Goal: Task Accomplishment & Management: Manage account settings

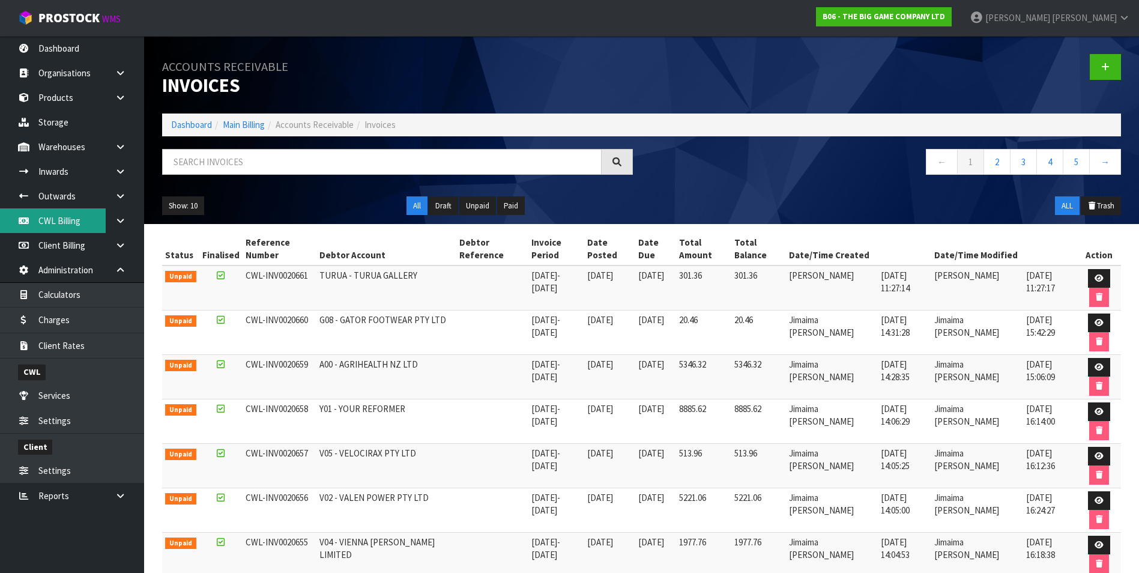
click at [83, 224] on link "CWL Billing" at bounding box center [72, 220] width 144 height 25
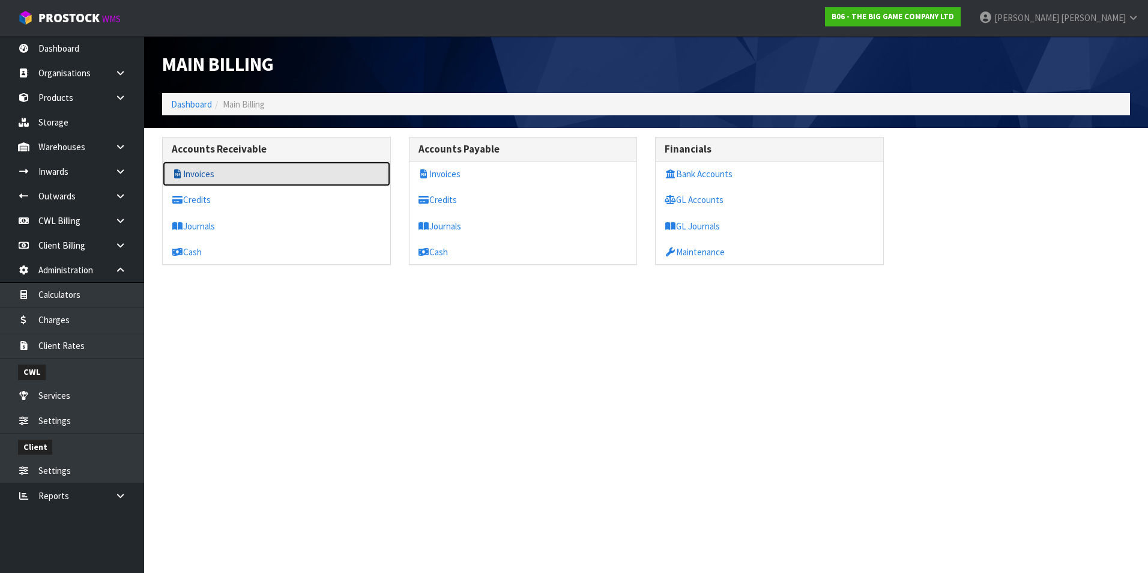
click at [213, 174] on link "Invoices" at bounding box center [277, 173] width 228 height 25
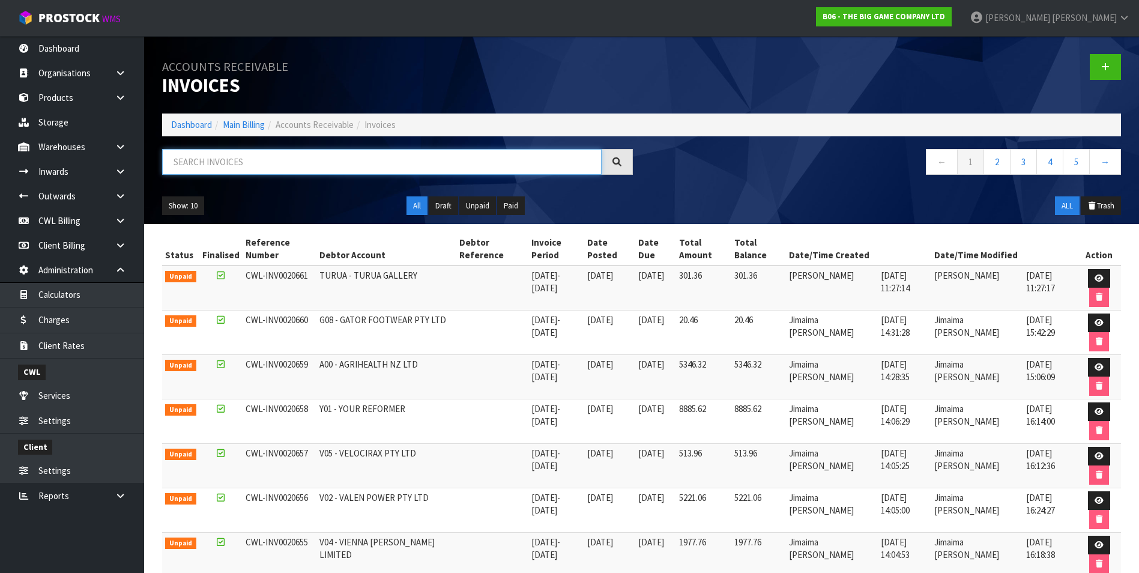
click at [224, 164] on input "text" at bounding box center [381, 162] width 439 height 26
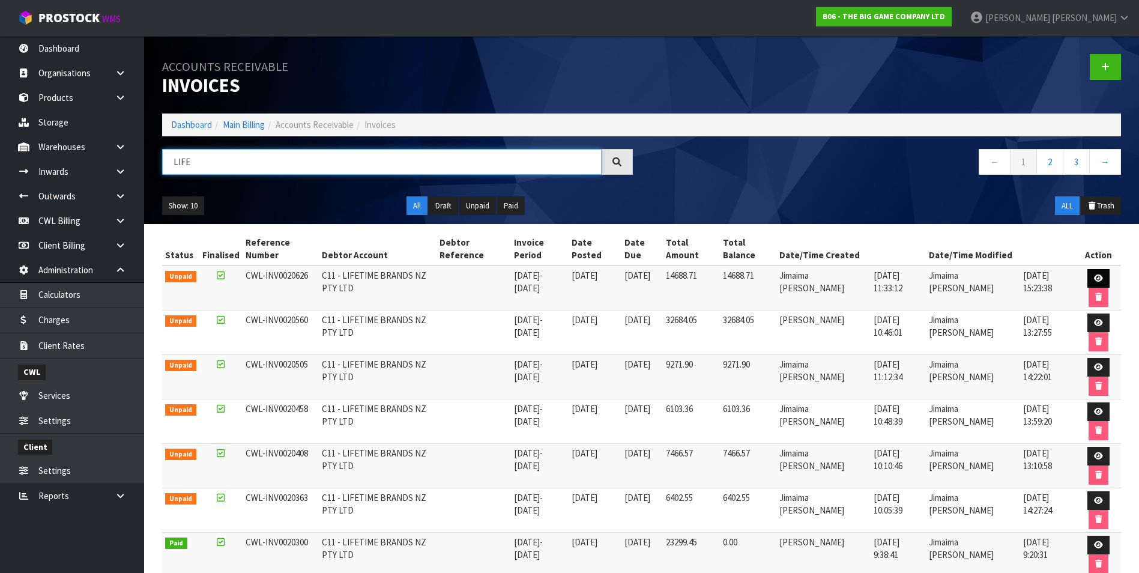
type input "LIFE"
click at [1094, 277] on icon at bounding box center [1098, 278] width 9 height 8
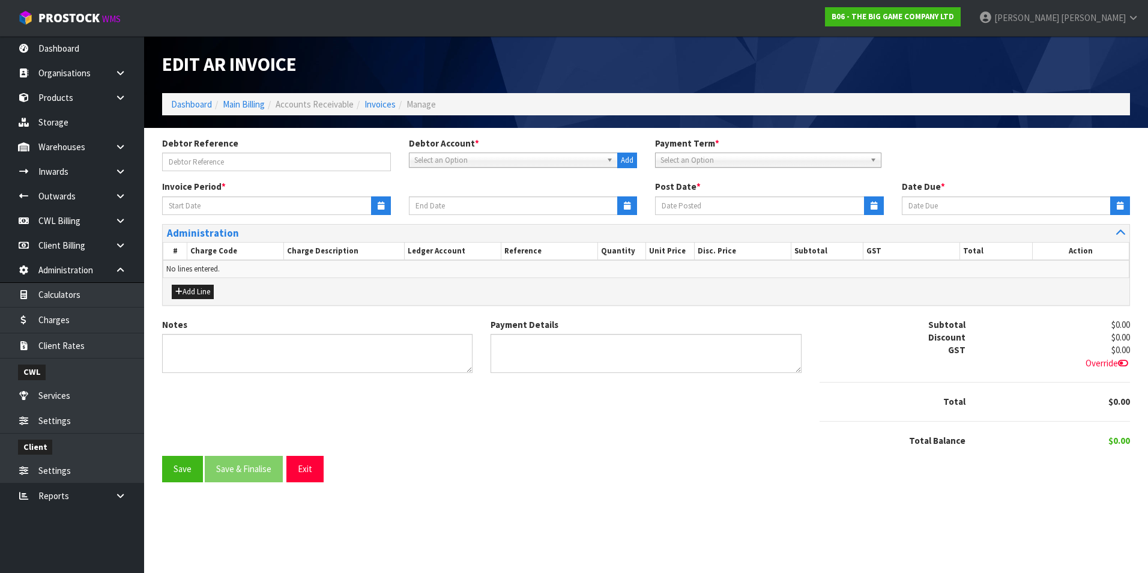
type input "28/07/2025"
type input "10/08/2025"
type input "11/08/2025"
type input "25/08/2025"
type textarea "Please contact us within 7 days should there be any discrepancies."
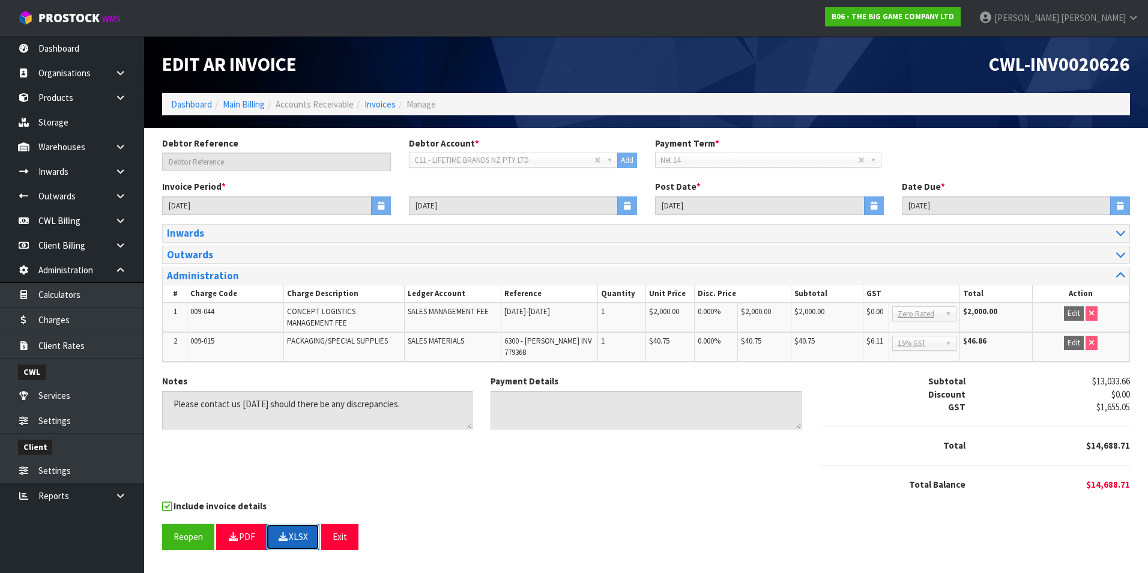
click at [291, 528] on button "XLSX" at bounding box center [292, 536] width 53 height 26
click at [235, 532] on icon "button" at bounding box center [233, 536] width 11 height 9
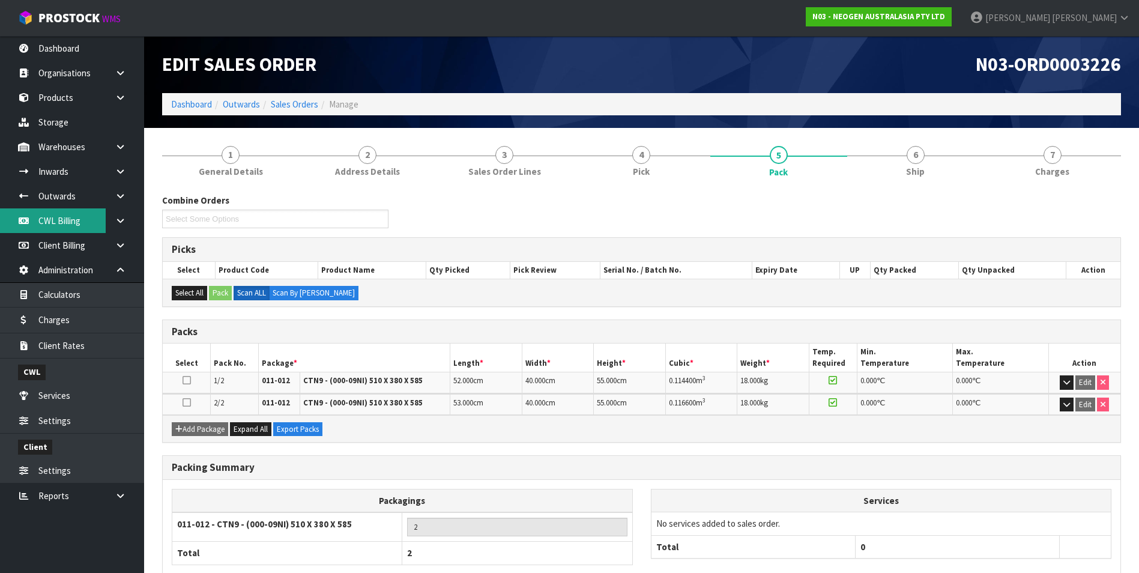
click at [67, 224] on link "CWL Billing" at bounding box center [72, 220] width 144 height 25
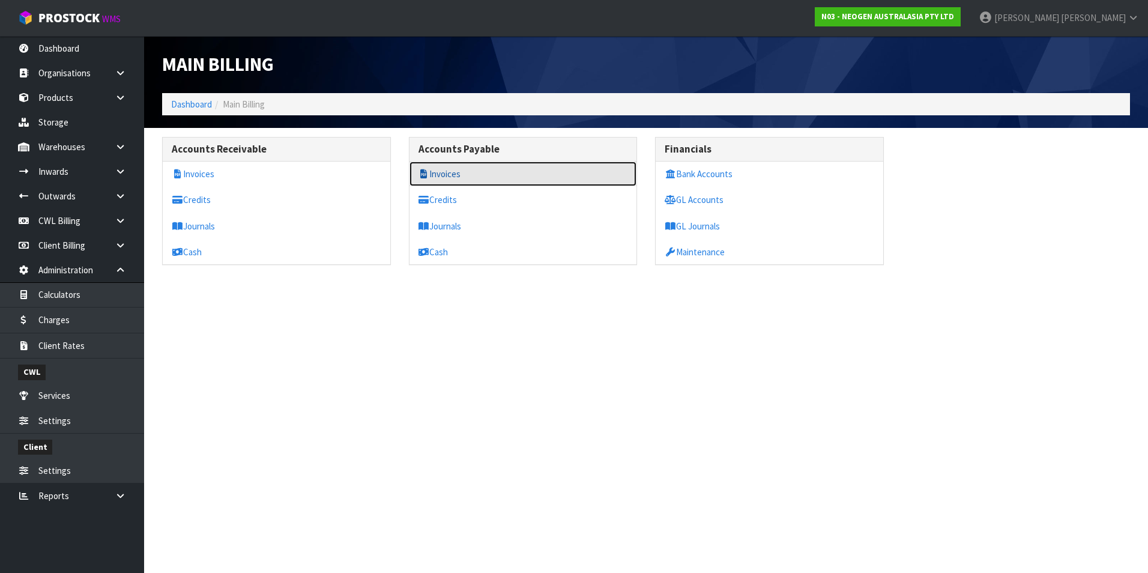
click at [434, 176] on link "Invoices" at bounding box center [523, 173] width 228 height 25
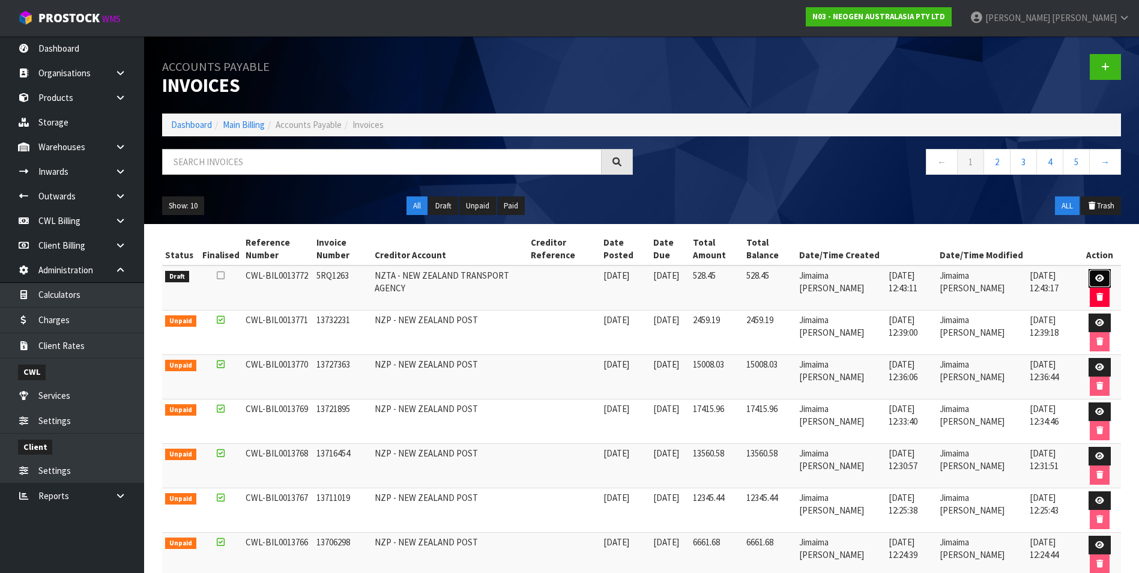
click at [1103, 277] on link at bounding box center [1099, 278] width 22 height 19
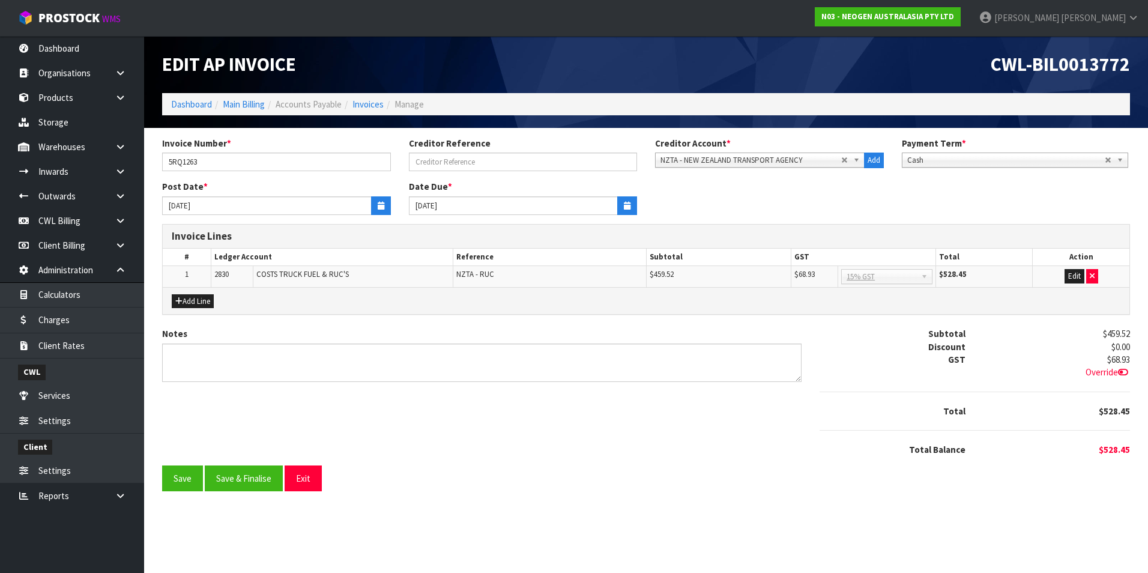
click at [1101, 370] on span "Override" at bounding box center [1107, 371] width 44 height 11
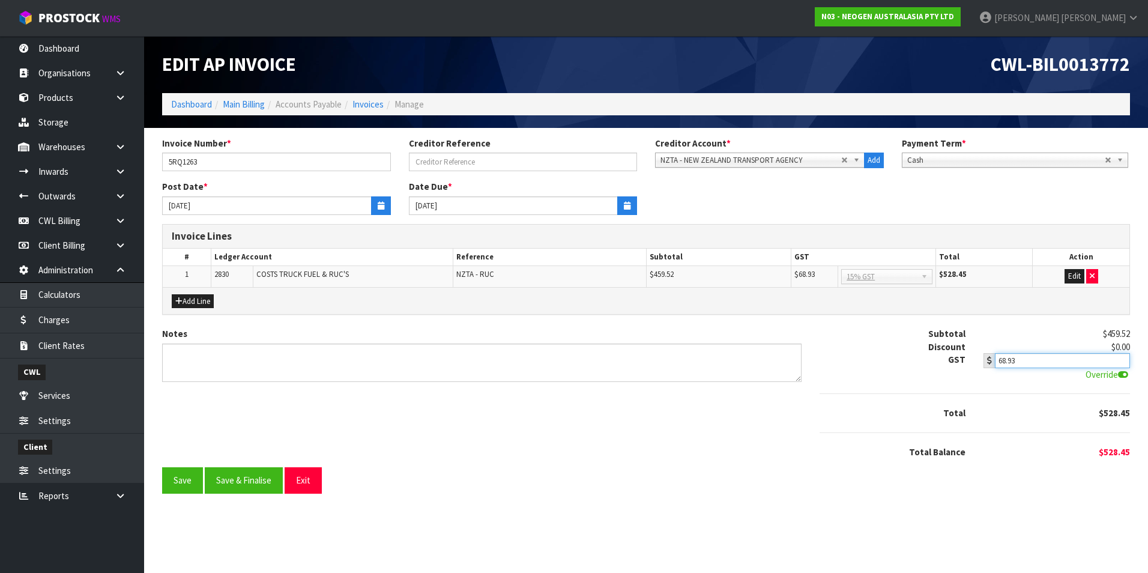
click at [1039, 357] on input "68.93" at bounding box center [1062, 360] width 135 height 15
type input "68.92"
click at [182, 485] on button "Save" at bounding box center [182, 480] width 41 height 26
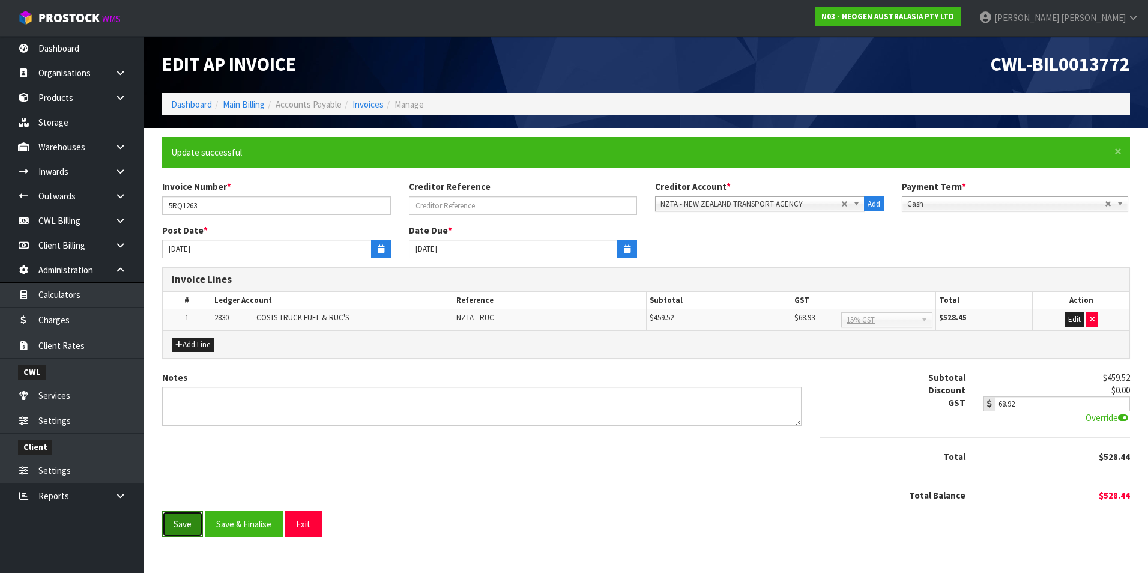
click at [194, 519] on button "Save" at bounding box center [182, 524] width 41 height 26
click at [258, 522] on button "Save & Finalise" at bounding box center [244, 524] width 78 height 26
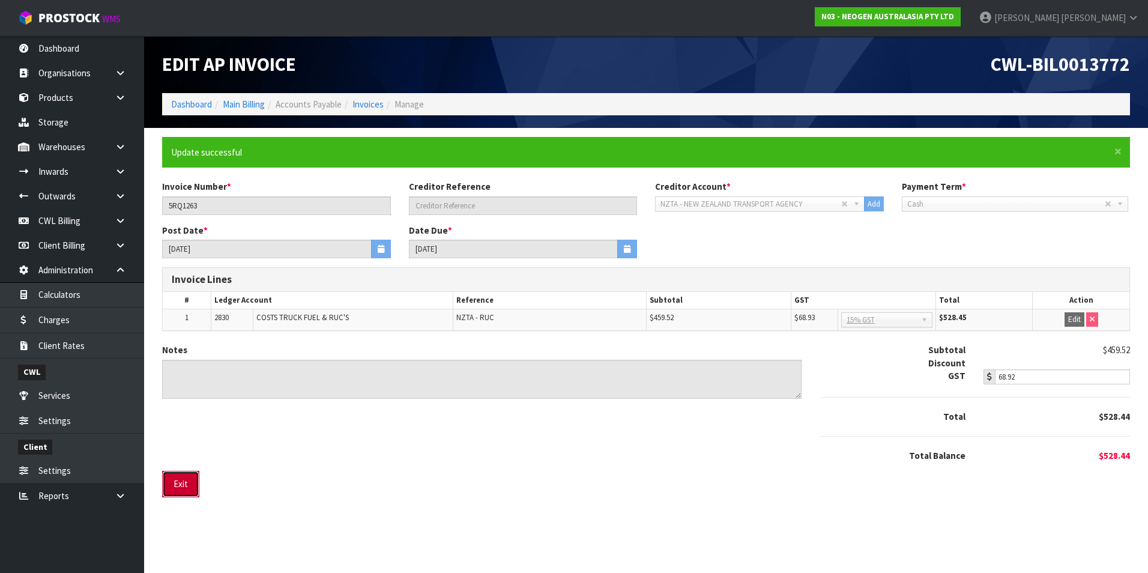
click at [191, 488] on button "Exit" at bounding box center [180, 484] width 37 height 26
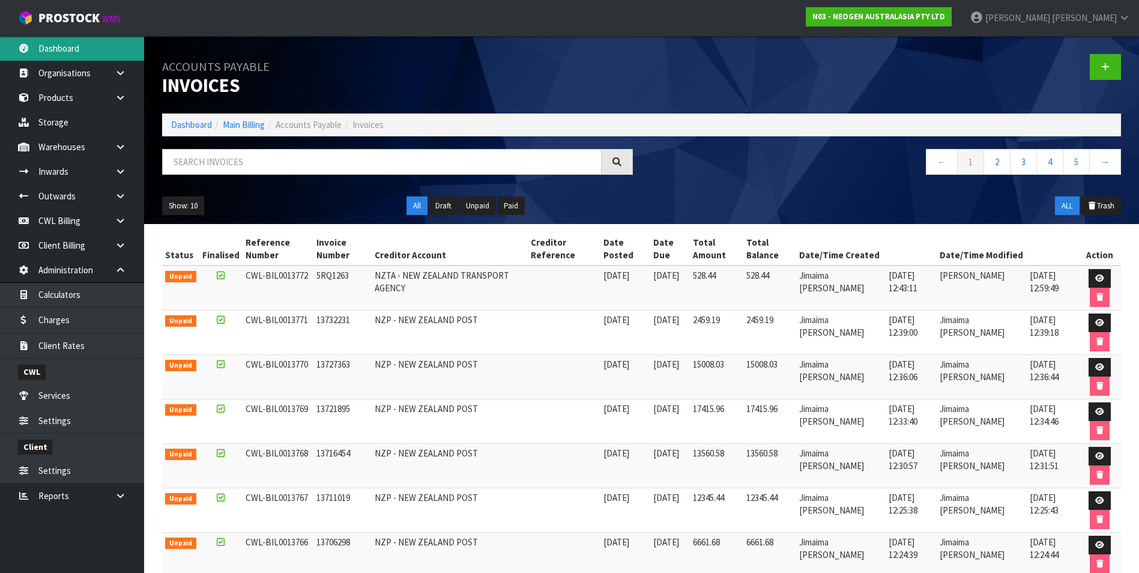
click at [67, 46] on link "Dashboard" at bounding box center [72, 48] width 144 height 25
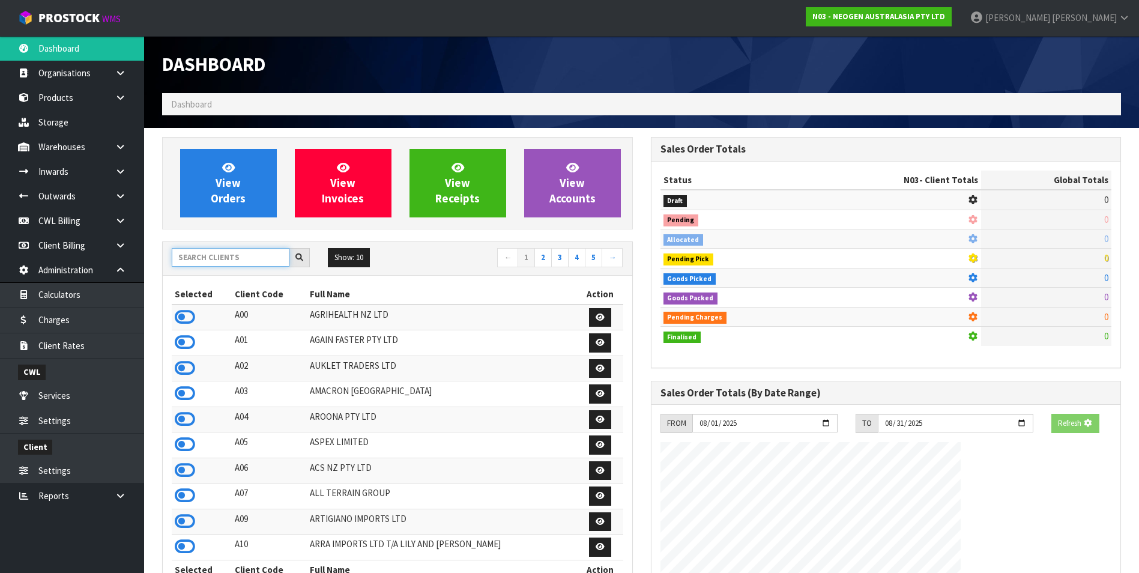
click at [248, 256] on input "text" at bounding box center [231, 257] width 118 height 19
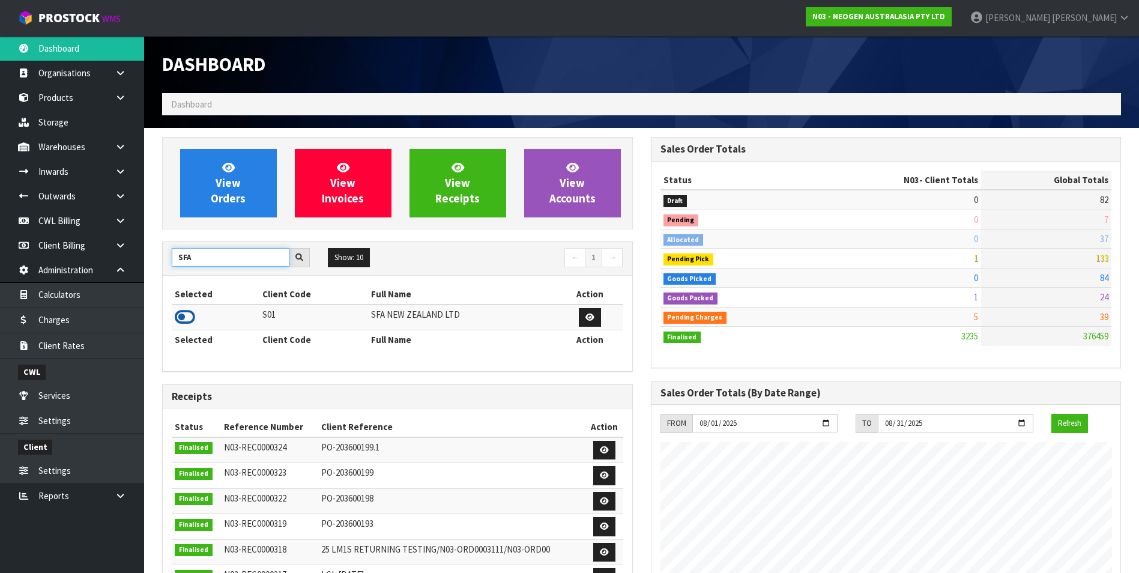
type input "SFA"
click at [179, 315] on icon at bounding box center [185, 317] width 20 height 18
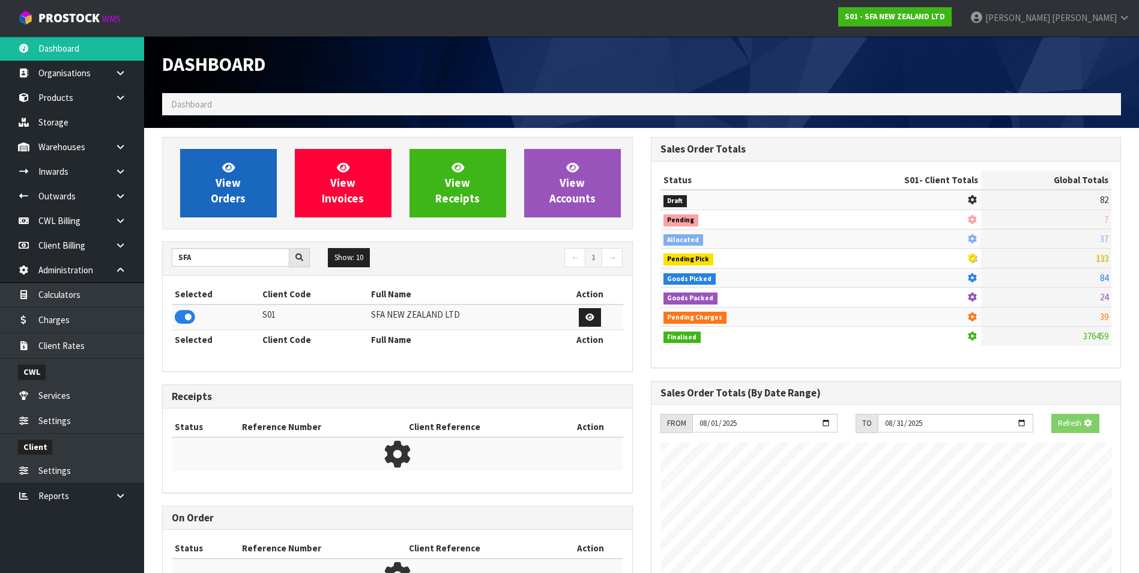
scroll to position [749, 488]
drag, startPoint x: 219, startPoint y: 202, endPoint x: 229, endPoint y: 154, distance: 49.0
click at [219, 200] on span "View Orders" at bounding box center [228, 182] width 35 height 45
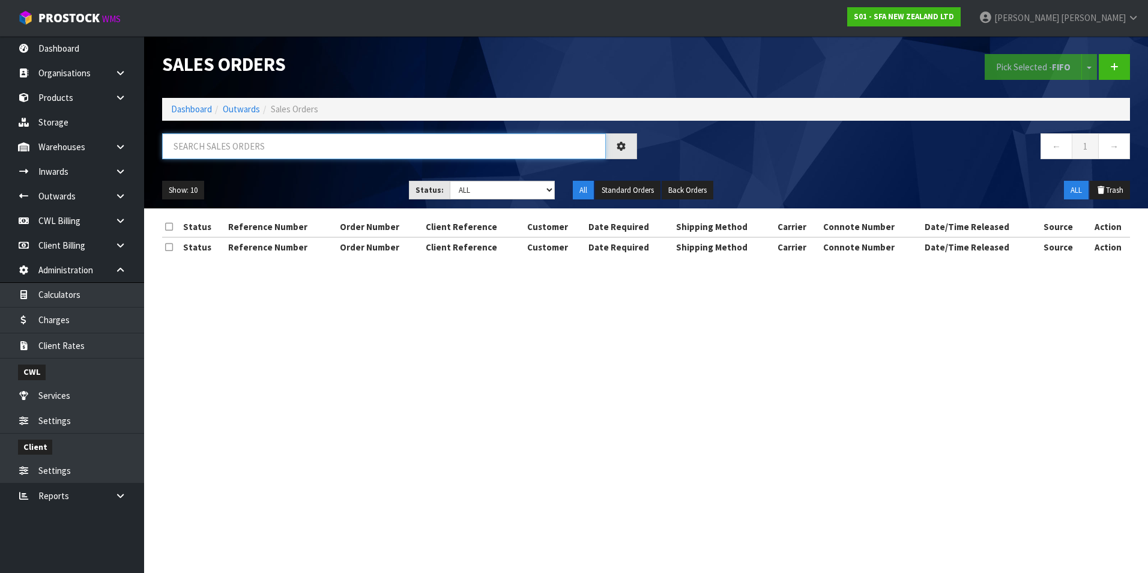
click at [224, 140] on input "text" at bounding box center [384, 146] width 444 height 26
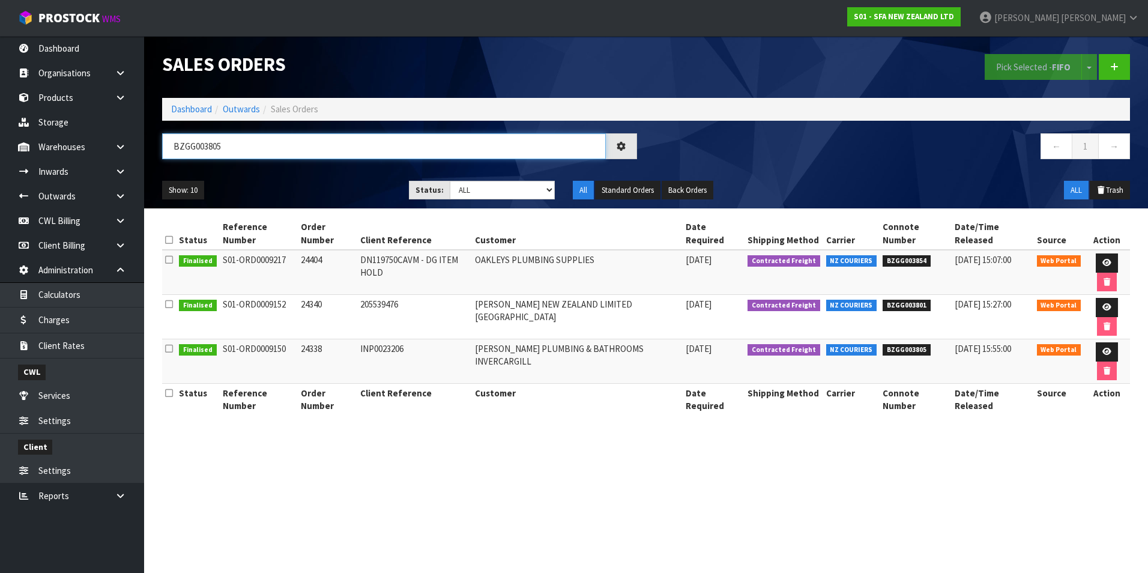
type input "BZGG003805"
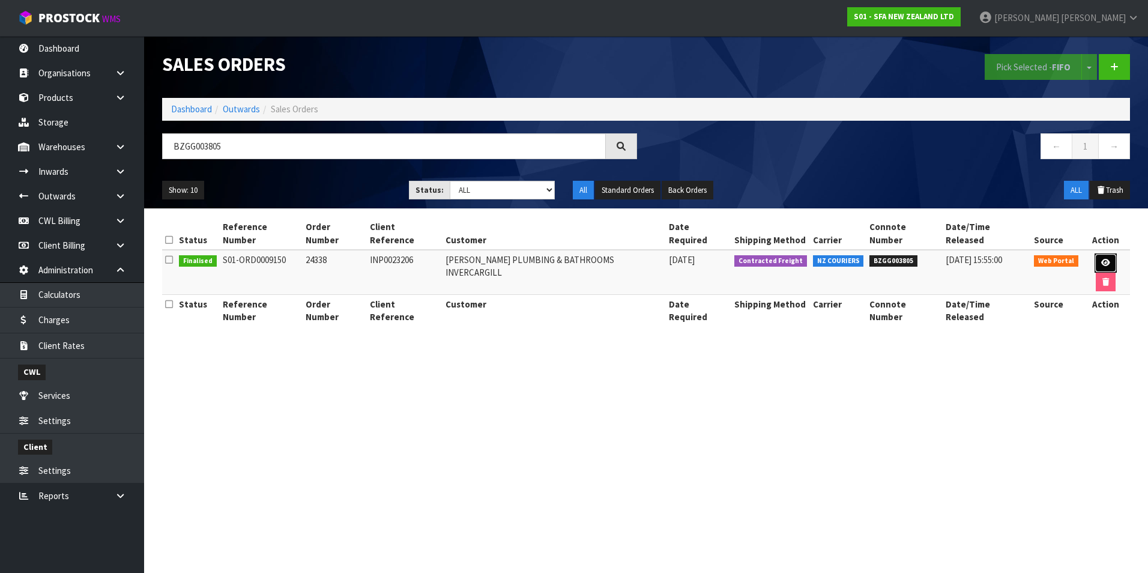
click at [1101, 259] on icon at bounding box center [1105, 263] width 9 height 8
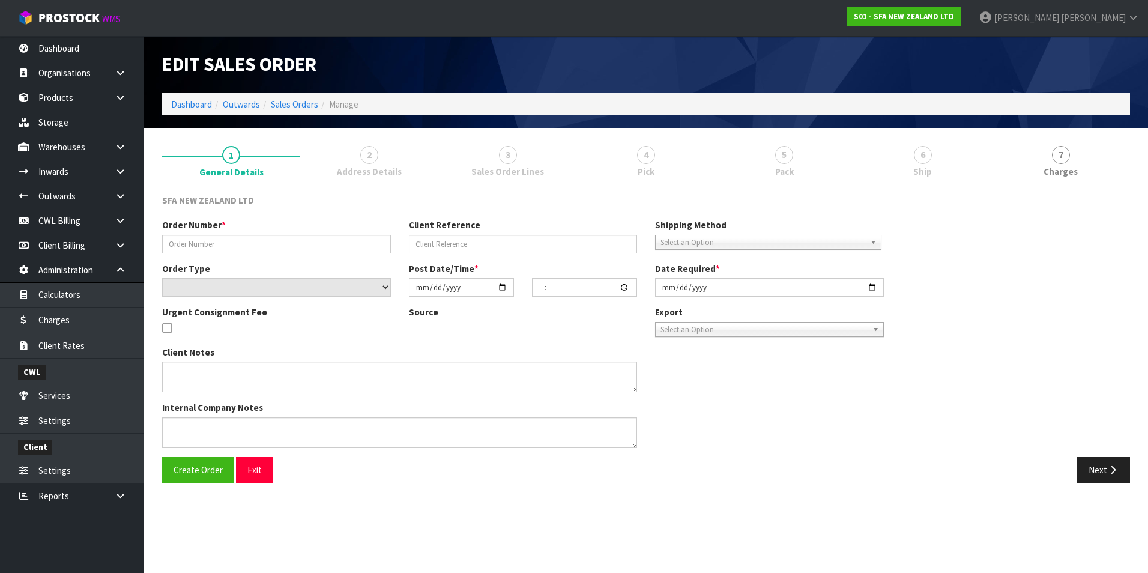
type input "24338"
type input "INP0023206"
select select "number:0"
type input "2025-07-23"
type input "09:34:00.000"
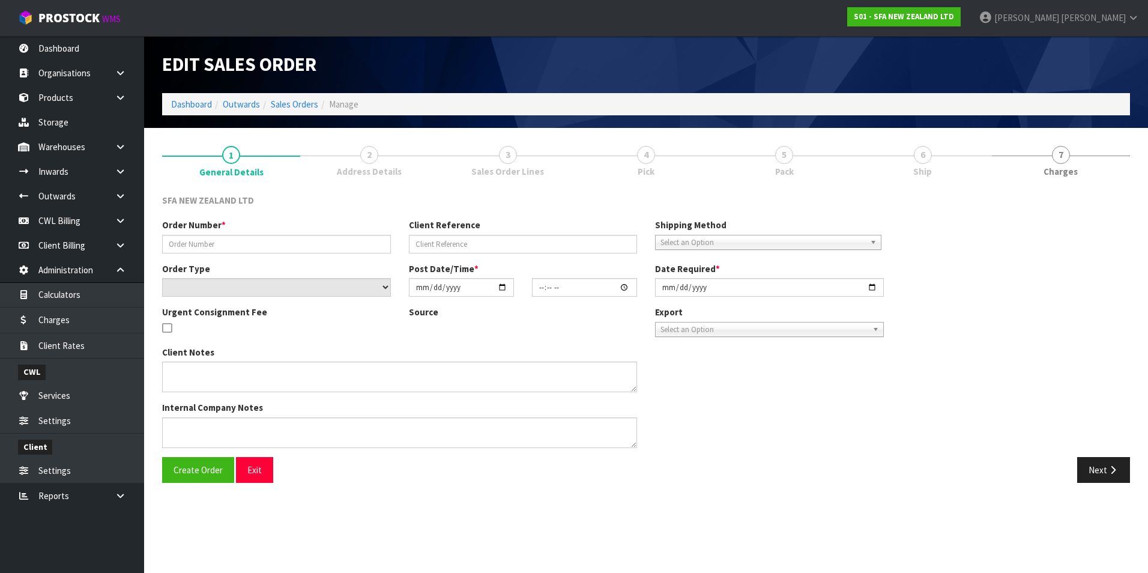
type input "2025-07-23"
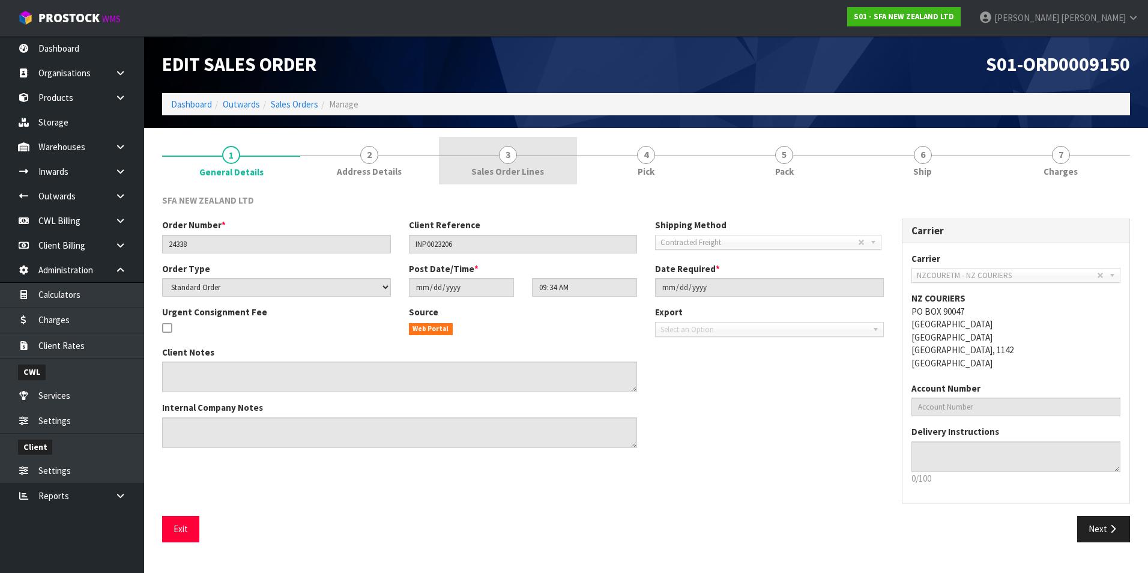
click at [502, 161] on span "3" at bounding box center [508, 155] width 18 height 18
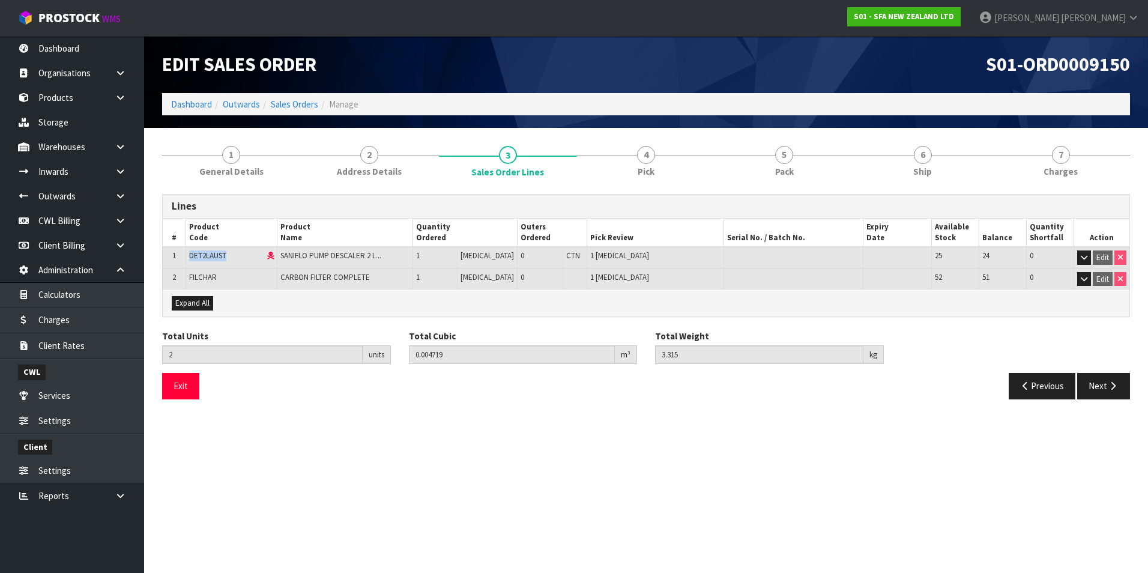
drag, startPoint x: 244, startPoint y: 258, endPoint x: 191, endPoint y: 256, distance: 52.2
click at [191, 256] on td "DET2LAUST" at bounding box center [231, 258] width 92 height 22
copy span "DET2LAUST"
drag, startPoint x: 67, startPoint y: 52, endPoint x: 73, endPoint y: 68, distance: 16.7
click at [67, 52] on link "Dashboard" at bounding box center [72, 48] width 144 height 25
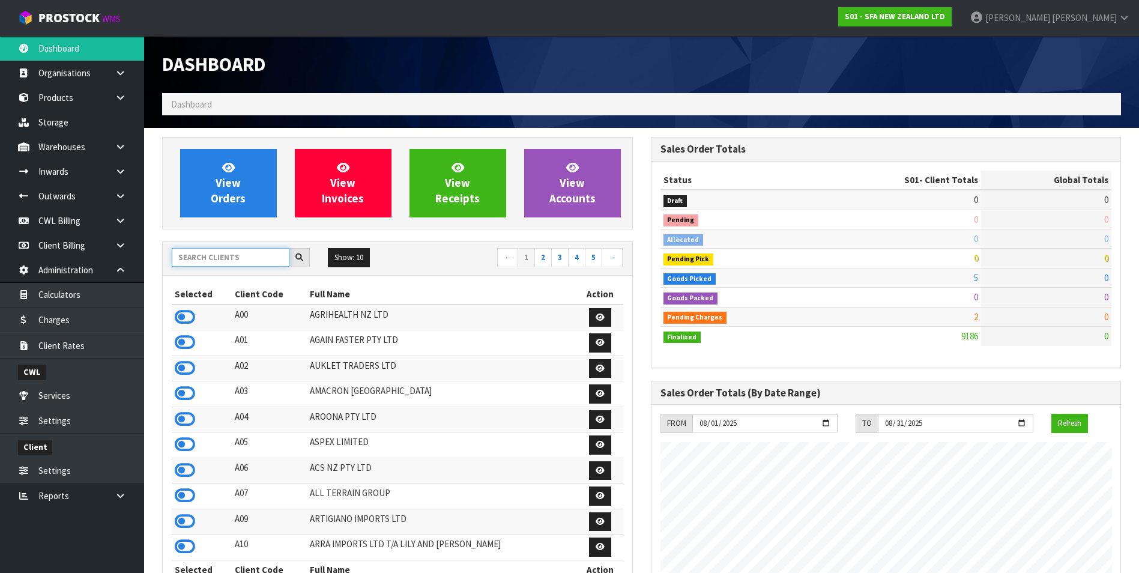
scroll to position [909, 488]
click at [204, 256] on input "text" at bounding box center [231, 257] width 118 height 19
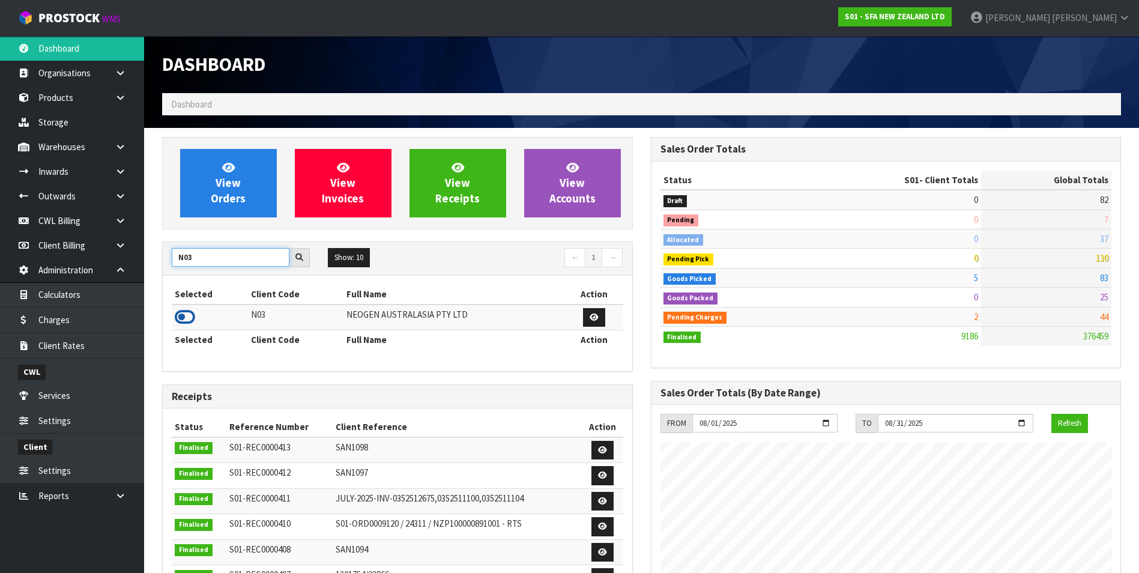
type input "N03"
click at [181, 316] on icon at bounding box center [185, 317] width 20 height 18
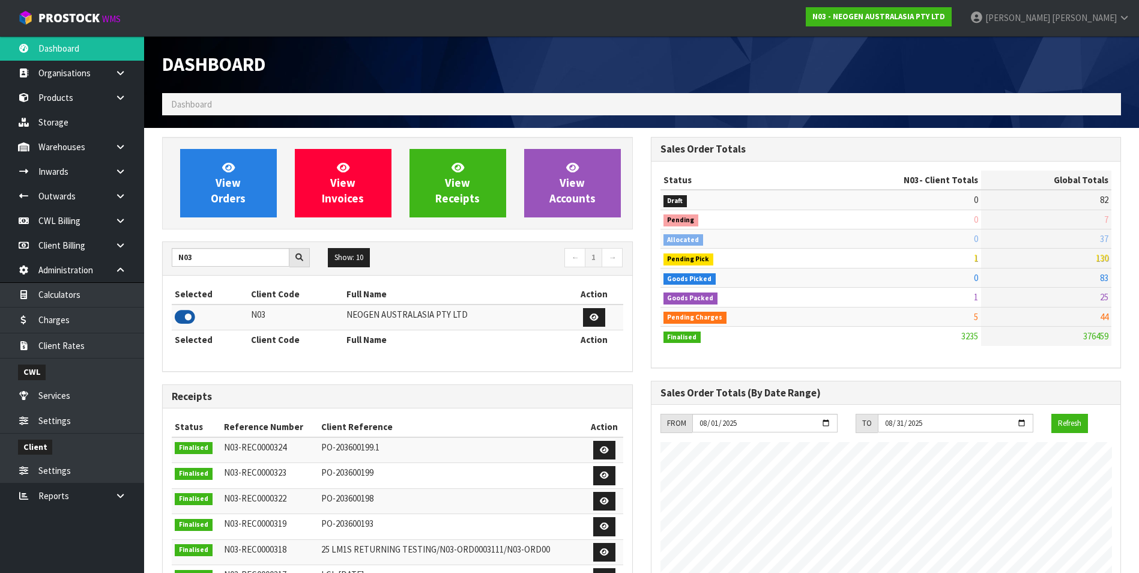
click at [181, 315] on icon at bounding box center [185, 317] width 20 height 18
click at [215, 191] on span "View Orders" at bounding box center [228, 182] width 35 height 45
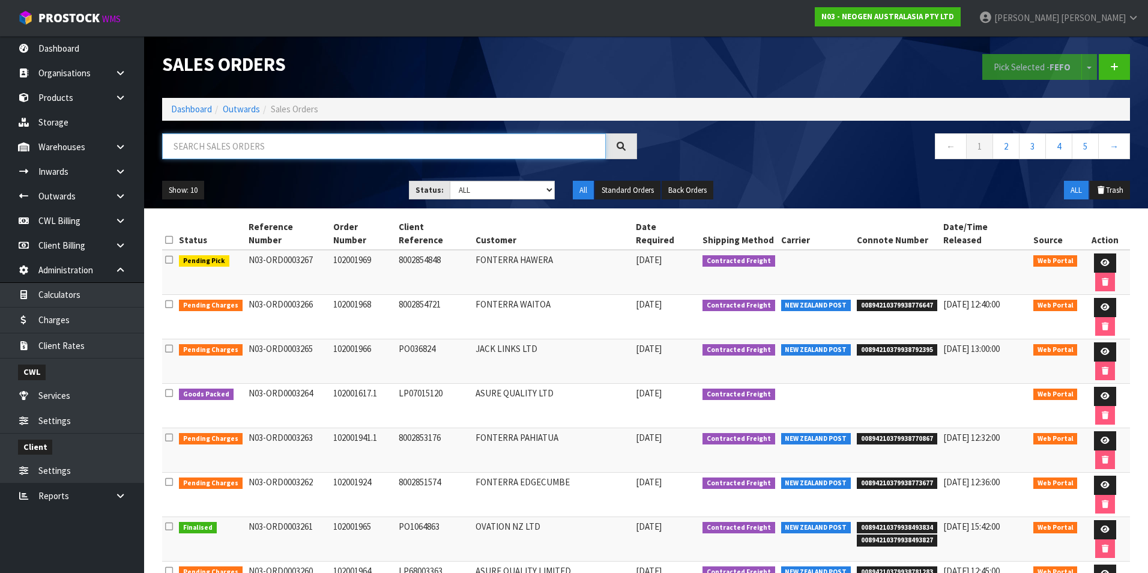
click at [232, 150] on input "text" at bounding box center [384, 146] width 444 height 26
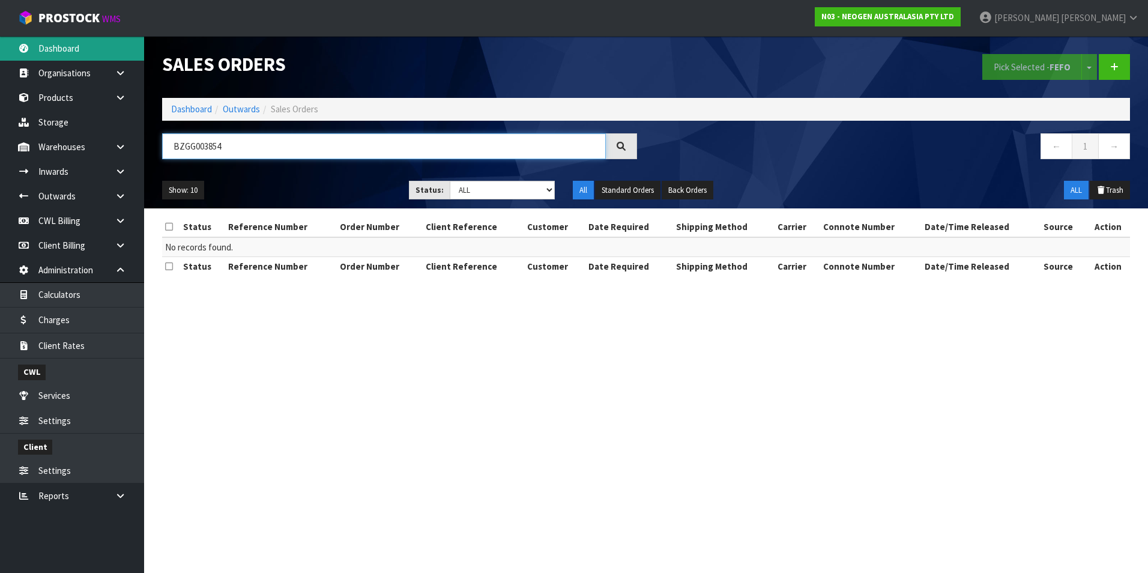
type input "BZGG003854"
click at [73, 50] on link "Dashboard" at bounding box center [72, 48] width 144 height 25
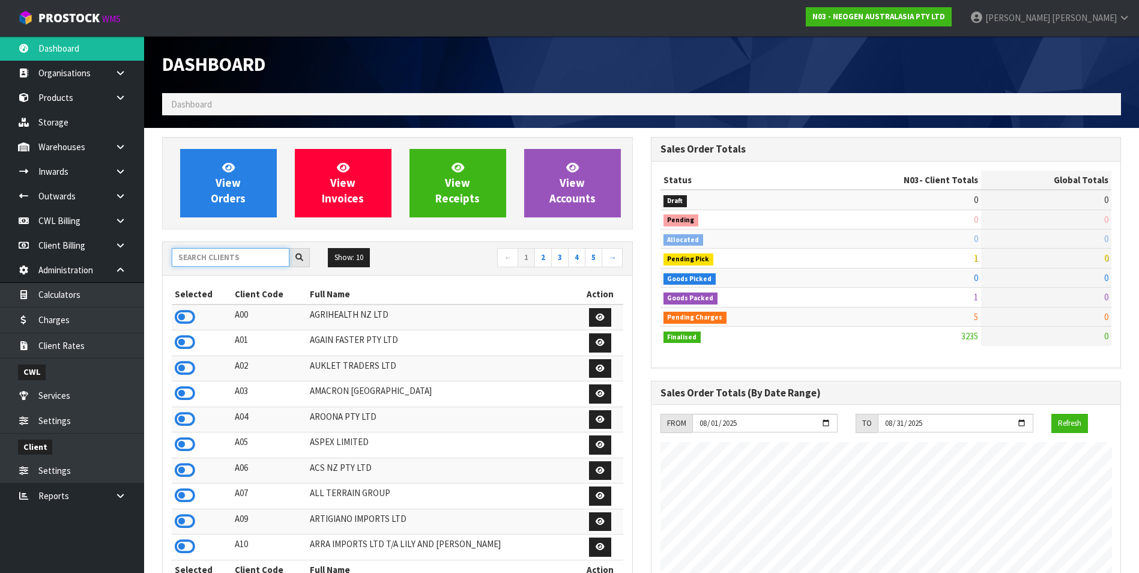
scroll to position [909, 488]
click at [236, 255] on input "text" at bounding box center [231, 257] width 118 height 19
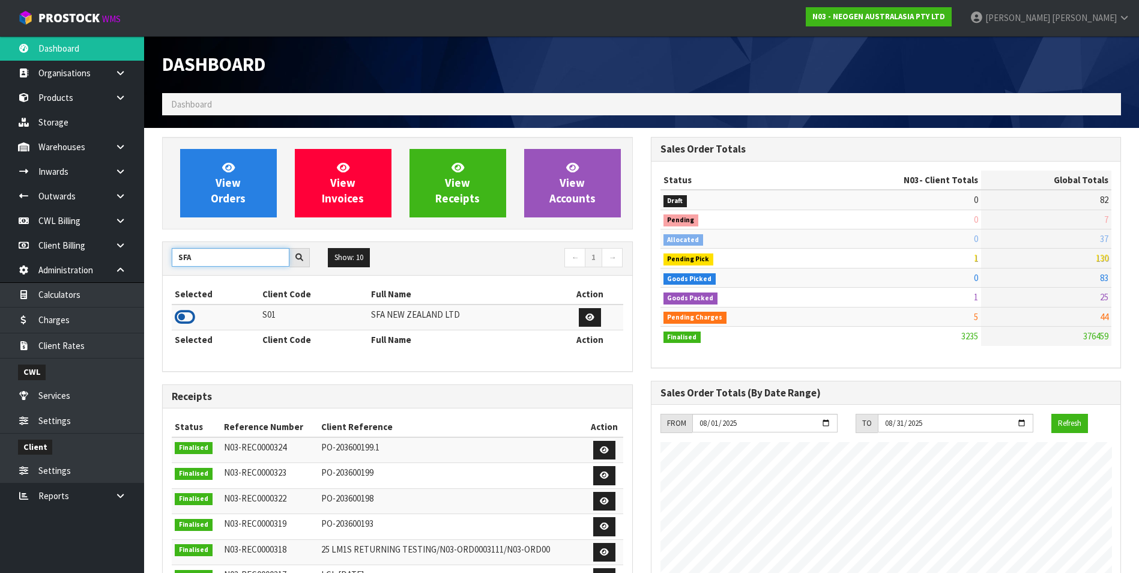
type input "SFA"
drag, startPoint x: 185, startPoint y: 316, endPoint x: 201, endPoint y: 265, distance: 53.4
click at [185, 315] on icon at bounding box center [185, 317] width 20 height 18
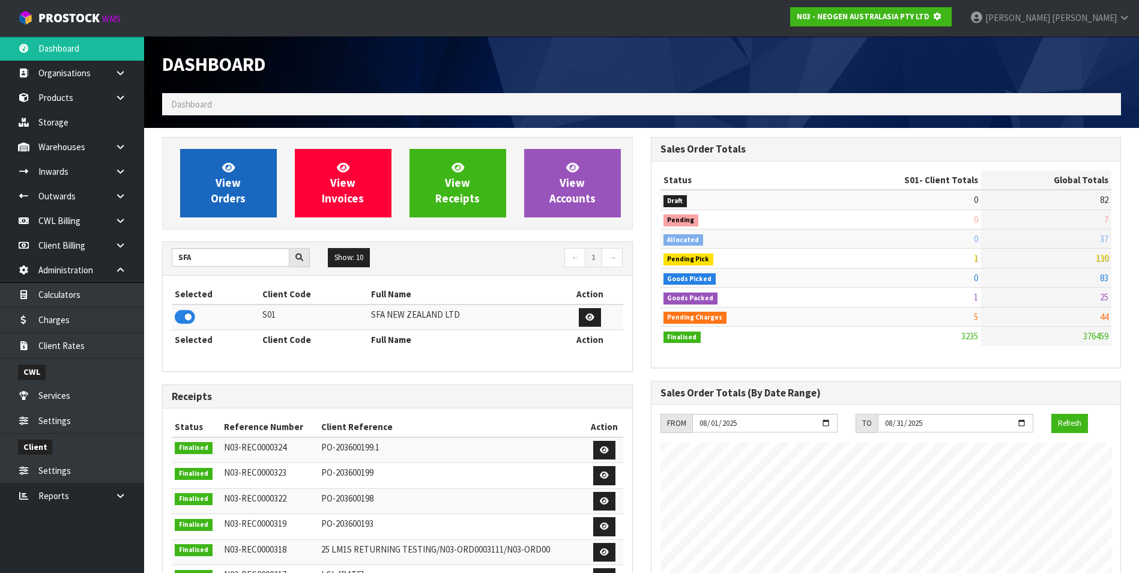
scroll to position [749, 488]
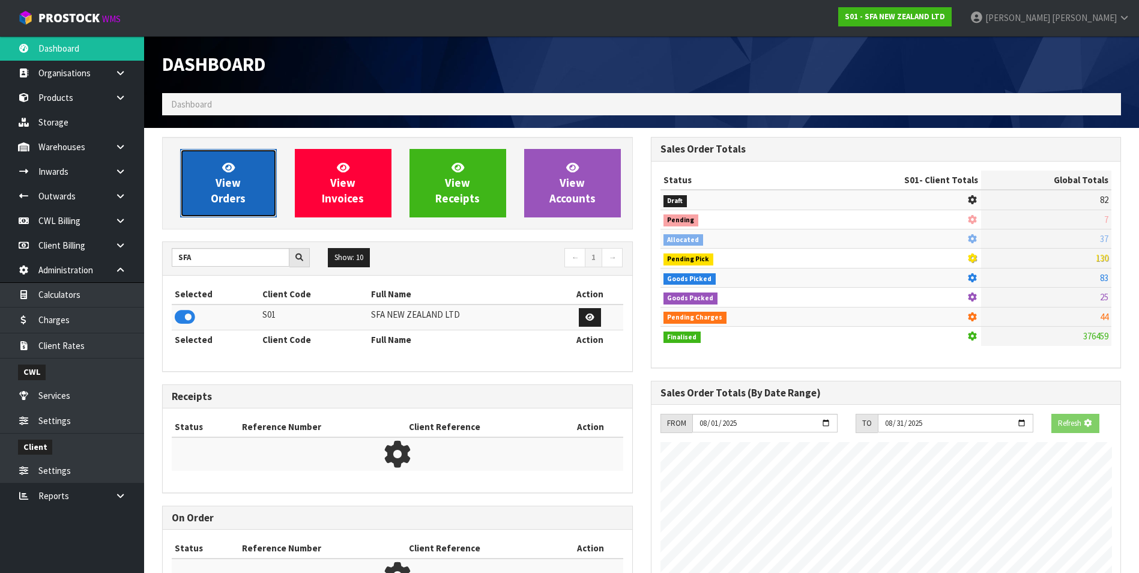
click at [212, 190] on link "View Orders" at bounding box center [228, 183] width 97 height 68
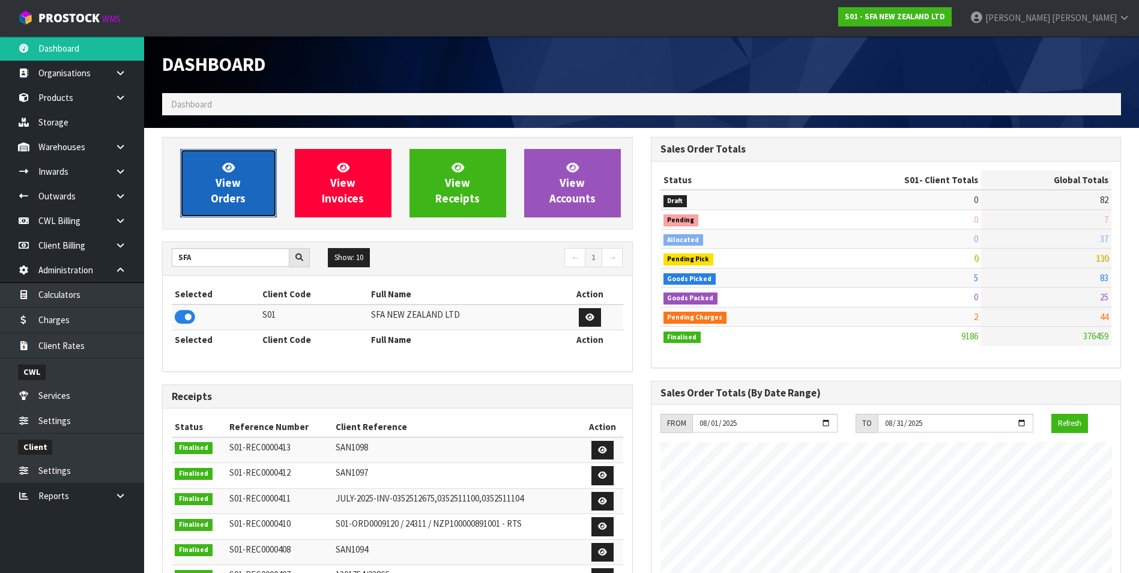
scroll to position [909, 488]
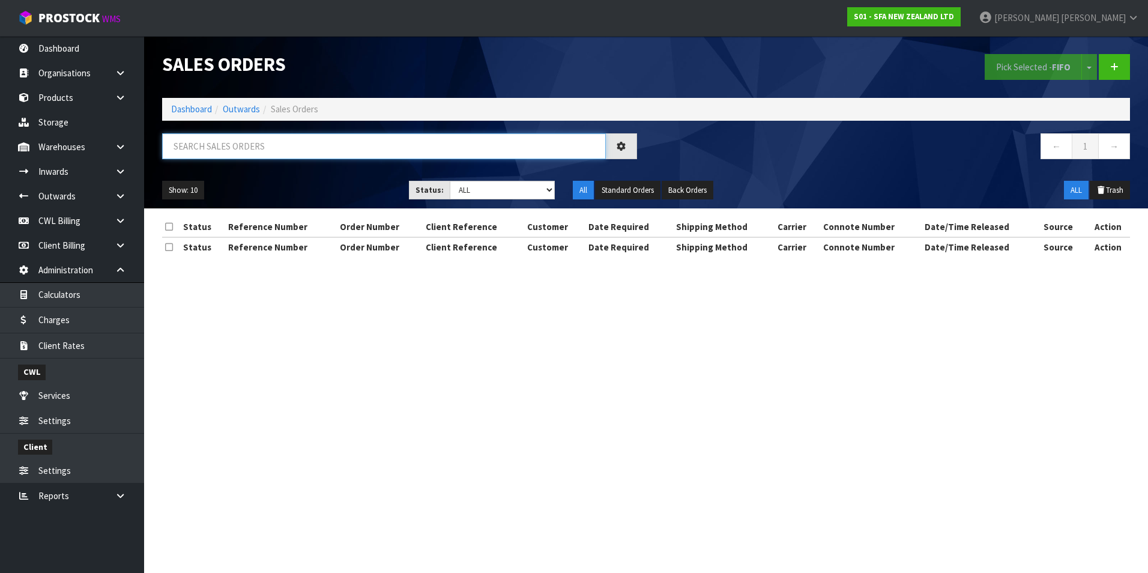
click at [212, 152] on input "text" at bounding box center [384, 146] width 444 height 26
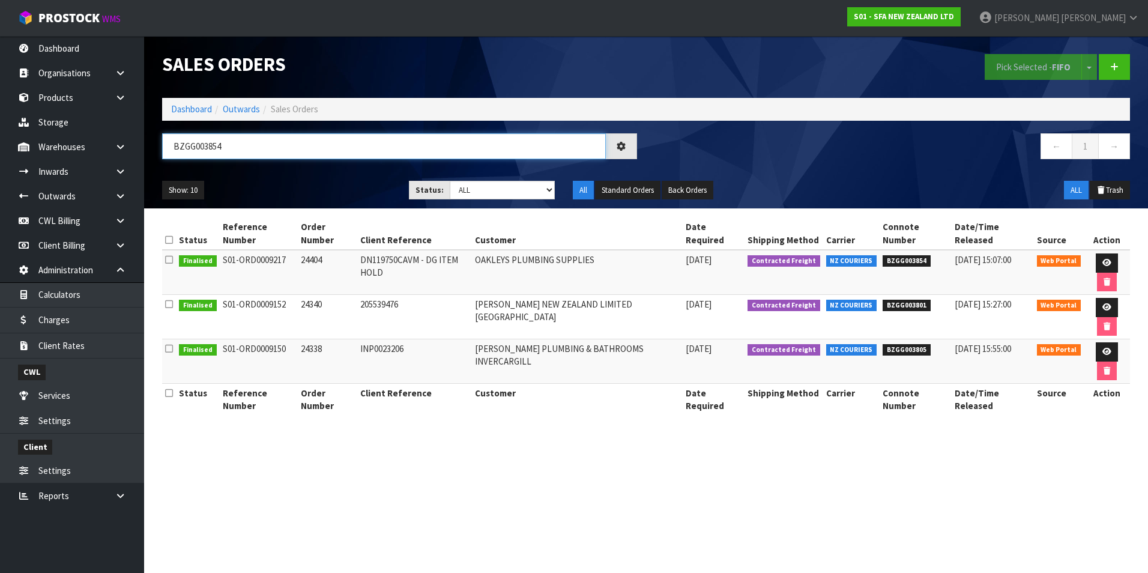
type input "BZGG003854"
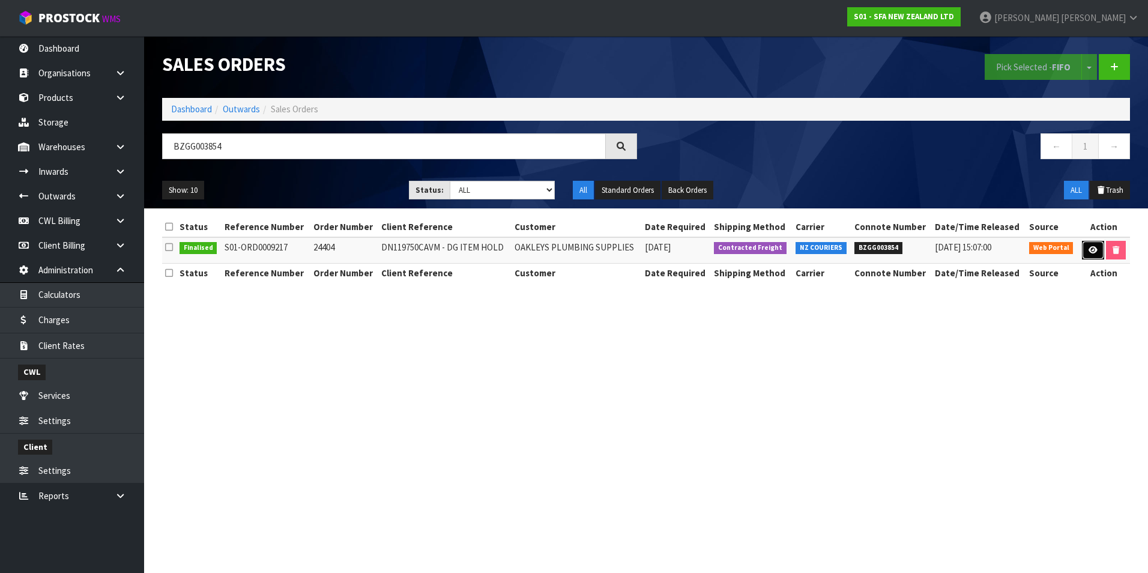
click at [1092, 247] on icon at bounding box center [1092, 250] width 9 height 8
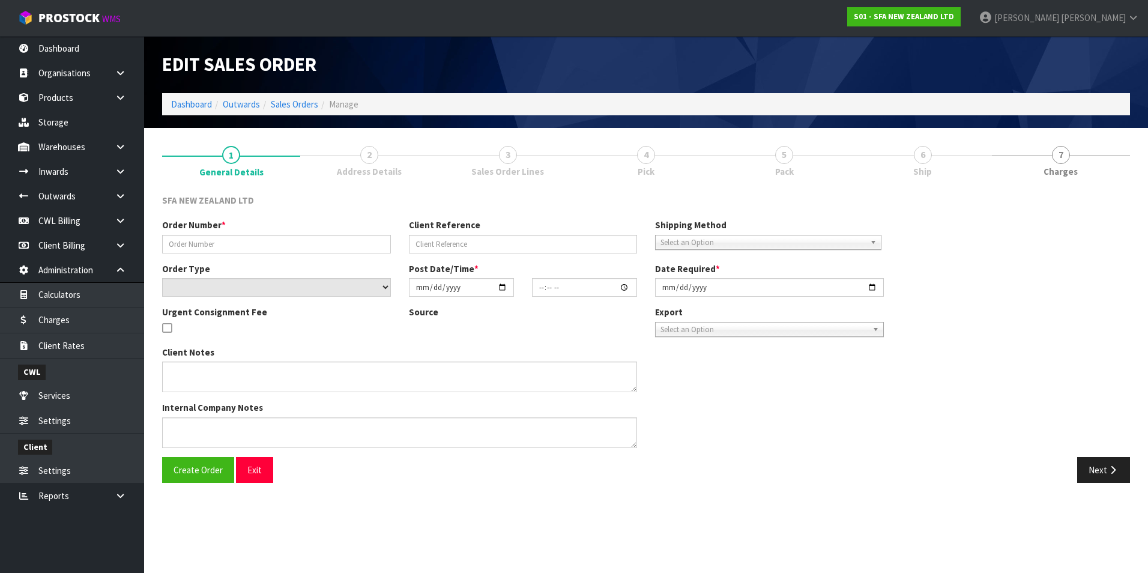
type input "24404"
type input "DN119750CAVM - DG ITEM HOLD"
select select "number:0"
type input "2025-08-06"
type input "09:44:00.000"
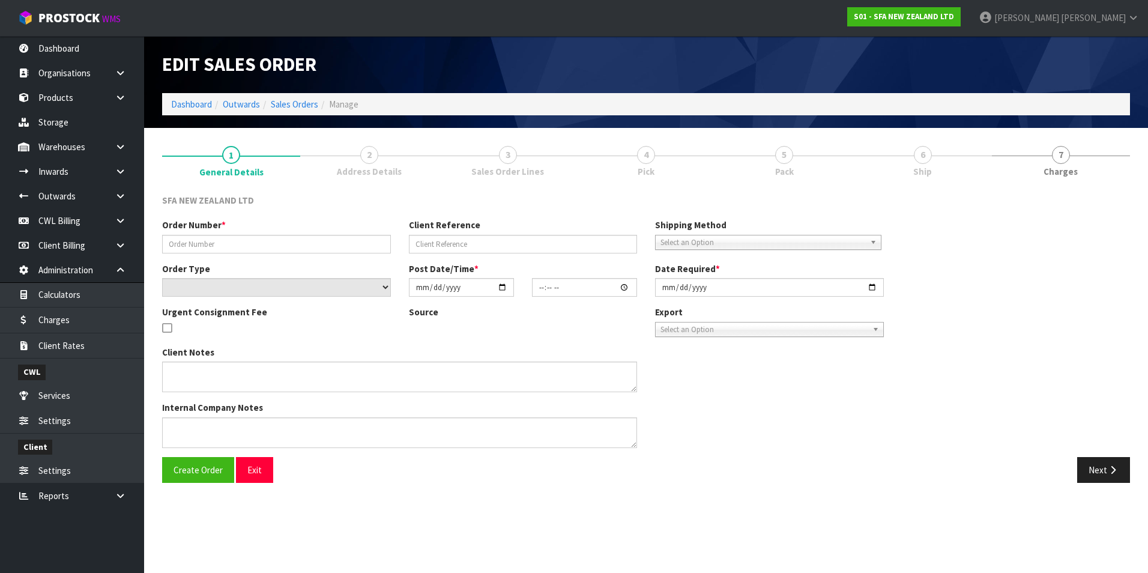
type input "2025-08-06"
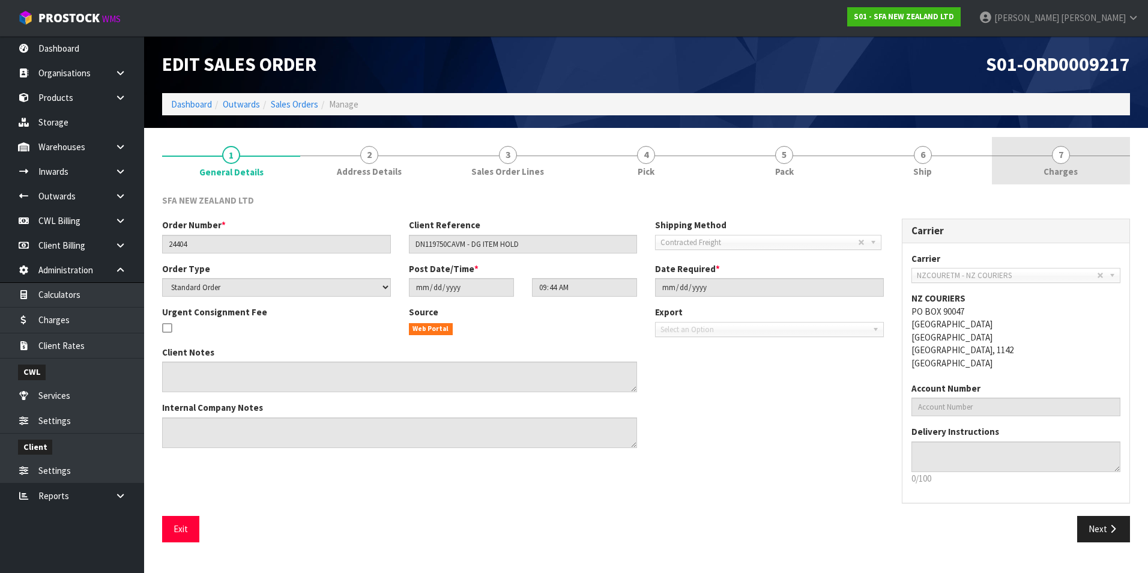
click at [1062, 157] on span "7" at bounding box center [1061, 155] width 18 height 18
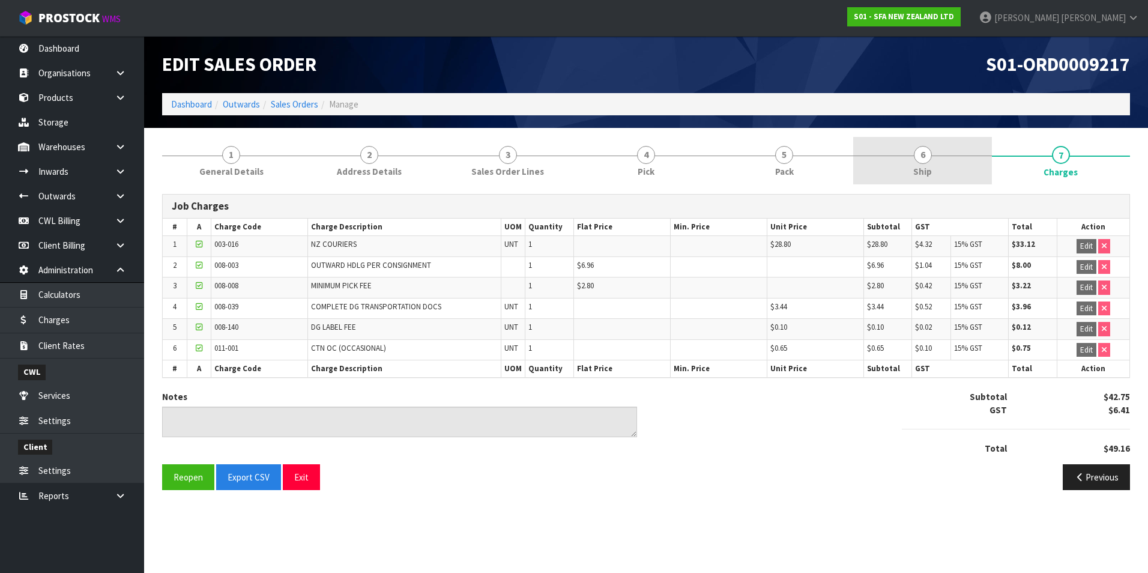
click at [923, 156] on span "6" at bounding box center [923, 155] width 18 height 18
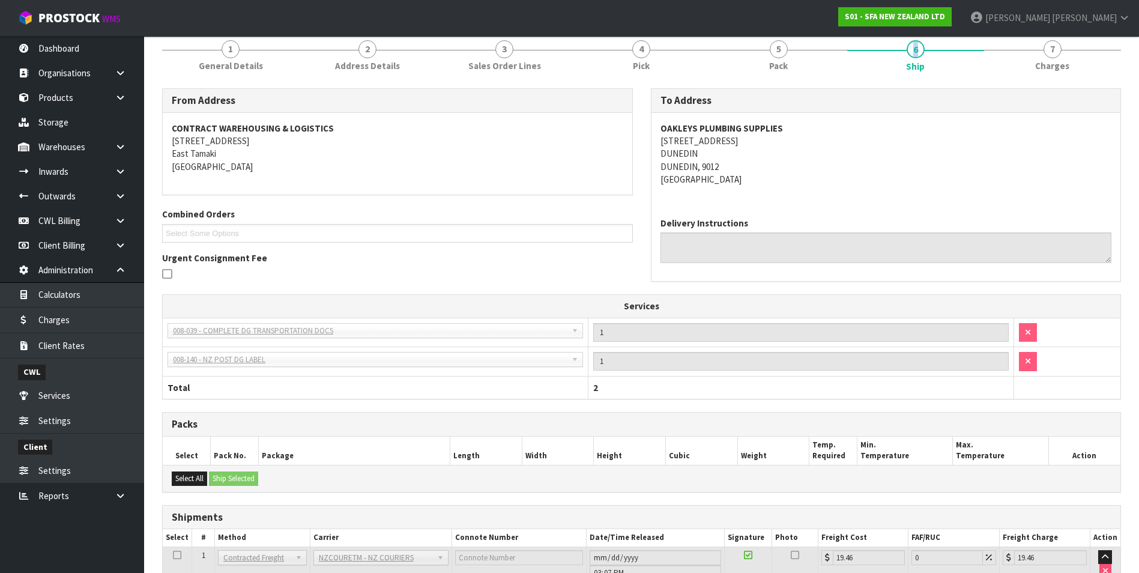
scroll to position [14, 0]
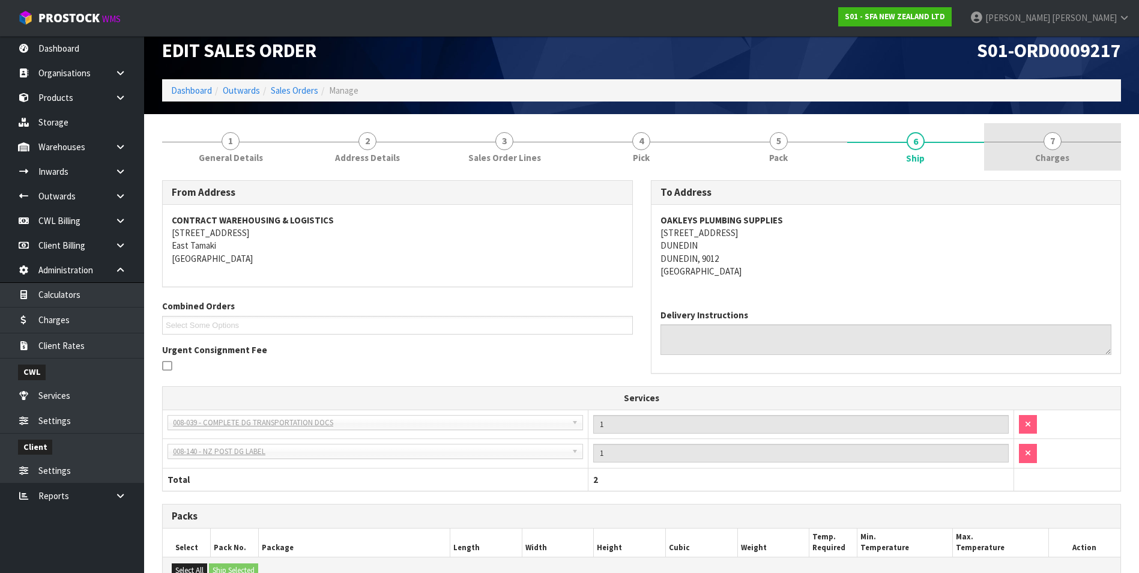
click at [1049, 143] on span "7" at bounding box center [1052, 141] width 18 height 18
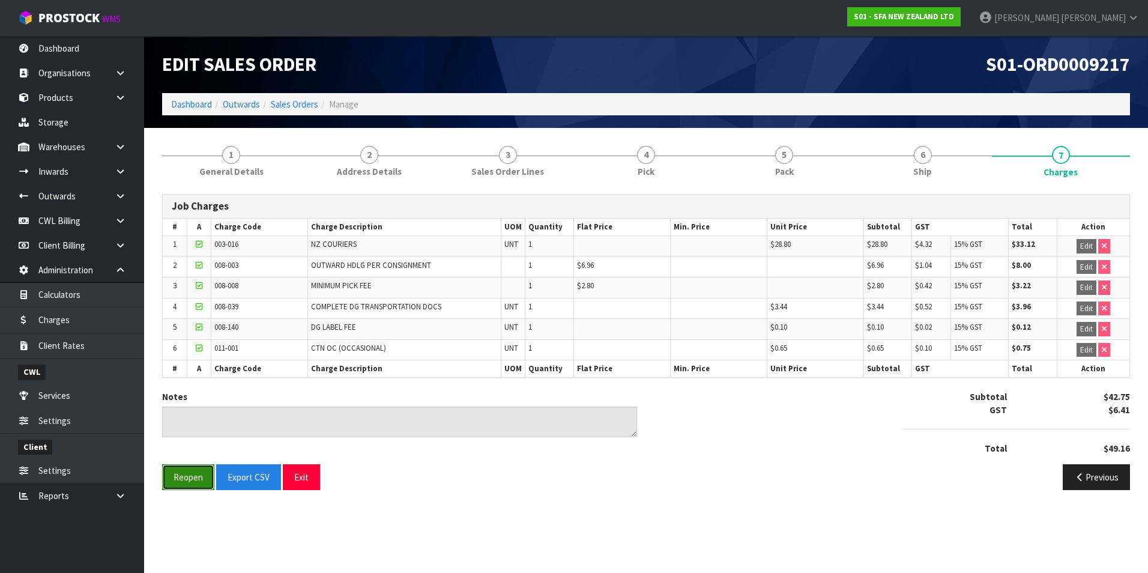
click at [181, 480] on button "Reopen" at bounding box center [188, 477] width 52 height 26
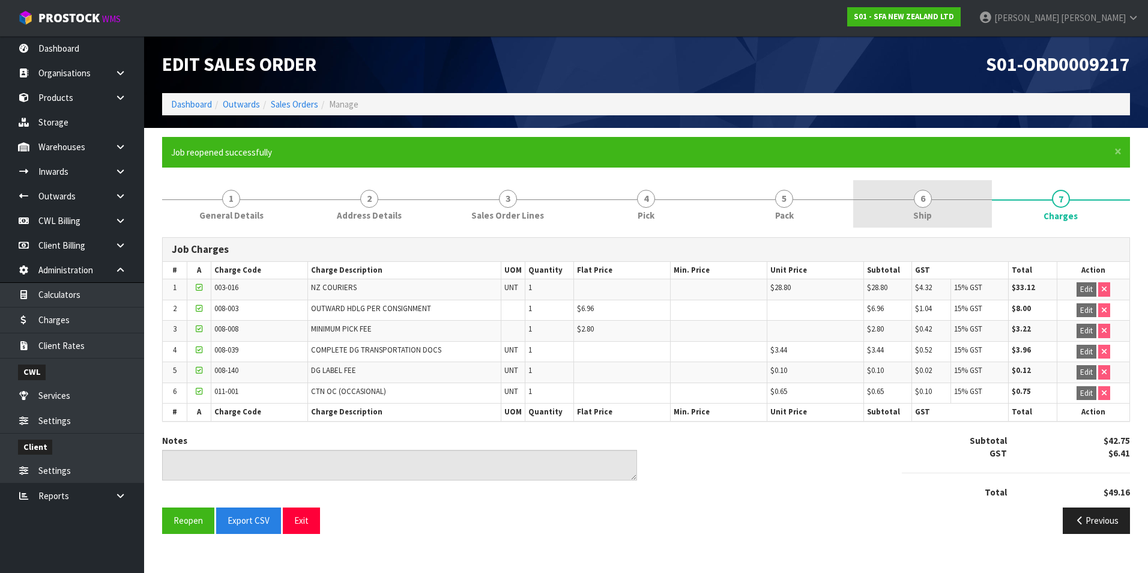
drag, startPoint x: 925, startPoint y: 200, endPoint x: 926, endPoint y: 206, distance: 6.7
click at [925, 202] on span "6" at bounding box center [923, 199] width 18 height 18
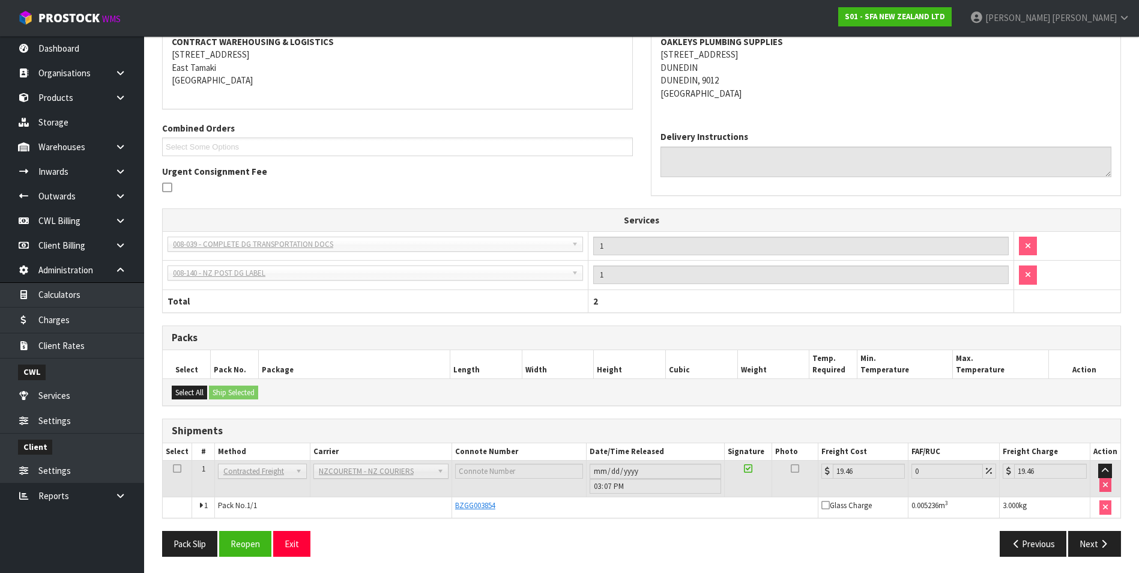
scroll to position [237, 0]
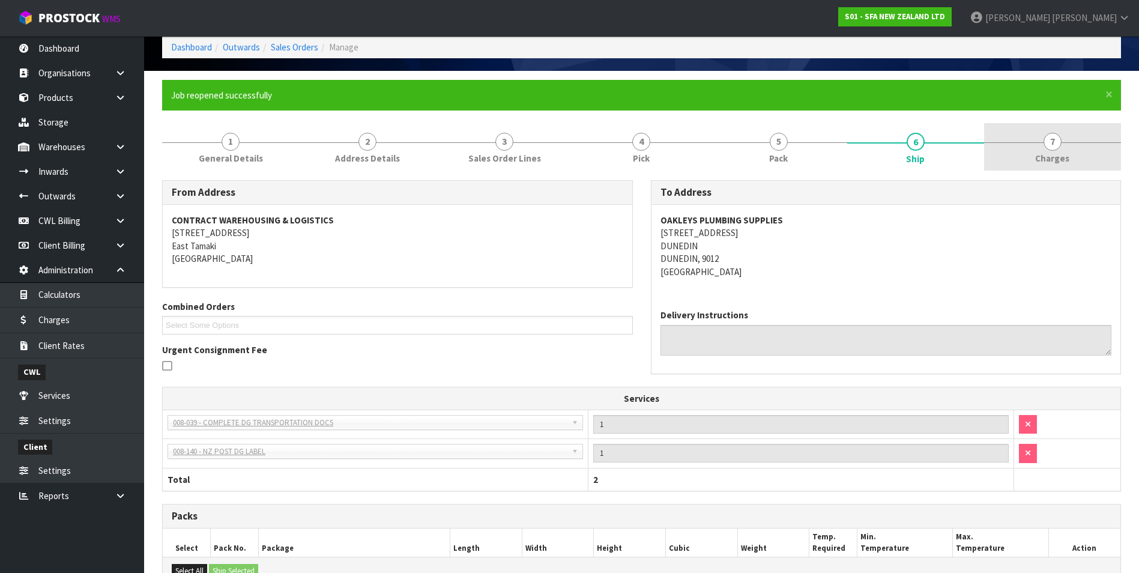
click at [1044, 149] on link "7 Charges" at bounding box center [1052, 146] width 137 height 47
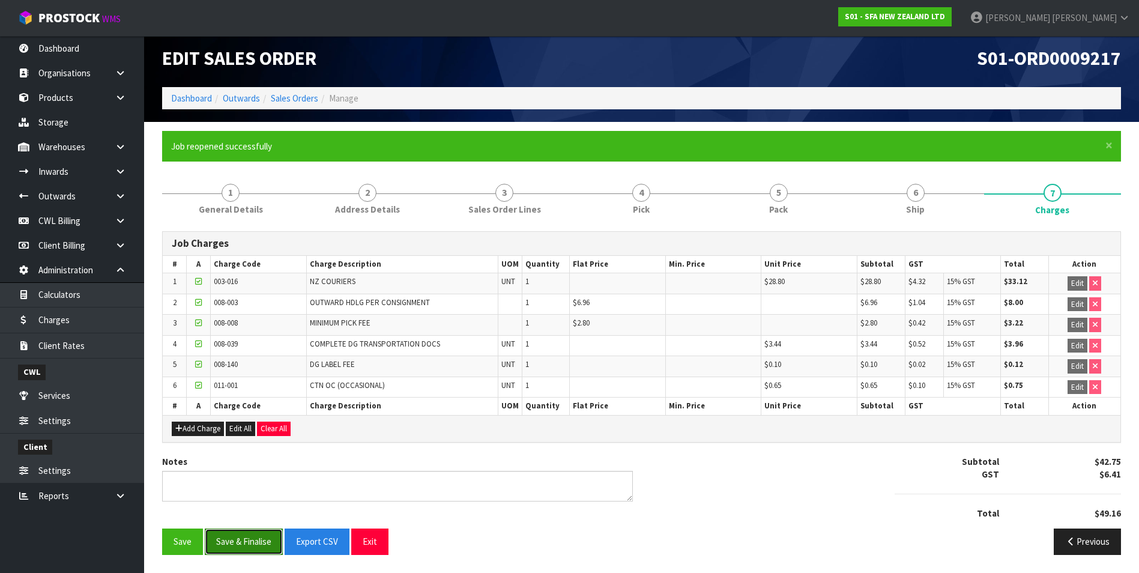
click at [263, 546] on button "Save & Finalise" at bounding box center [244, 541] width 78 height 26
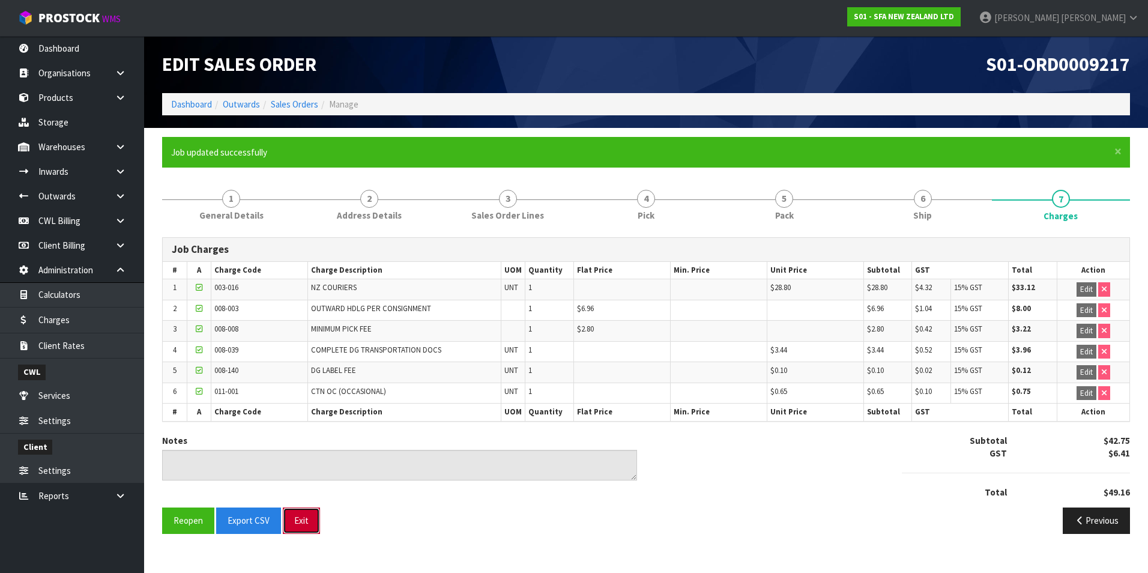
click at [298, 526] on button "Exit" at bounding box center [301, 520] width 37 height 26
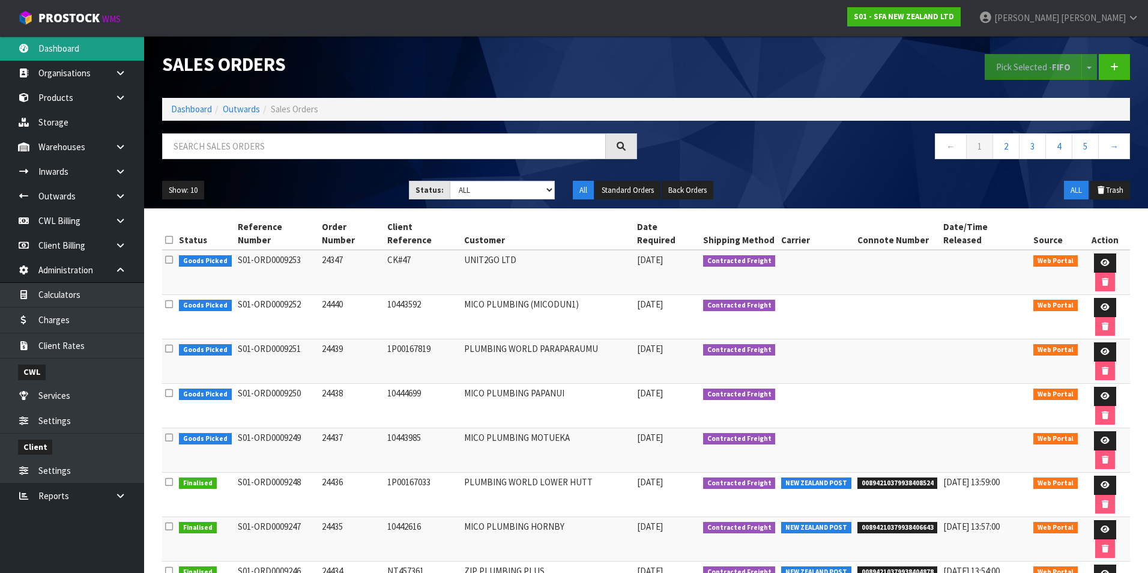
click at [78, 49] on link "Dashboard" at bounding box center [72, 48] width 144 height 25
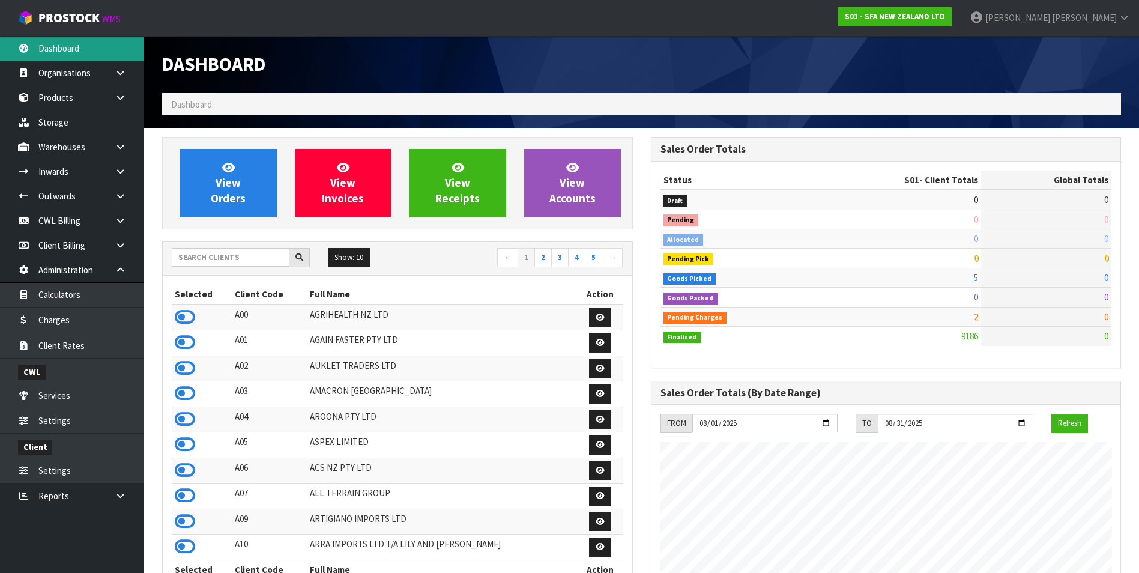
scroll to position [909, 488]
click at [197, 252] on input "text" at bounding box center [231, 257] width 118 height 19
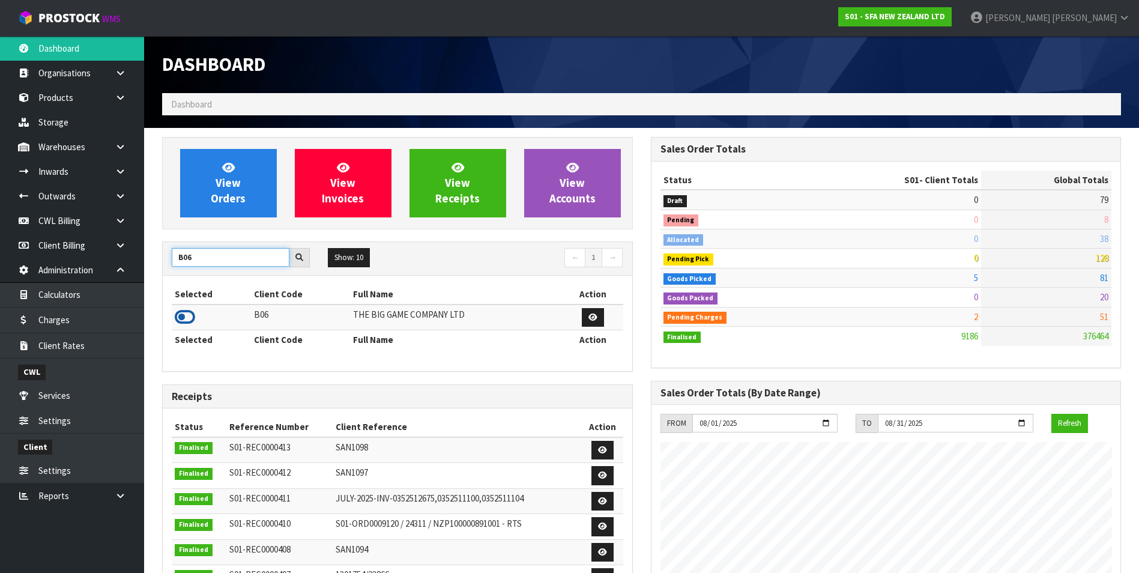
type input "B06"
click at [187, 316] on icon at bounding box center [185, 317] width 20 height 18
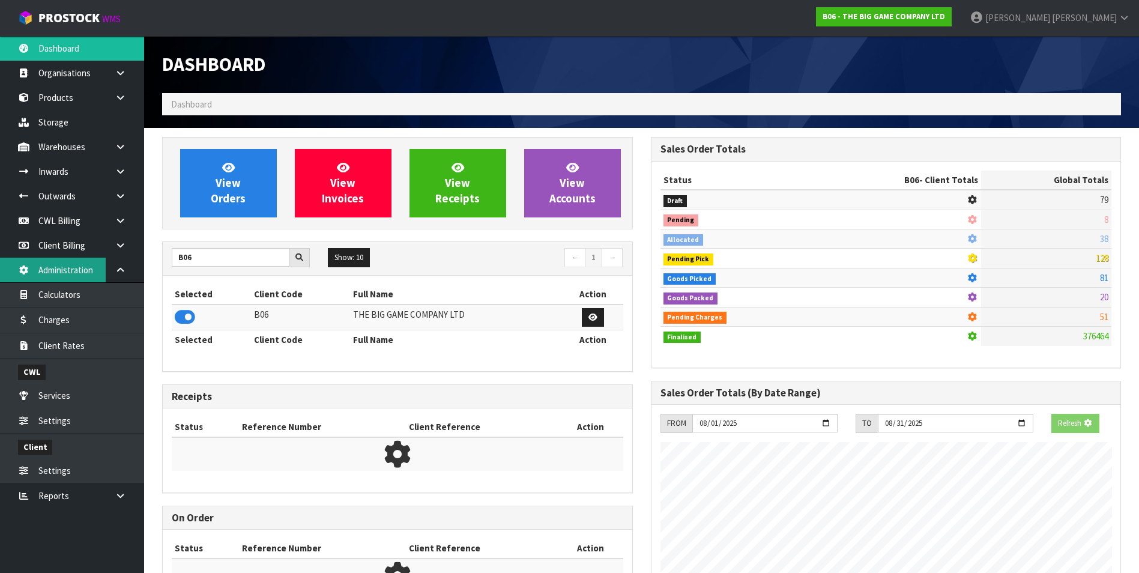
scroll to position [599531, 599777]
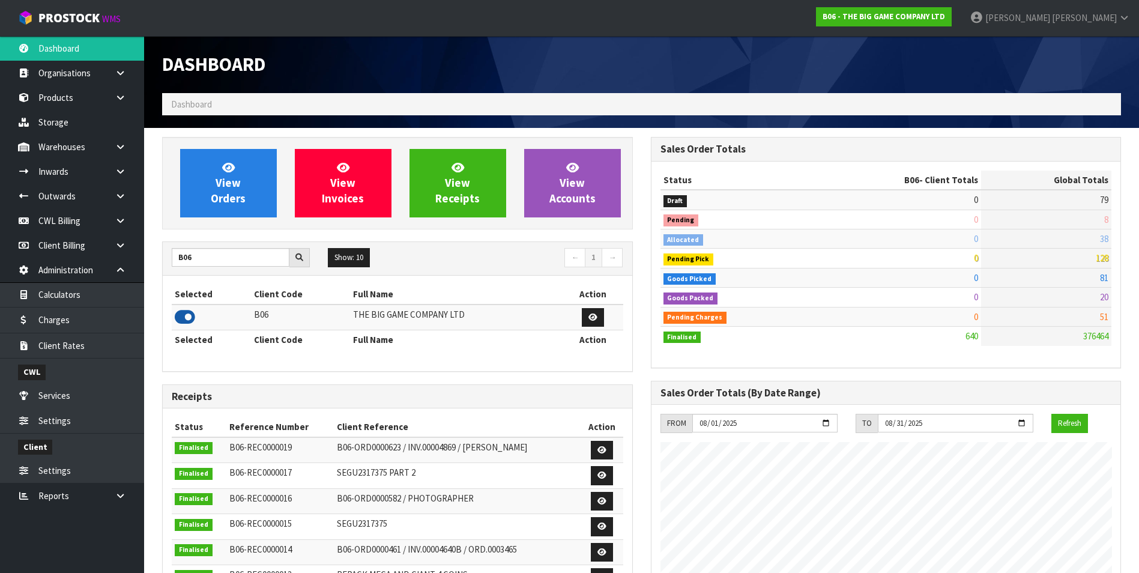
click at [181, 318] on icon at bounding box center [185, 317] width 20 height 18
click at [235, 195] on span "View Orders" at bounding box center [228, 182] width 35 height 45
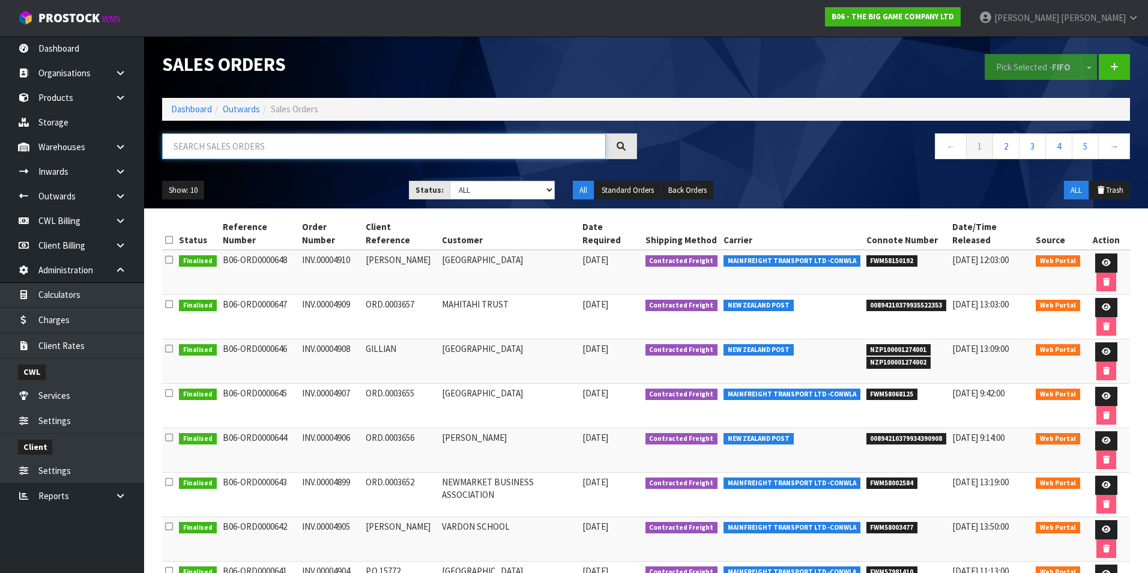
click at [212, 138] on input "text" at bounding box center [384, 146] width 444 height 26
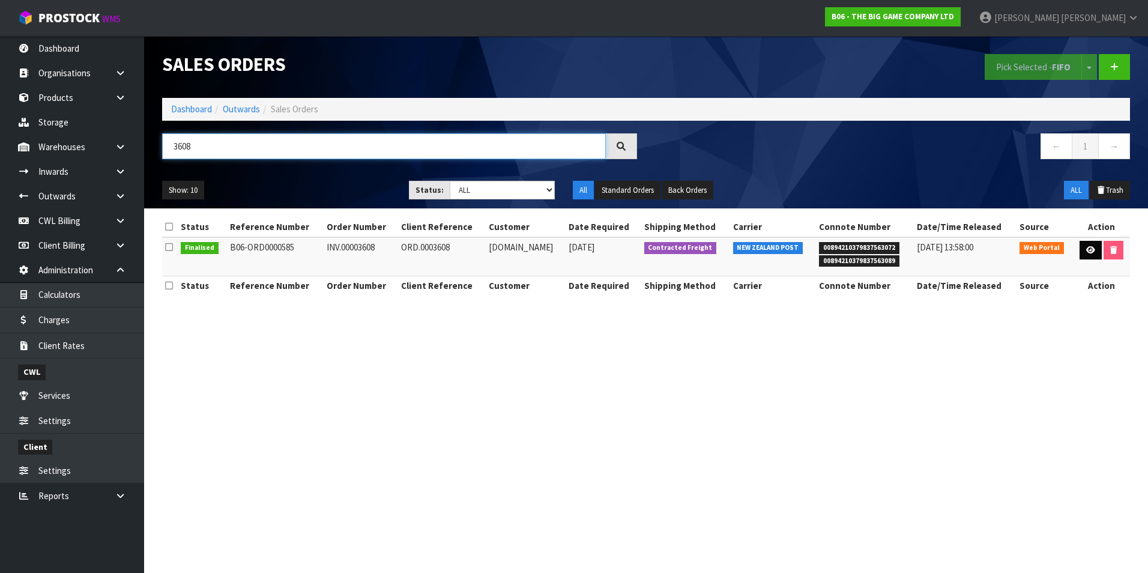
type input "3608"
click at [1094, 253] on icon at bounding box center [1090, 250] width 9 height 8
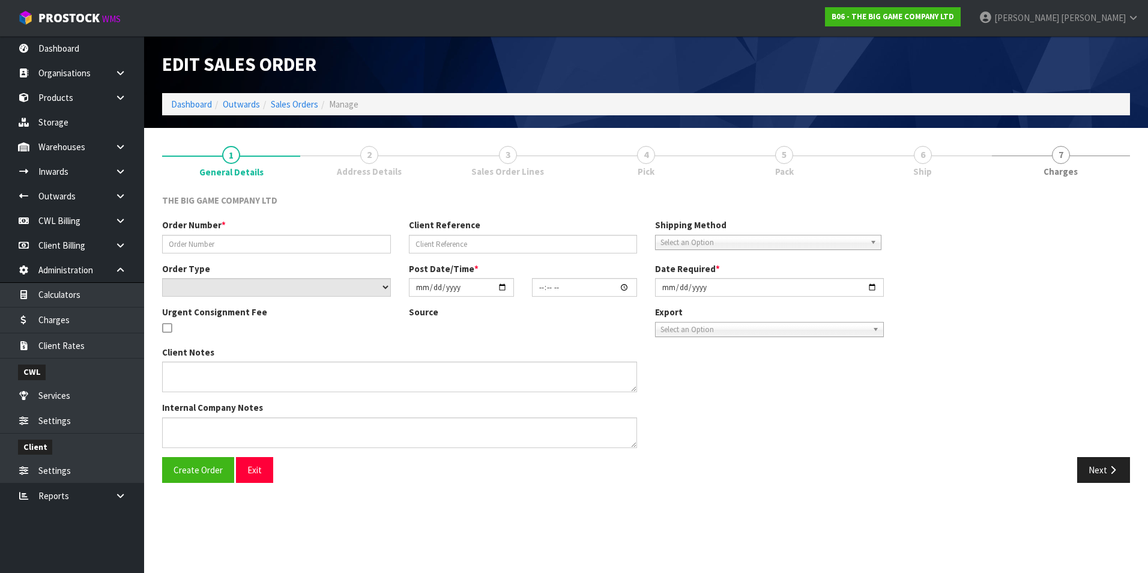
type input "INV.00003608"
type input "ORD.0003608"
select select "number:0"
type input "2025-03-21"
type input "10:47:00.000"
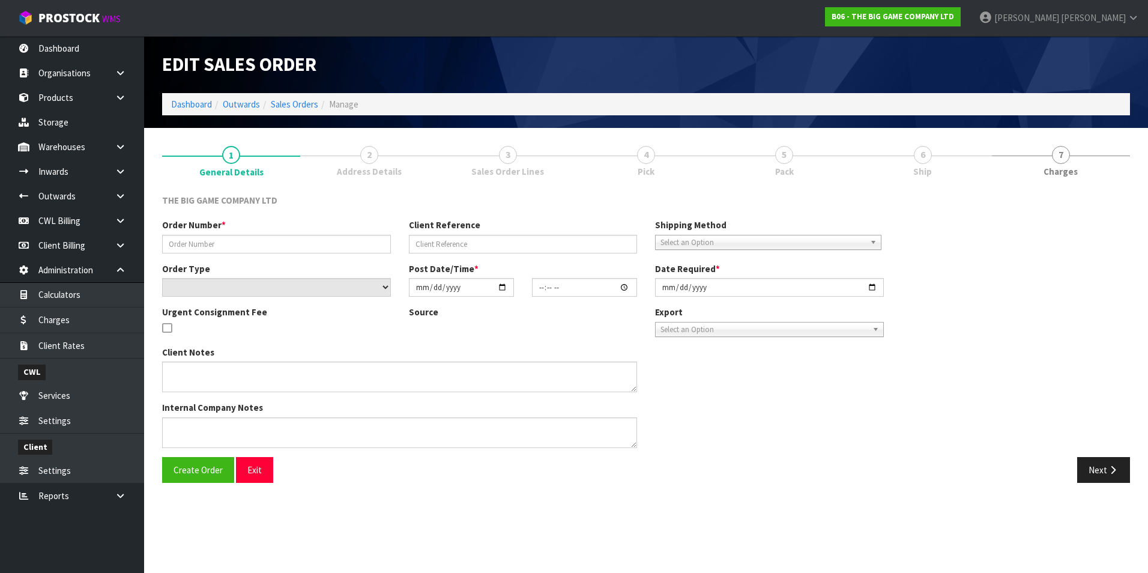
type input "2025-03-21"
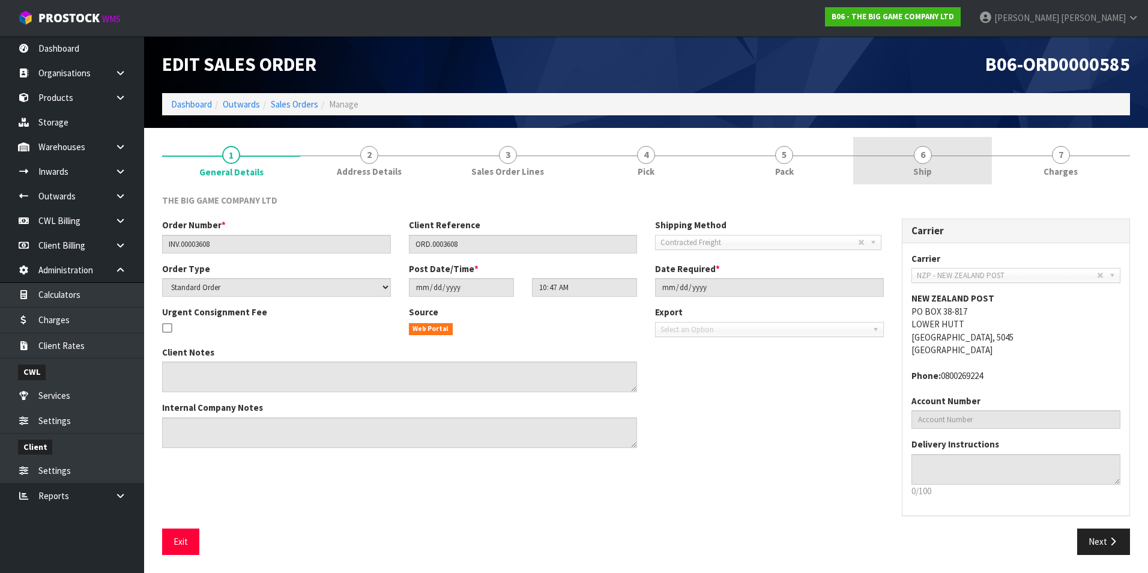
click at [919, 159] on span "6" at bounding box center [923, 155] width 18 height 18
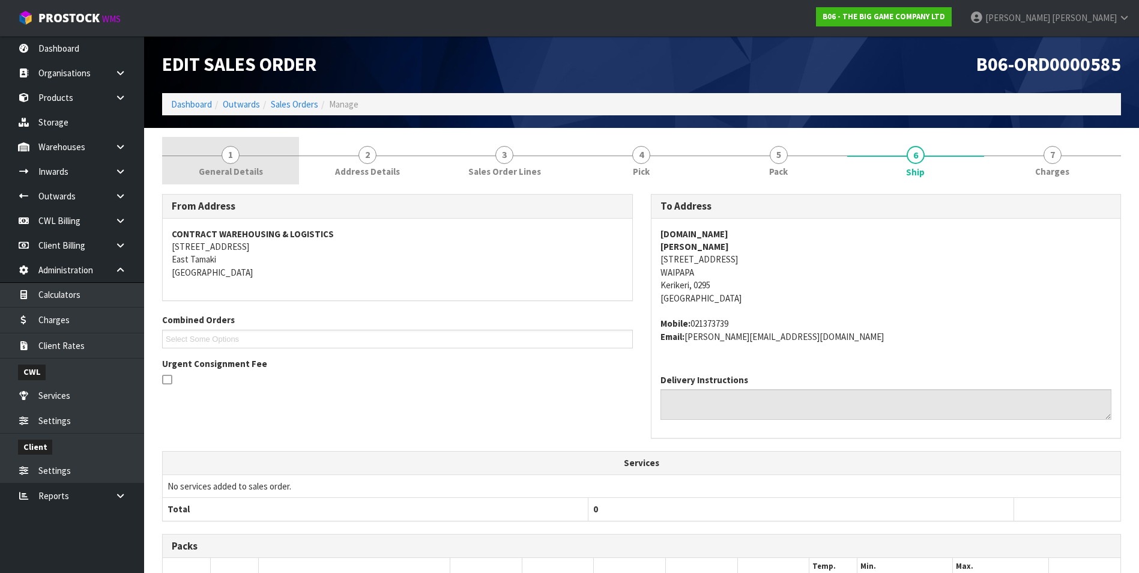
click at [231, 159] on span "1" at bounding box center [230, 155] width 18 height 18
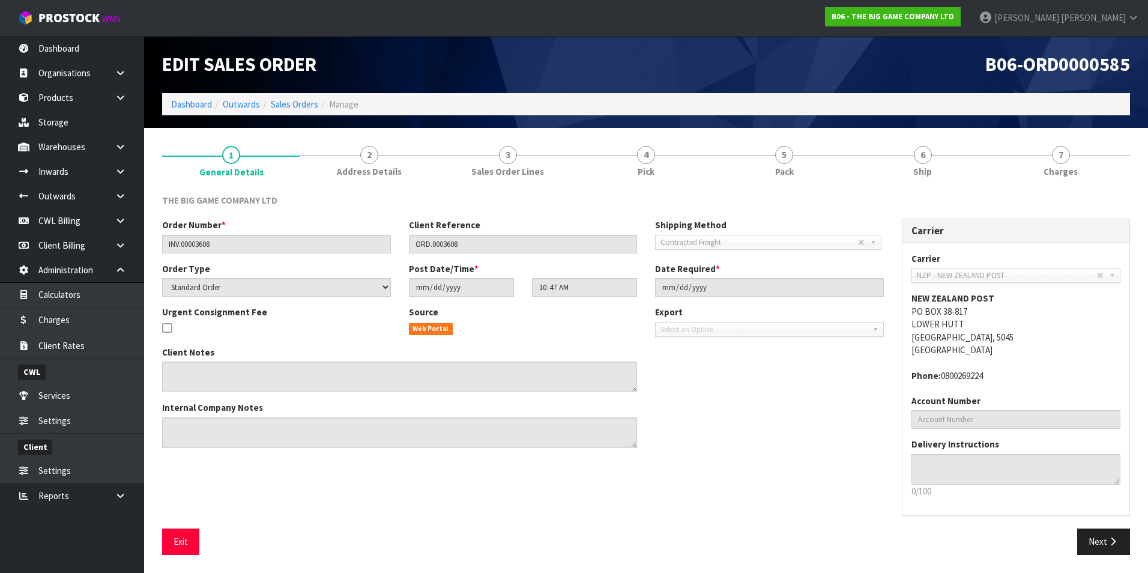
drag, startPoint x: 502, startPoint y: 327, endPoint x: 722, endPoint y: 267, distance: 227.9
click at [504, 326] on div "Web Portal" at bounding box center [523, 328] width 229 height 13
click at [787, 152] on span "5" at bounding box center [784, 155] width 18 height 18
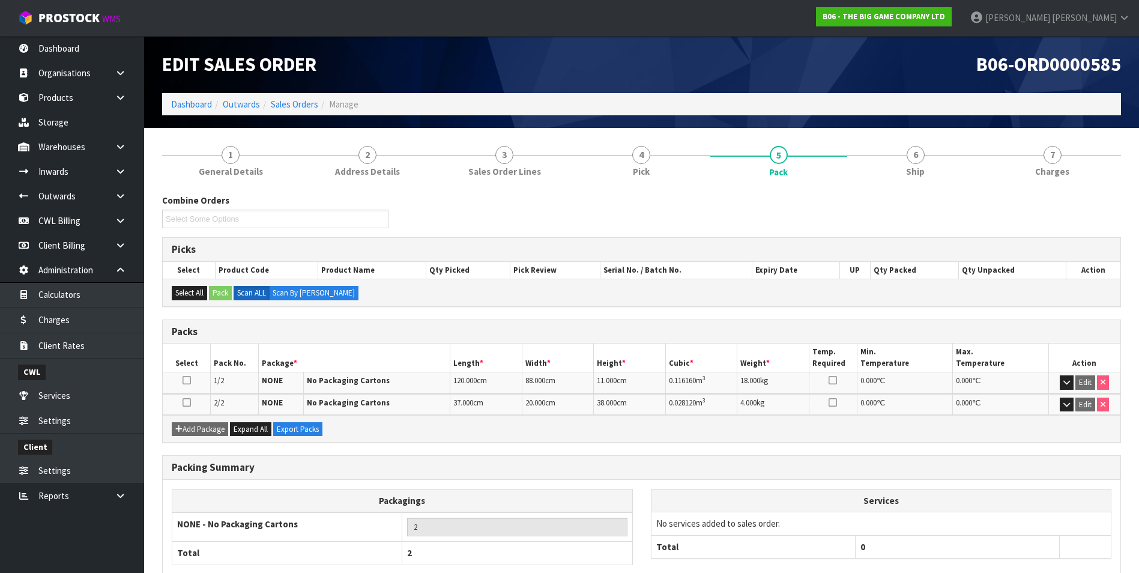
drag, startPoint x: 872, startPoint y: 221, endPoint x: 917, endPoint y: 197, distance: 51.6
click at [873, 220] on div "Combine Orders Select Some Options" at bounding box center [641, 215] width 977 height 43
click at [1057, 155] on span "7" at bounding box center [1052, 155] width 18 height 18
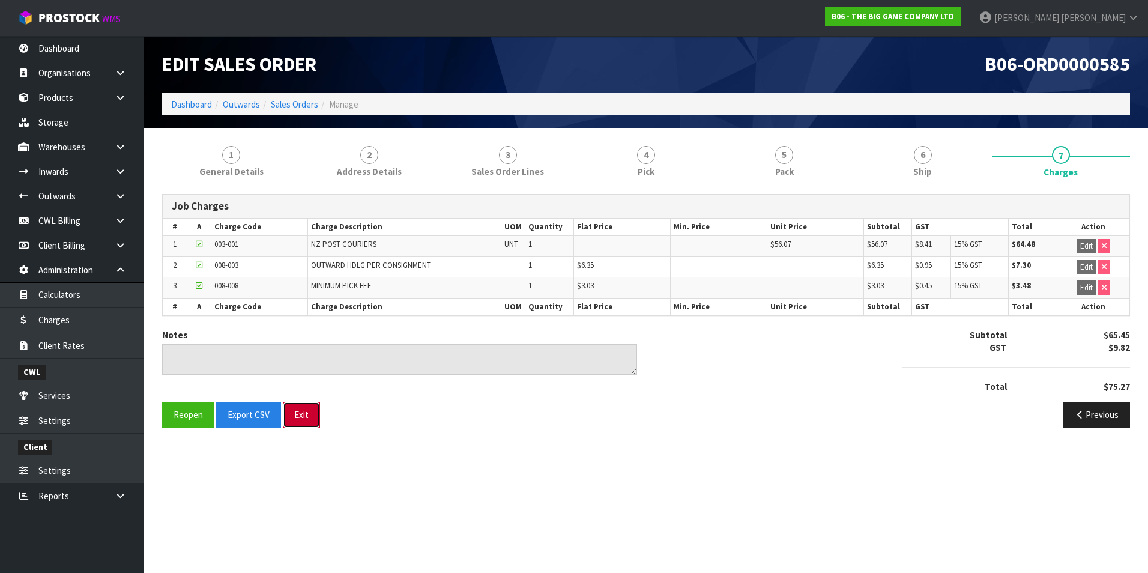
click at [294, 418] on button "Exit" at bounding box center [301, 415] width 37 height 26
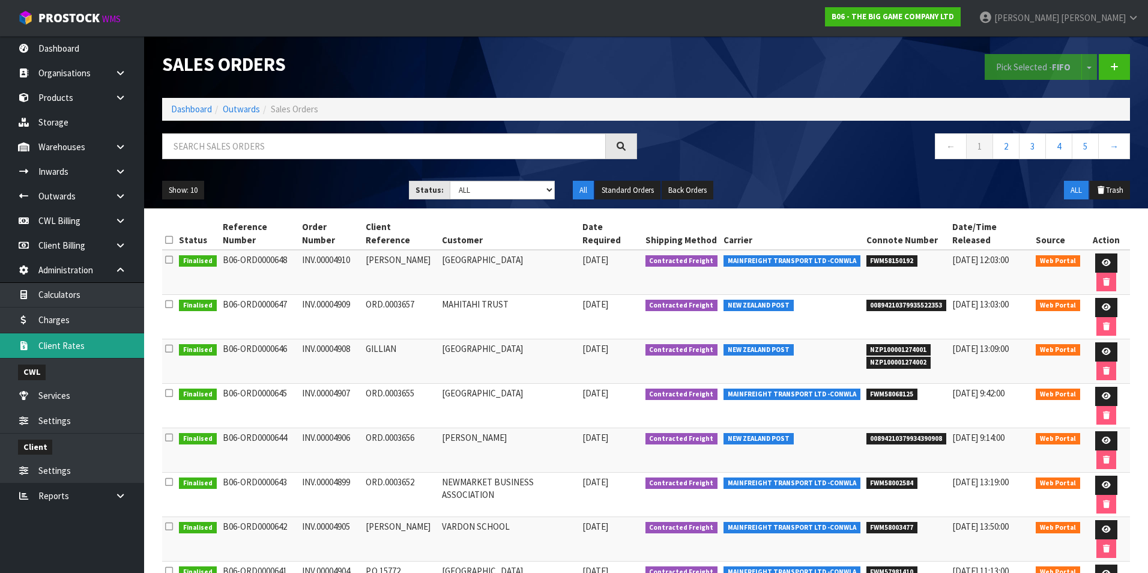
click at [88, 348] on link "Client Rates" at bounding box center [72, 345] width 144 height 25
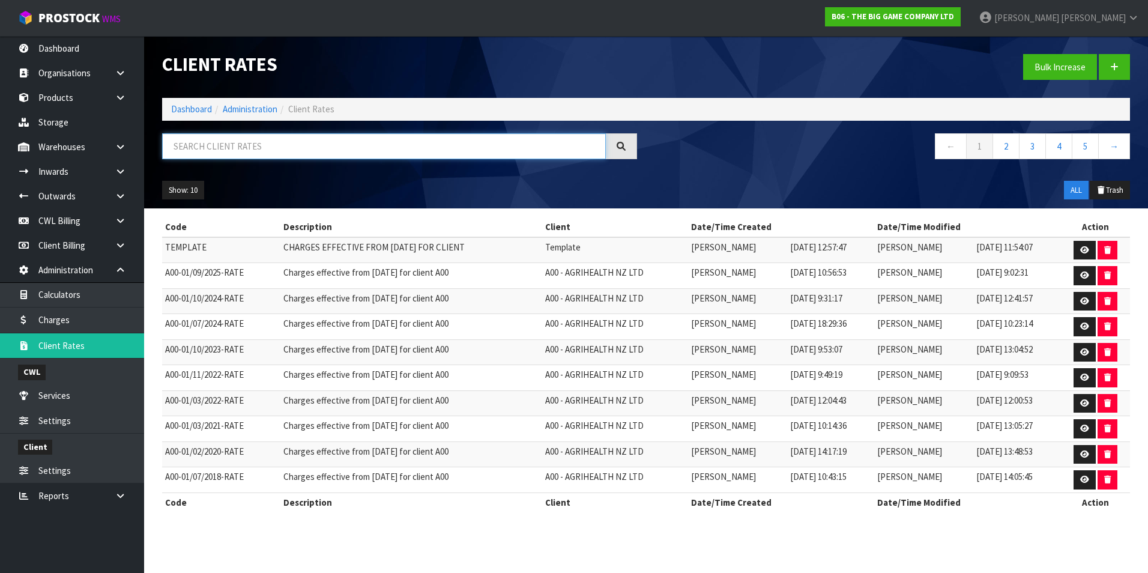
click at [211, 142] on input "text" at bounding box center [384, 146] width 444 height 26
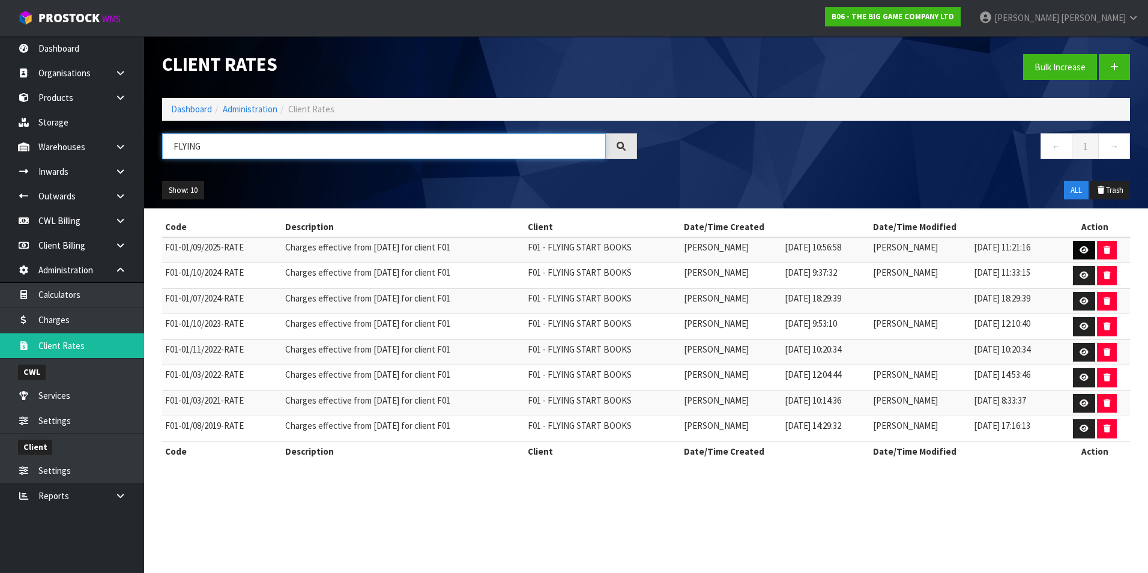
type input "FLYING"
click at [1080, 250] on icon at bounding box center [1083, 250] width 9 height 8
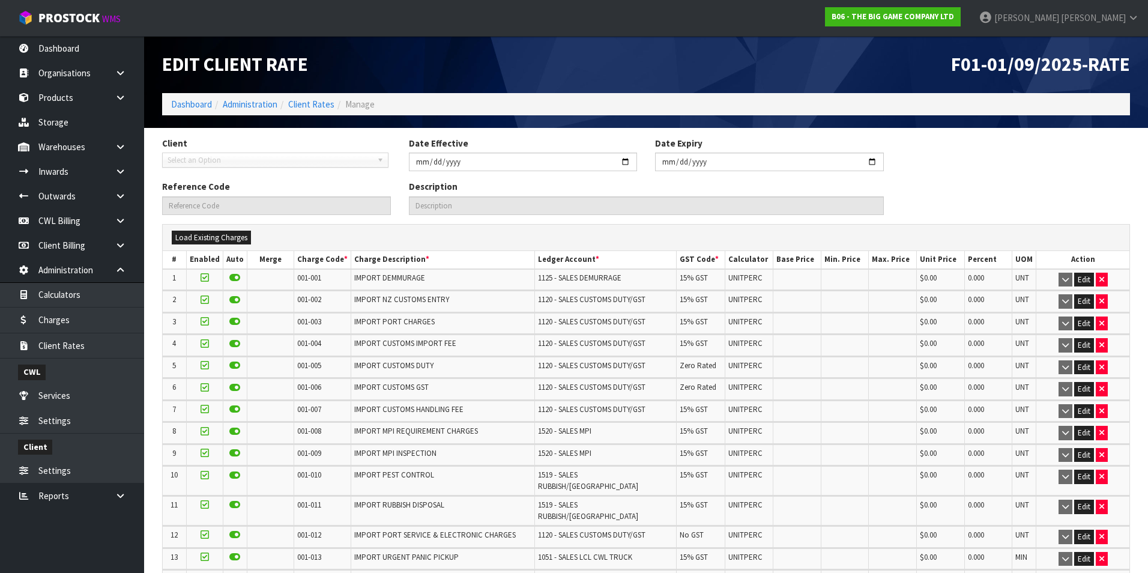
type input "2025-09-01"
type input "F01-01/09/2025-RATE"
type input "Charges effective from 01/09/2025 for client F01"
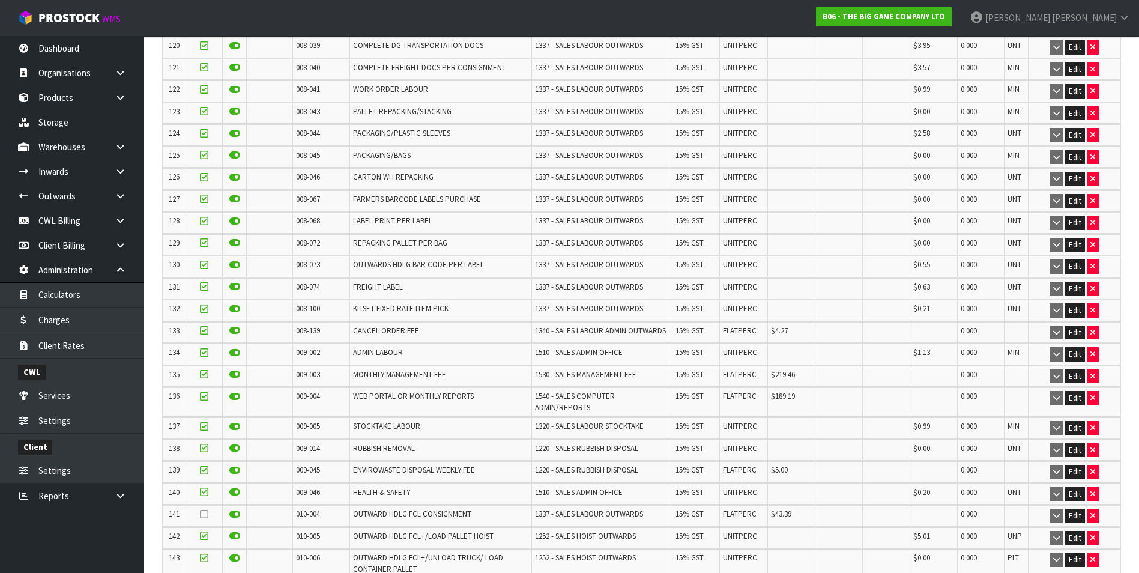
scroll to position [3029, 0]
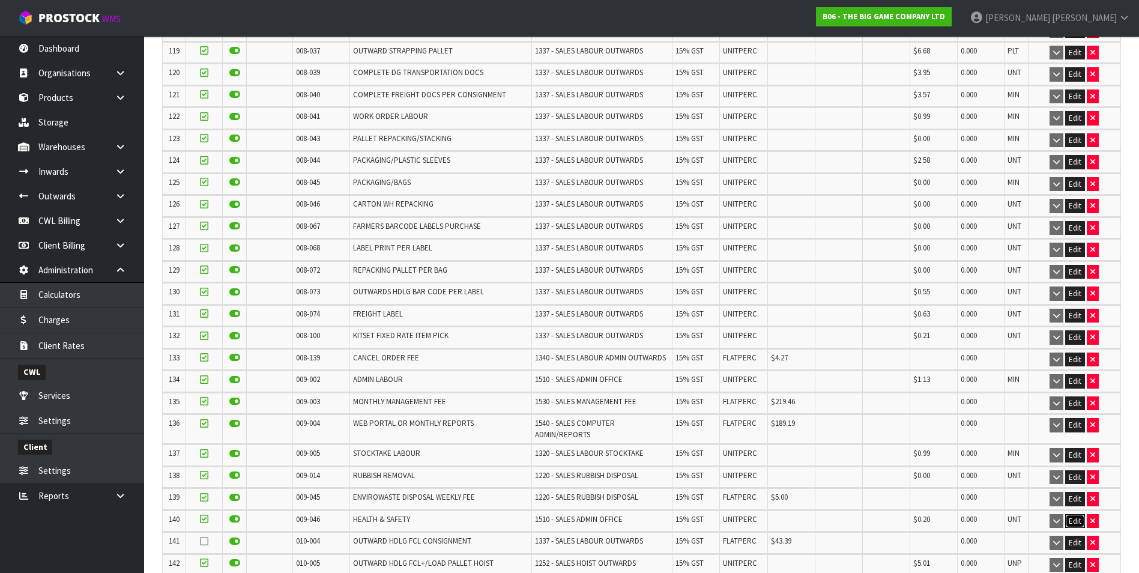
drag, startPoint x: 1071, startPoint y: 488, endPoint x: 719, endPoint y: 477, distance: 352.5
click at [1071, 514] on button "Edit" at bounding box center [1075, 521] width 20 height 14
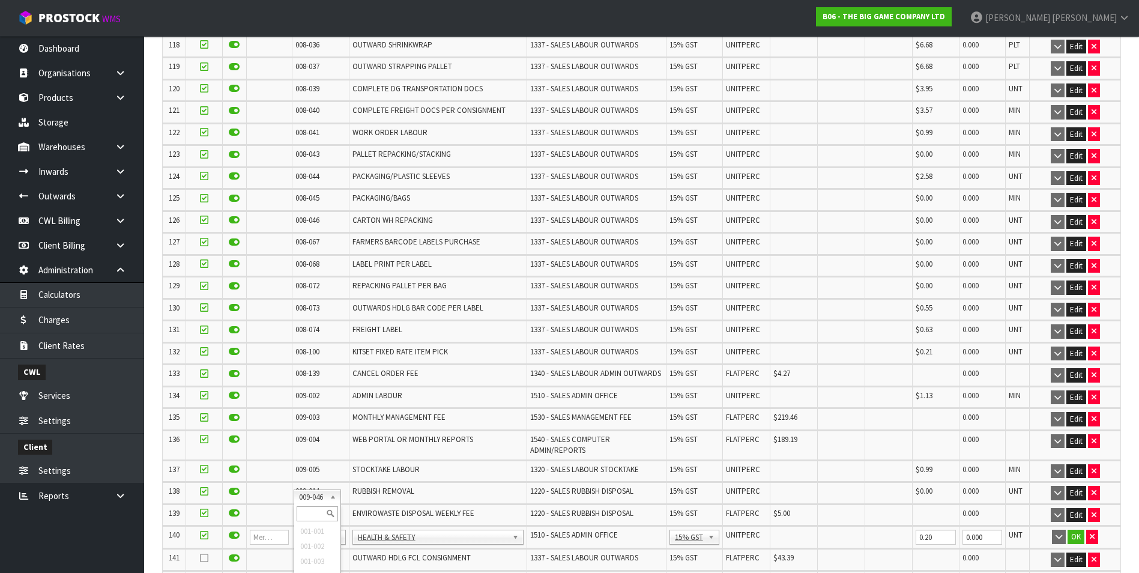
drag, startPoint x: 310, startPoint y: 517, endPoint x: 306, endPoint y: 508, distance: 9.9
click at [308, 517] on input "text" at bounding box center [317, 513] width 41 height 15
type input "008-146"
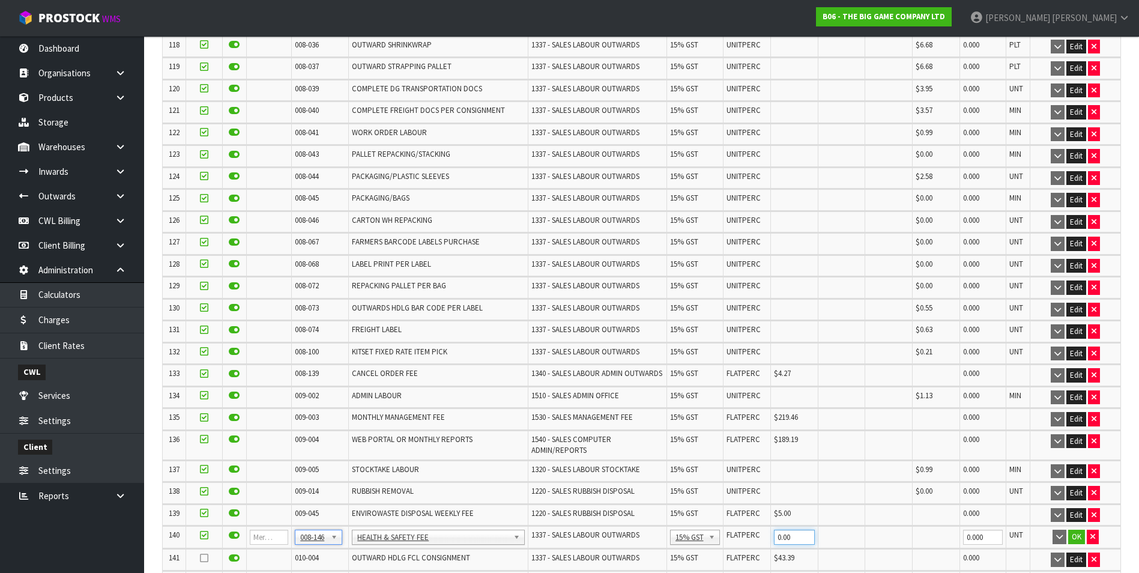
click at [789, 529] on input "0.00" at bounding box center [794, 536] width 41 height 15
type input "0"
type input "0.20"
click at [1075, 529] on button "OK" at bounding box center [1076, 536] width 17 height 14
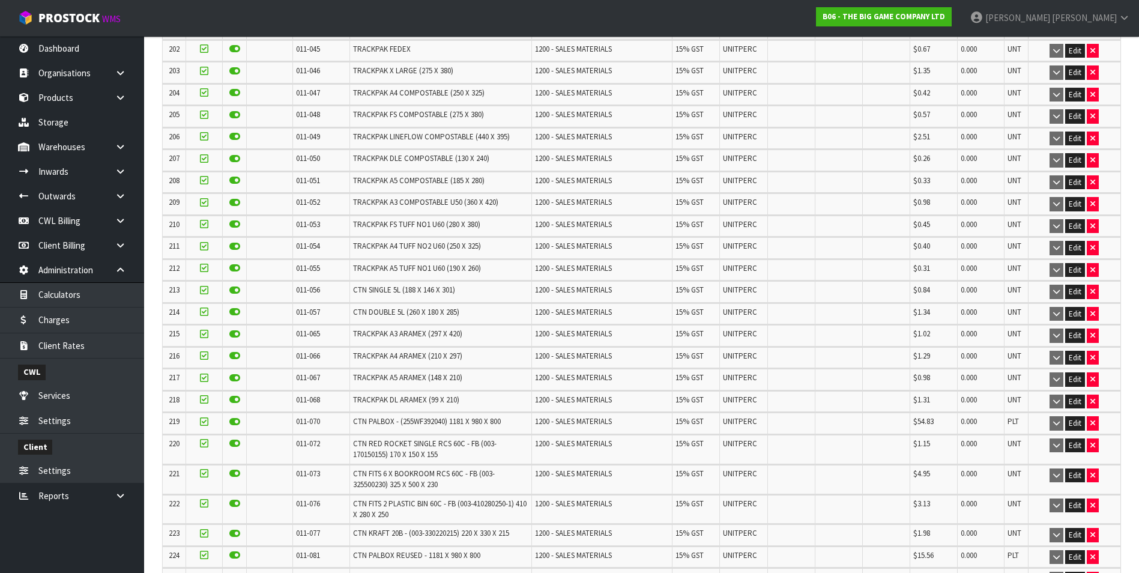
scroll to position [5563, 0]
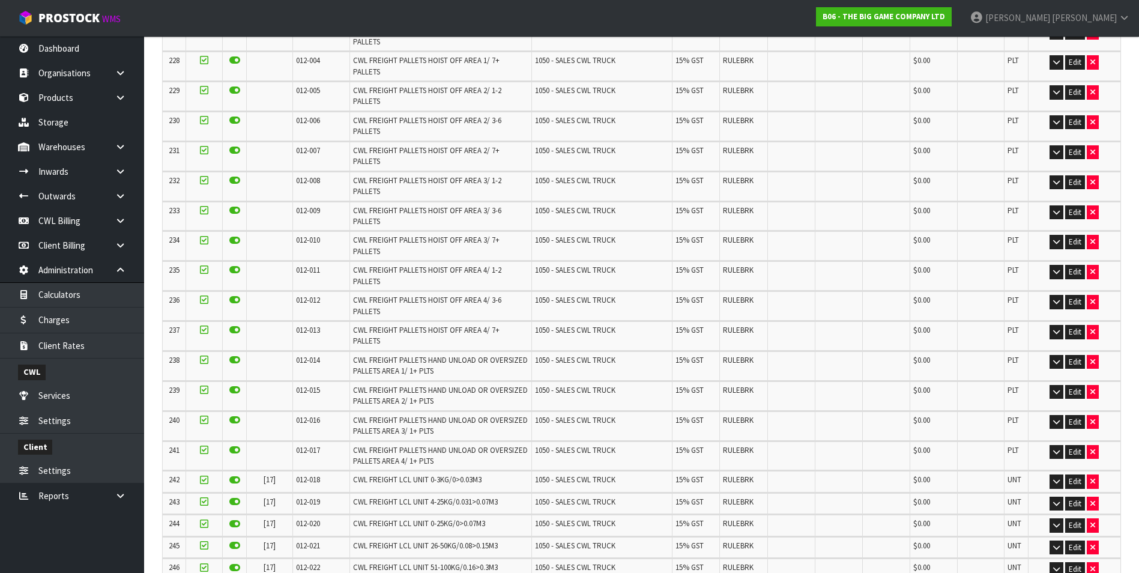
scroll to position [0, 0]
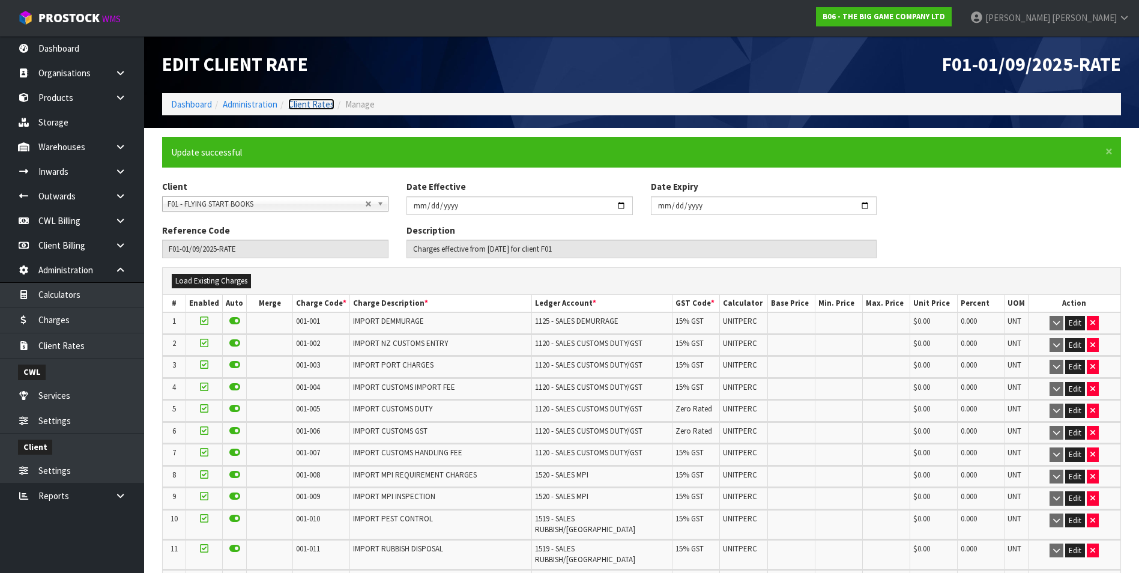
click at [322, 103] on link "Client Rates" at bounding box center [311, 103] width 46 height 11
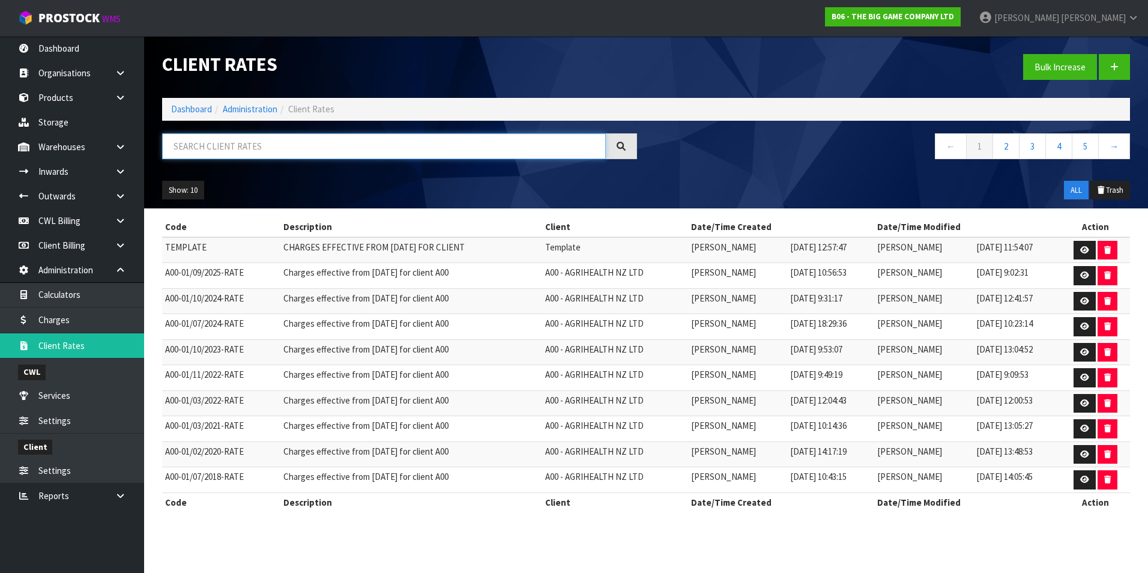
click at [217, 146] on input "text" at bounding box center [384, 146] width 444 height 26
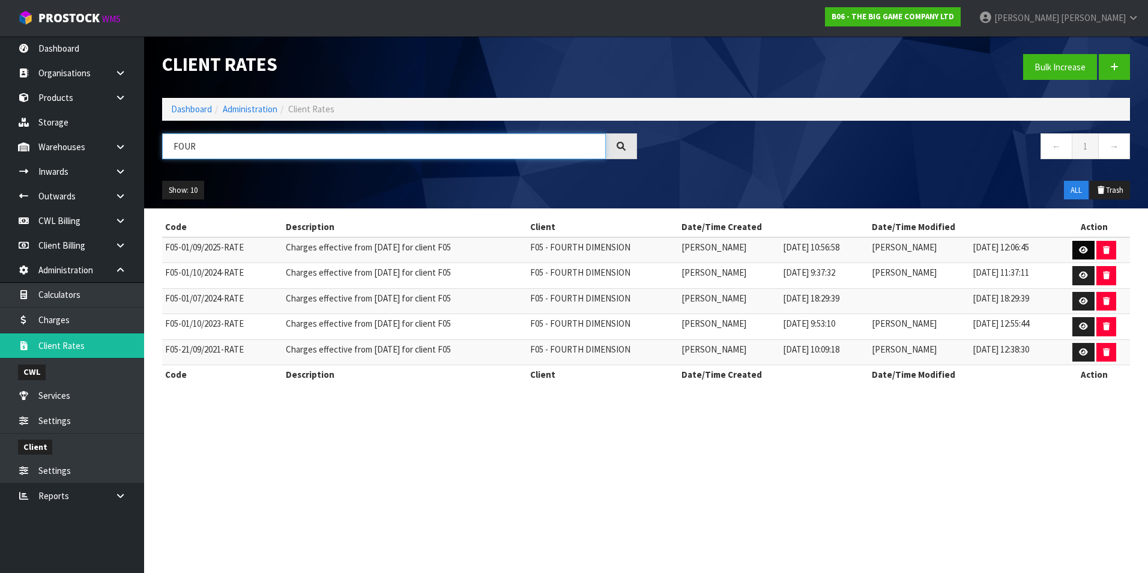
type input "FOUR"
click at [1075, 247] on link at bounding box center [1083, 250] width 22 height 19
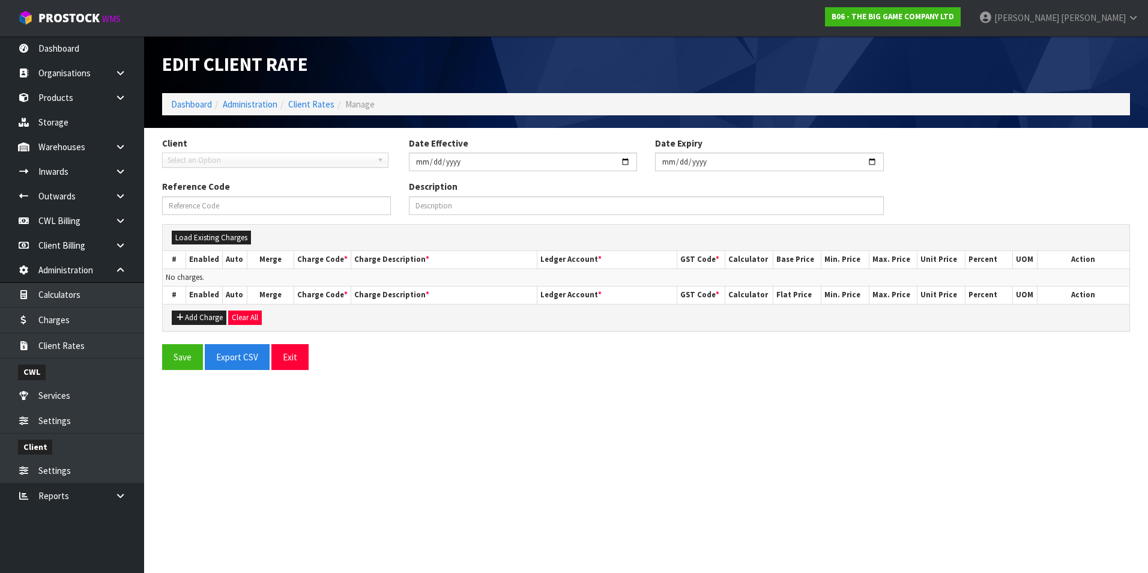
type input "2025-09-01"
type input "F05-01/09/2025-RATE"
type input "Charges effective from 01/09/2025 for client F05"
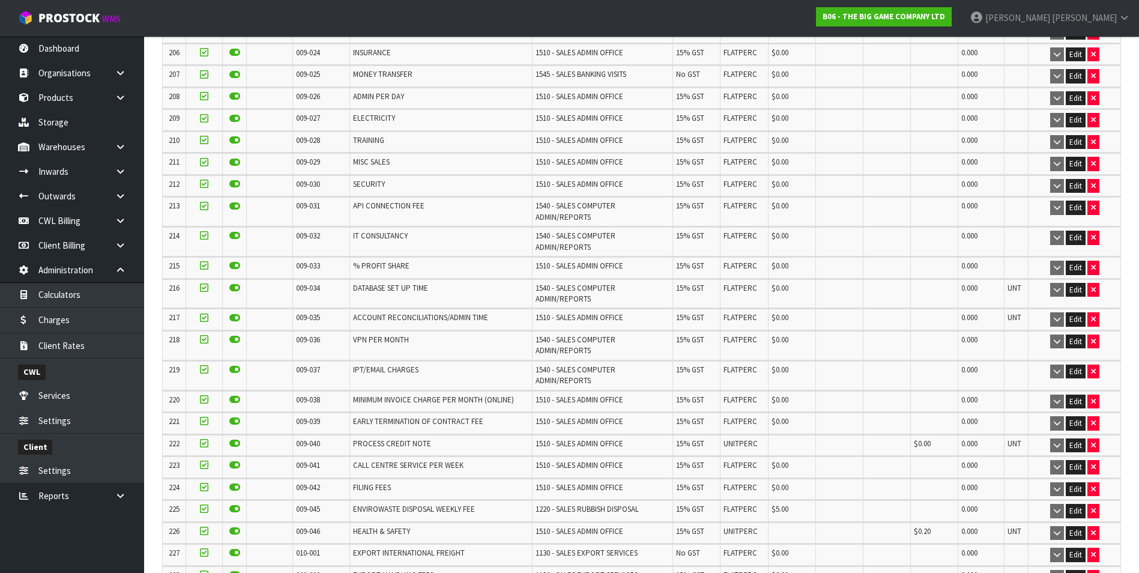
scroll to position [5108, 0]
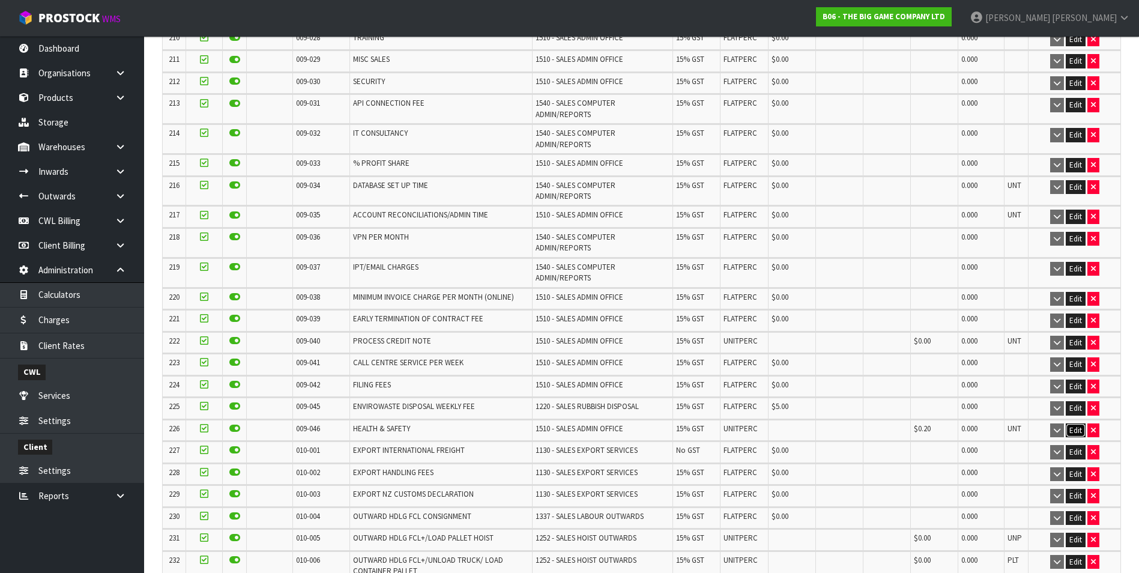
click at [1073, 423] on button "Edit" at bounding box center [1075, 430] width 20 height 14
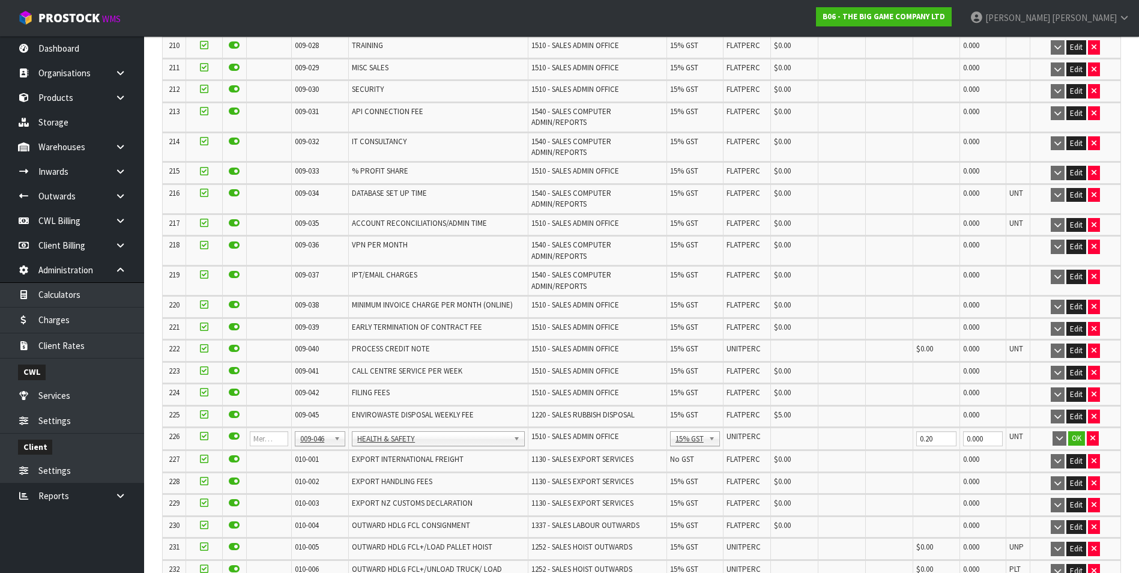
scroll to position [5141, 0]
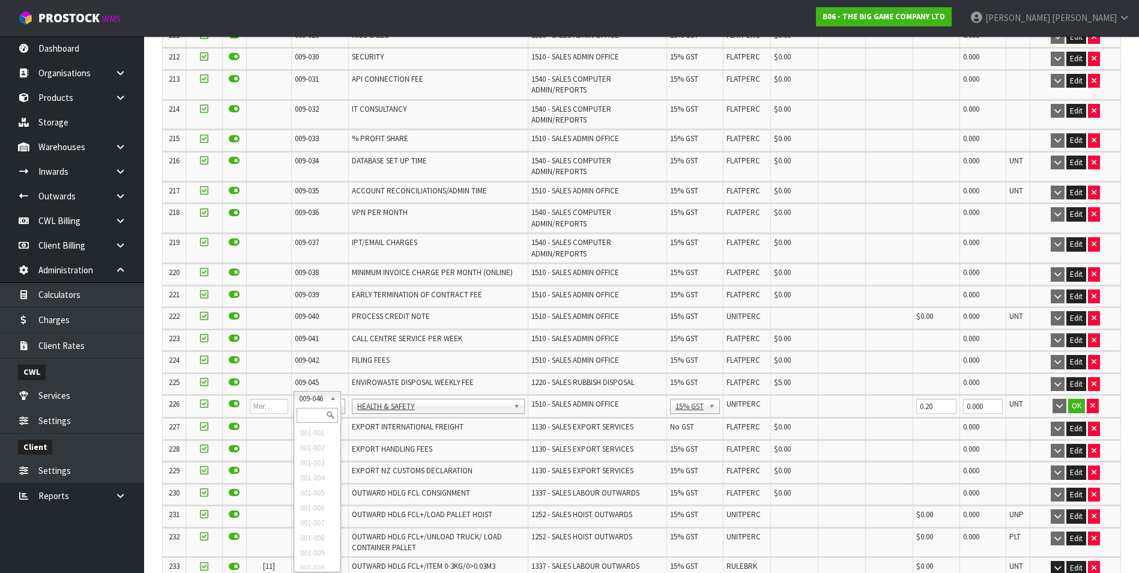
click at [310, 414] on input "text" at bounding box center [317, 415] width 41 height 15
type input "008-146"
click at [801, 399] on input "0.00" at bounding box center [794, 406] width 41 height 15
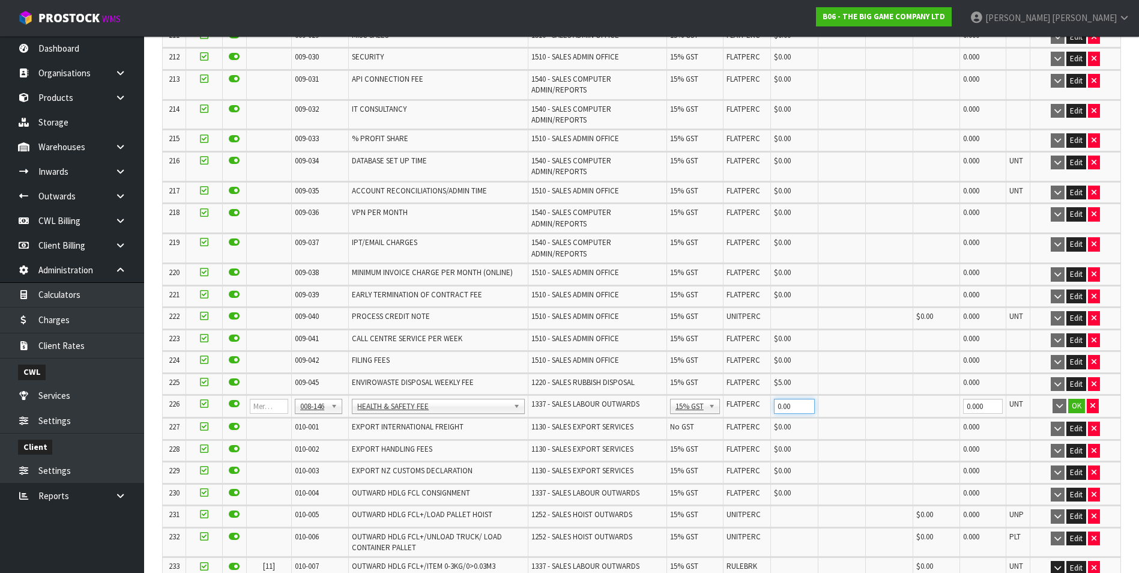
type input "0"
type input "0.20"
click at [1076, 399] on button "OK" at bounding box center [1076, 406] width 17 height 14
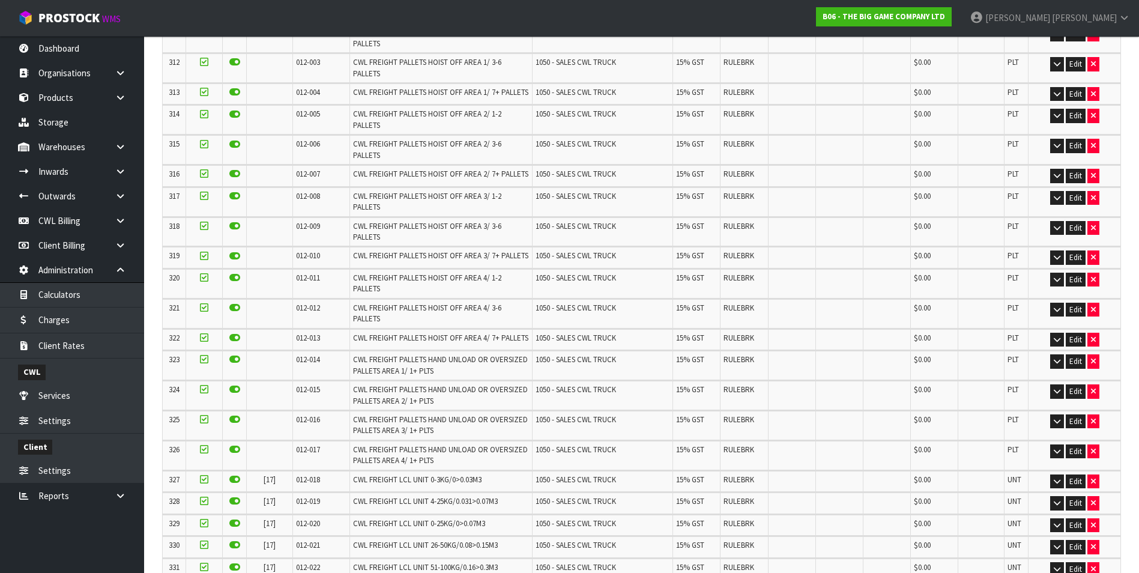
scroll to position [7506, 0]
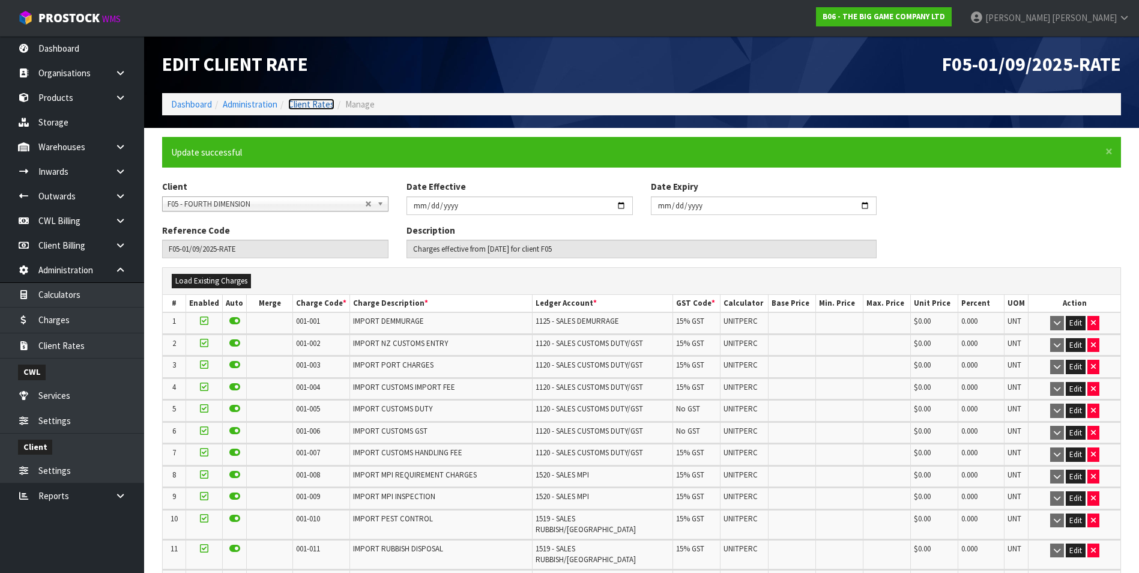
click at [313, 101] on link "Client Rates" at bounding box center [311, 103] width 46 height 11
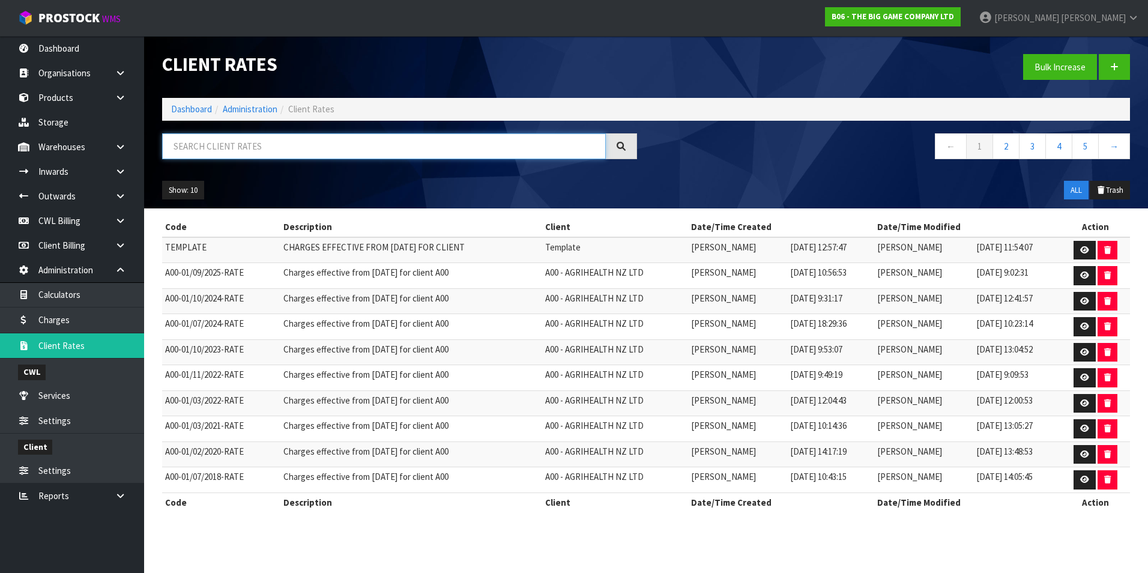
click at [271, 153] on input "text" at bounding box center [384, 146] width 444 height 26
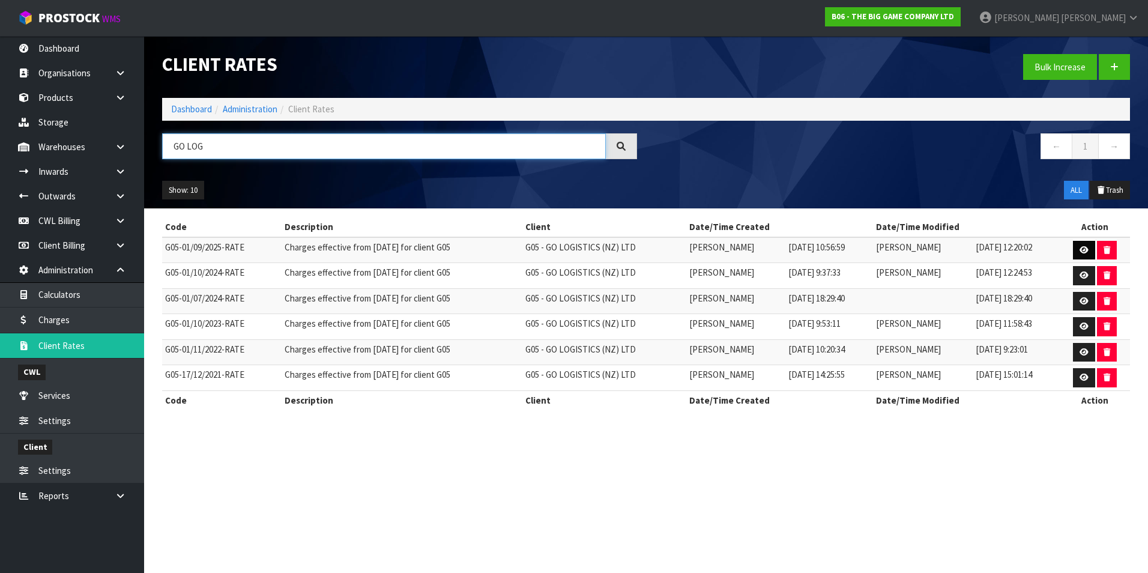
type input "GO LOG"
click at [1086, 250] on icon at bounding box center [1083, 250] width 9 height 8
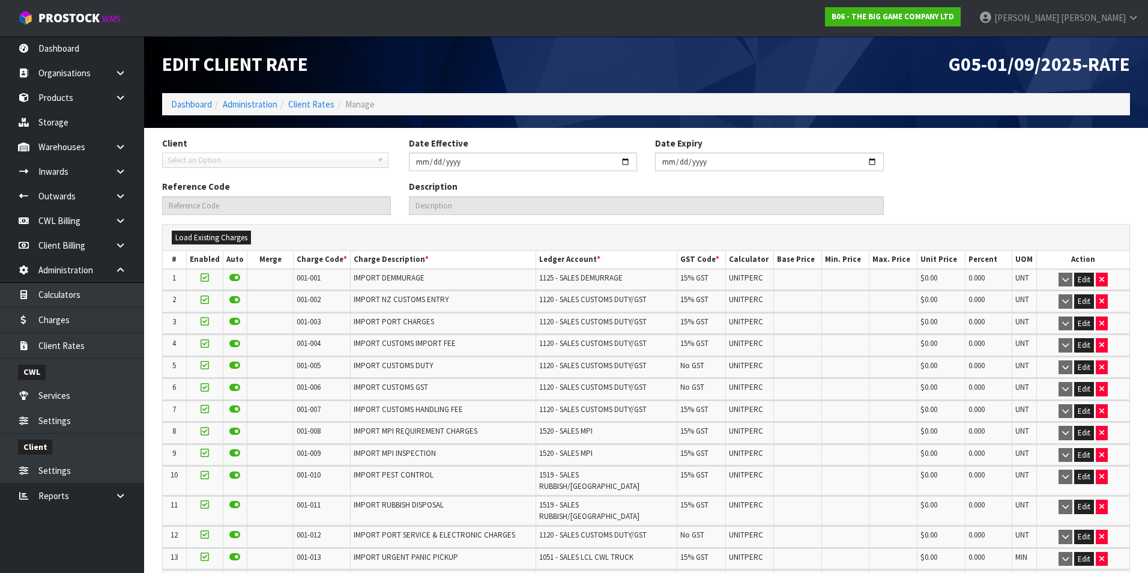
type input "2025-09-01"
type input "G05-01/09/2025-RATE"
type input "Charges effective from 01/09/2025 for client G05"
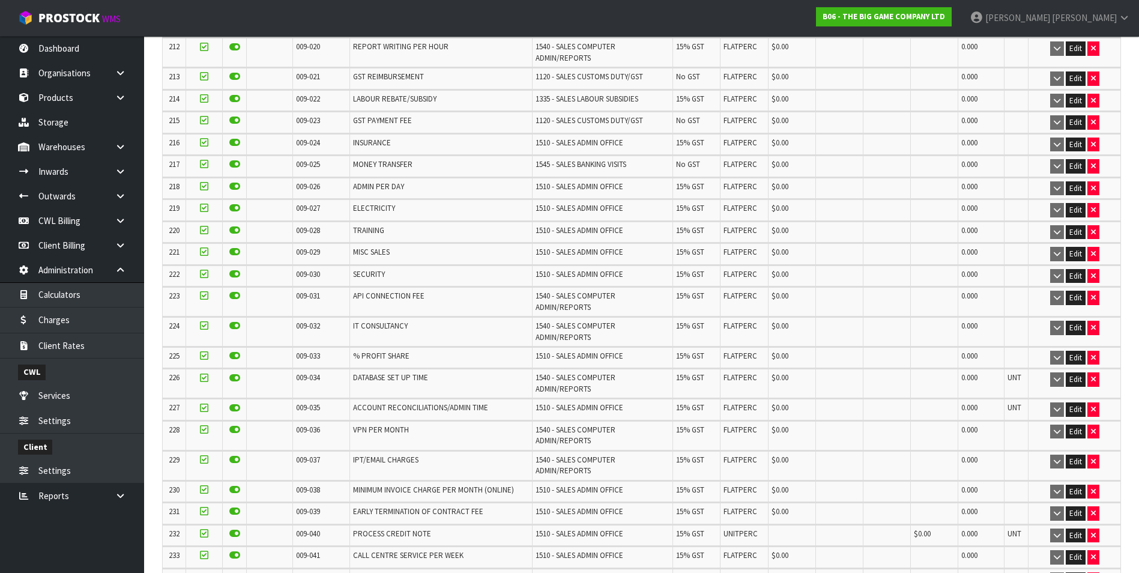
scroll to position [5555, 0]
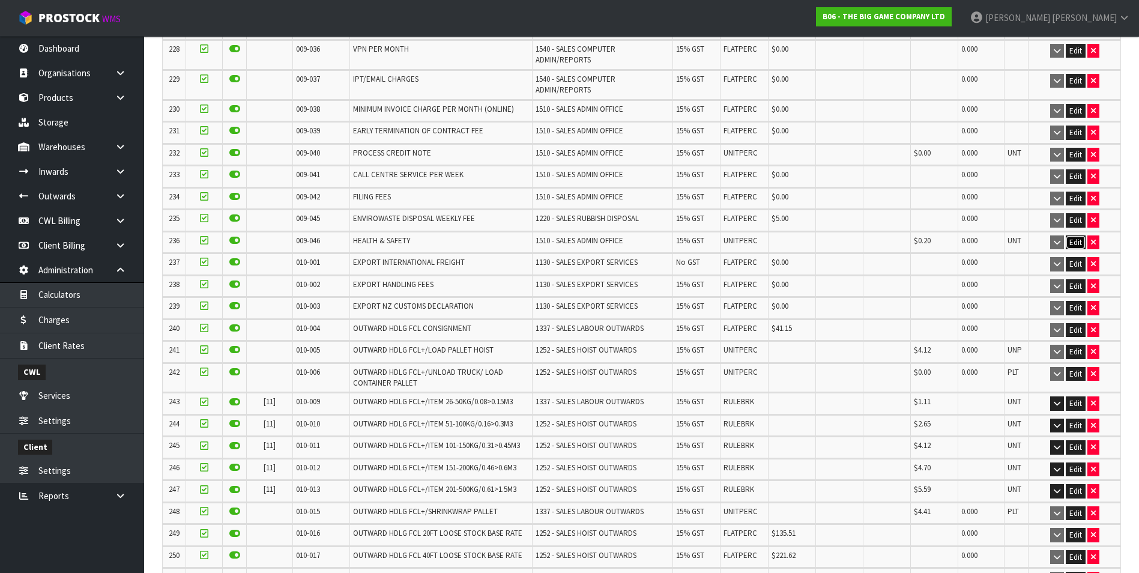
click at [1076, 235] on button "Edit" at bounding box center [1075, 242] width 20 height 14
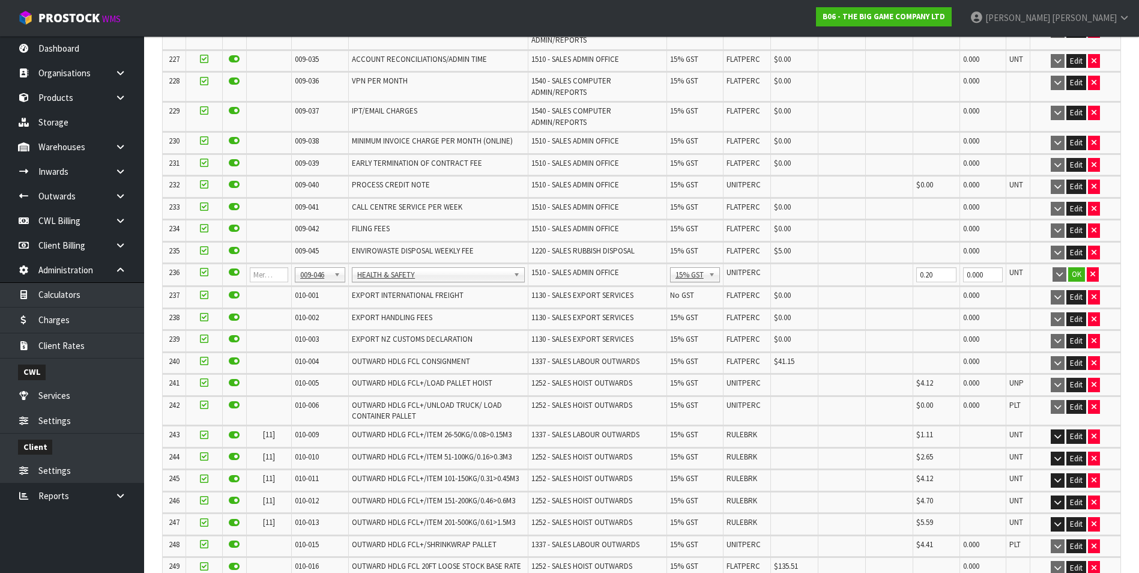
scroll to position [5596, 0]
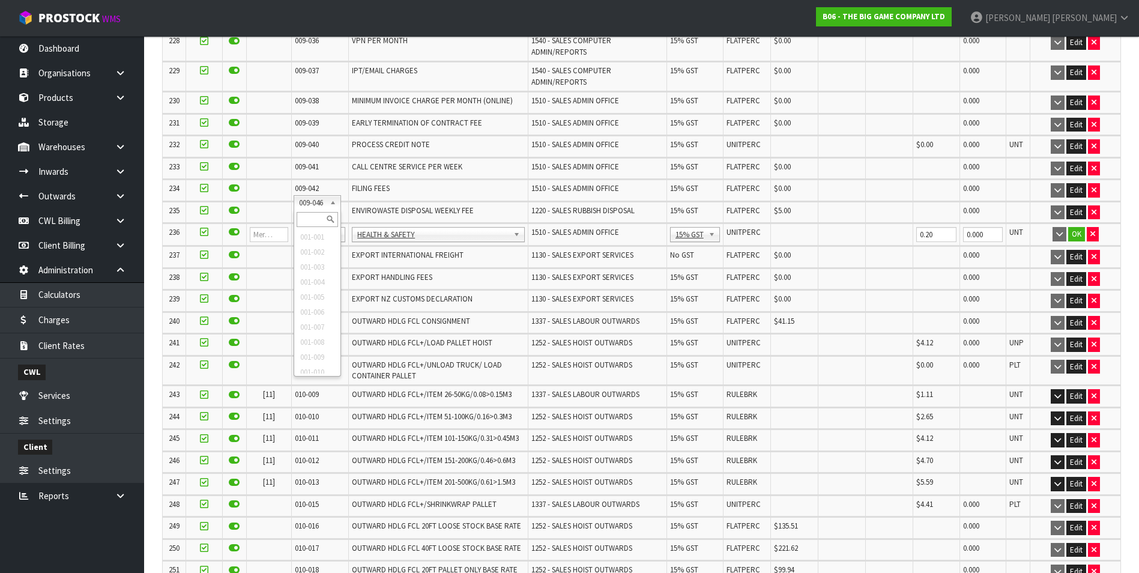
click at [304, 219] on input "text" at bounding box center [317, 219] width 41 height 15
type input "008-146"
click at [789, 227] on input "0.00" at bounding box center [794, 234] width 41 height 15
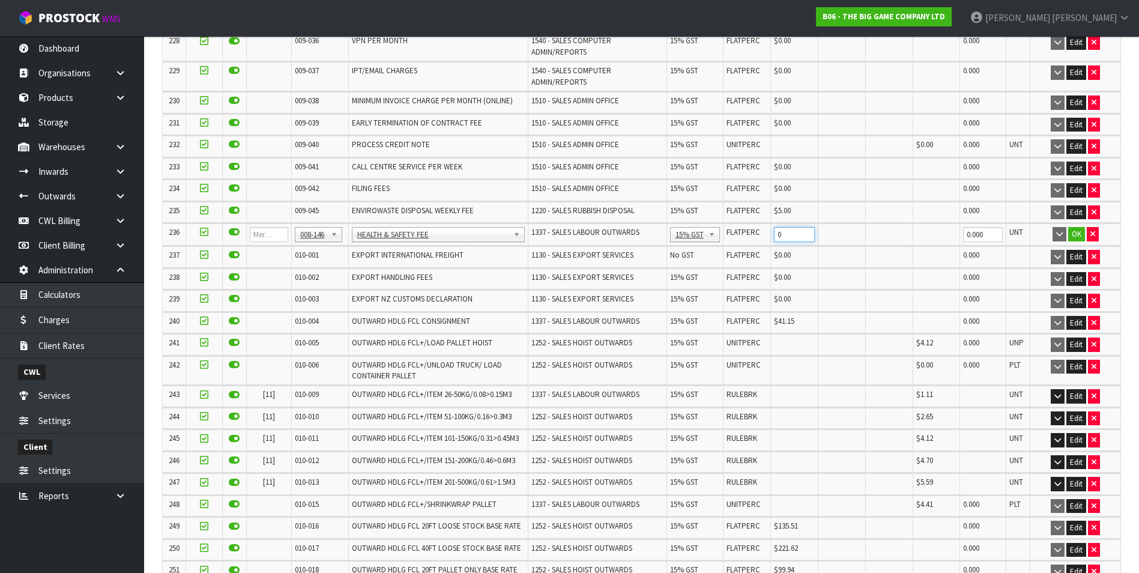
type input "0"
type input "0.20"
click at [1077, 227] on button "OK" at bounding box center [1076, 234] width 17 height 14
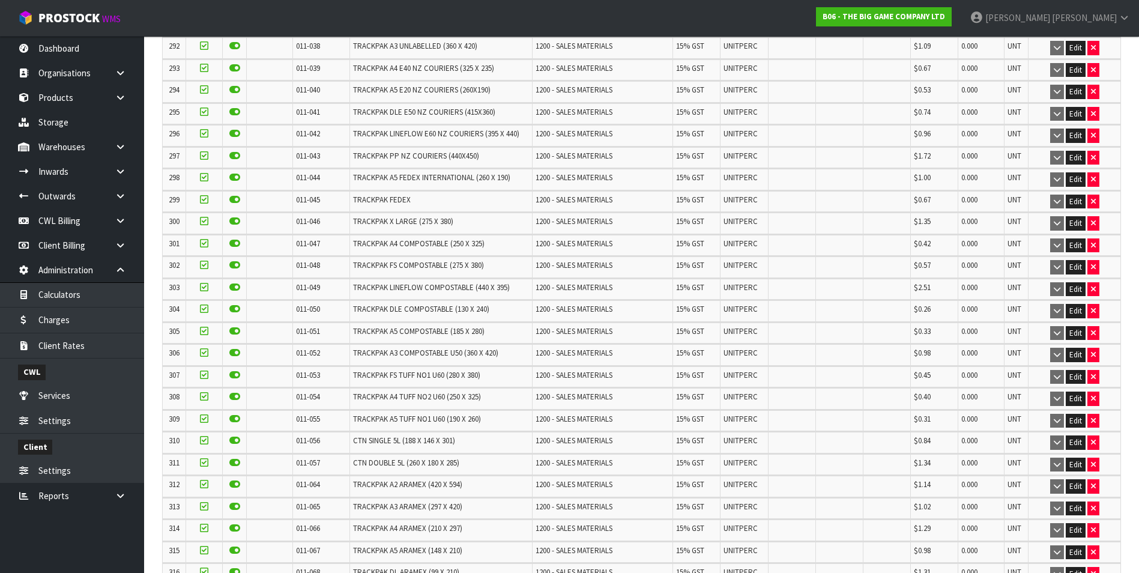
scroll to position [7749, 0]
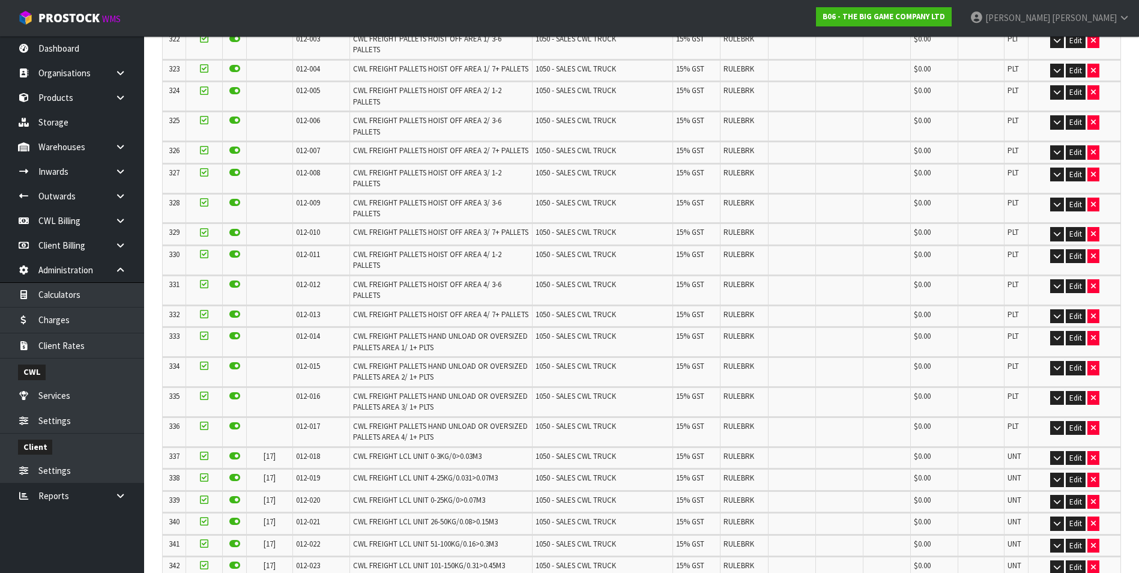
scroll to position [0, 0]
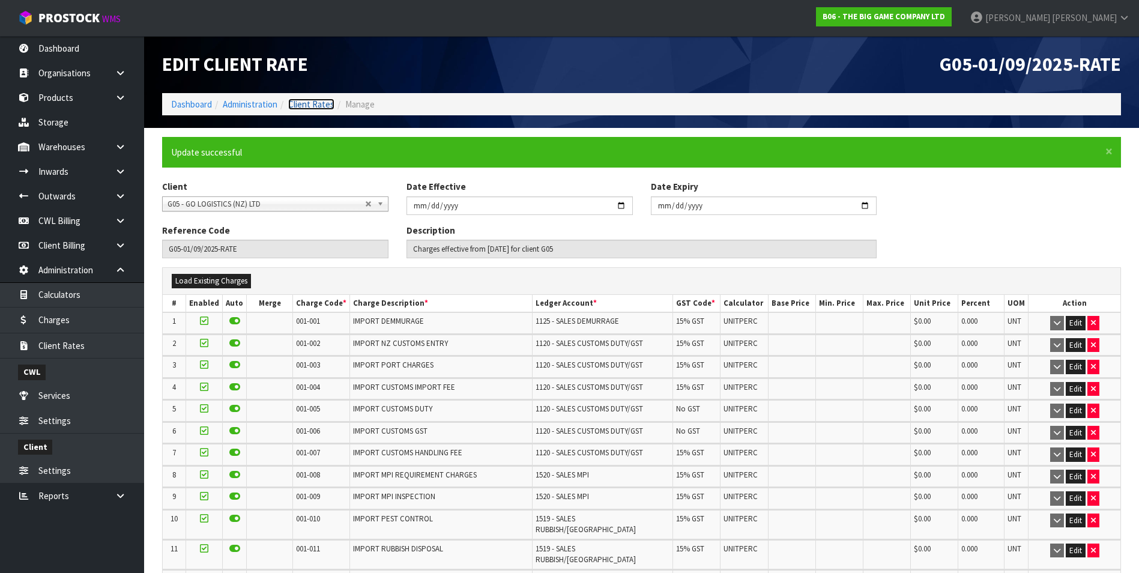
click at [312, 106] on link "Client Rates" at bounding box center [311, 103] width 46 height 11
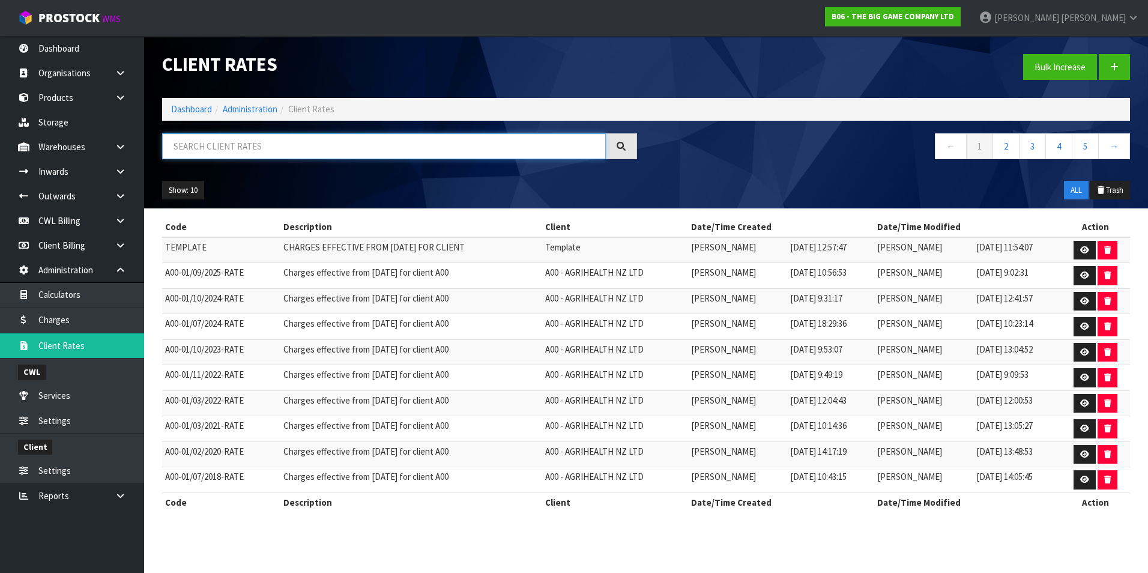
click at [206, 148] on input "text" at bounding box center [384, 146] width 444 height 26
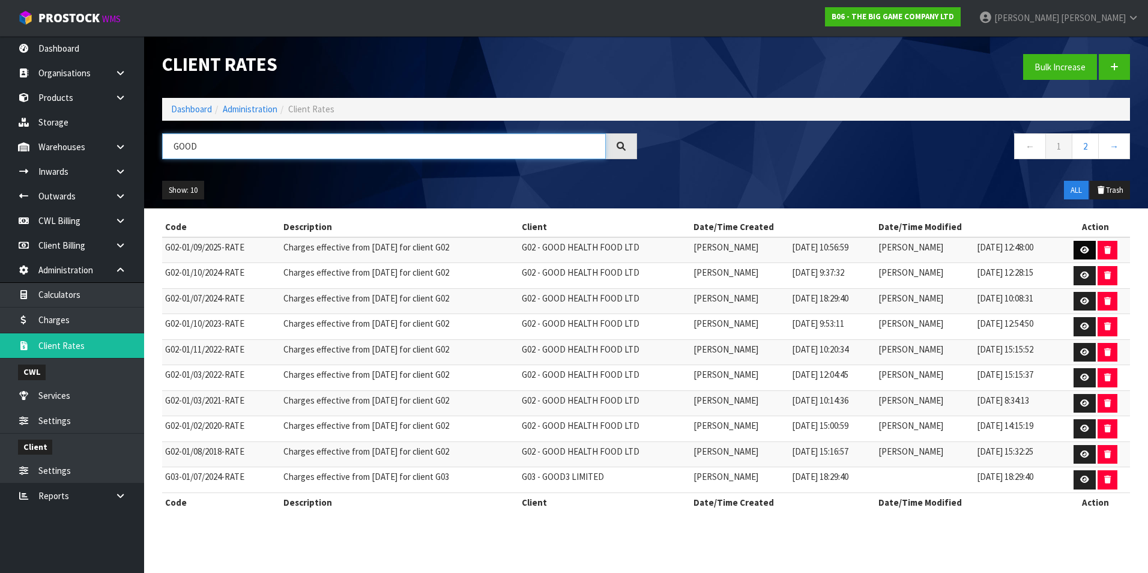
type input "GOOD"
click at [1084, 249] on icon at bounding box center [1084, 250] width 9 height 8
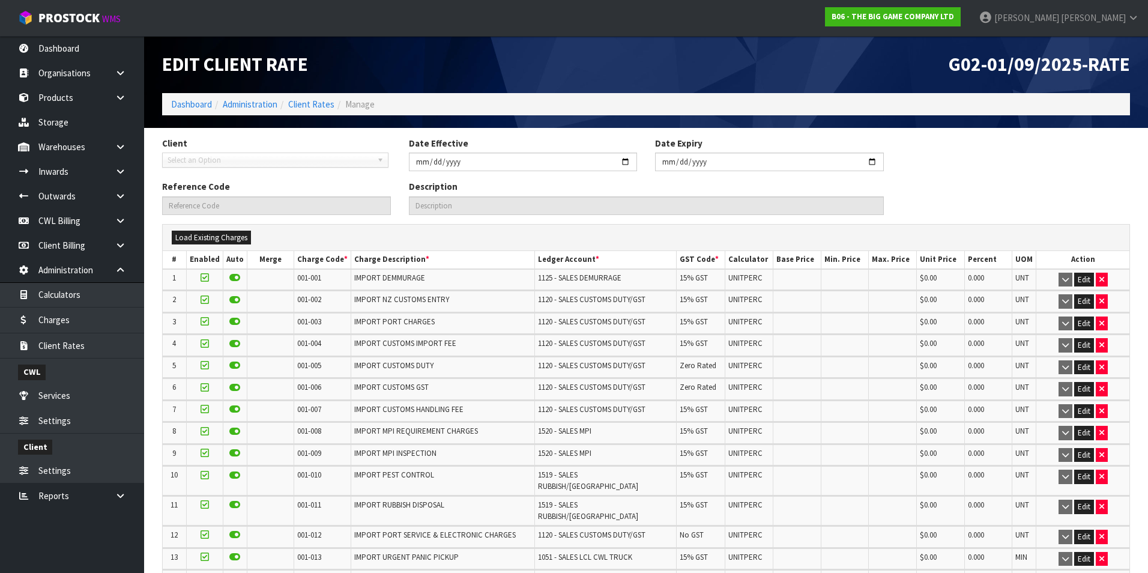
type input "2025-09-01"
type input "G02-01/09/2025-RATE"
type input "Charges effective from 01/09/2025 for client G02"
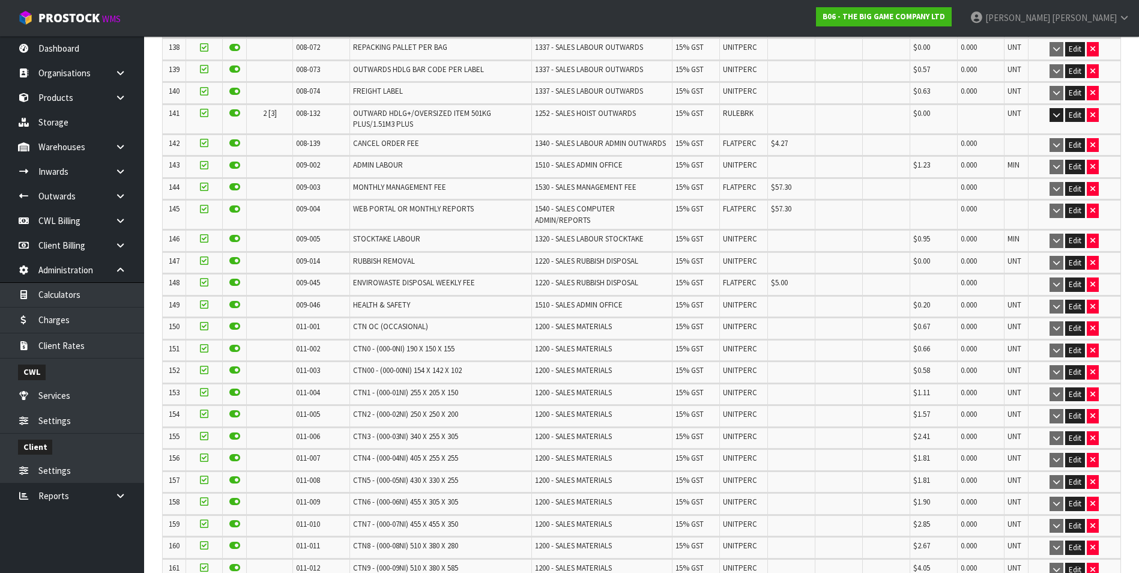
scroll to position [3321, 0]
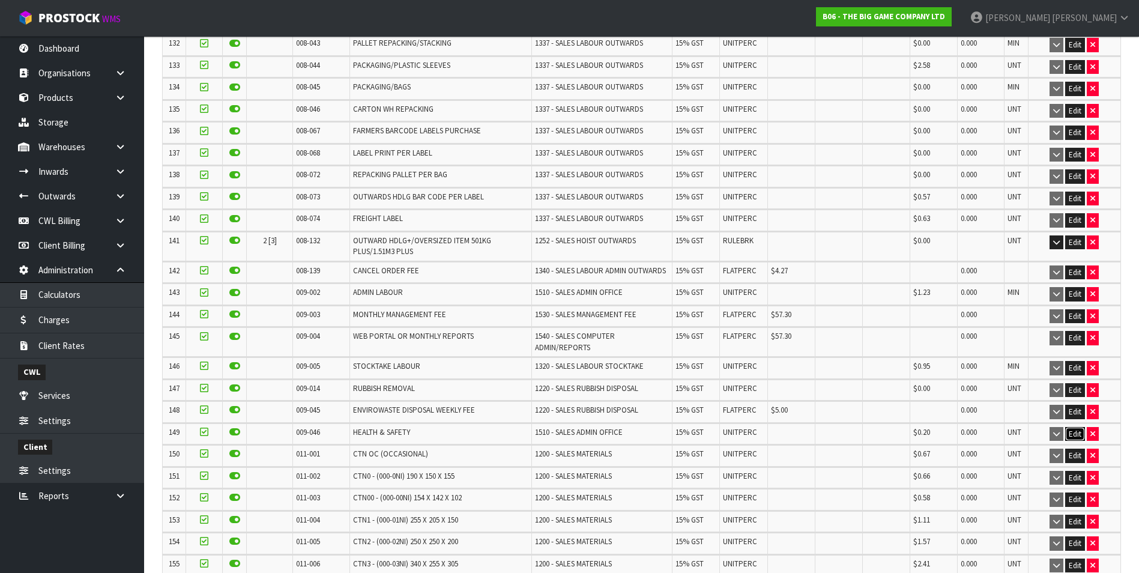
click at [1076, 427] on button "Edit" at bounding box center [1075, 434] width 20 height 14
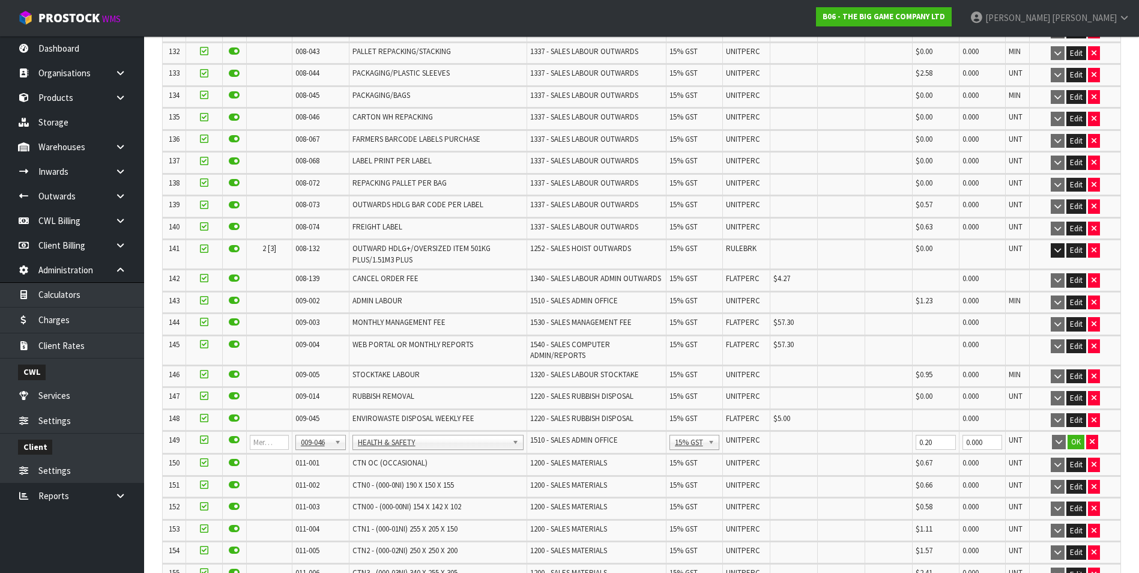
scroll to position [3330, 0]
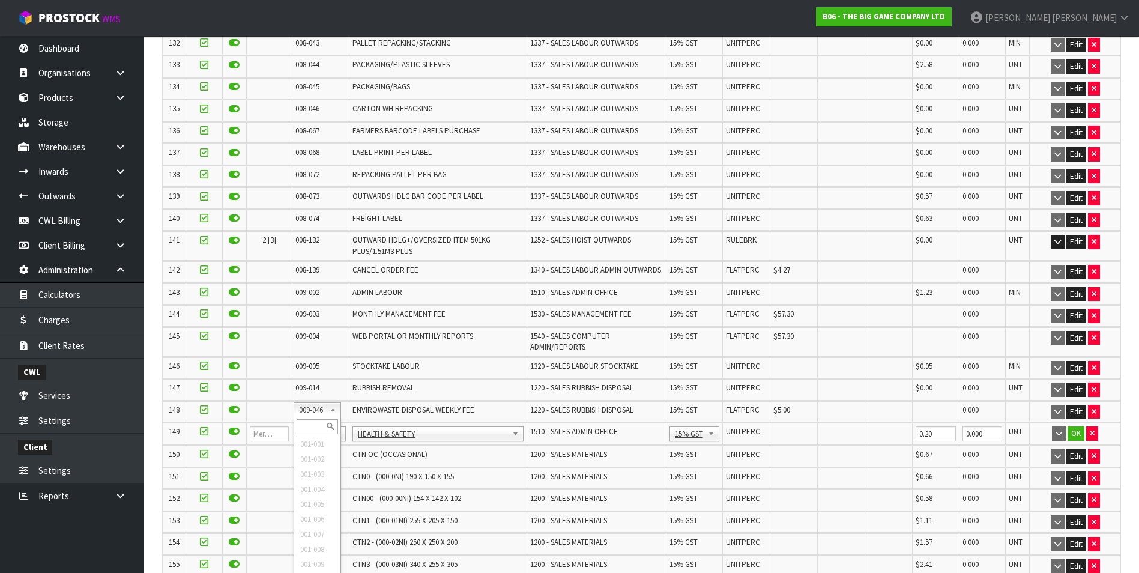
drag, startPoint x: 312, startPoint y: 412, endPoint x: 312, endPoint y: 423, distance: 10.2
click at [306, 422] on input "text" at bounding box center [317, 426] width 41 height 15
type input "008-146"
click at [783, 426] on input "0.00" at bounding box center [794, 433] width 41 height 15
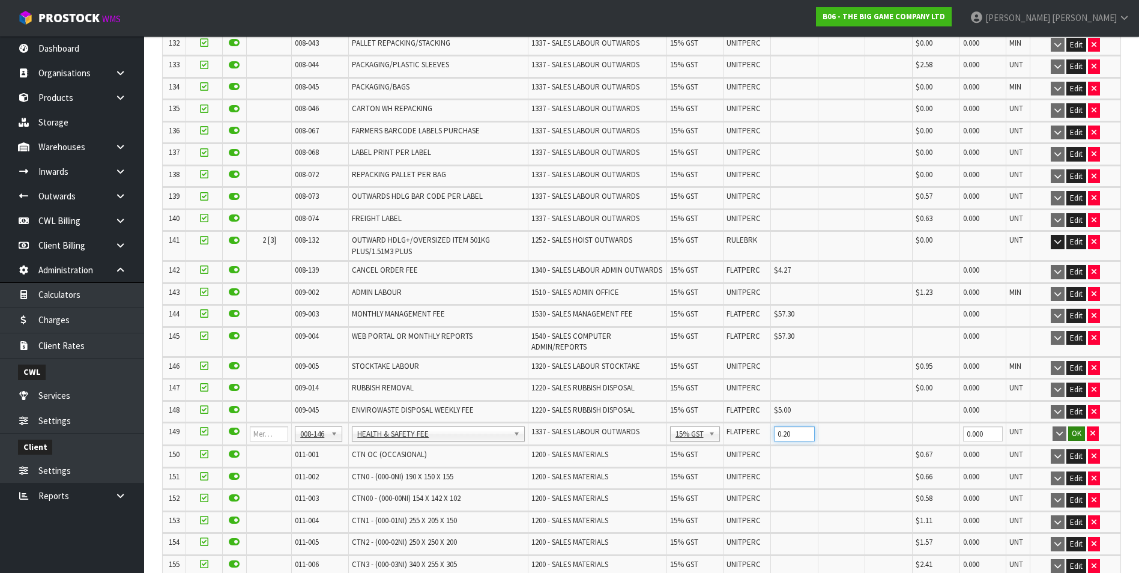
type input "0.20"
click at [1071, 426] on button "OK" at bounding box center [1076, 433] width 17 height 14
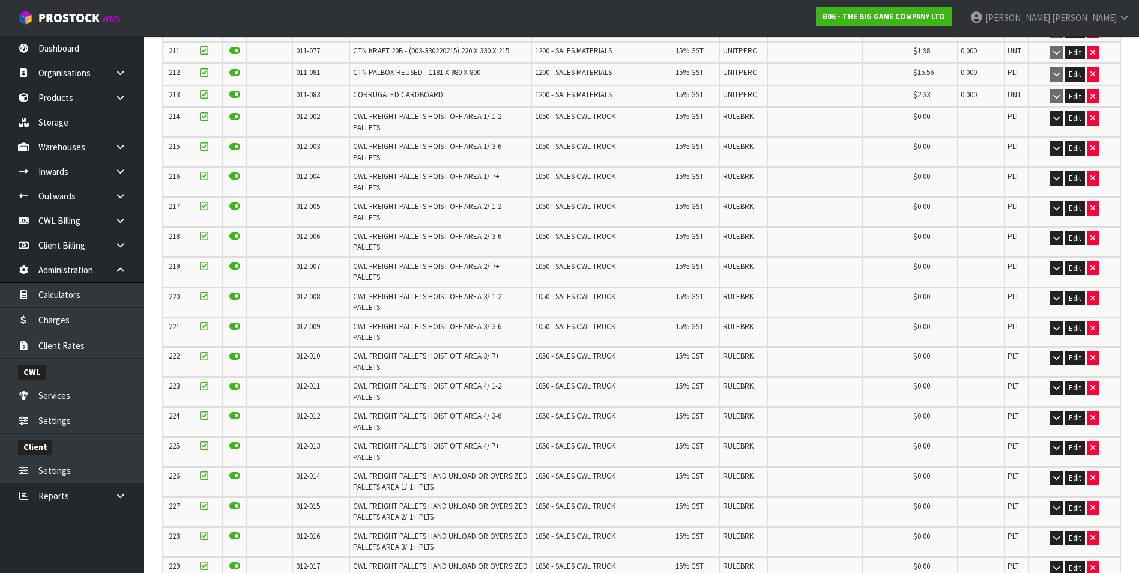
scroll to position [5268, 0]
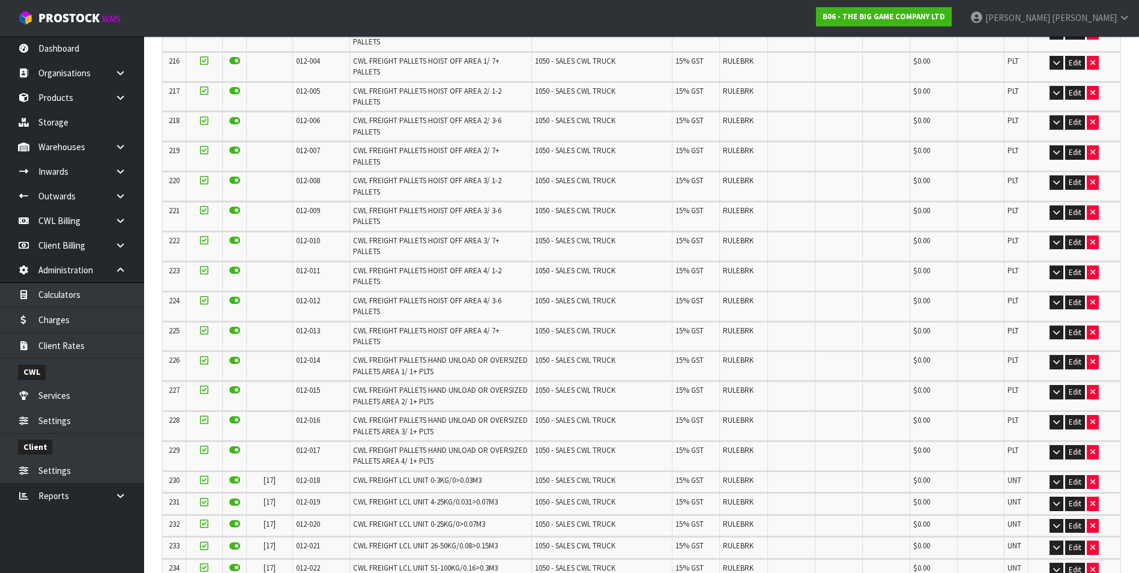
scroll to position [0, 0]
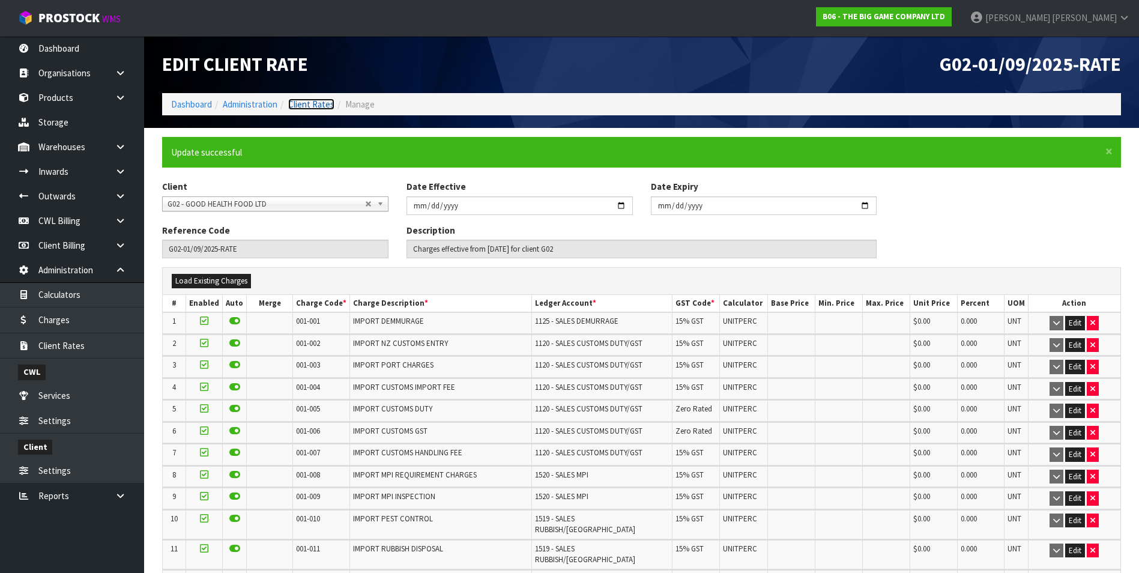
click at [312, 103] on link "Client Rates" at bounding box center [311, 103] width 46 height 11
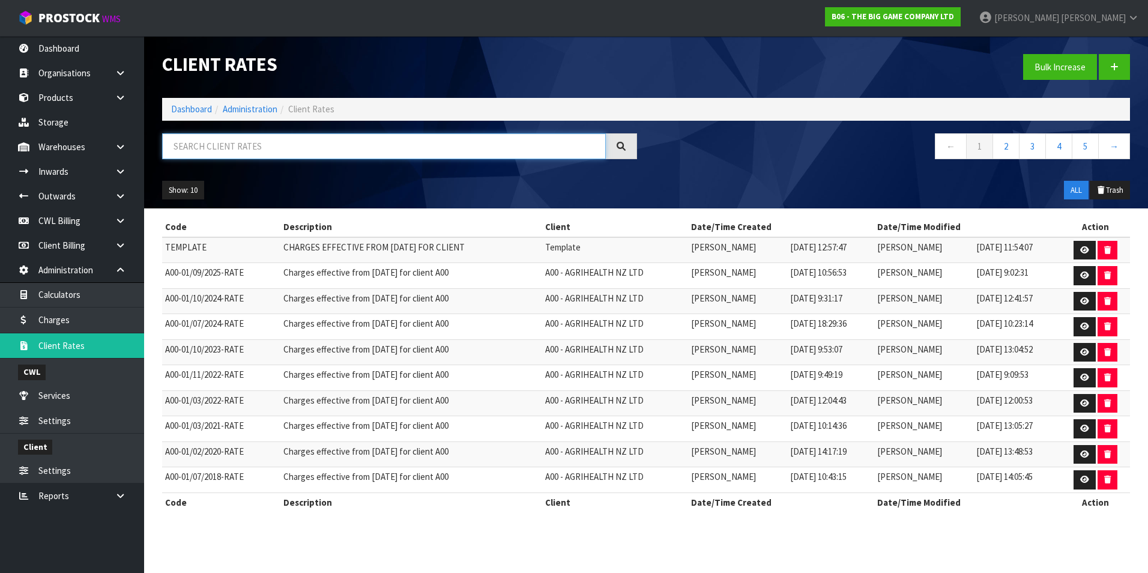
click at [235, 149] on input "text" at bounding box center [384, 146] width 444 height 26
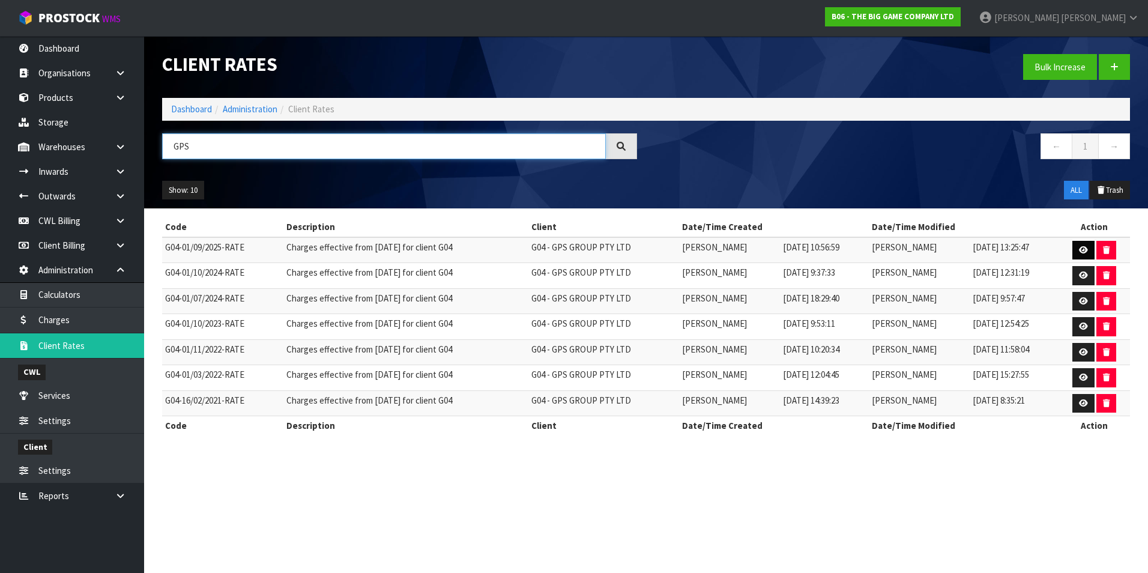
type input "GPS"
click at [1081, 255] on link at bounding box center [1083, 250] width 22 height 19
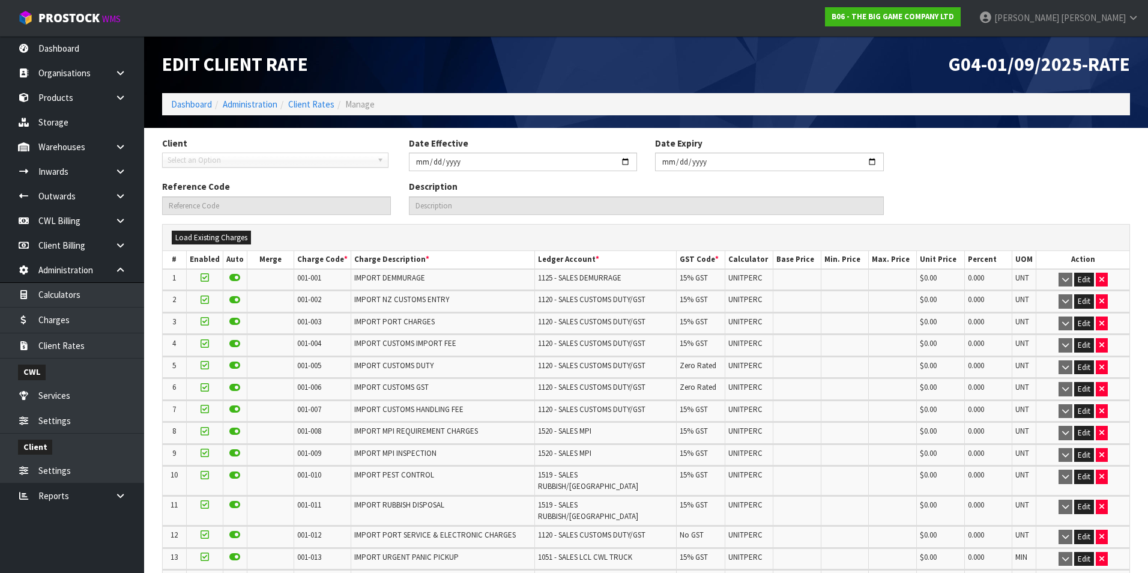
type input "2025-09-01"
type input "G04-01/09/2025-RATE"
type input "Charges effective from 01/09/2025 for client G04"
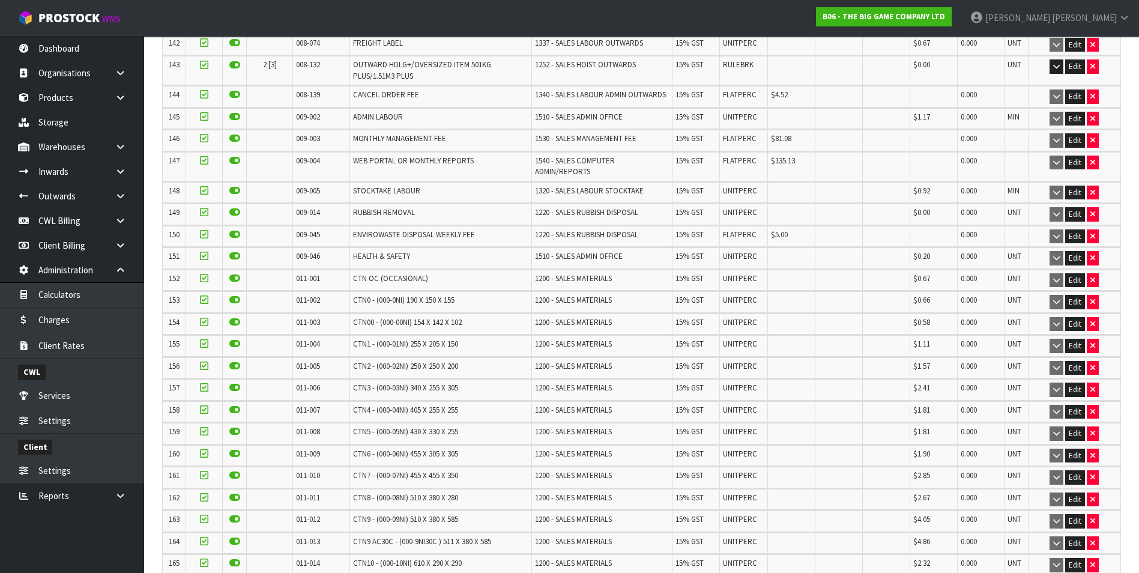
scroll to position [3562, 0]
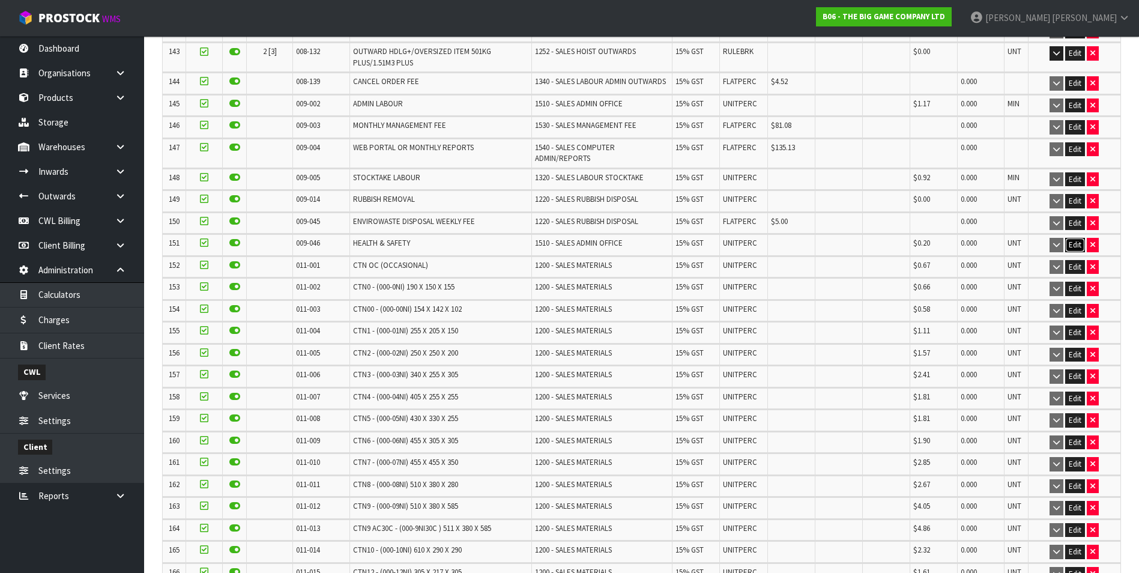
click at [1073, 238] on button "Edit" at bounding box center [1075, 245] width 20 height 14
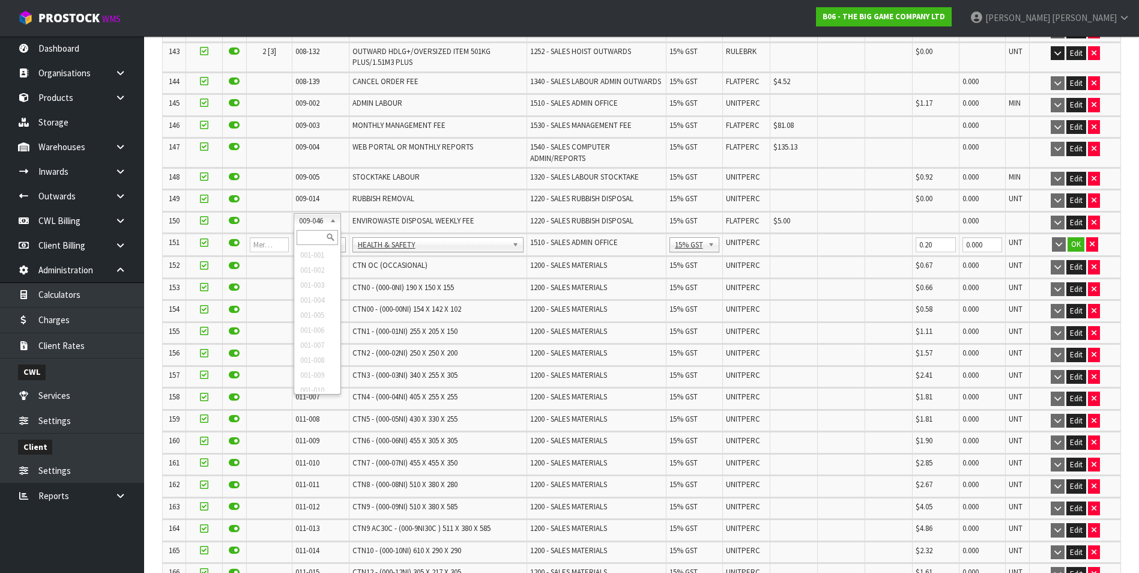
drag, startPoint x: 307, startPoint y: 235, endPoint x: 303, endPoint y: 226, distance: 9.9
click at [306, 234] on input "text" at bounding box center [317, 237] width 41 height 15
type input "008-146"
click at [784, 237] on input "0.00" at bounding box center [794, 244] width 41 height 15
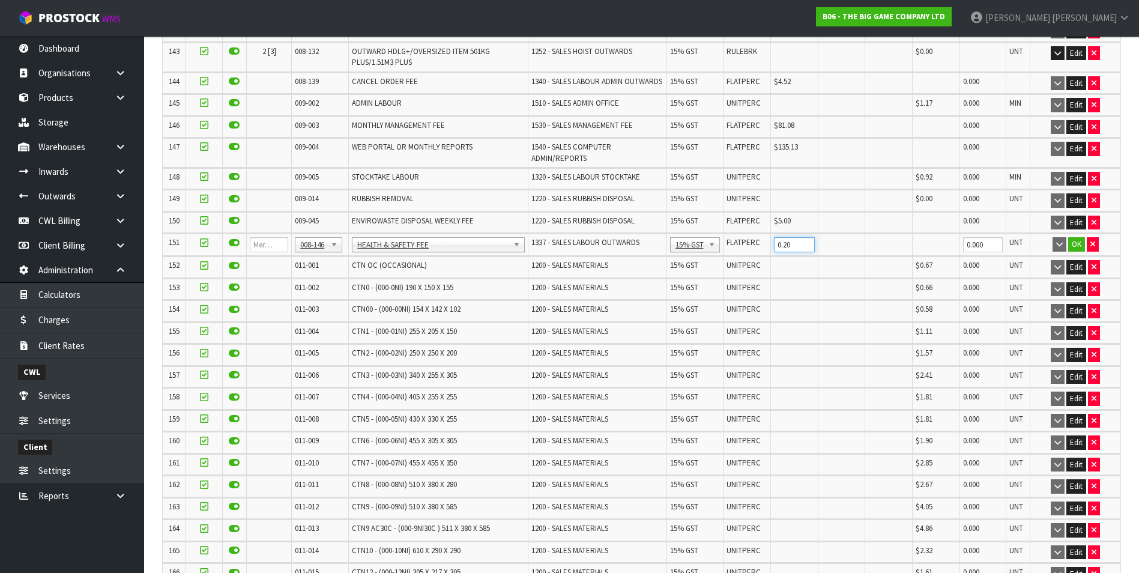
type input "0.20"
click at [1076, 237] on button "OK" at bounding box center [1076, 244] width 17 height 14
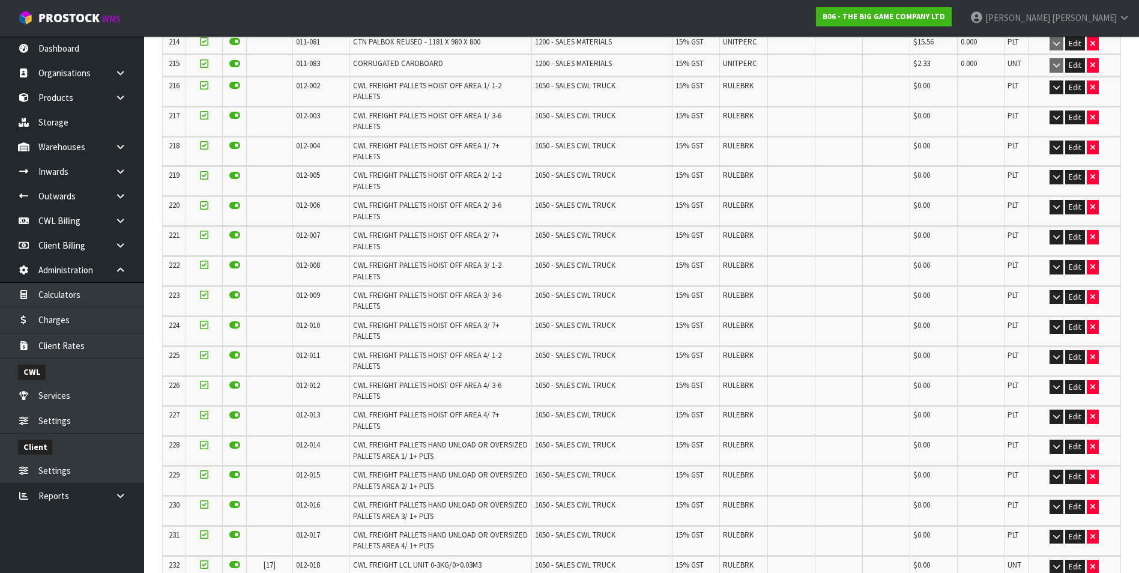
scroll to position [5320, 0]
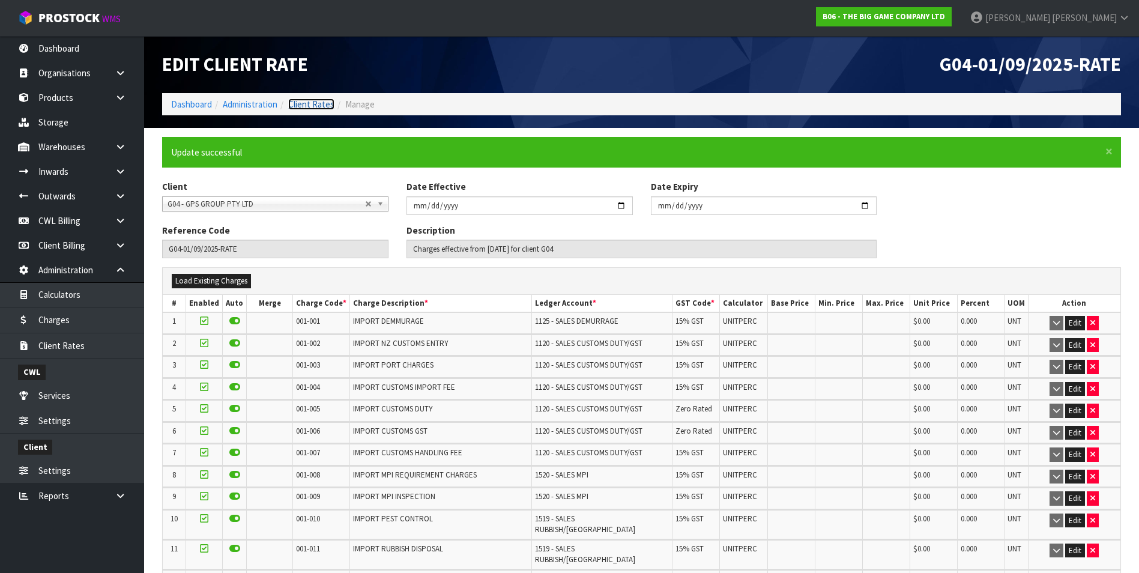
drag, startPoint x: 308, startPoint y: 106, endPoint x: 288, endPoint y: 115, distance: 22.6
click at [307, 105] on link "Client Rates" at bounding box center [311, 103] width 46 height 11
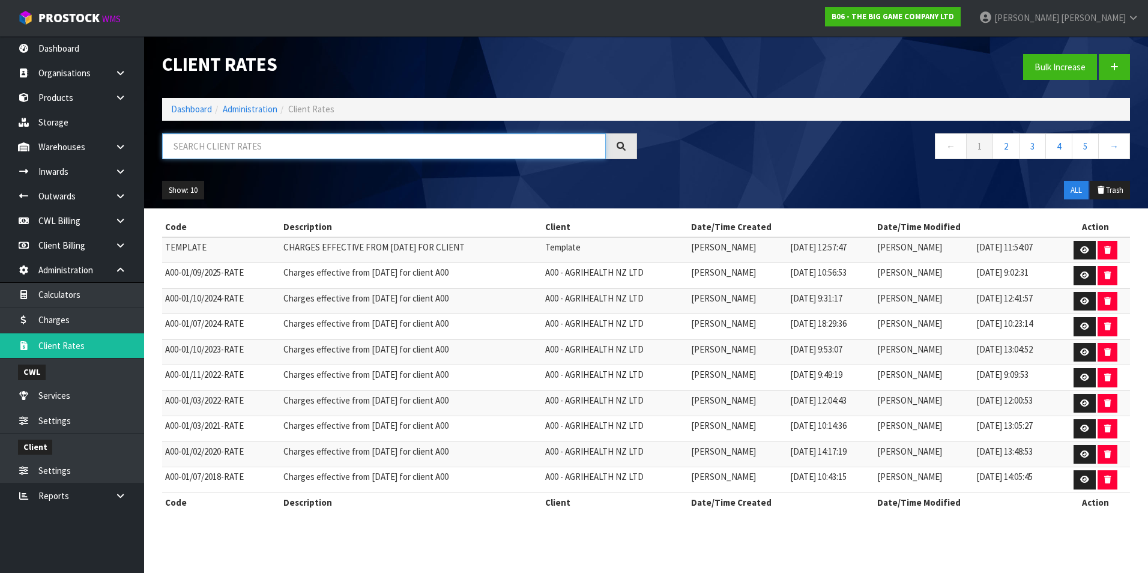
click at [255, 146] on input "text" at bounding box center [384, 146] width 444 height 26
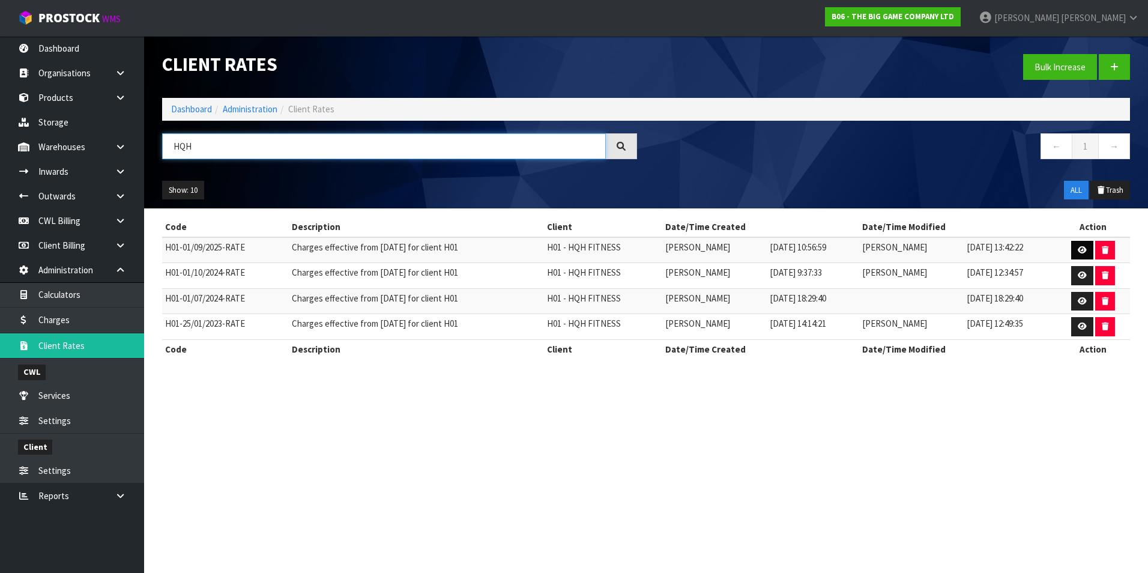
type input "HQH"
click at [1079, 253] on icon at bounding box center [1081, 250] width 9 height 8
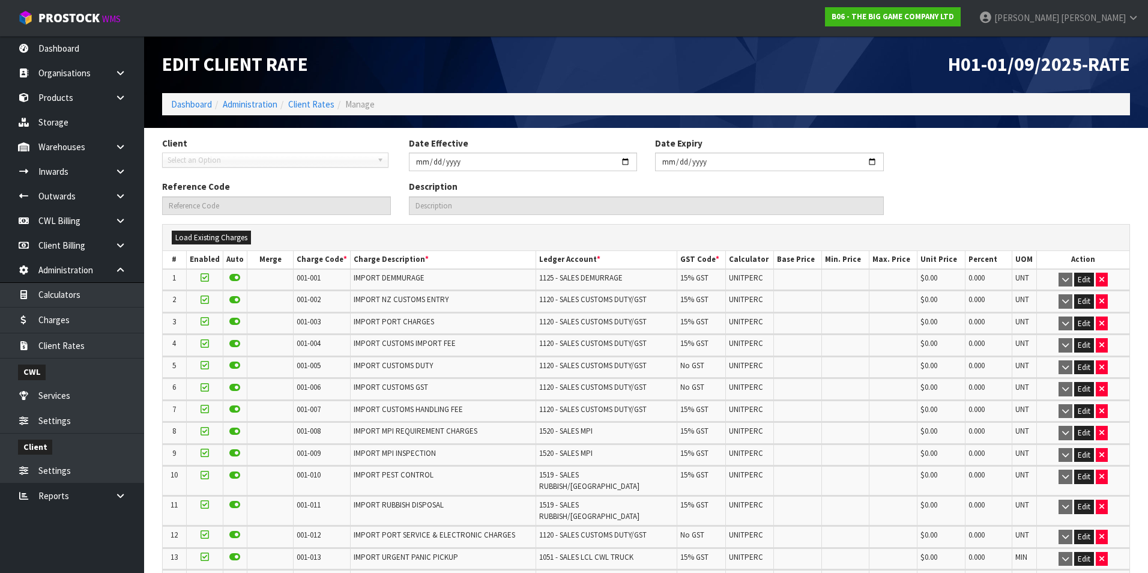
type input "2025-09-01"
type input "H01-01/09/2025-RATE"
type input "Charges effective from 01/09/2025 for client H01"
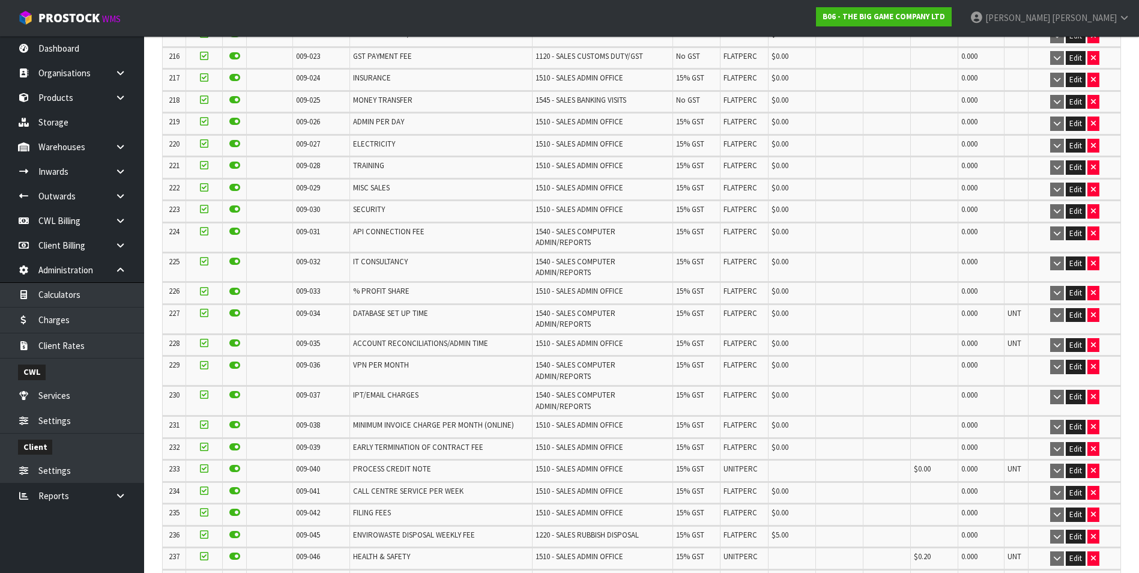
scroll to position [5510, 0]
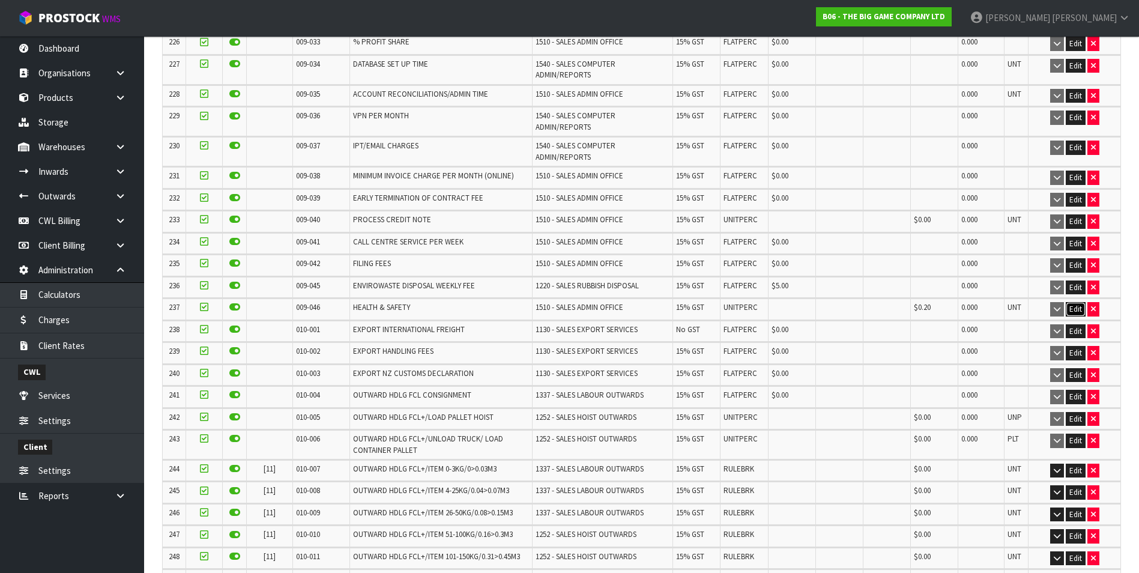
click at [1077, 302] on button "Edit" at bounding box center [1075, 309] width 20 height 14
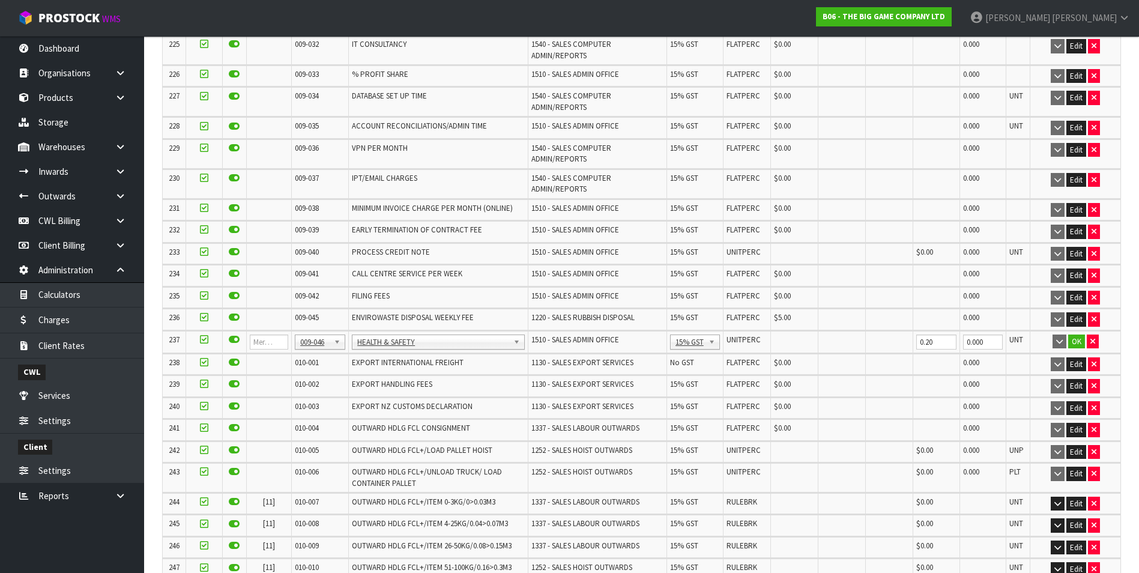
scroll to position [5550, 0]
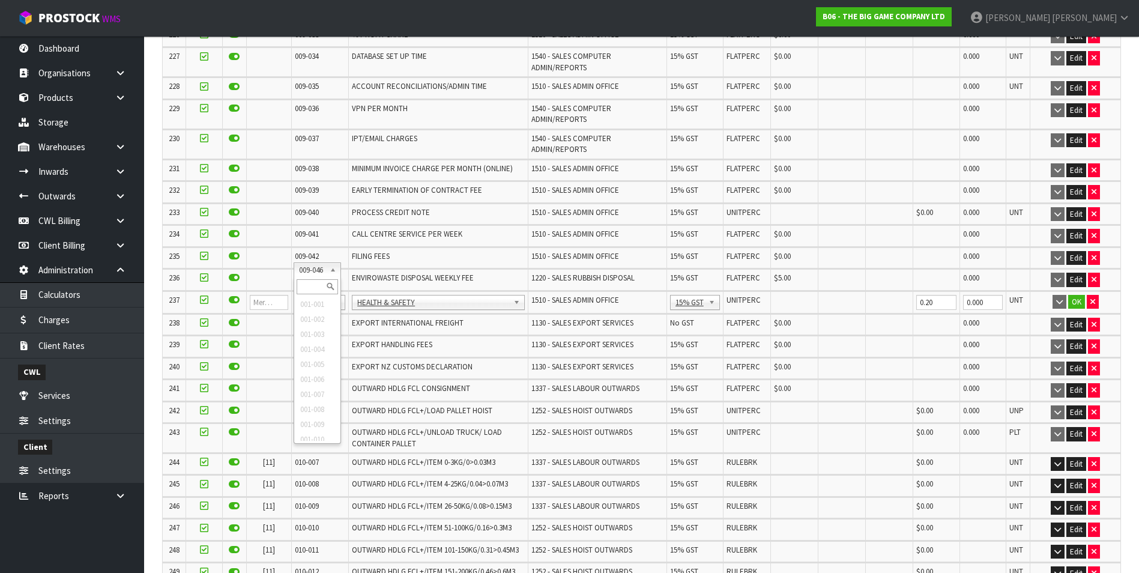
click at [304, 283] on input "text" at bounding box center [317, 286] width 41 height 15
type input "008-146"
click at [795, 295] on input "0.00" at bounding box center [794, 302] width 41 height 15
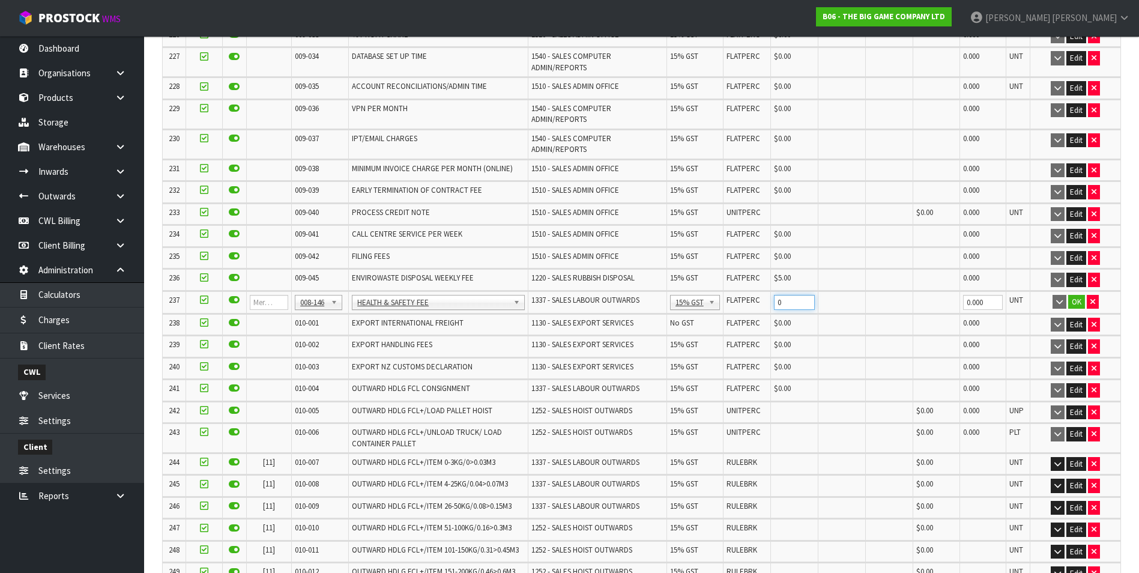
type input "0"
drag, startPoint x: 779, startPoint y: 265, endPoint x: 813, endPoint y: 267, distance: 34.2
click at [779, 295] on input "0.02" at bounding box center [794, 302] width 41 height 15
click at [813, 291] on td "0.02" at bounding box center [794, 302] width 47 height 22
click at [794, 295] on input "0.02" at bounding box center [794, 302] width 41 height 15
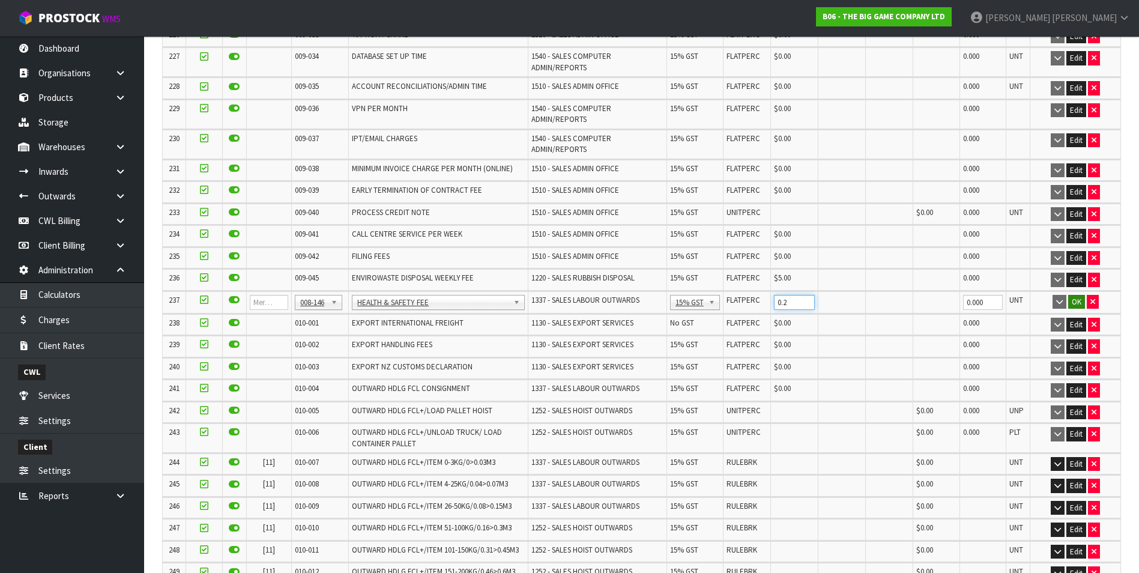
type input "0.2"
drag, startPoint x: 1076, startPoint y: 268, endPoint x: 1132, endPoint y: 342, distance: 92.9
click at [1076, 295] on button "OK" at bounding box center [1076, 302] width 17 height 14
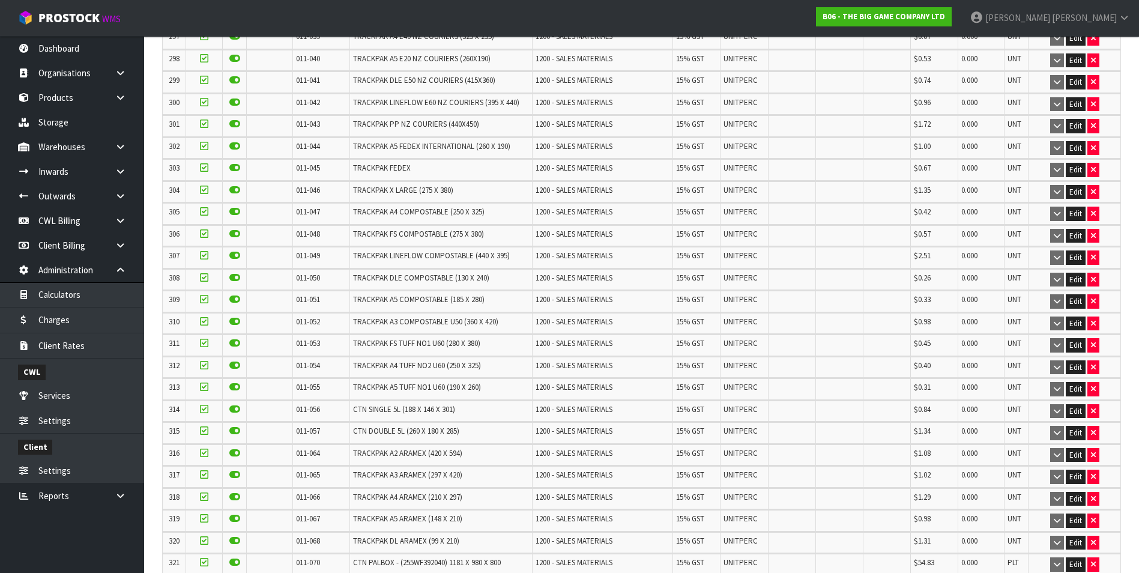
scroll to position [7844, 0]
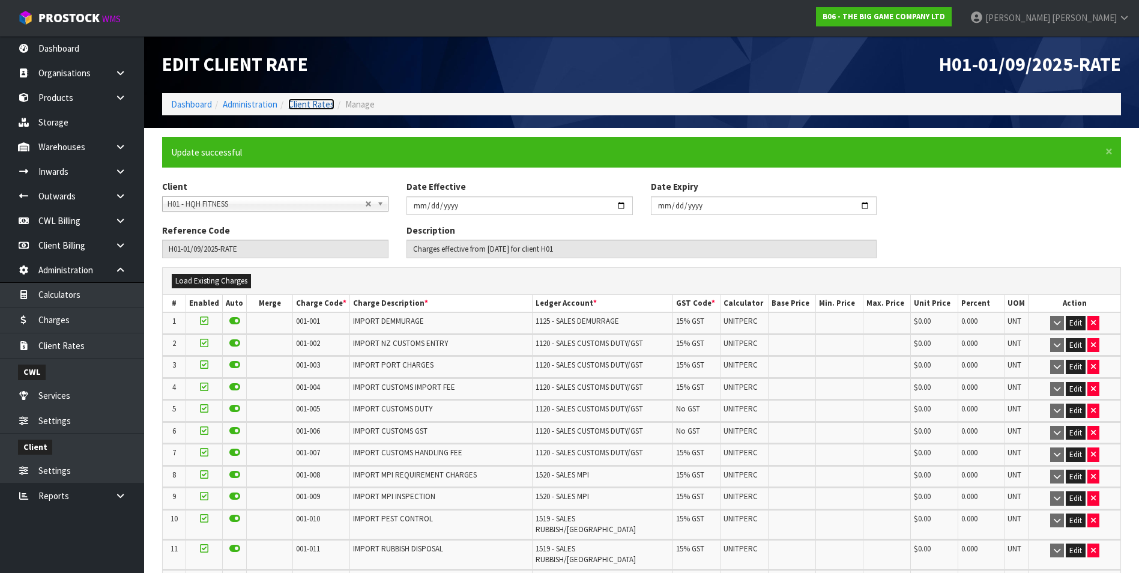
click at [320, 106] on link "Client Rates" at bounding box center [311, 103] width 46 height 11
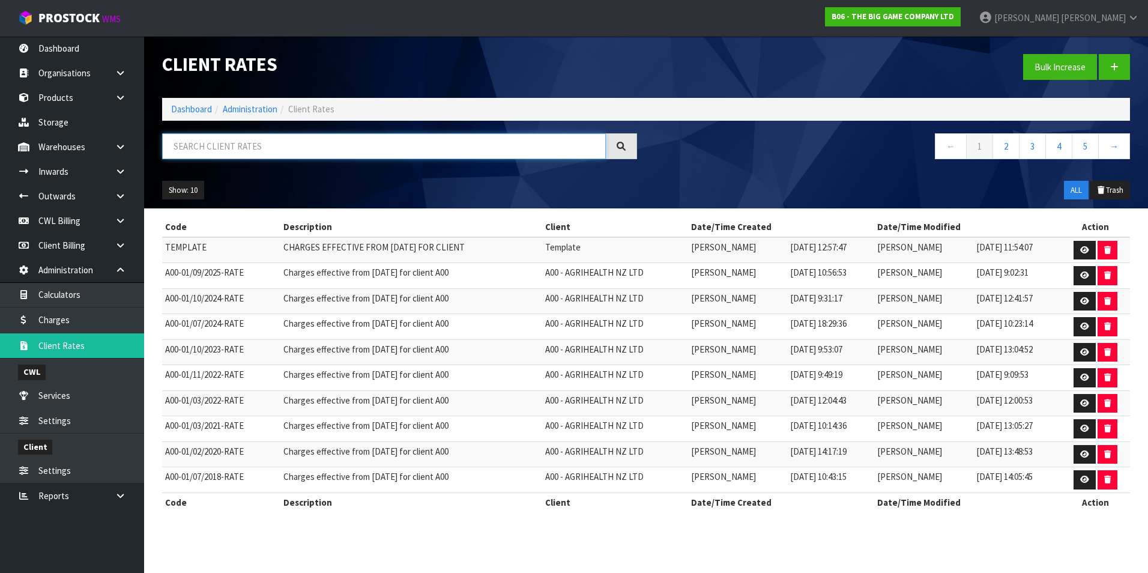
click at [285, 146] on input "text" at bounding box center [384, 146] width 444 height 26
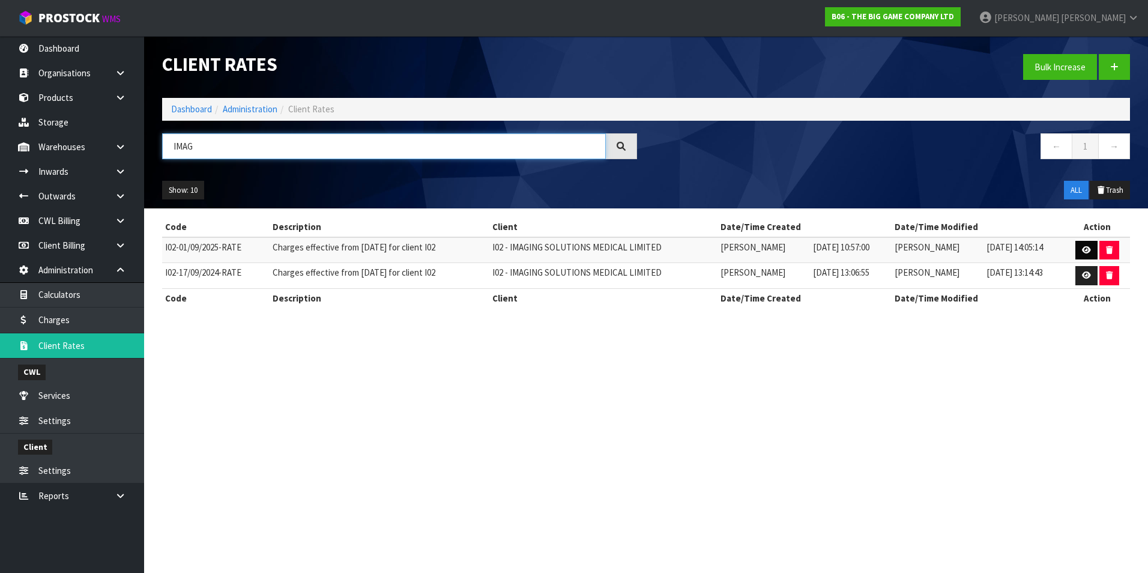
type input "IMAG"
click at [1084, 249] on icon at bounding box center [1086, 250] width 9 height 8
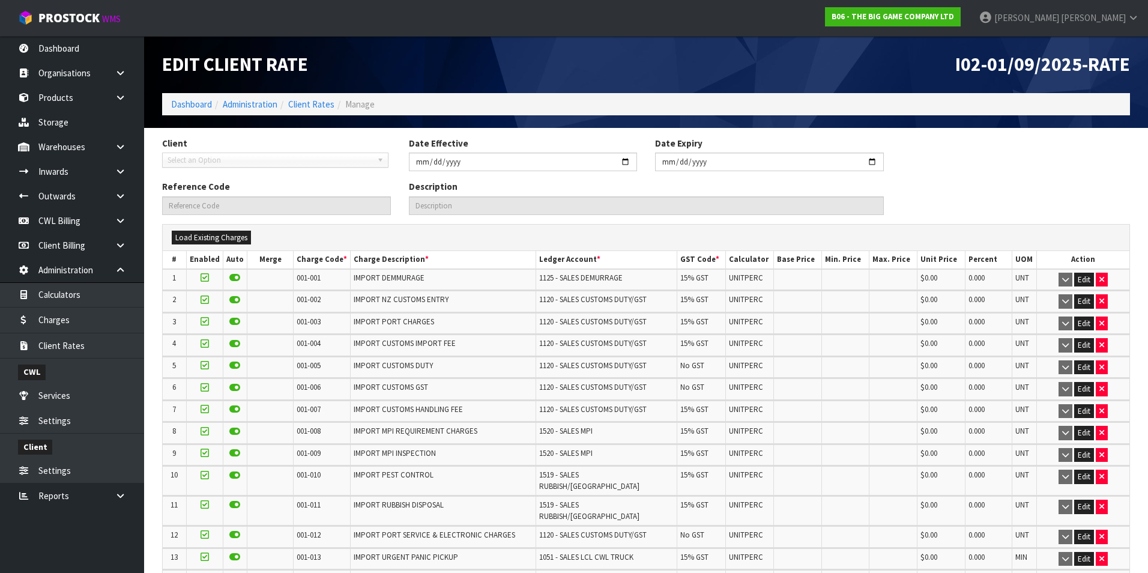
type input "2025-09-01"
type input "I02-01/09/2025-RATE"
type input "Charges effective from 01/09/2025 for client I02"
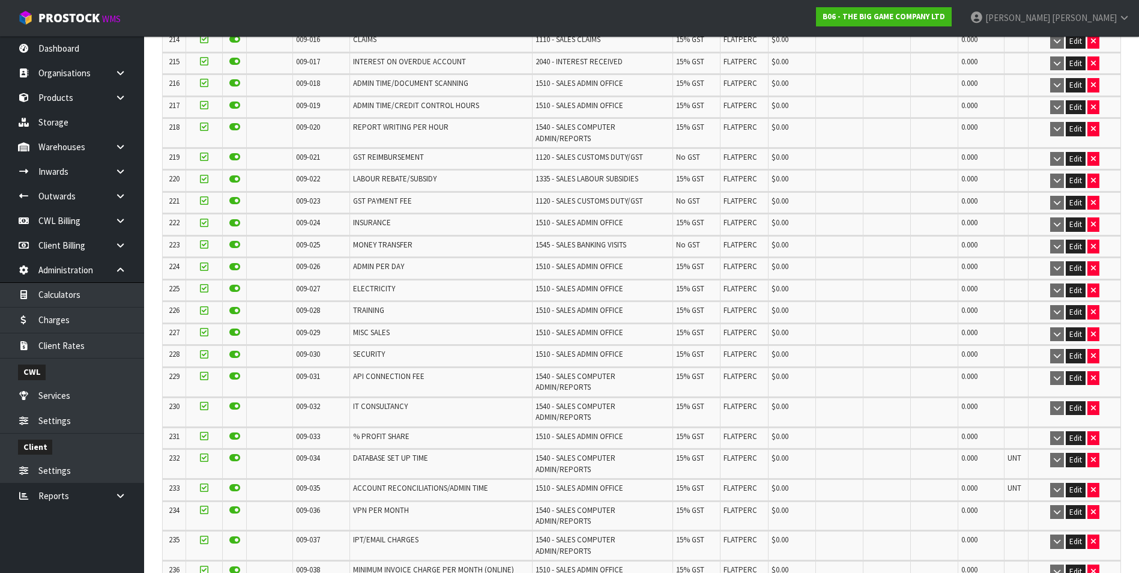
scroll to position [5494, 0]
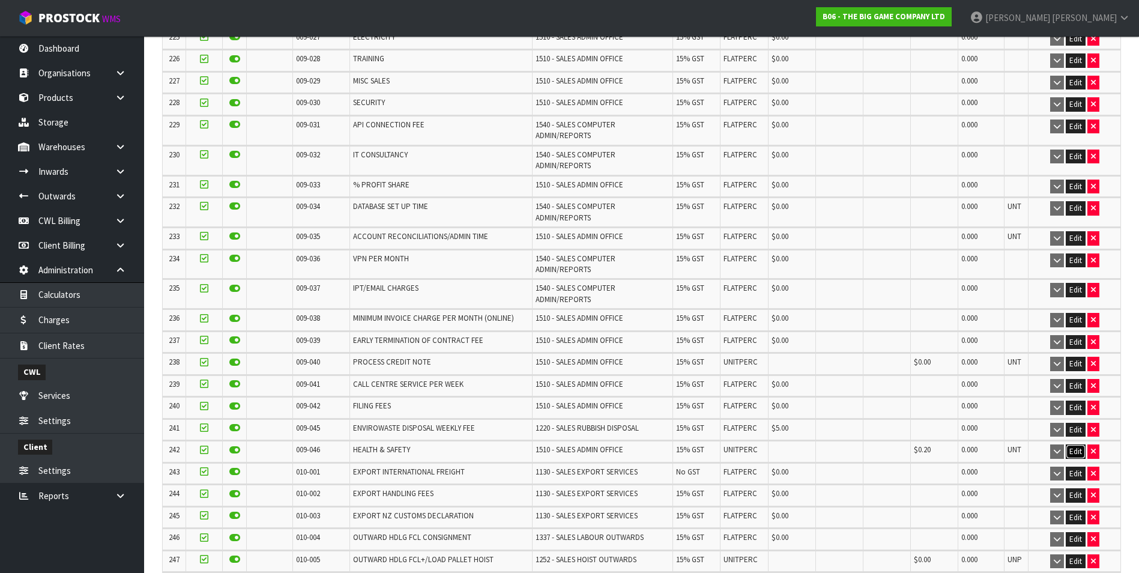
click at [1075, 444] on button "Edit" at bounding box center [1075, 451] width 20 height 14
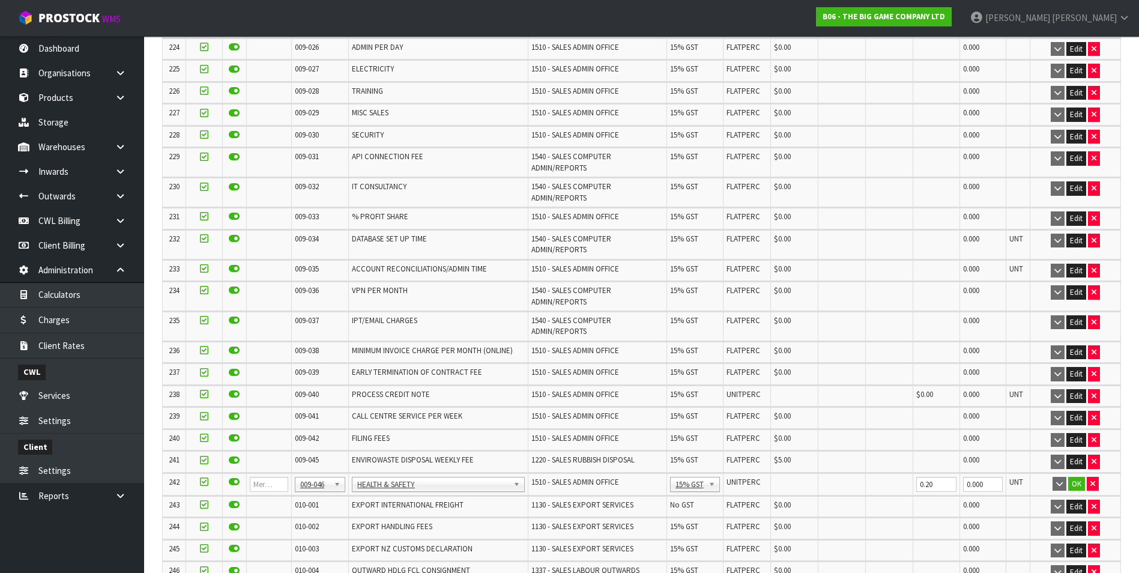
scroll to position [5534, 0]
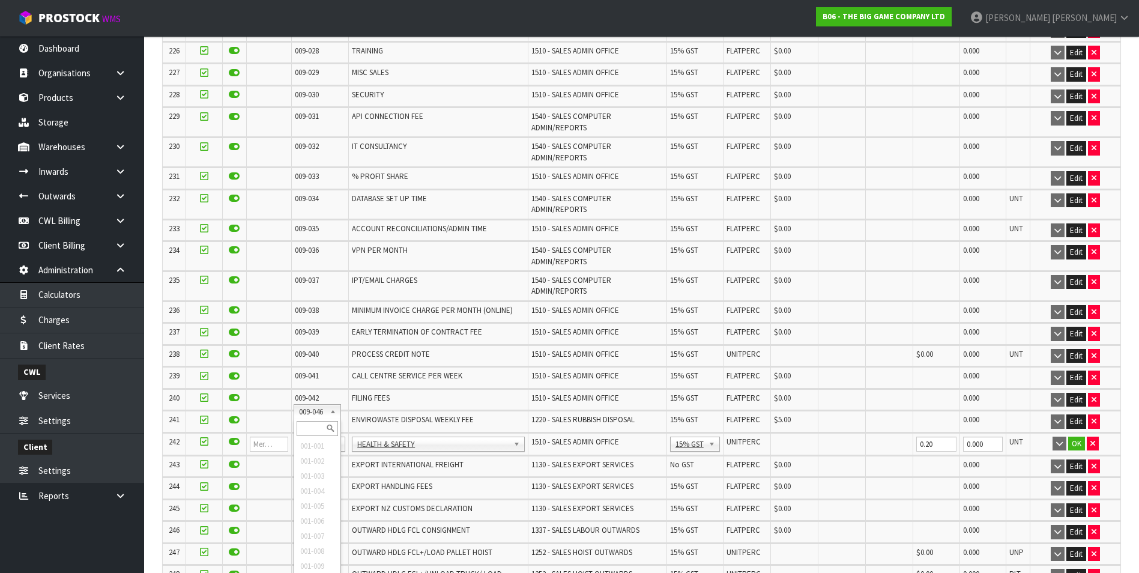
click at [313, 421] on input "text" at bounding box center [317, 428] width 41 height 15
type input "008-"
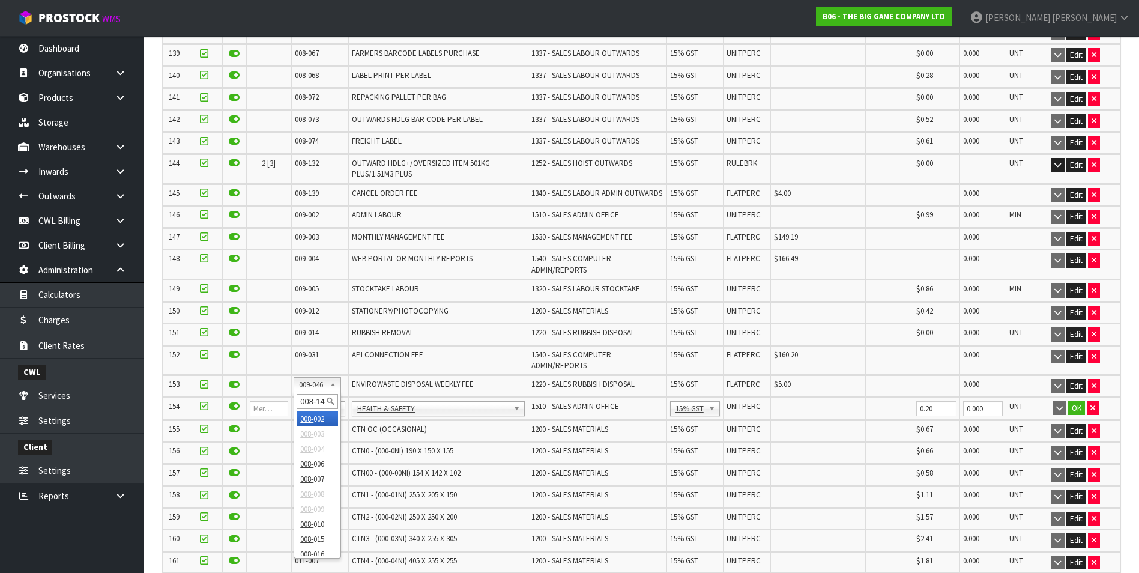
type input "008-146"
click at [792, 401] on input "0.00" at bounding box center [794, 408] width 41 height 15
type input "0"
type input "0.20"
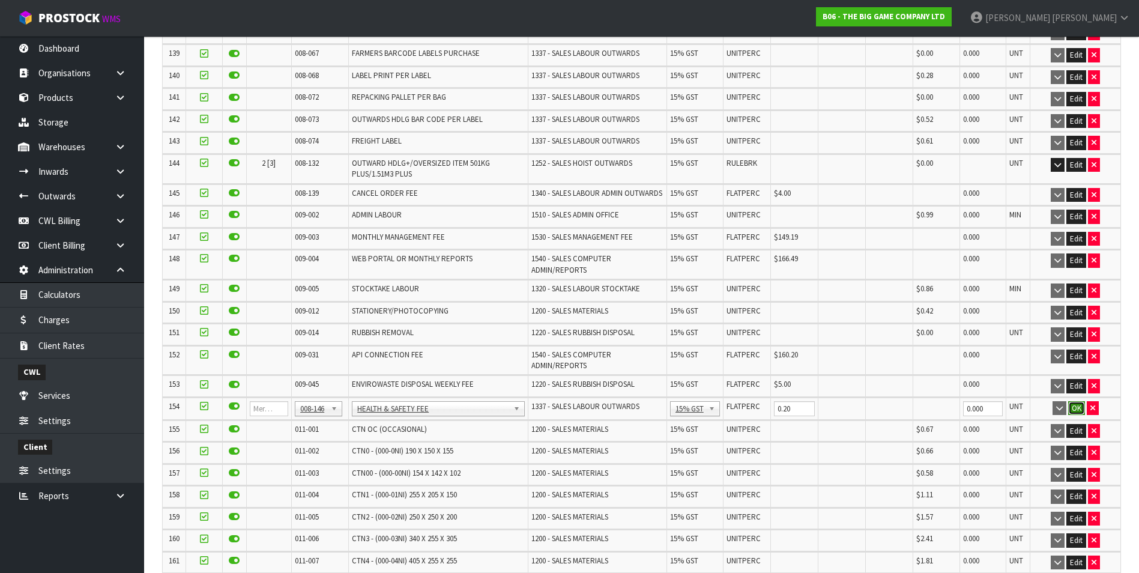
click at [1075, 401] on button "OK" at bounding box center [1076, 408] width 17 height 14
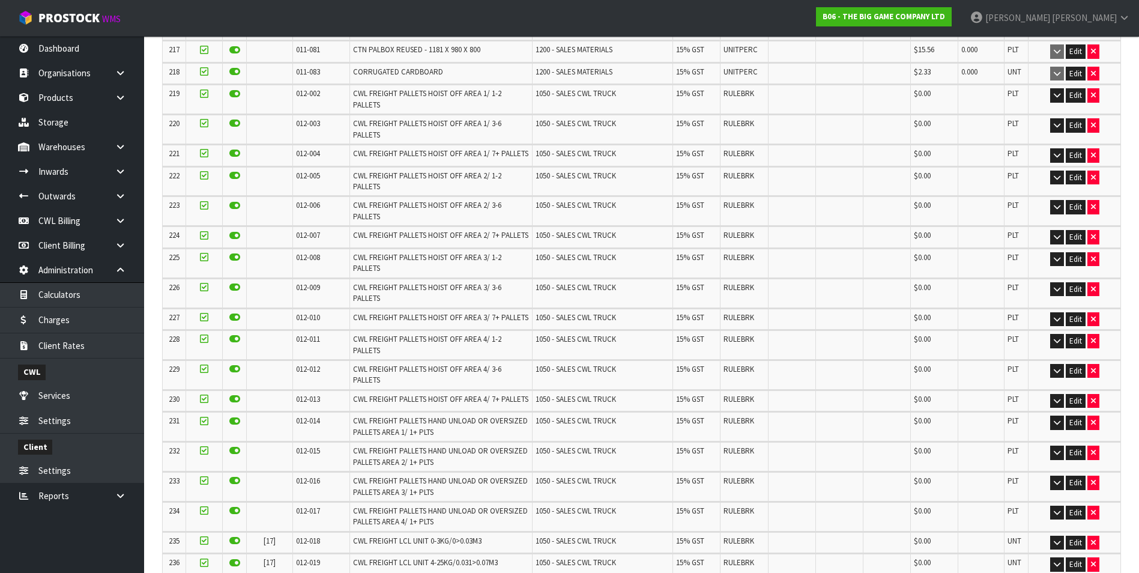
scroll to position [5386, 0]
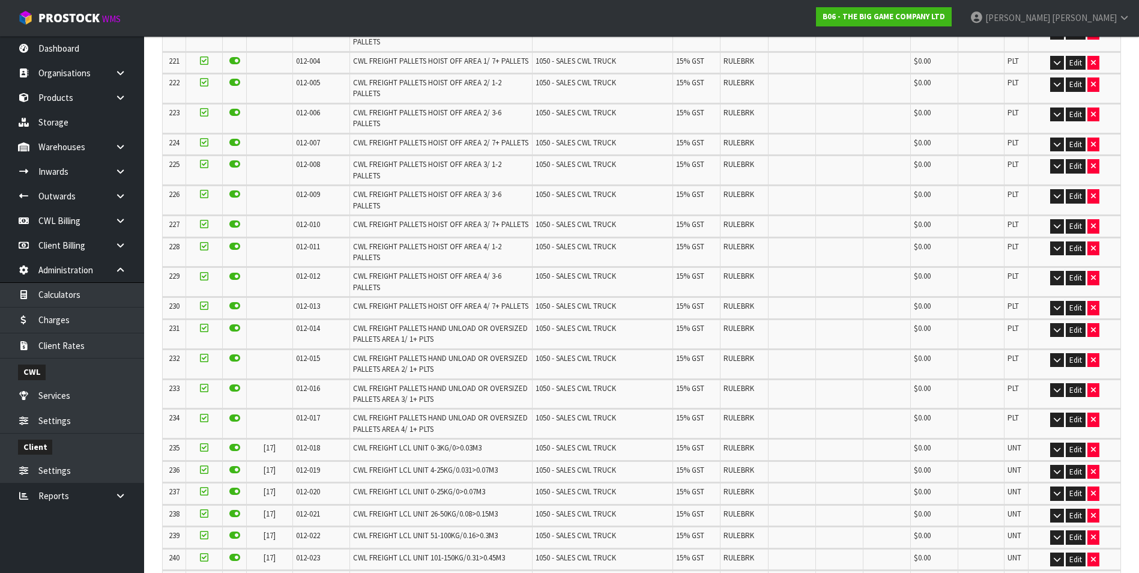
scroll to position [0, 0]
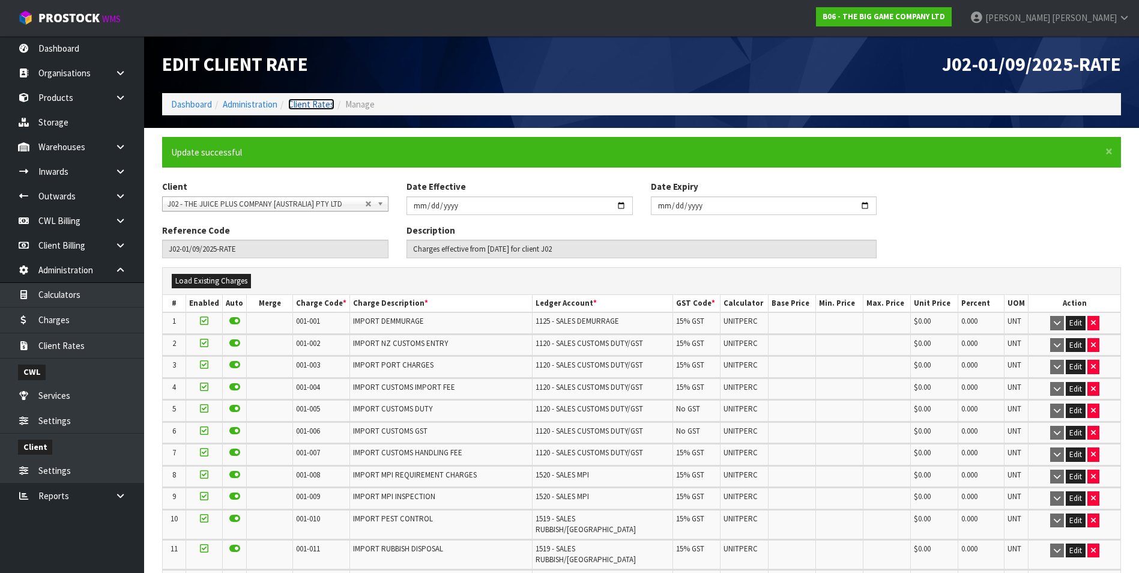
click at [318, 100] on link "Client Rates" at bounding box center [311, 103] width 46 height 11
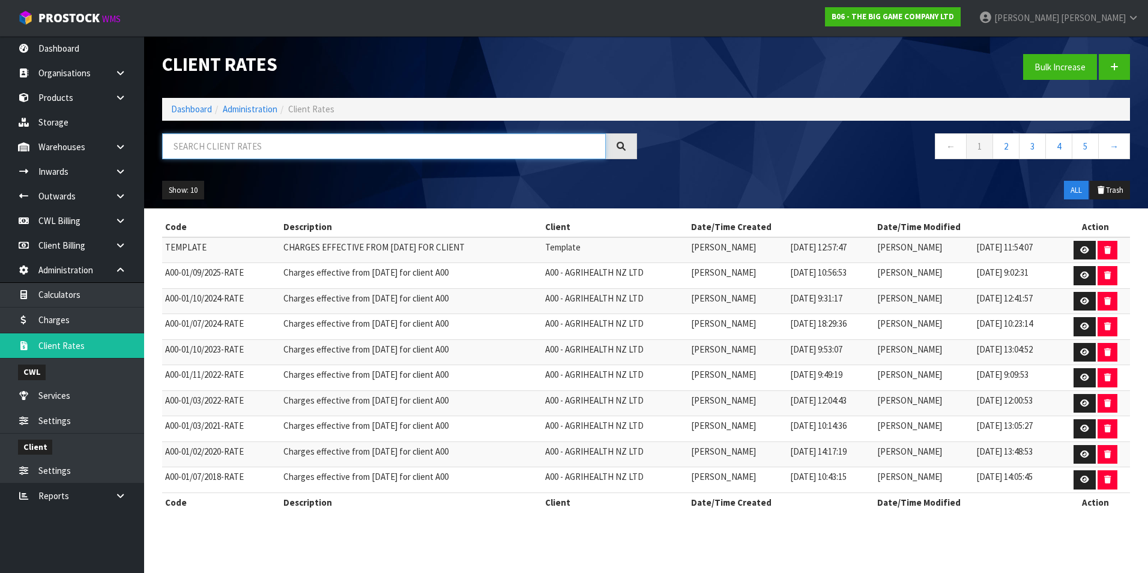
click at [247, 144] on input "text" at bounding box center [384, 146] width 444 height 26
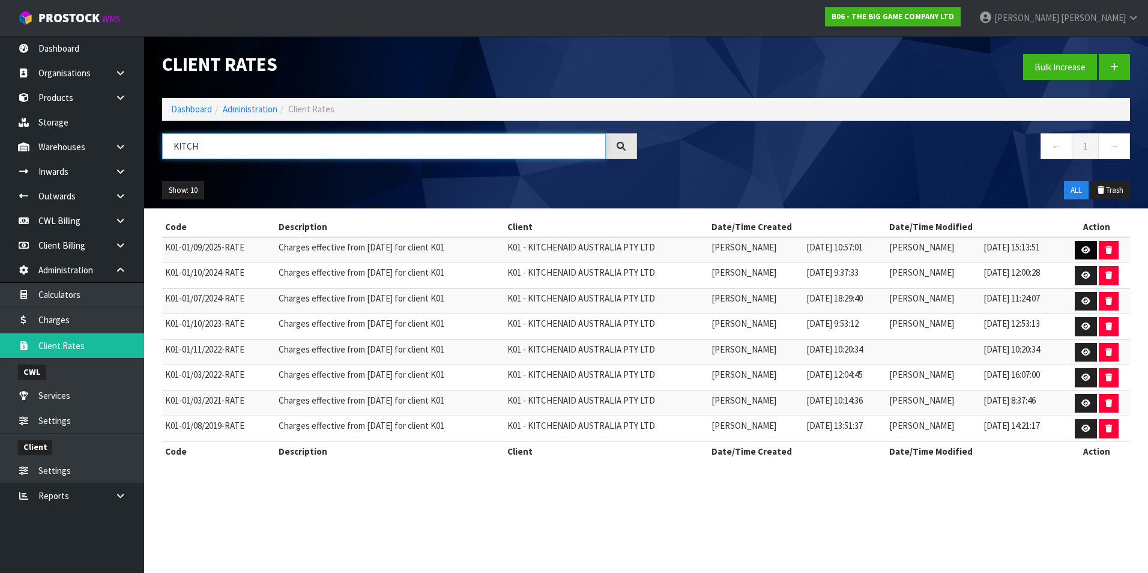
type input "KITCH"
click at [1086, 249] on icon at bounding box center [1085, 250] width 9 height 8
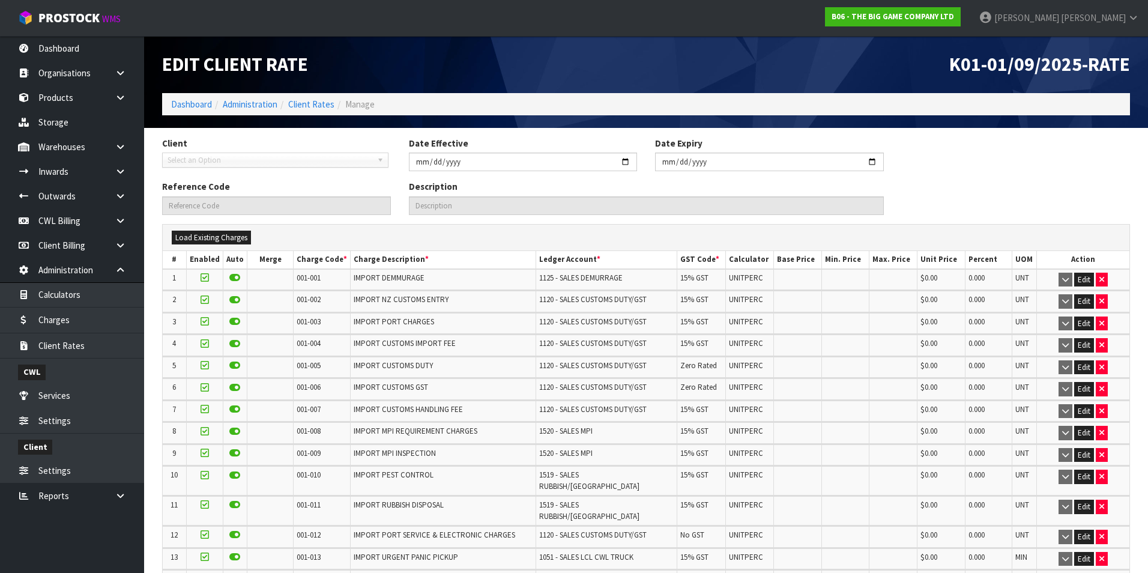
type input "2025-09-01"
type input "K01-01/09/2025-RATE"
type input "Charges effective from 01/09/2025 for client K01"
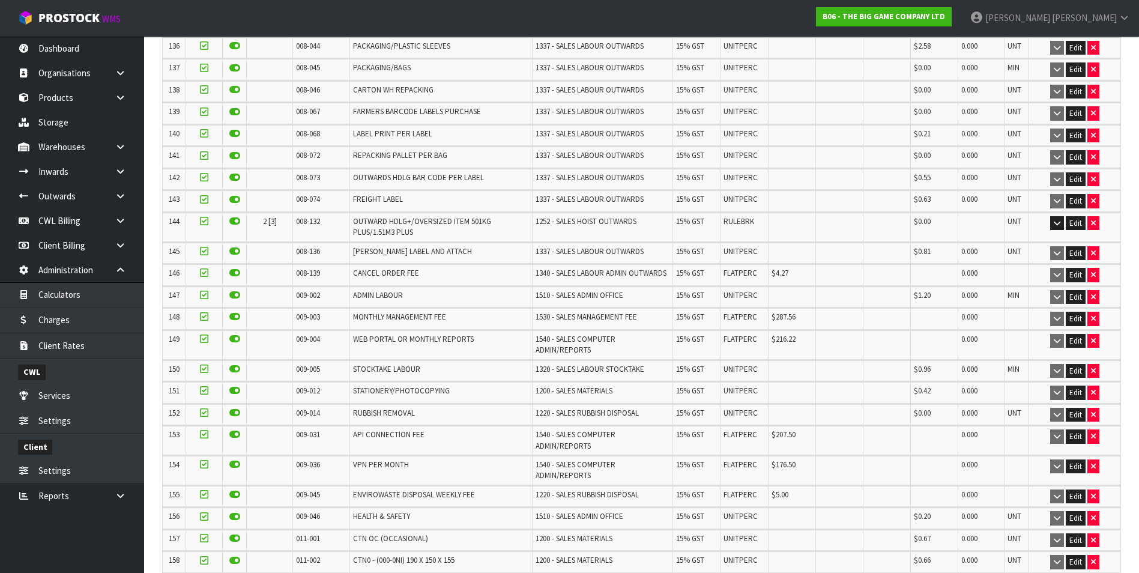
scroll to position [3440, 0]
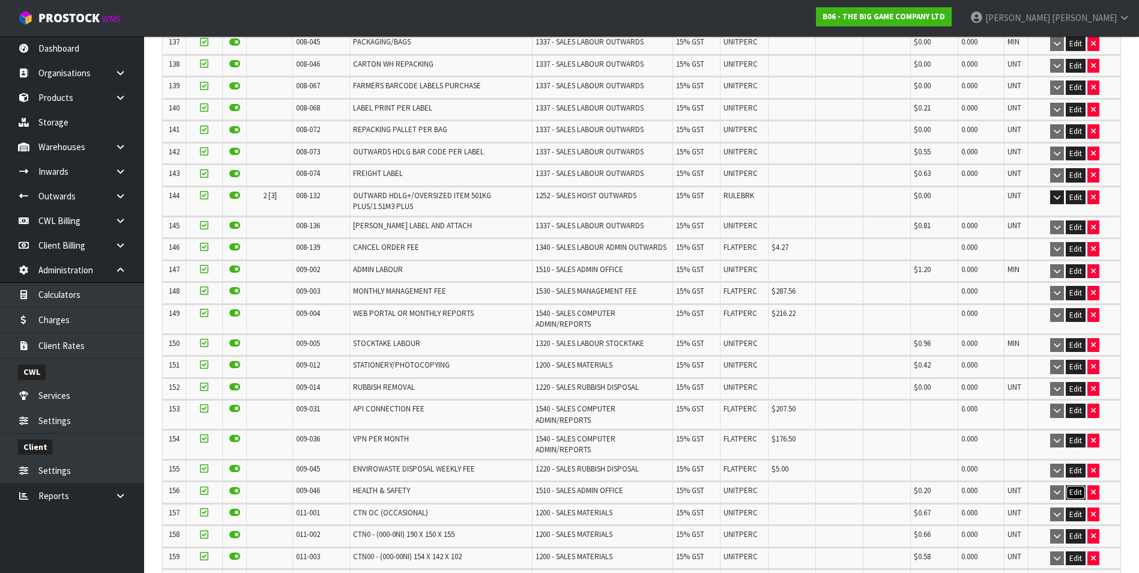
click at [1077, 485] on button "Edit" at bounding box center [1075, 492] width 20 height 14
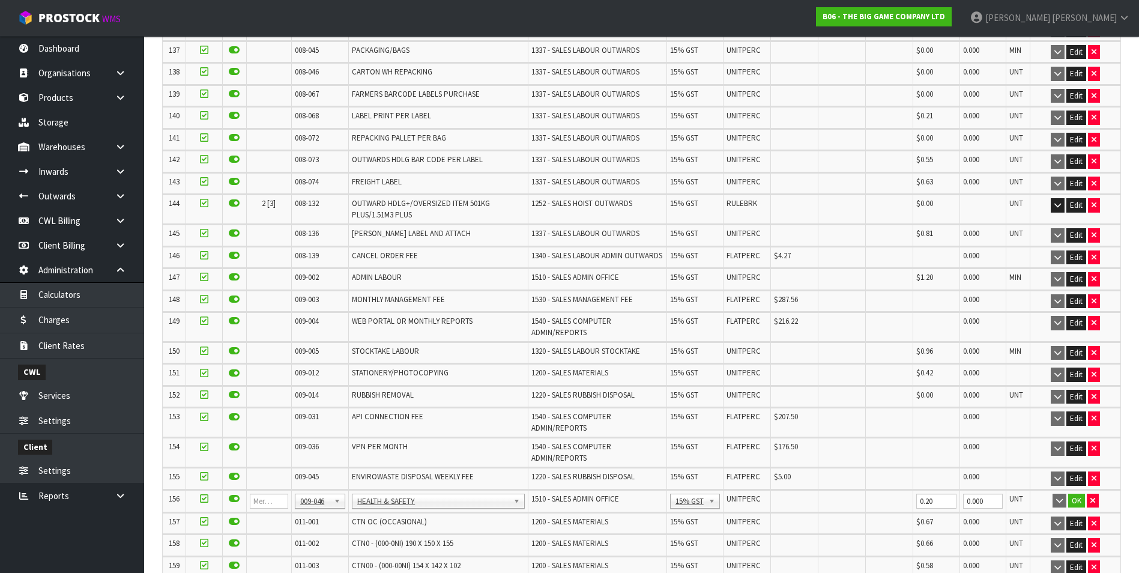
scroll to position [3449, 0]
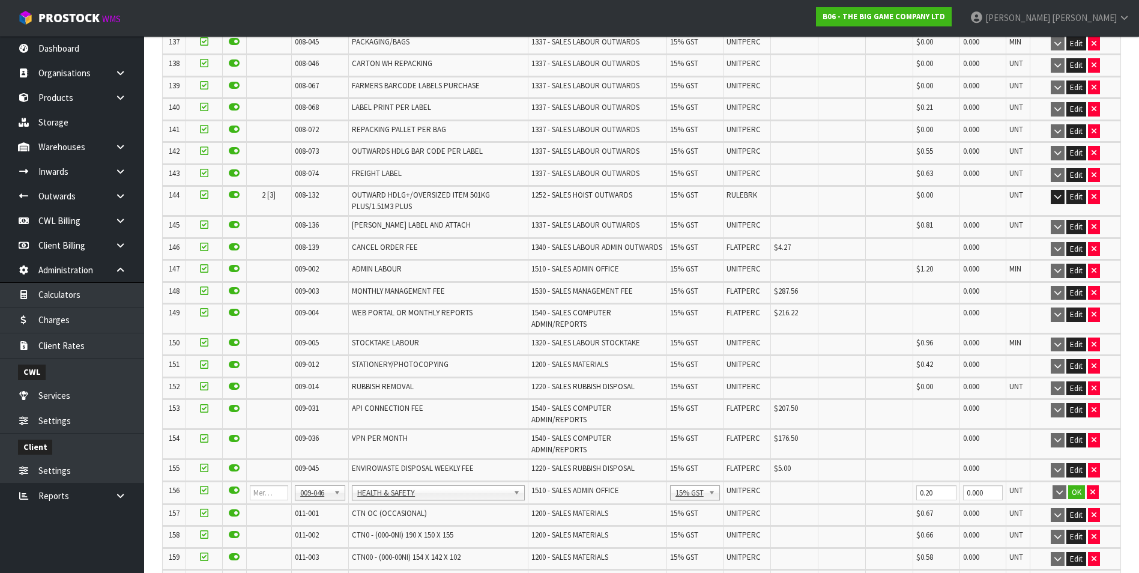
drag, startPoint x: 322, startPoint y: 475, endPoint x: 316, endPoint y: 481, distance: 8.5
click at [314, 483] on input "text" at bounding box center [317, 485] width 41 height 15
type input "008-146"
click at [775, 485] on input "0.00" at bounding box center [794, 492] width 41 height 15
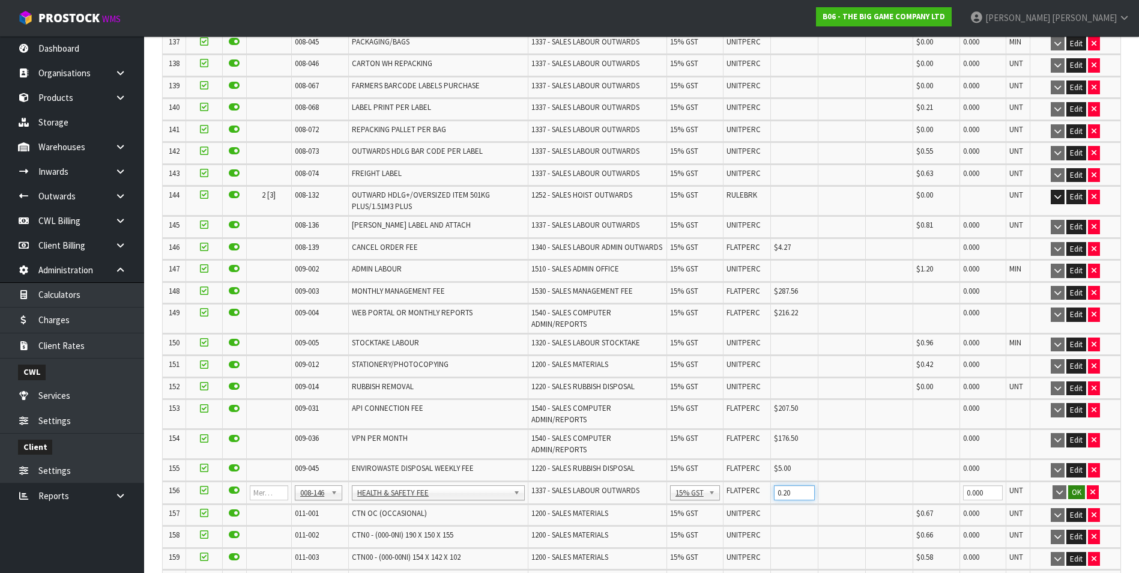
type input "0.20"
click at [1080, 485] on button "OK" at bounding box center [1076, 492] width 17 height 14
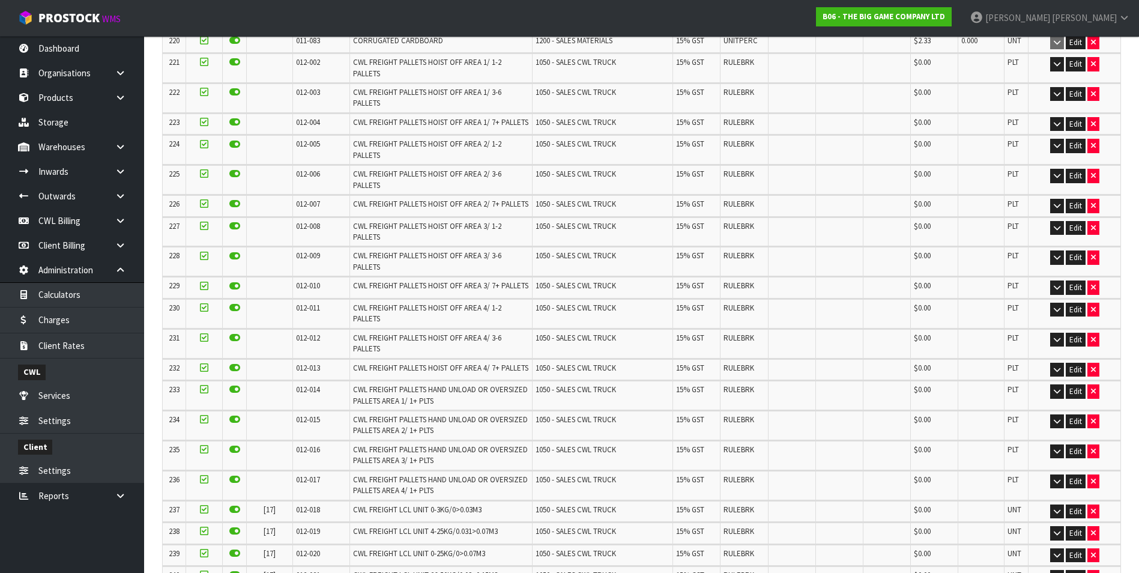
scroll to position [5446, 0]
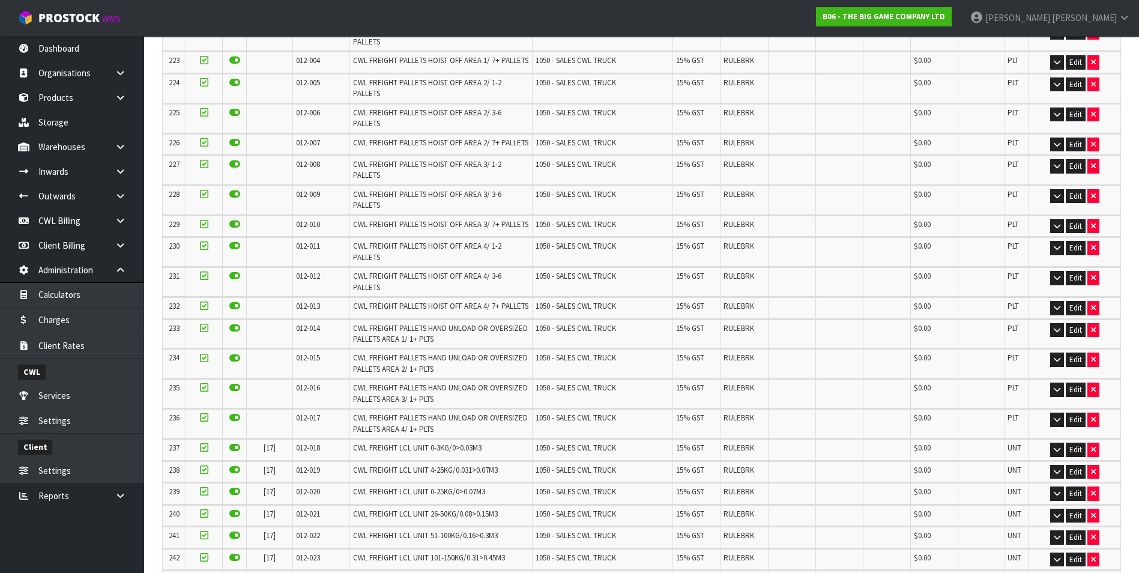
scroll to position [0, 0]
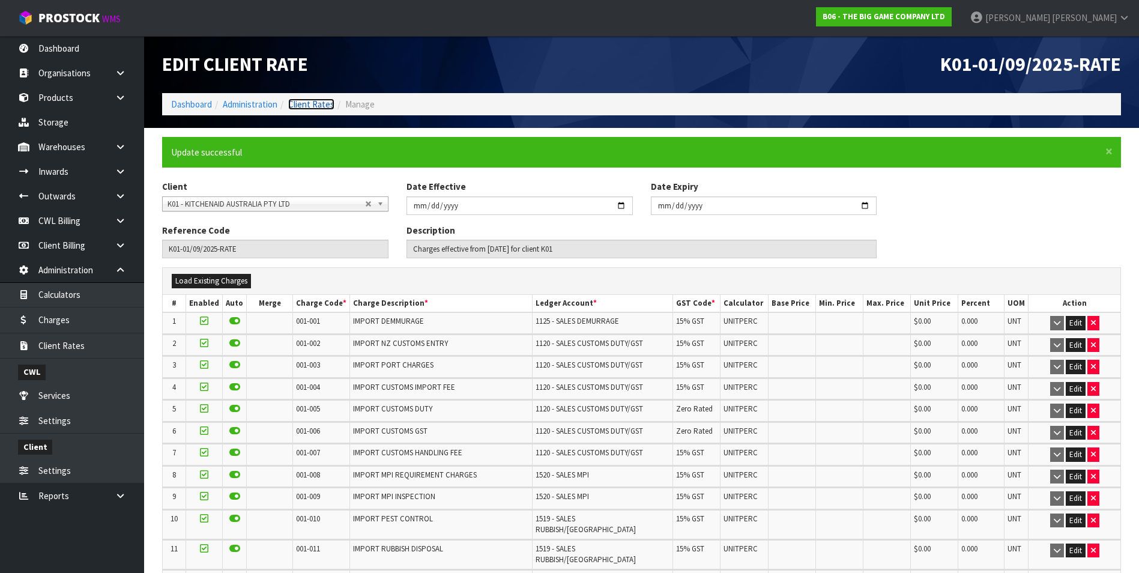
click at [317, 103] on link "Client Rates" at bounding box center [311, 103] width 46 height 11
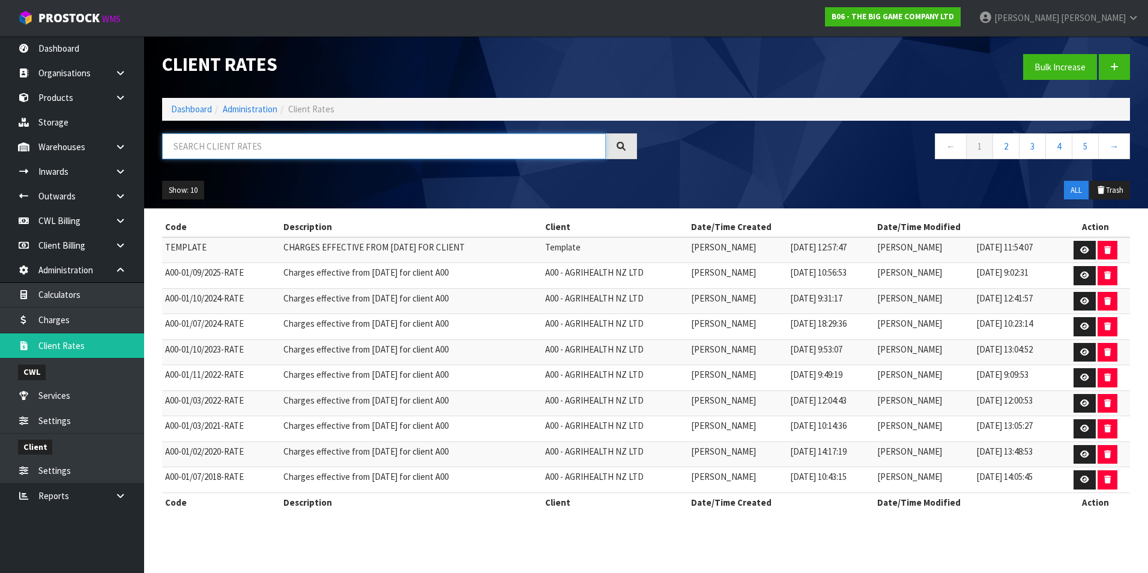
click at [302, 142] on input "text" at bounding box center [384, 146] width 444 height 26
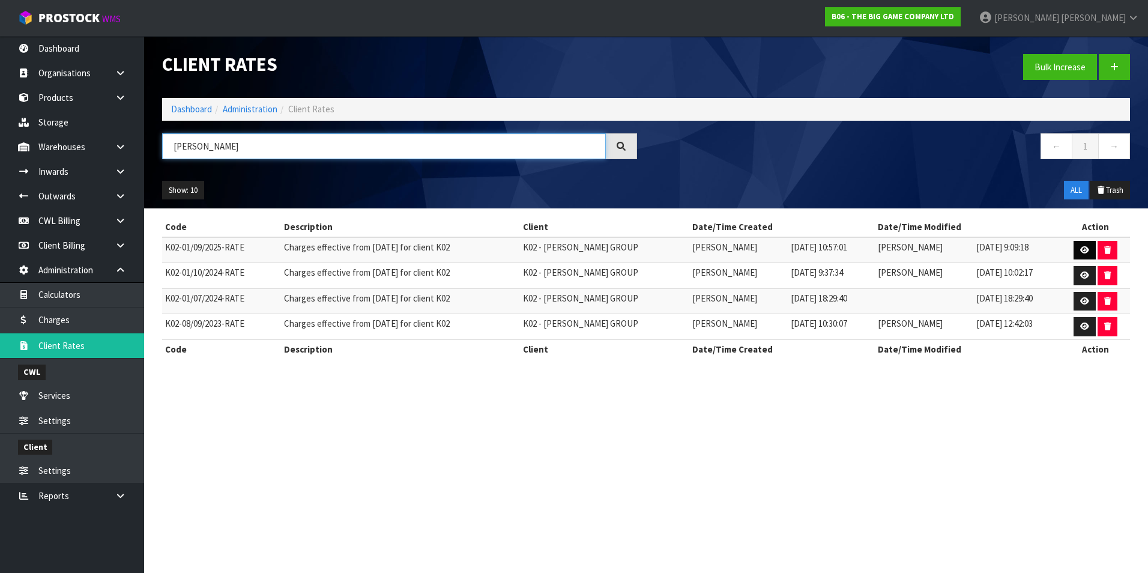
type input "KIRK"
click at [1080, 248] on icon at bounding box center [1084, 250] width 9 height 8
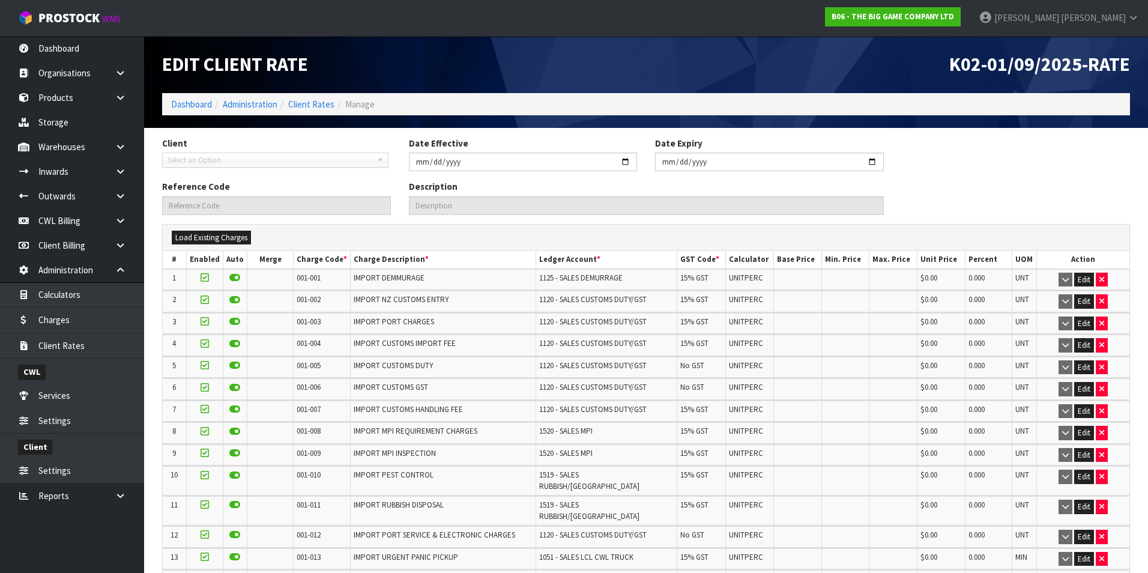
type input "2025-09-01"
type input "K02-01/09/2025-RATE"
type input "Charges effective from 01/09/2025 for client K02"
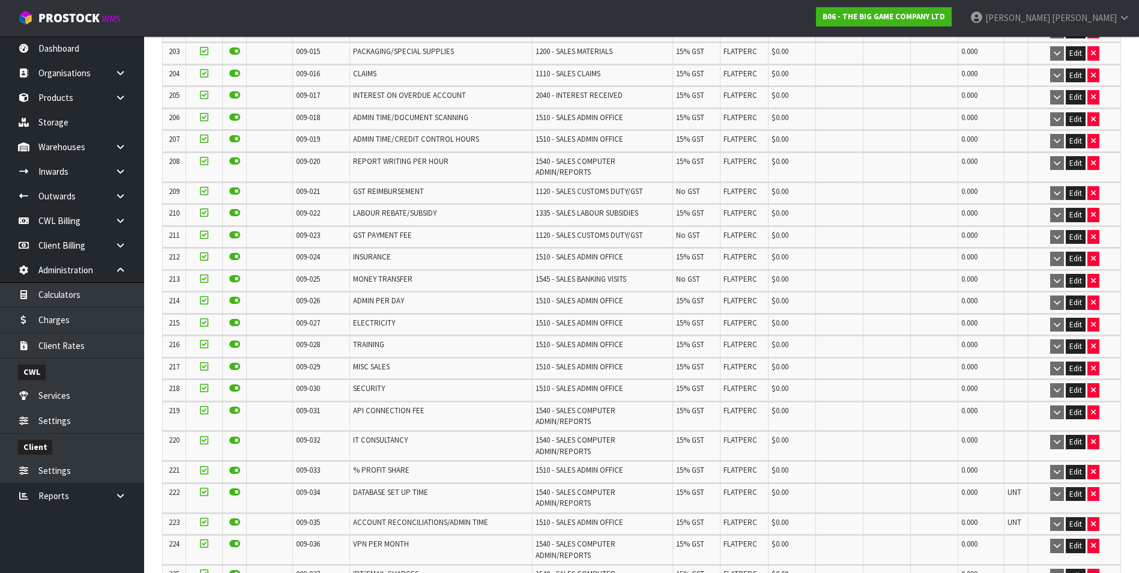
scroll to position [5298, 0]
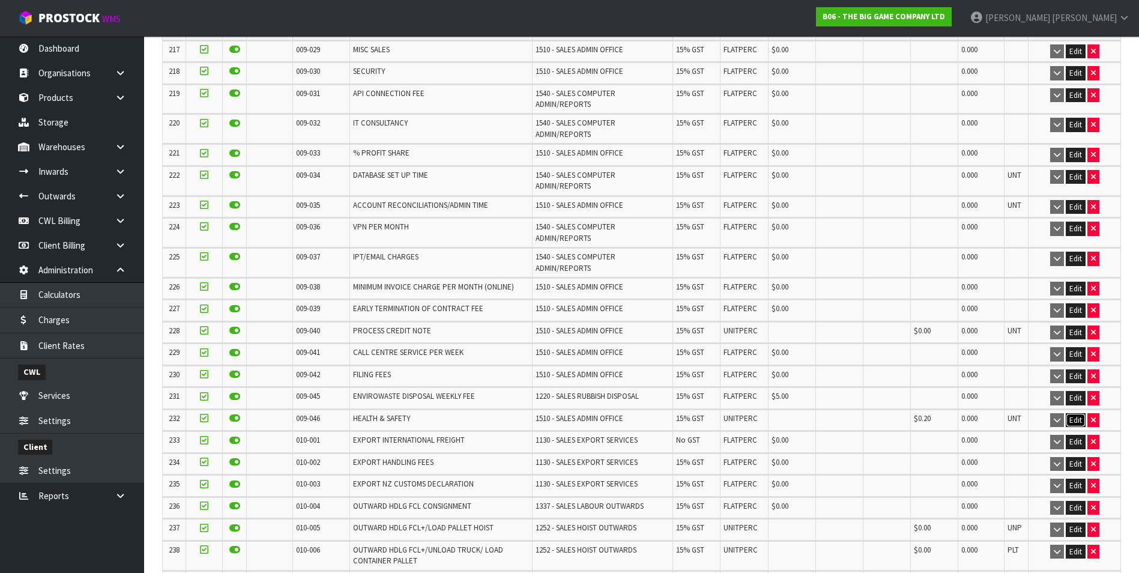
click at [1068, 413] on button "Edit" at bounding box center [1075, 420] width 20 height 14
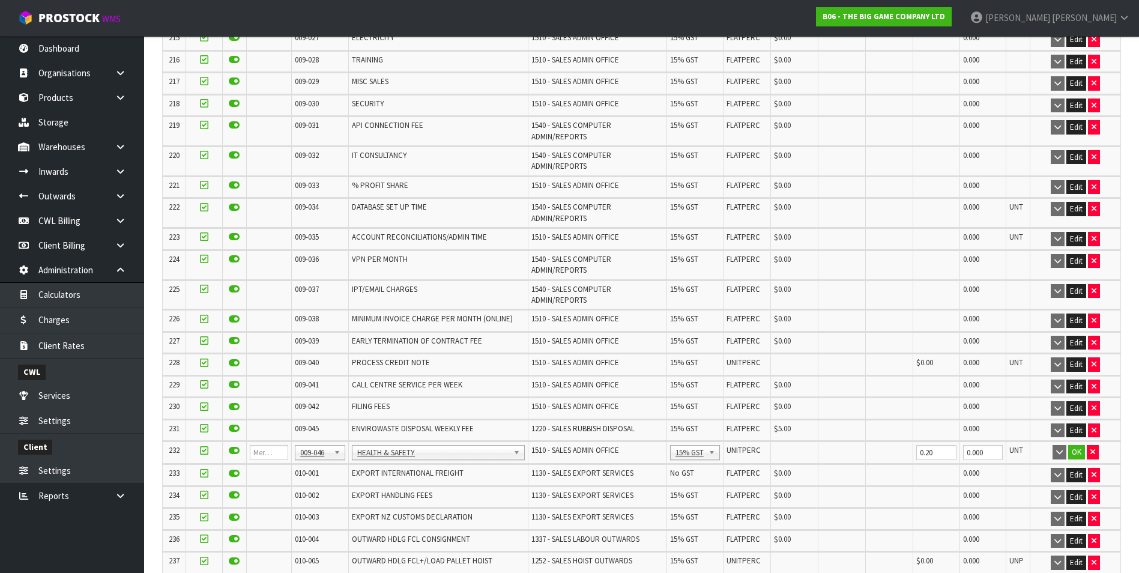
scroll to position [5330, 0]
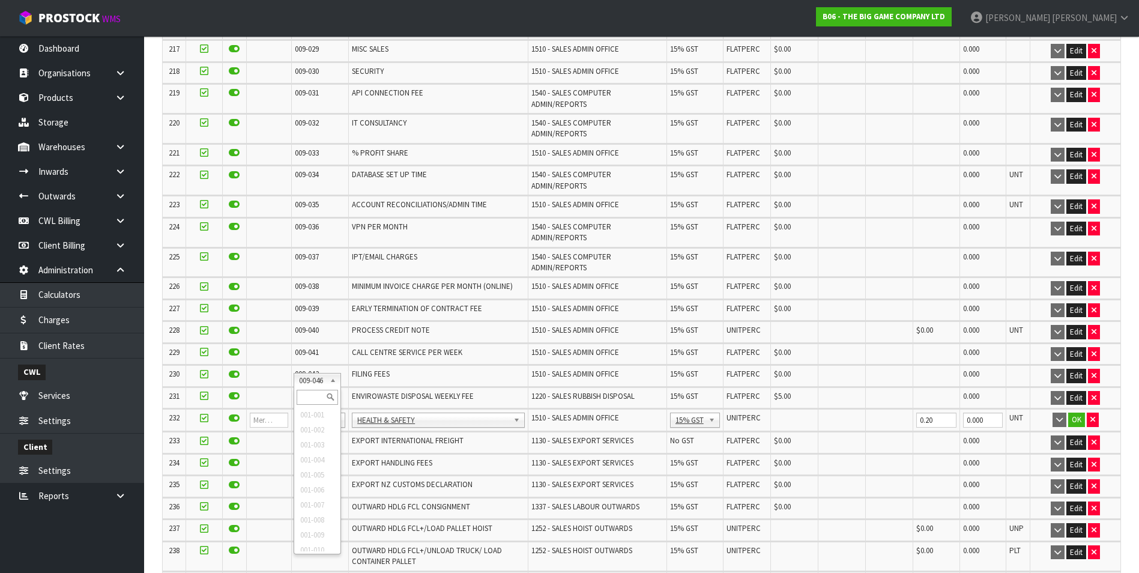
drag, startPoint x: 313, startPoint y: 381, endPoint x: 311, endPoint y: 401, distance: 20.5
click at [311, 401] on input "text" at bounding box center [317, 397] width 41 height 15
type input "008-146"
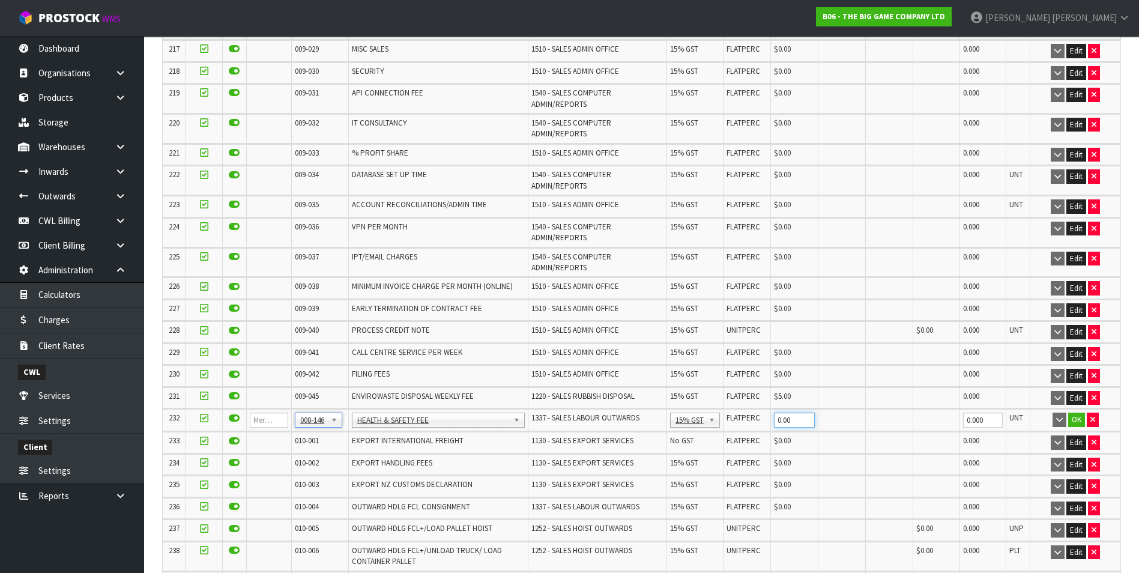
click at [783, 412] on input "0.00" at bounding box center [794, 419] width 41 height 15
type input "0.20"
click at [1075, 412] on button "OK" at bounding box center [1076, 419] width 17 height 14
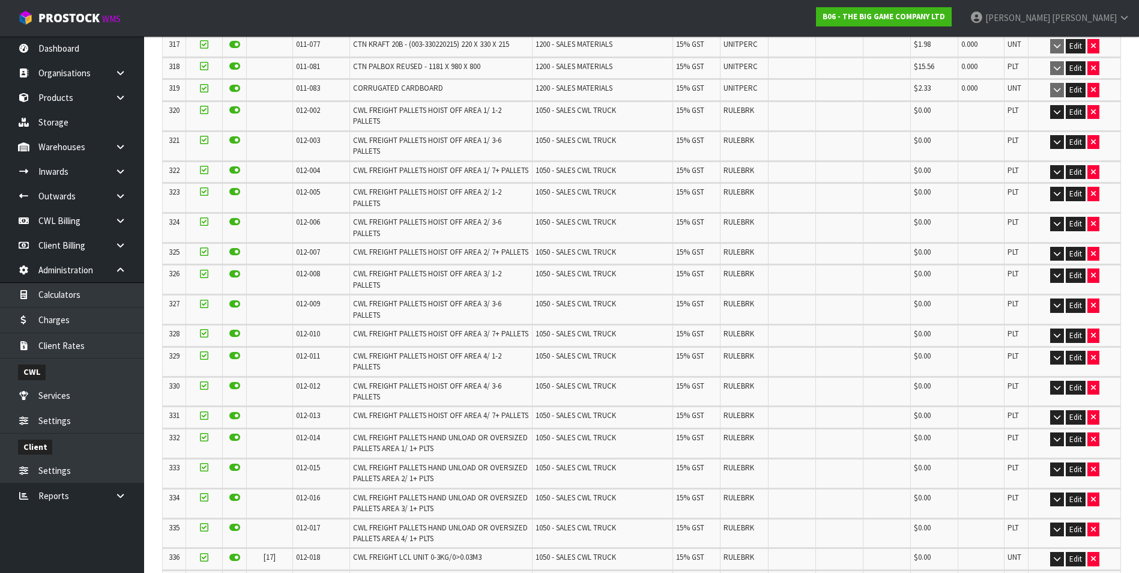
scroll to position [7743, 0]
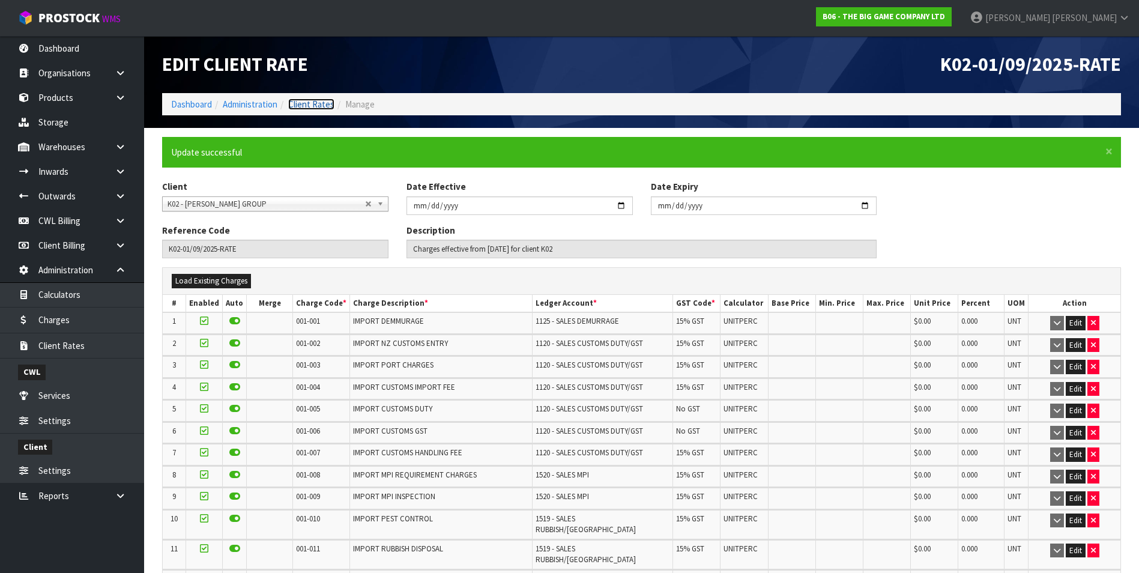
click at [313, 104] on link "Client Rates" at bounding box center [311, 103] width 46 height 11
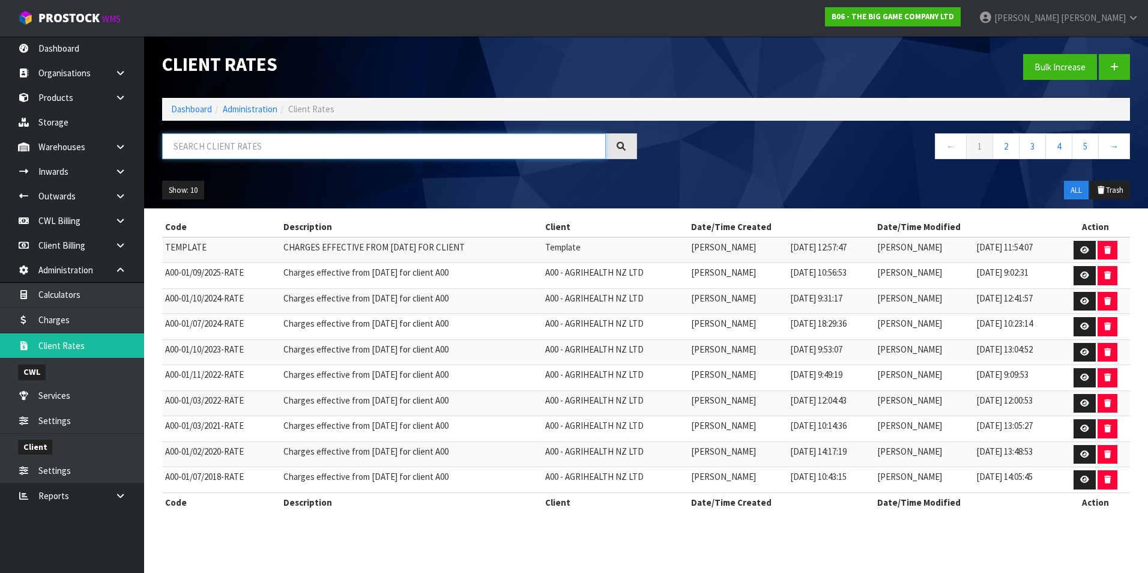
click at [230, 148] on input "text" at bounding box center [384, 146] width 444 height 26
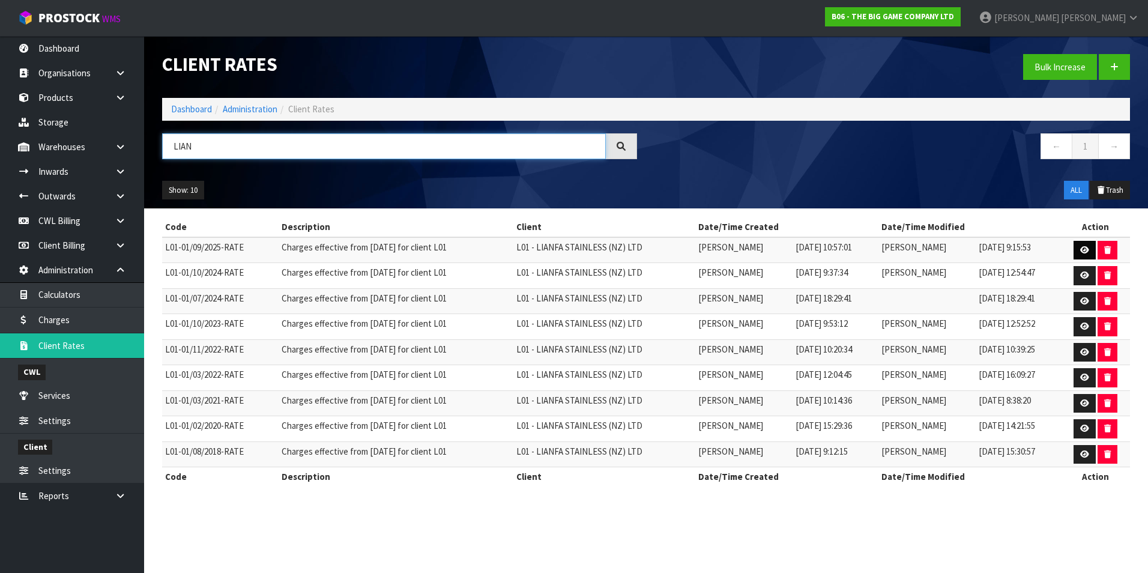
type input "LIAN"
click at [1088, 251] on icon at bounding box center [1084, 250] width 9 height 8
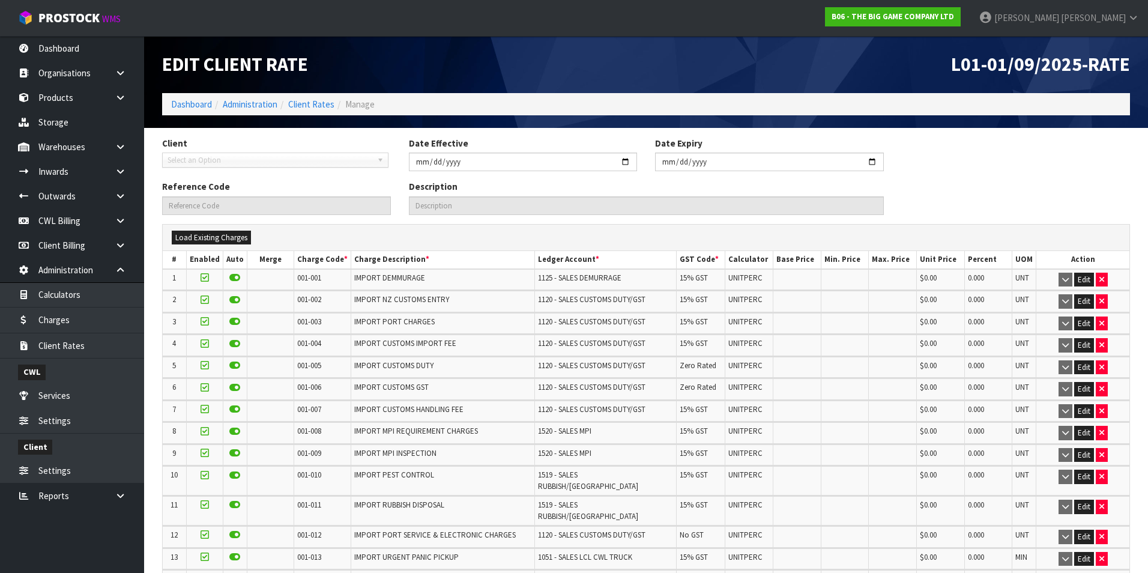
type input "2025-09-01"
type input "L01-01/09/2025-RATE"
type input "Charges effective from 01/09/2025 for client L01"
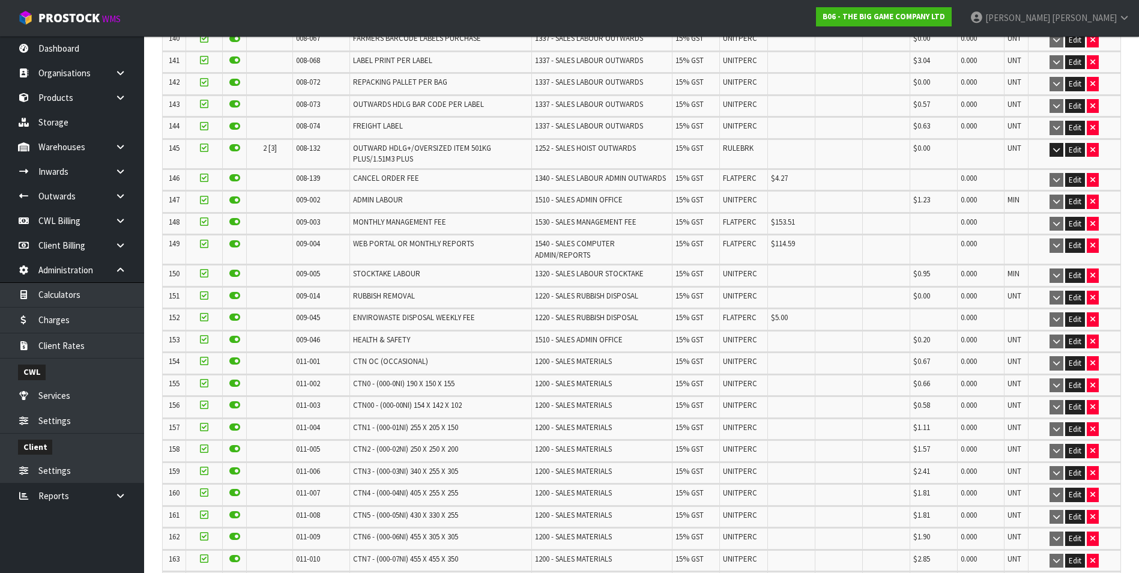
scroll to position [3495, 0]
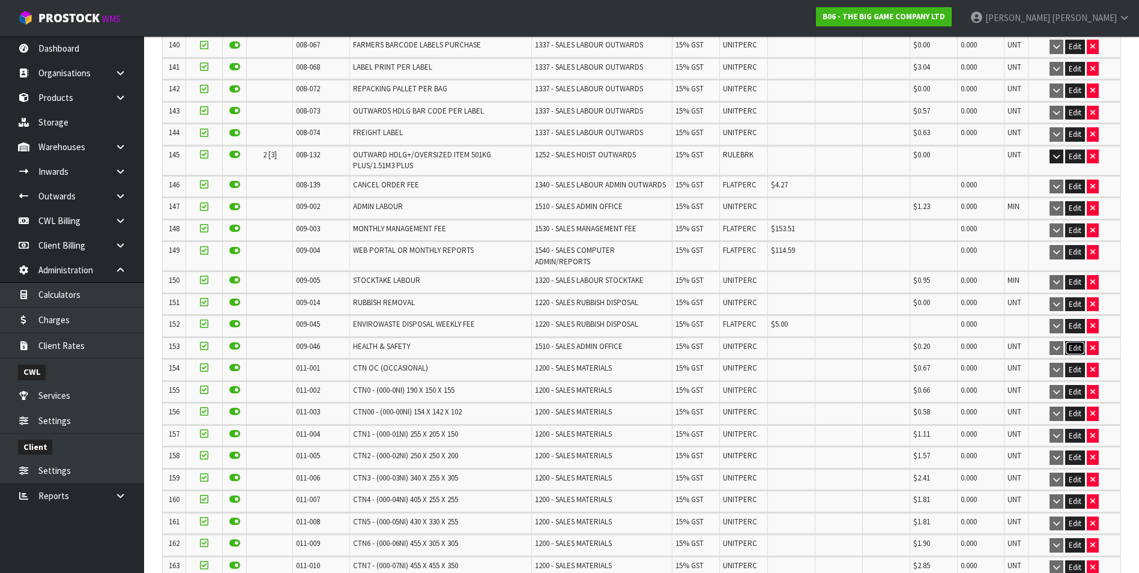
click at [1078, 341] on button "Edit" at bounding box center [1075, 348] width 20 height 14
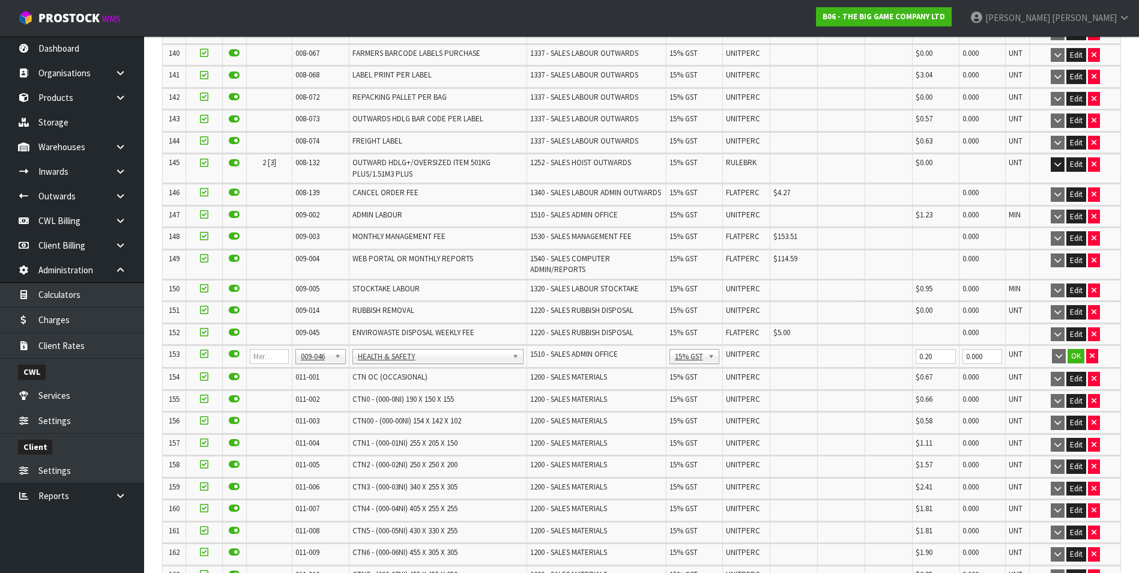
scroll to position [3503, 0]
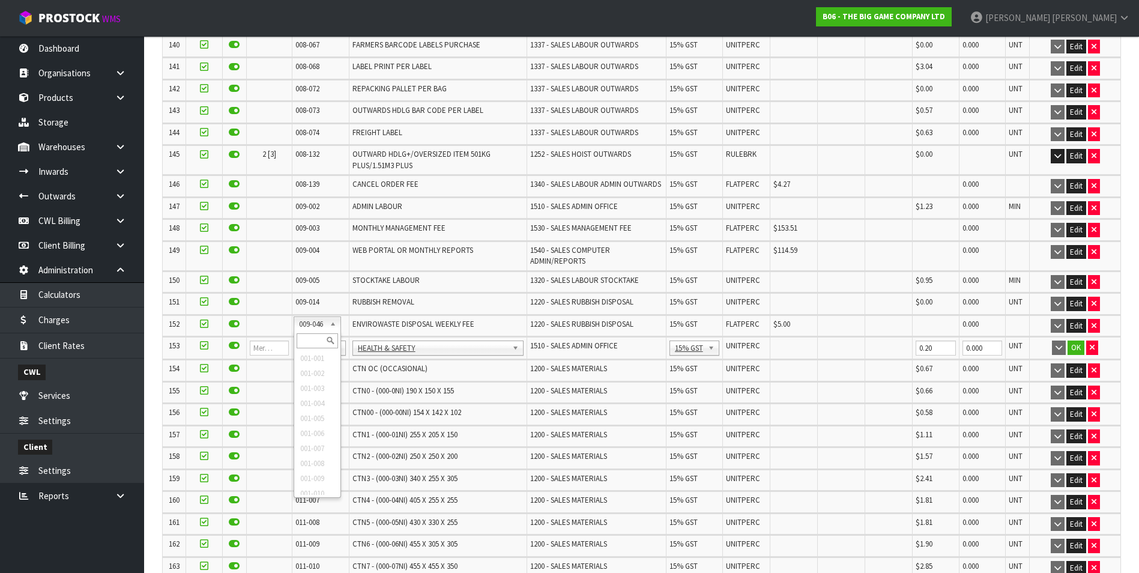
click at [314, 339] on input "text" at bounding box center [317, 340] width 41 height 15
type input "008-146"
drag, startPoint x: 779, startPoint y: 332, endPoint x: 783, endPoint y: 325, distance: 7.8
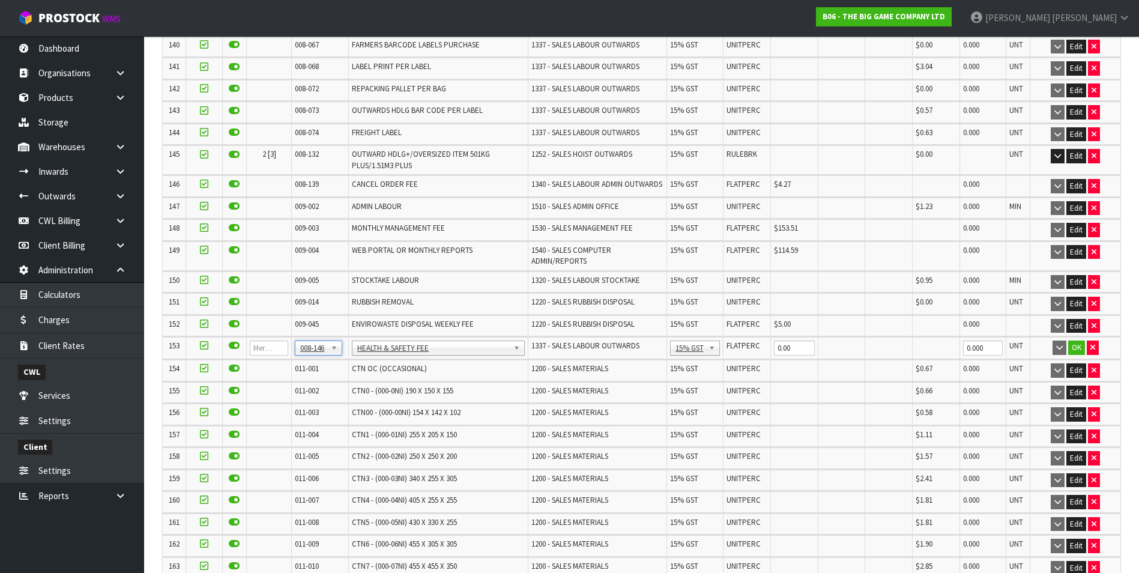
click at [779, 337] on td "0.00" at bounding box center [793, 348] width 47 height 22
click at [793, 340] on input "0.00" at bounding box center [794, 347] width 41 height 15
type input "0"
type input "0.20"
click at [1073, 340] on button "OK" at bounding box center [1076, 347] width 17 height 14
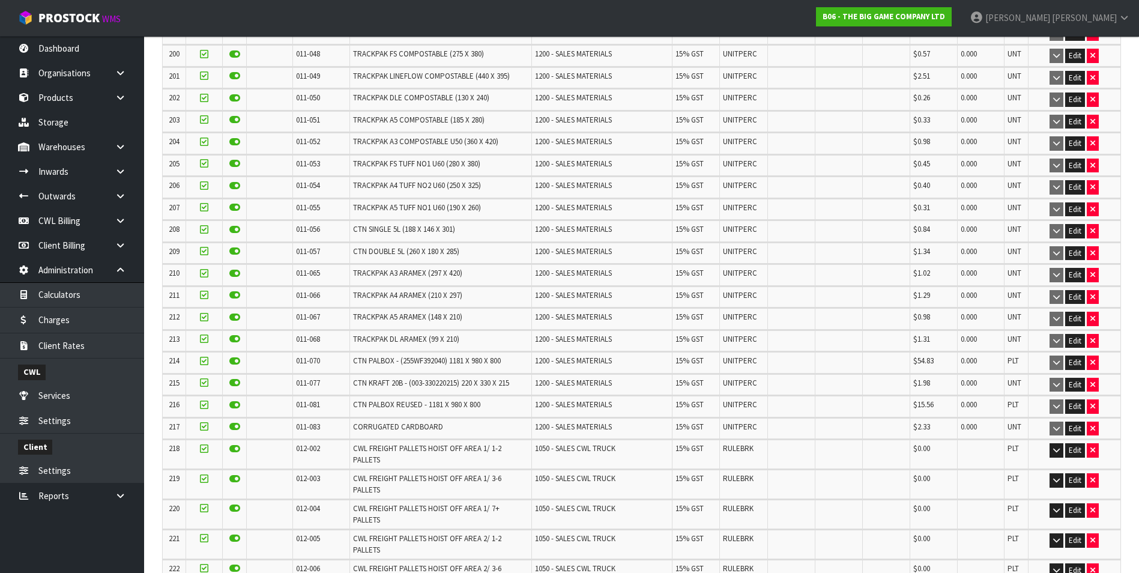
scroll to position [5356, 0]
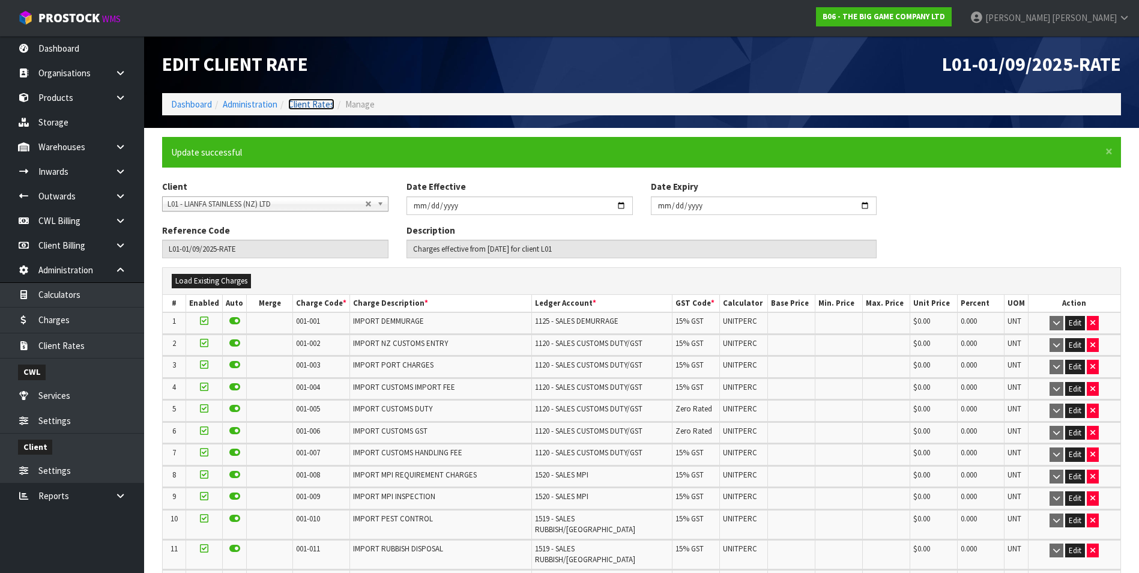
click at [322, 103] on link "Client Rates" at bounding box center [311, 103] width 46 height 11
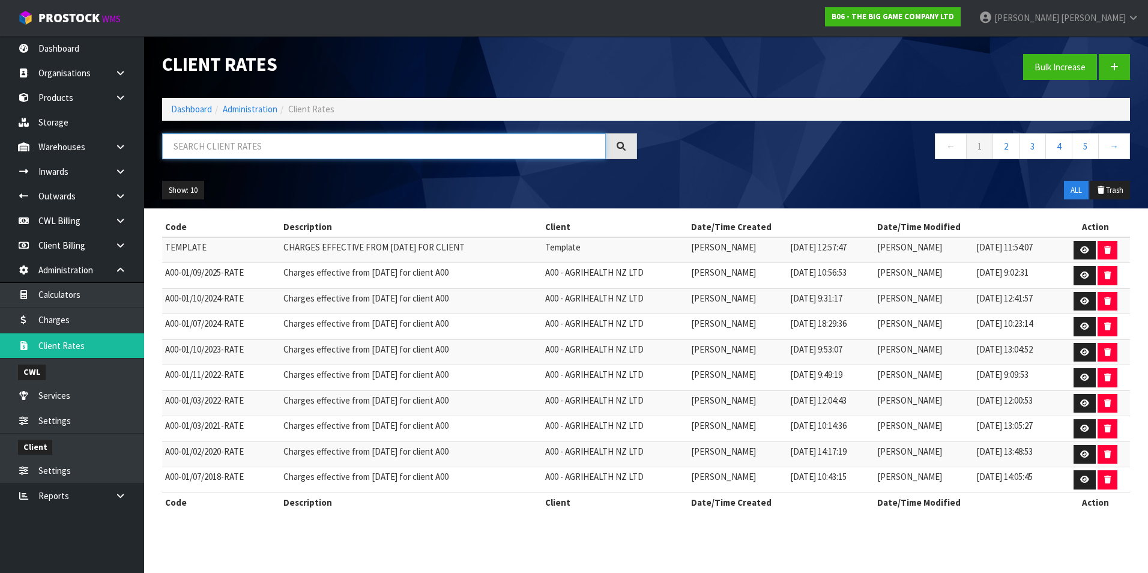
click at [199, 150] on input "text" at bounding box center [384, 146] width 444 height 26
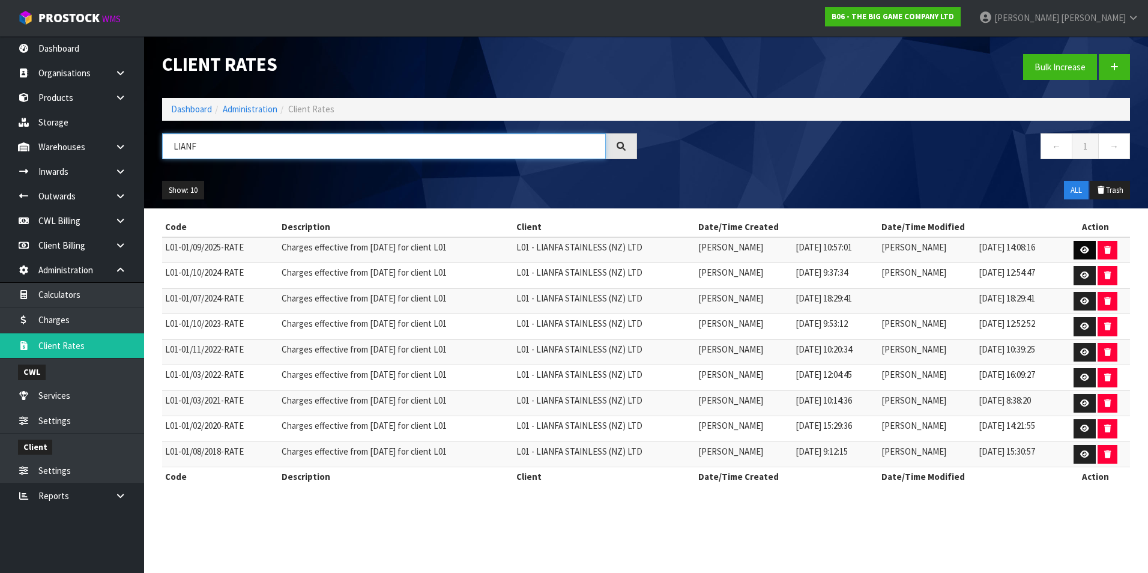
type input "LIANF"
click at [1087, 247] on icon at bounding box center [1084, 250] width 9 height 8
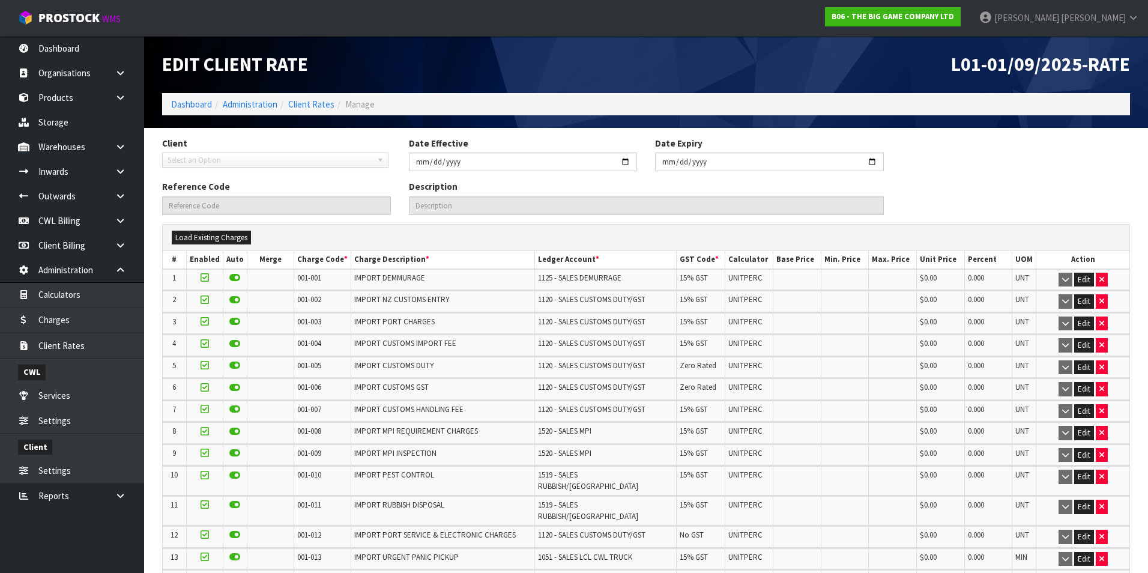
type input "2025-09-01"
type input "L01-01/09/2025-RATE"
type input "Charges effective from 01/09/2025 for client L01"
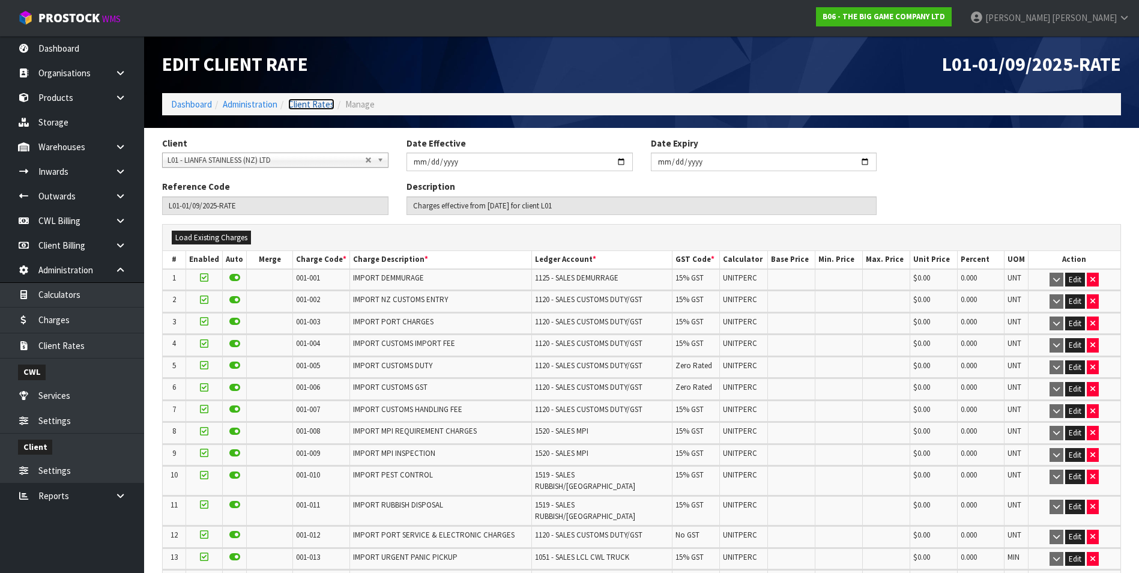
click at [311, 105] on link "Client Rates" at bounding box center [311, 103] width 46 height 11
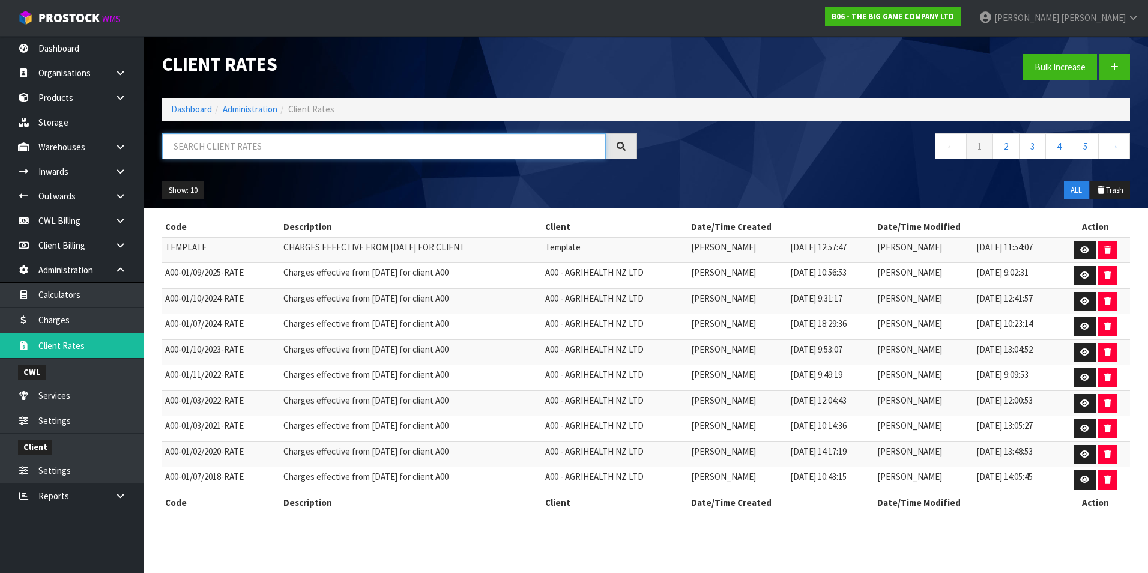
click at [258, 142] on input "text" at bounding box center [384, 146] width 444 height 26
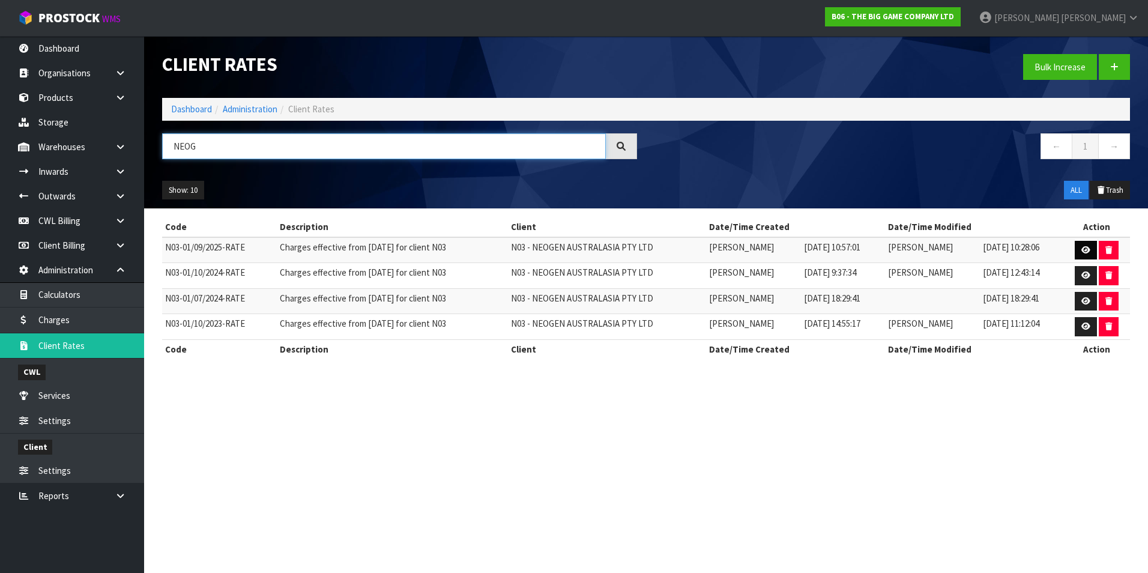
type input "NEOG"
click at [1086, 246] on icon at bounding box center [1085, 250] width 9 height 8
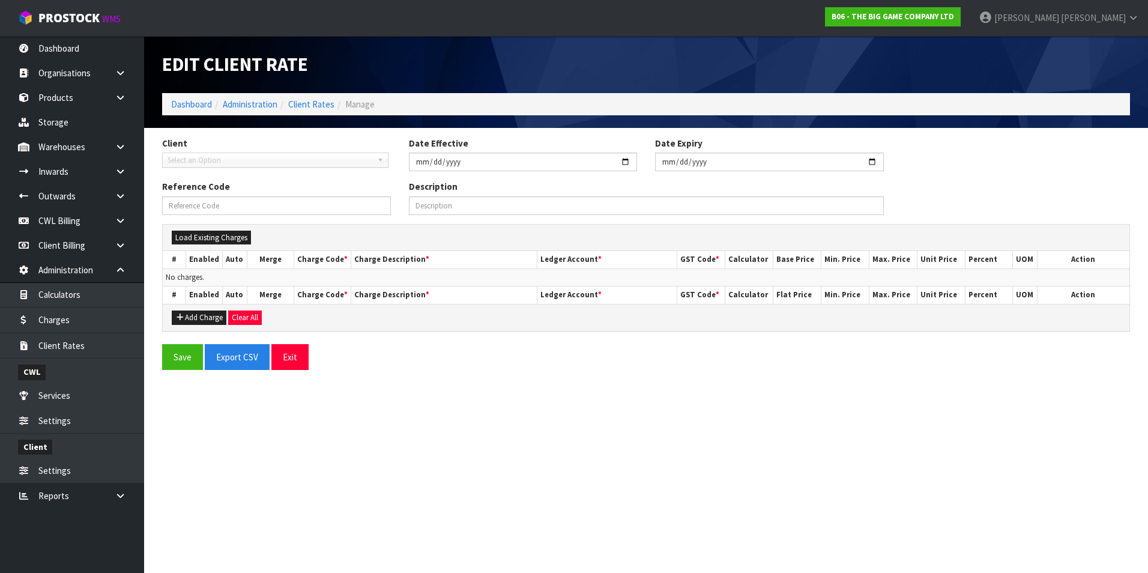
type input "2025-09-01"
type input "N03-01/09/2025-RATE"
type input "Charges effective from 01/09/2025 for client N03"
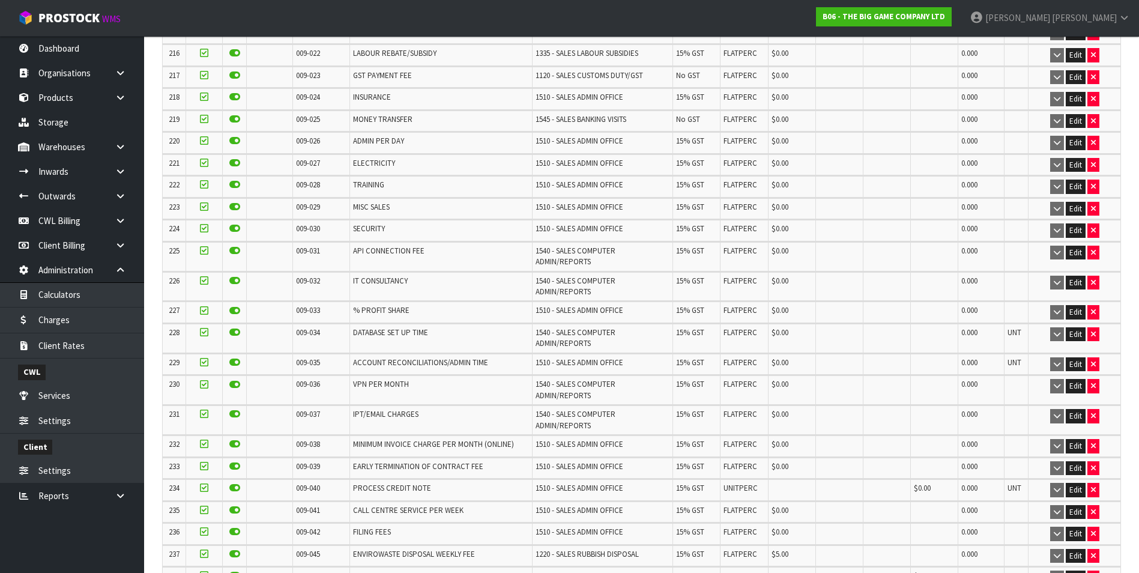
scroll to position [5453, 0]
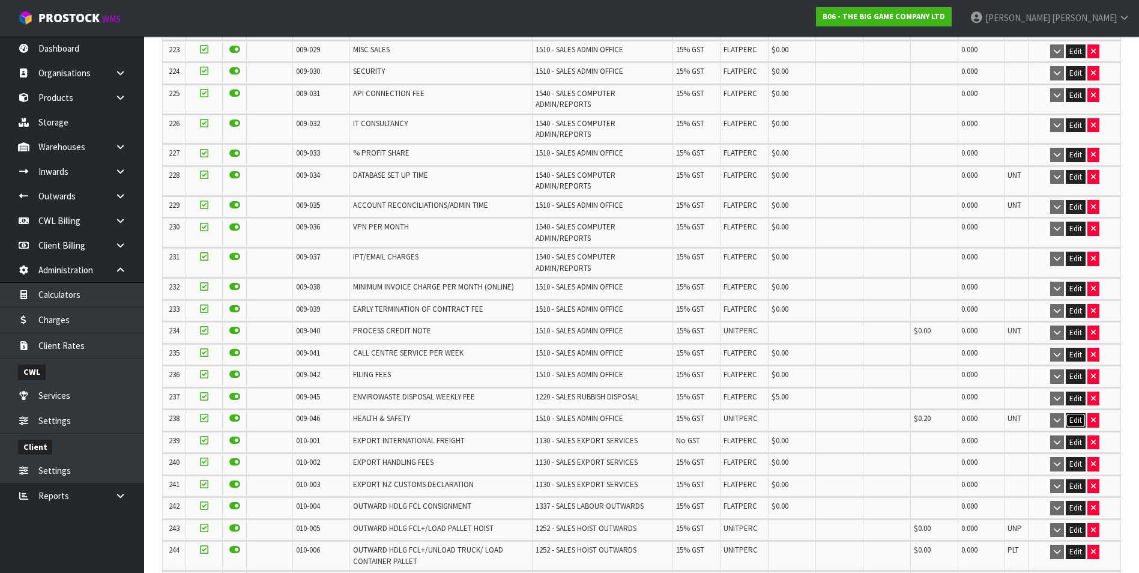
click at [1077, 413] on button "Edit" at bounding box center [1075, 420] width 20 height 14
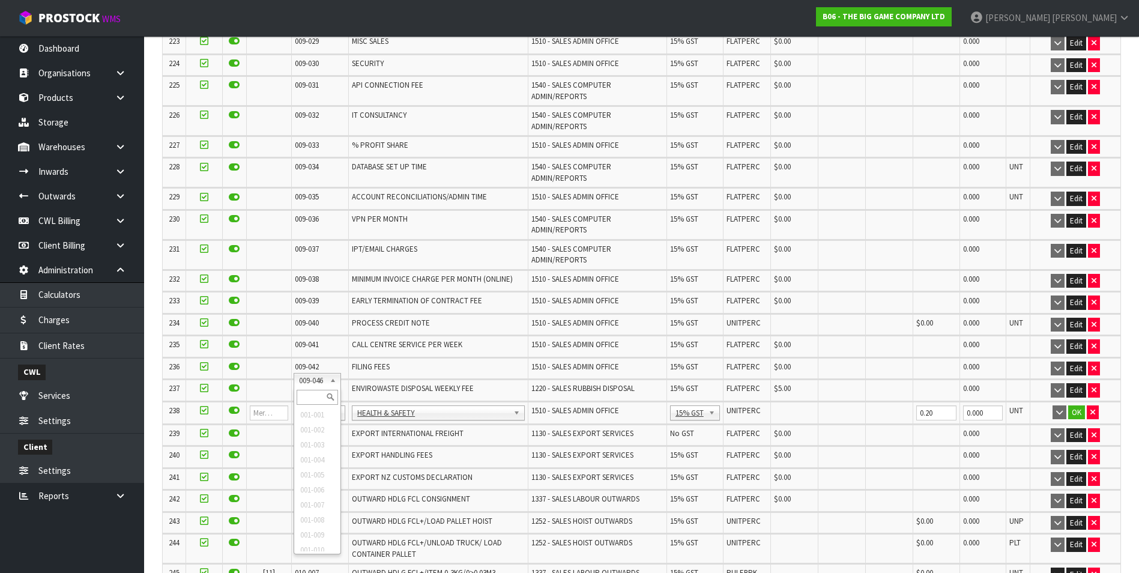
click at [309, 397] on input "text" at bounding box center [317, 397] width 41 height 15
type input "008-146"
click at [777, 405] on input "0.00" at bounding box center [794, 412] width 41 height 15
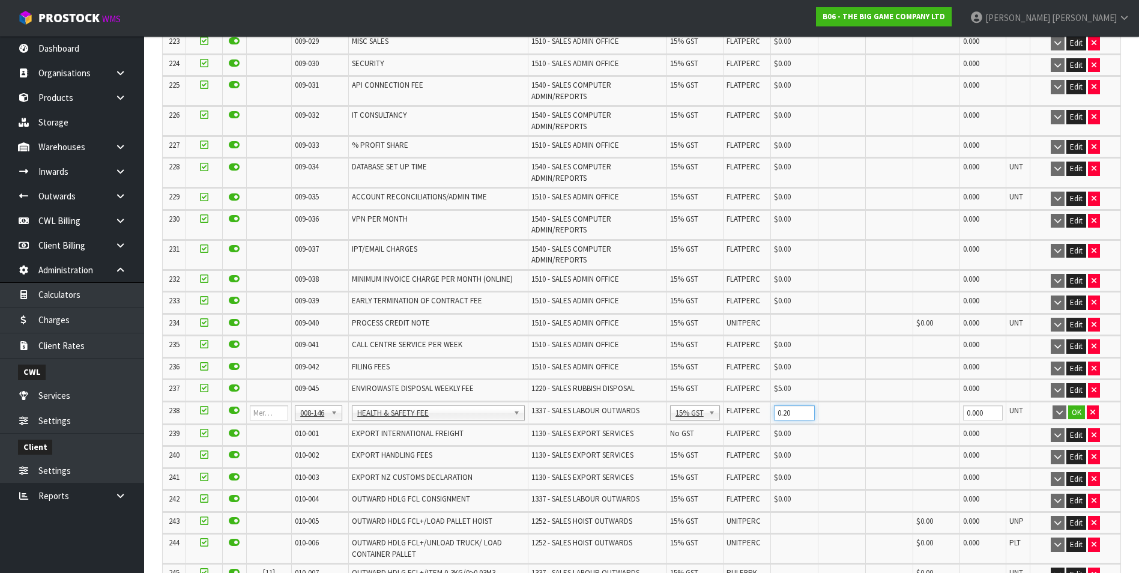
type input "0.20"
click at [1071, 405] on button "OK" at bounding box center [1076, 412] width 17 height 14
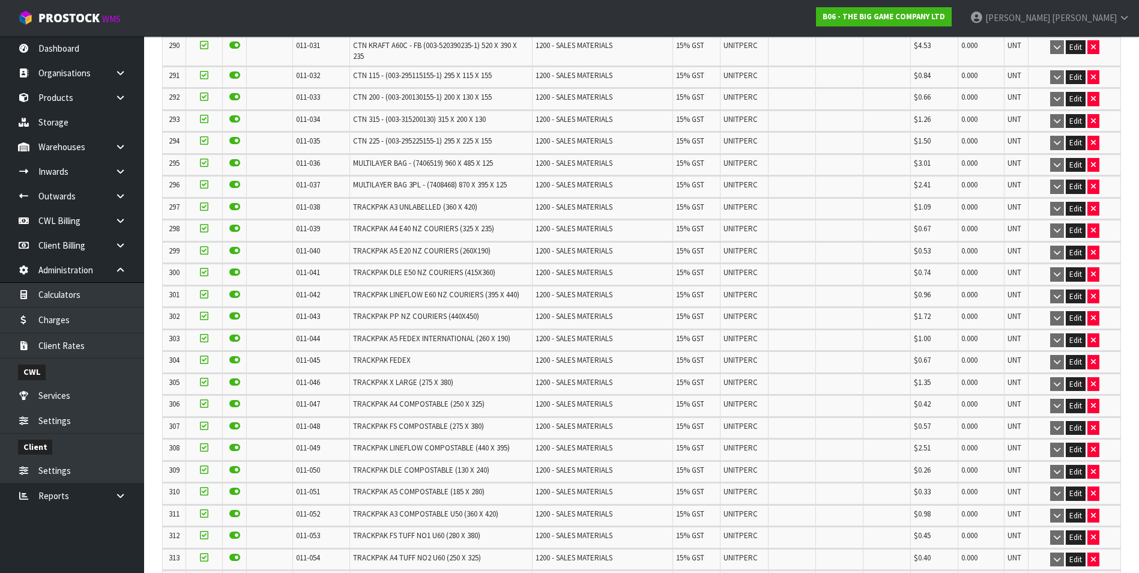
scroll to position [7898, 0]
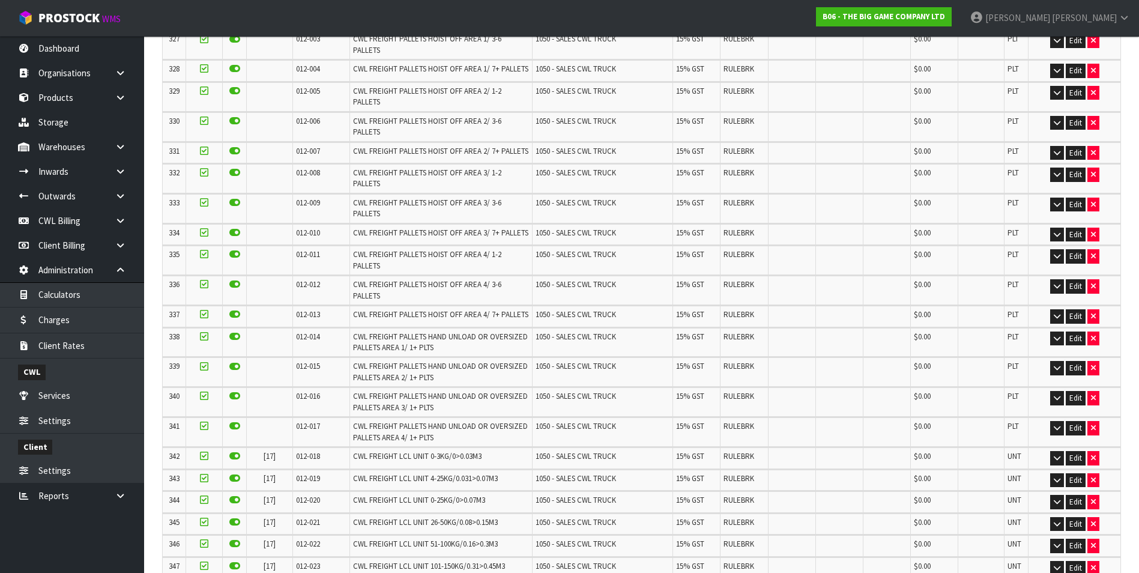
scroll to position [0, 0]
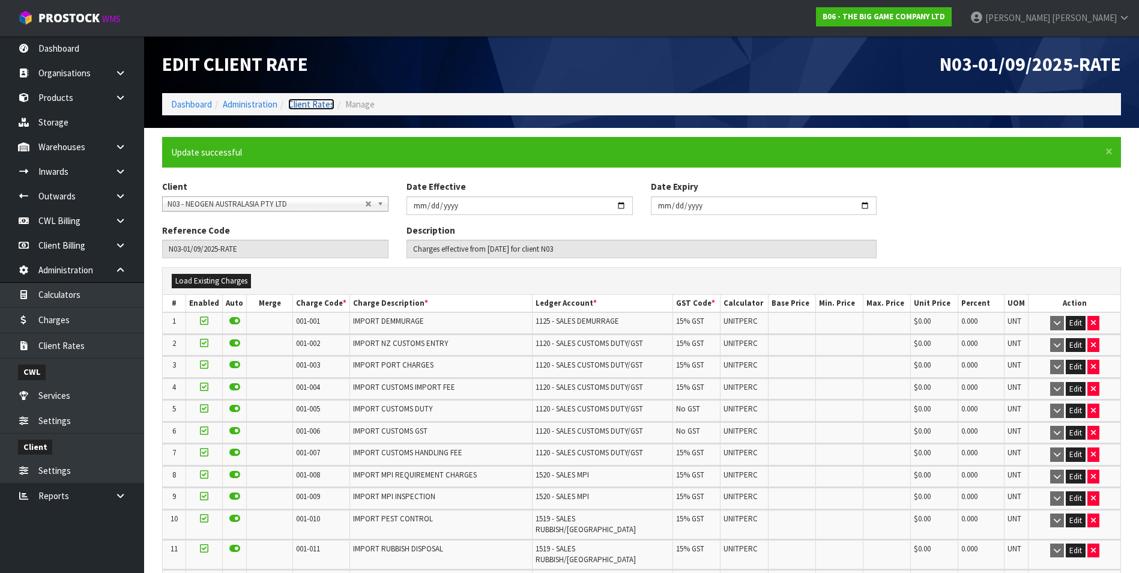
click at [306, 104] on link "Client Rates" at bounding box center [311, 103] width 46 height 11
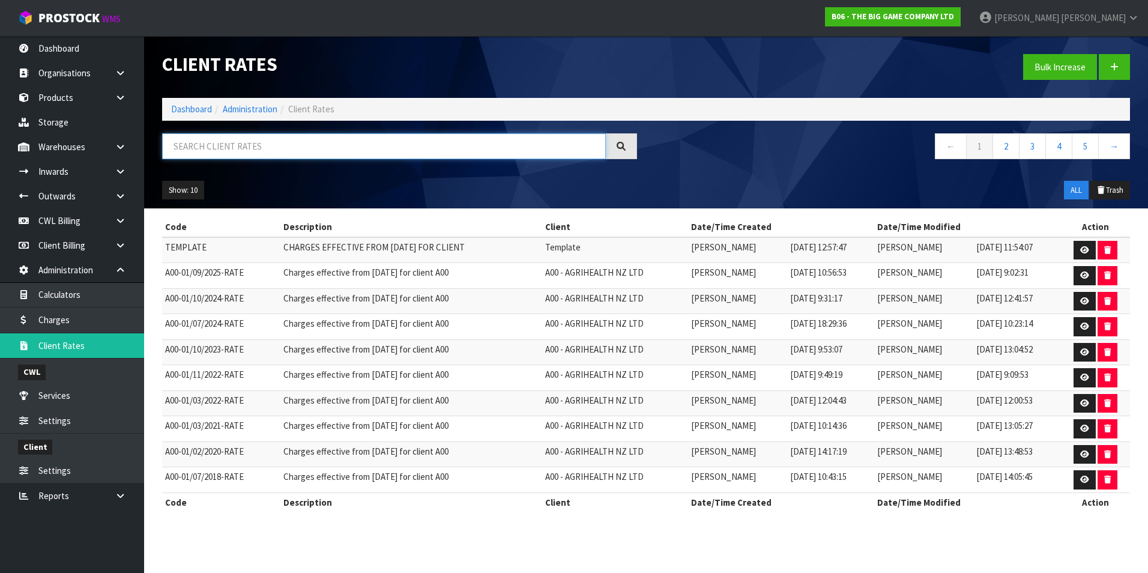
click at [264, 153] on input "text" at bounding box center [384, 146] width 444 height 26
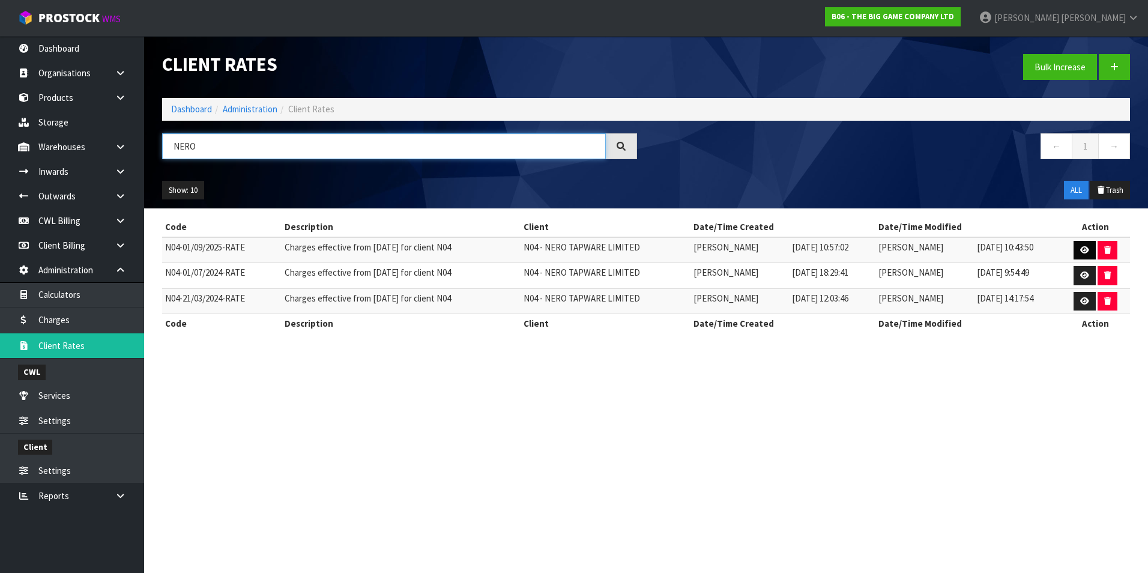
type input "NERO"
click at [1080, 247] on link at bounding box center [1084, 250] width 22 height 19
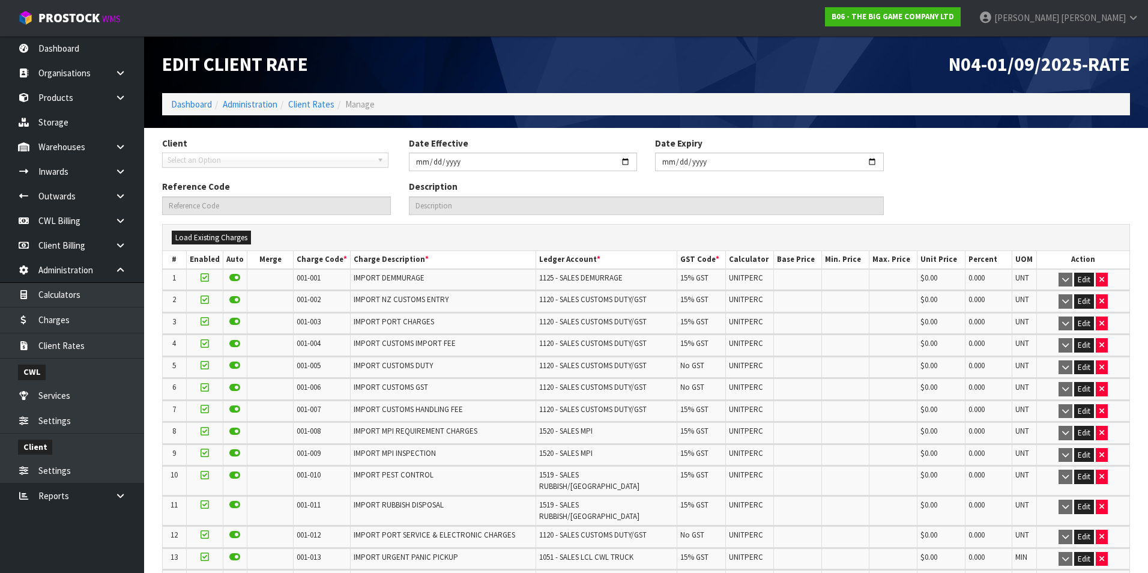
type input "2025-09-01"
type input "N04-01/09/2025-RATE"
type input "Charges effective from 01/09/2025 for client N04"
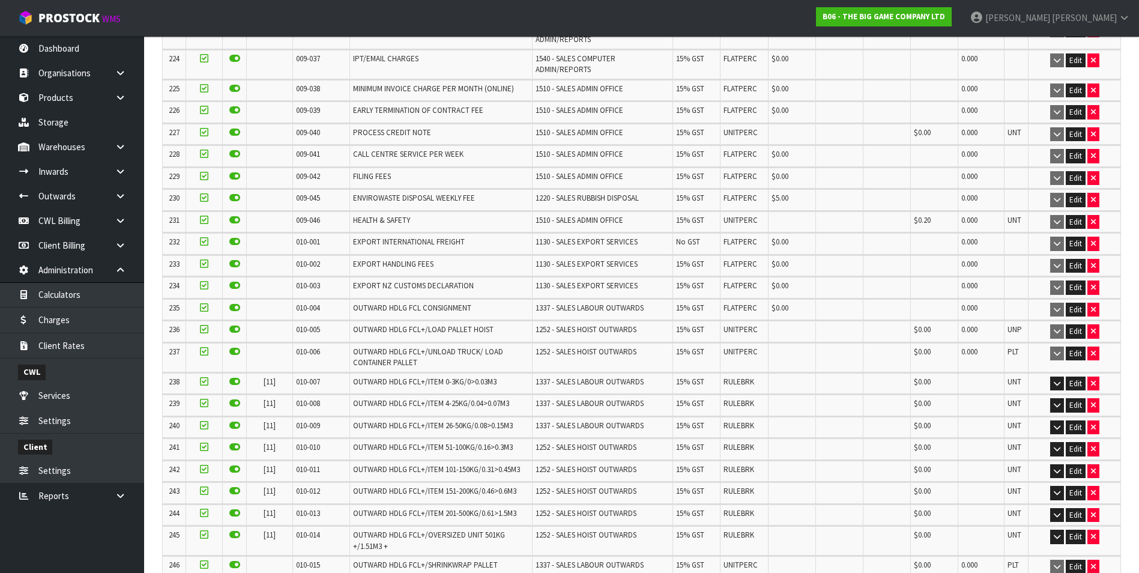
scroll to position [5440, 0]
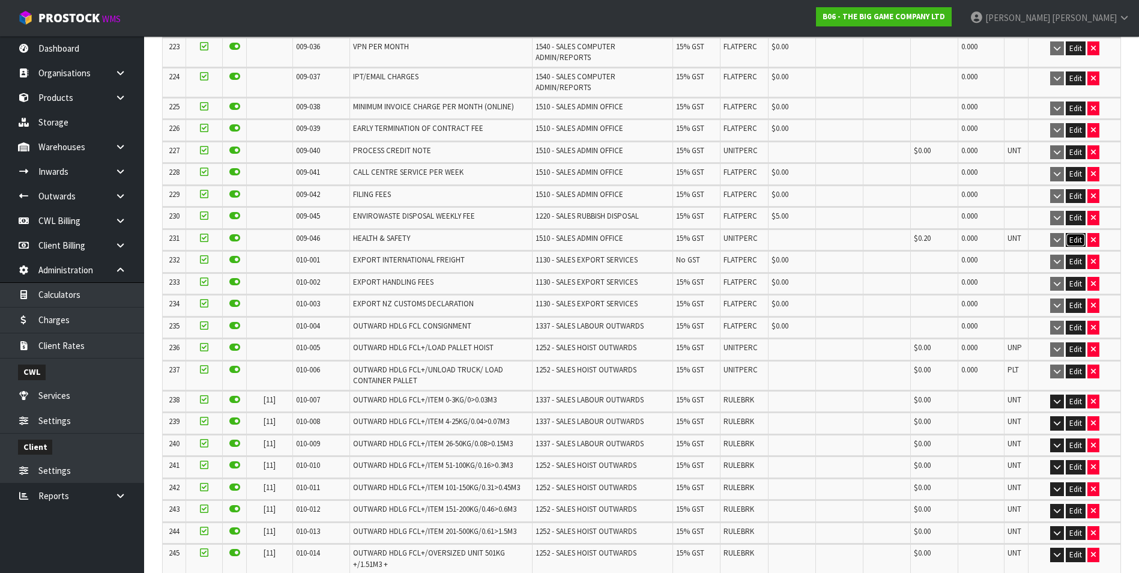
drag, startPoint x: 1072, startPoint y: 194, endPoint x: 921, endPoint y: 213, distance: 151.8
click at [1072, 233] on button "Edit" at bounding box center [1075, 240] width 20 height 14
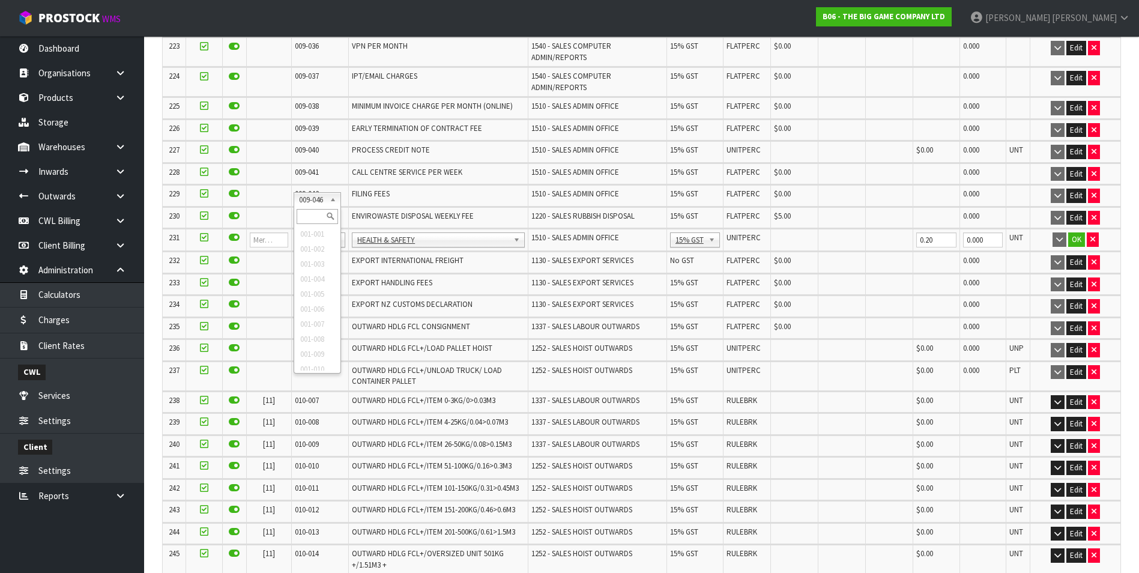
click at [311, 212] on input "text" at bounding box center [317, 216] width 41 height 15
type input "008-146"
click at [783, 232] on input "0.00" at bounding box center [794, 239] width 41 height 15
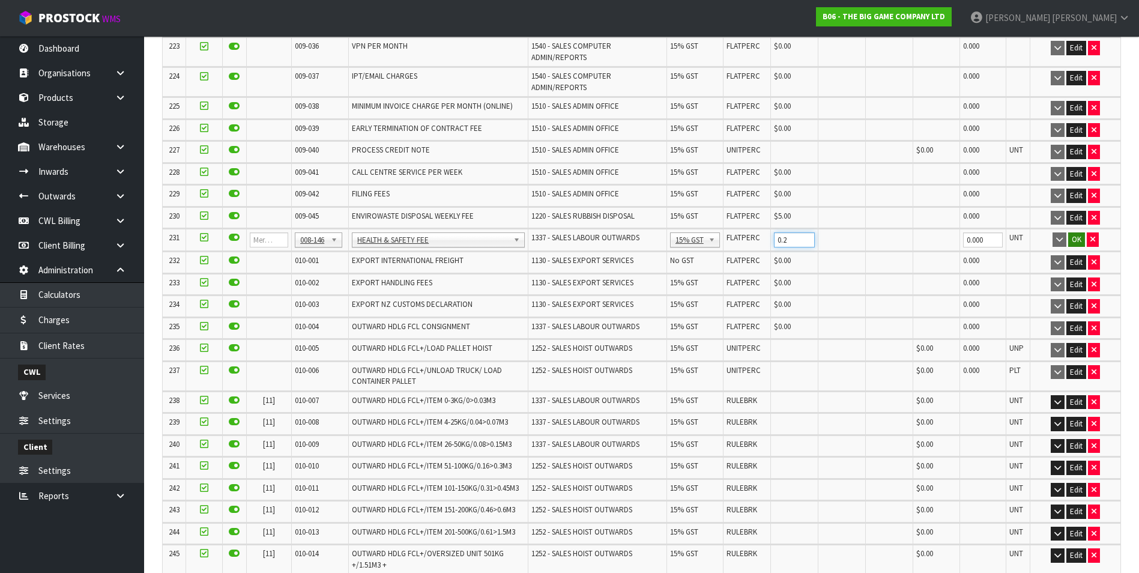
type input "0.2"
click at [1079, 232] on button "OK" at bounding box center [1076, 239] width 17 height 14
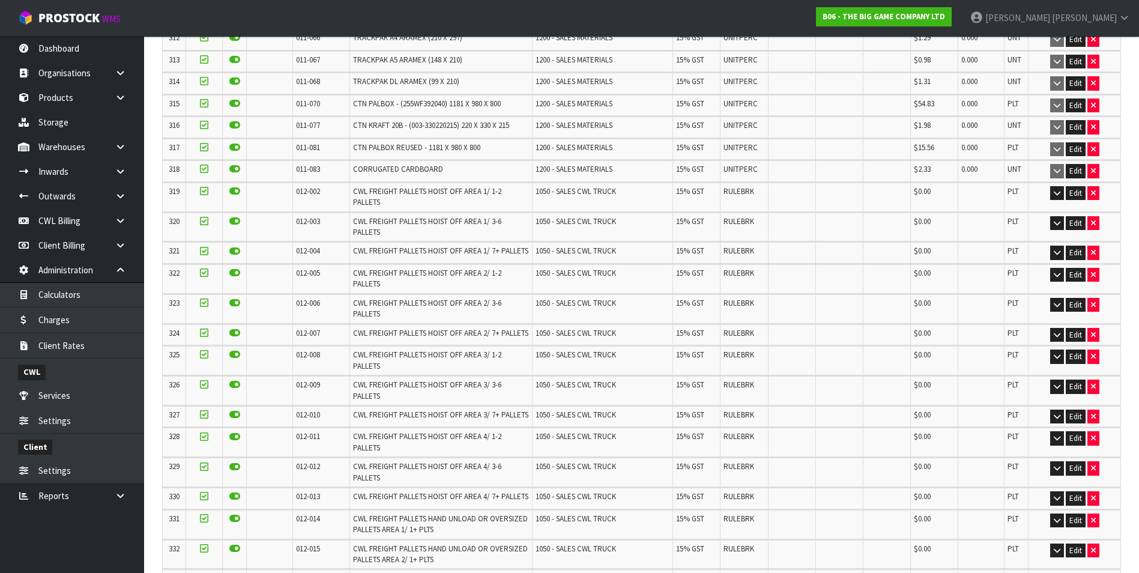
scroll to position [7705, 0]
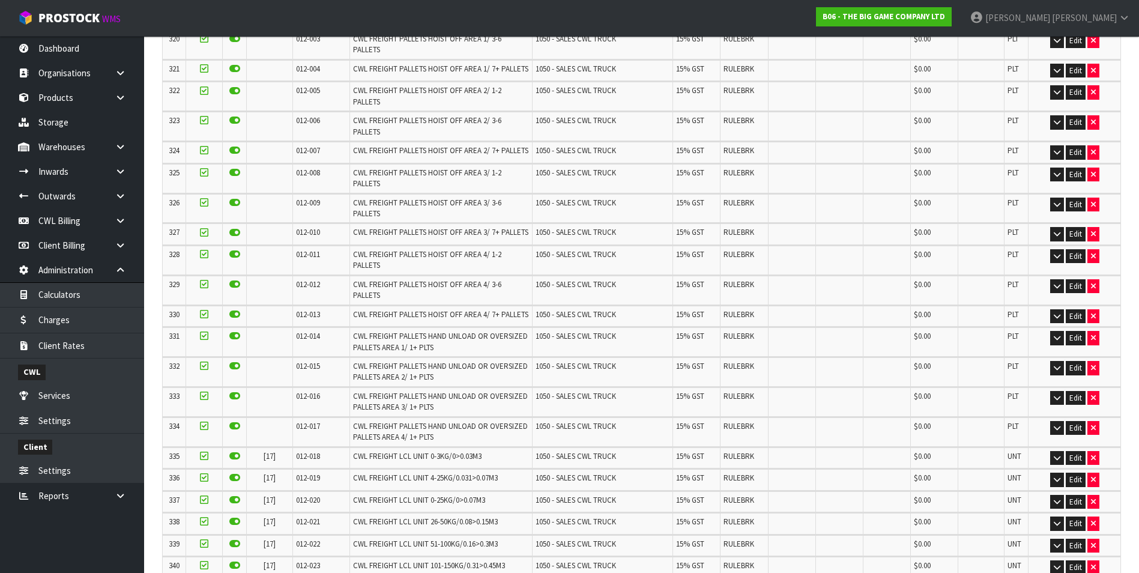
scroll to position [0, 0]
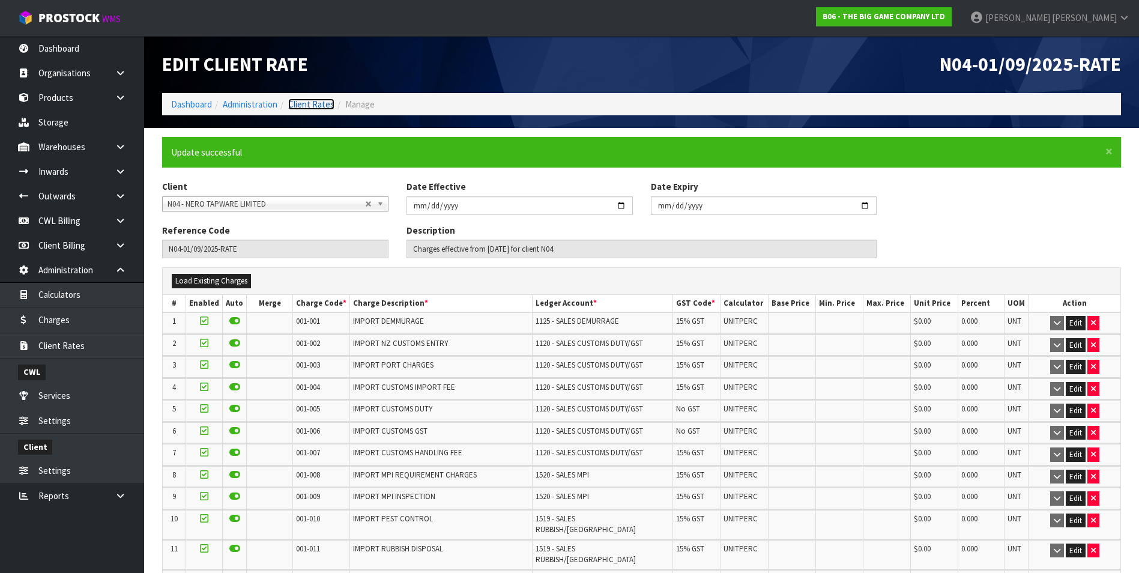
click at [322, 107] on link "Client Rates" at bounding box center [311, 103] width 46 height 11
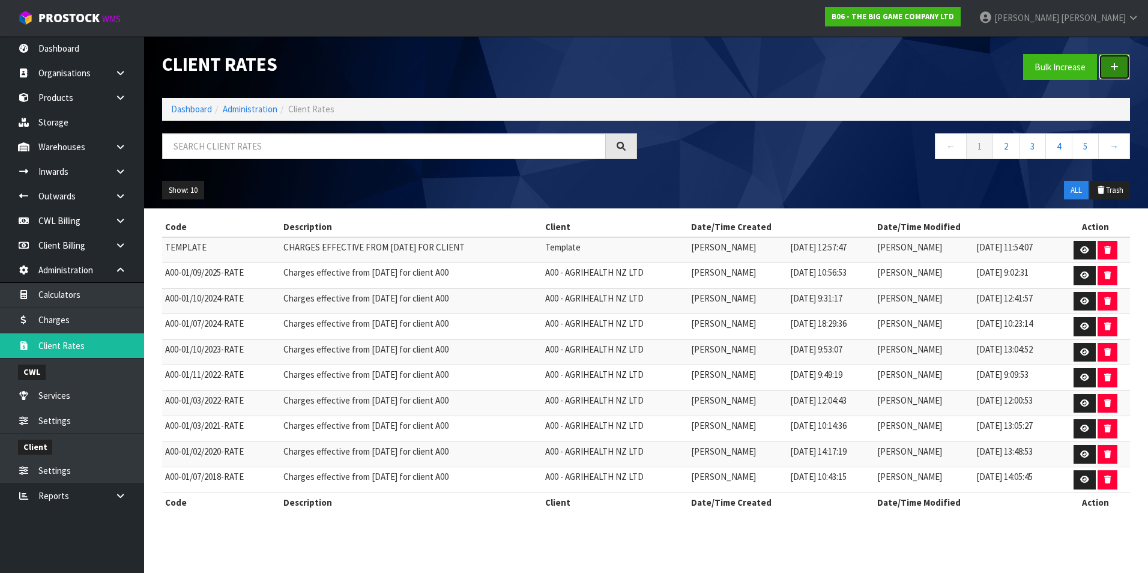
click at [1116, 67] on icon at bounding box center [1114, 66] width 8 height 9
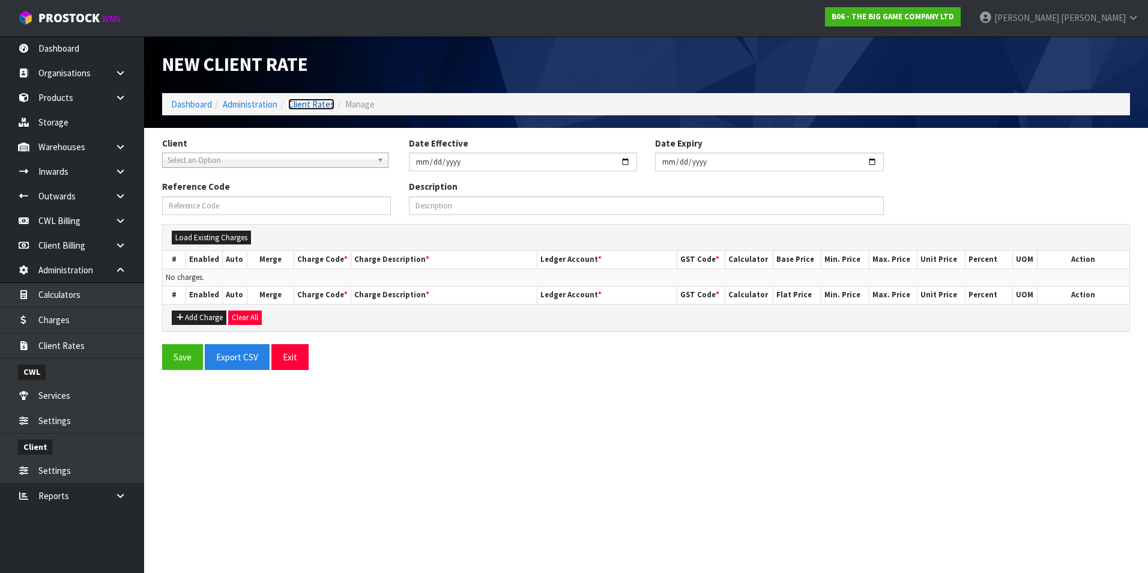
click at [307, 101] on link "Client Rates" at bounding box center [311, 103] width 46 height 11
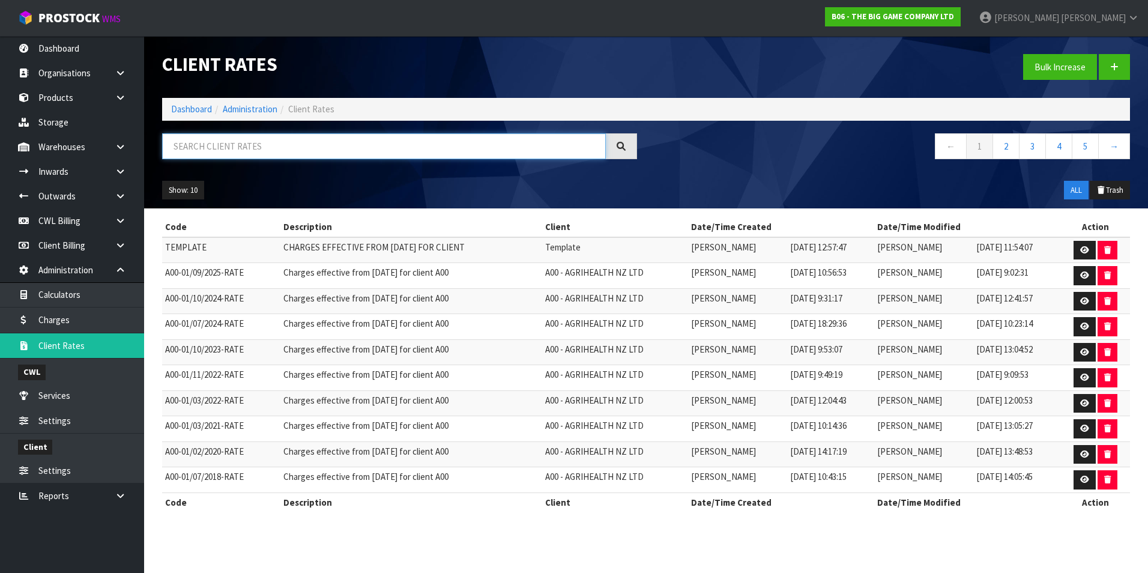
click at [288, 144] on input "text" at bounding box center [384, 146] width 444 height 26
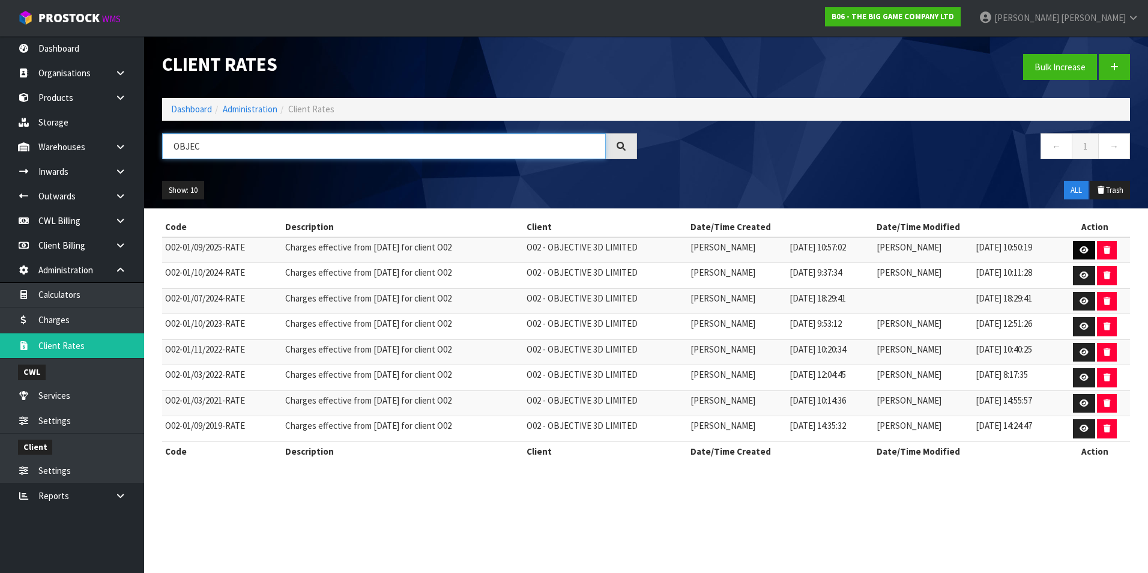
type input "OBJEC"
click at [1080, 253] on link at bounding box center [1084, 250] width 22 height 19
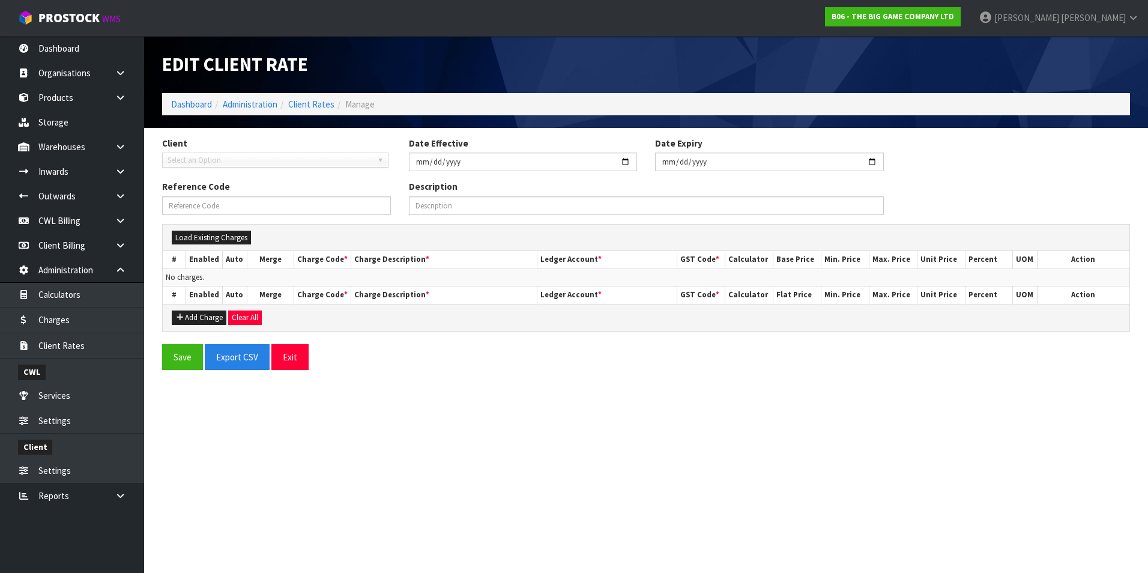
type input "2025-09-01"
type input "O02-01/09/2025-RATE"
type input "Charges effective from 01/09/2025 for client O02"
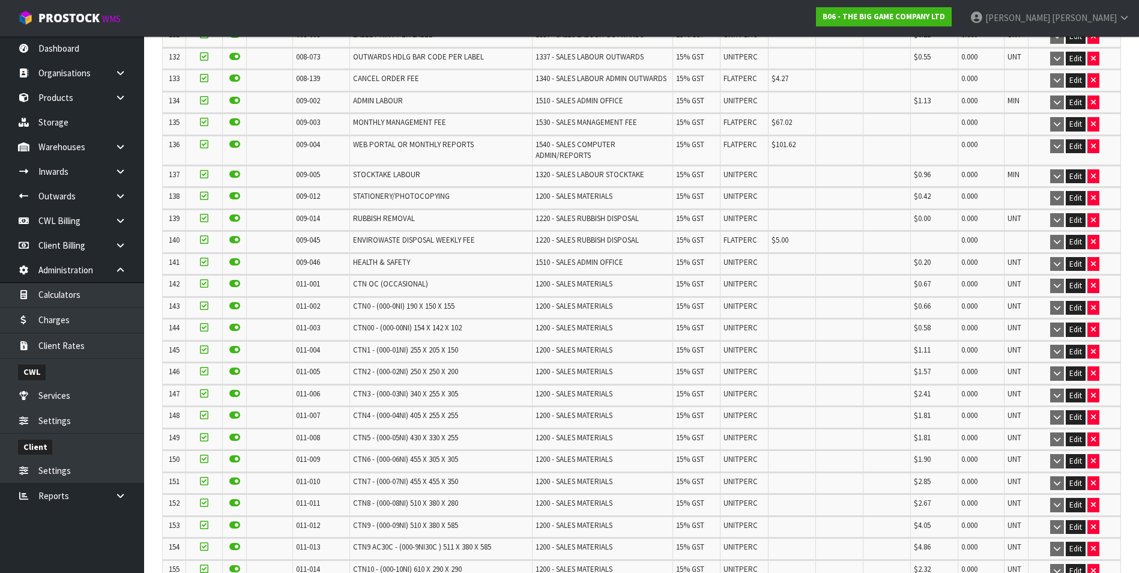
scroll to position [3310, 0]
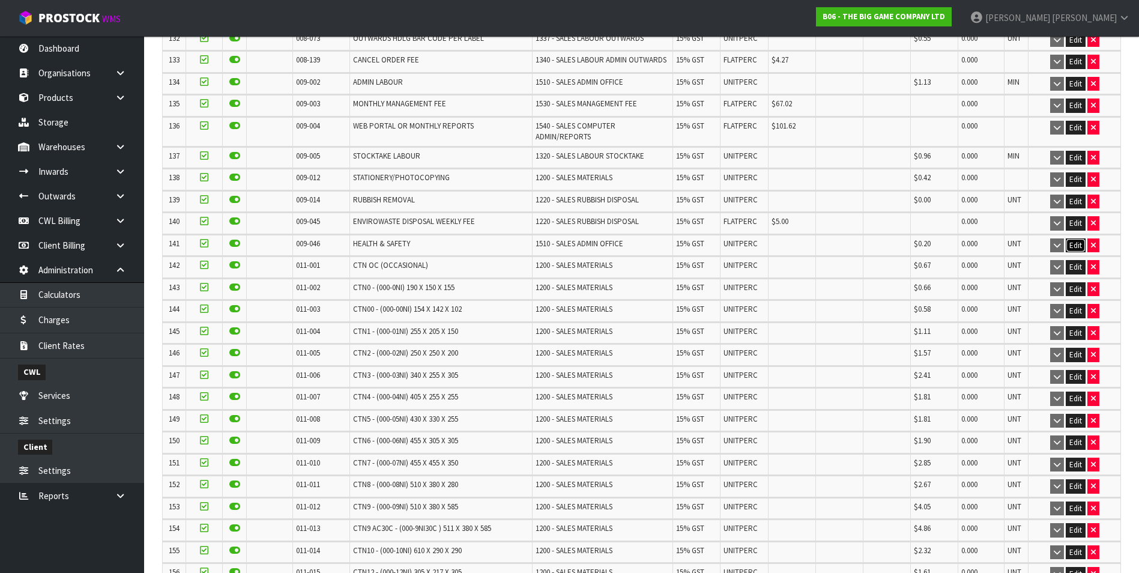
click at [1075, 238] on button "Edit" at bounding box center [1075, 245] width 20 height 14
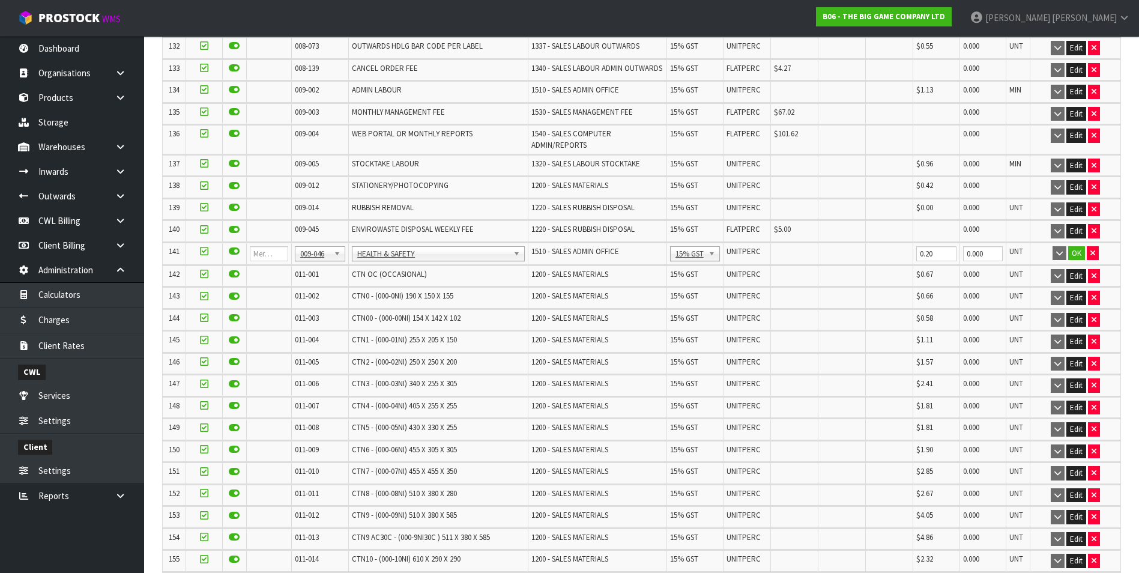
scroll to position [3318, 0]
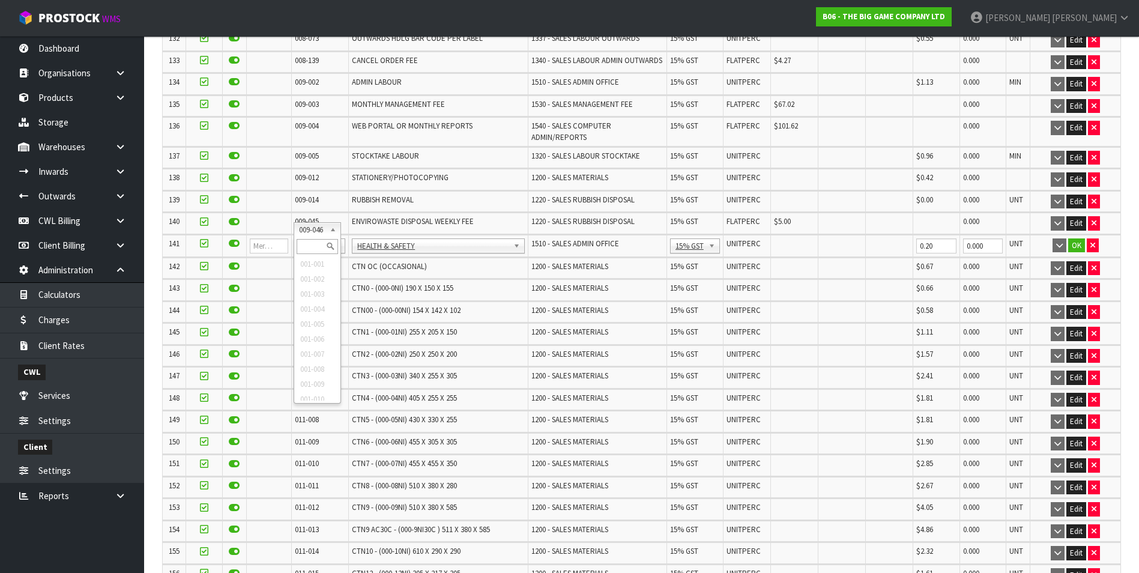
click at [308, 247] on input "text" at bounding box center [317, 246] width 41 height 15
type input "008-146"
click at [787, 238] on input "0.00" at bounding box center [794, 245] width 41 height 15
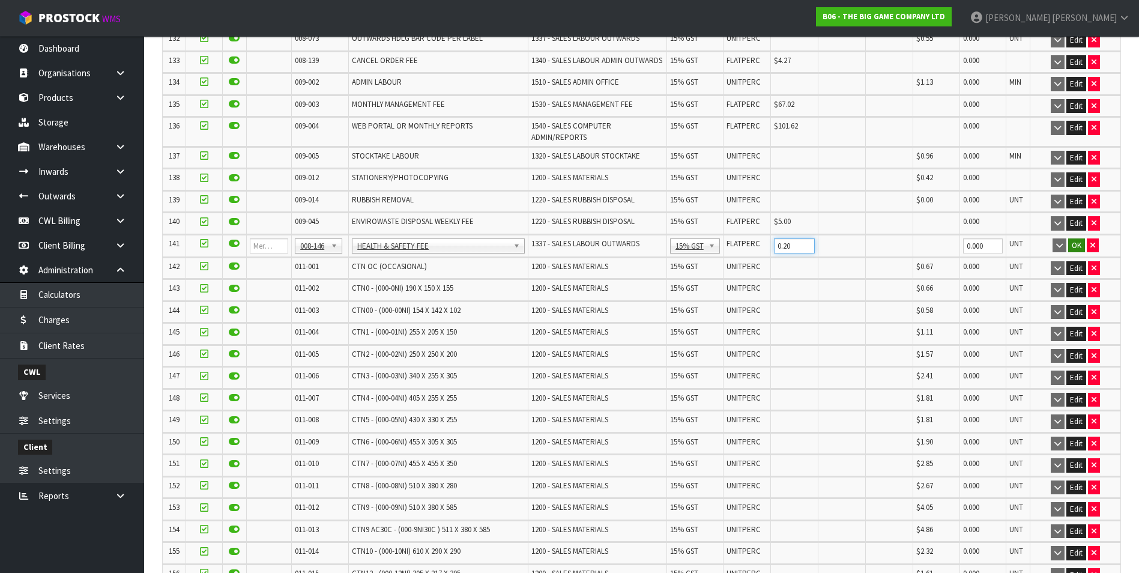
type input "0.20"
click at [1071, 238] on button "OK" at bounding box center [1076, 245] width 17 height 14
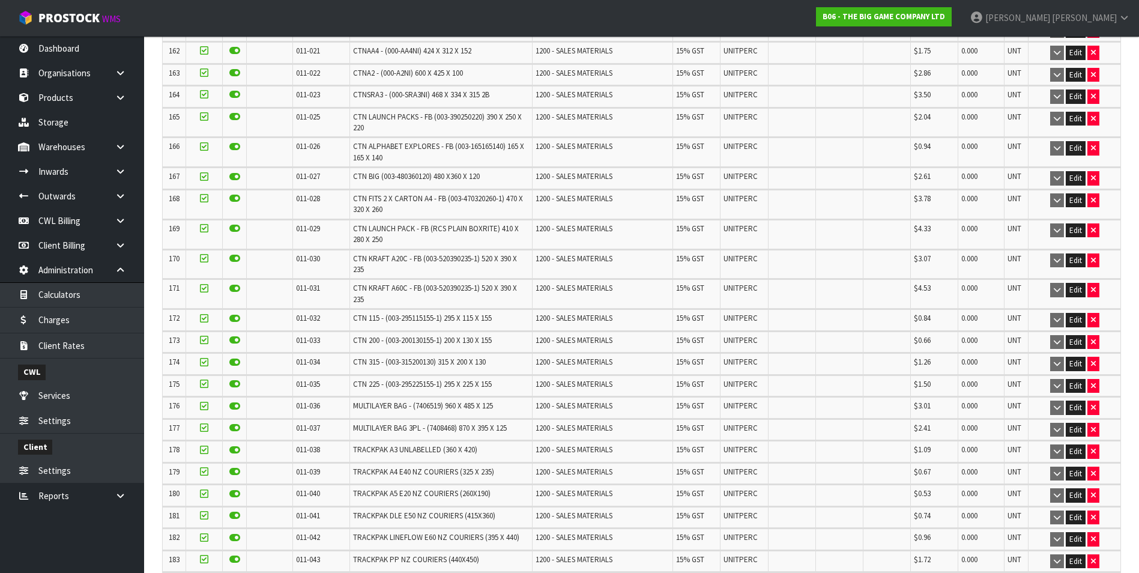
scroll to position [5076, 0]
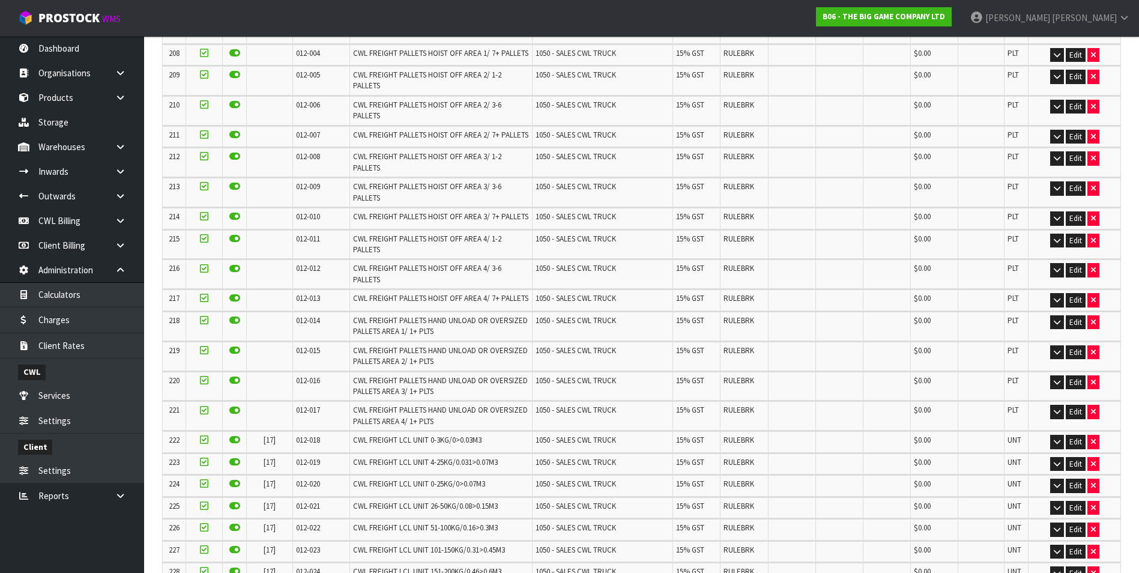
scroll to position [0, 0]
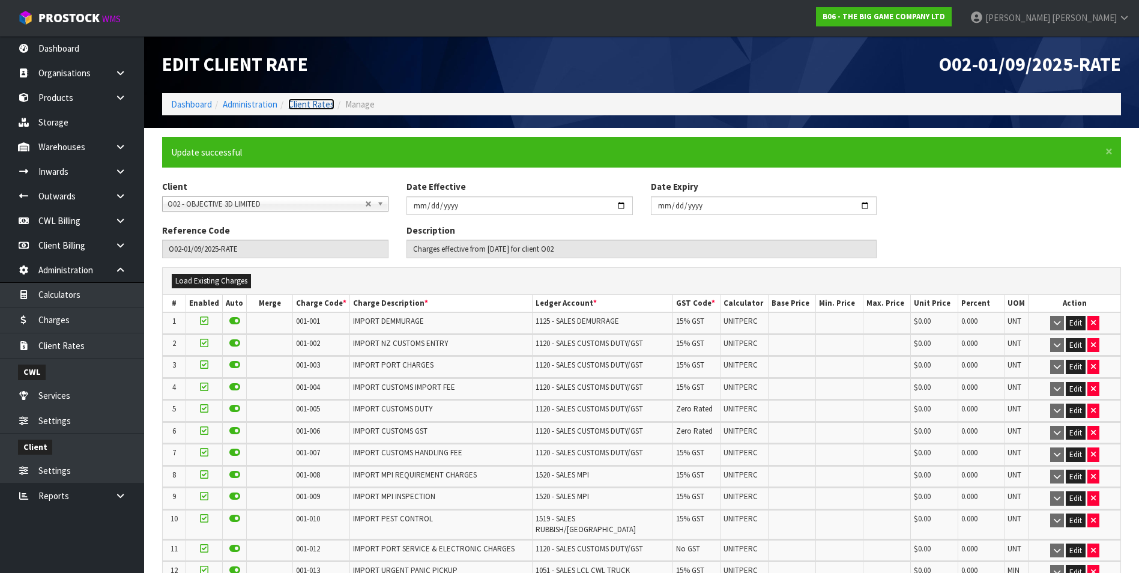
click at [322, 107] on link "Client Rates" at bounding box center [311, 103] width 46 height 11
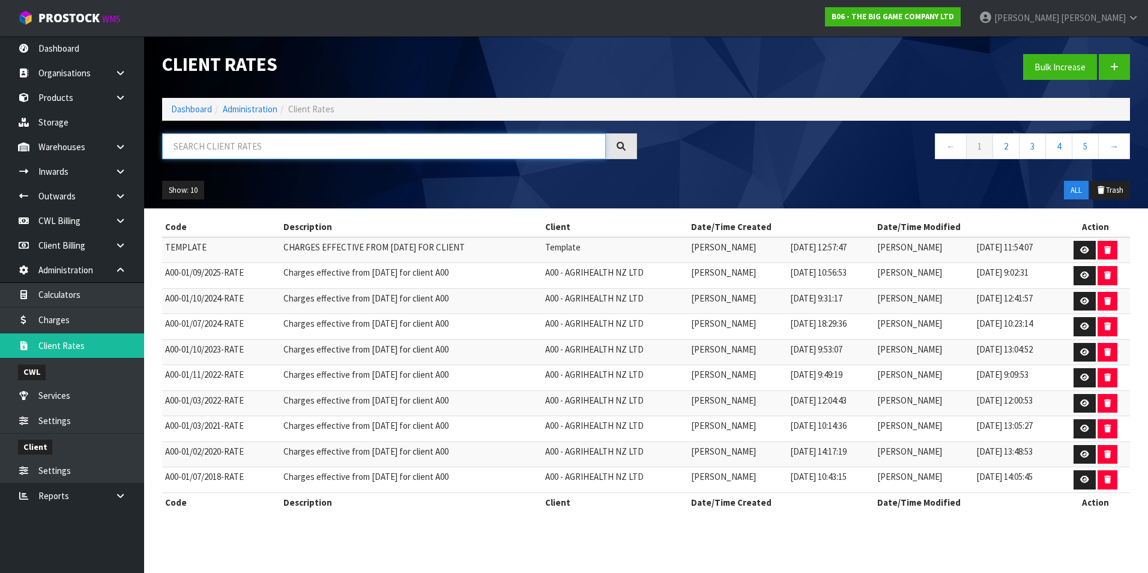
click at [203, 145] on input "text" at bounding box center [384, 146] width 444 height 26
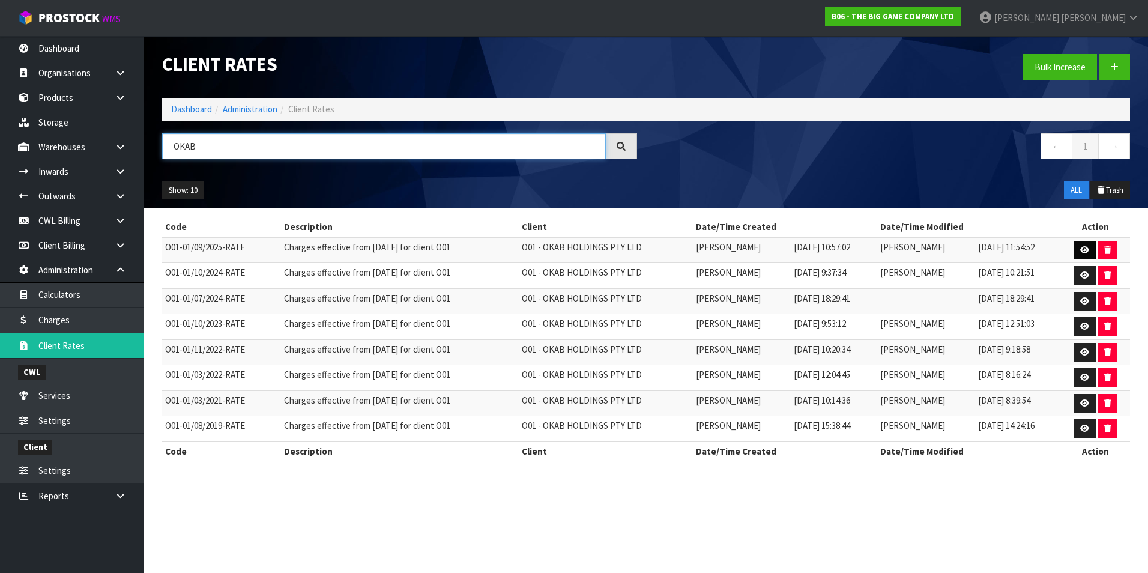
type input "OKAB"
click at [1083, 248] on icon at bounding box center [1084, 250] width 9 height 8
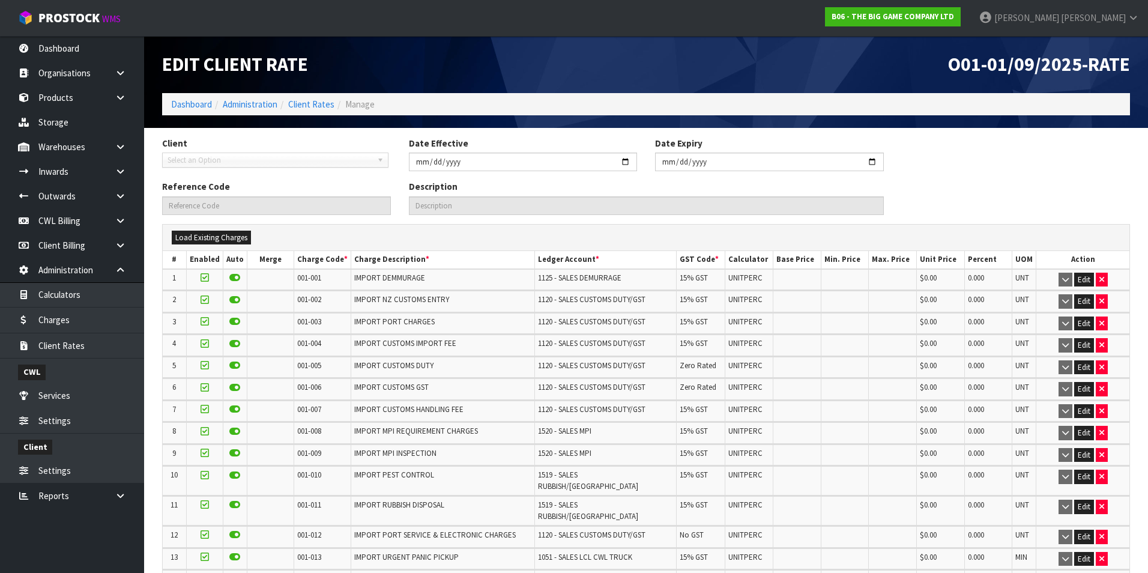
type input "2025-09-01"
type input "O01-01/09/2025-RATE"
type input "Charges effective from 01/09/2025 for client O01"
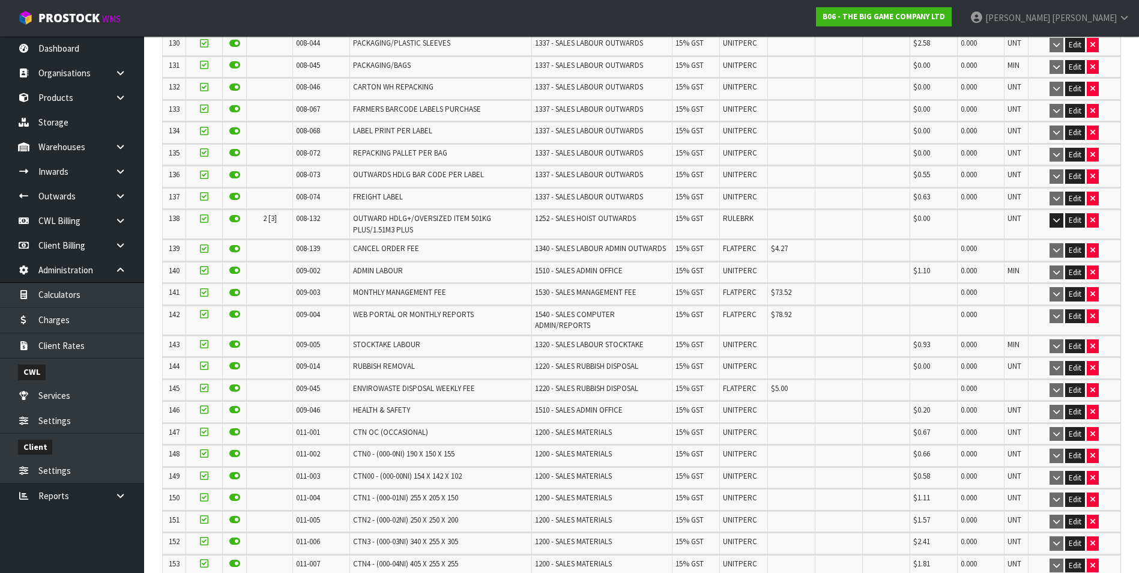
scroll to position [3284, 0]
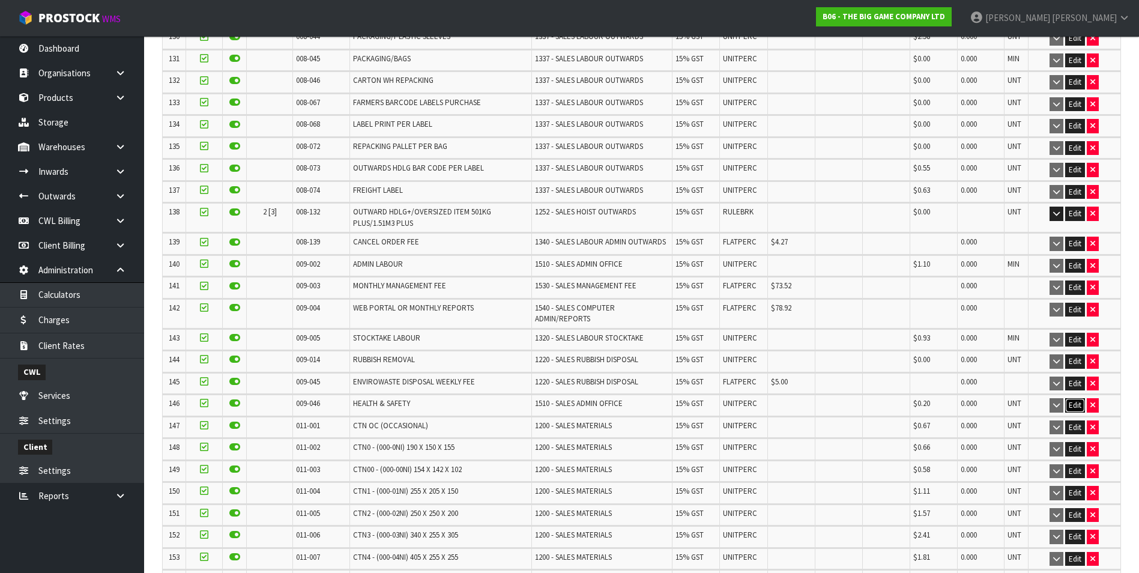
click at [1077, 398] on button "Edit" at bounding box center [1075, 405] width 20 height 14
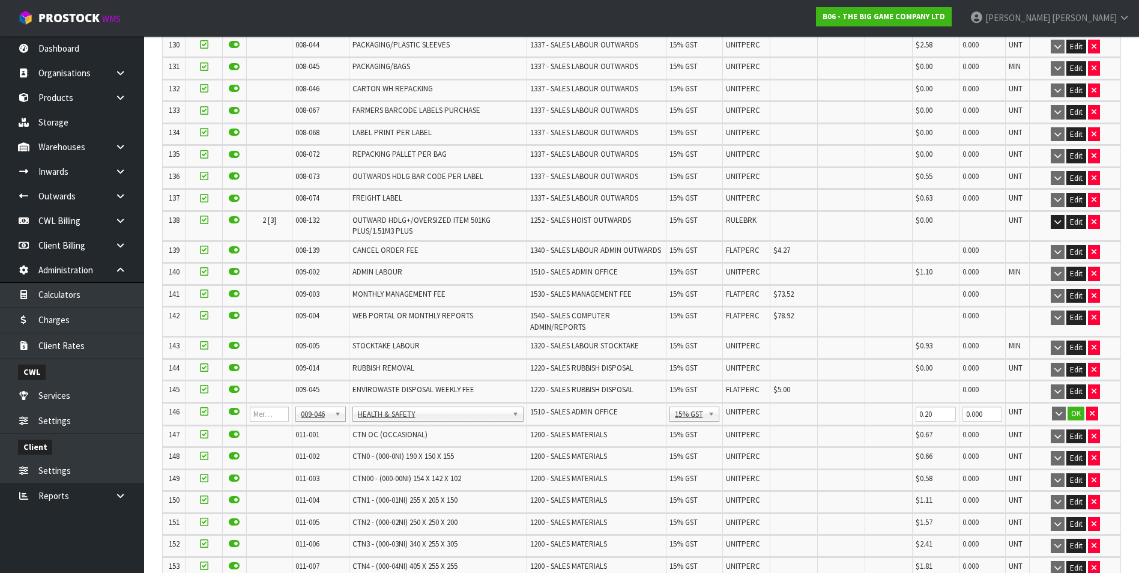
scroll to position [3292, 0]
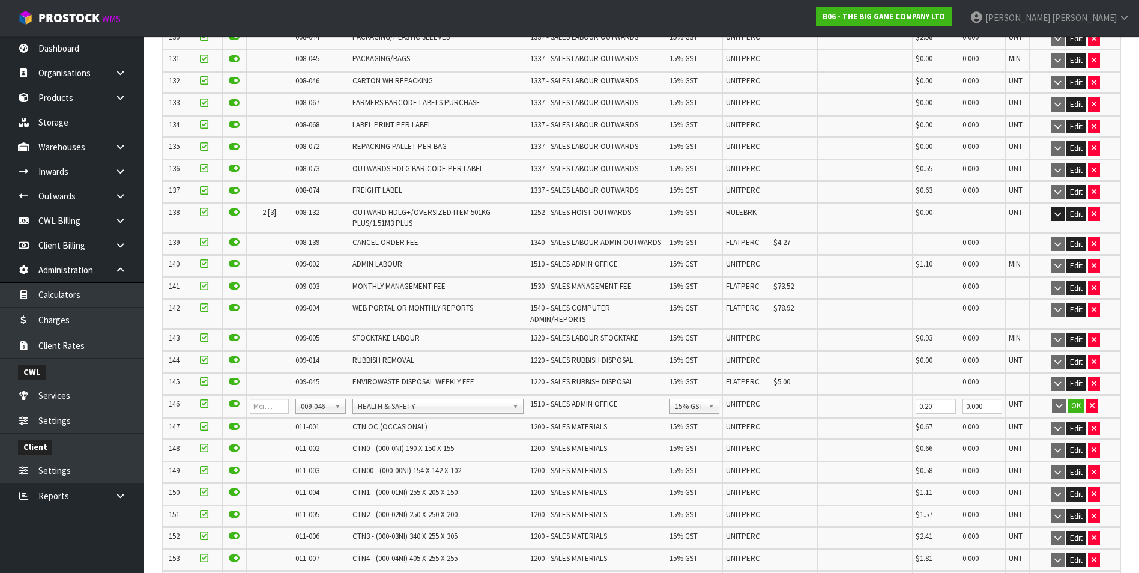
drag, startPoint x: 304, startPoint y: 384, endPoint x: 308, endPoint y: 393, distance: 9.4
click at [310, 400] on input "text" at bounding box center [317, 398] width 41 height 15
type input "008-146"
click at [781, 399] on input "0.00" at bounding box center [794, 406] width 41 height 15
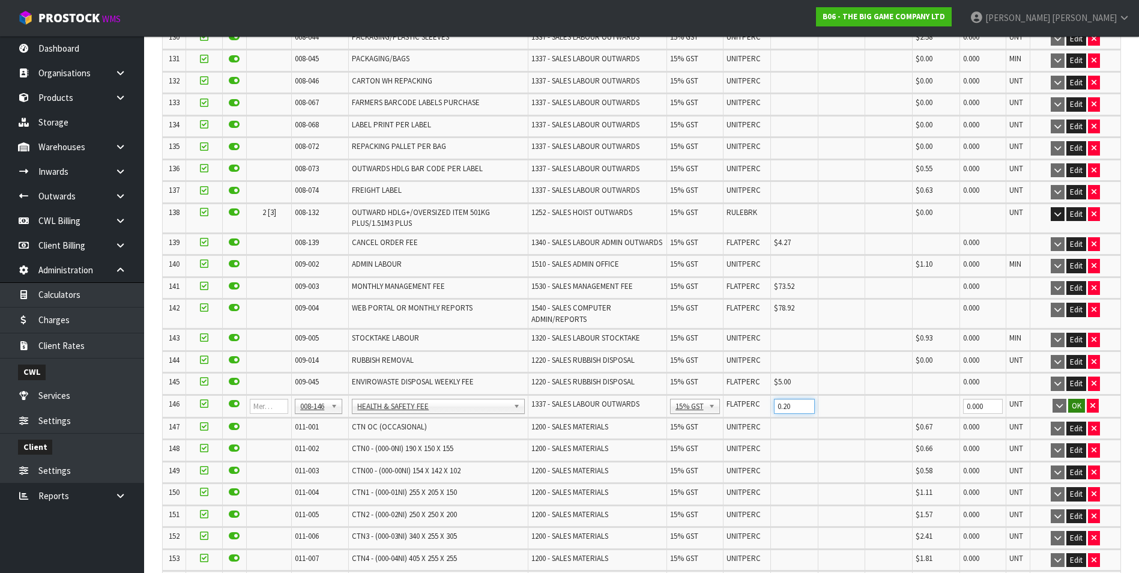
type input "0.20"
click at [1075, 399] on button "OK" at bounding box center [1076, 406] width 17 height 14
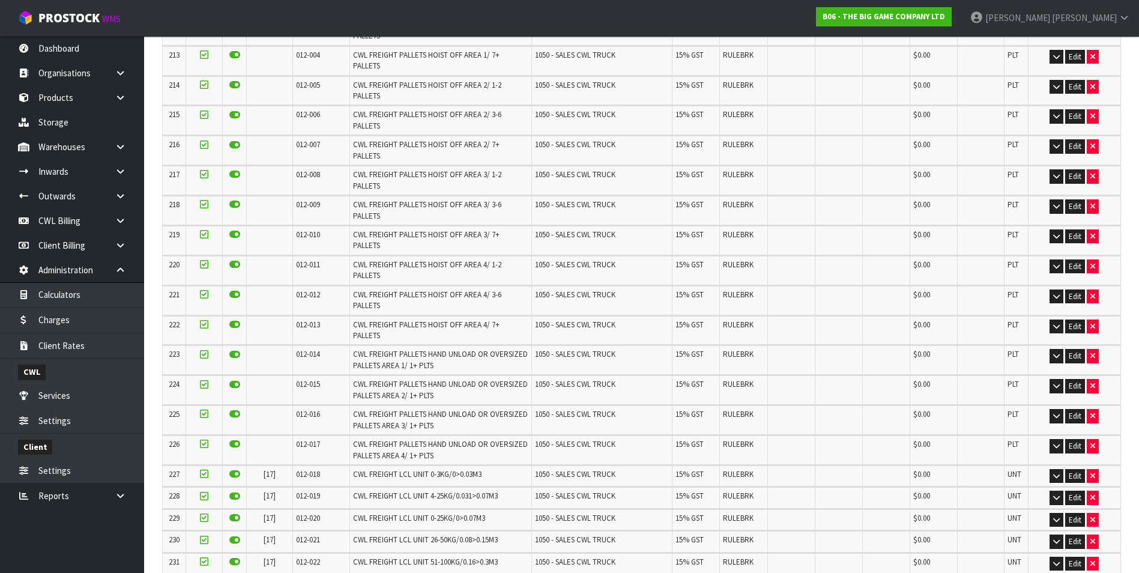
scroll to position [5202, 0]
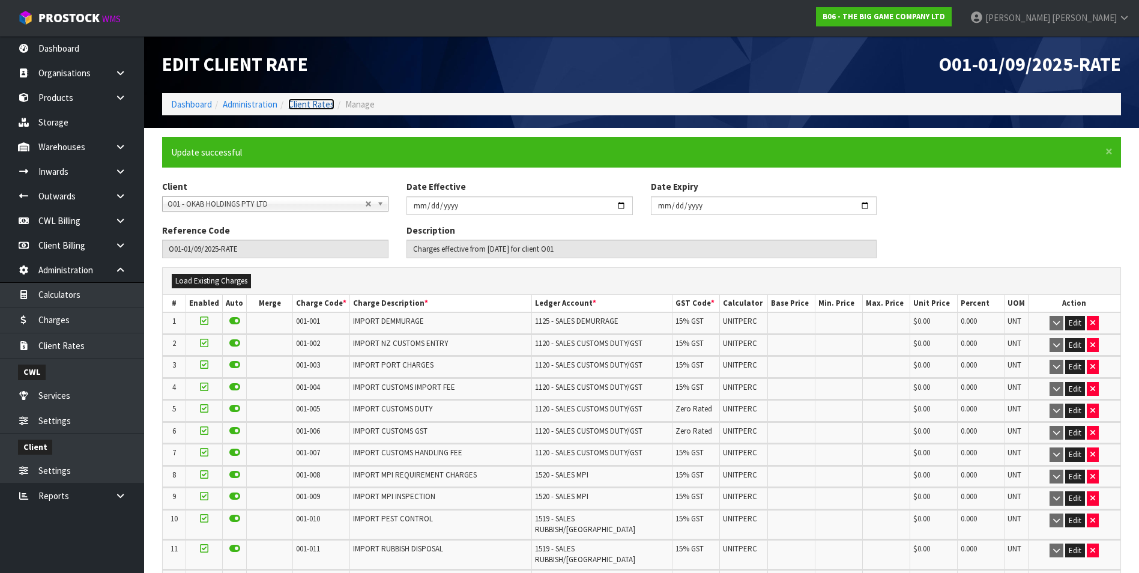
click at [322, 107] on link "Client Rates" at bounding box center [311, 103] width 46 height 11
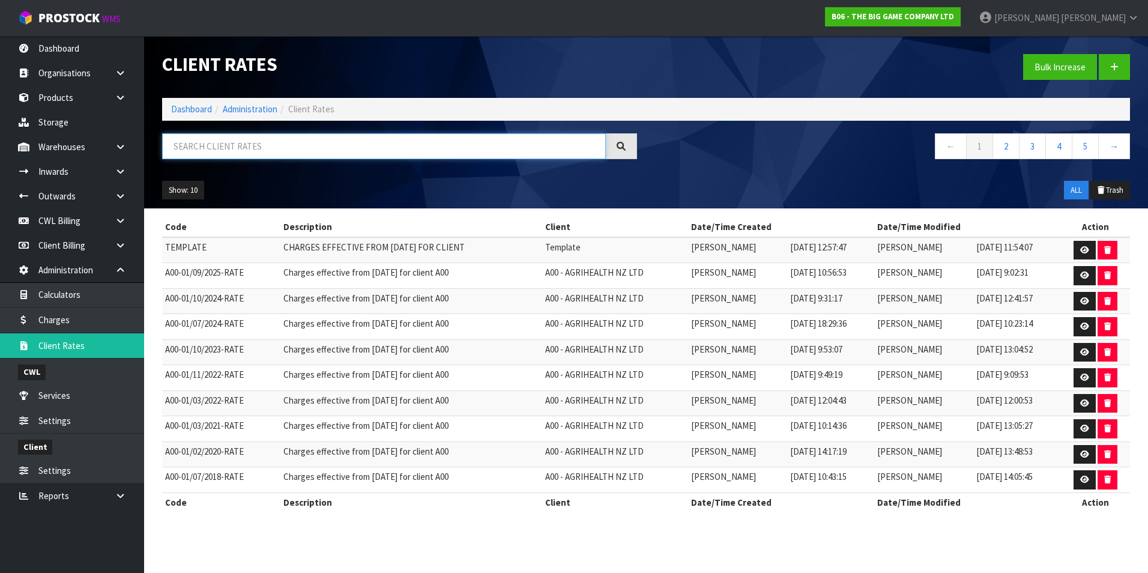
click at [220, 149] on input "text" at bounding box center [384, 146] width 444 height 26
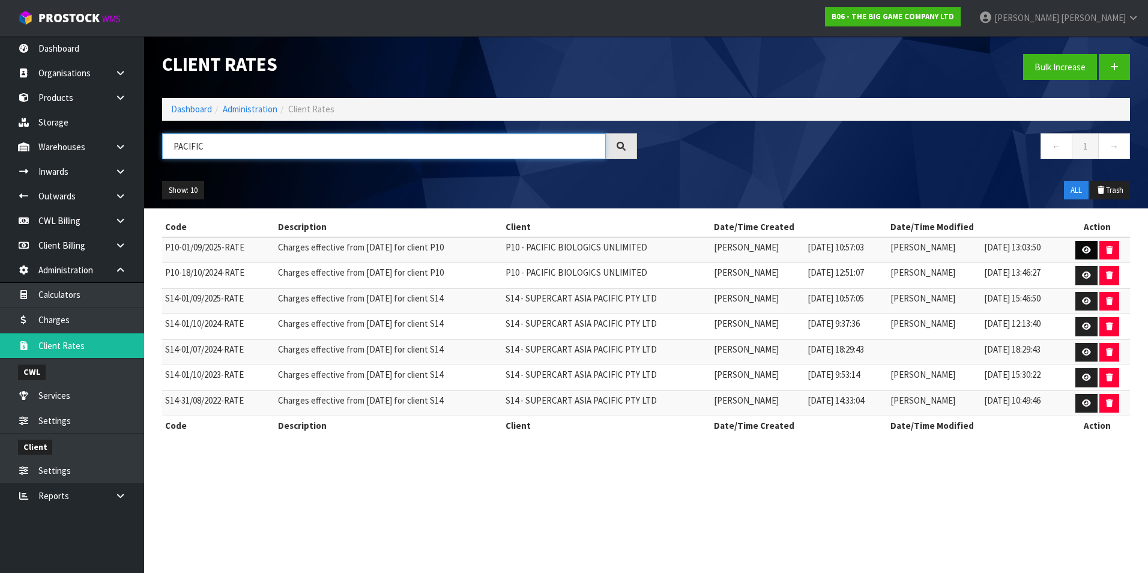
type input "PACIFIC"
click at [1087, 250] on icon at bounding box center [1086, 250] width 9 height 8
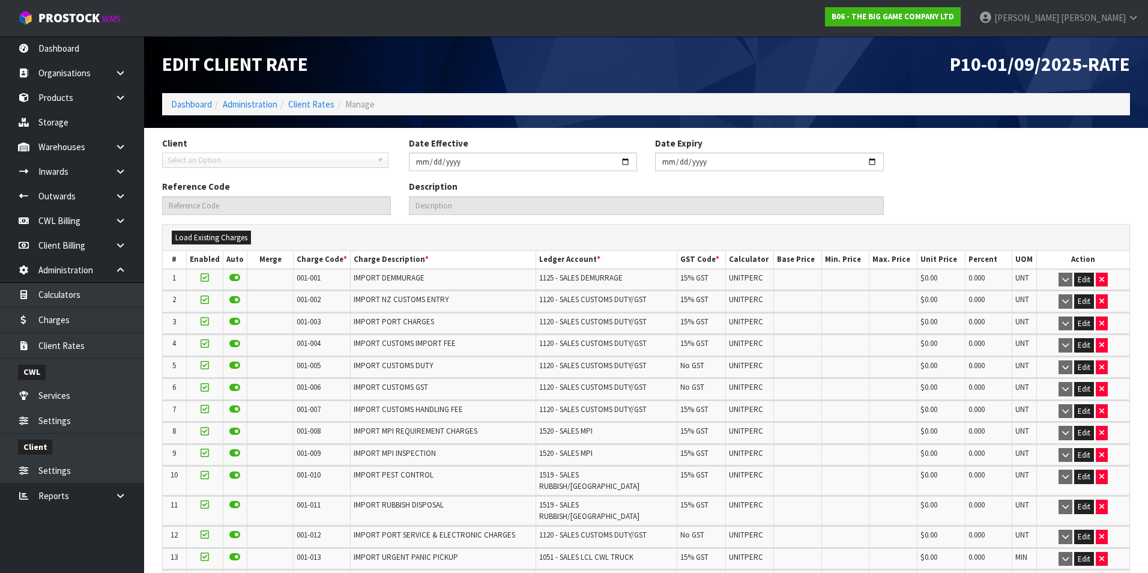
type input "2025-09-01"
type input "P10-01/09/2025-RATE"
type input "Charges effective from 01/09/2025 for client P10"
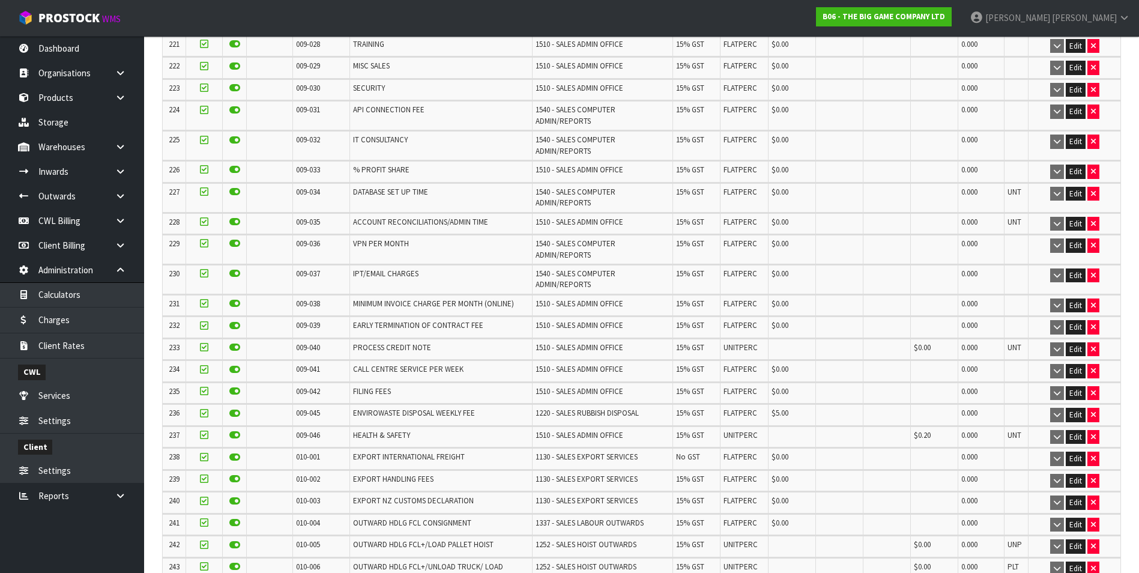
scroll to position [5464, 0]
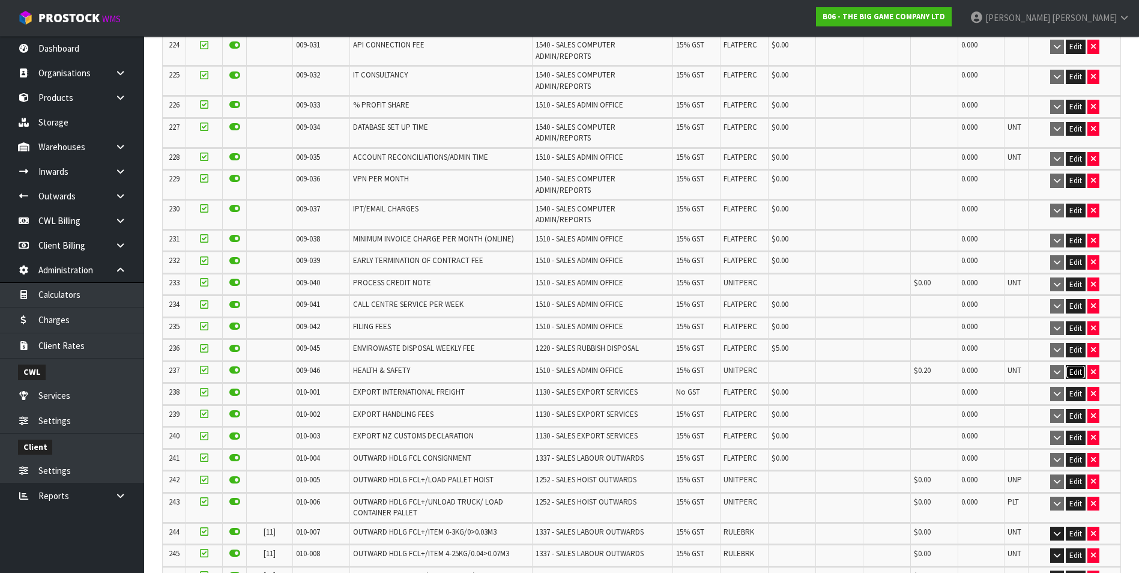
click at [1071, 365] on button "Edit" at bounding box center [1075, 372] width 20 height 14
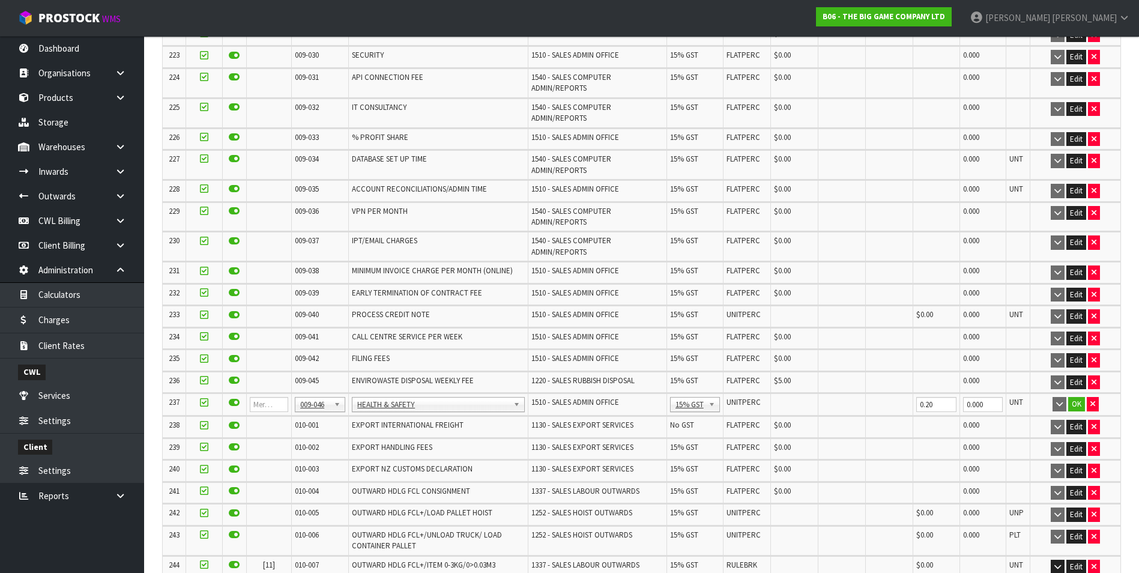
scroll to position [5495, 0]
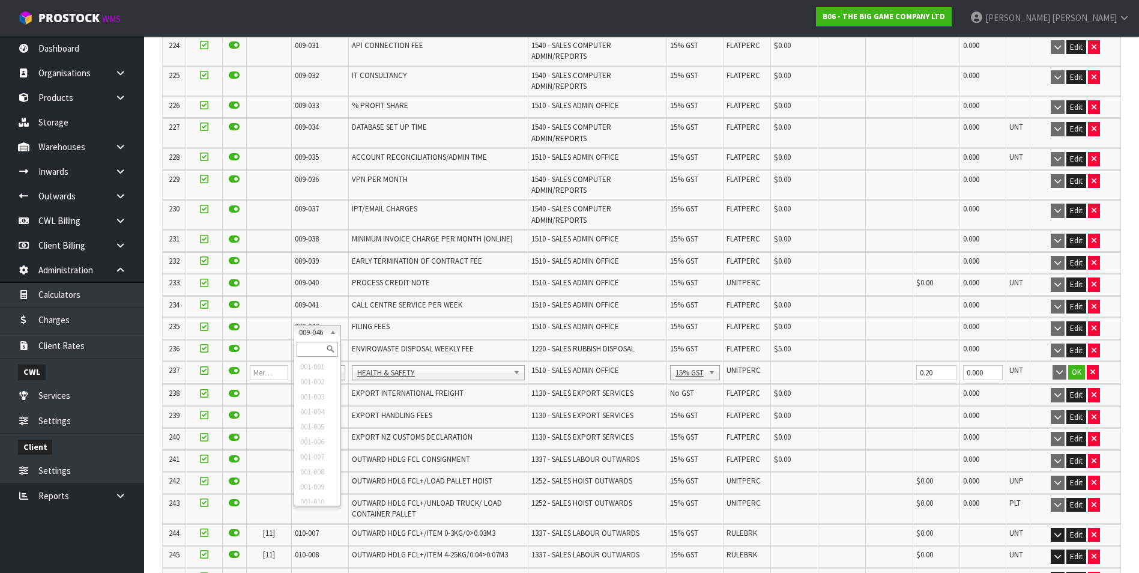
click at [310, 345] on input "text" at bounding box center [317, 349] width 41 height 15
type input "008-146"
click at [777, 365] on input "0.00" at bounding box center [794, 372] width 41 height 15
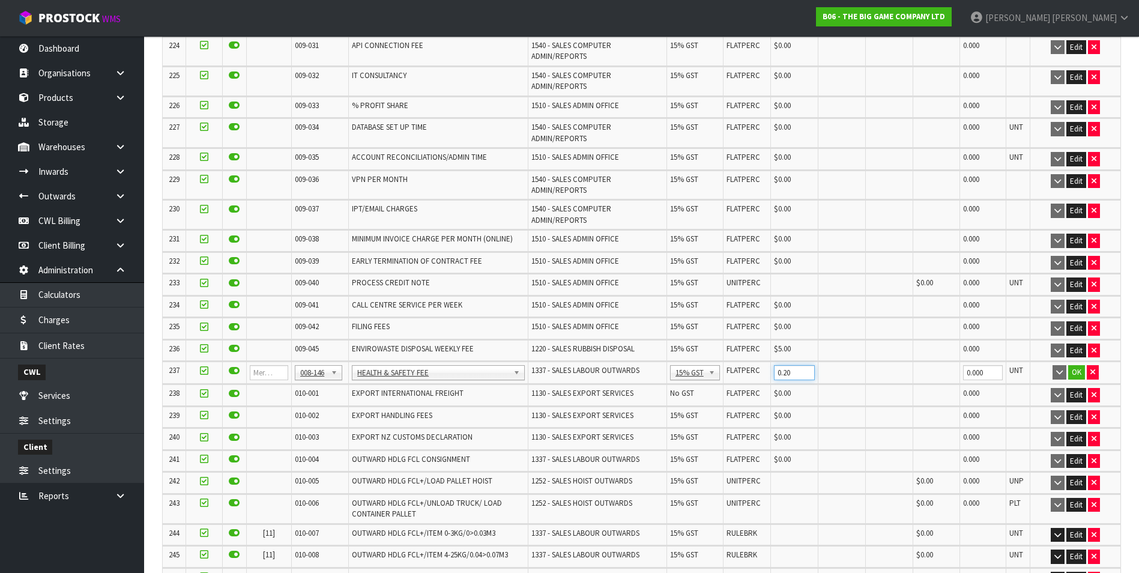
type input "0.20"
click at [1076, 365] on button "OK" at bounding box center [1076, 372] width 17 height 14
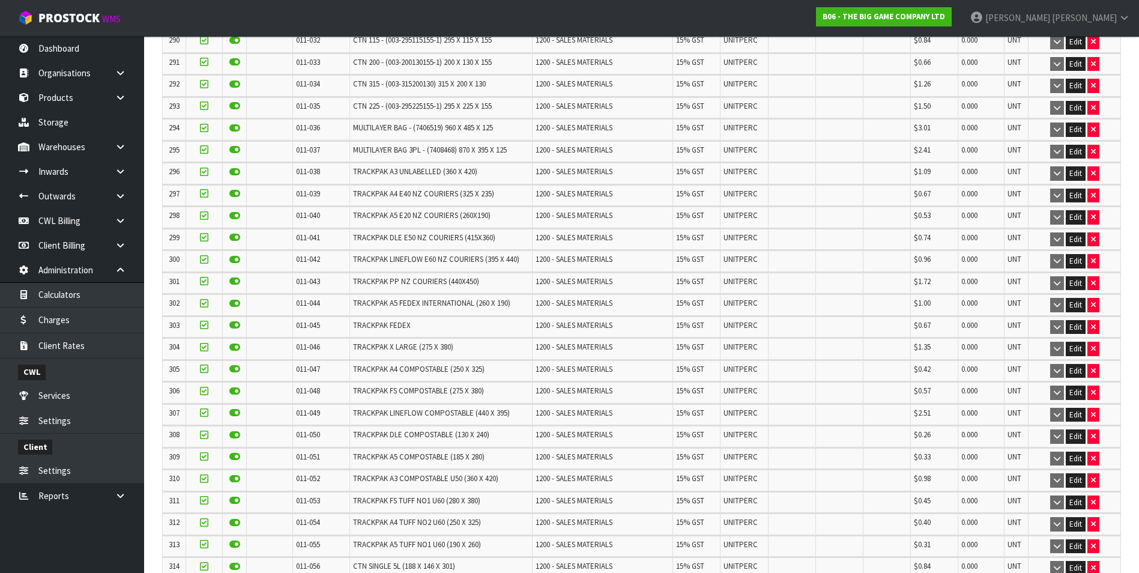
scroll to position [7927, 0]
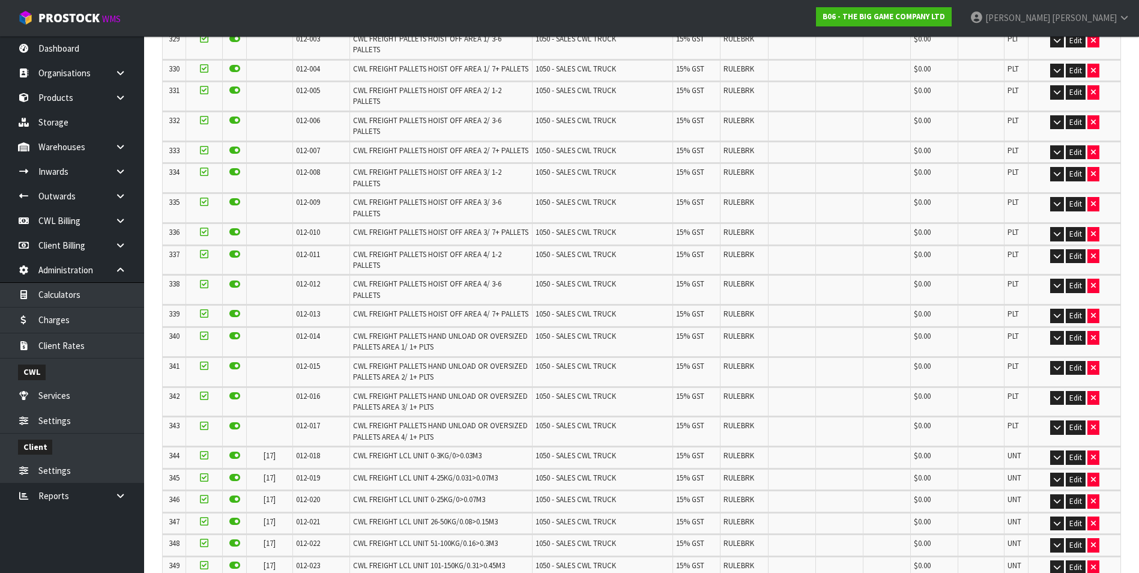
scroll to position [0, 0]
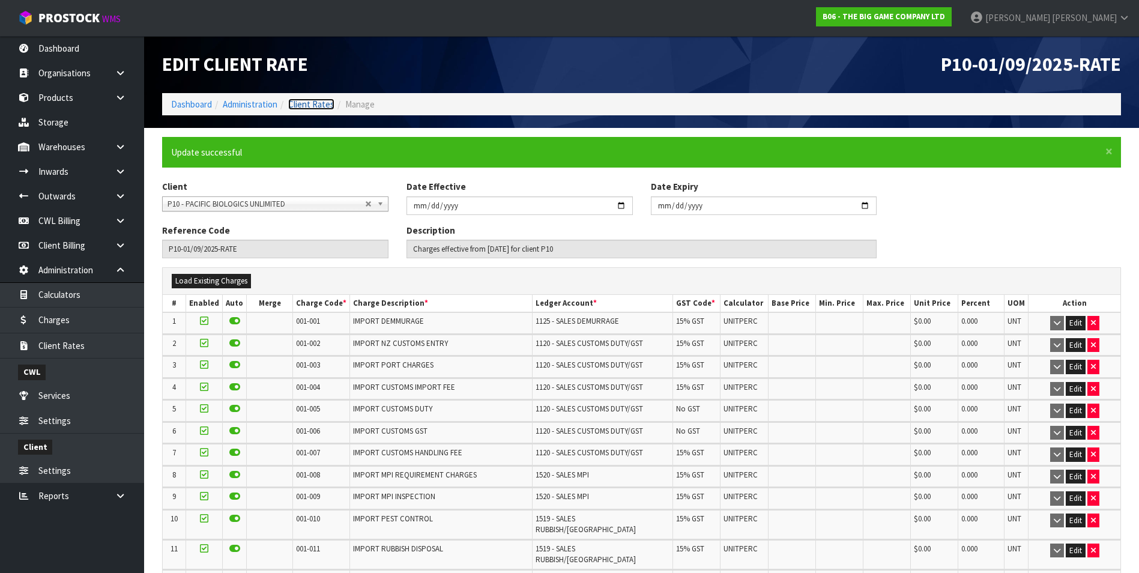
drag, startPoint x: 321, startPoint y: 102, endPoint x: 314, endPoint y: 105, distance: 7.8
click at [321, 102] on link "Client Rates" at bounding box center [311, 103] width 46 height 11
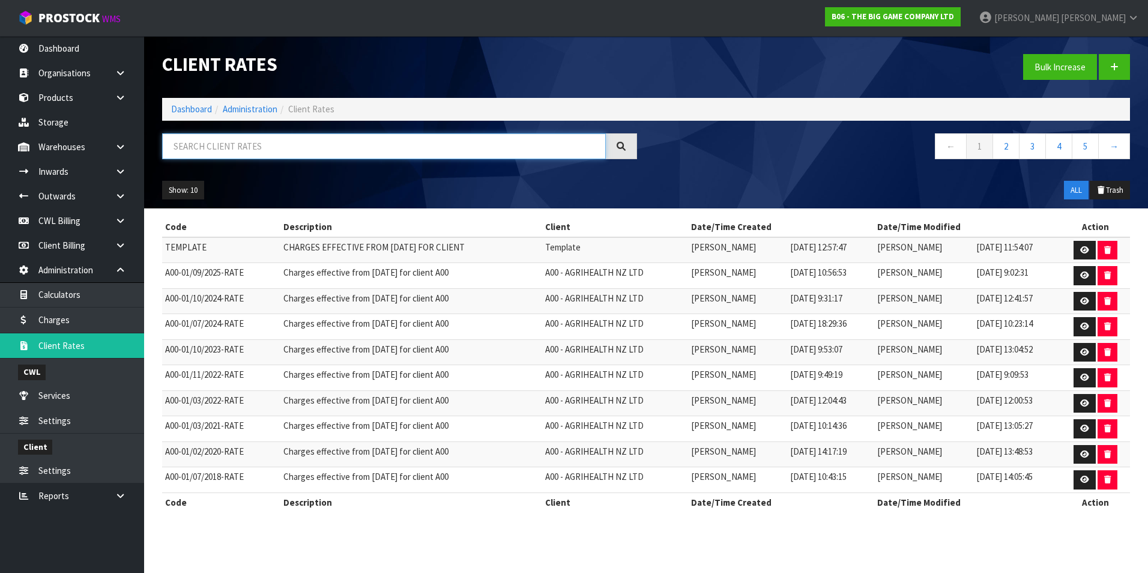
click at [247, 147] on input "text" at bounding box center [384, 146] width 444 height 26
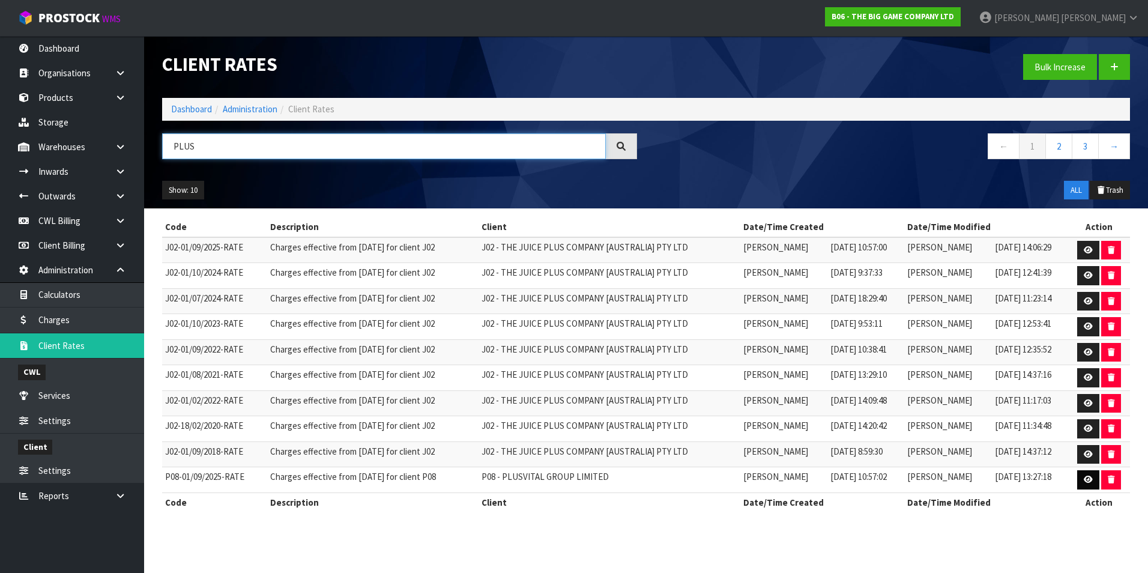
type input "PLUS"
click at [1091, 481] on icon at bounding box center [1087, 479] width 9 height 8
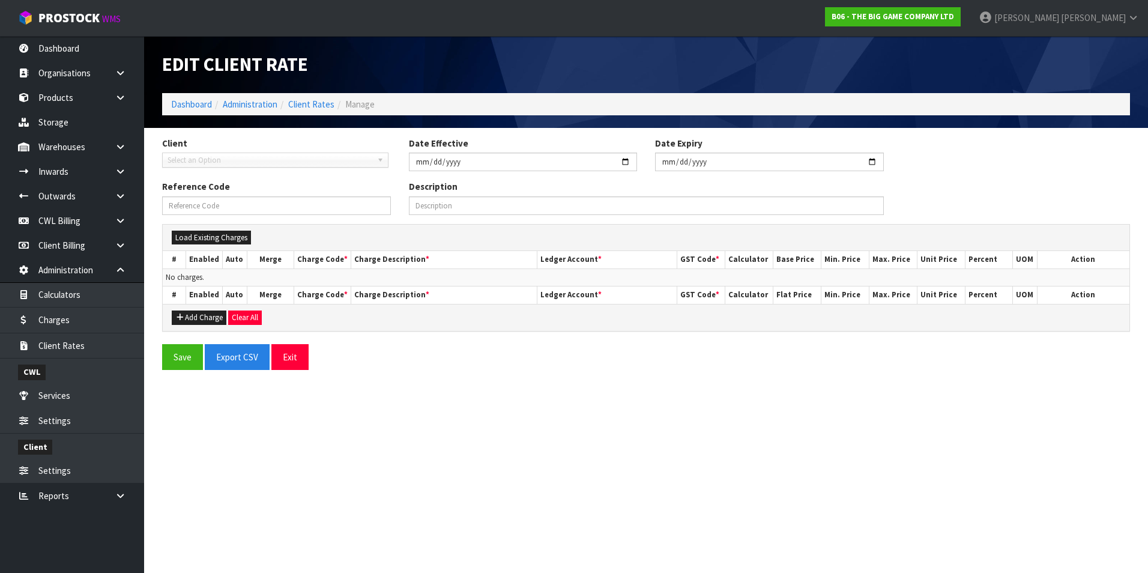
type input "2025-09-01"
type input "P08-01/09/2025-RATE"
type input "Charges effective from 01/09/2025 for client P08"
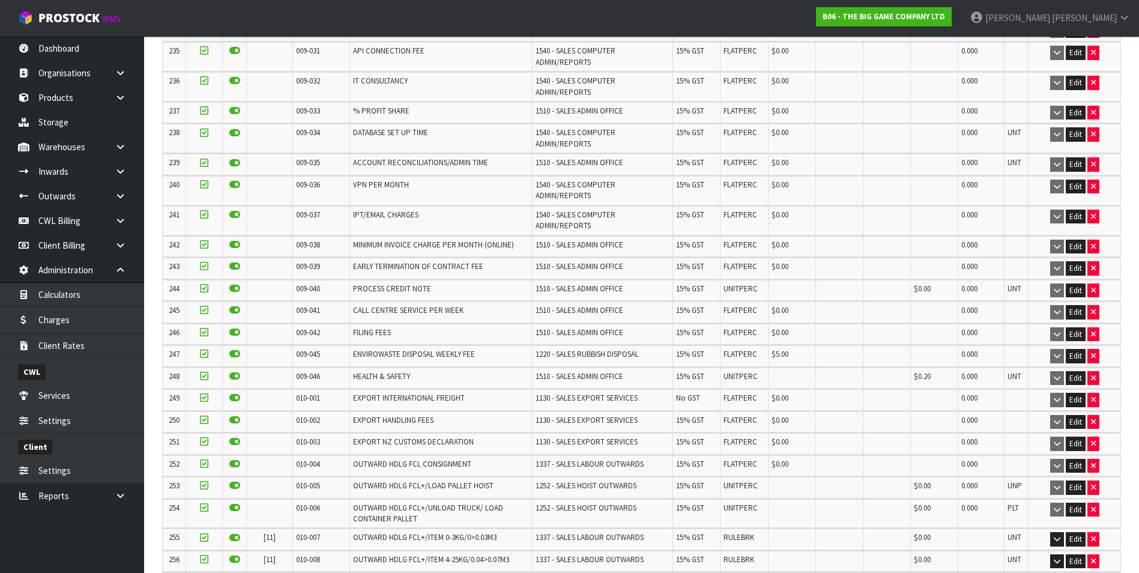
scroll to position [5690, 0]
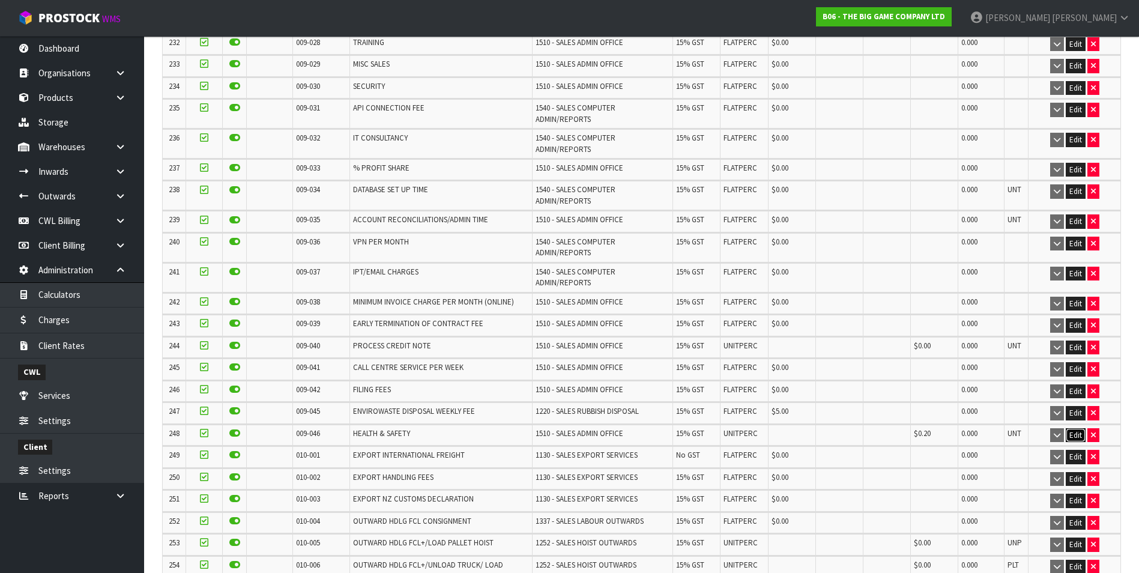
click at [1078, 428] on button "Edit" at bounding box center [1075, 435] width 20 height 14
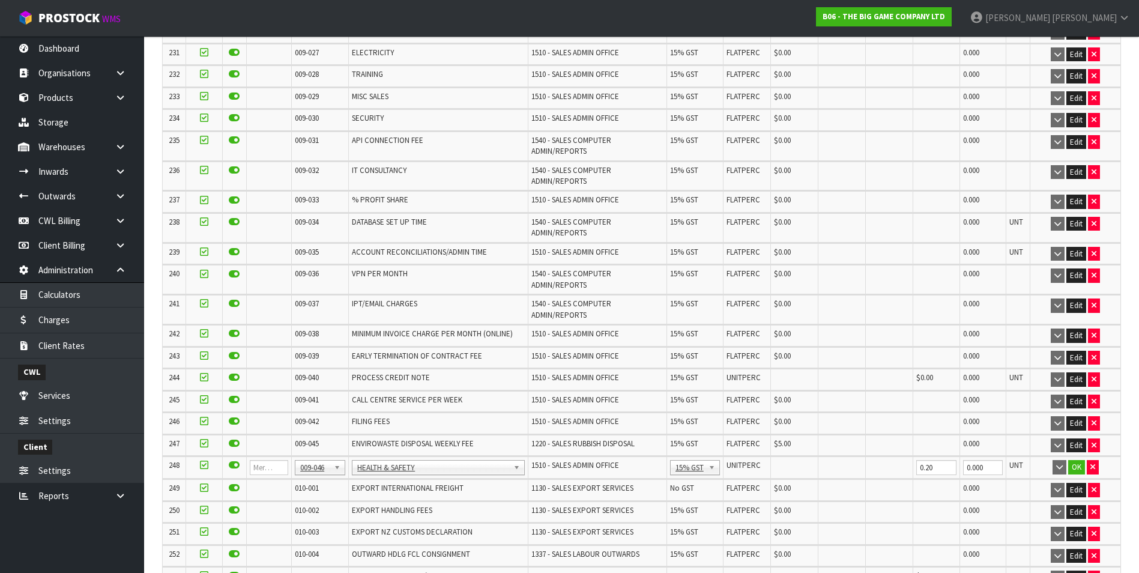
scroll to position [5730, 0]
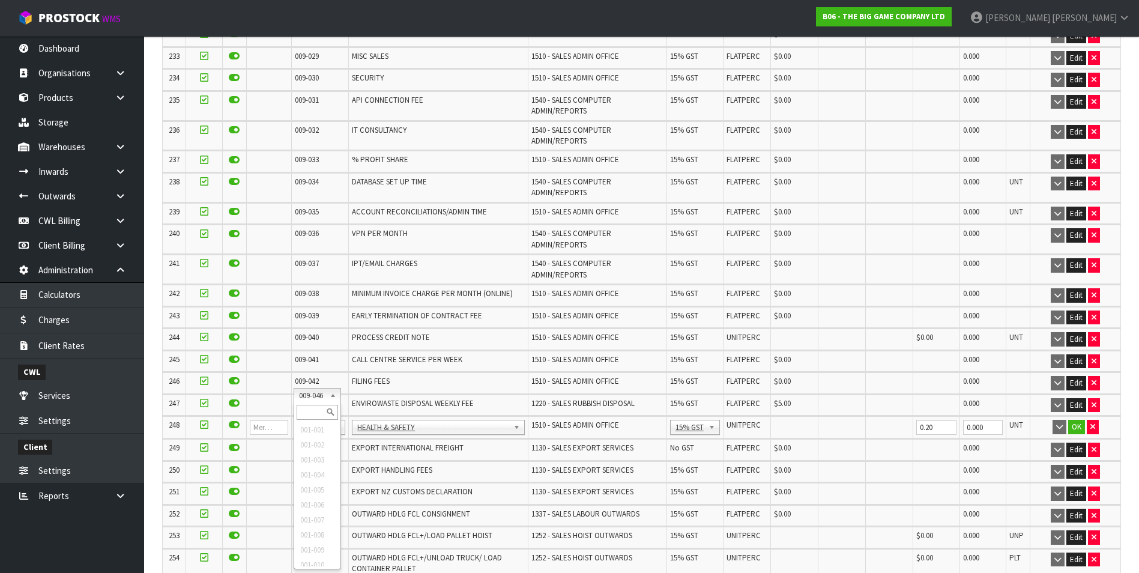
click at [310, 410] on input "text" at bounding box center [317, 412] width 41 height 15
type input "008-146"
click at [777, 420] on input "0.00" at bounding box center [794, 427] width 41 height 15
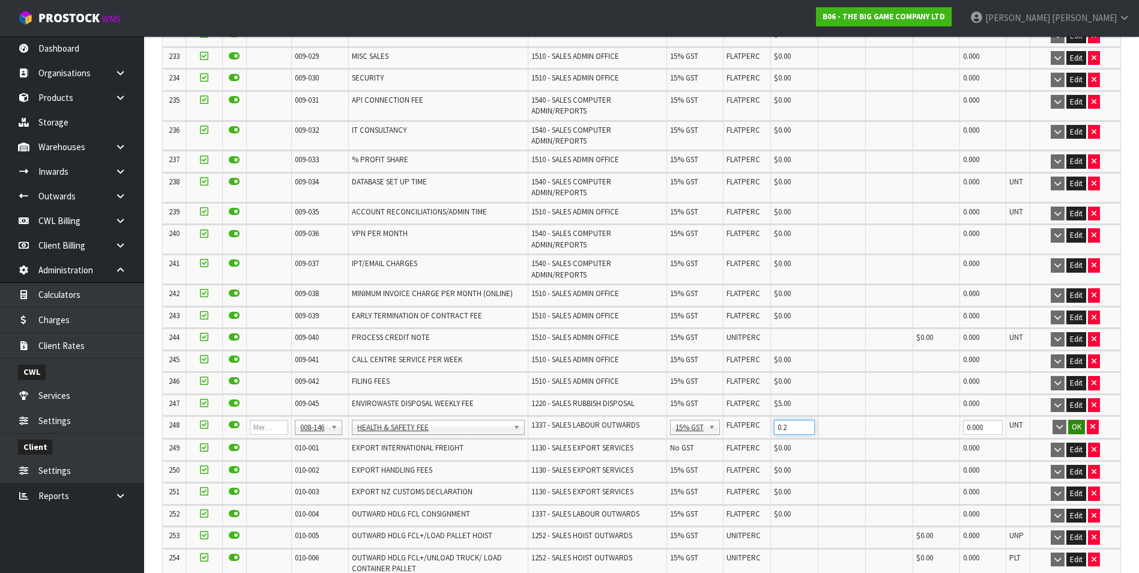
type input "0.2"
click at [1072, 420] on button "OK" at bounding box center [1076, 427] width 17 height 14
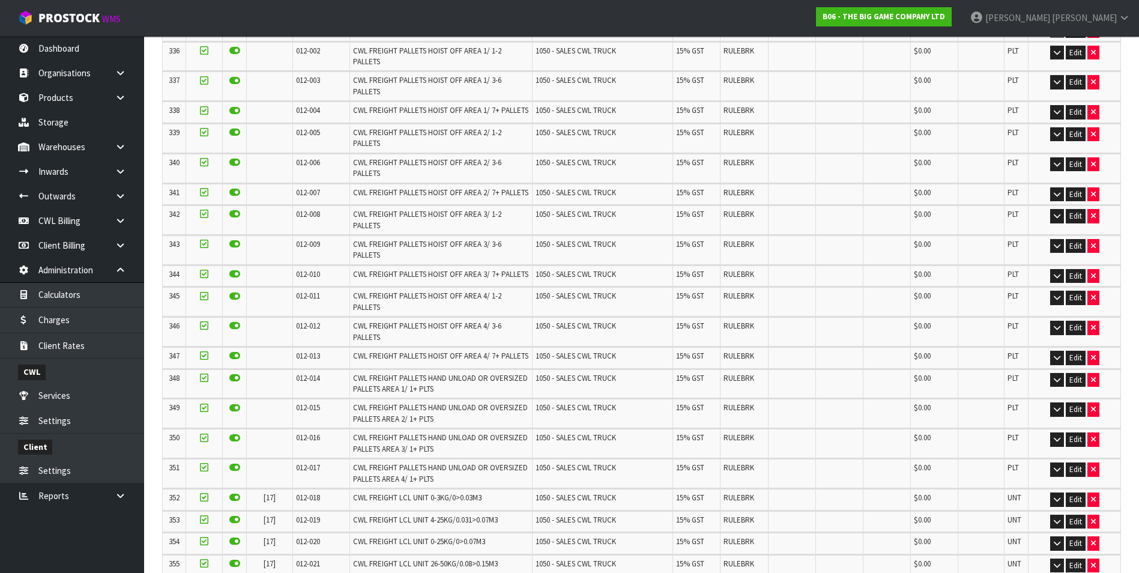
scroll to position [8150, 0]
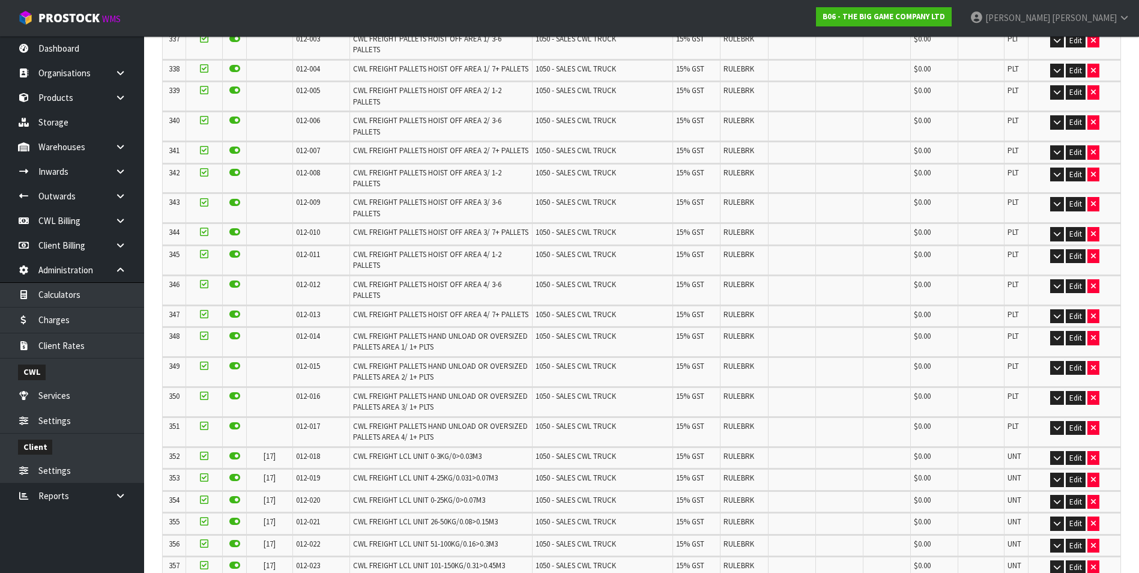
scroll to position [0, 0]
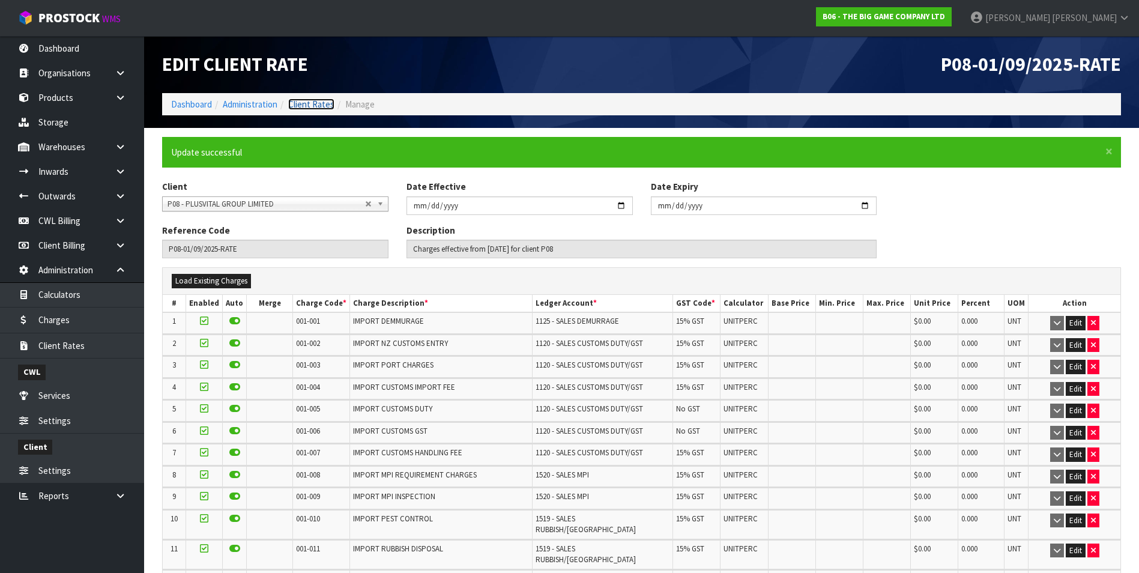
click at [327, 104] on link "Client Rates" at bounding box center [311, 103] width 46 height 11
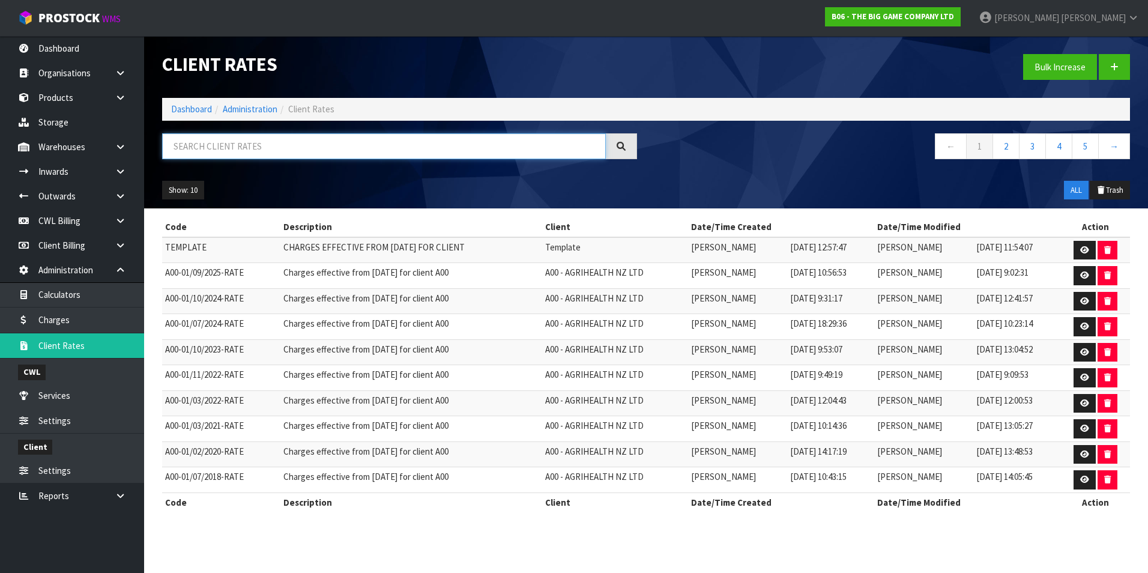
click at [256, 145] on input "text" at bounding box center [384, 146] width 444 height 26
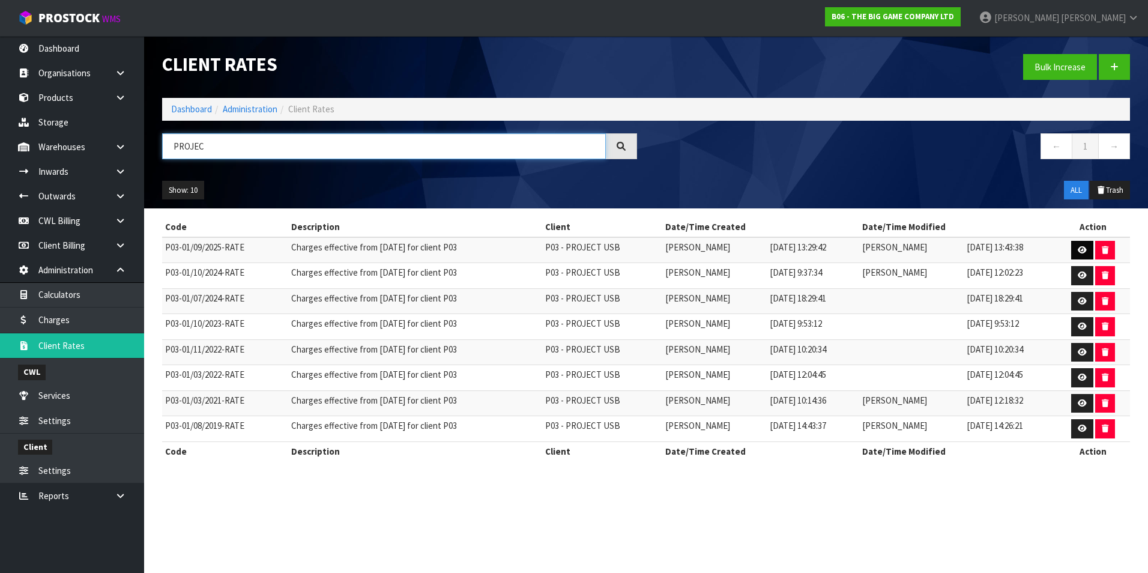
type input "PROJEC"
click at [1082, 246] on icon at bounding box center [1081, 250] width 9 height 8
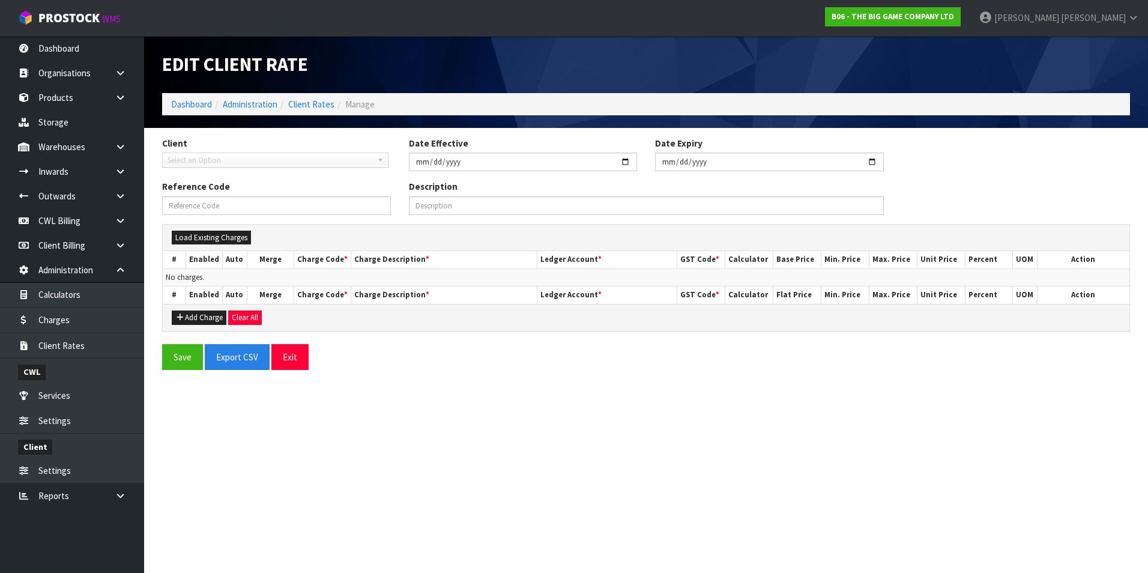
type input "2025-09-01"
type input "P03-01/09/2025-RATE"
type input "Charges effective from 01/09/2025 for client P03"
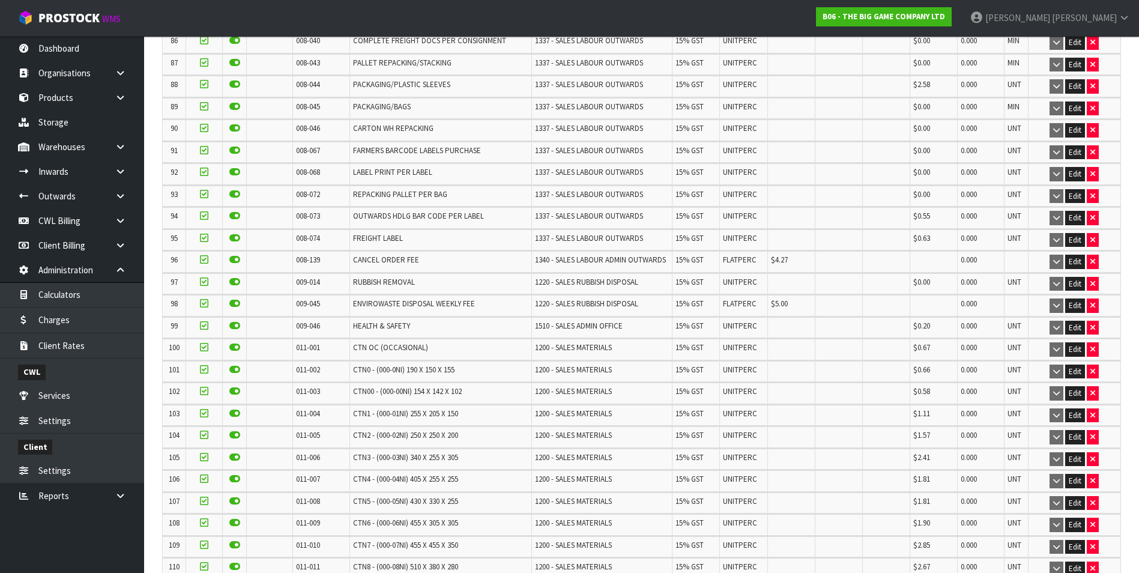
scroll to position [2213, 0]
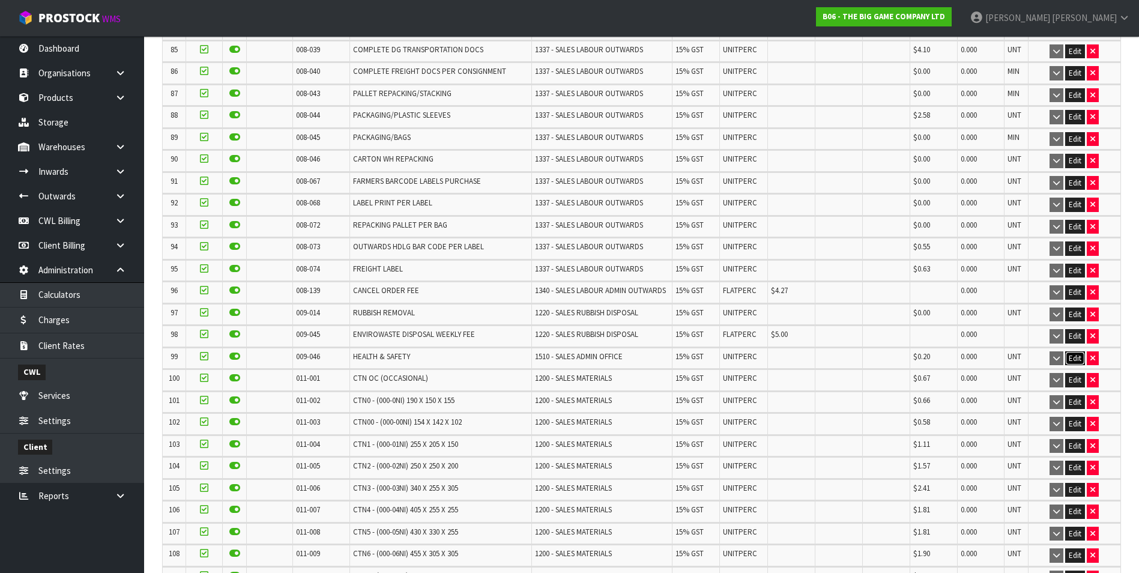
click at [1078, 351] on button "Edit" at bounding box center [1075, 358] width 20 height 14
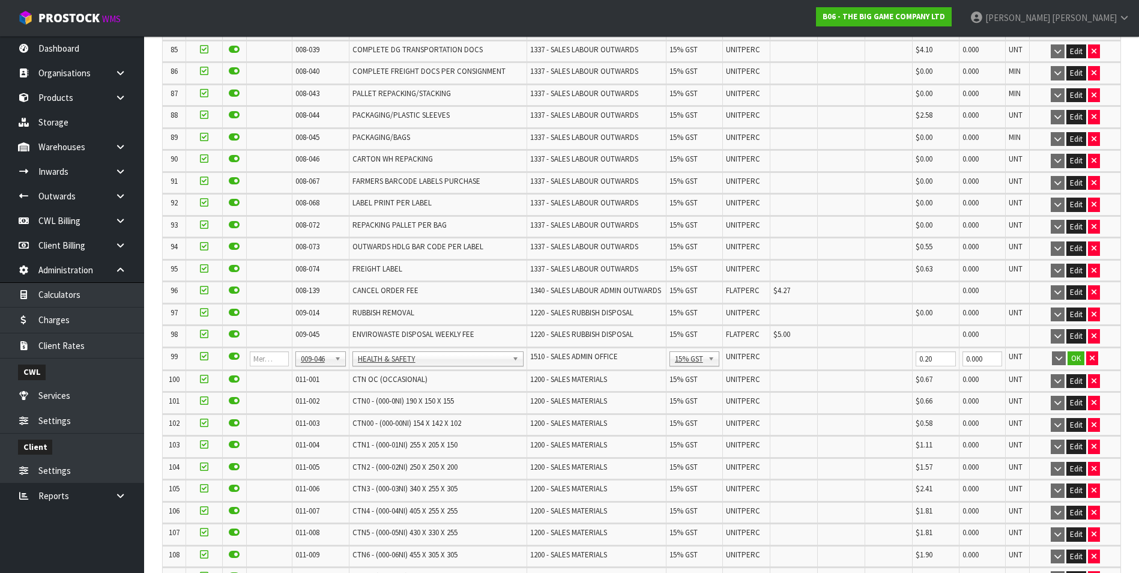
scroll to position [2221, 0]
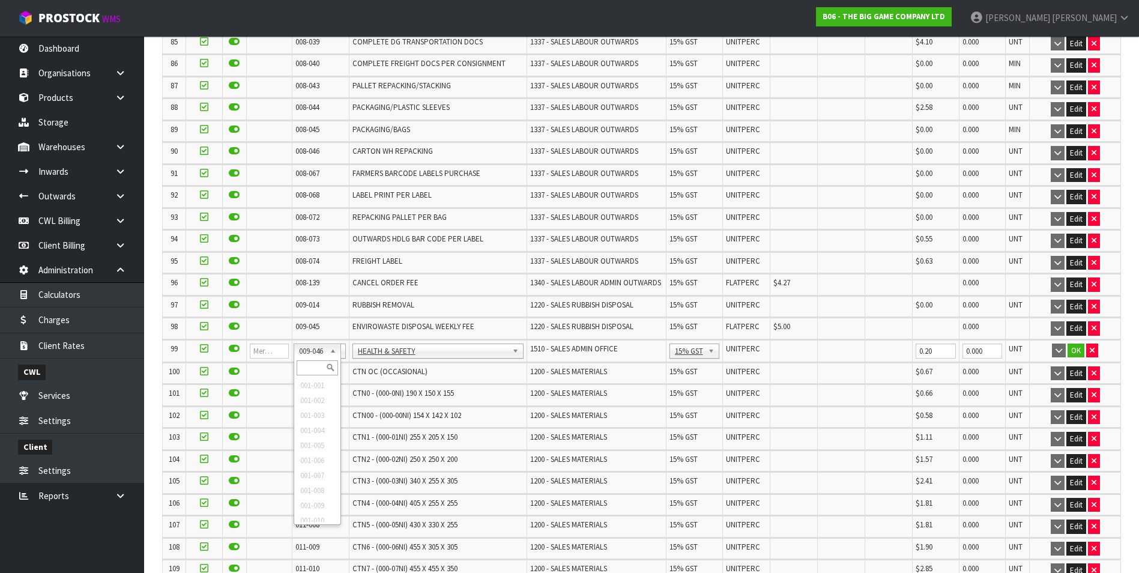
click at [309, 361] on input "text" at bounding box center [317, 367] width 41 height 15
type input "008-146"
click at [780, 348] on input "0.00" at bounding box center [794, 350] width 41 height 15
type input "0.20"
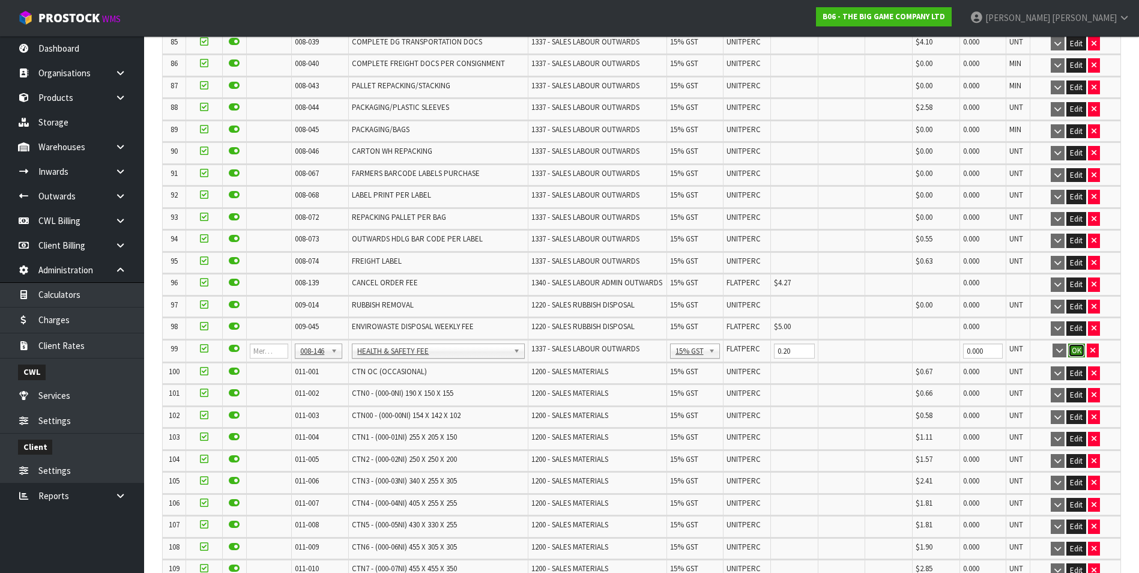
click at [1074, 351] on button "OK" at bounding box center [1076, 350] width 17 height 14
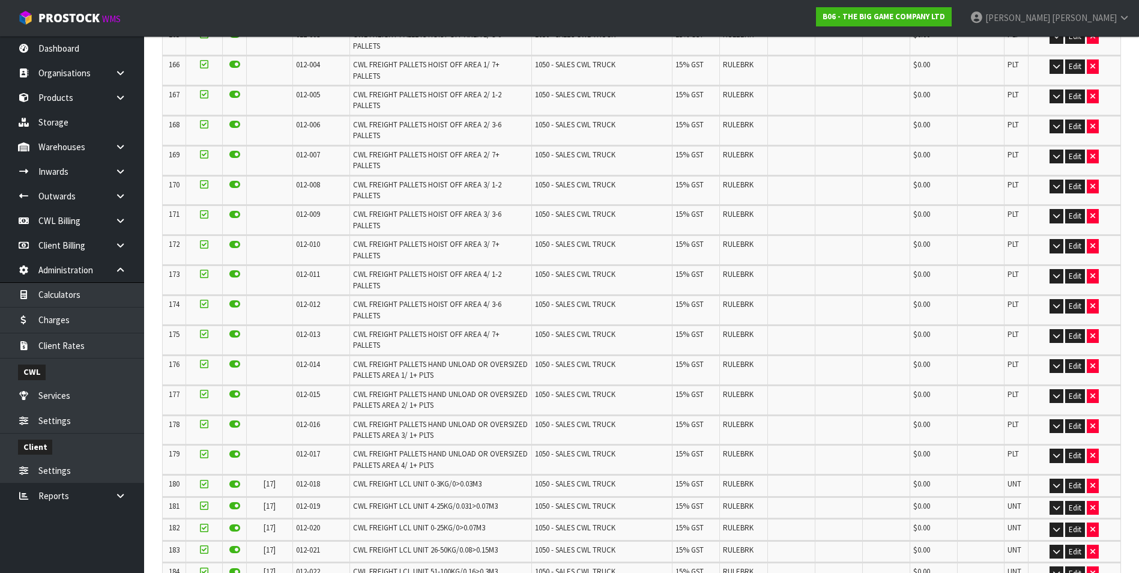
scroll to position [4100, 0]
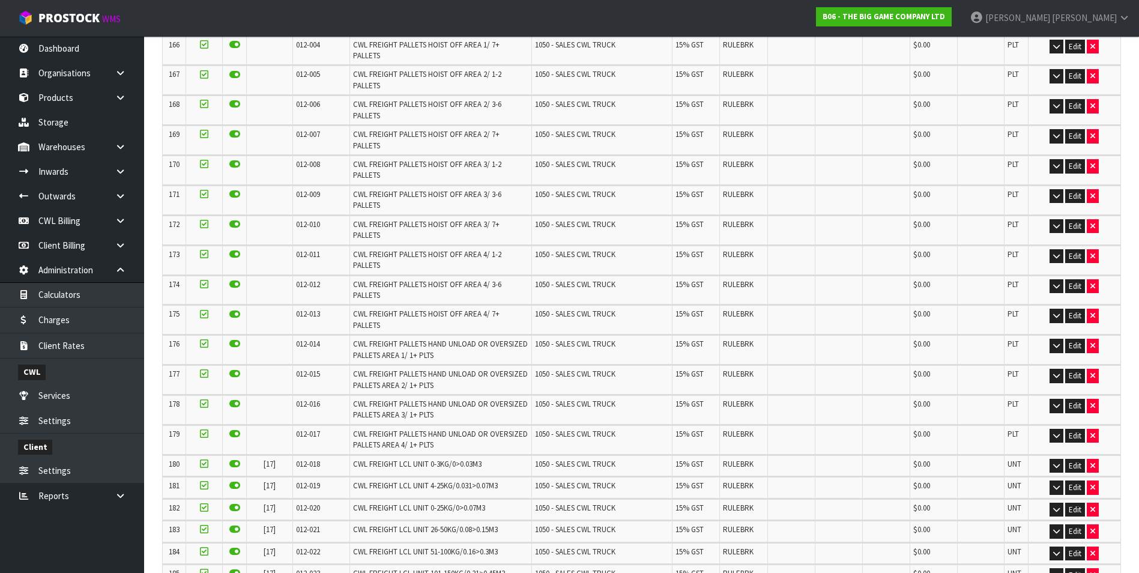
scroll to position [0, 0]
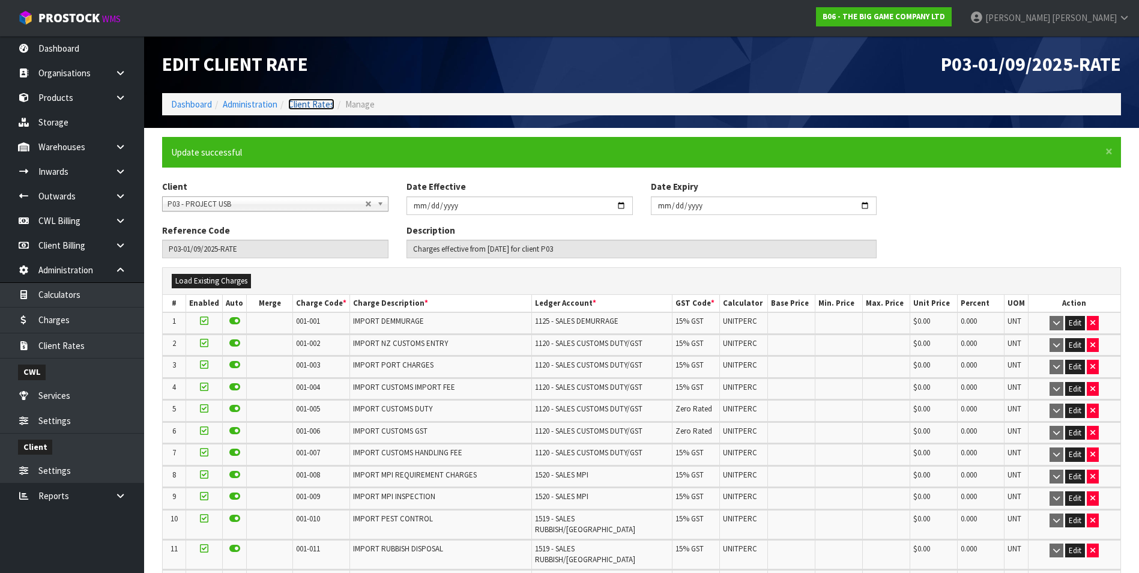
click at [319, 105] on link "Client Rates" at bounding box center [311, 103] width 46 height 11
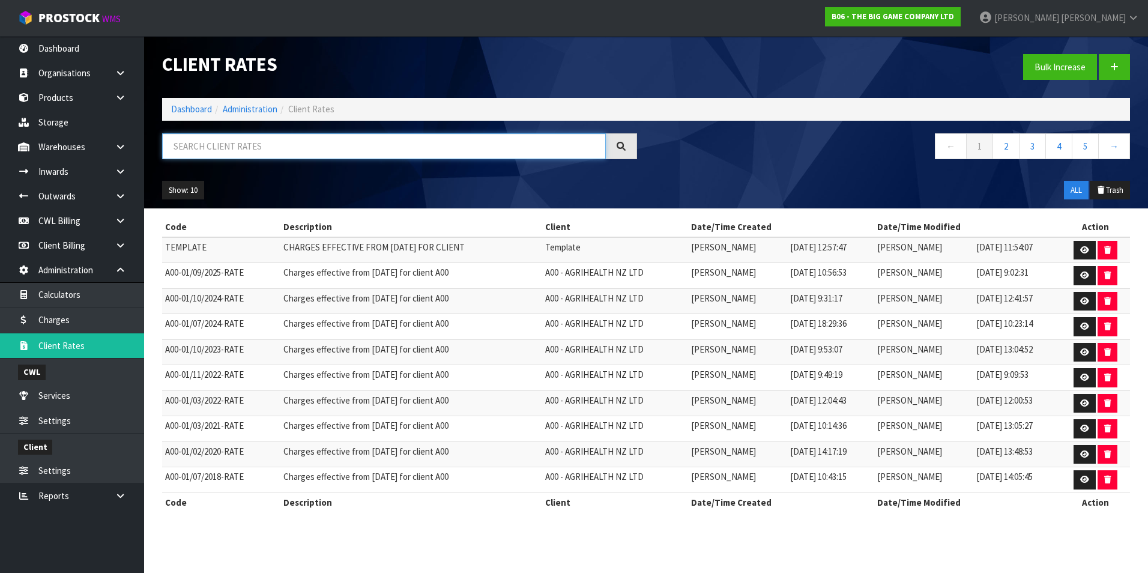
click at [237, 151] on input "text" at bounding box center [384, 146] width 444 height 26
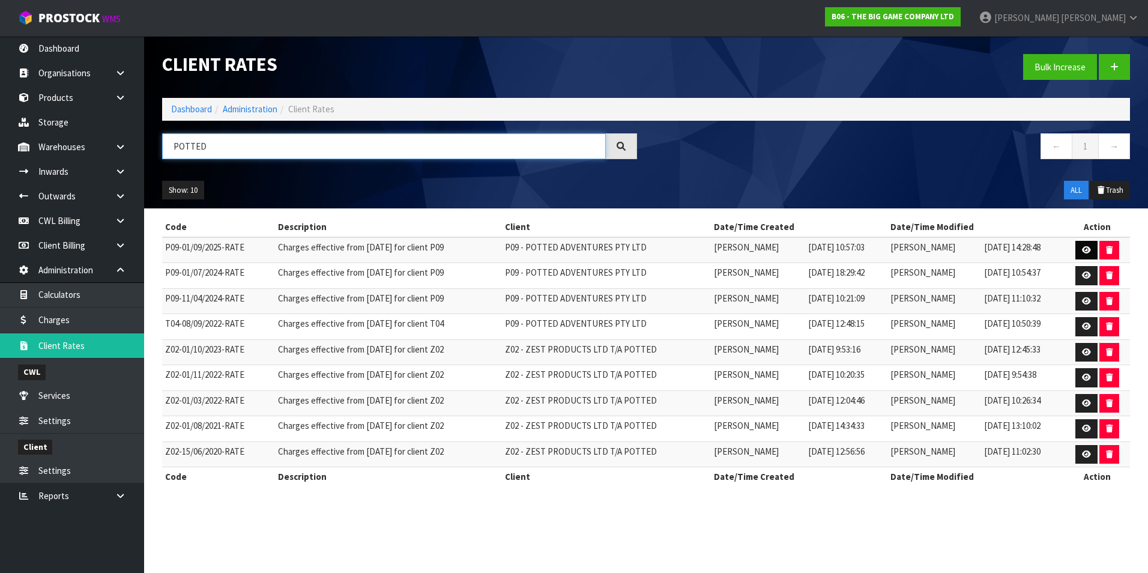
type input "POTTED"
click at [1091, 250] on icon at bounding box center [1086, 250] width 9 height 8
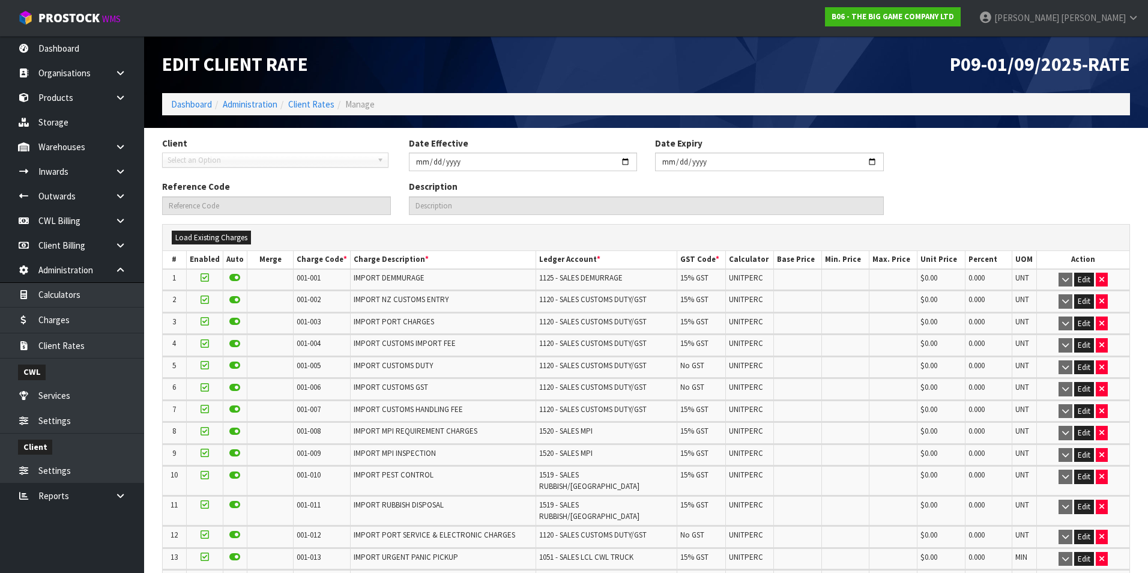
type input "2025-09-01"
type input "P09-01/09/2025-RATE"
type input "Charges effective from 01/09/2025 for client P09"
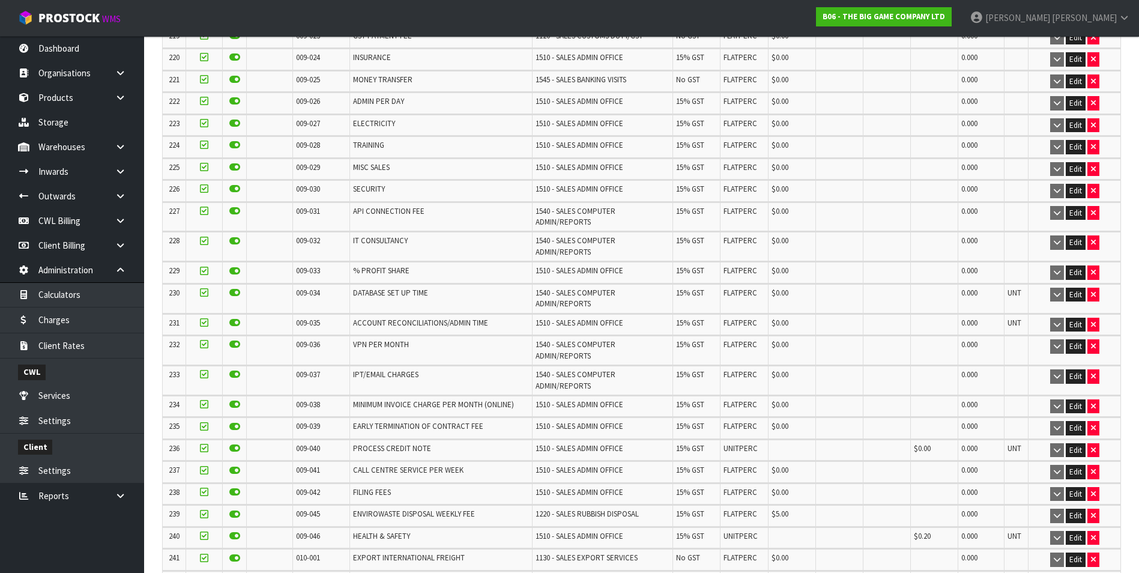
scroll to position [5522, 0]
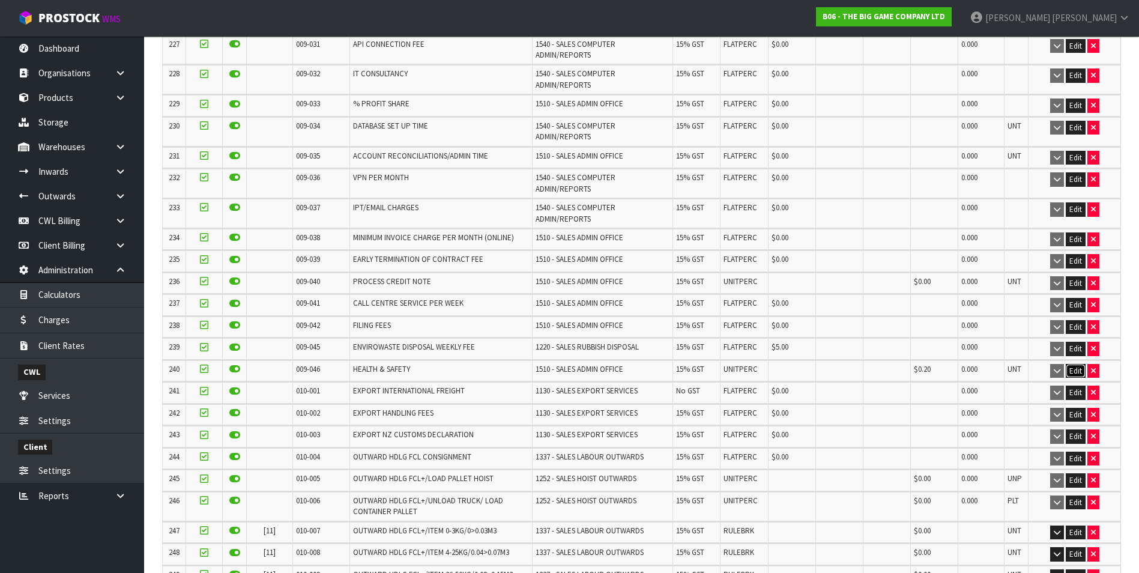
click at [1072, 364] on button "Edit" at bounding box center [1075, 371] width 20 height 14
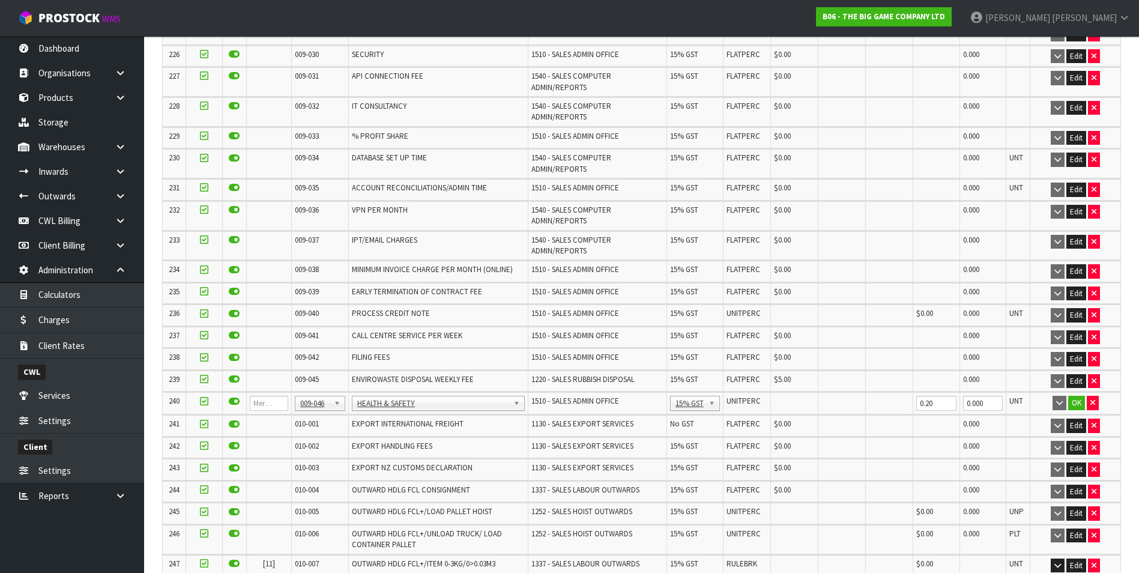
scroll to position [5563, 0]
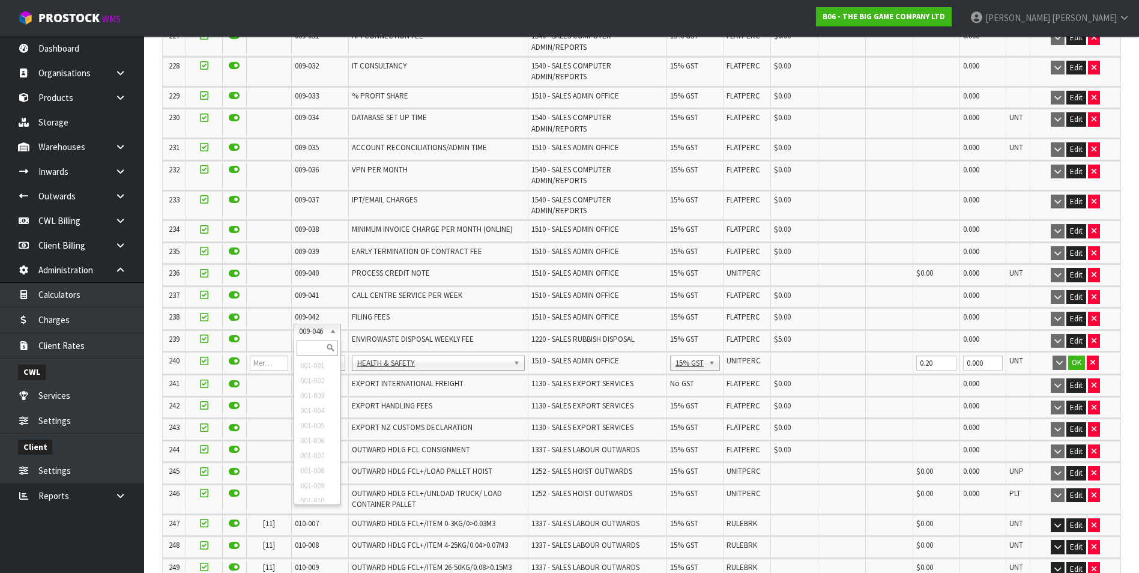
click at [308, 348] on input "text" at bounding box center [317, 347] width 41 height 15
type input "008-146"
click at [779, 355] on input "0.00" at bounding box center [794, 362] width 41 height 15
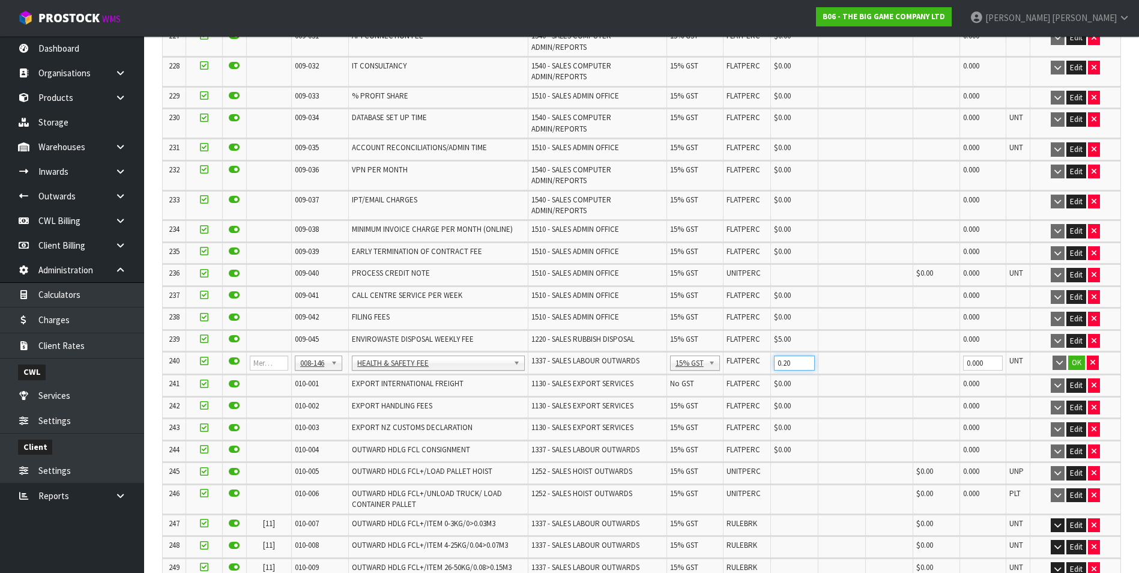
type input "0.20"
click at [1072, 355] on button "OK" at bounding box center [1076, 362] width 17 height 14
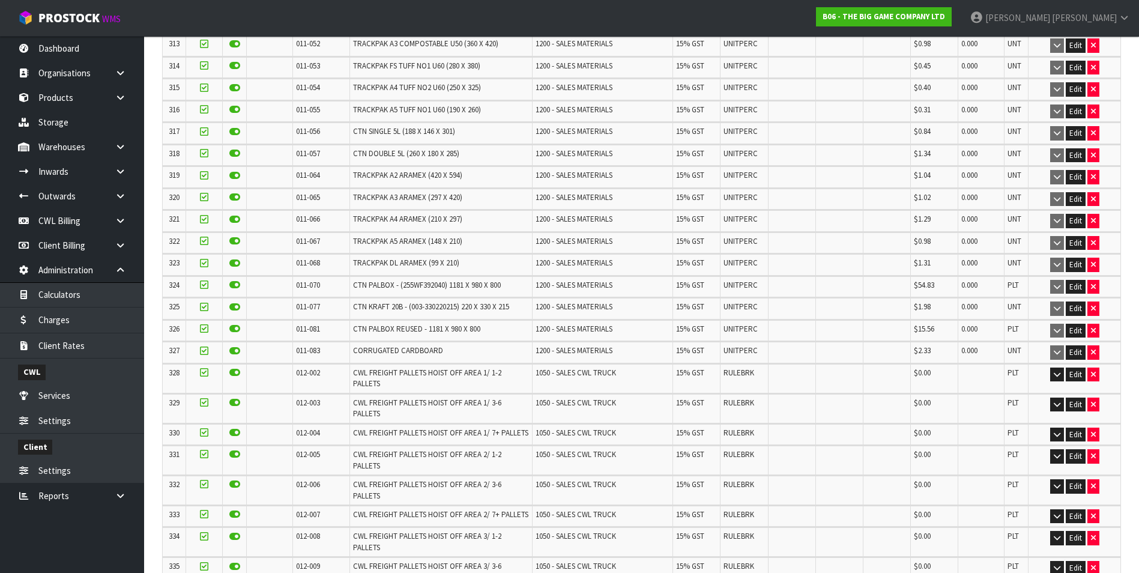
scroll to position [7918, 0]
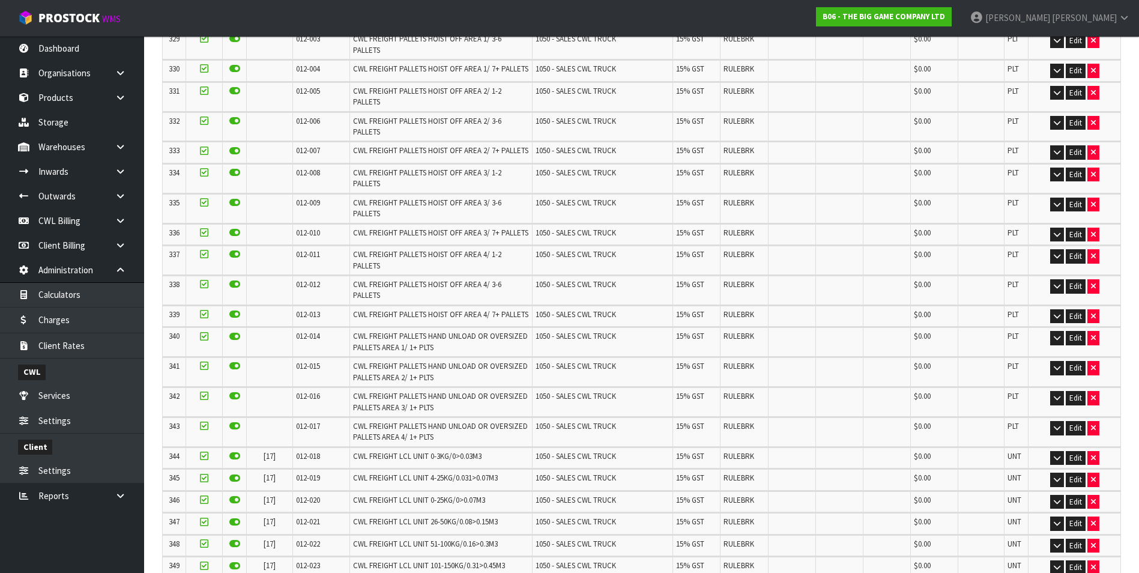
scroll to position [0, 0]
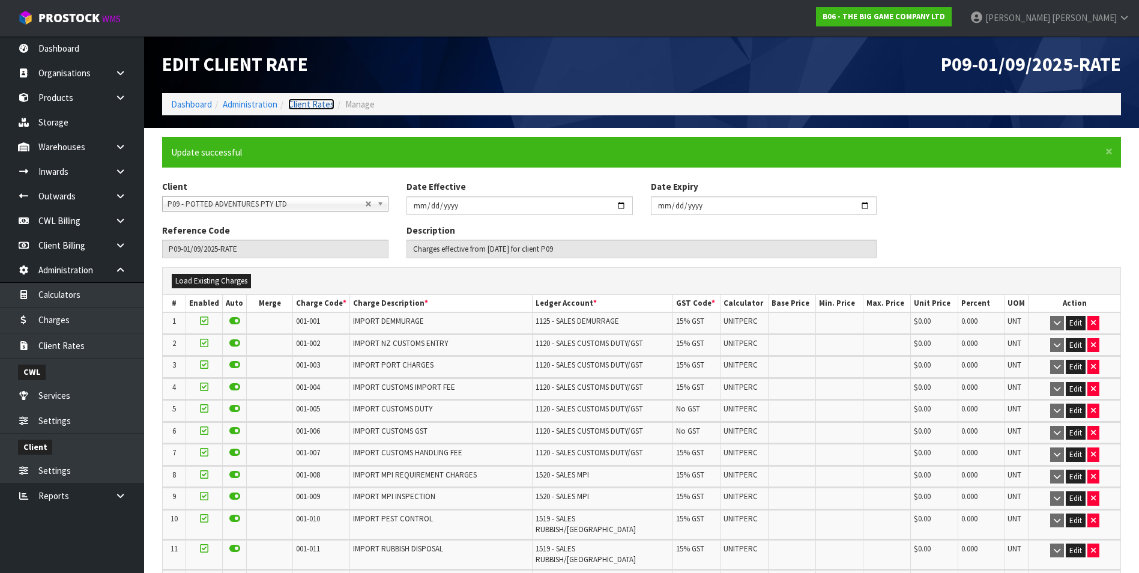
click at [325, 98] on link "Client Rates" at bounding box center [311, 103] width 46 height 11
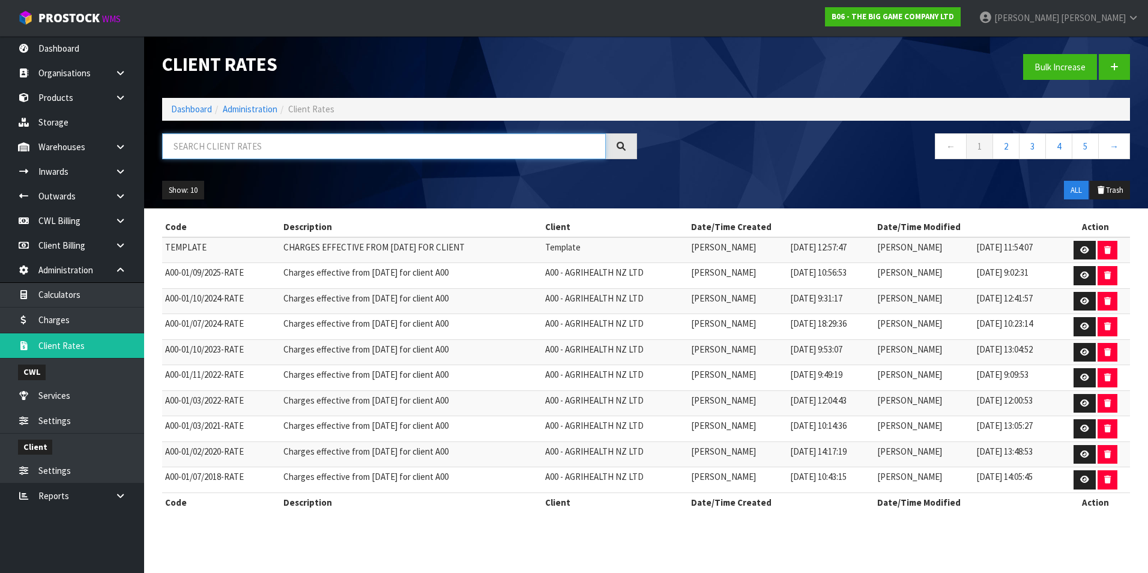
click at [262, 143] on input "text" at bounding box center [384, 146] width 444 height 26
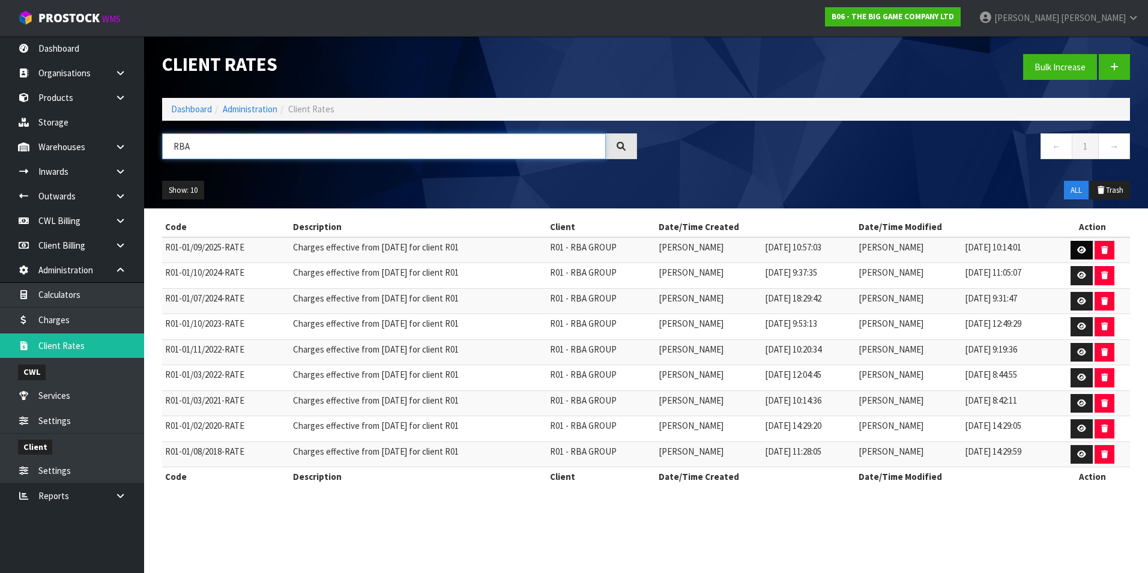
type input "RBA"
click at [1079, 248] on icon at bounding box center [1081, 250] width 9 height 8
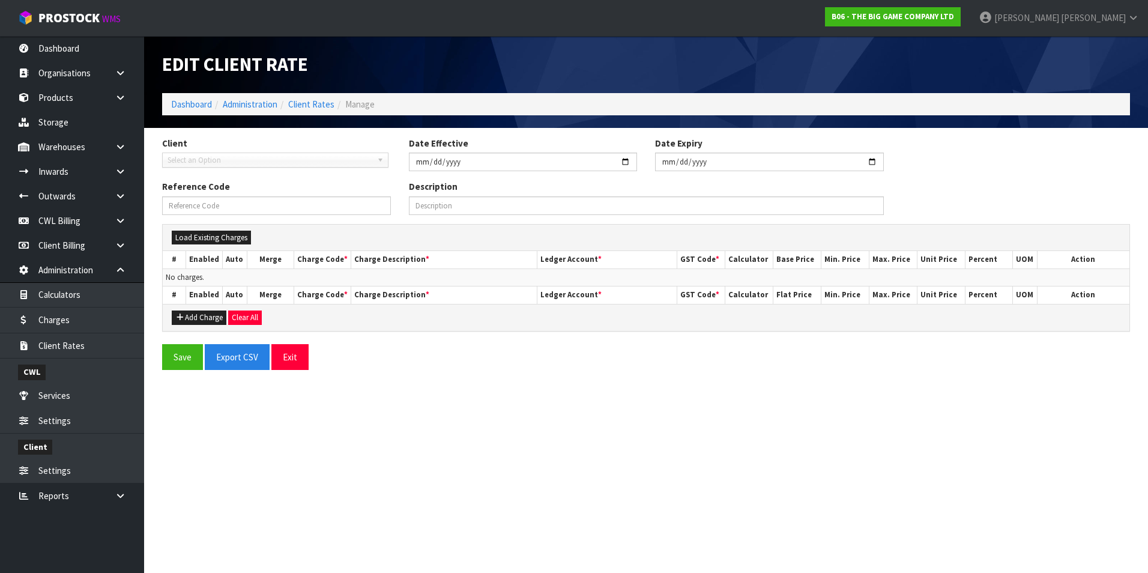
type input "2025-09-01"
type input "R01-01/09/2025-RATE"
type input "Charges effective from 01/09/2025 for client R01"
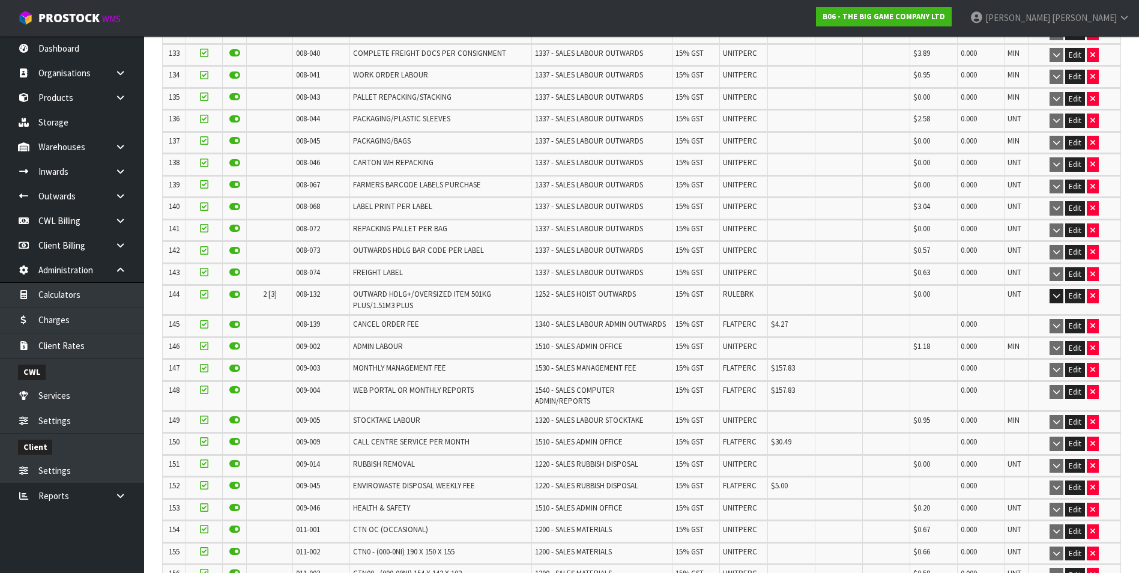
scroll to position [3618, 0]
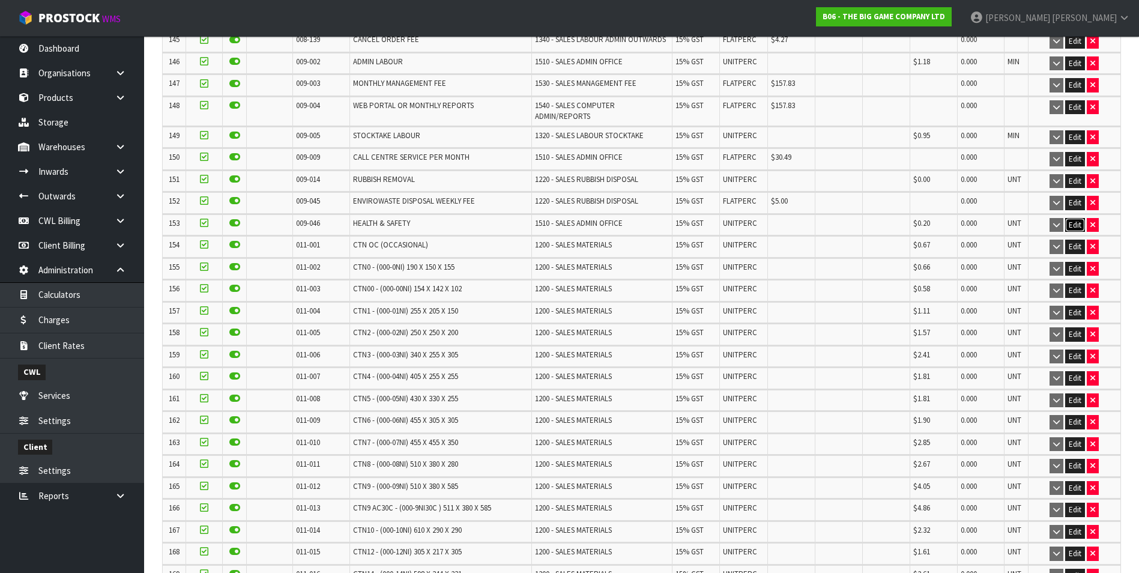
click at [1071, 218] on button "Edit" at bounding box center [1075, 225] width 20 height 14
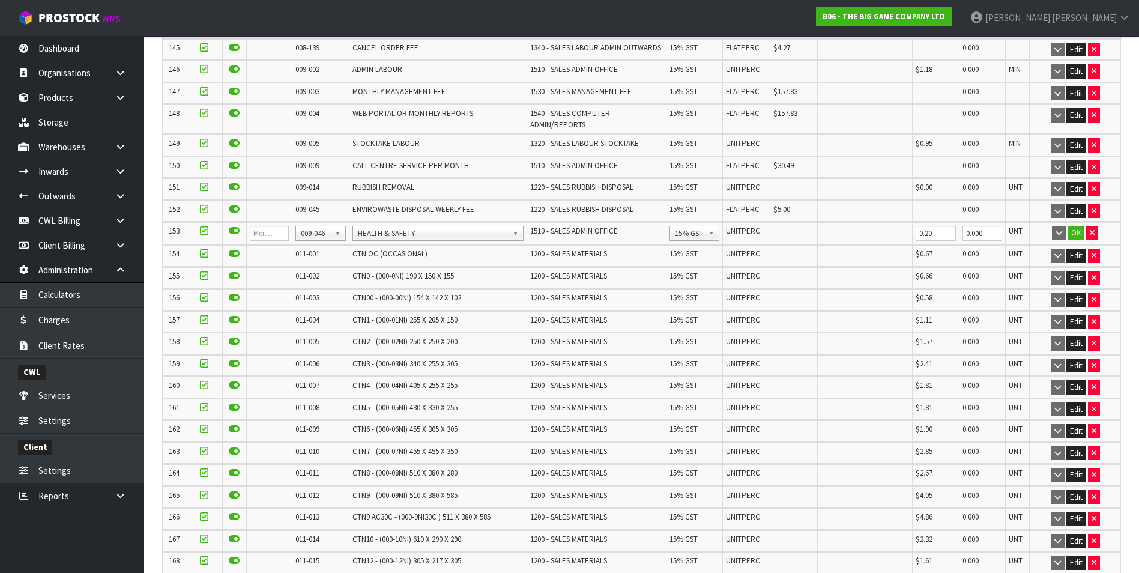
scroll to position [3626, 0]
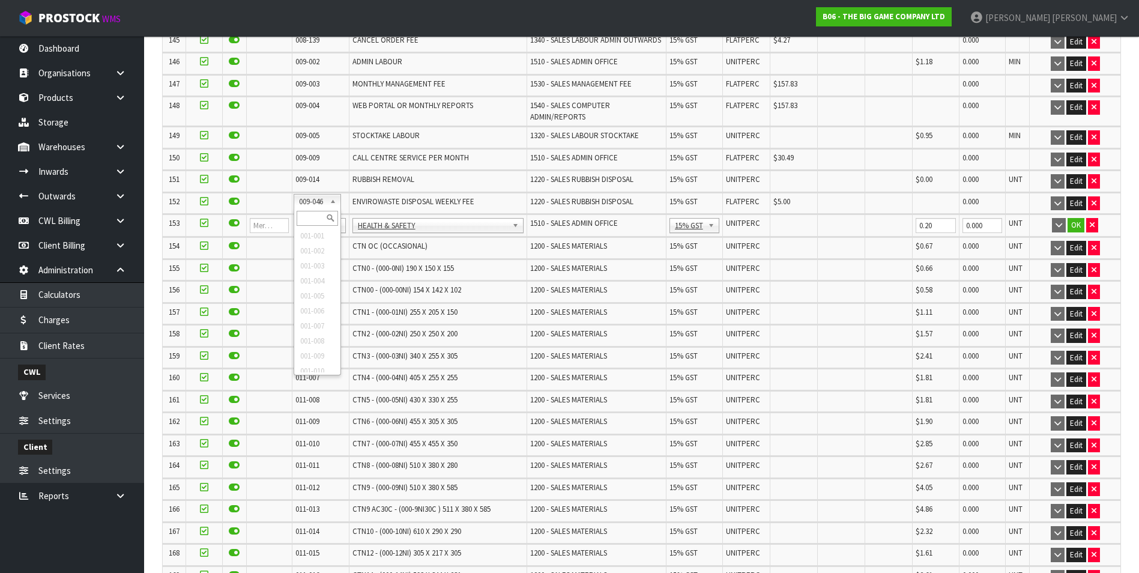
drag, startPoint x: 321, startPoint y: 199, endPoint x: 314, endPoint y: 213, distance: 15.8
click at [313, 213] on input "text" at bounding box center [317, 218] width 41 height 15
type input "008-146"
click at [779, 218] on input "0.00" at bounding box center [794, 225] width 41 height 15
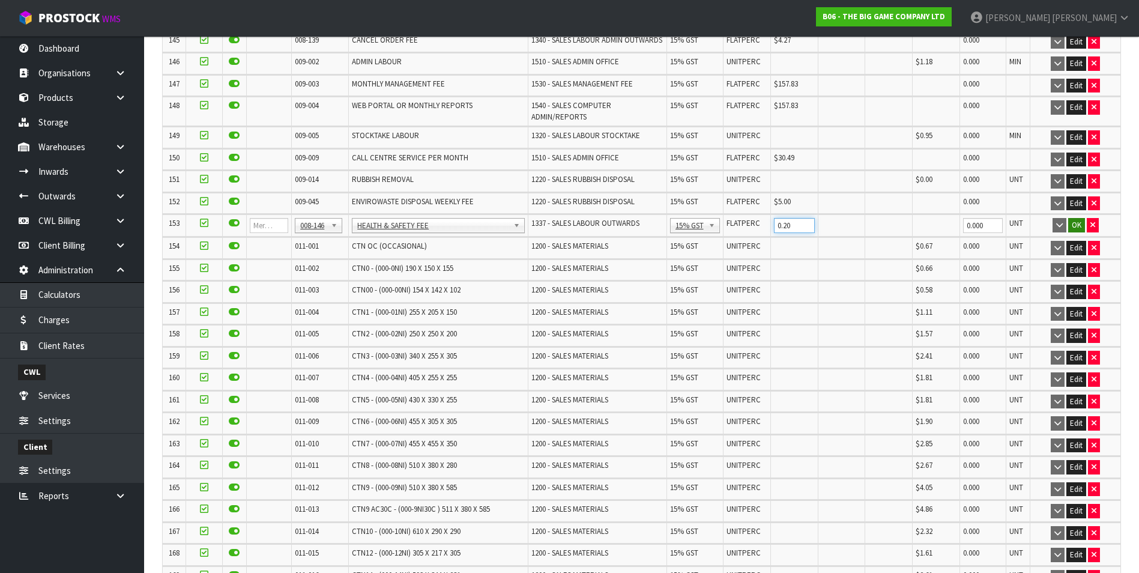
type input "0.20"
click at [1077, 218] on button "OK" at bounding box center [1076, 225] width 17 height 14
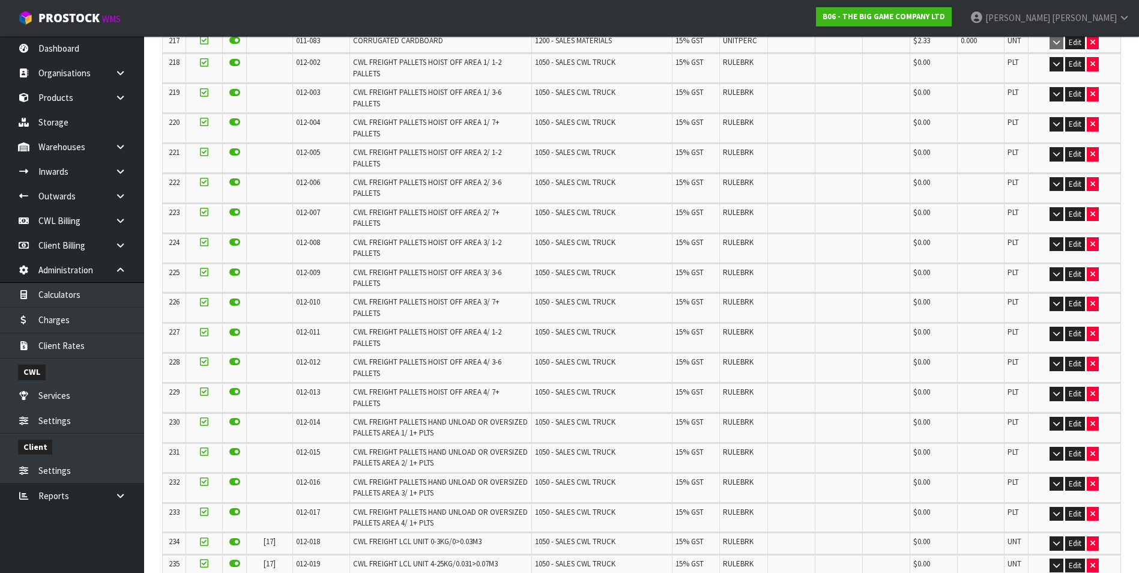
scroll to position [5356, 0]
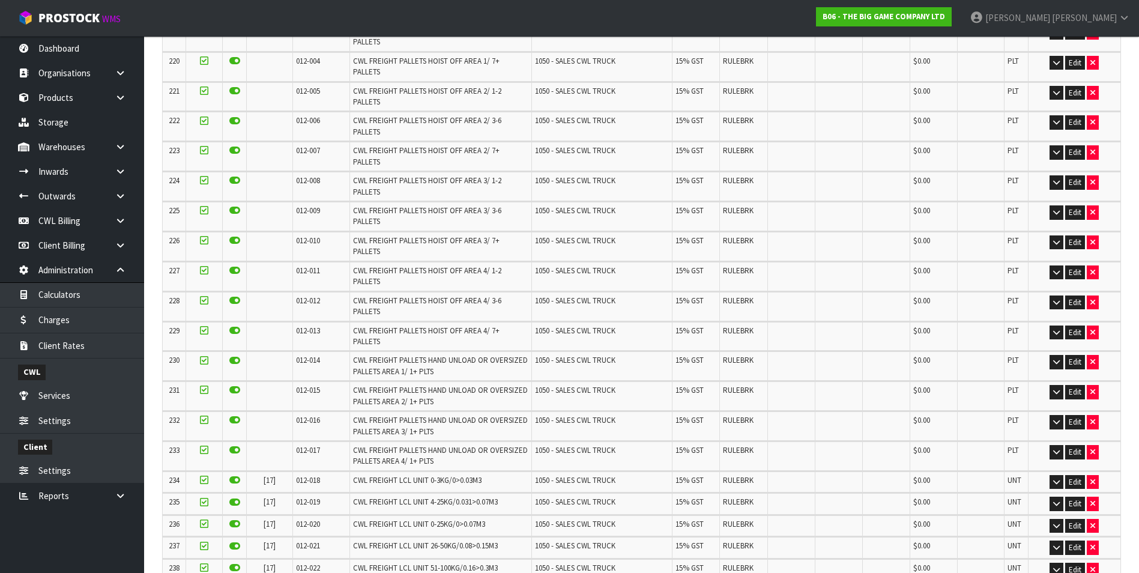
scroll to position [0, 0]
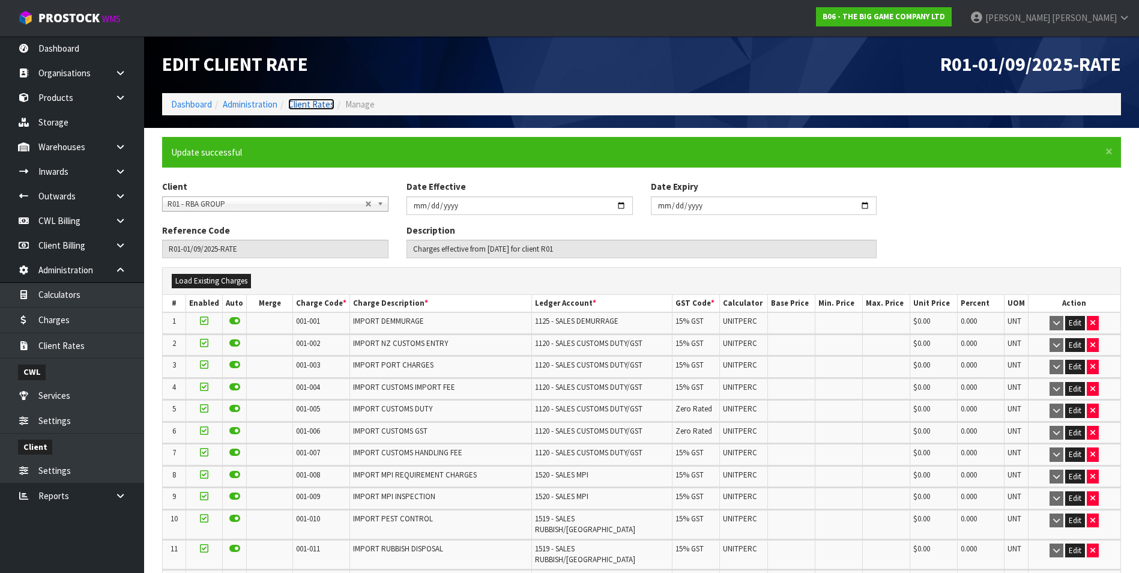
click at [315, 103] on link "Client Rates" at bounding box center [311, 103] width 46 height 11
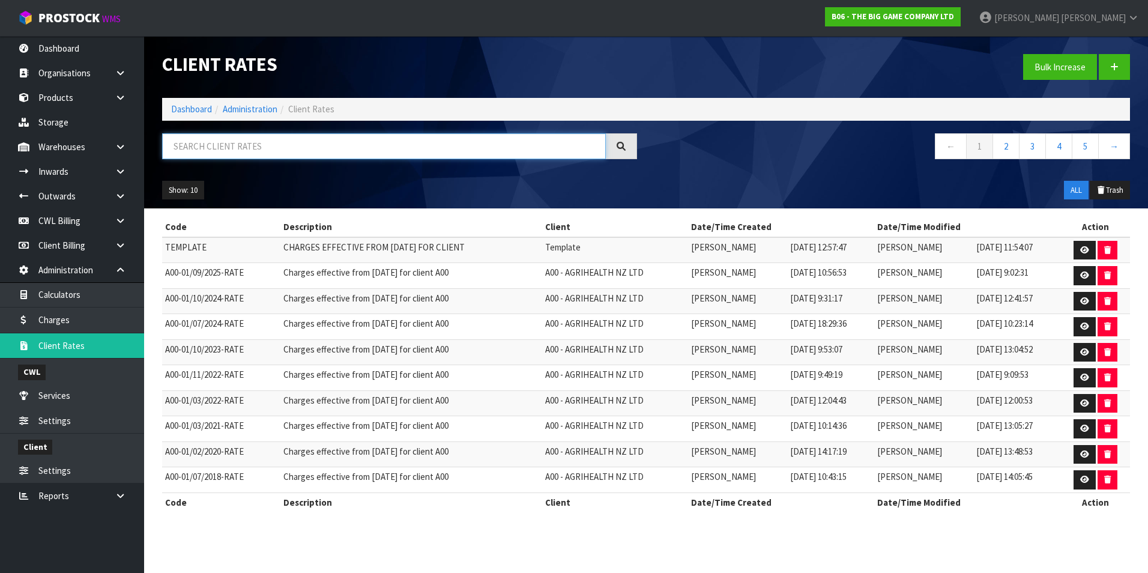
click at [269, 149] on input "text" at bounding box center [384, 146] width 444 height 26
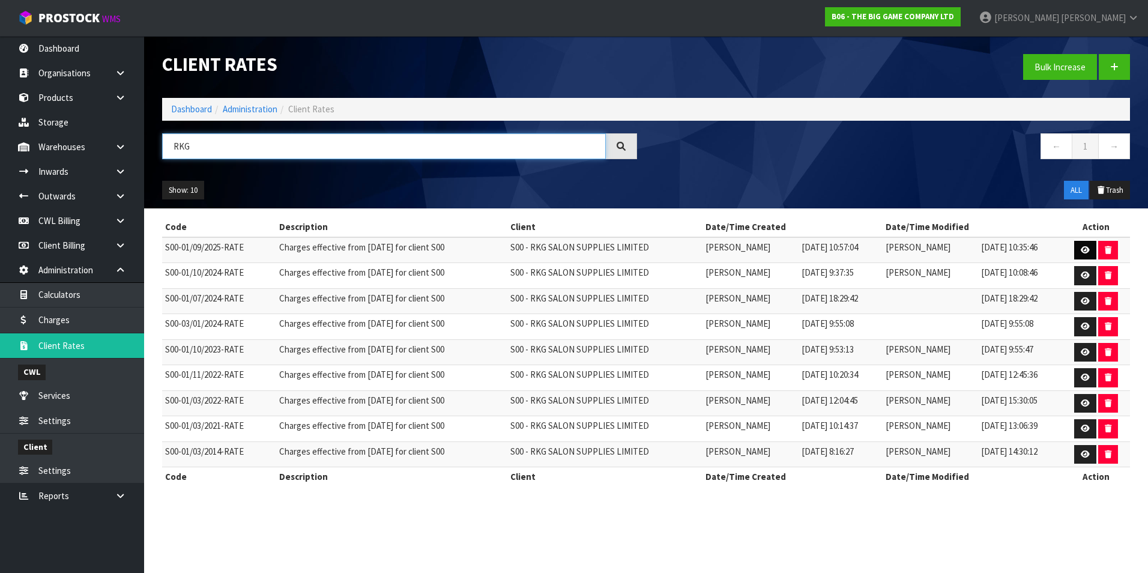
type input "RKG"
click at [1083, 249] on icon at bounding box center [1084, 250] width 9 height 8
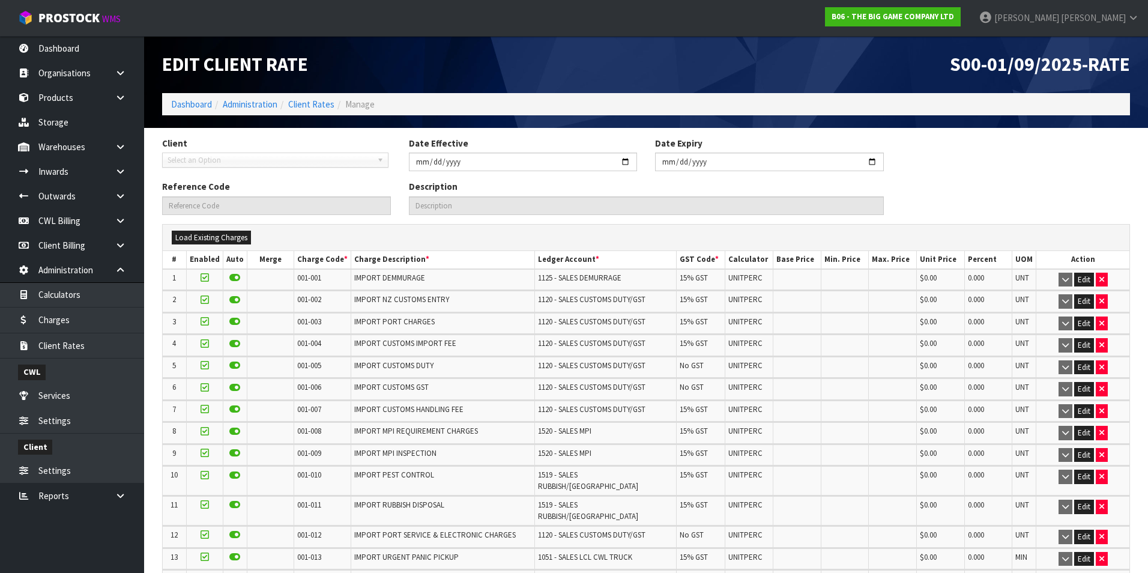
type input "2025-09-01"
type input "S00-01/09/2025-RATE"
type input "Charges effective from 01/09/2025 for client S00"
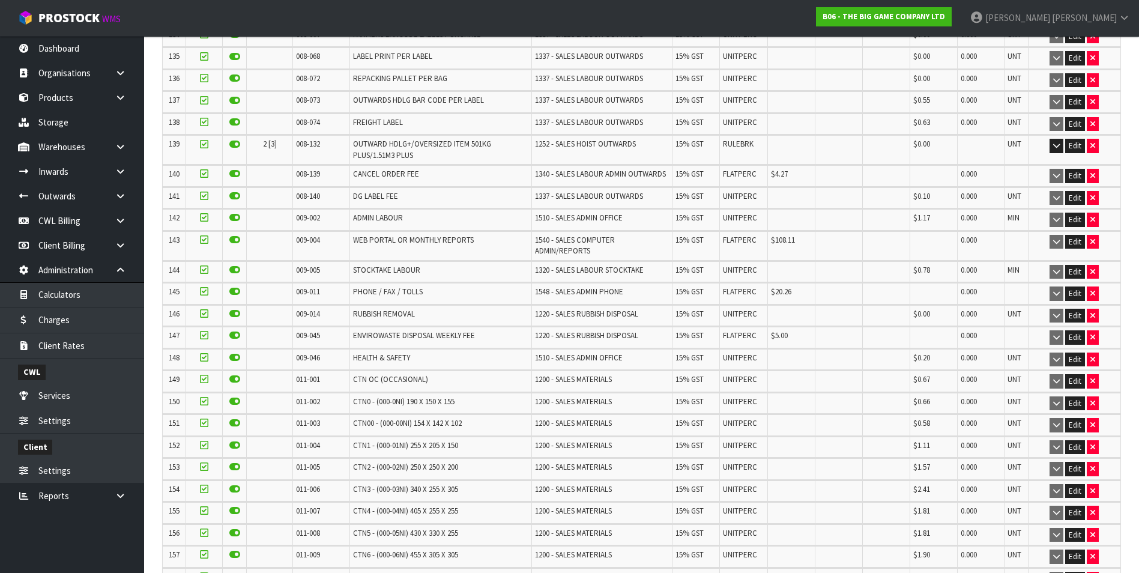
scroll to position [3376, 0]
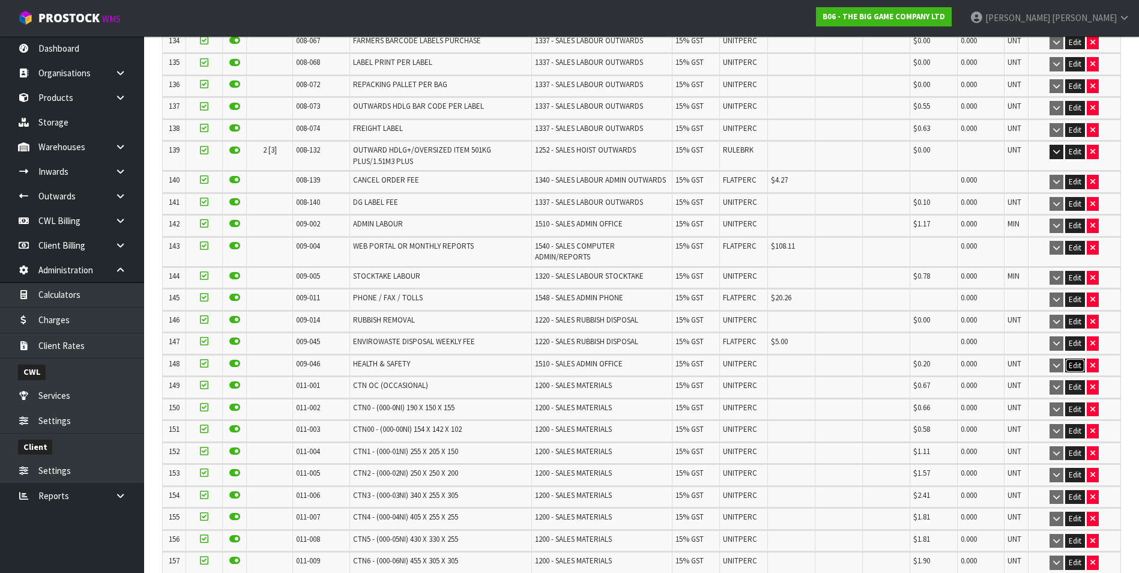
click at [1070, 358] on button "Edit" at bounding box center [1075, 365] width 20 height 14
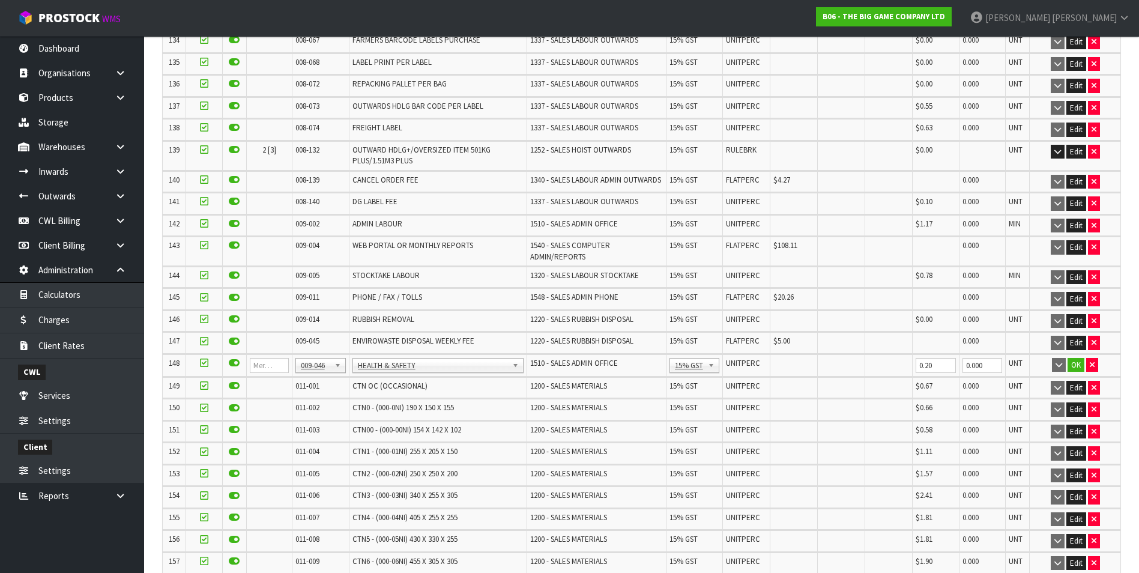
drag, startPoint x: 307, startPoint y: 339, endPoint x: 312, endPoint y: 355, distance: 16.3
click at [312, 355] on input "text" at bounding box center [317, 358] width 41 height 15
type input "008-146"
drag, startPoint x: 776, startPoint y: 340, endPoint x: 795, endPoint y: 339, distance: 19.2
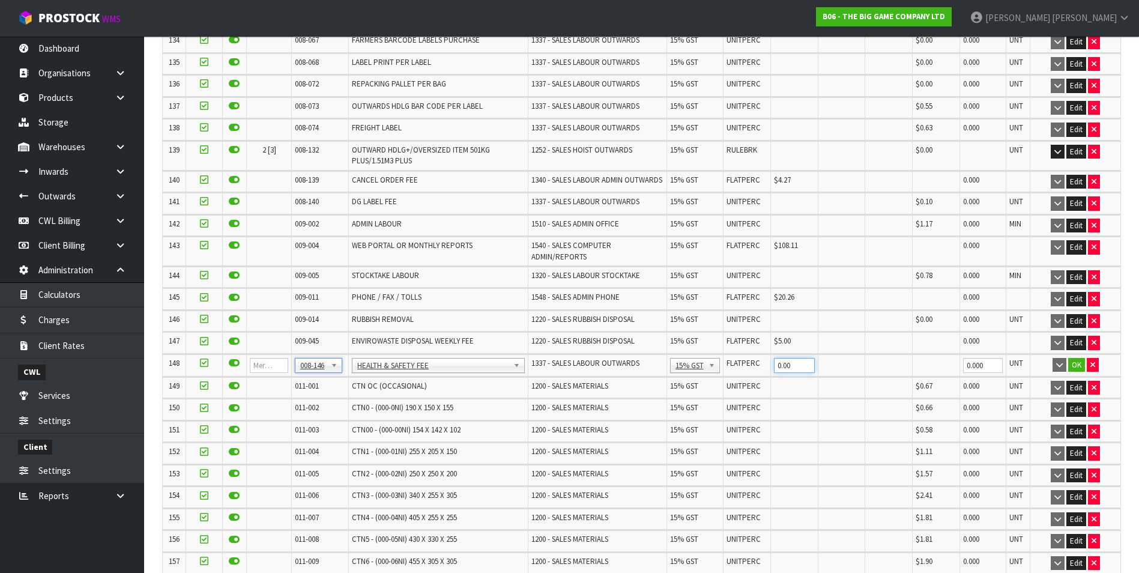
click at [777, 358] on input "0.00" at bounding box center [794, 365] width 41 height 15
type input "0.20"
click at [1076, 358] on button "OK" at bounding box center [1076, 365] width 17 height 14
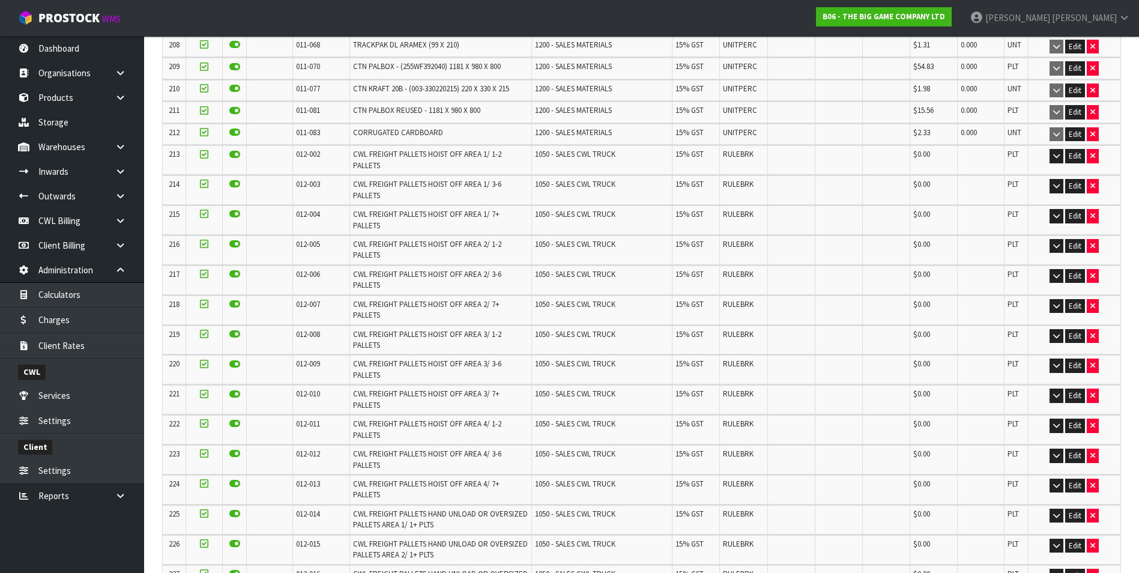
scroll to position [5254, 0]
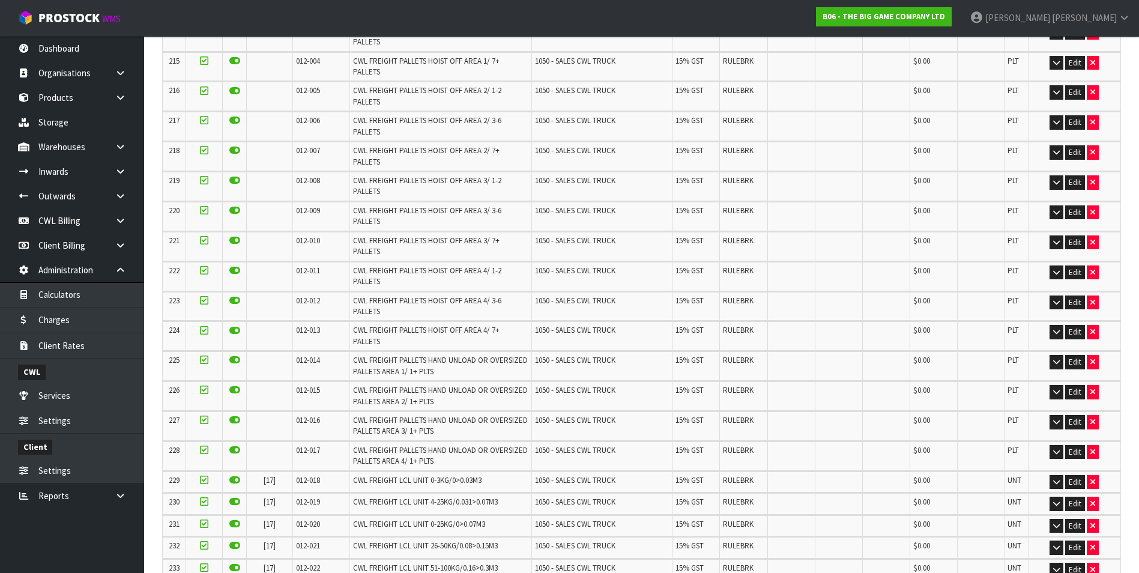
scroll to position [0, 0]
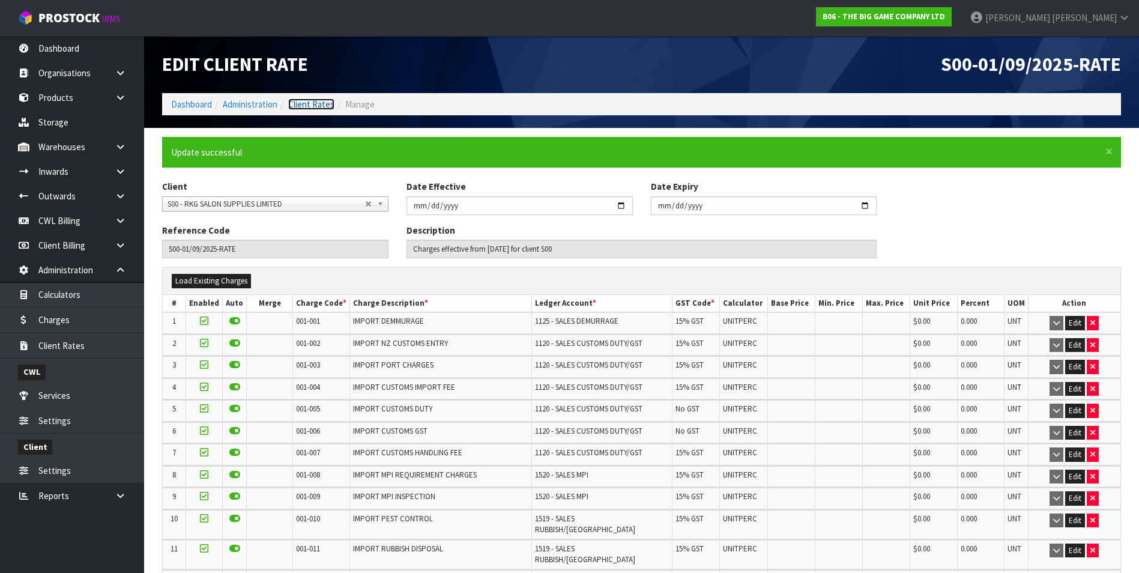
click at [319, 105] on link "Client Rates" at bounding box center [311, 103] width 46 height 11
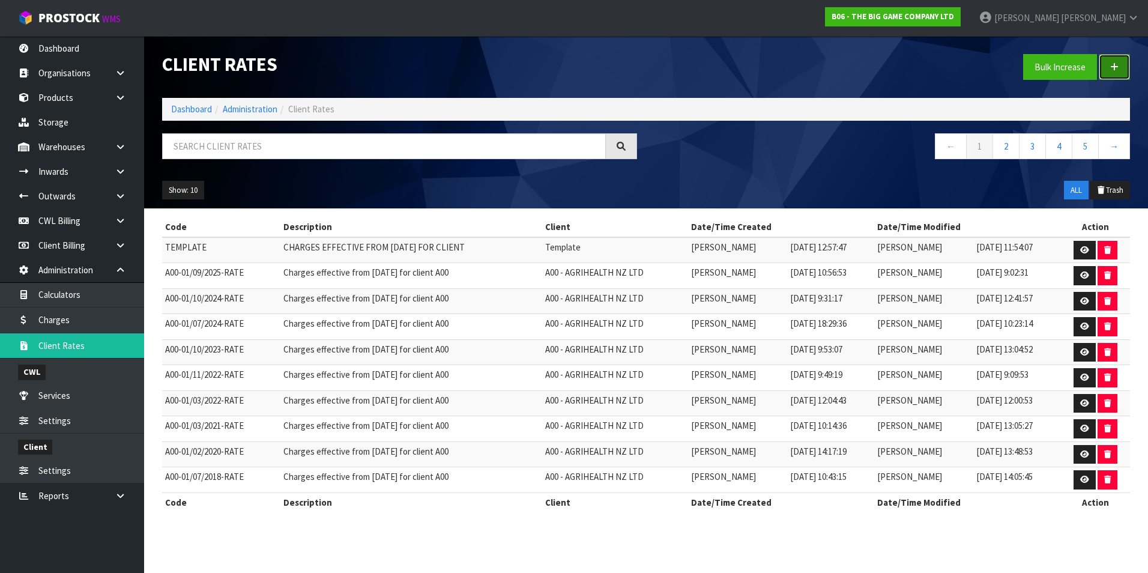
click at [1110, 65] on icon at bounding box center [1114, 66] width 8 height 9
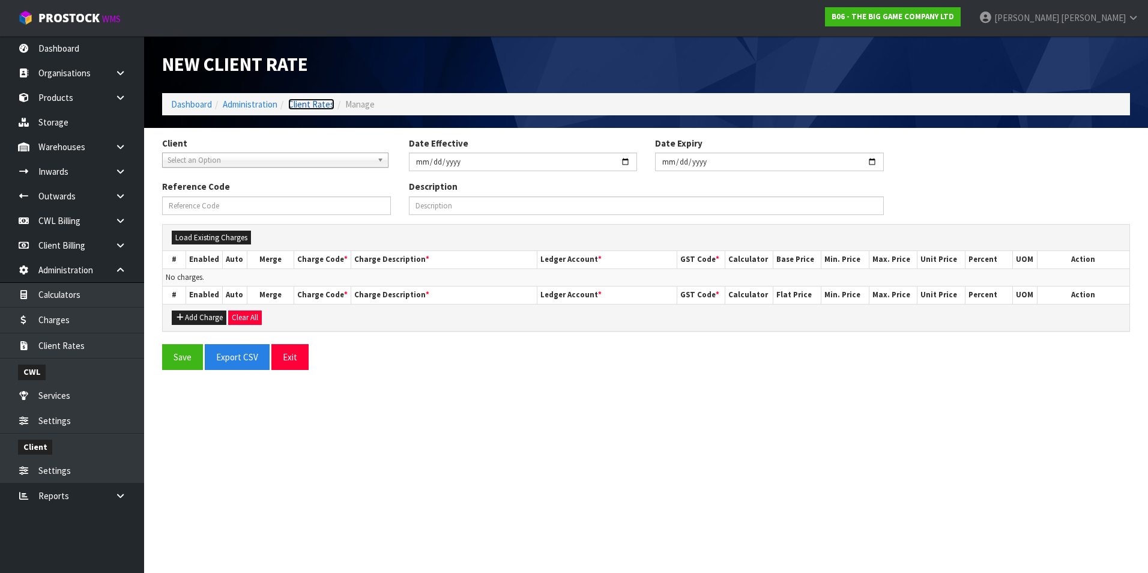
click at [325, 101] on link "Client Rates" at bounding box center [311, 103] width 46 height 11
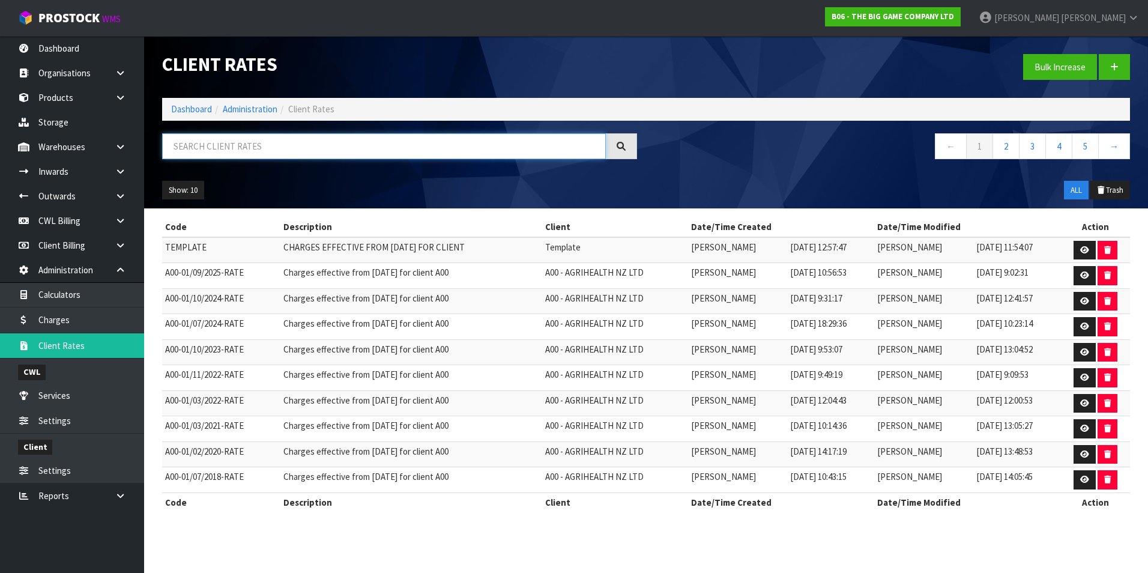
click at [238, 148] on input "text" at bounding box center [384, 146] width 444 height 26
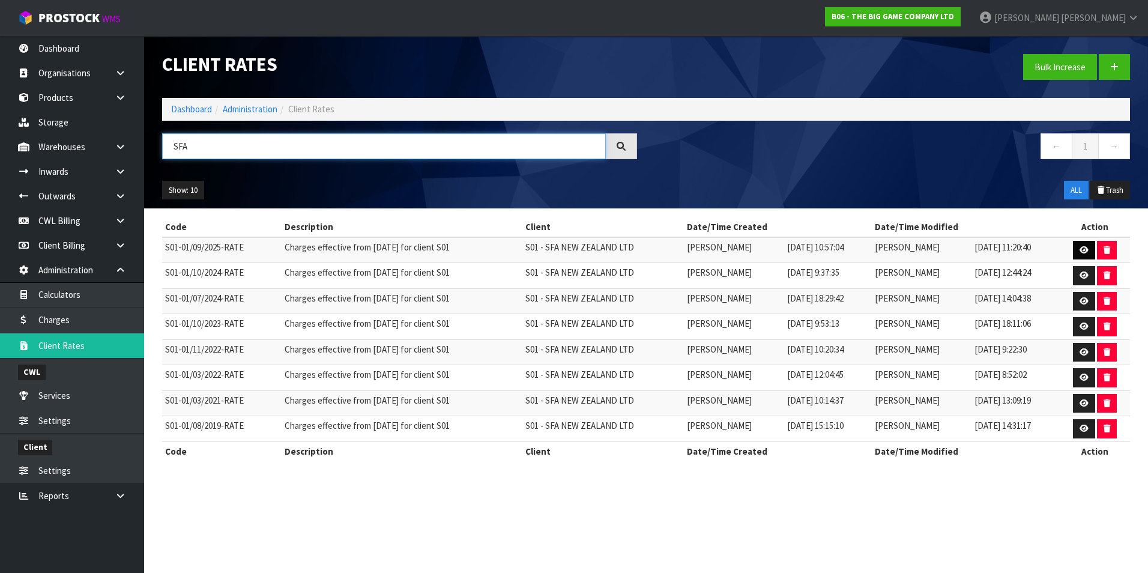
type input "SFA"
click at [1079, 247] on link at bounding box center [1084, 250] width 22 height 19
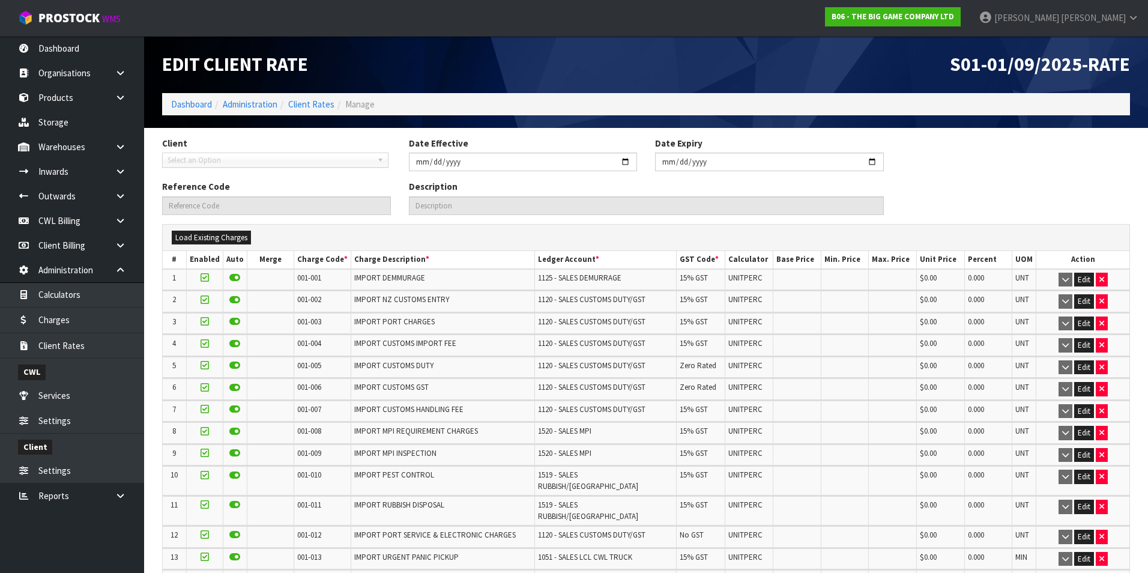
type input "2025-09-01"
type input "S01-01/09/2025-RATE"
type input "Charges effective from 01/09/2025 for client S01"
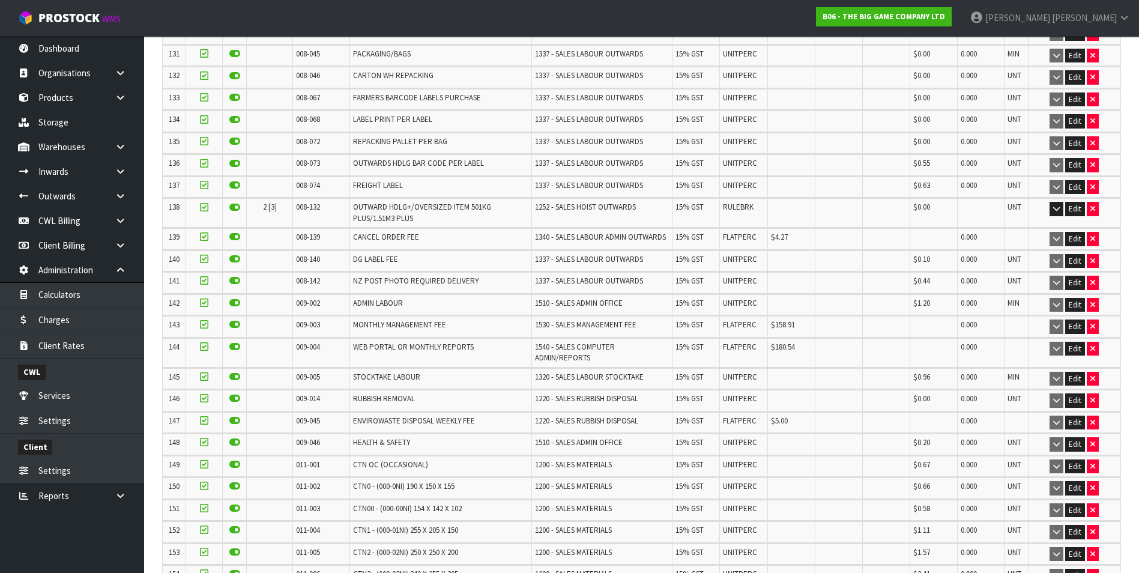
scroll to position [3220, 0]
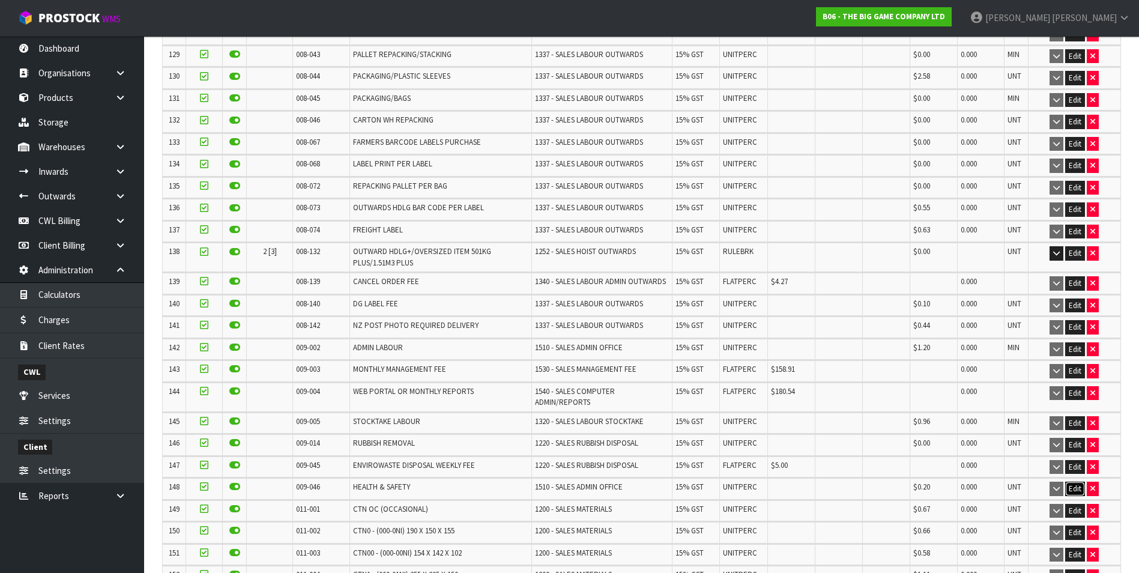
click at [1065, 481] on button "Edit" at bounding box center [1075, 488] width 20 height 14
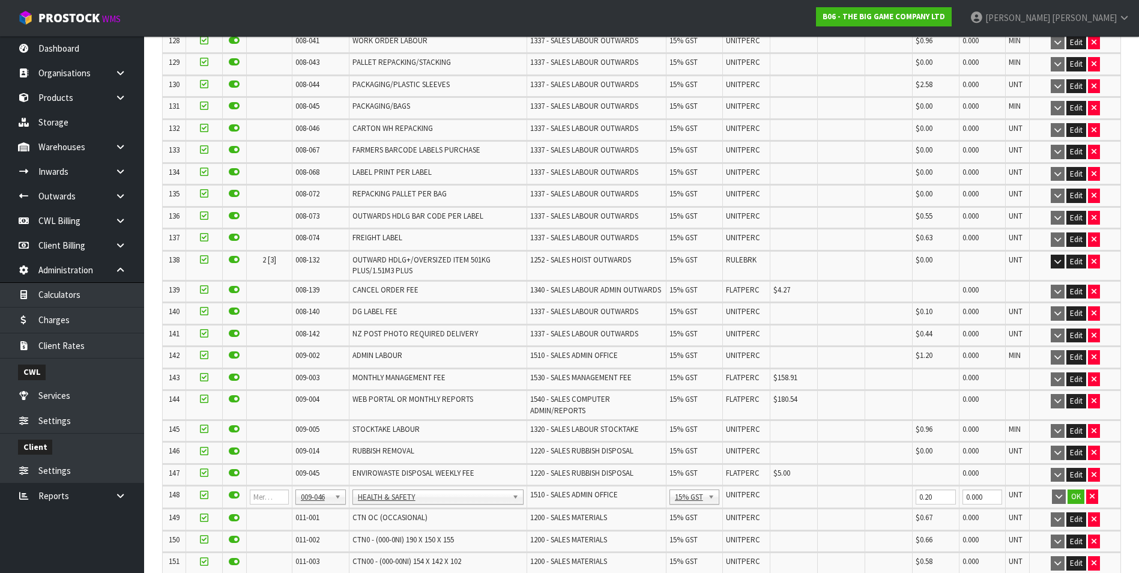
scroll to position [3228, 0]
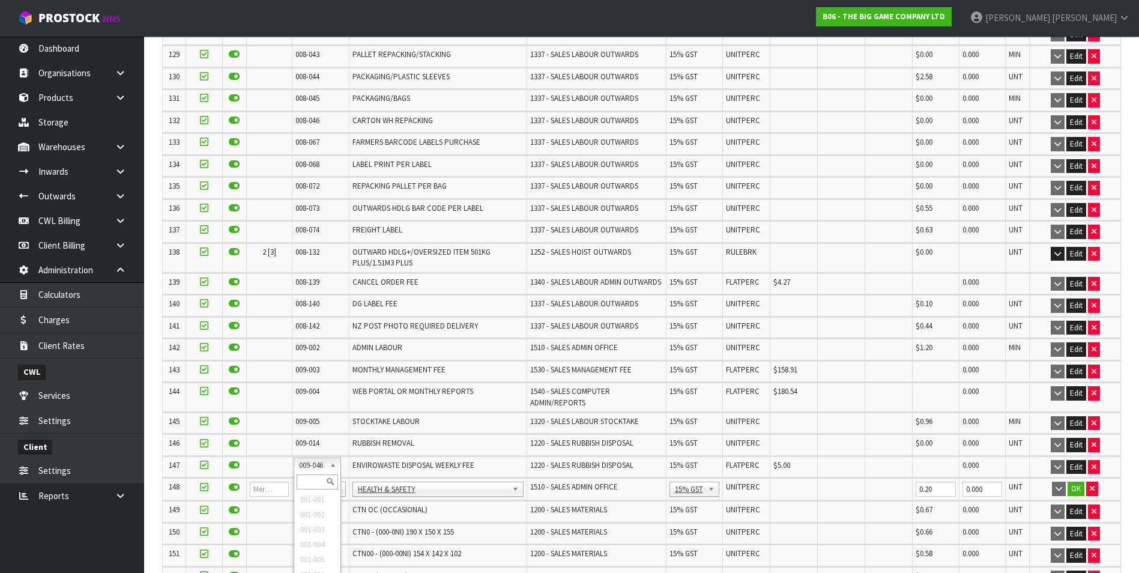
click at [317, 474] on div at bounding box center [317, 482] width 46 height 20
drag, startPoint x: 310, startPoint y: 483, endPoint x: 306, endPoint y: 478, distance: 6.4
click at [306, 479] on input "text" at bounding box center [317, 481] width 41 height 15
type input "008-146"
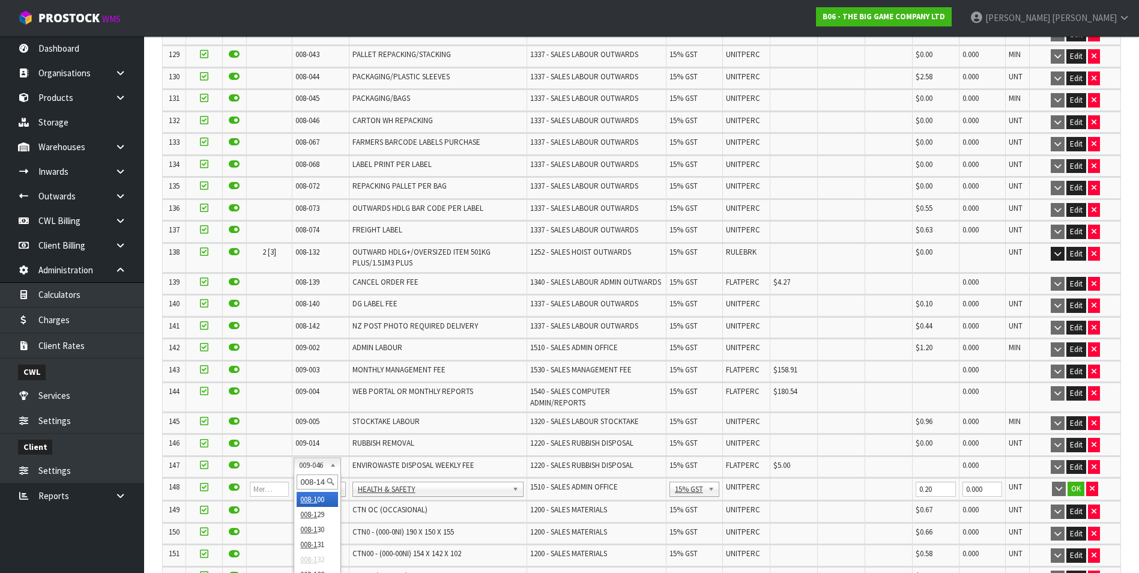
scroll to position [0, 4]
click at [779, 481] on input "0.00" at bounding box center [794, 488] width 41 height 15
type input "0.20"
click at [1074, 481] on button "OK" at bounding box center [1076, 488] width 17 height 14
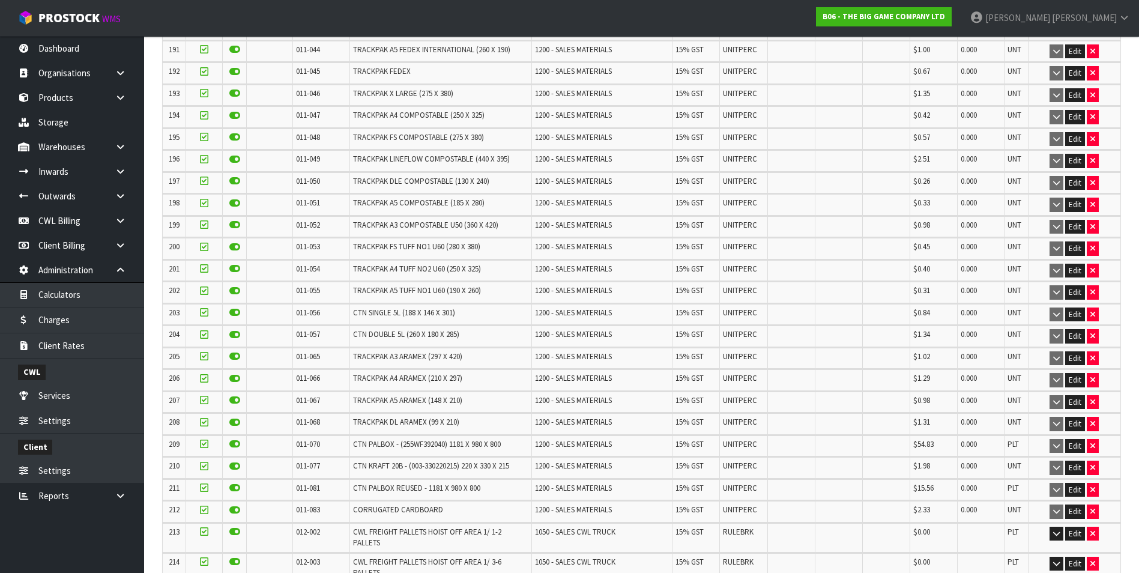
scroll to position [5222, 0]
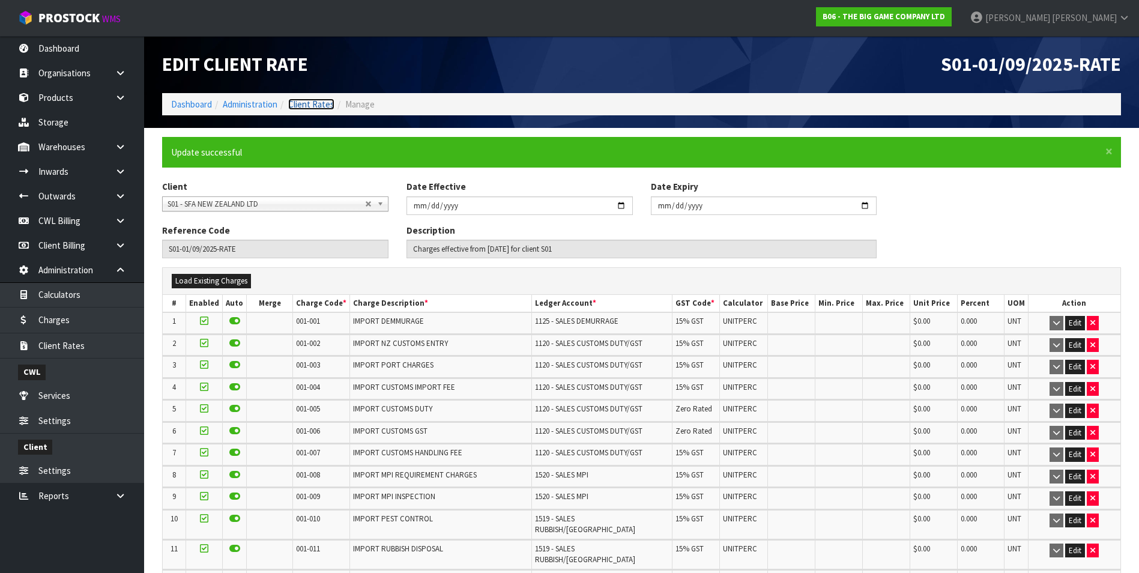
click at [318, 104] on link "Client Rates" at bounding box center [311, 103] width 46 height 11
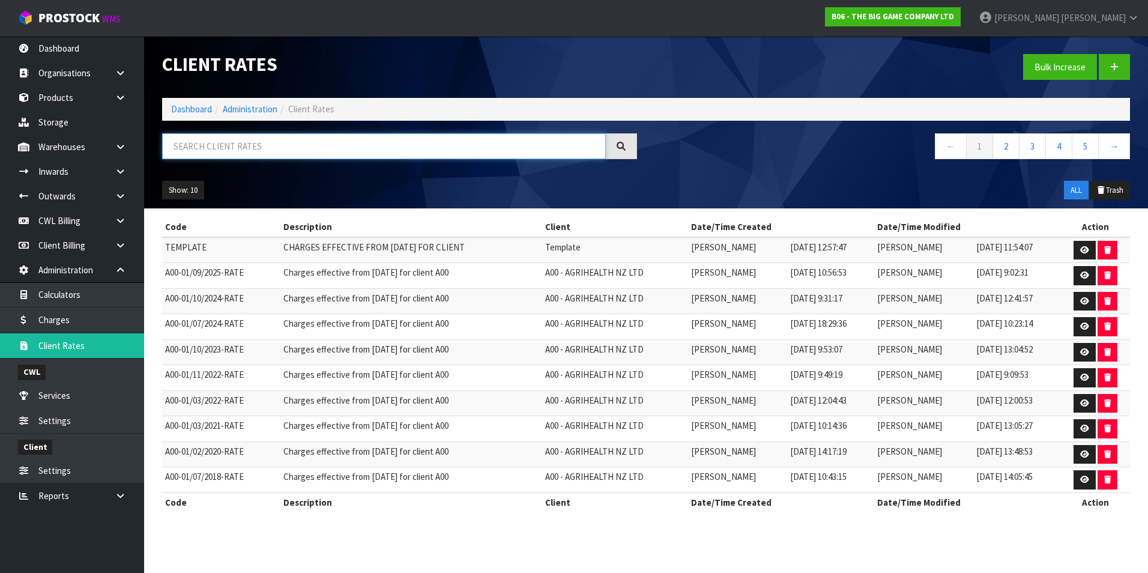
click at [246, 146] on input "text" at bounding box center [384, 146] width 444 height 26
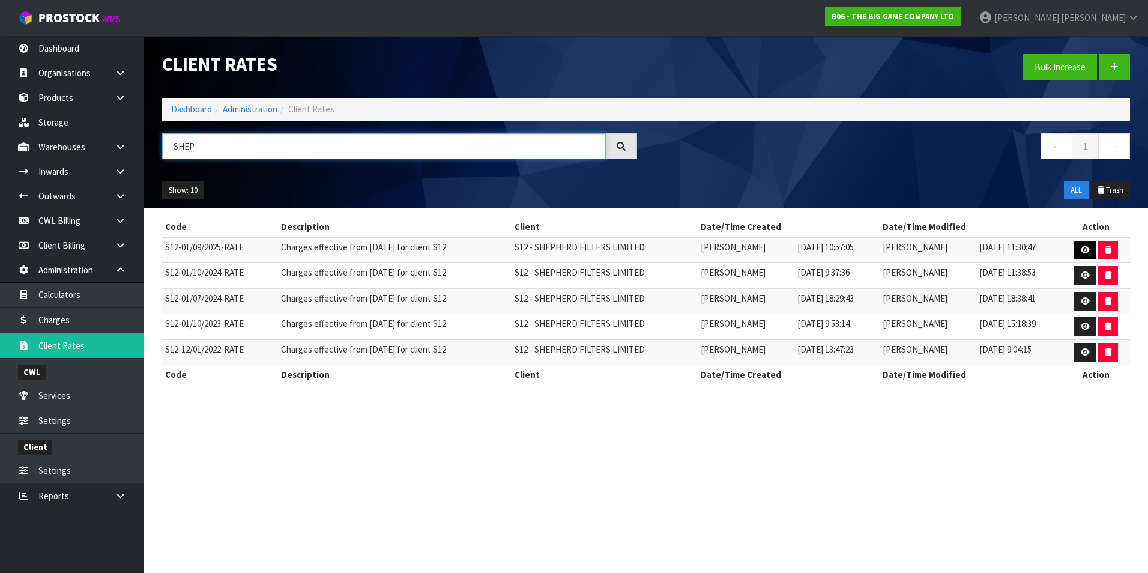
type input "SHEP"
click at [1089, 245] on link at bounding box center [1085, 250] width 22 height 19
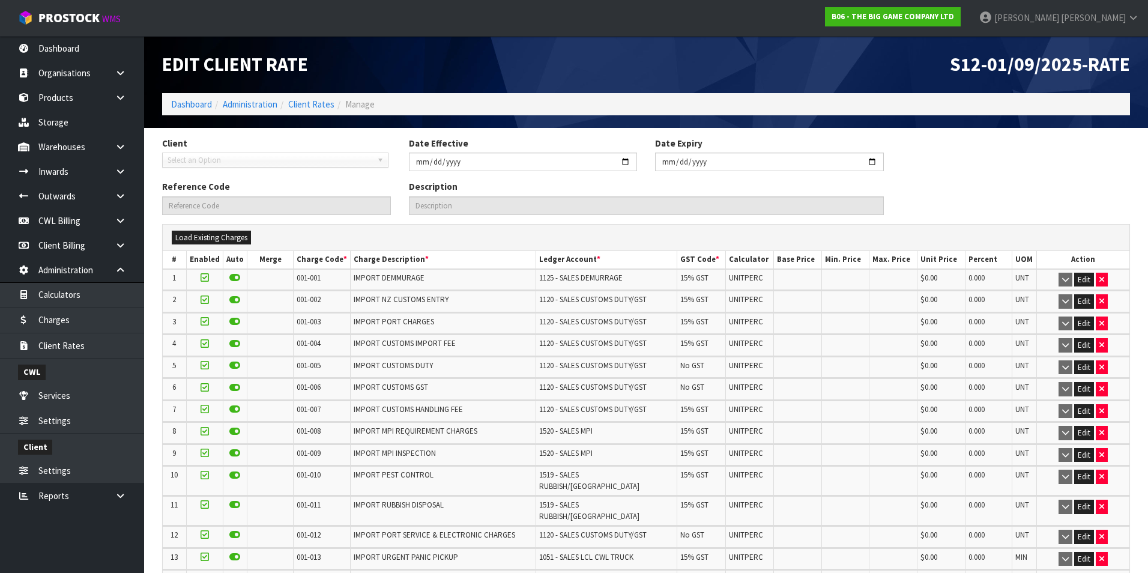
type input "2025-09-01"
type input "S12-01/09/2025-RATE"
type input "Charges effective from 01/09/2025 for client S12"
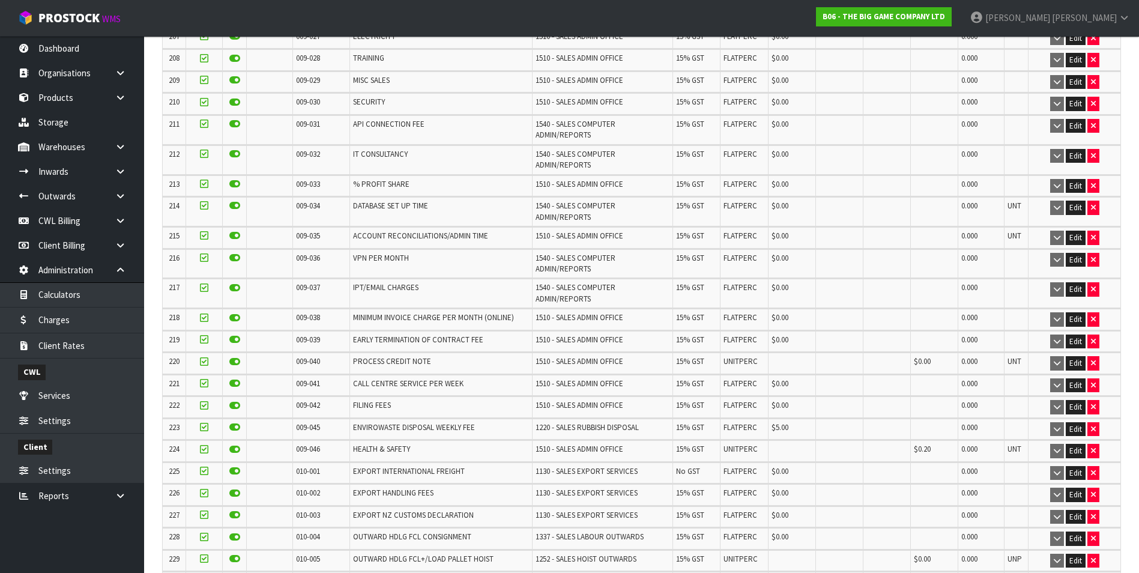
scroll to position [5096, 0]
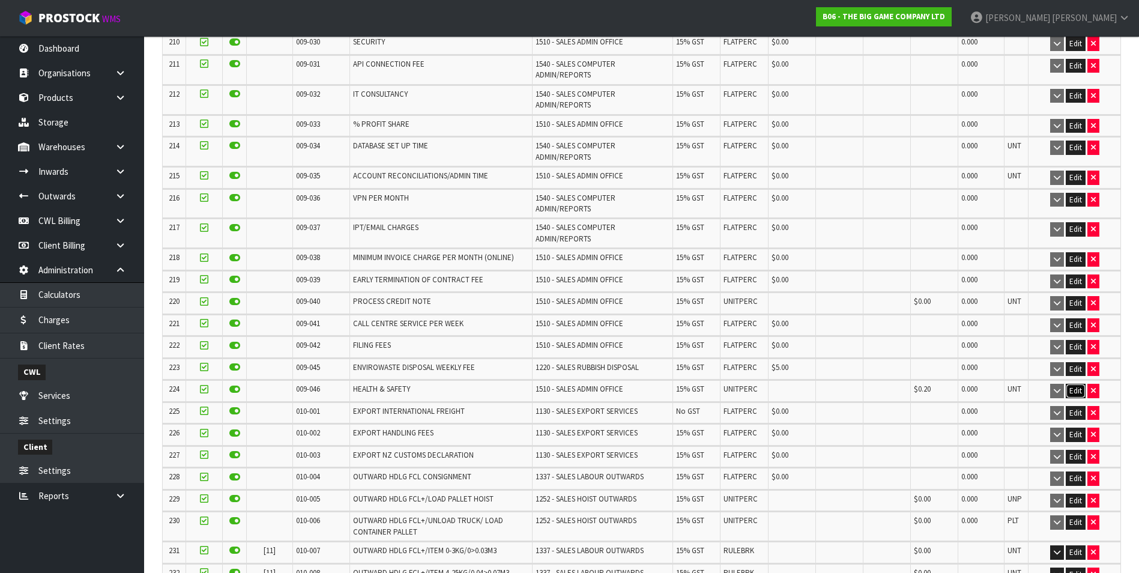
click at [1069, 384] on button "Edit" at bounding box center [1075, 391] width 20 height 14
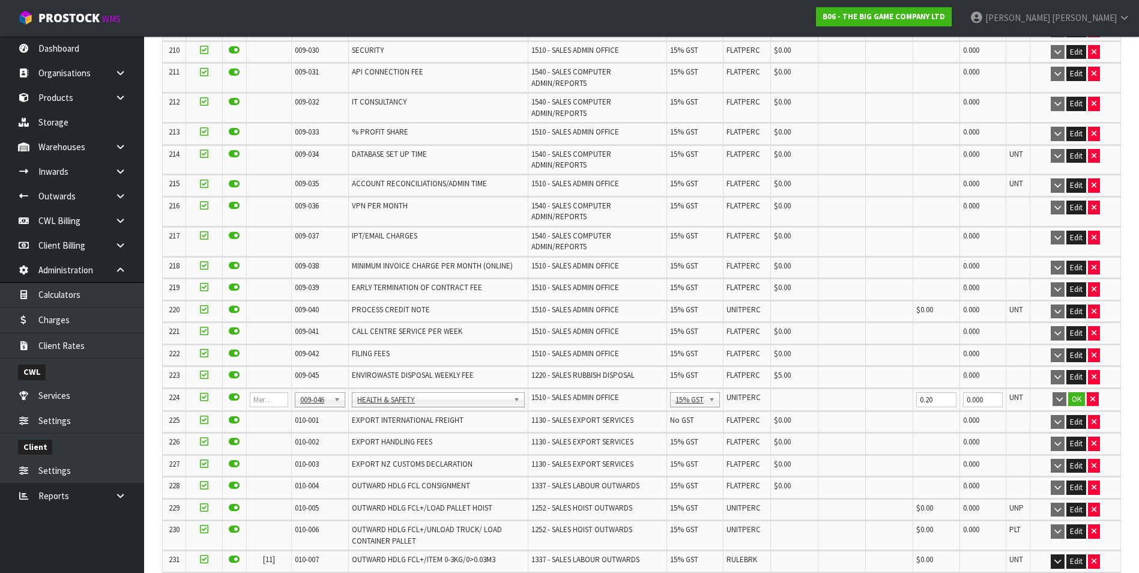
scroll to position [5128, 0]
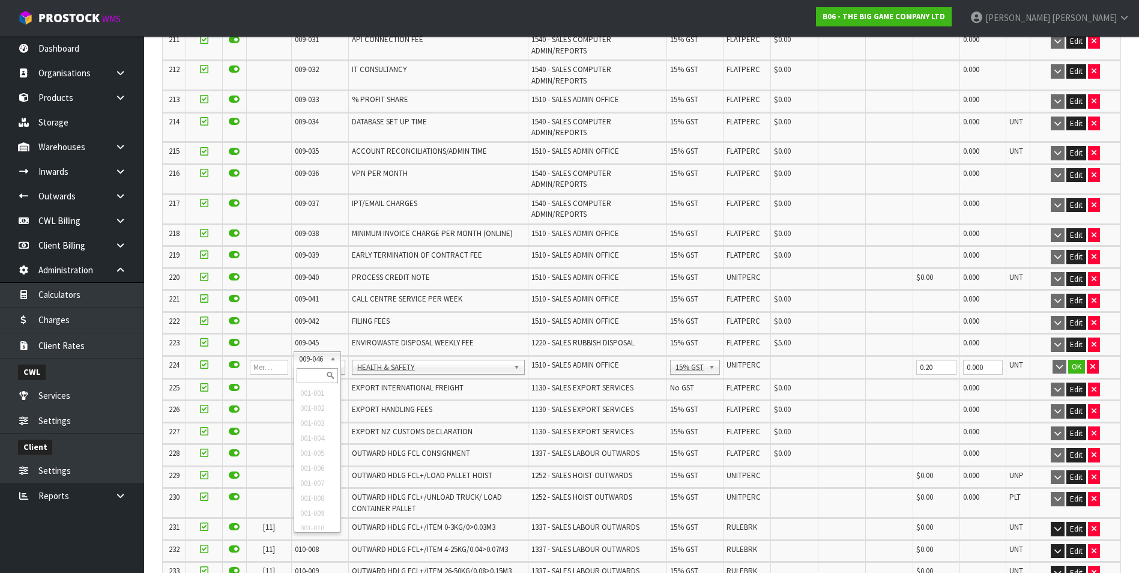
click at [320, 371] on input "text" at bounding box center [317, 375] width 41 height 15
type input "008-146"
click at [785, 360] on input "0.00" at bounding box center [794, 367] width 41 height 15
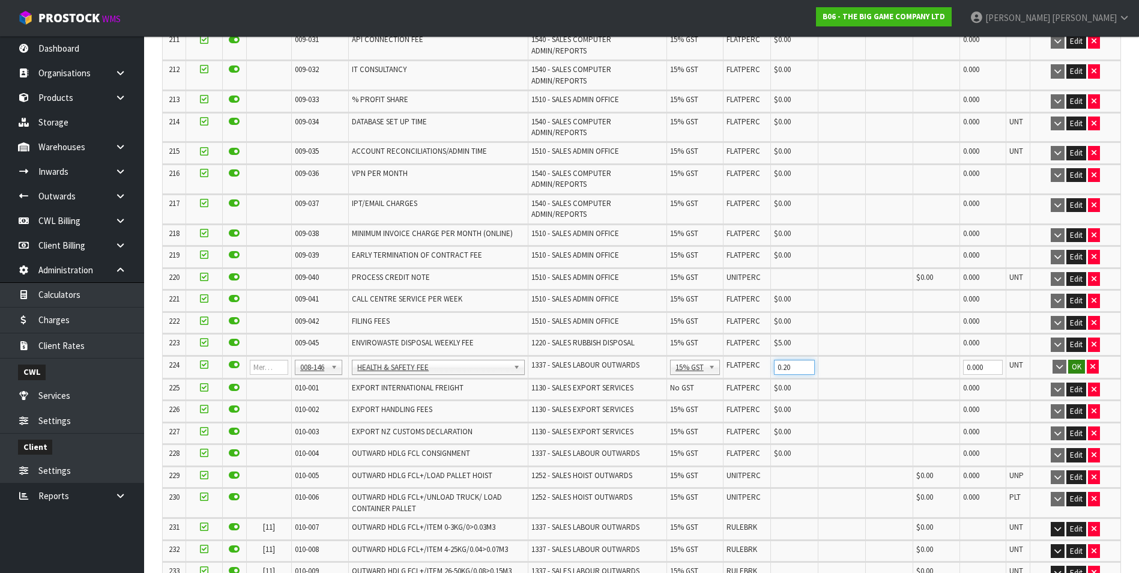
type input "0.20"
click at [1074, 360] on button "OK" at bounding box center [1076, 367] width 17 height 14
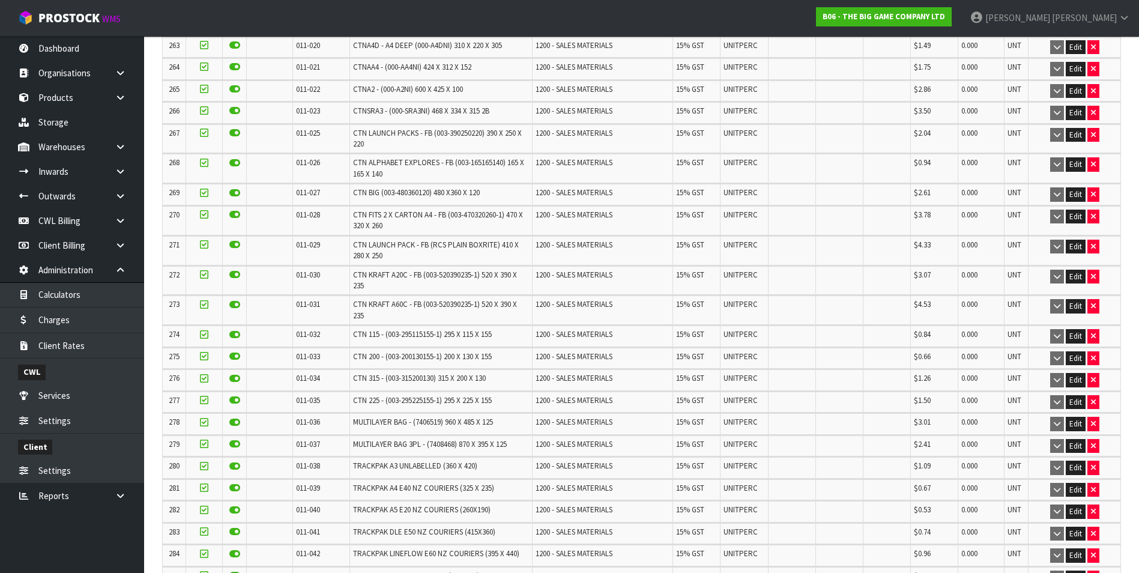
scroll to position [7454, 0]
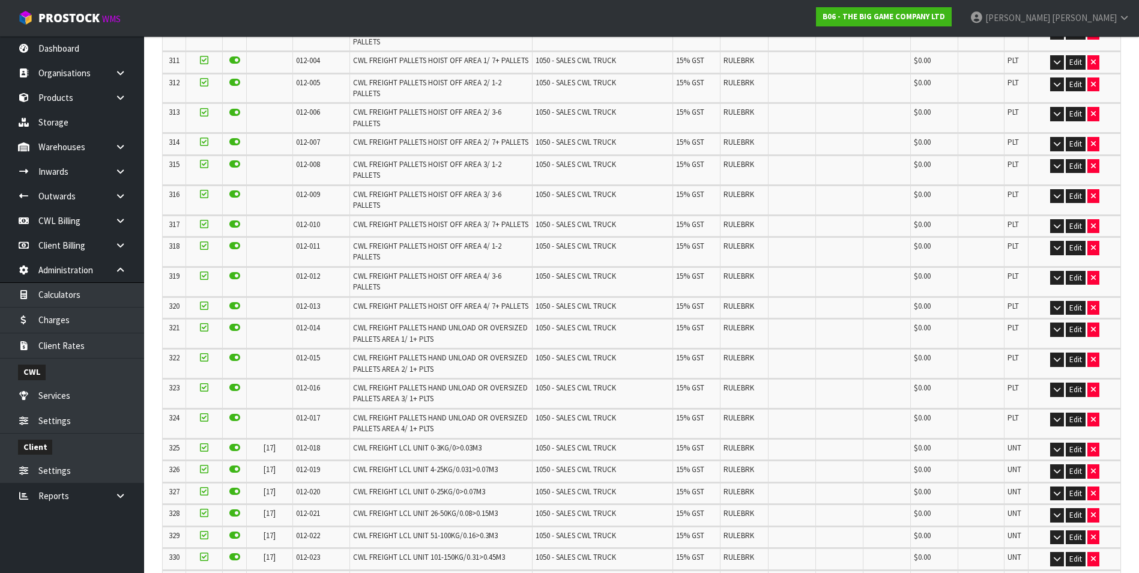
scroll to position [0, 0]
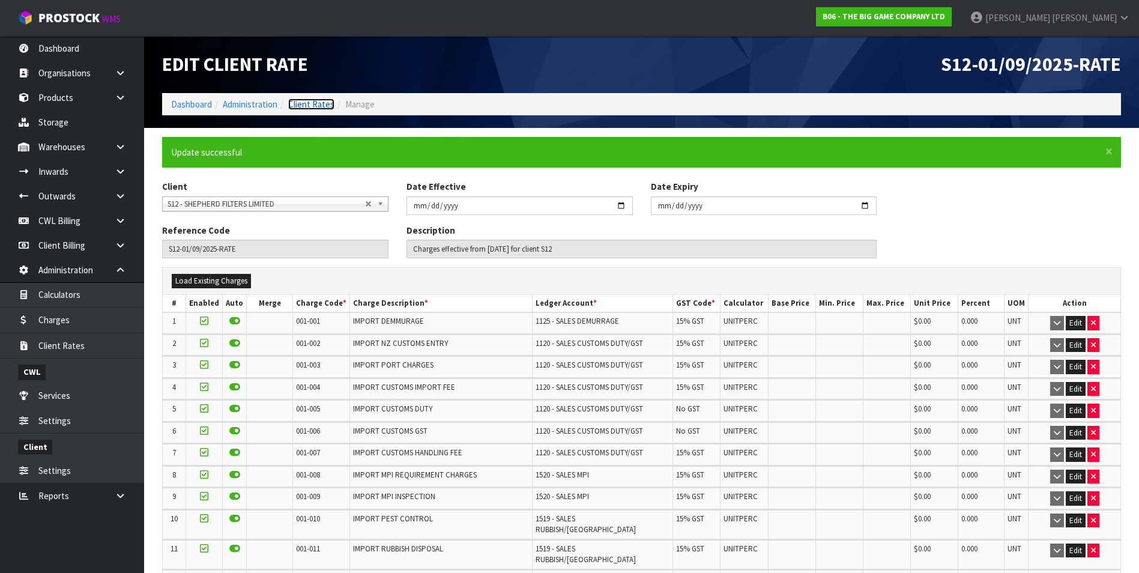
click at [321, 106] on link "Client Rates" at bounding box center [311, 103] width 46 height 11
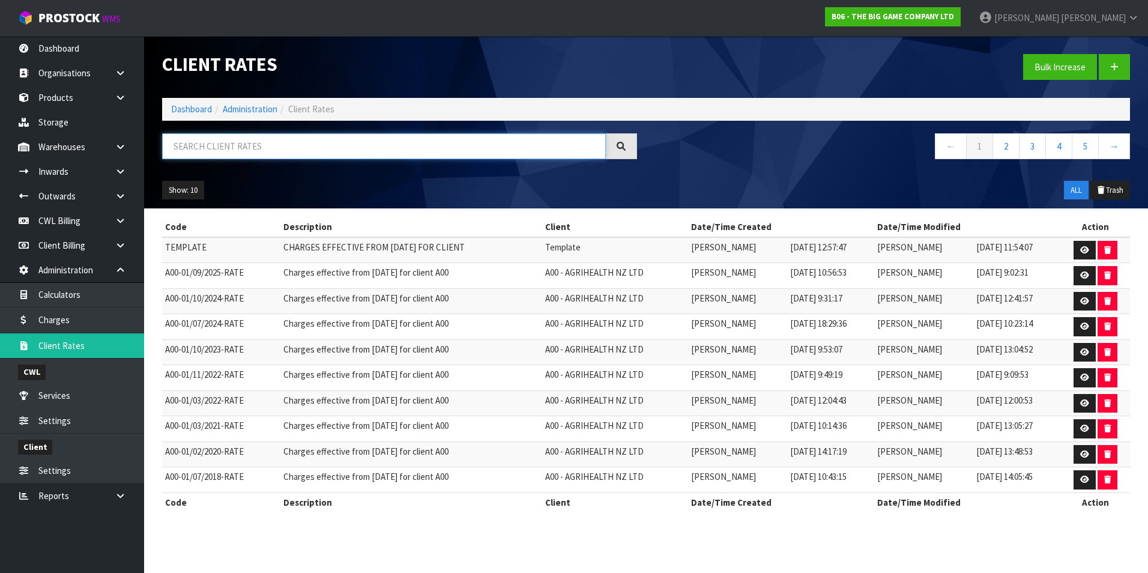
click at [239, 156] on input "text" at bounding box center [384, 146] width 444 height 26
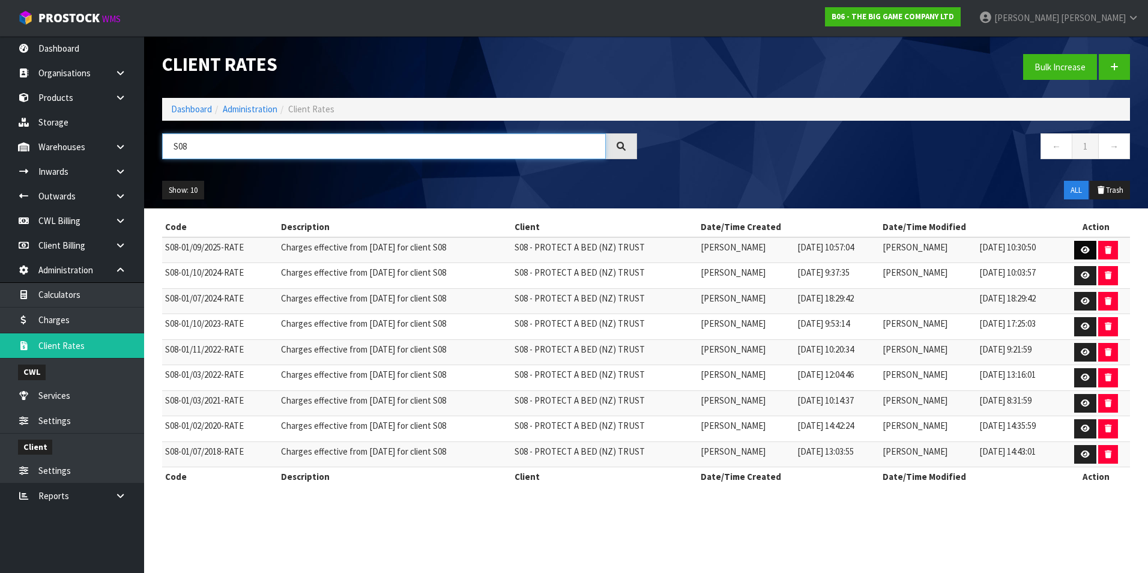
type input "S08"
click at [1082, 246] on icon at bounding box center [1084, 250] width 9 height 8
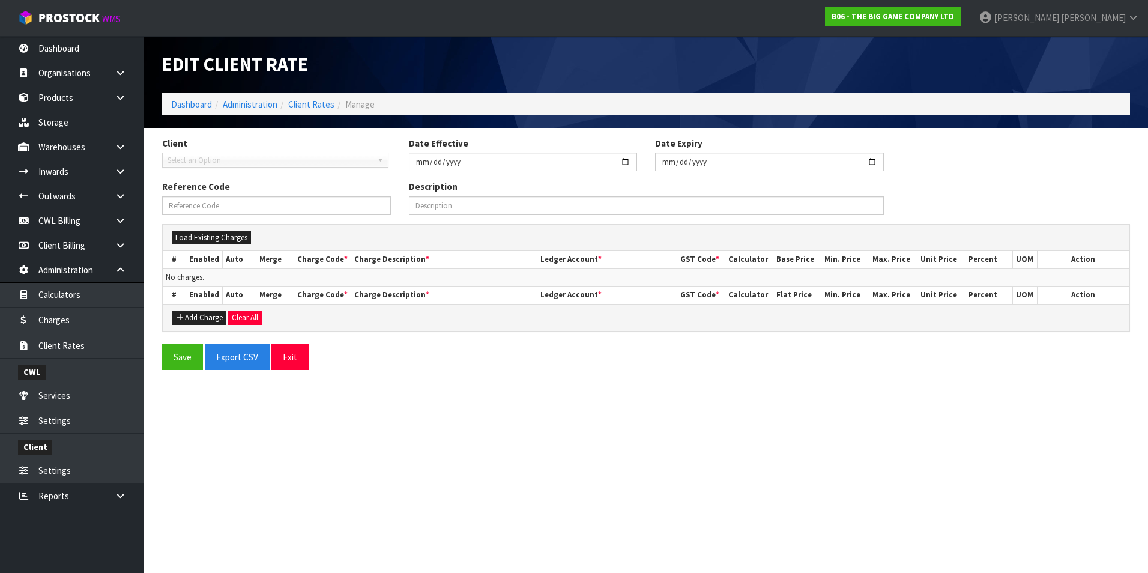
type input "2025-09-01"
type input "S08-01/09/2025-RATE"
type input "Charges effective from 01/09/2025 for client S08"
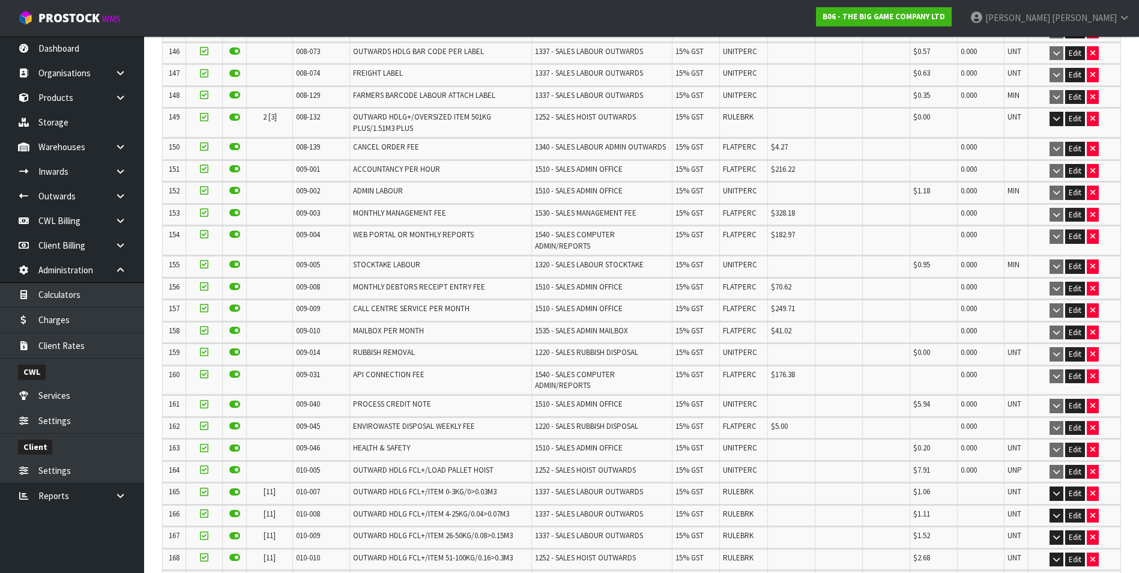
scroll to position [3662, 0]
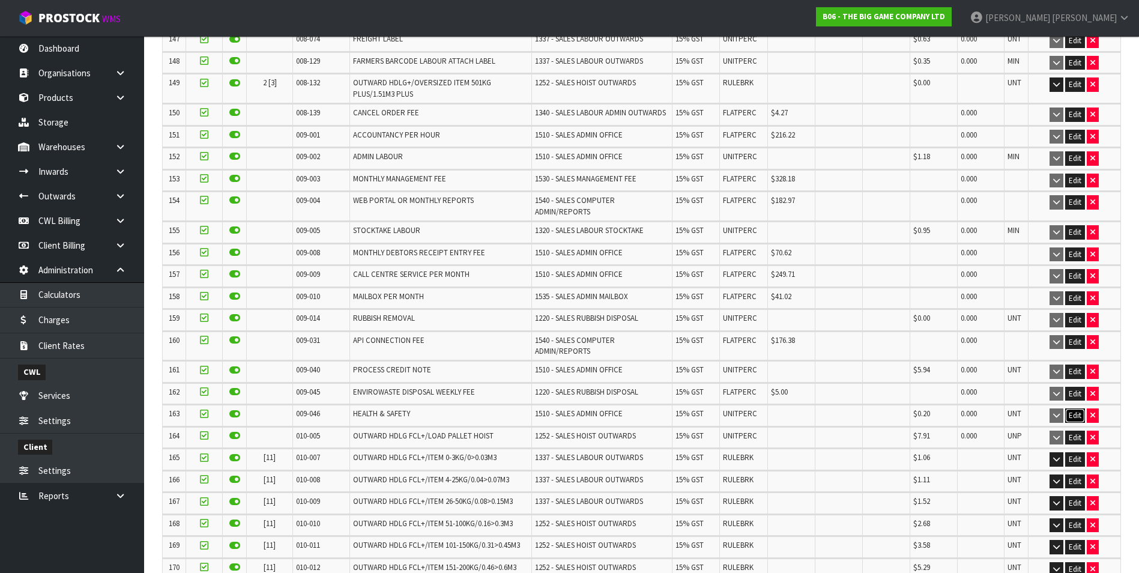
click at [1078, 408] on button "Edit" at bounding box center [1075, 415] width 20 height 14
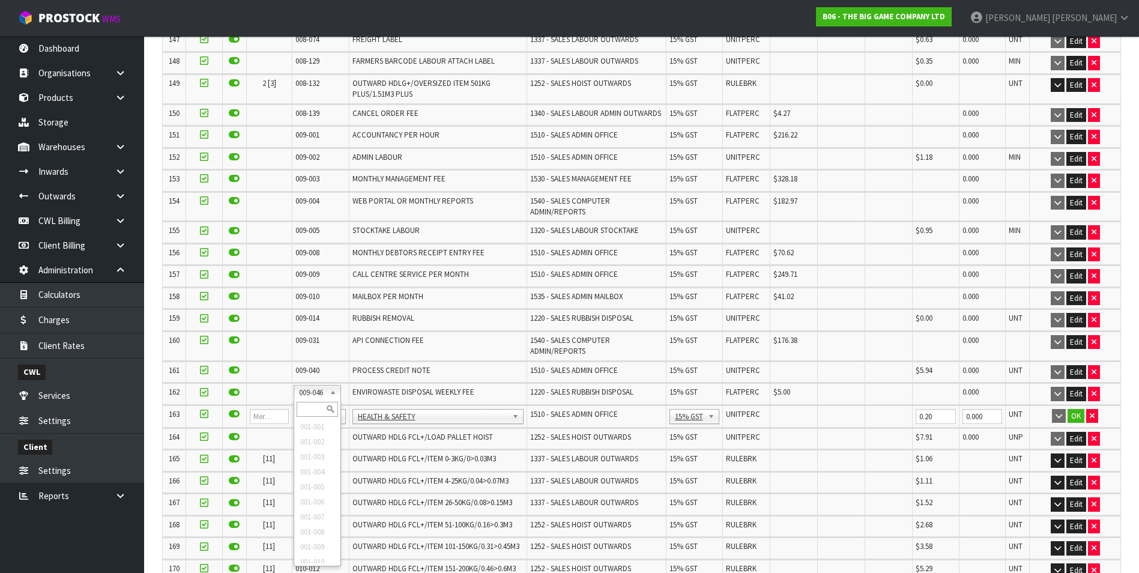
click at [318, 406] on input "text" at bounding box center [317, 409] width 41 height 15
type input "008-146"
click at [775, 409] on input "0.00" at bounding box center [794, 416] width 41 height 15
type input "0.20"
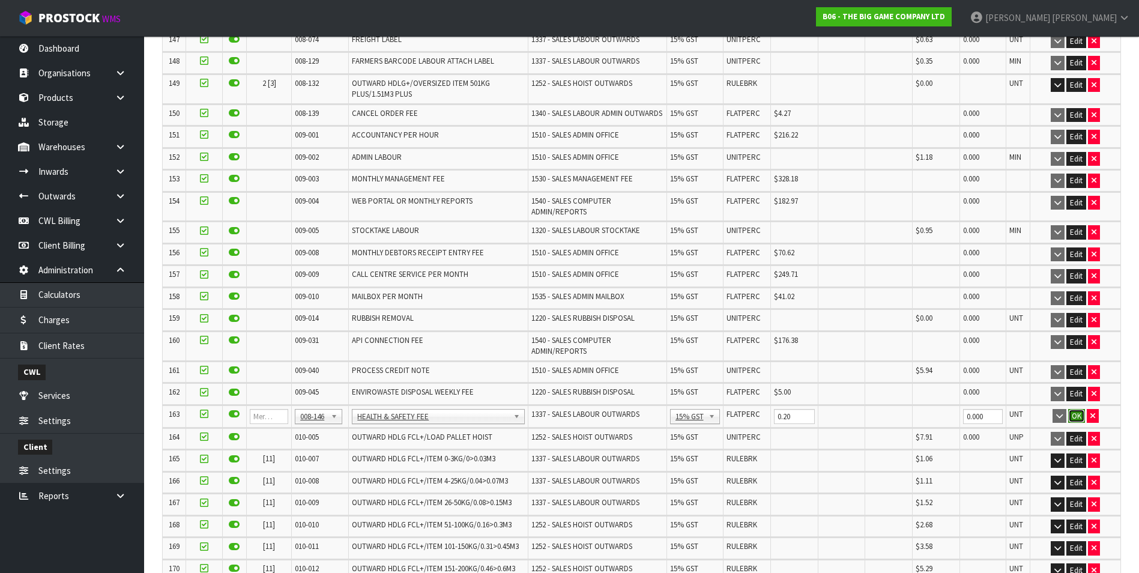
click at [1075, 409] on button "OK" at bounding box center [1076, 416] width 17 height 14
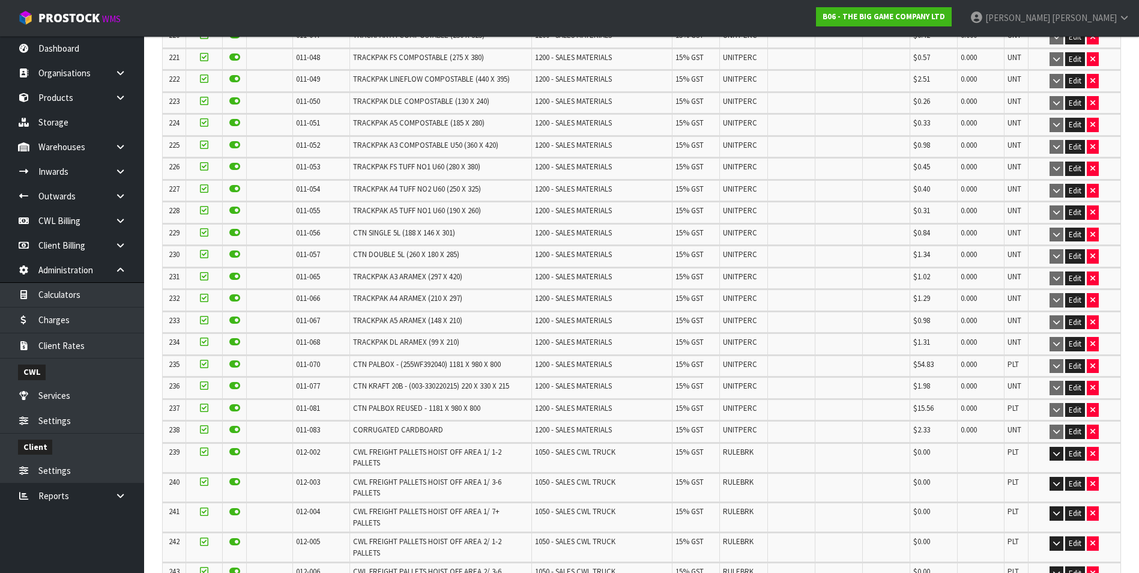
scroll to position [5810, 0]
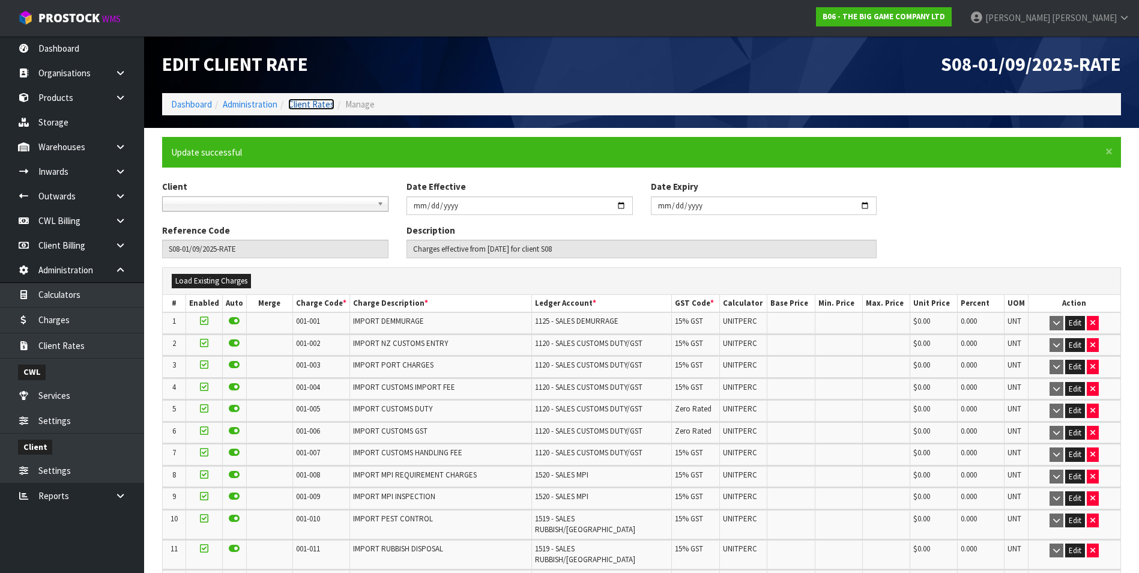
click at [307, 99] on link "Client Rates" at bounding box center [311, 103] width 46 height 11
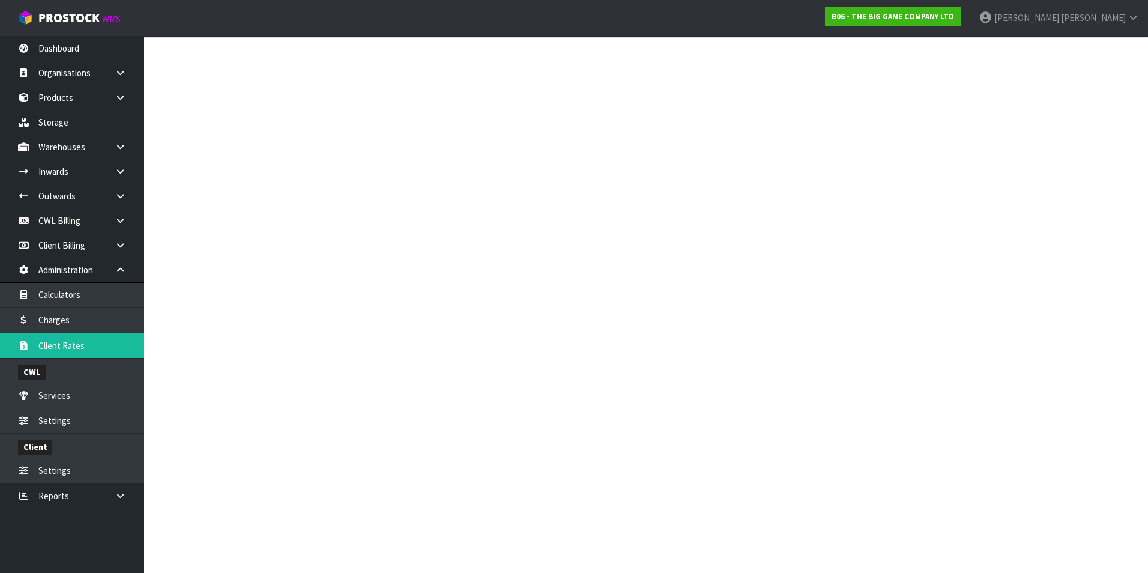
click input "text"
type input "SPEED"
click icon
type input "2025-09-01"
type input "S11-01/09/2025-RATE"
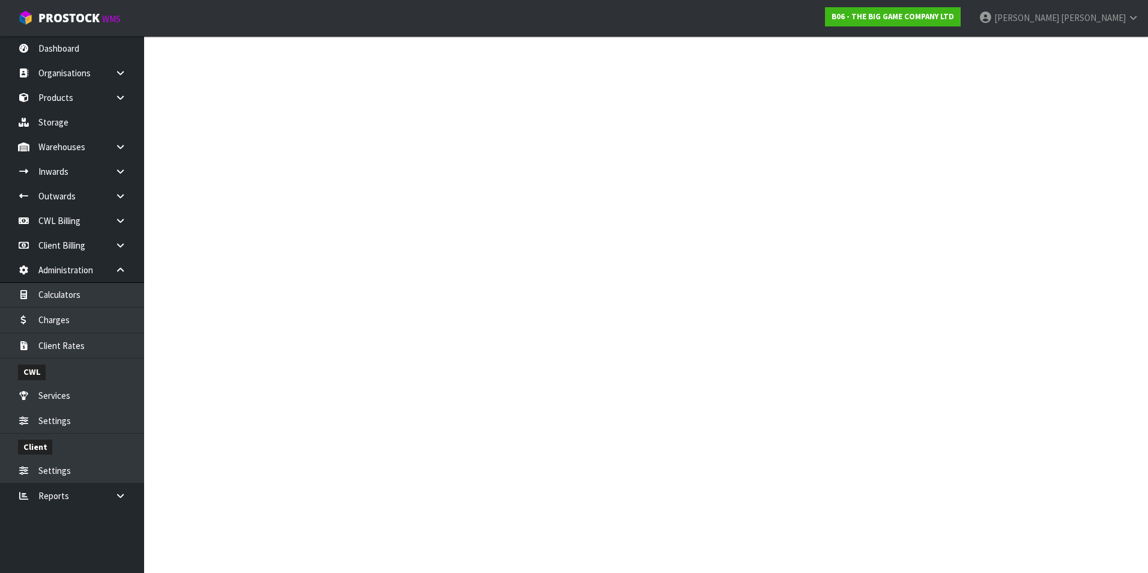
type input "Charges effective from 01/09/2025 for client S11"
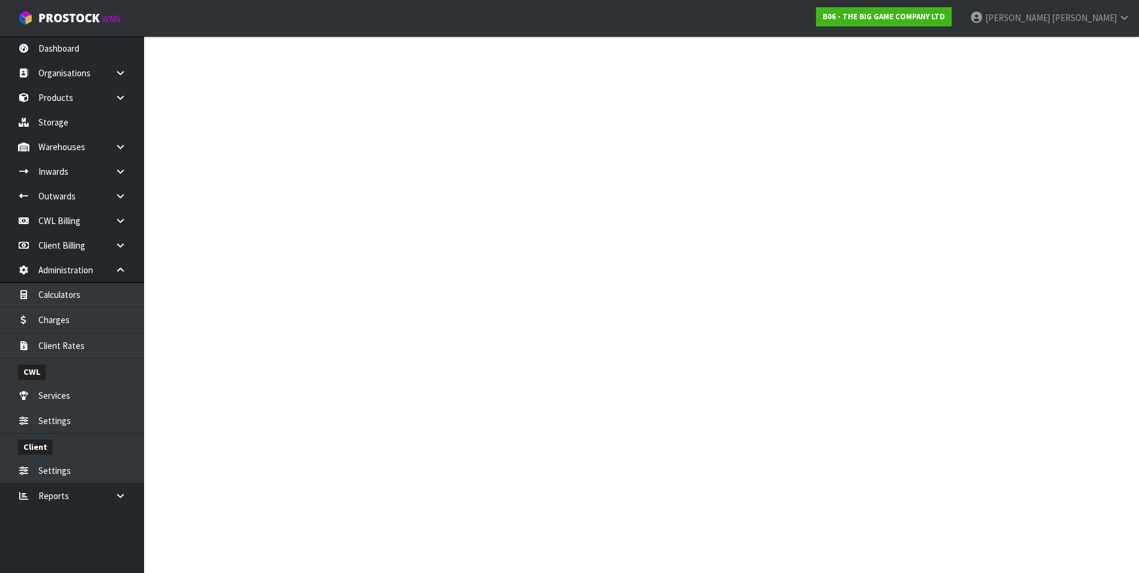
scroll to position [3195, 0]
click button "Edit"
click input "text"
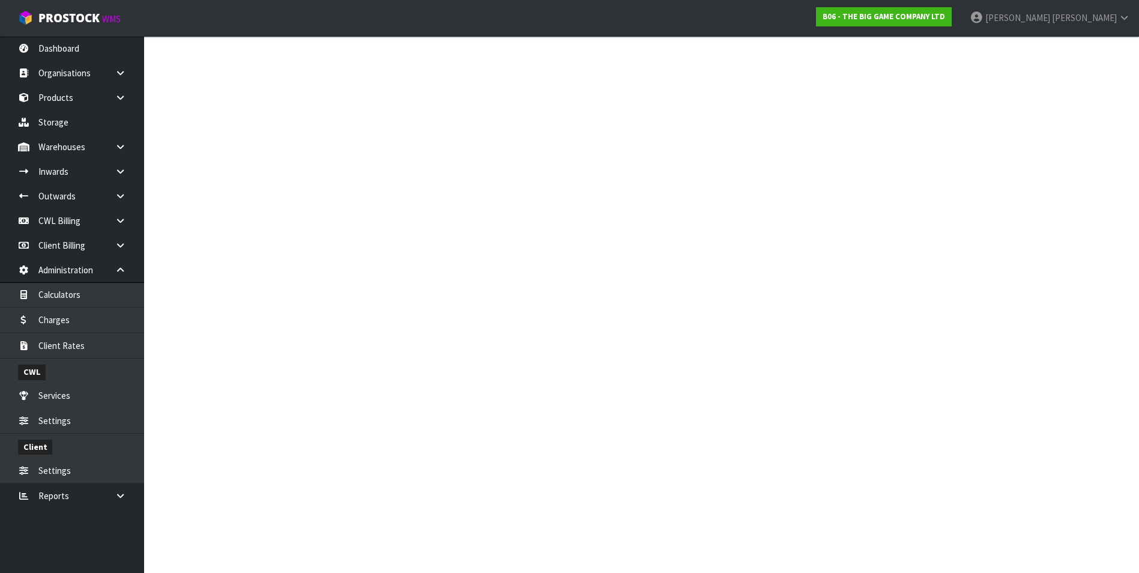
type input "008-146"
click input "0.00"
type input "0.20"
click button "OK"
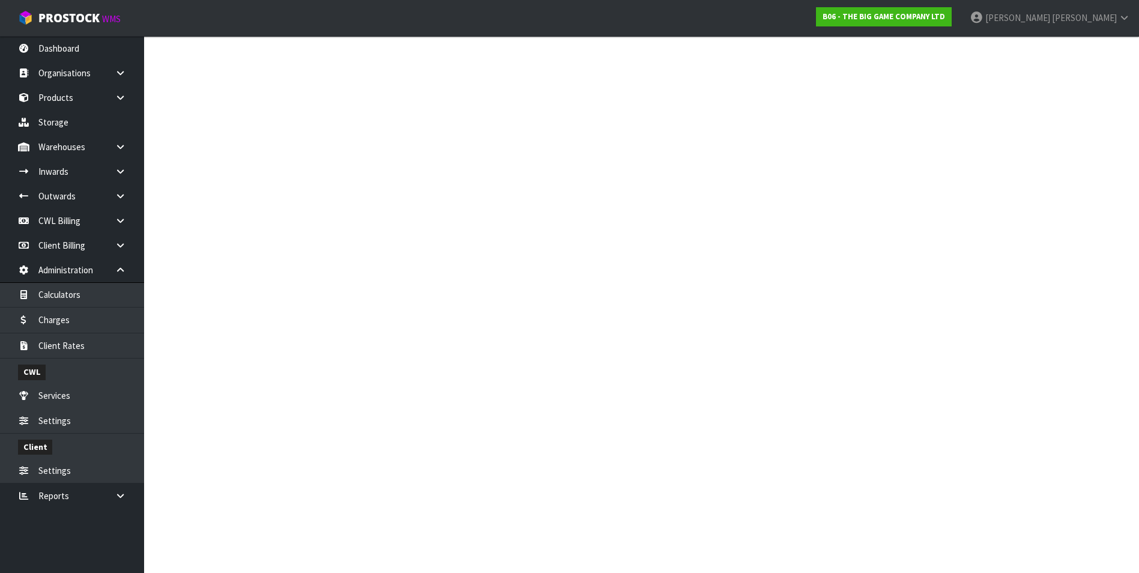
scroll to position [5485, 0]
click button "Save"
click link "Client Rates"
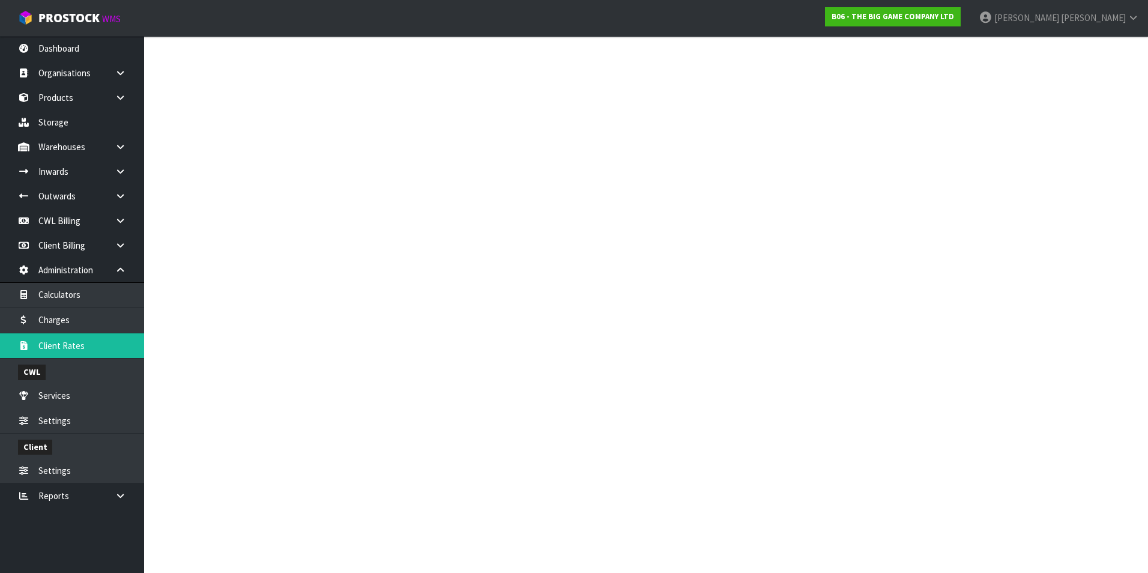
click input "text"
type input "STAT"
click icon
type input "2025-09-01"
type input "S04-01/09/2025-RATE"
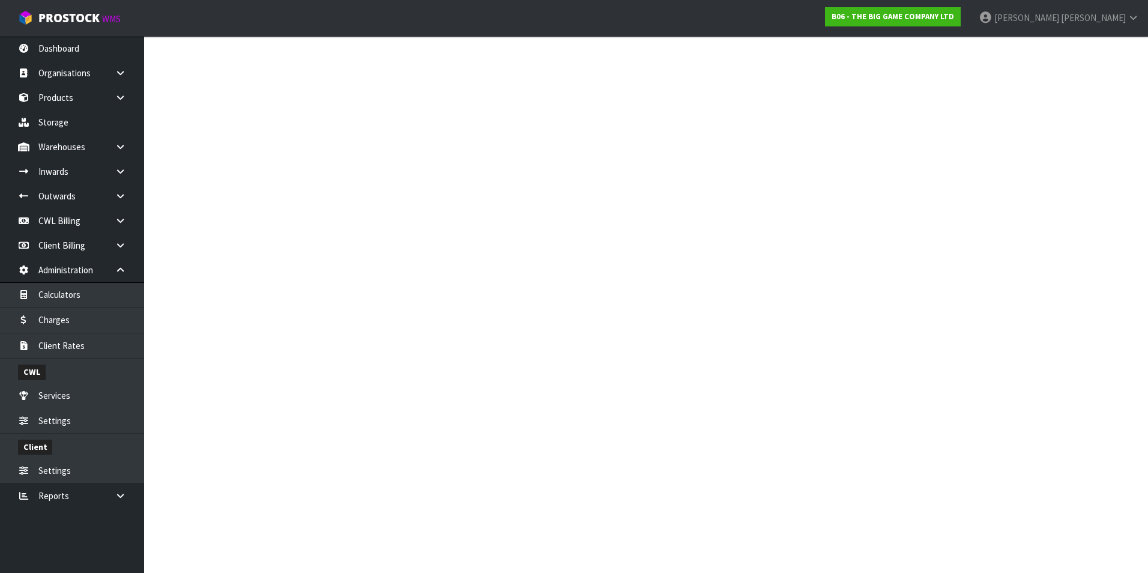
type input "Charges effective from 01/09/2025 for client S04"
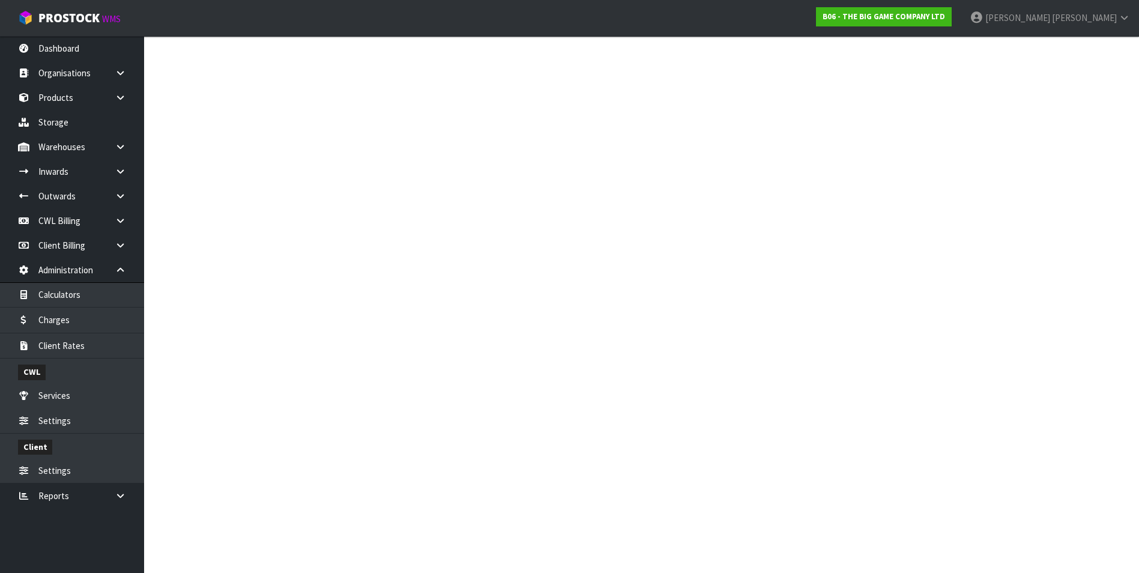
scroll to position [3384, 0]
click button "Edit"
drag, startPoint x: 318, startPoint y: 328, endPoint x: 309, endPoint y: 340, distance: 15.0
click input "text"
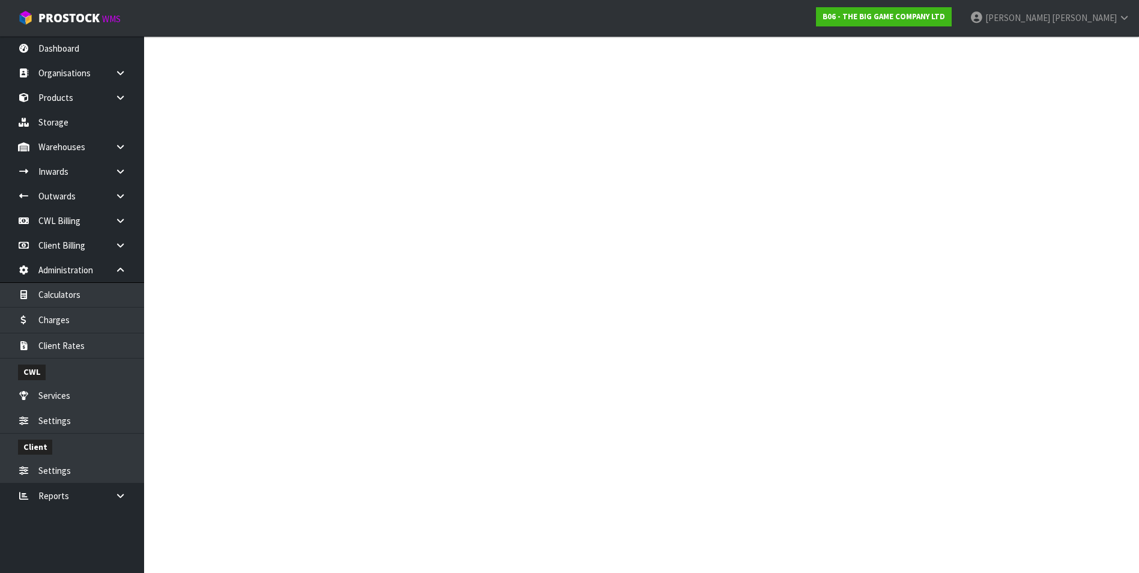
scroll to position [0, 0]
type input "008-146"
drag, startPoint x: 779, startPoint y: 330, endPoint x: 796, endPoint y: 328, distance: 17.5
click input "0.00"
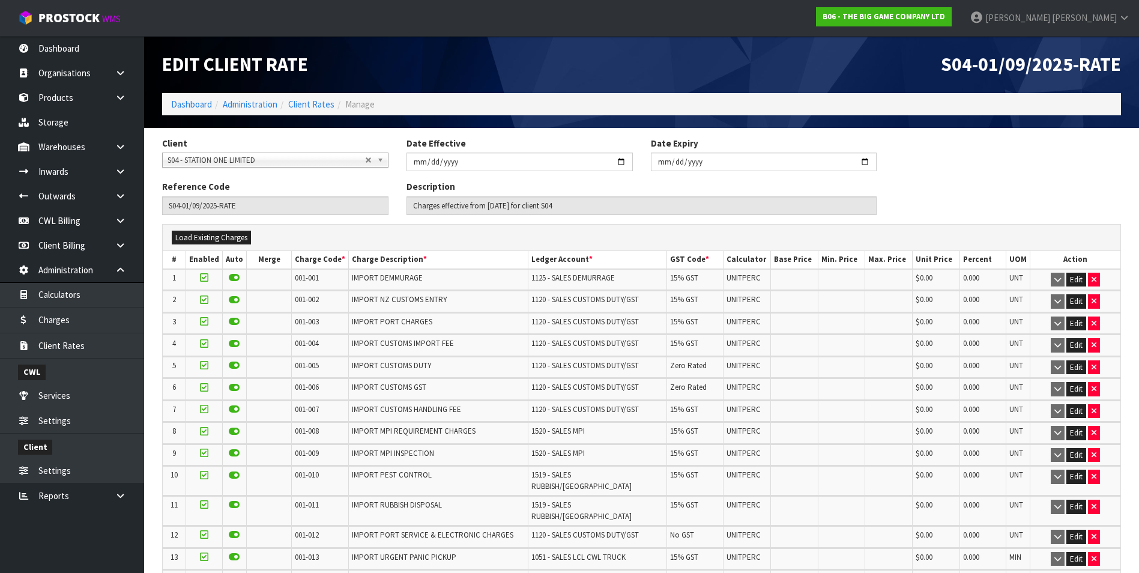
scroll to position [3391, 0]
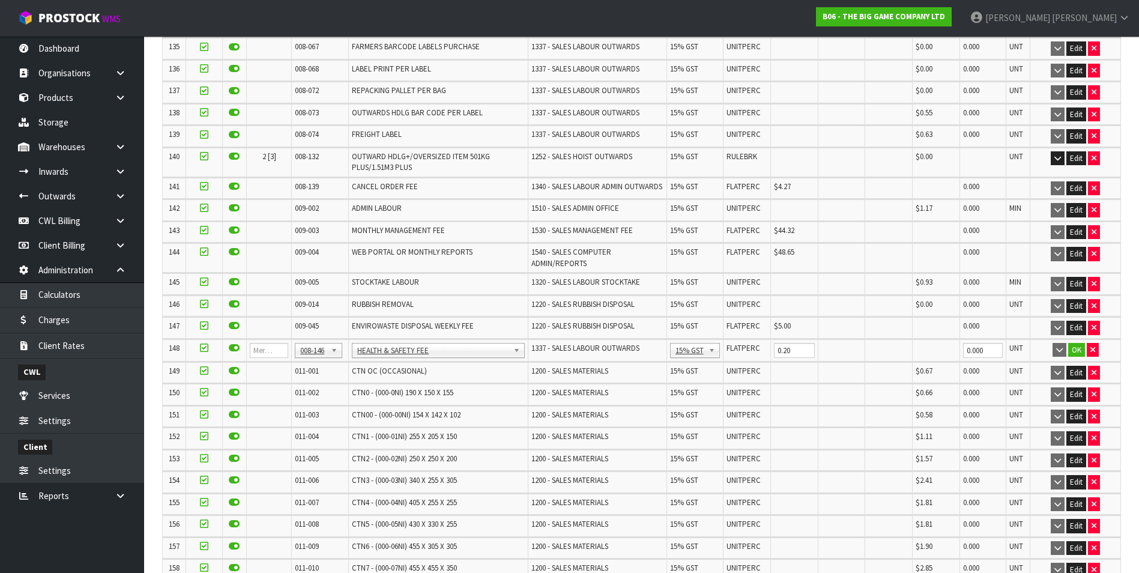
type input "0.20"
click at [1077, 343] on button "OK" at bounding box center [1076, 350] width 17 height 14
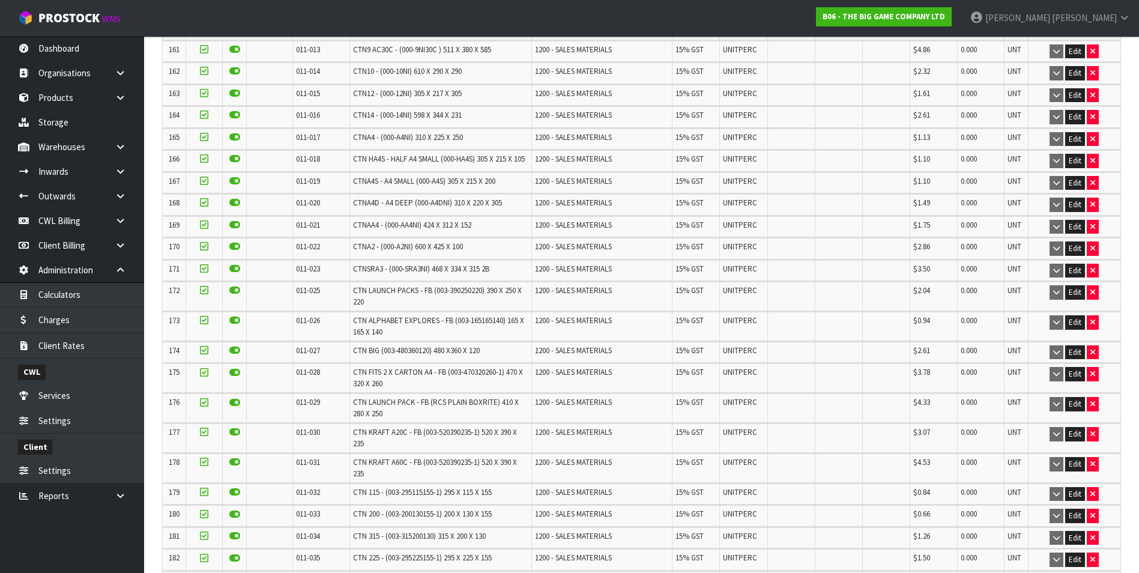
scroll to position [5246, 0]
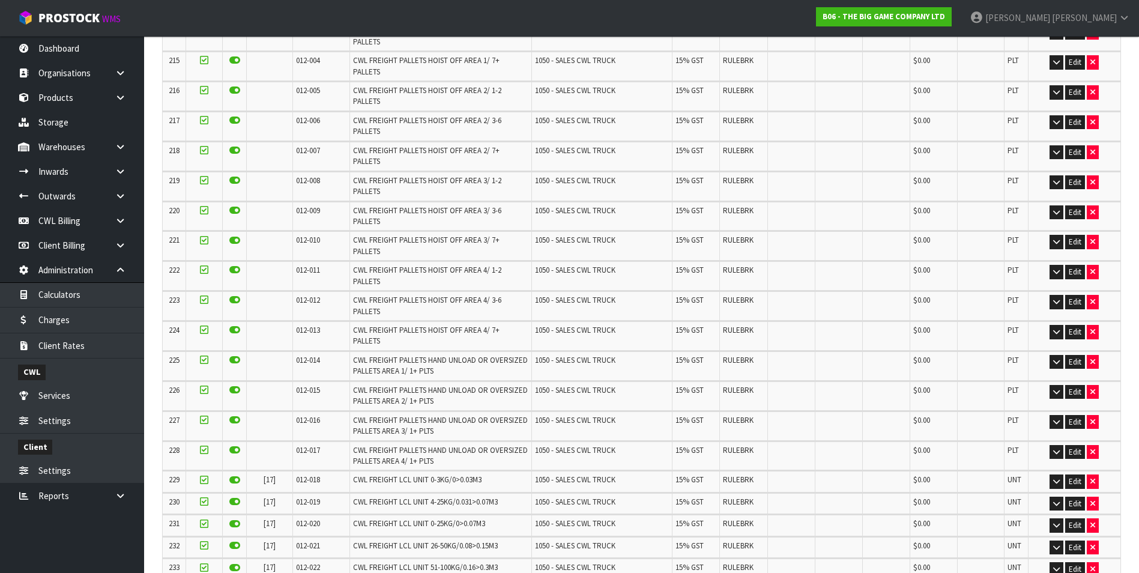
scroll to position [0, 0]
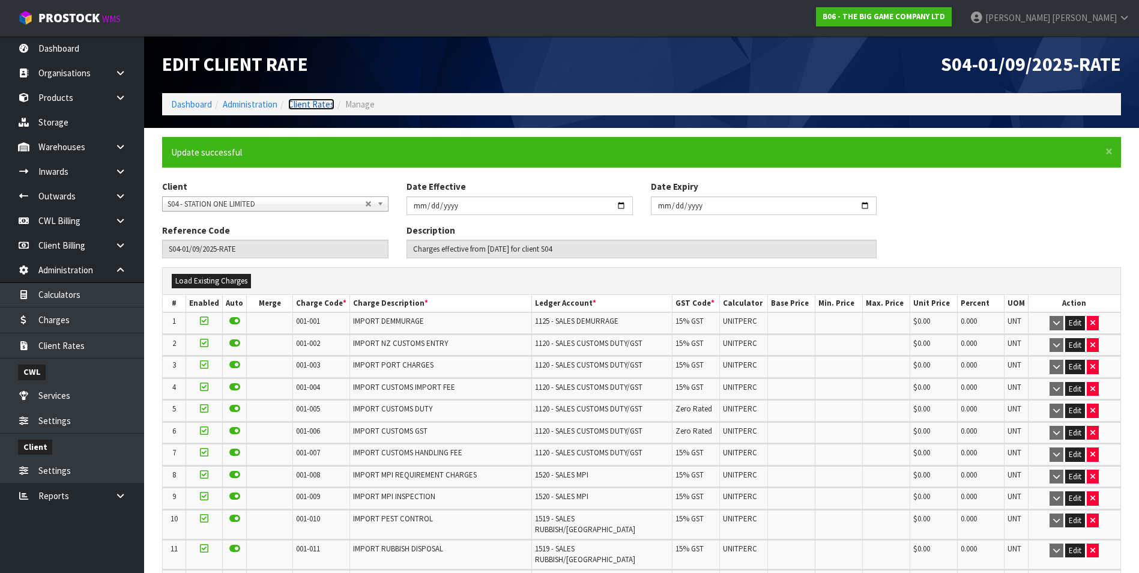
click at [316, 106] on link "Client Rates" at bounding box center [311, 103] width 46 height 11
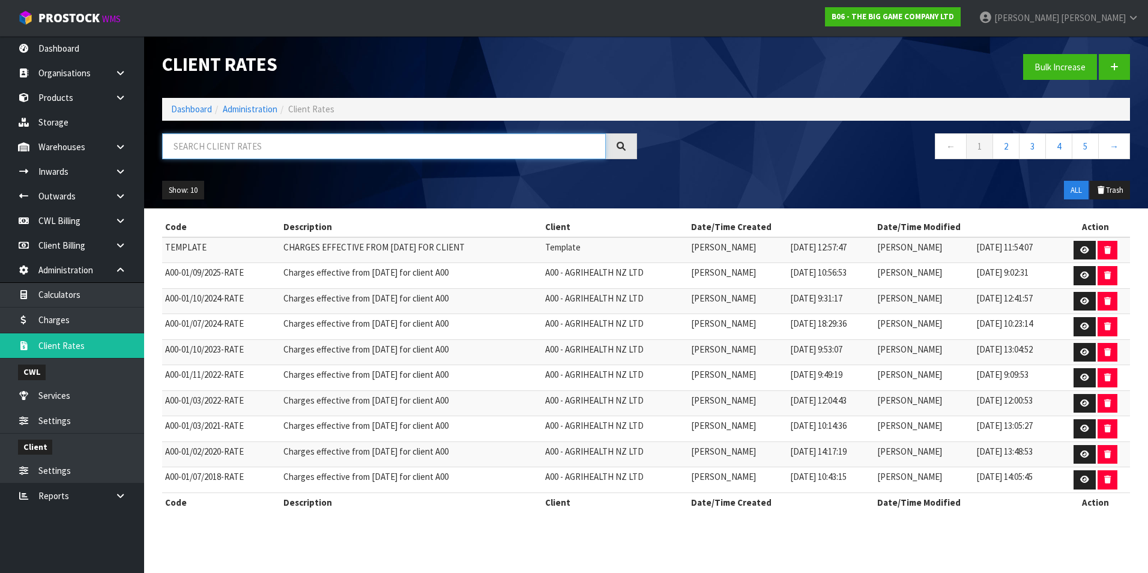
click at [188, 150] on input "text" at bounding box center [384, 146] width 444 height 26
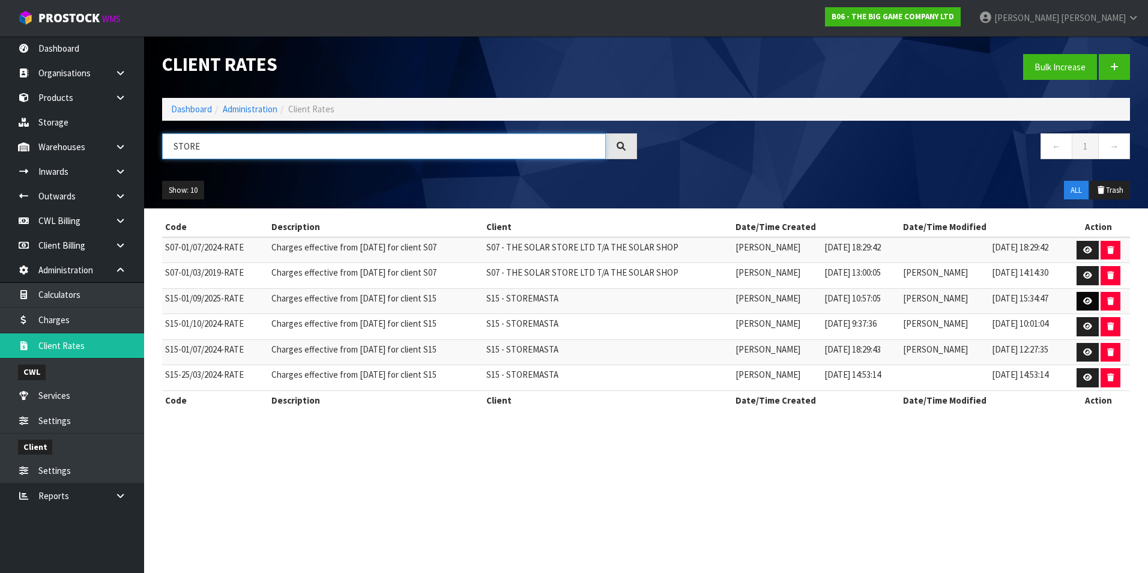
type input "STORE"
click at [1088, 297] on icon at bounding box center [1087, 301] width 9 height 8
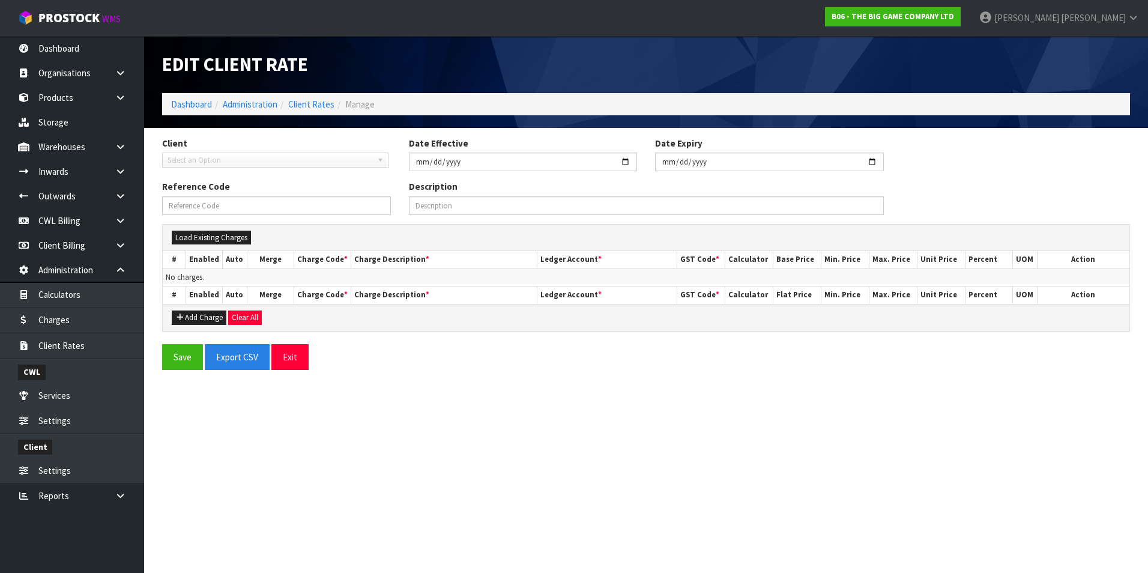
type input "2025-09-01"
type input "S15-01/09/2025-RATE"
type input "Charges effective from 01/09/2025 for client S15"
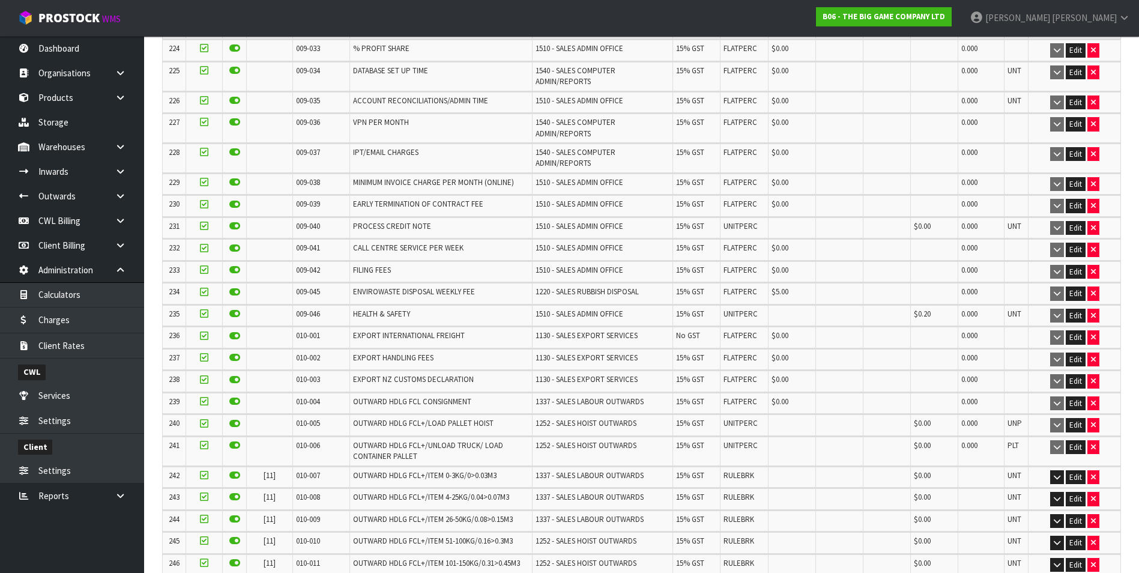
scroll to position [5467, 0]
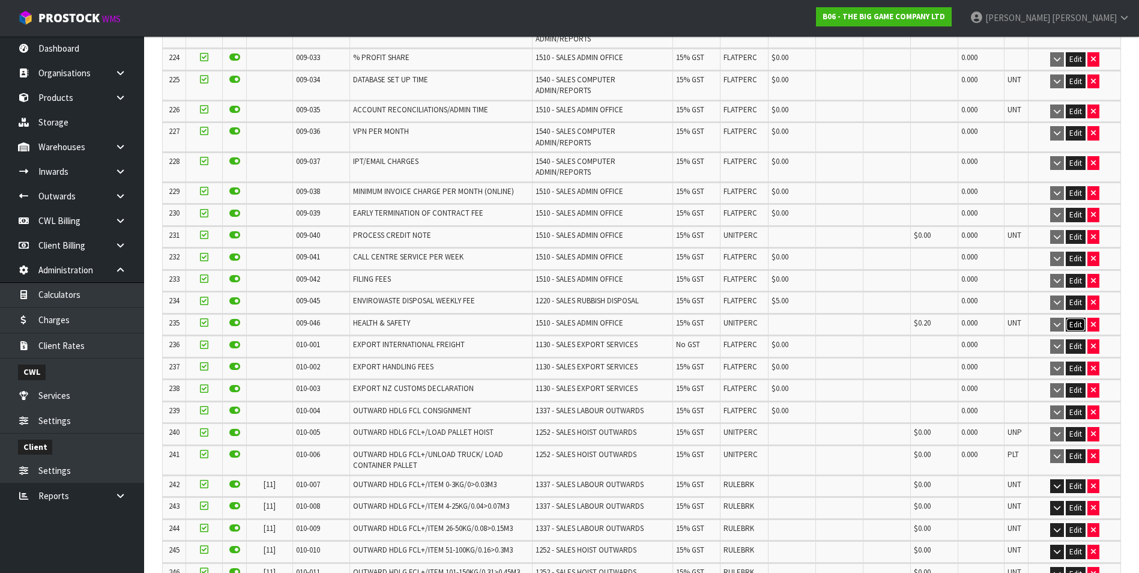
click at [1073, 318] on button "Edit" at bounding box center [1075, 325] width 20 height 14
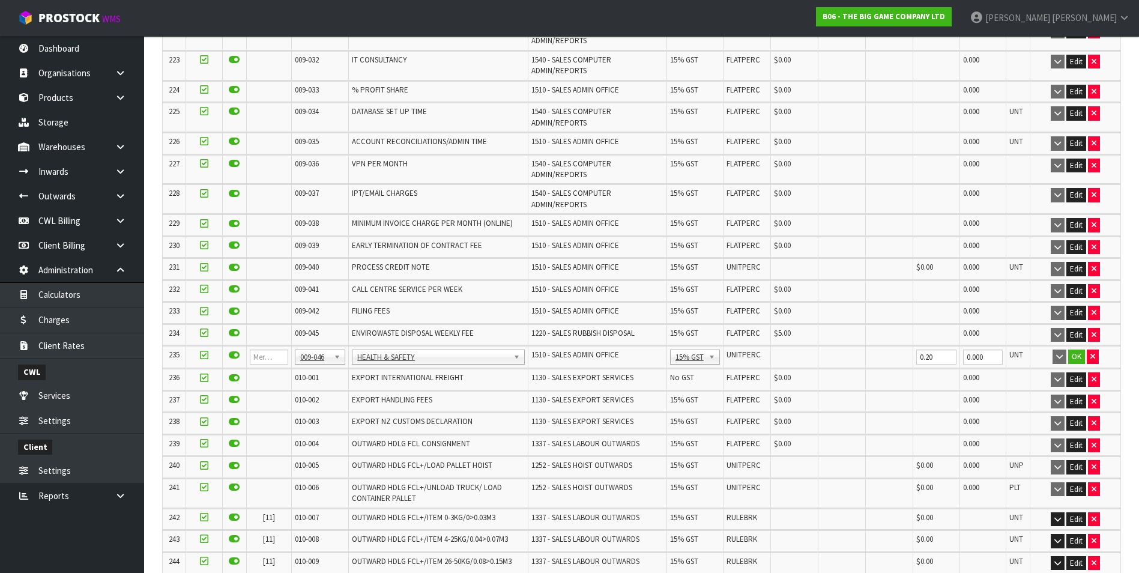
scroll to position [5500, 0]
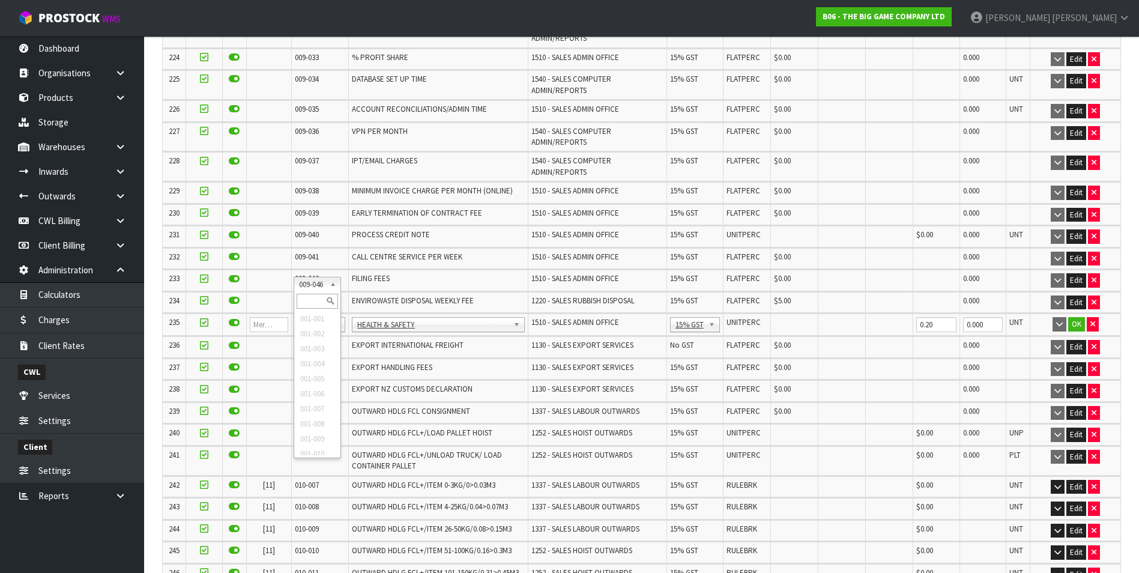
click at [307, 293] on div at bounding box center [317, 301] width 46 height 20
click at [318, 305] on input "text" at bounding box center [317, 301] width 41 height 15
type input "008-146"
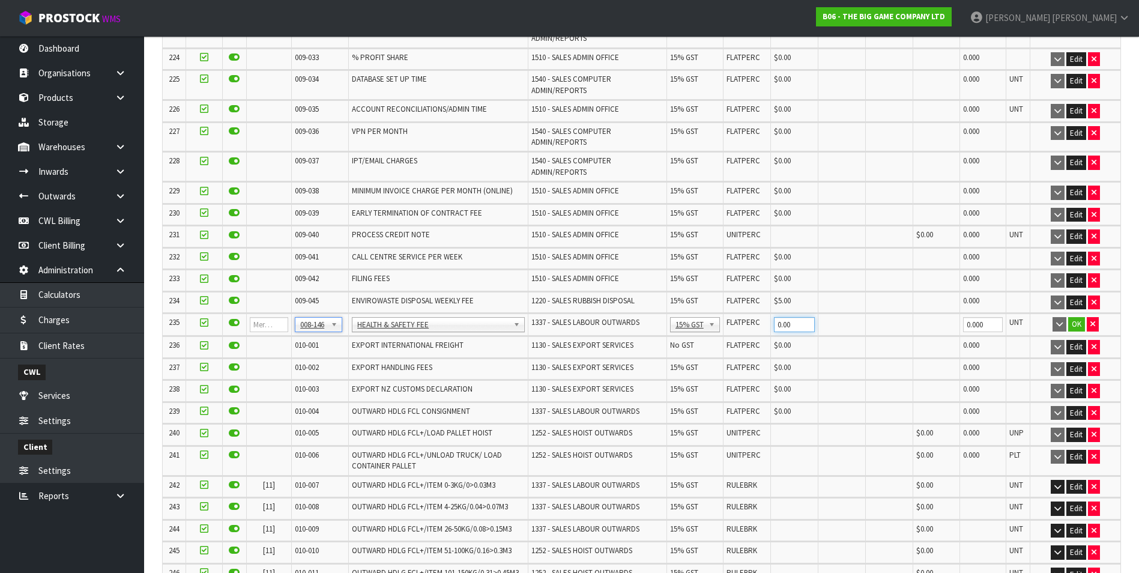
click at [782, 317] on input "0.00" at bounding box center [794, 324] width 41 height 15
type input "0.20"
click at [1076, 317] on button "OK" at bounding box center [1076, 324] width 17 height 14
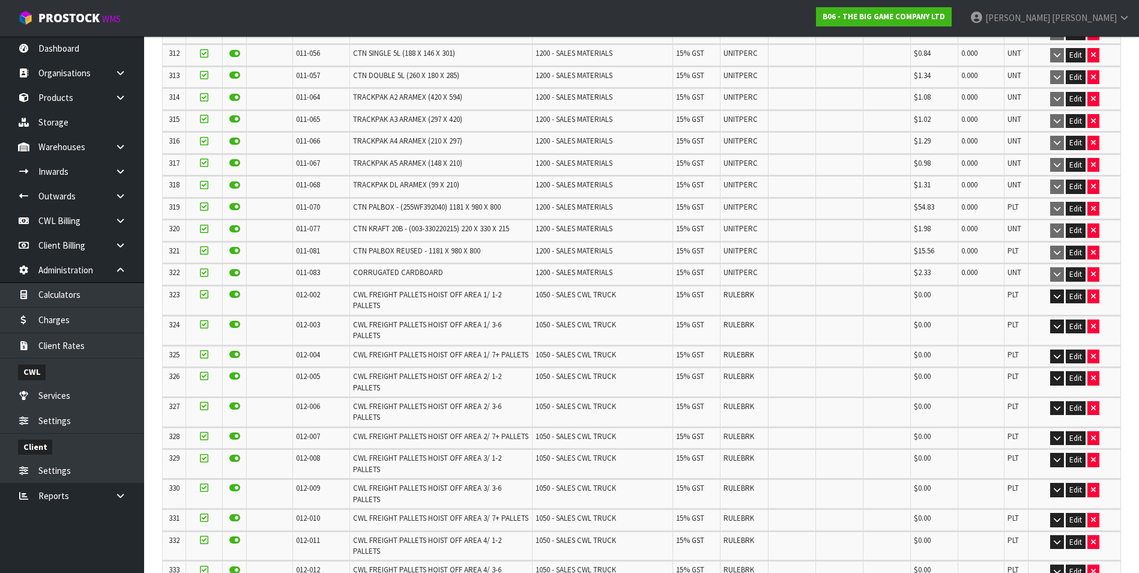
scroll to position [7817, 0]
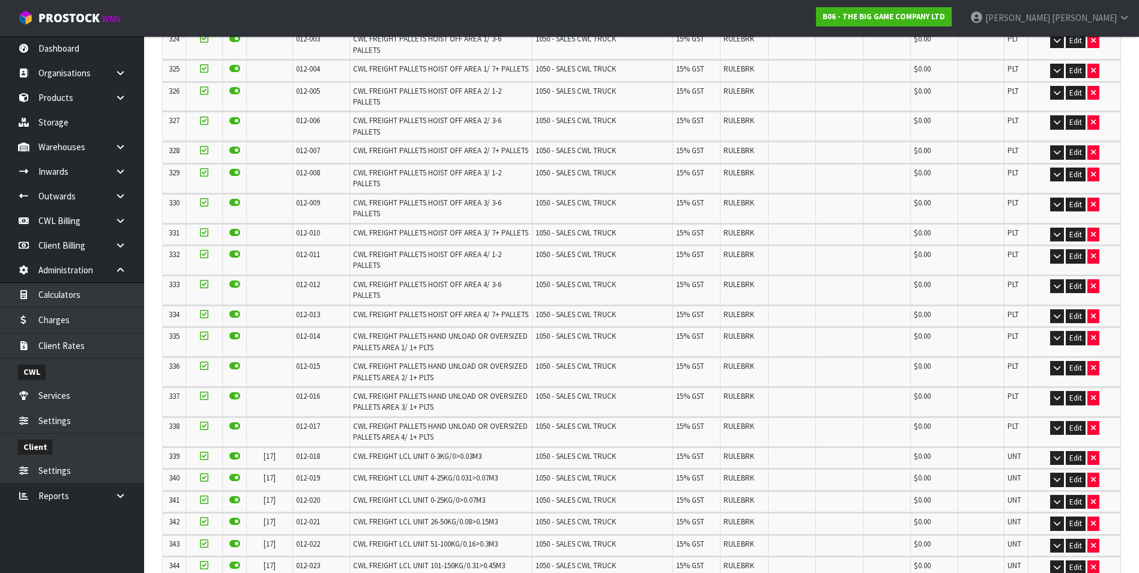
scroll to position [0, 0]
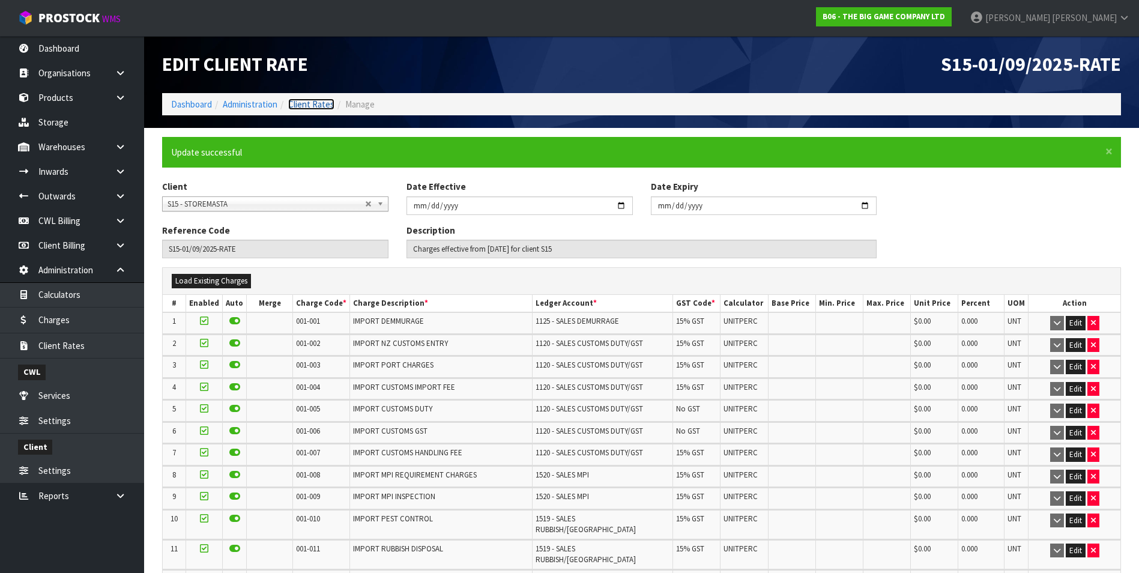
click at [314, 104] on link "Client Rates" at bounding box center [311, 103] width 46 height 11
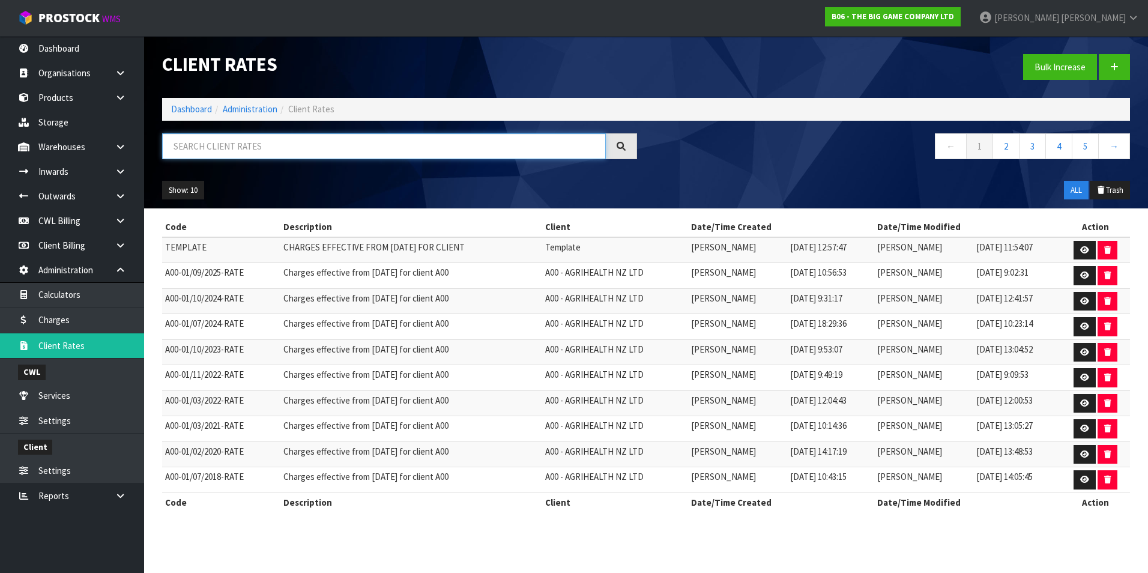
click at [222, 143] on input "text" at bounding box center [384, 146] width 444 height 26
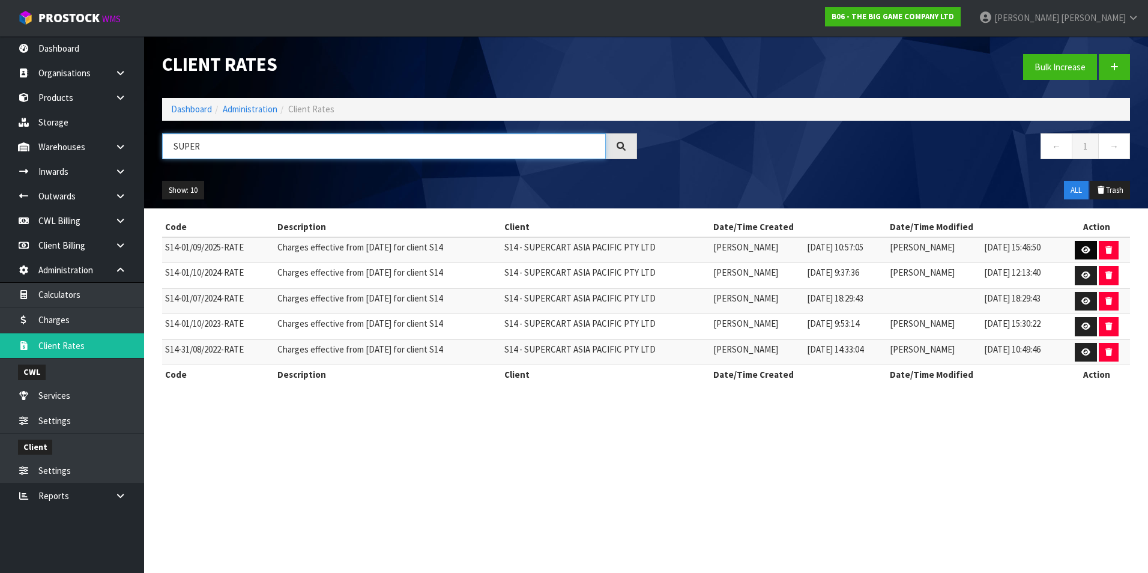
type input "SUPER"
click at [1089, 249] on icon at bounding box center [1085, 250] width 9 height 8
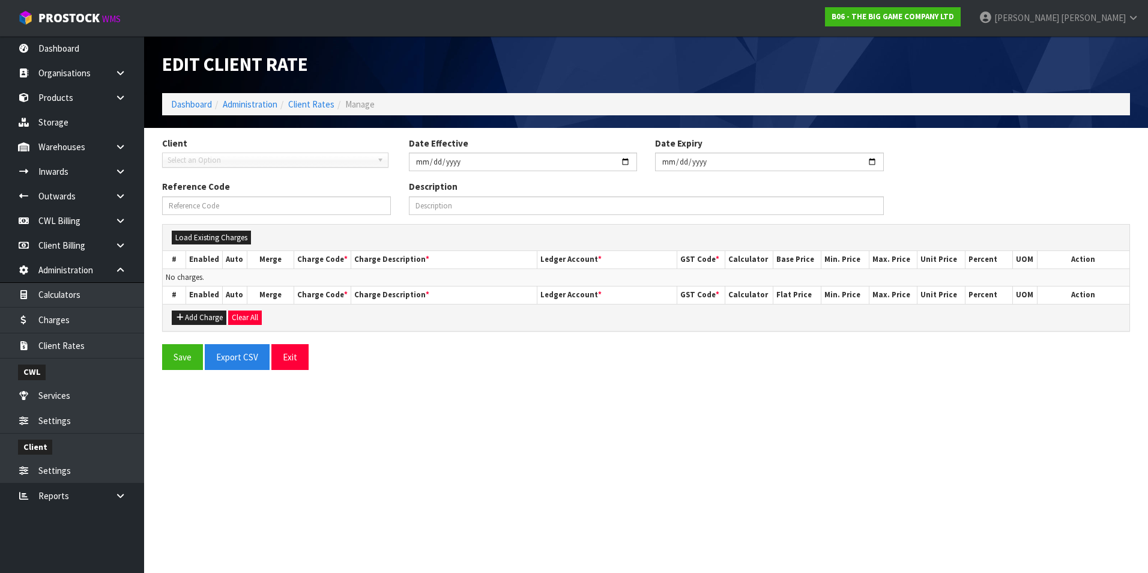
type input "2025-09-01"
type input "S14-01/09/2025-RATE"
type input "Charges effective from 01/09/2025 for client S14"
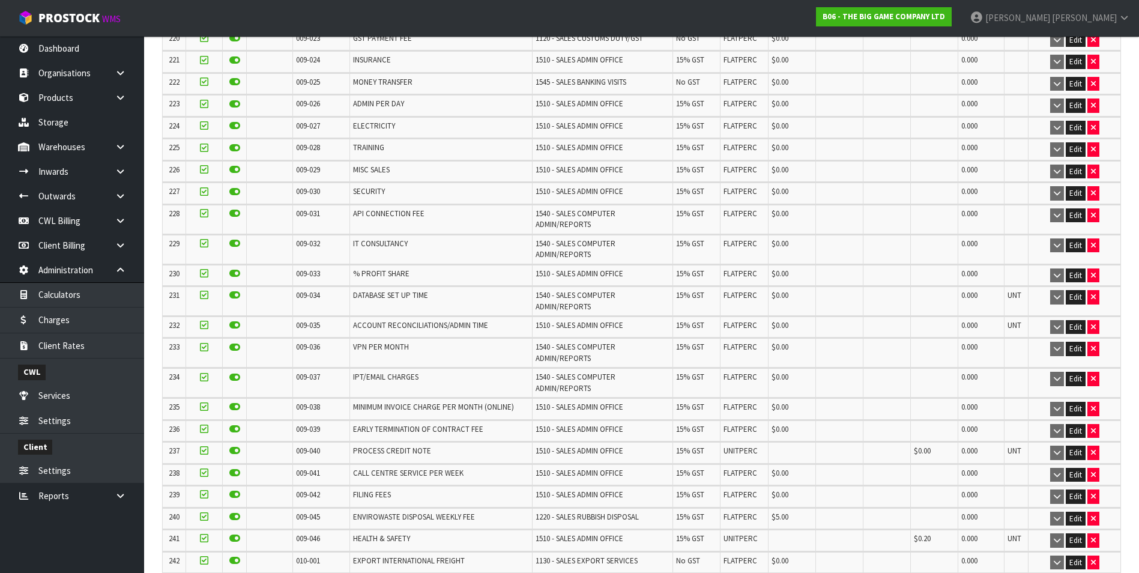
scroll to position [5372, 0]
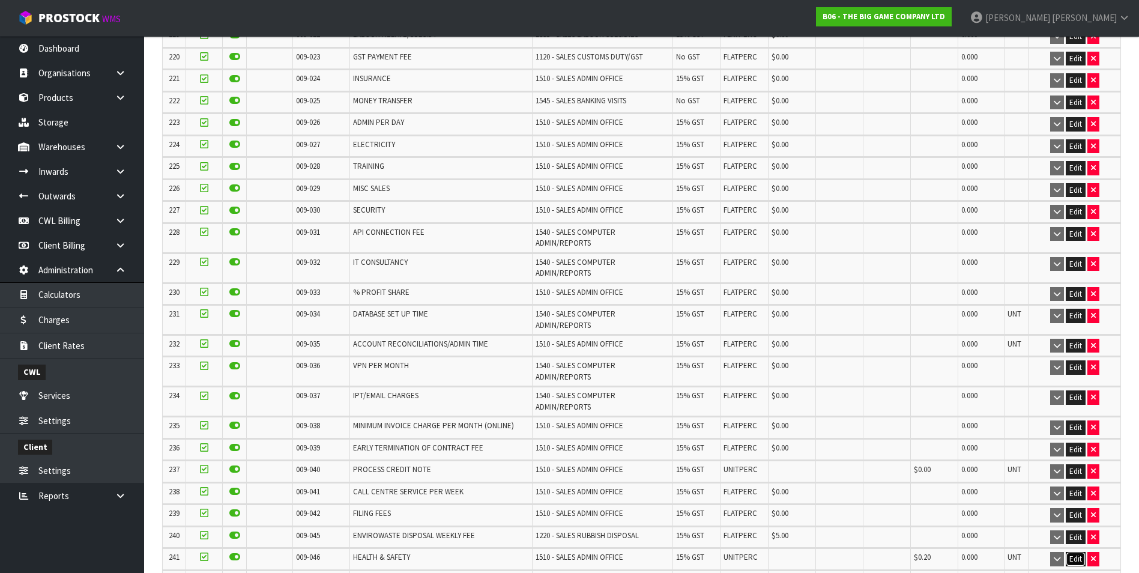
click at [1071, 552] on button "Edit" at bounding box center [1075, 559] width 20 height 14
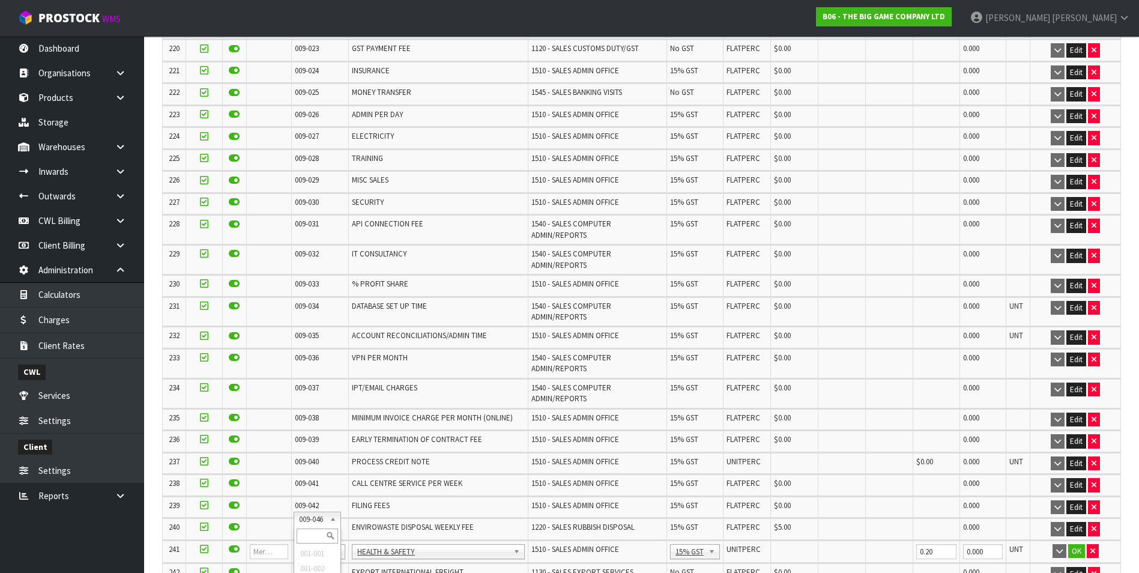
click at [307, 534] on input "text" at bounding box center [317, 535] width 41 height 15
type input "008-146"
click at [784, 544] on input "0.00" at bounding box center [794, 551] width 41 height 15
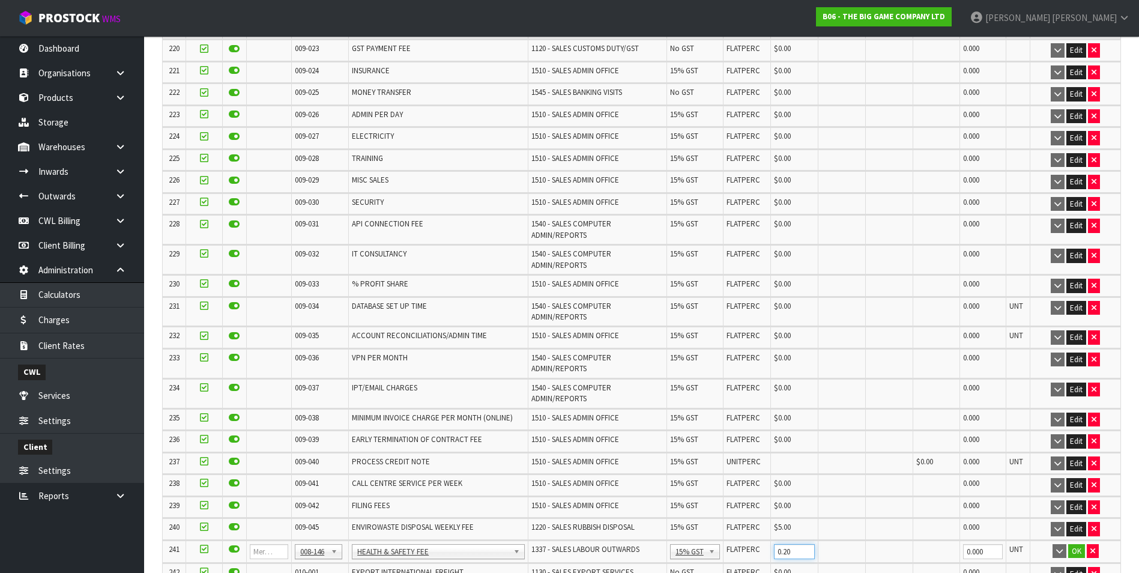
type input "0.20"
click at [1076, 544] on button "OK" at bounding box center [1076, 551] width 17 height 14
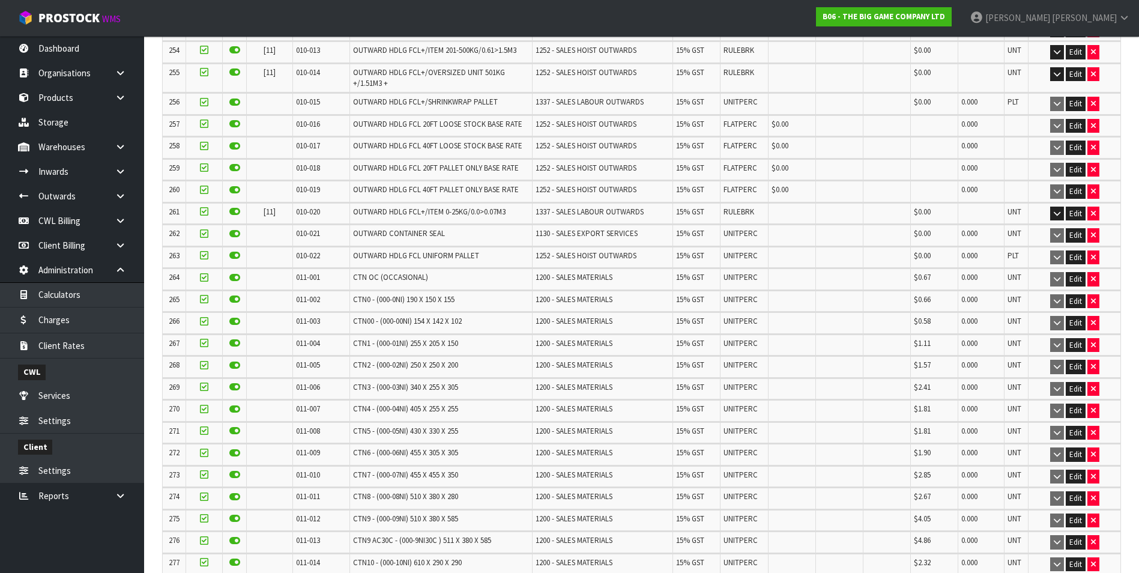
scroll to position [7957, 0]
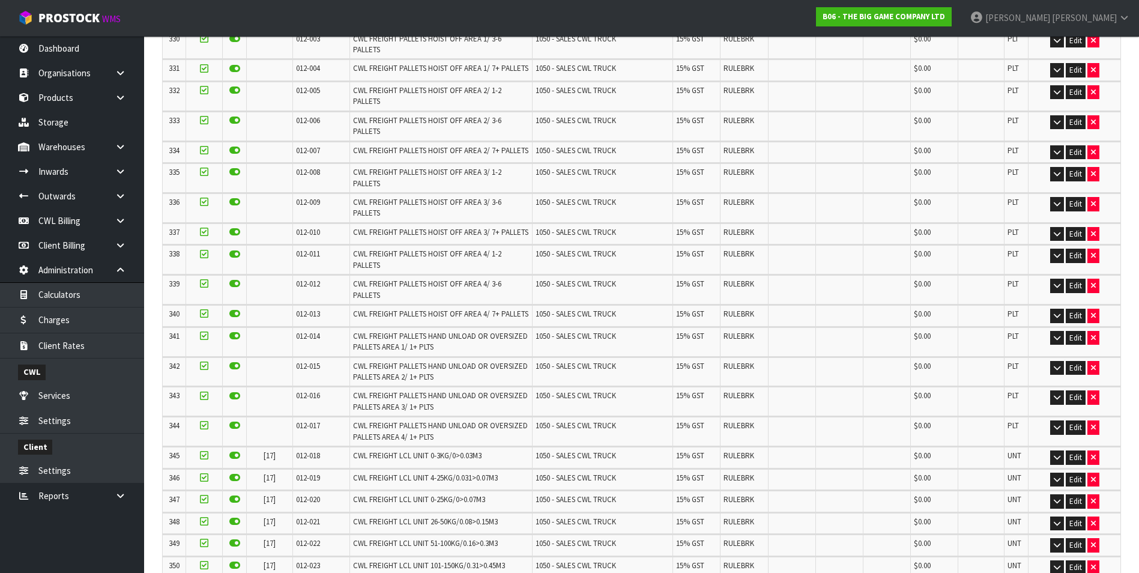
scroll to position [0, 0]
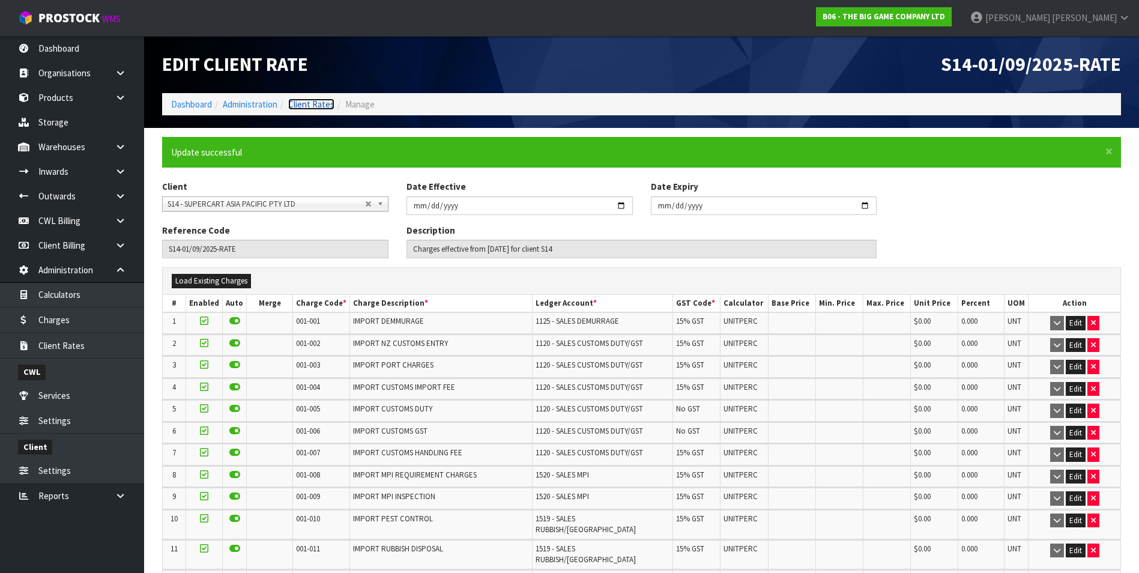
click at [325, 104] on link "Client Rates" at bounding box center [311, 103] width 46 height 11
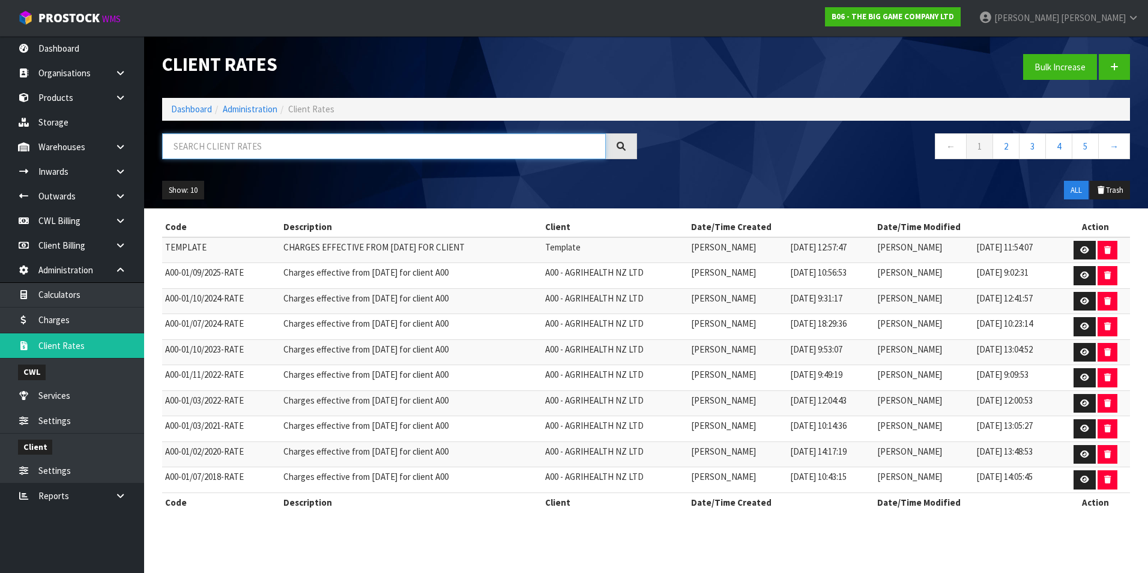
click at [259, 145] on input "text" at bounding box center [384, 146] width 444 height 26
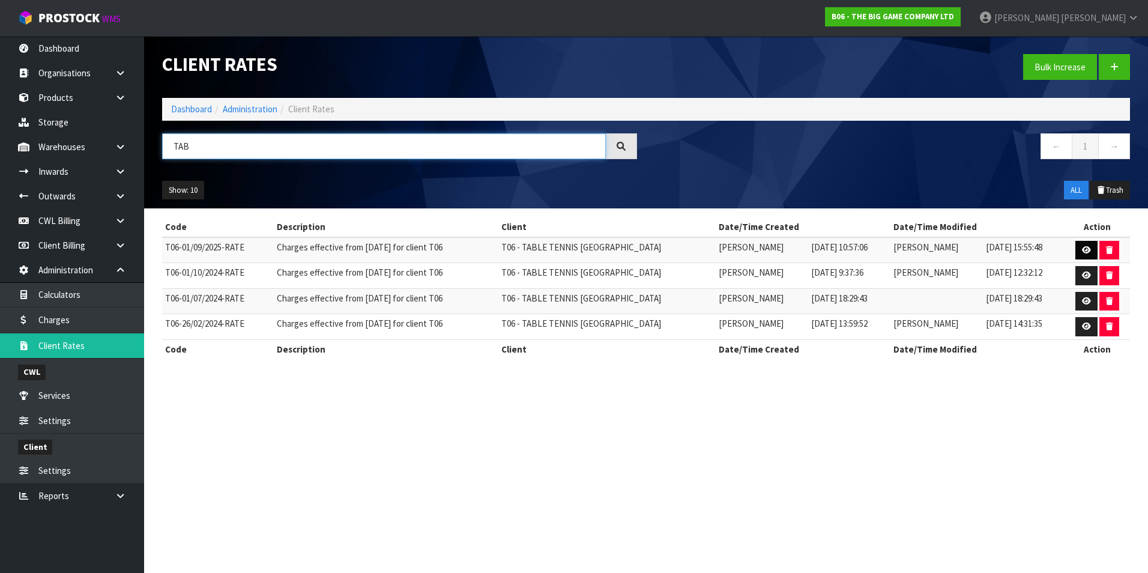
type input "TAB"
click at [1081, 249] on link at bounding box center [1086, 250] width 22 height 19
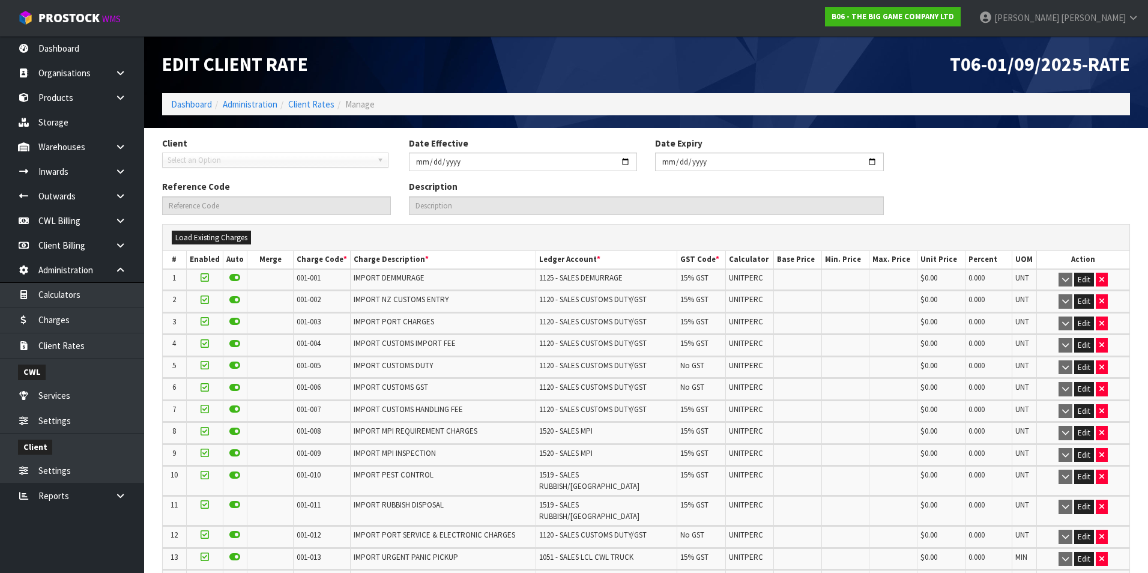
type input "2025-09-01"
type input "T06-01/09/2025-RATE"
type input "Charges effective from 01/09/2025 for client T06"
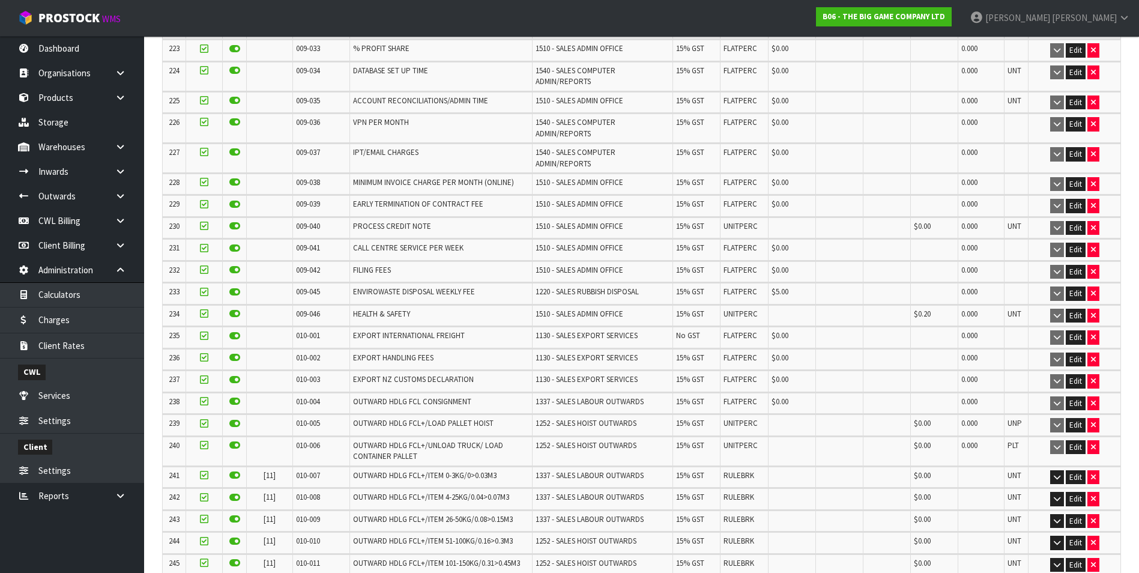
scroll to position [5428, 0]
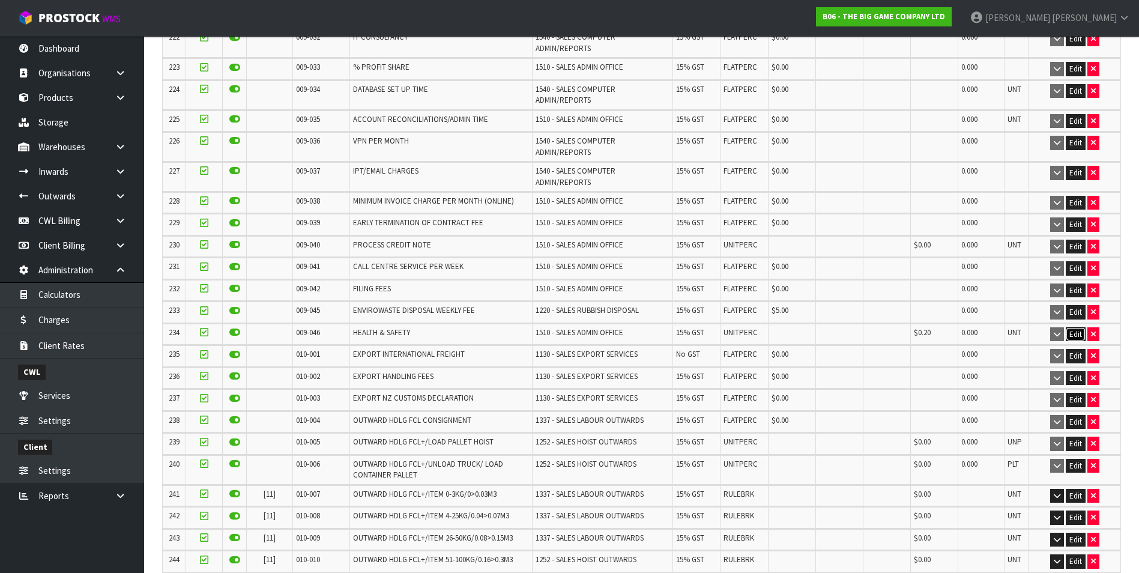
click at [1070, 327] on button "Edit" at bounding box center [1075, 334] width 20 height 14
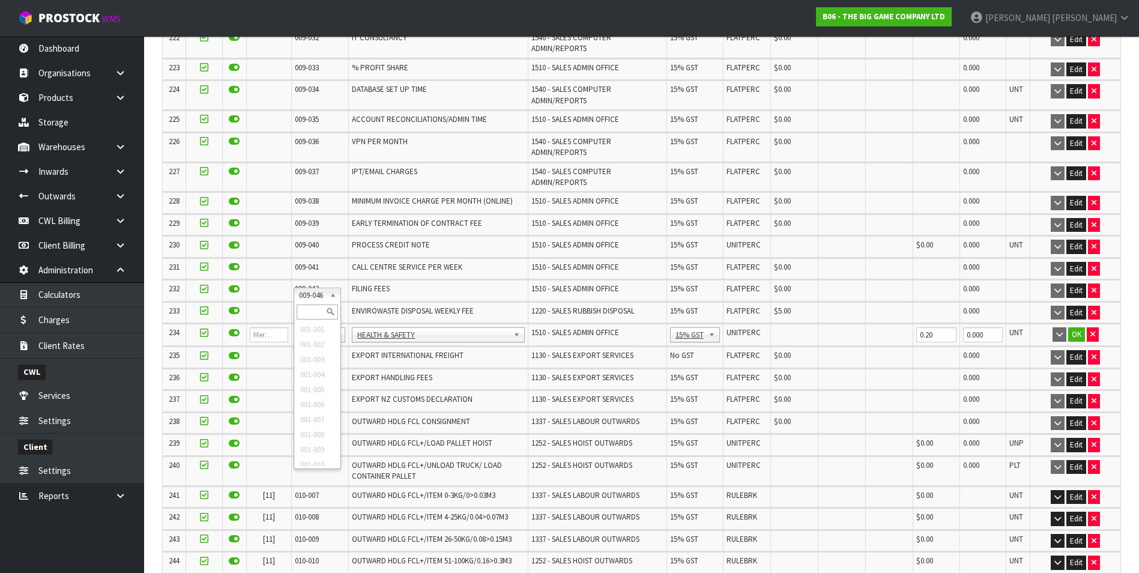
click at [317, 308] on input "text" at bounding box center [317, 311] width 41 height 15
type input "008-146"
click at [792, 327] on input "0.00" at bounding box center [794, 334] width 41 height 15
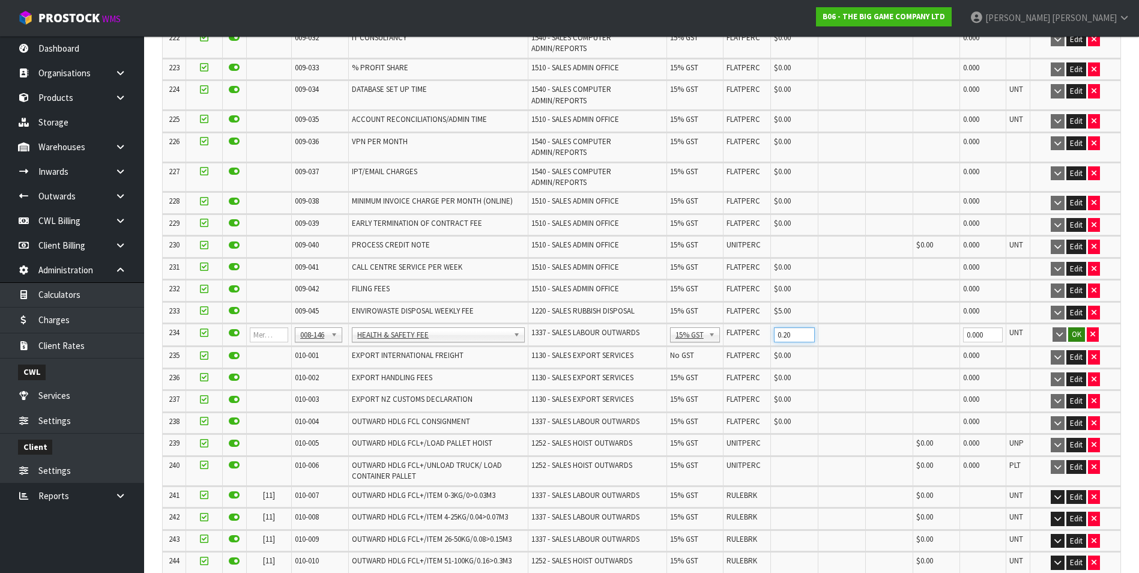
type input "0.20"
click at [1081, 327] on button "OK" at bounding box center [1076, 334] width 17 height 14
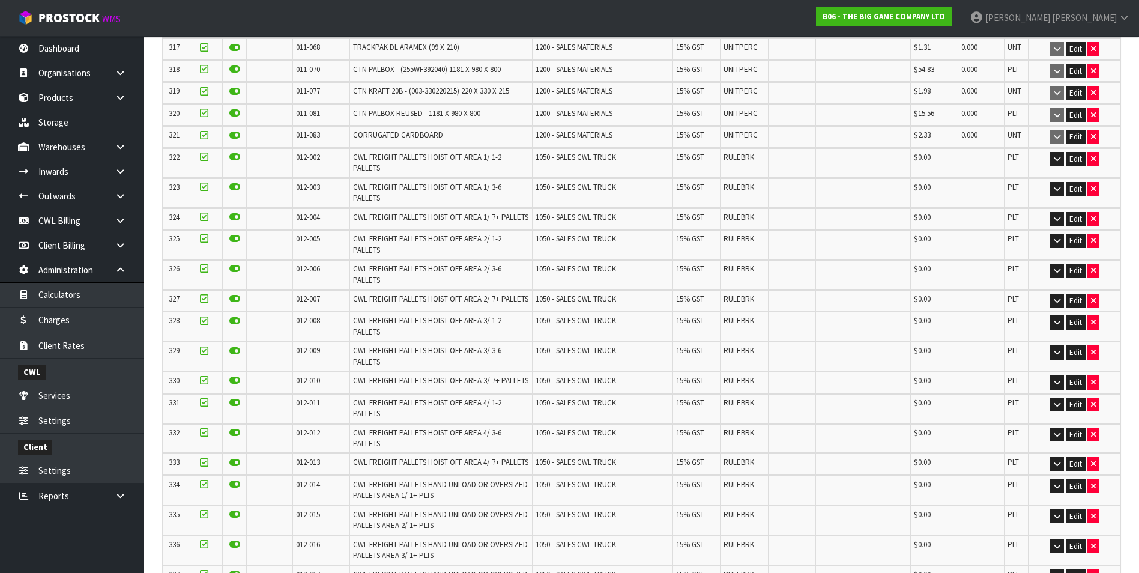
scroll to position [7787, 0]
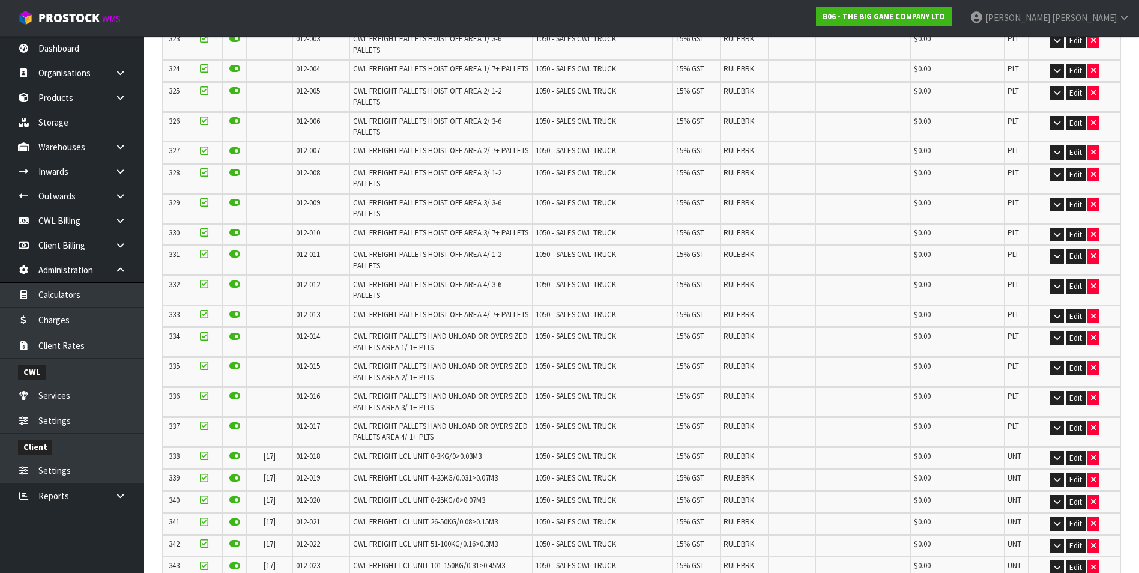
scroll to position [0, 0]
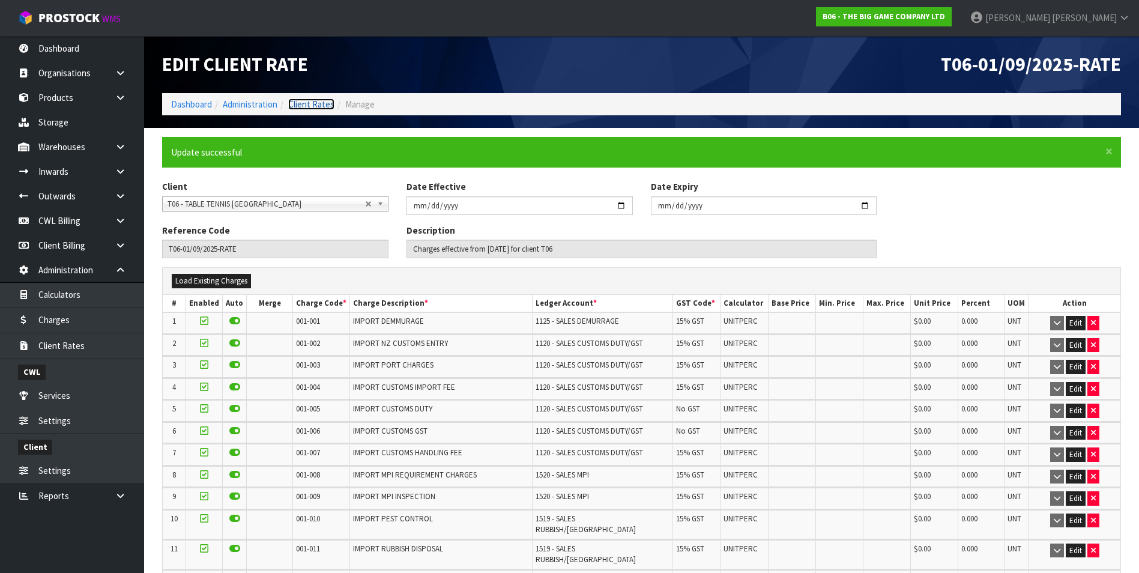
click at [324, 106] on link "Client Rates" at bounding box center [311, 103] width 46 height 11
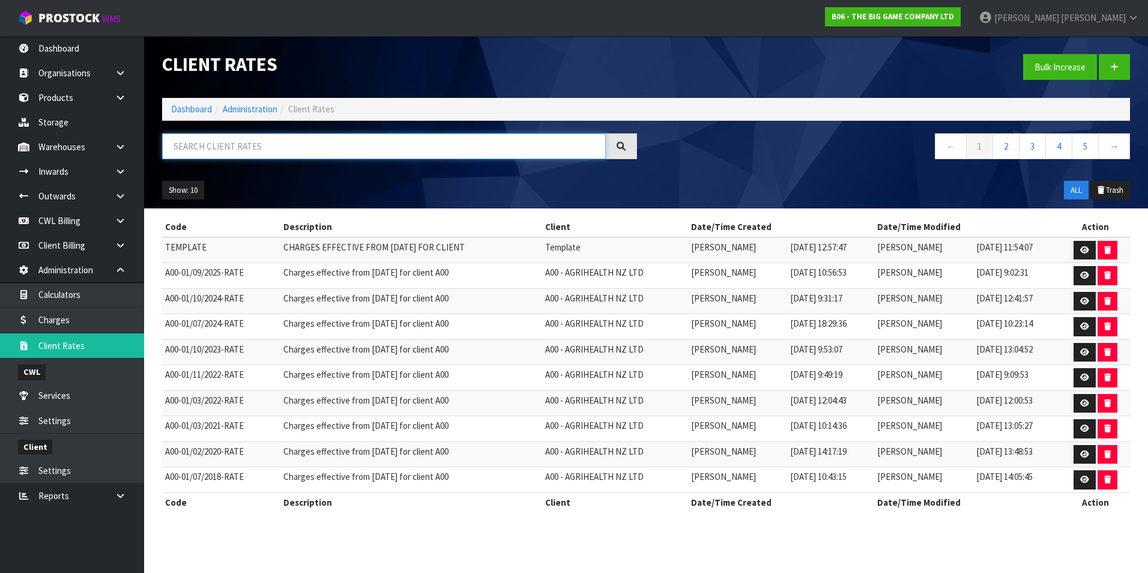
click at [200, 145] on input "text" at bounding box center [384, 146] width 444 height 26
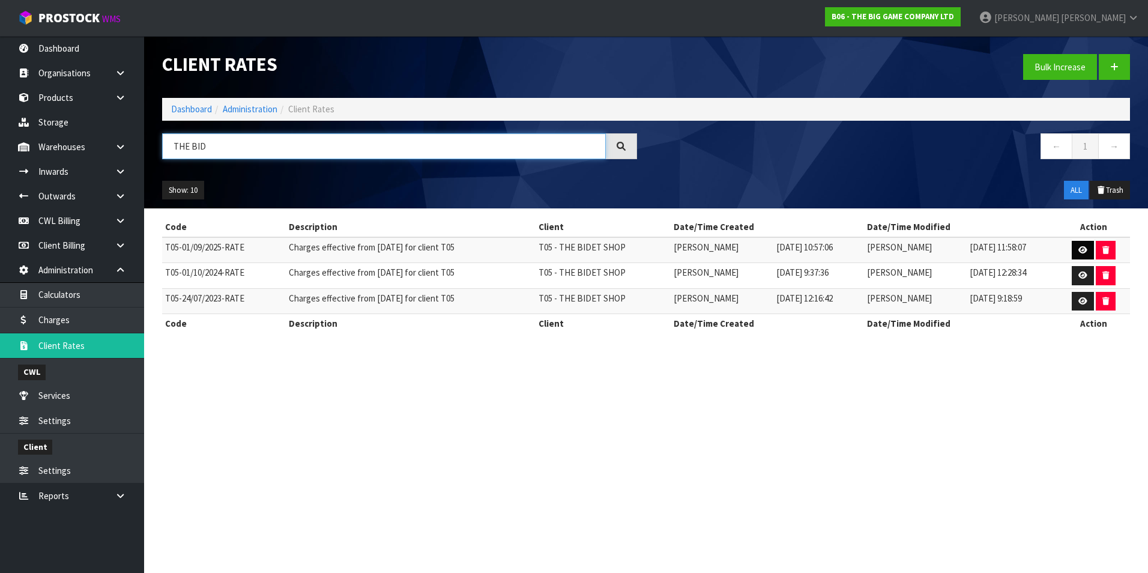
type input "THE BID"
click at [1089, 250] on link at bounding box center [1082, 250] width 22 height 19
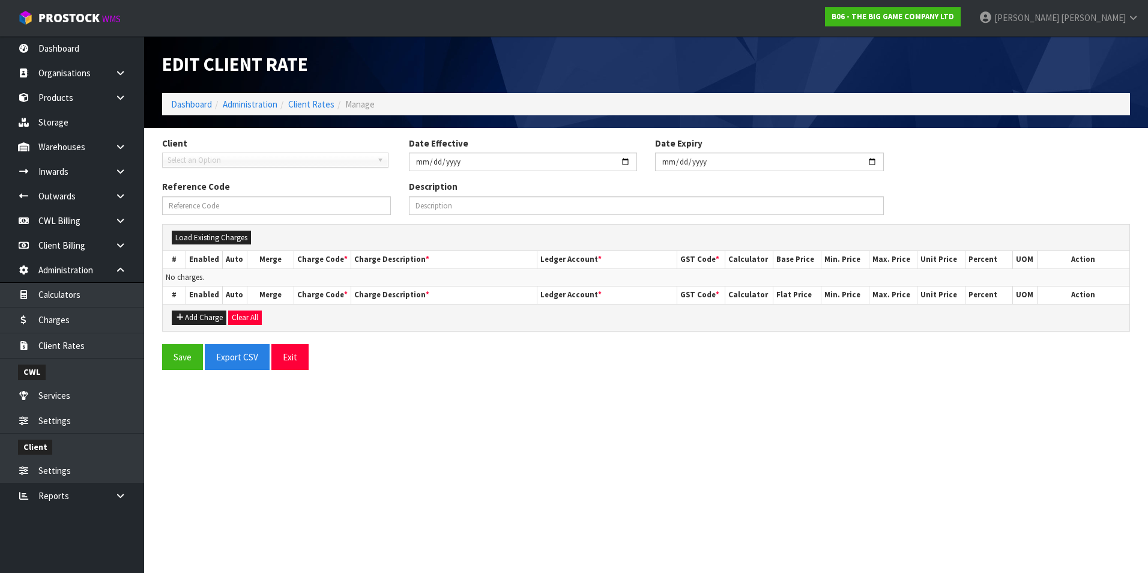
type input "2025-09-01"
type input "T05-01/09/2025-RATE"
type input "Charges effective from 01/09/2025 for client T05"
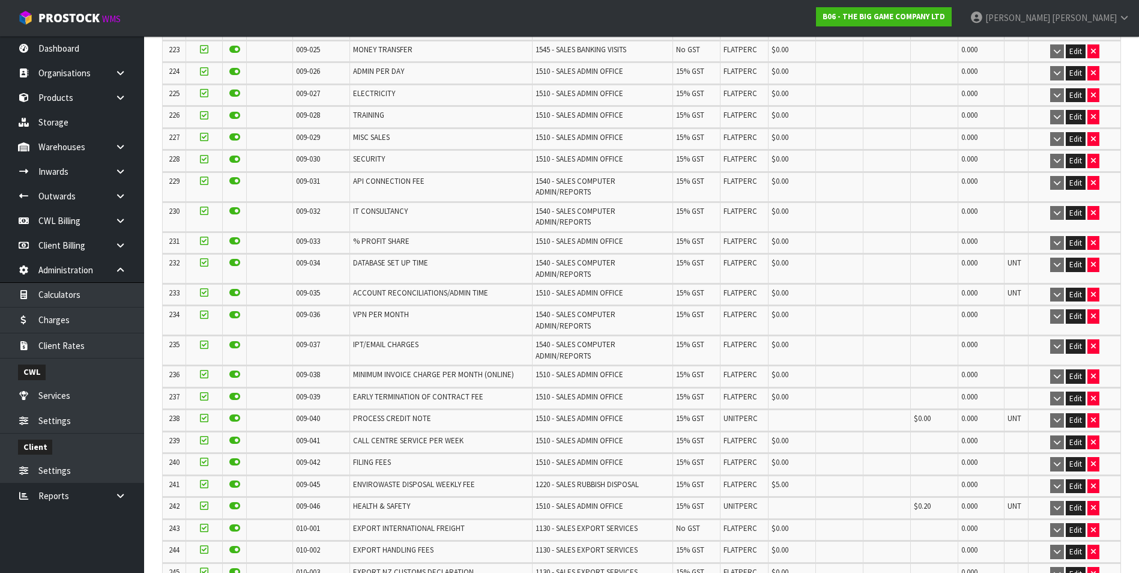
scroll to position [5580, 0]
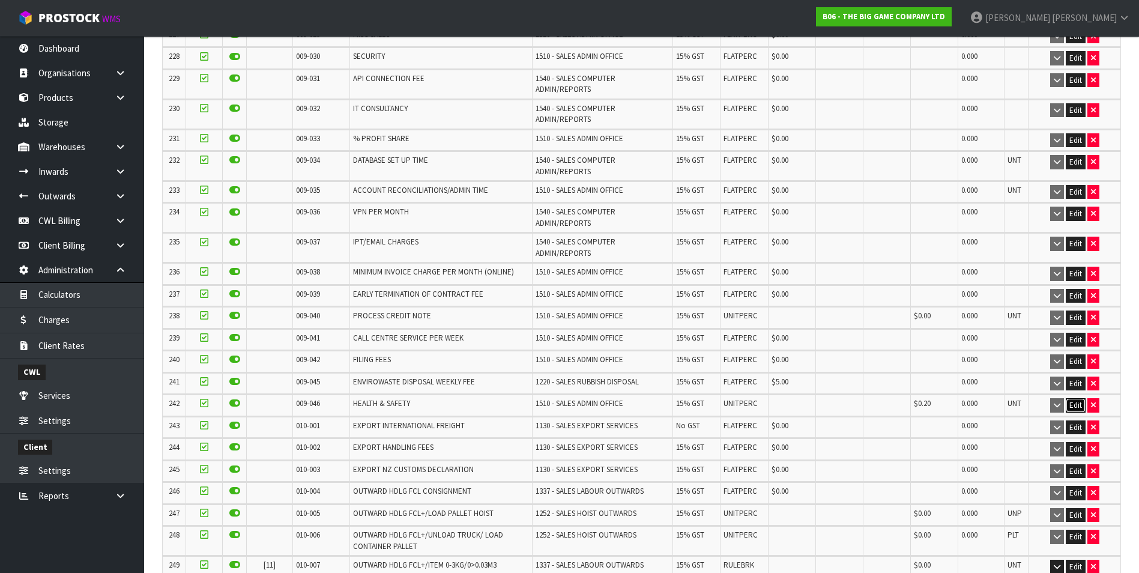
click at [1077, 398] on button "Edit" at bounding box center [1075, 405] width 20 height 14
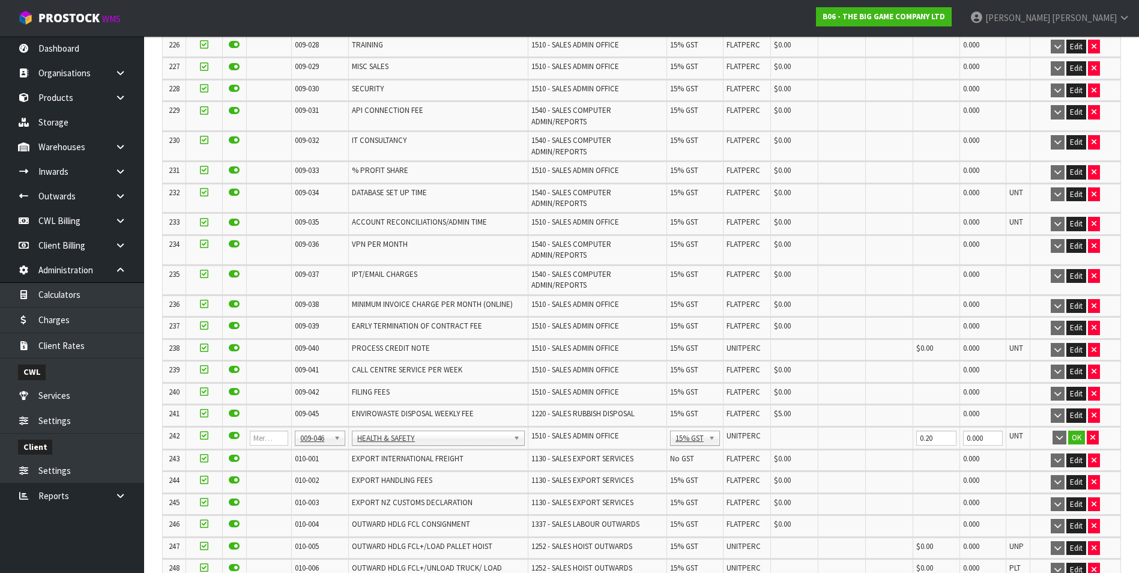
scroll to position [5620, 0]
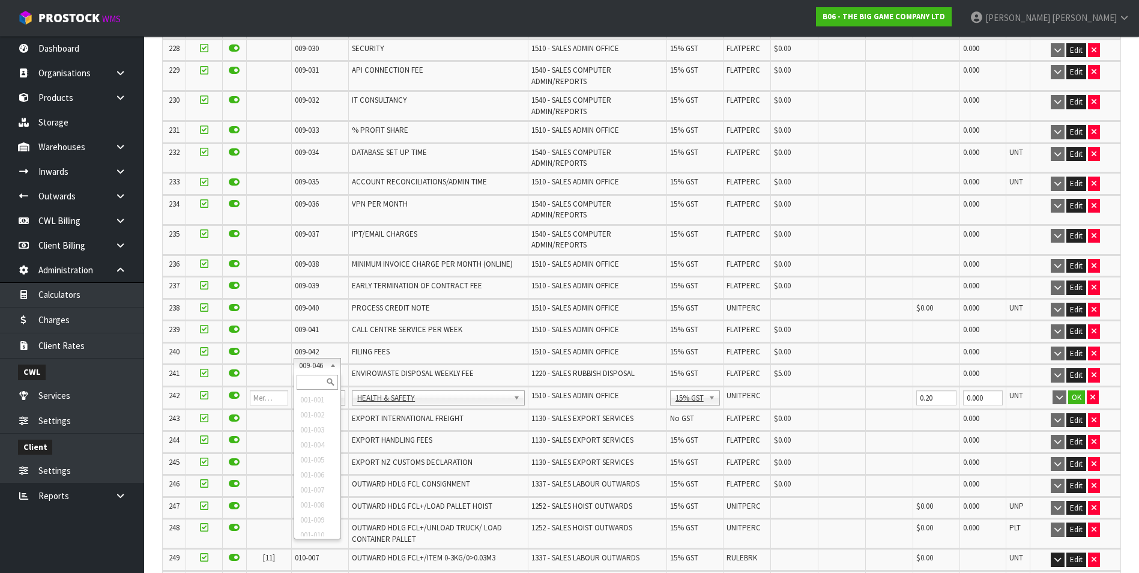
click at [310, 384] on input "text" at bounding box center [317, 382] width 41 height 15
type input "008-146"
click at [780, 390] on input "0.00" at bounding box center [794, 397] width 41 height 15
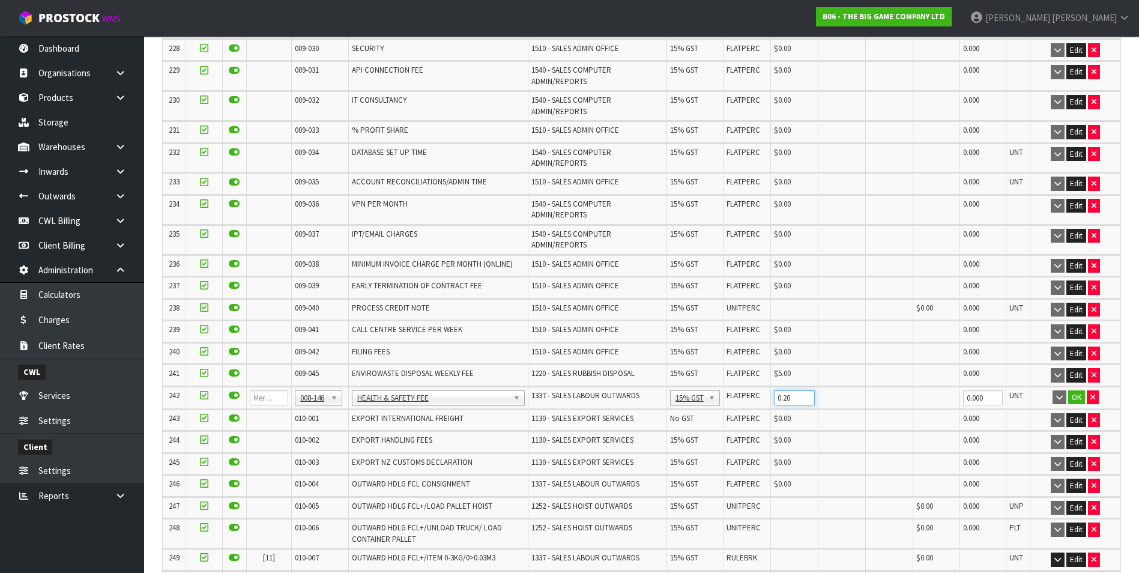
type input "0.20"
click at [1073, 390] on button "OK" at bounding box center [1076, 397] width 17 height 14
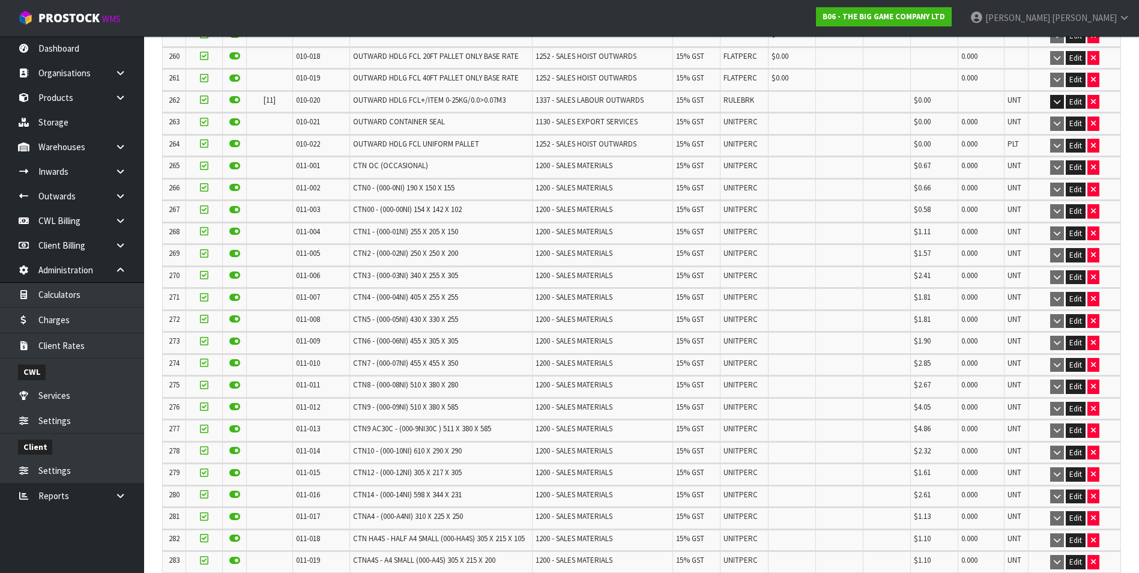
scroll to position [8011, 0]
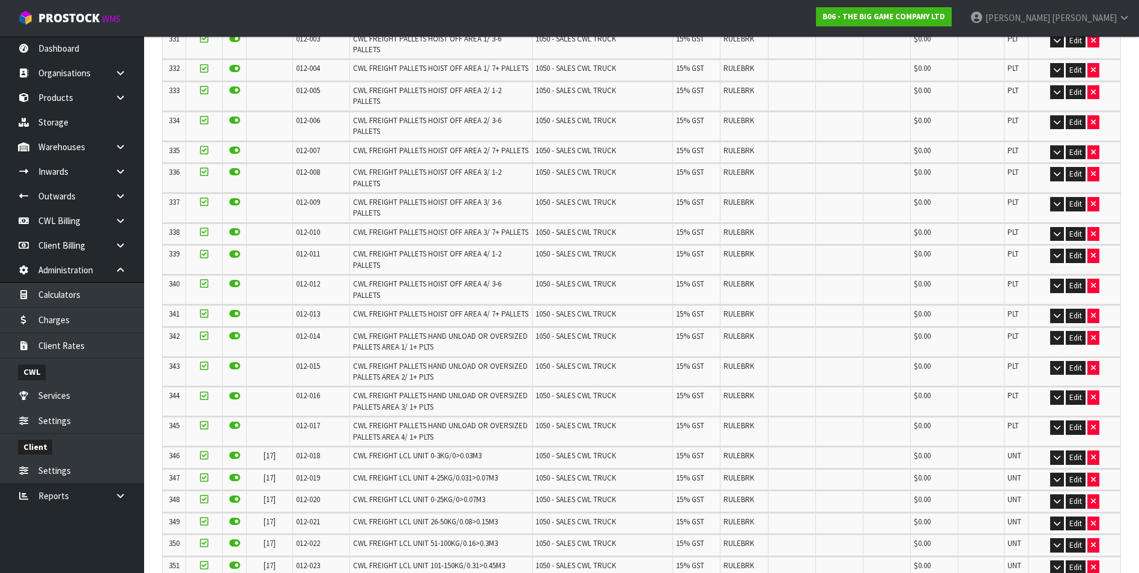
scroll to position [0, 0]
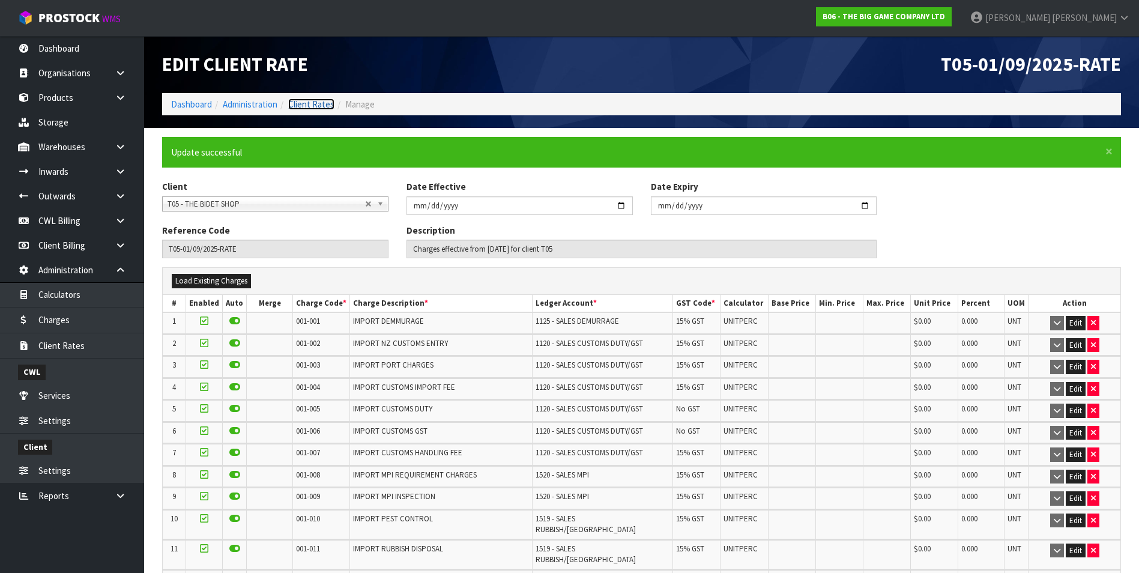
click at [325, 103] on link "Client Rates" at bounding box center [311, 103] width 46 height 11
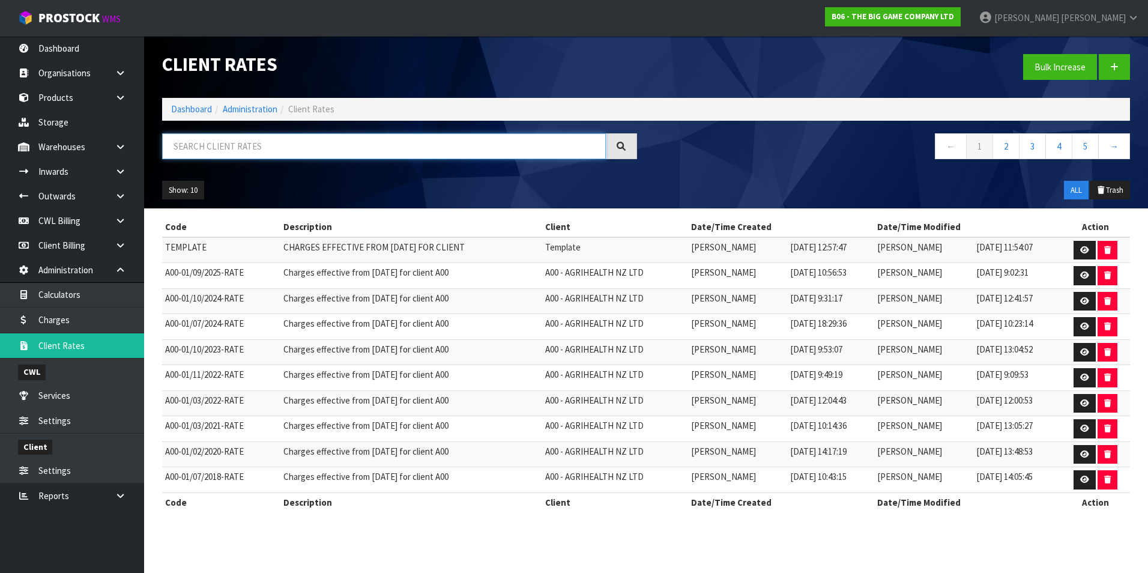
click at [221, 151] on input "text" at bounding box center [384, 146] width 444 height 26
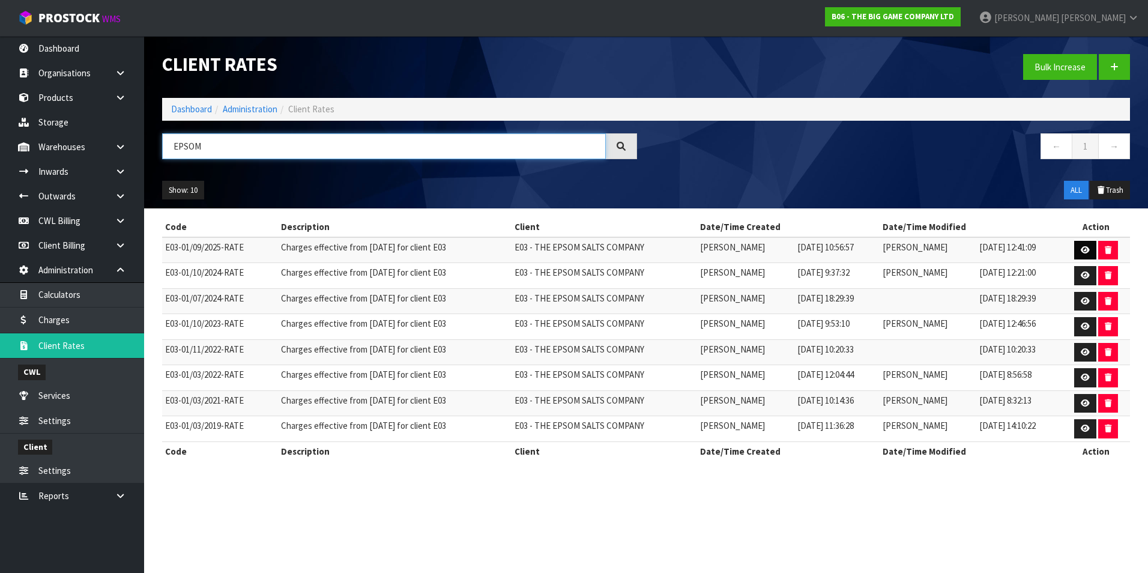
type input "EPSOM"
click at [1085, 245] on link at bounding box center [1085, 250] width 22 height 19
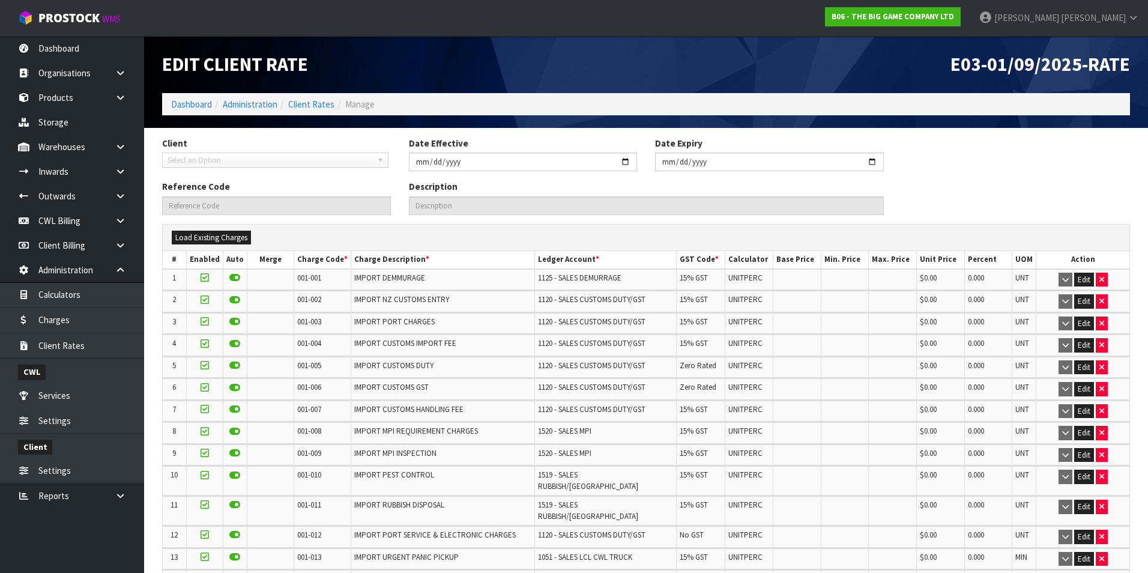
type input "2025-09-01"
type input "E03-01/09/2025-RATE"
type input "Charges effective from 01/09/2025 for client E03"
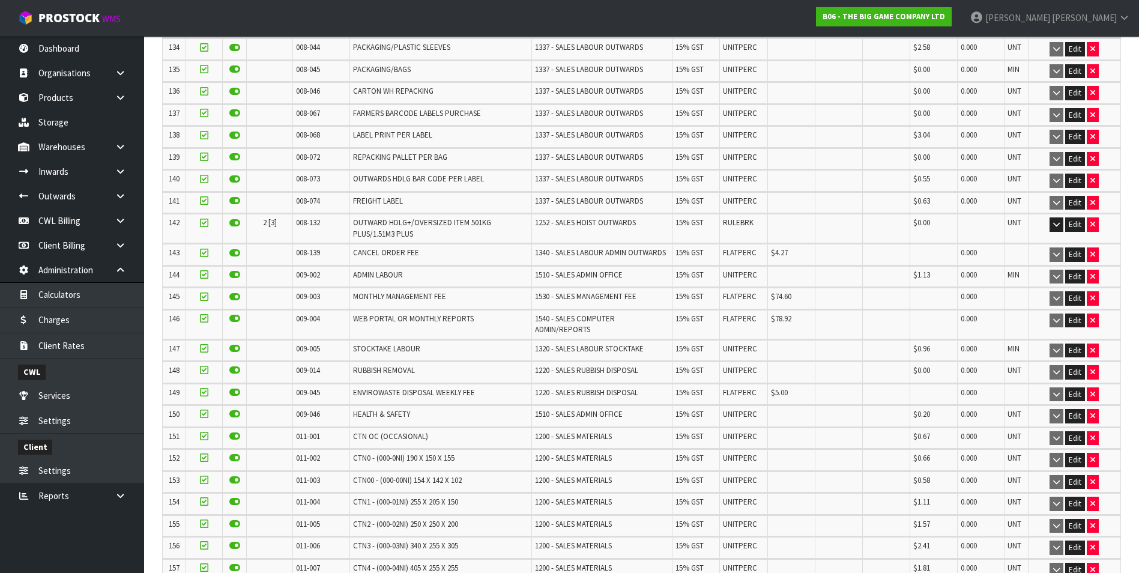
scroll to position [3328, 0]
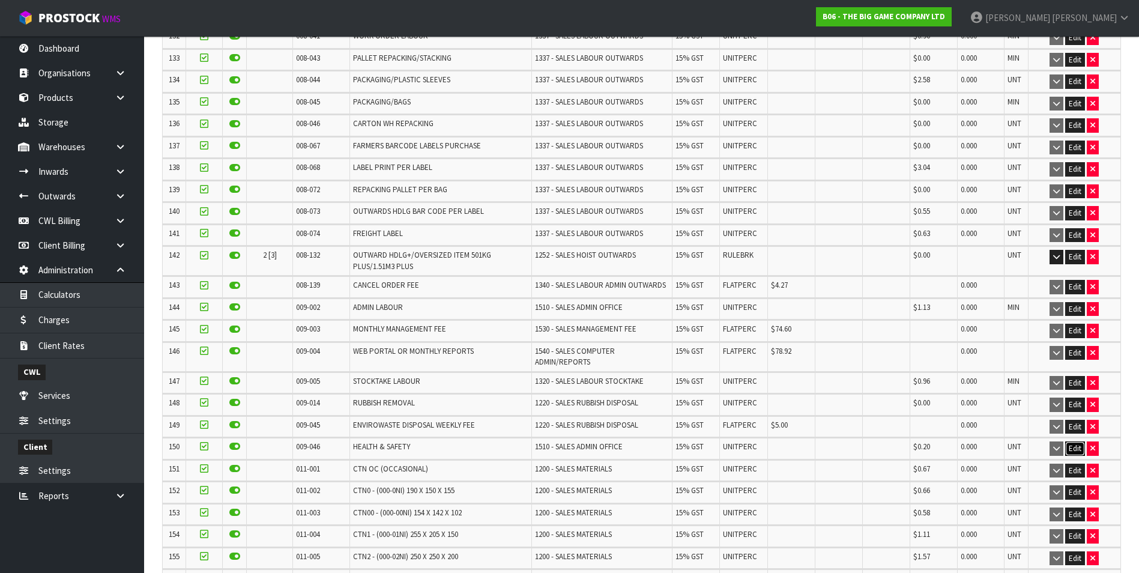
drag, startPoint x: 1079, startPoint y: 417, endPoint x: 863, endPoint y: 405, distance: 216.4
click at [1076, 441] on button "Edit" at bounding box center [1075, 448] width 20 height 14
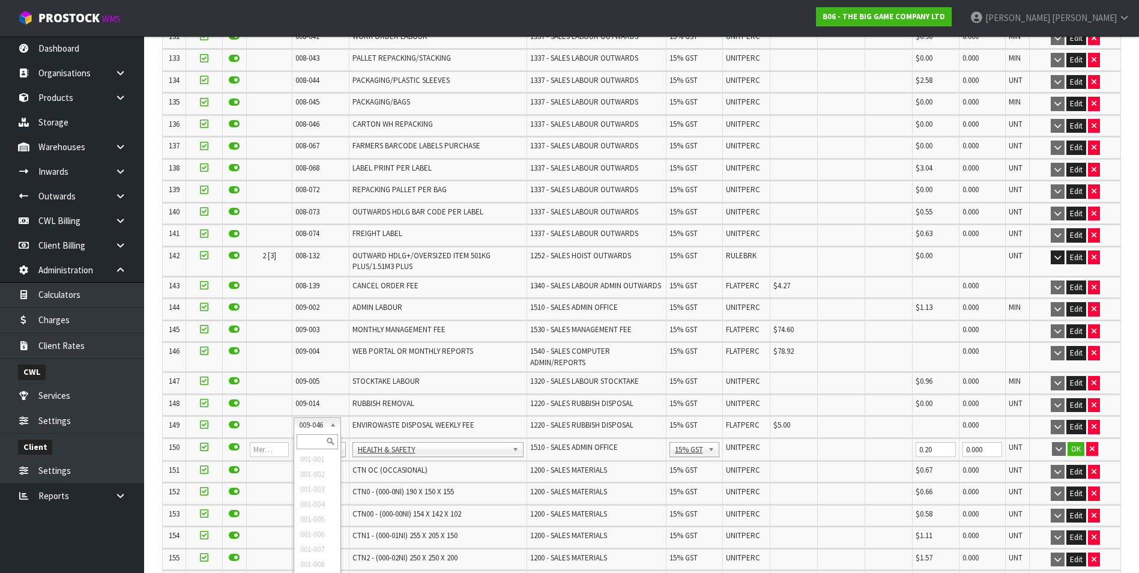
click at [309, 439] on input "text" at bounding box center [317, 441] width 41 height 15
type input "008-146"
click at [774, 442] on input "0.00" at bounding box center [794, 449] width 41 height 15
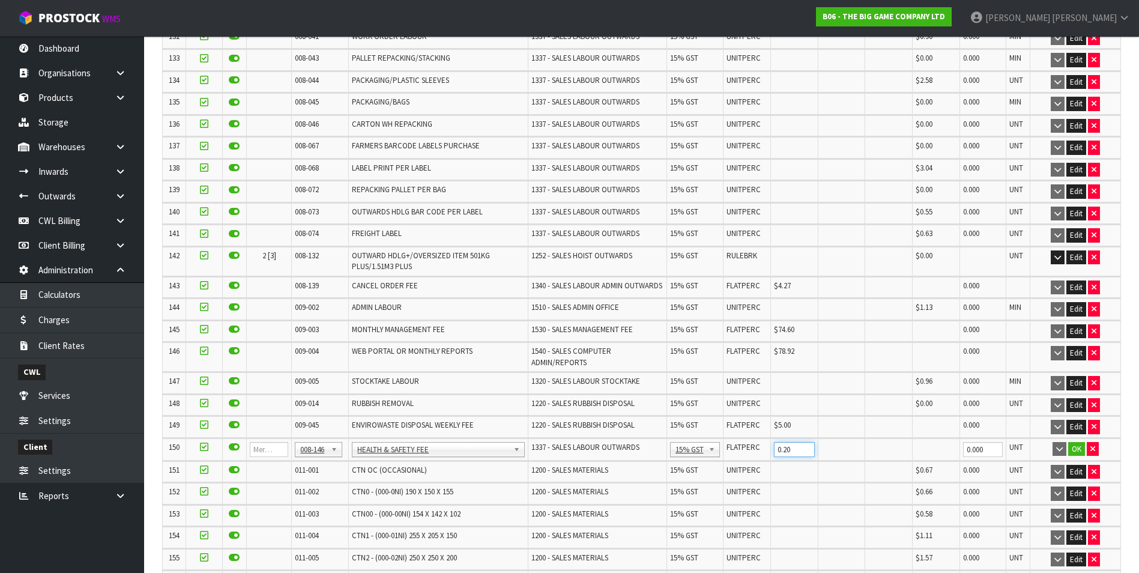
type input "0.20"
click at [1075, 442] on button "OK" at bounding box center [1076, 449] width 17 height 14
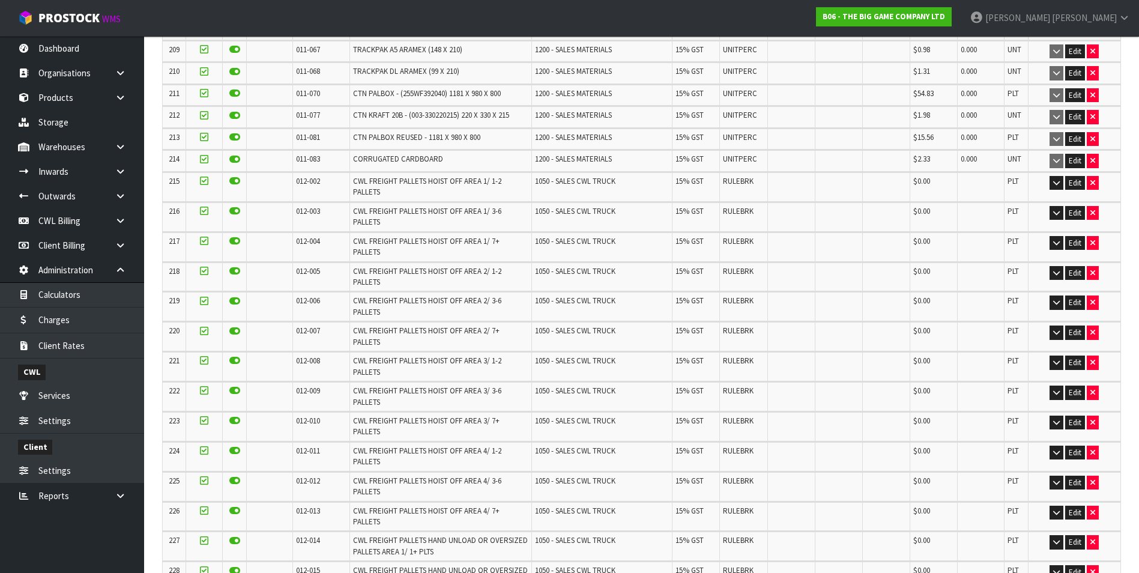
scroll to position [5290, 0]
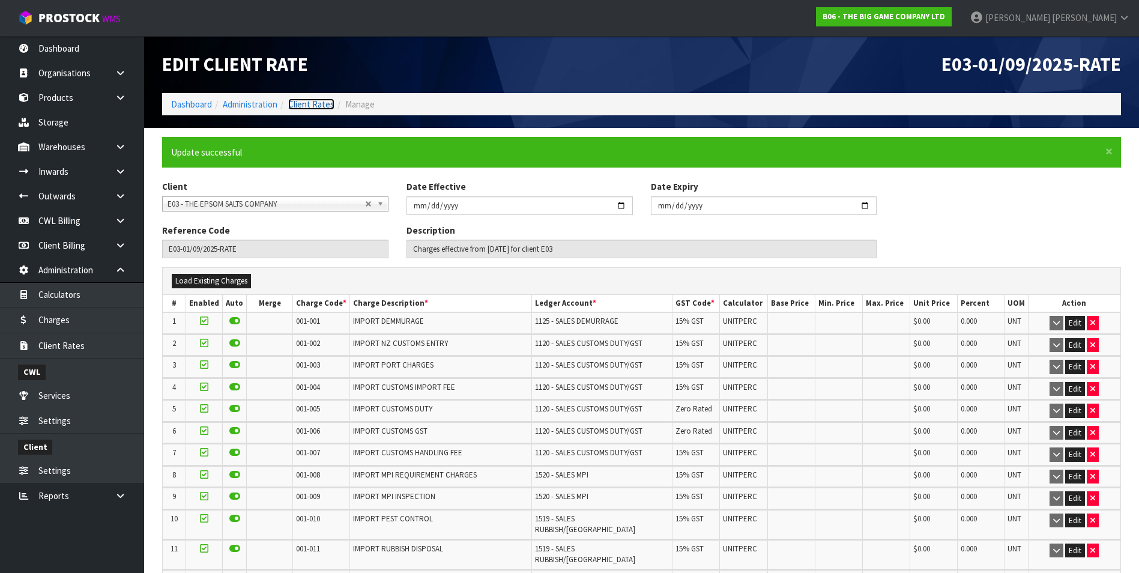
click at [321, 99] on link "Client Rates" at bounding box center [311, 103] width 46 height 11
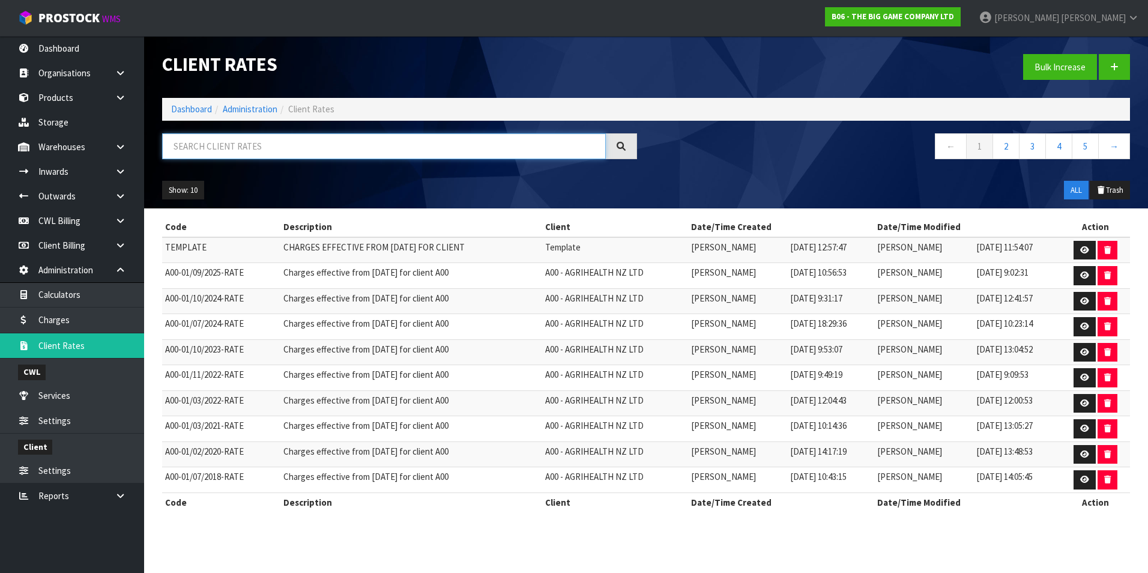
click at [264, 151] on input "text" at bounding box center [384, 146] width 444 height 26
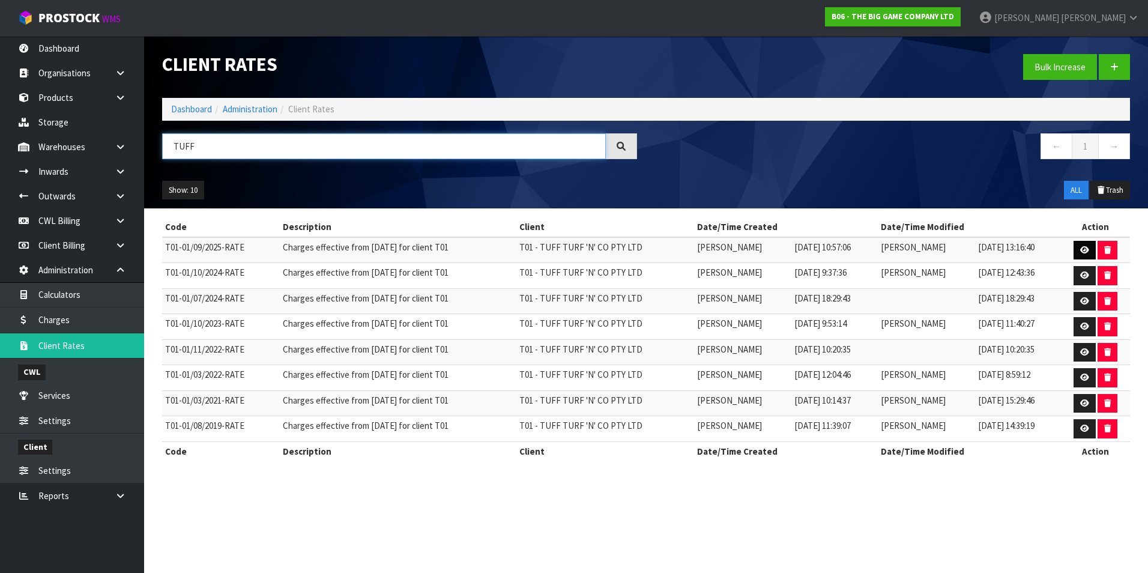
type input "TUFF"
click at [1085, 250] on icon at bounding box center [1084, 250] width 9 height 8
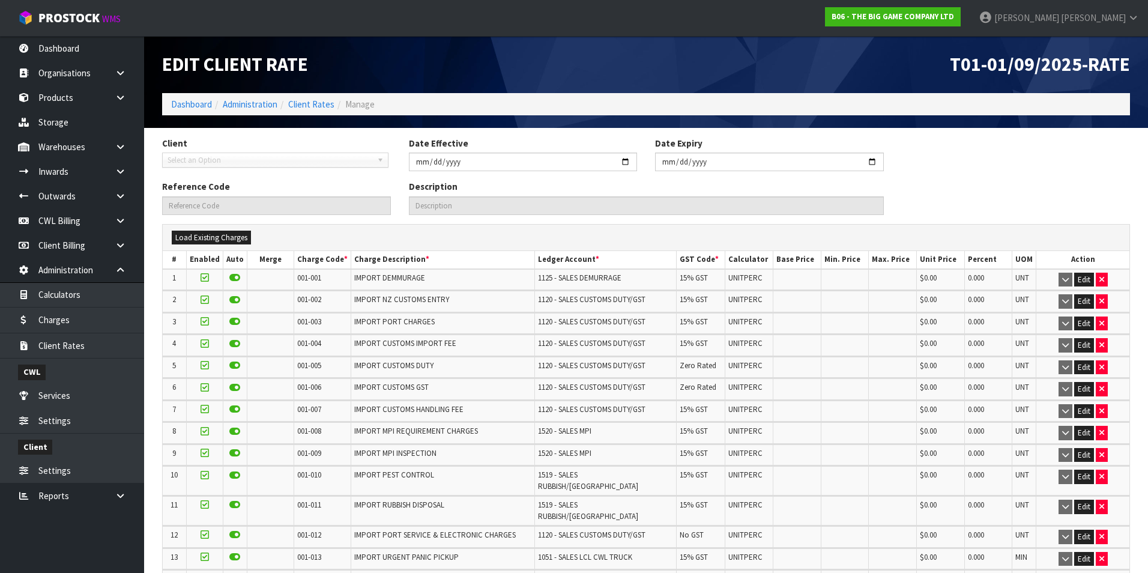
type input "2025-09-01"
type input "T01-01/09/2025-RATE"
type input "Charges effective from 01/09/2025 for client T01"
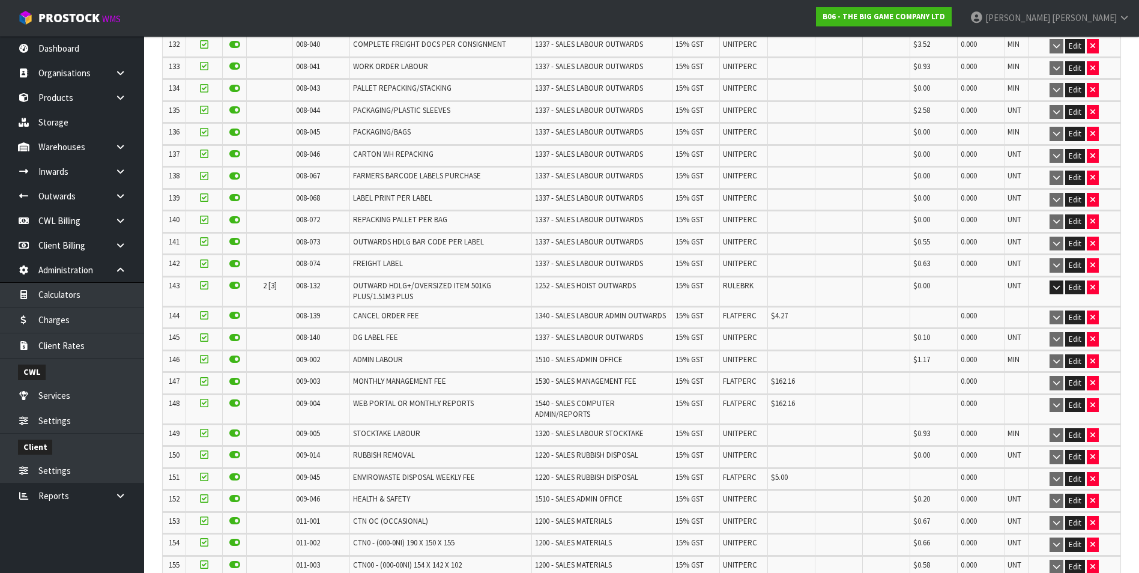
scroll to position [3268, 0]
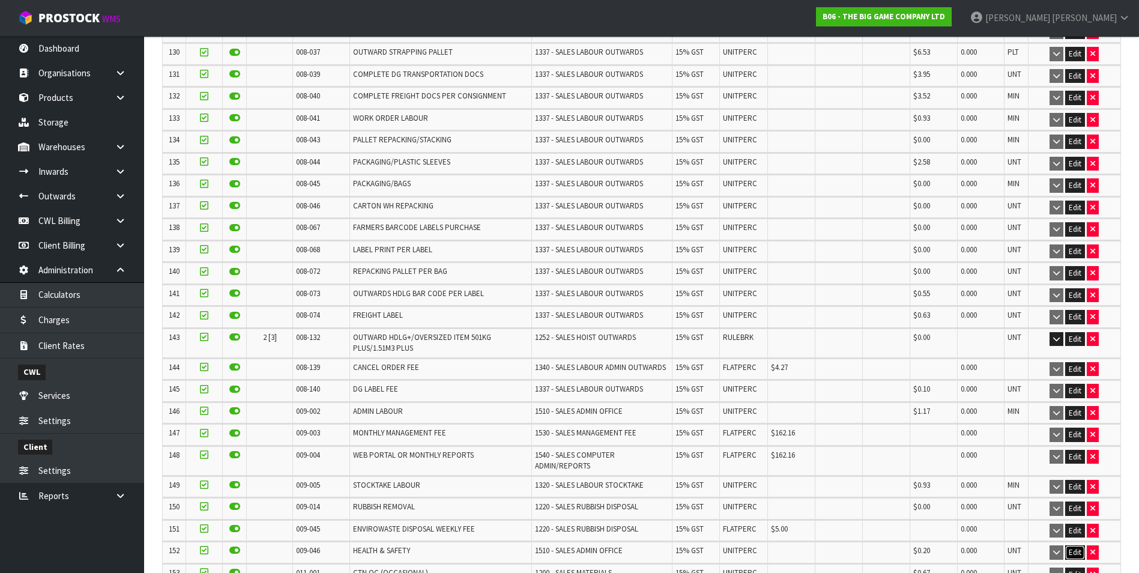
click at [1070, 545] on button "Edit" at bounding box center [1075, 552] width 20 height 14
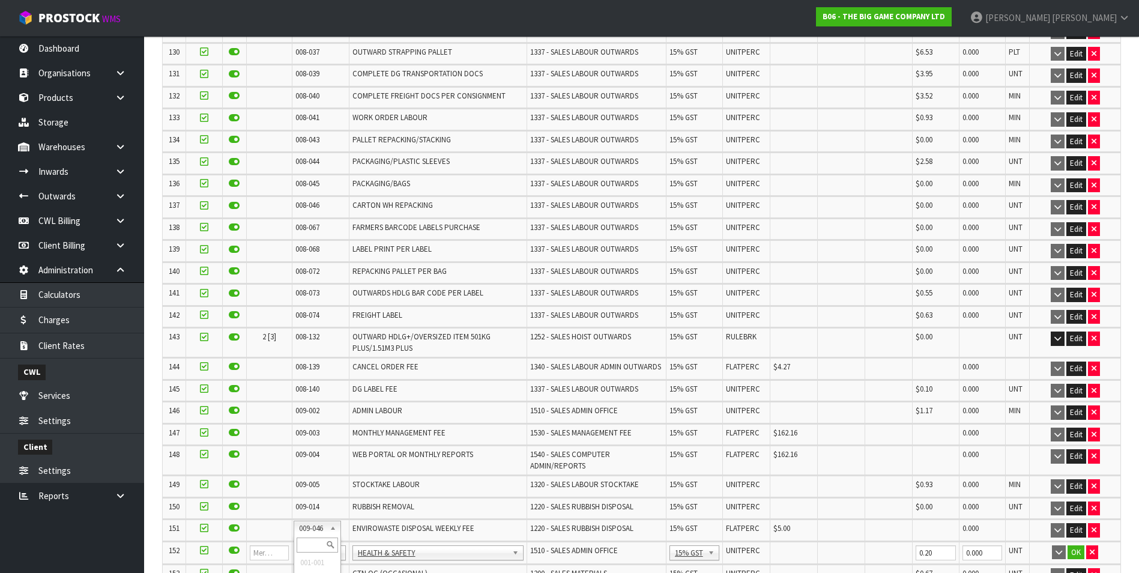
click at [312, 543] on input "text" at bounding box center [317, 544] width 41 height 15
type input "008-146"
click at [797, 545] on input "0.00" at bounding box center [794, 552] width 41 height 15
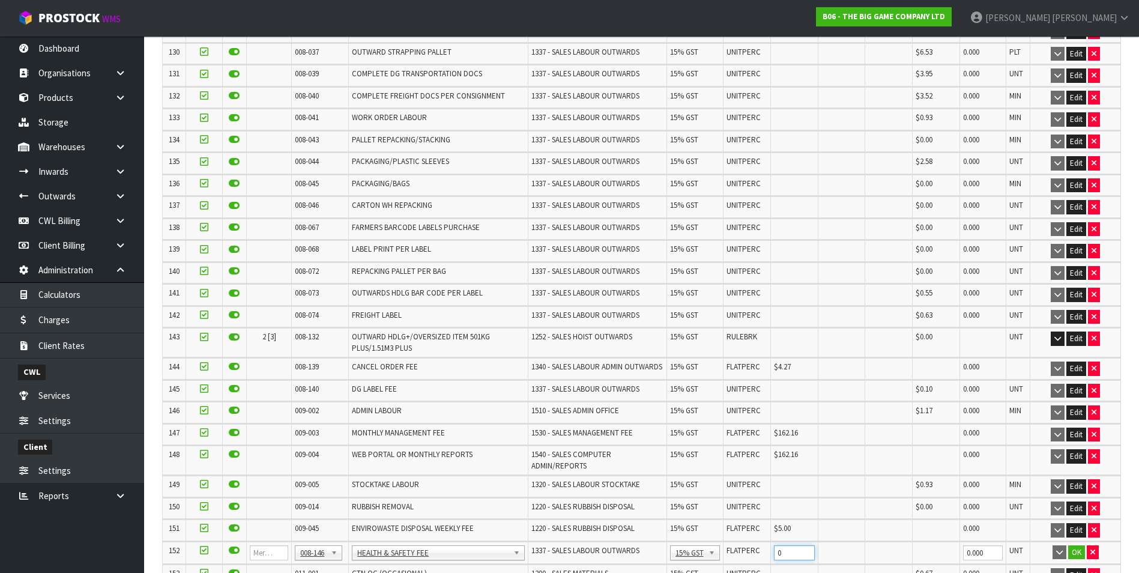
type input "0"
type input "0.20"
click at [1071, 545] on button "OK" at bounding box center [1076, 552] width 17 height 14
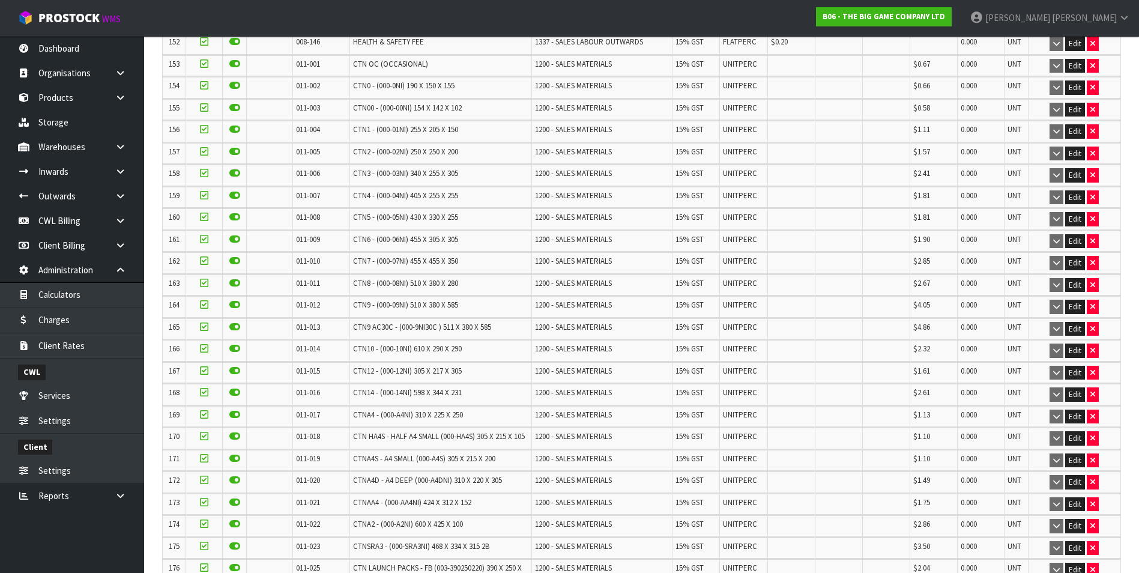
scroll to position [5334, 0]
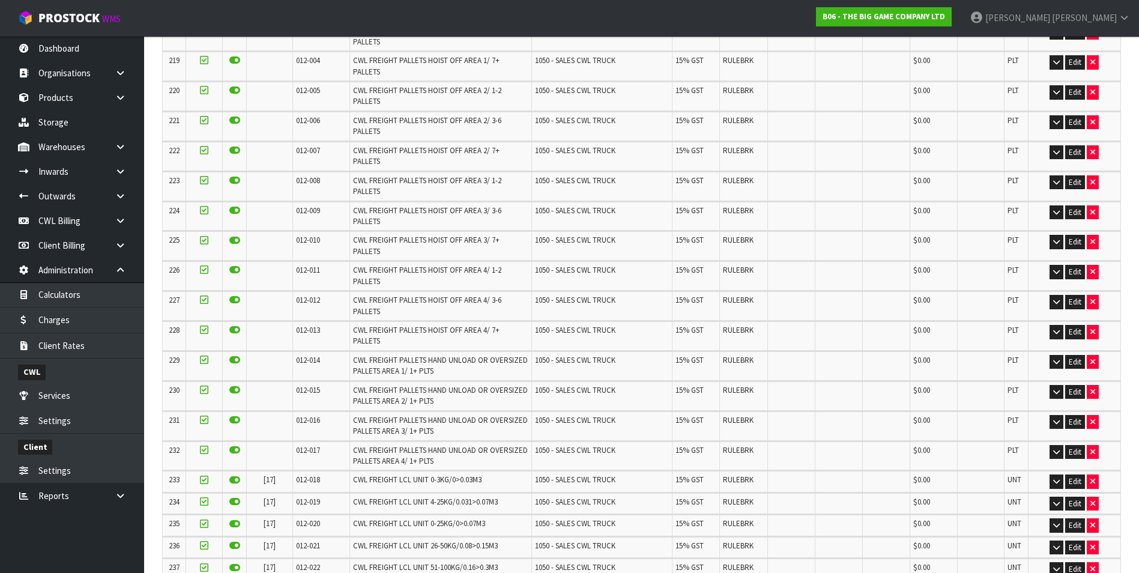
scroll to position [0, 0]
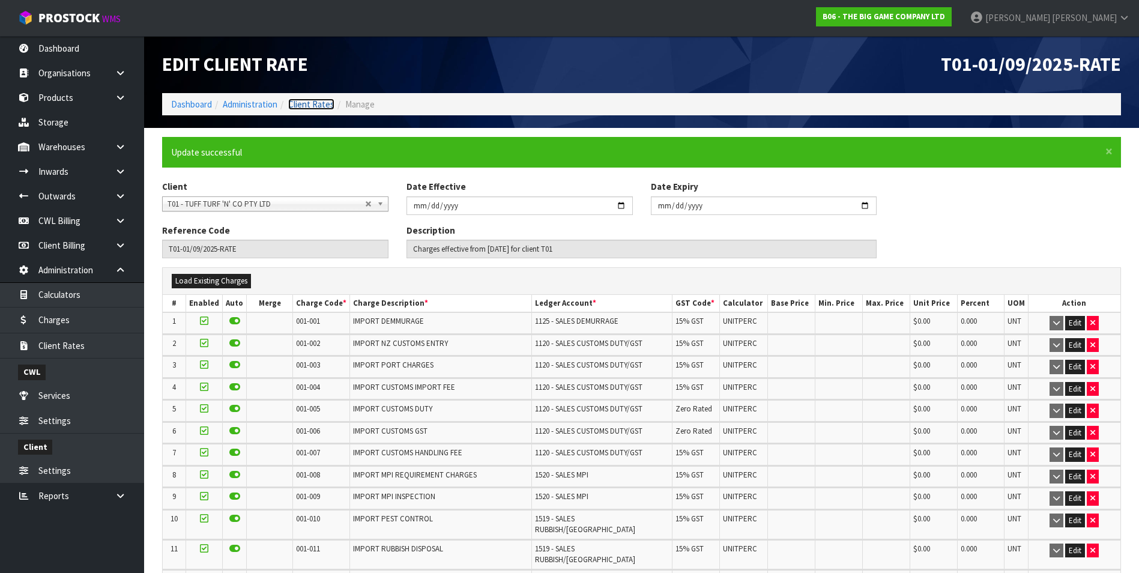
click at [307, 103] on link "Client Rates" at bounding box center [311, 103] width 46 height 11
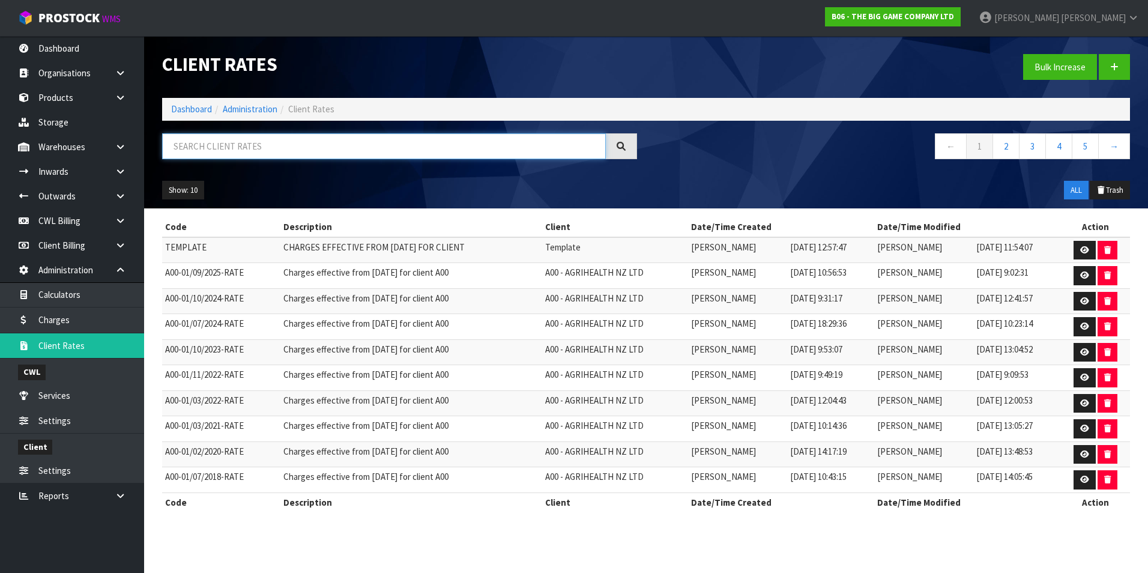
click at [278, 136] on input "text" at bounding box center [384, 146] width 444 height 26
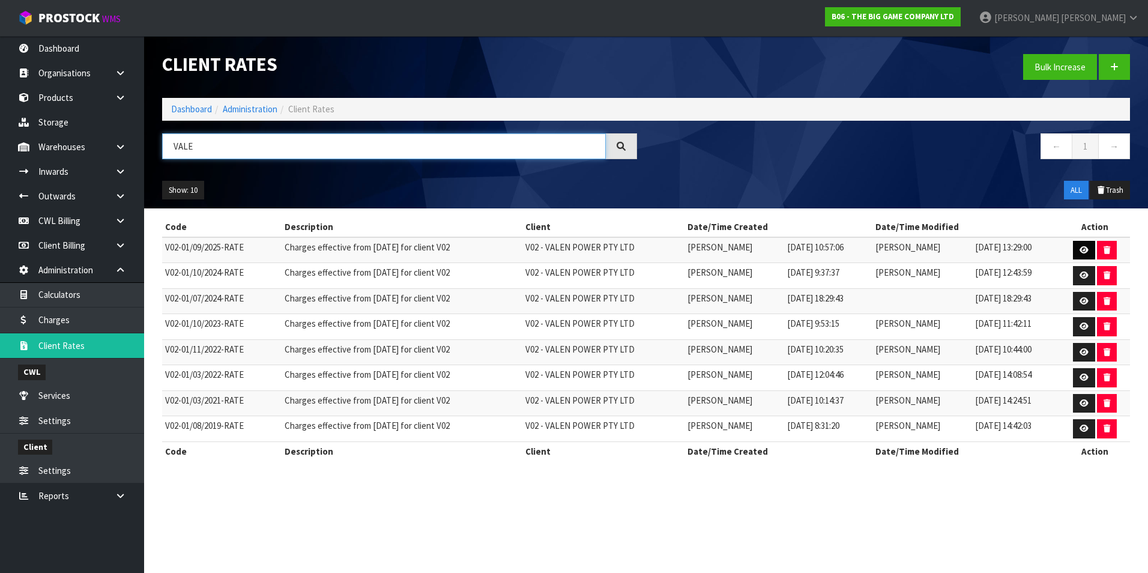
type input "VALE"
click at [1083, 245] on link at bounding box center [1084, 250] width 22 height 19
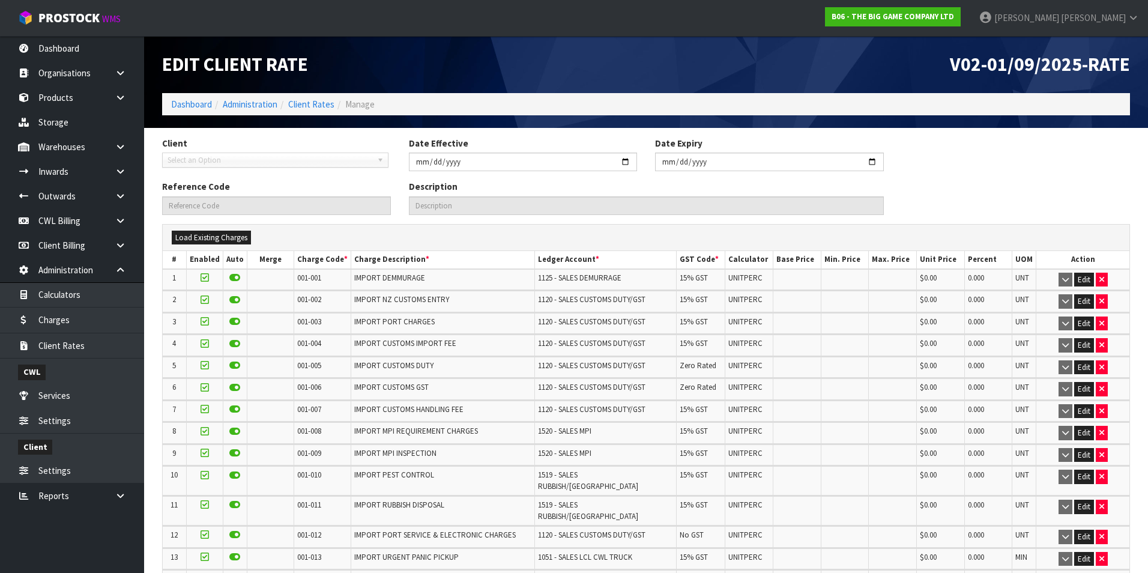
type input "2025-09-01"
type input "V02-01/09/2025-RATE"
type input "Charges effective from 01/09/2025 for client V02"
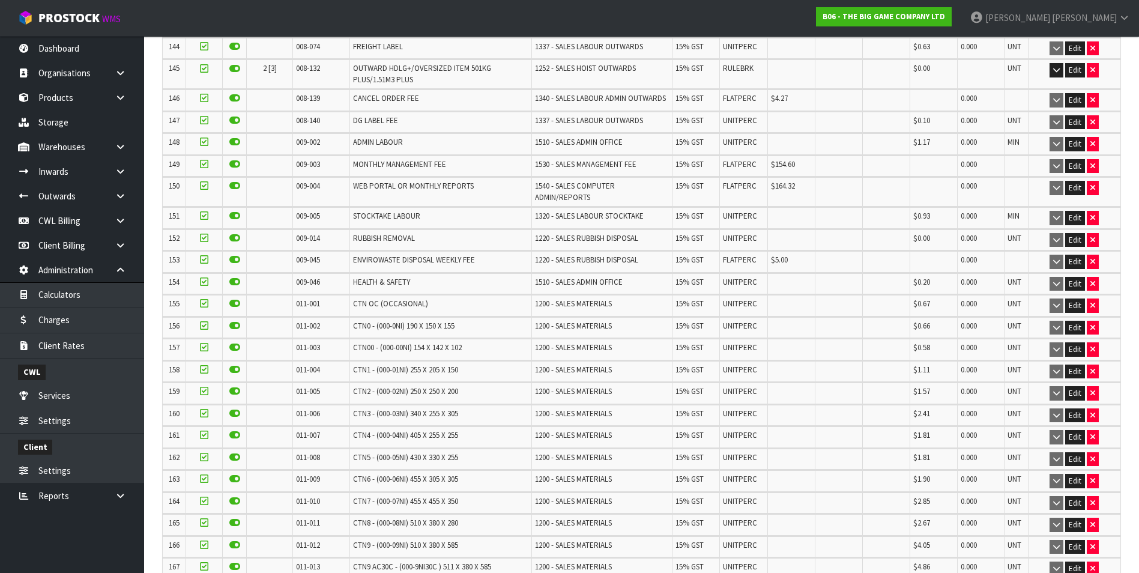
scroll to position [3480, 0]
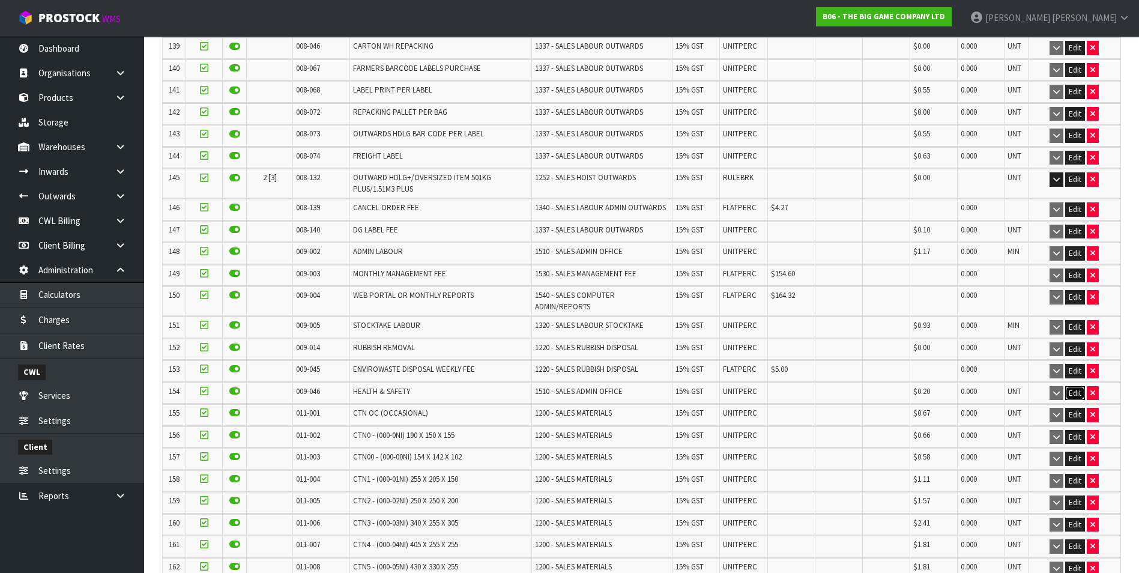
click at [1073, 386] on button "Edit" at bounding box center [1075, 393] width 20 height 14
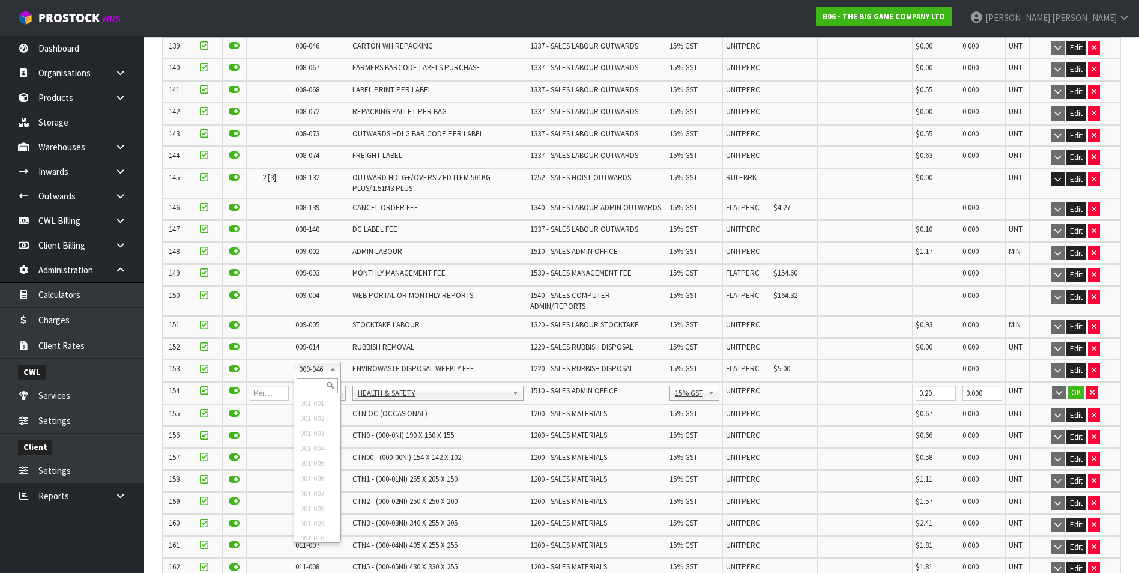
click at [310, 381] on input "text" at bounding box center [317, 385] width 41 height 15
type input "008-146"
click at [789, 385] on input "0.00" at bounding box center [794, 392] width 41 height 15
type input "0"
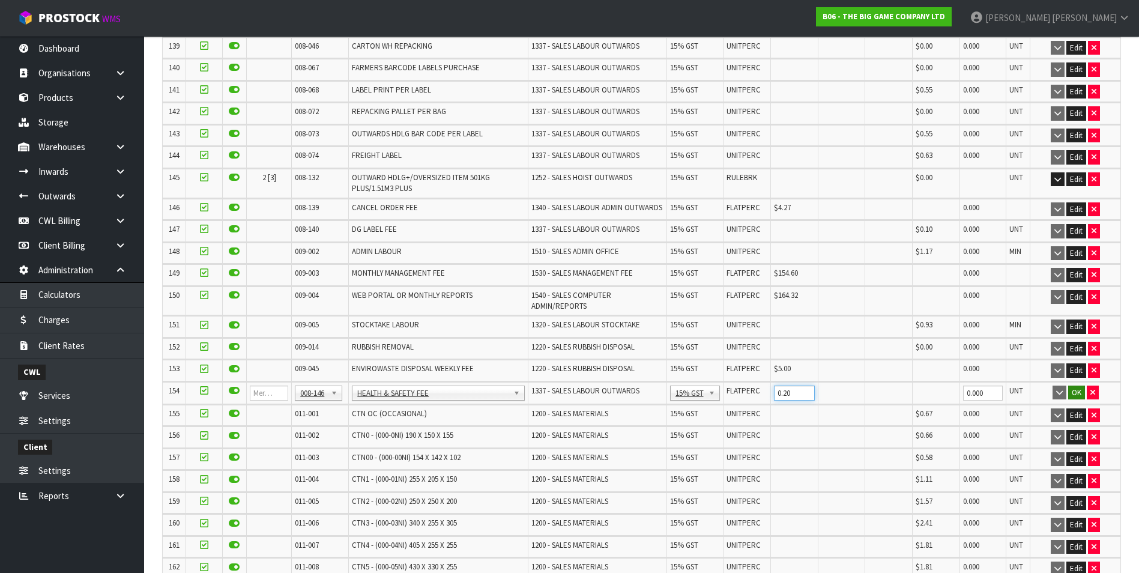
type input "0.20"
drag, startPoint x: 1073, startPoint y: 366, endPoint x: 1129, endPoint y: 361, distance: 56.6
click at [1073, 385] on button "OK" at bounding box center [1076, 392] width 17 height 14
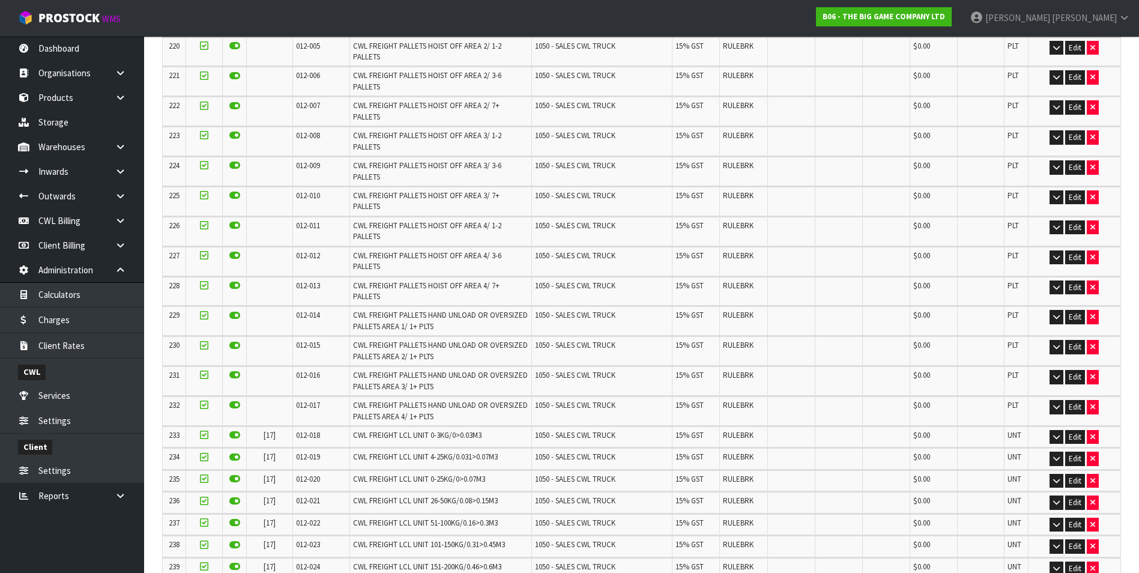
scroll to position [5342, 0]
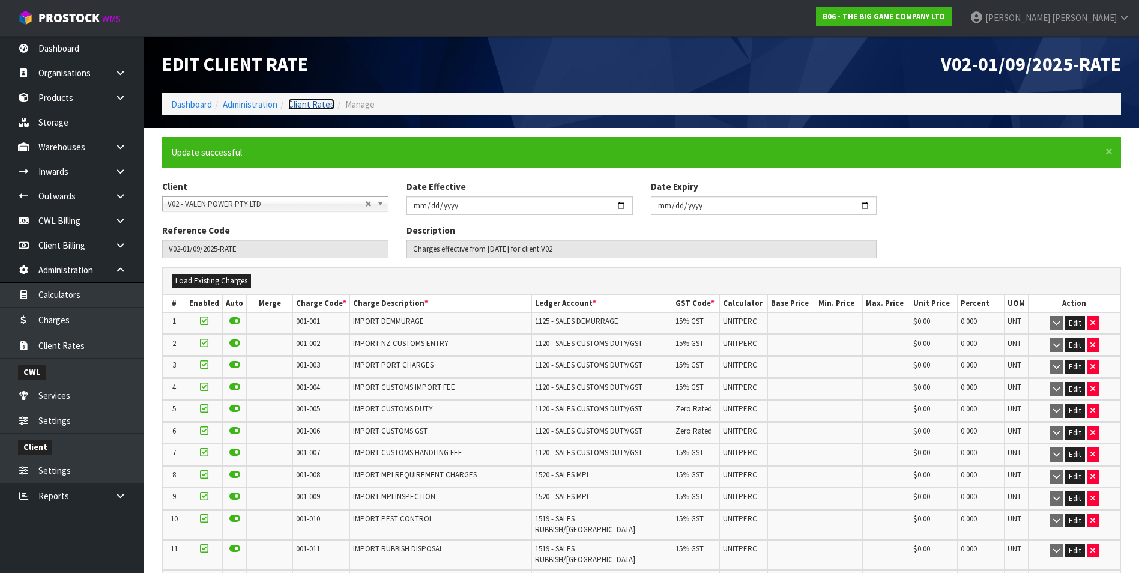
click at [304, 100] on link "Client Rates" at bounding box center [311, 103] width 46 height 11
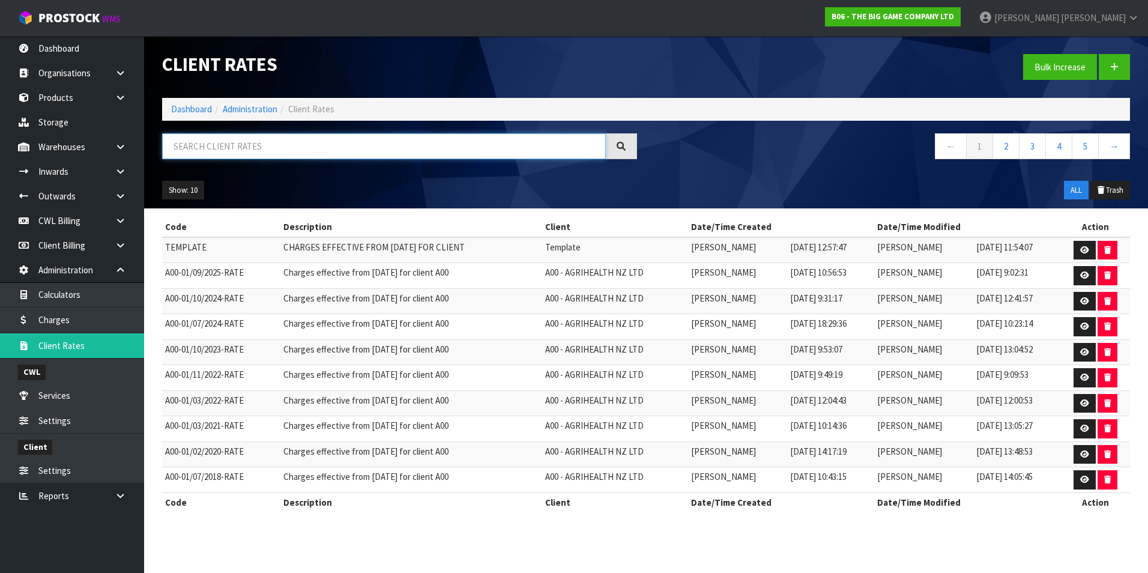
click at [243, 146] on input "text" at bounding box center [384, 146] width 444 height 26
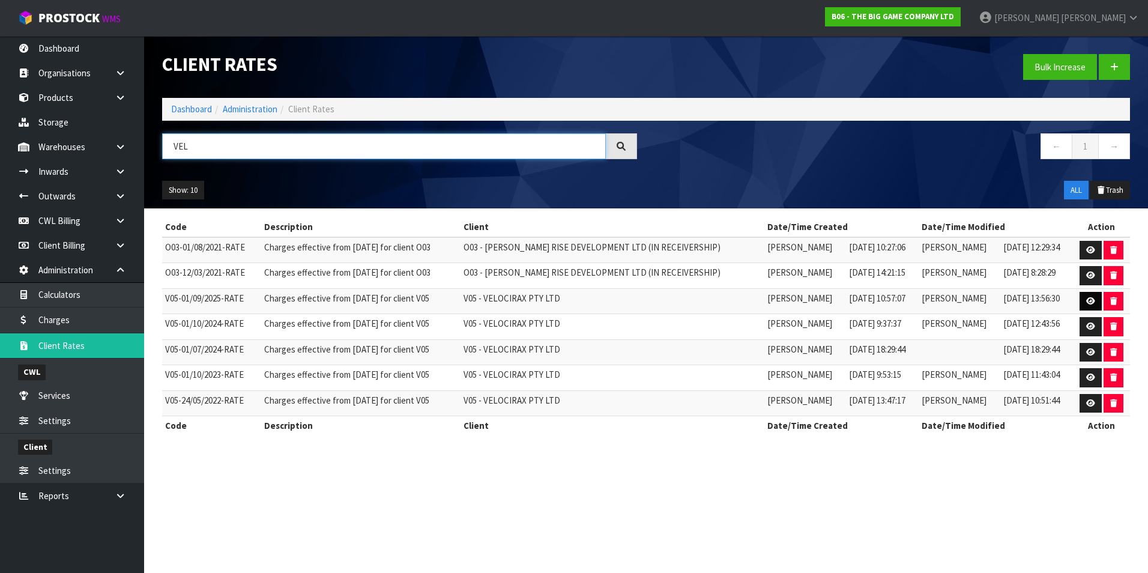
type input "VEL"
click at [1093, 301] on icon at bounding box center [1090, 301] width 9 height 8
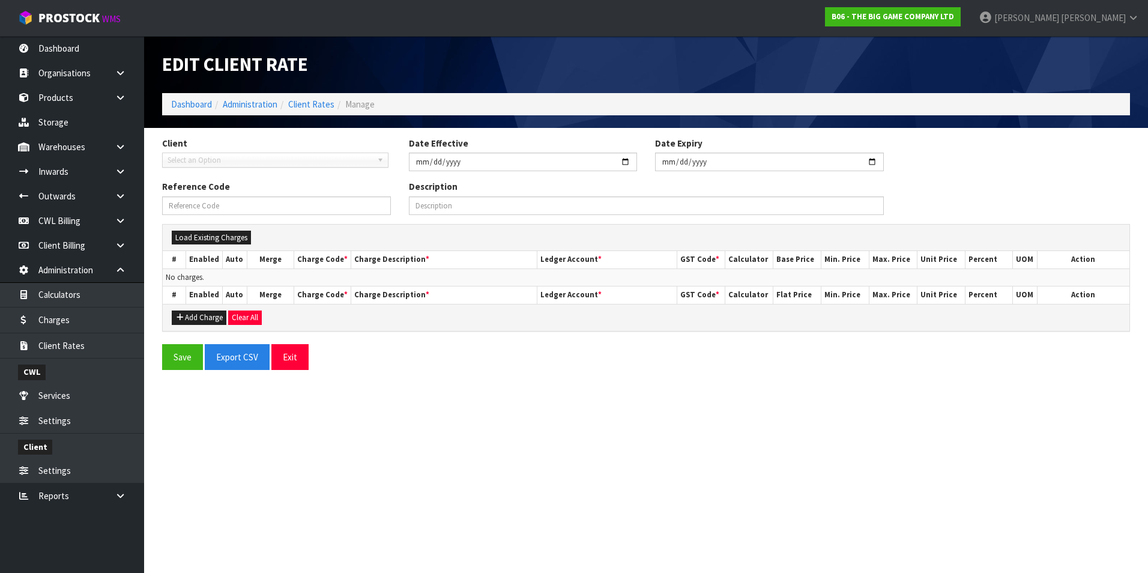
type input "2025-09-01"
type input "V05-01/09/2025-RATE"
type input "Charges effective from 01/09/2025 for client V05"
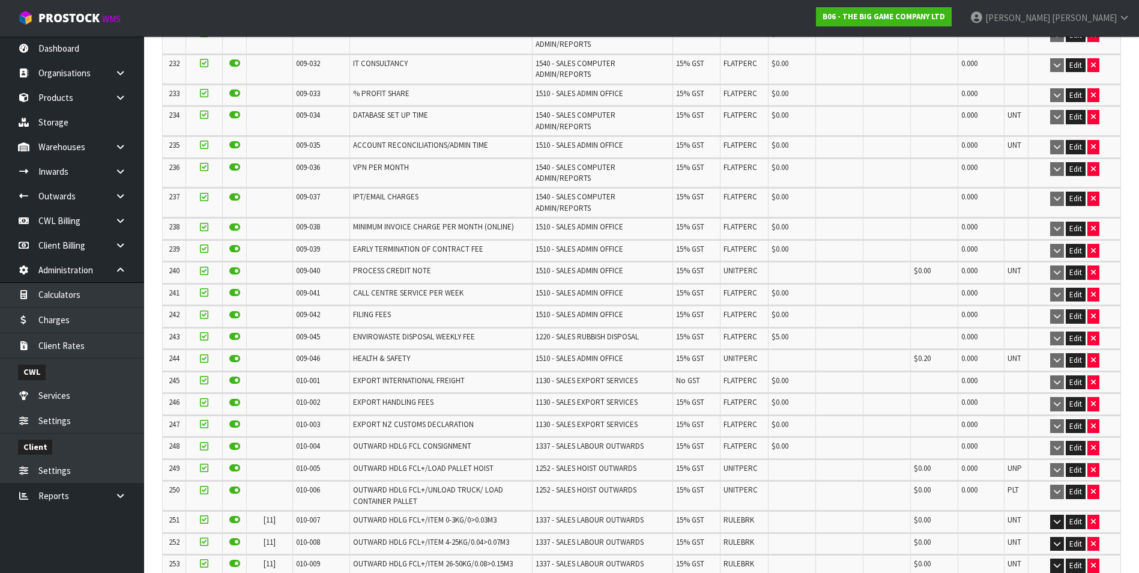
scroll to position [5632, 0]
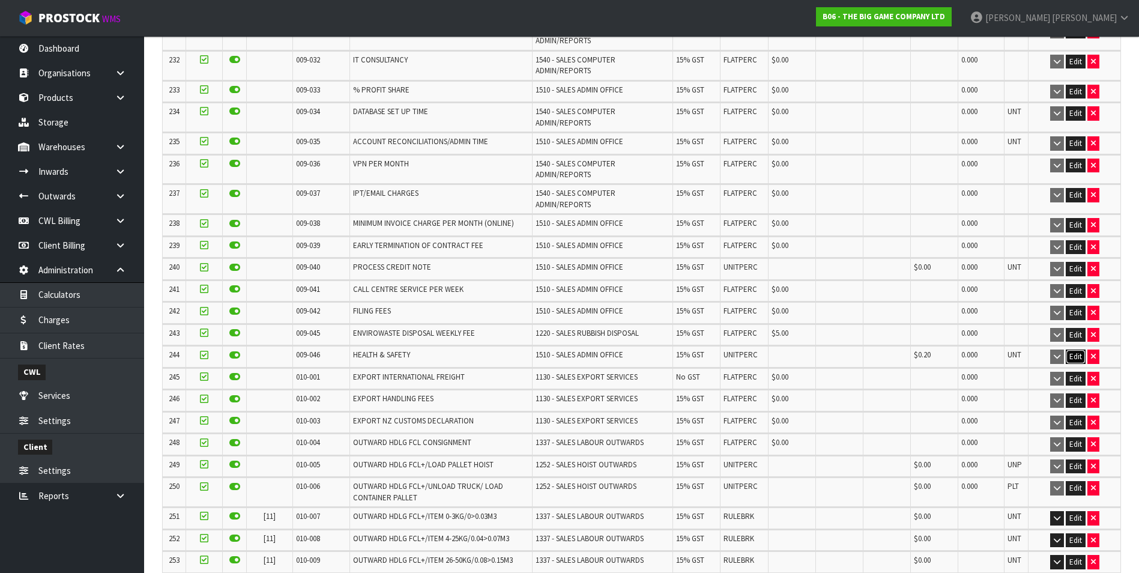
click at [1077, 349] on button "Edit" at bounding box center [1075, 356] width 20 height 14
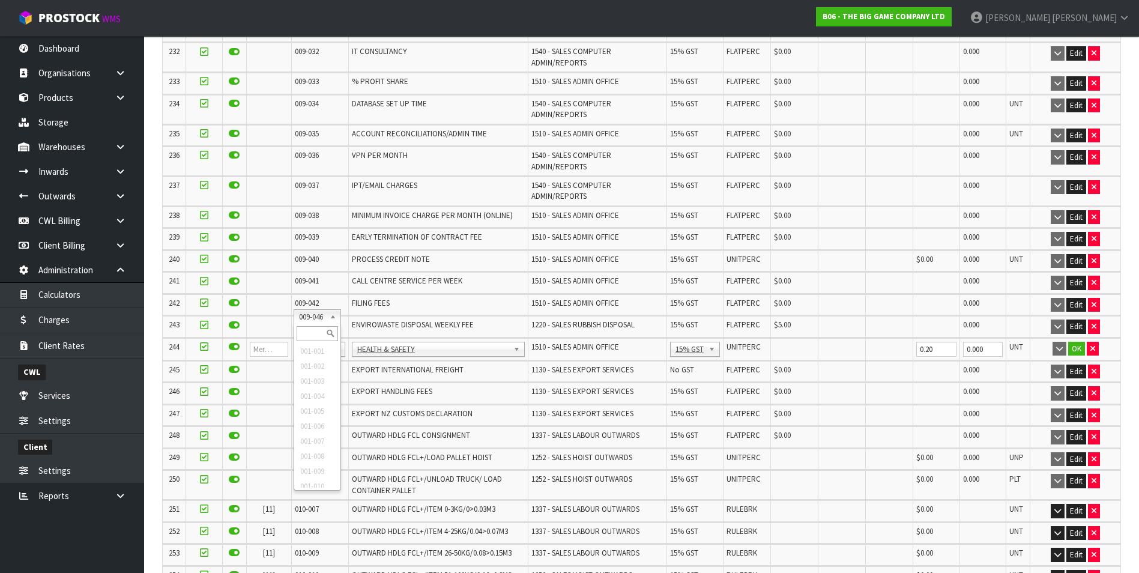
click at [307, 331] on input "text" at bounding box center [317, 333] width 41 height 15
type input "008-146"
click at [774, 342] on input "0.00" at bounding box center [794, 349] width 41 height 15
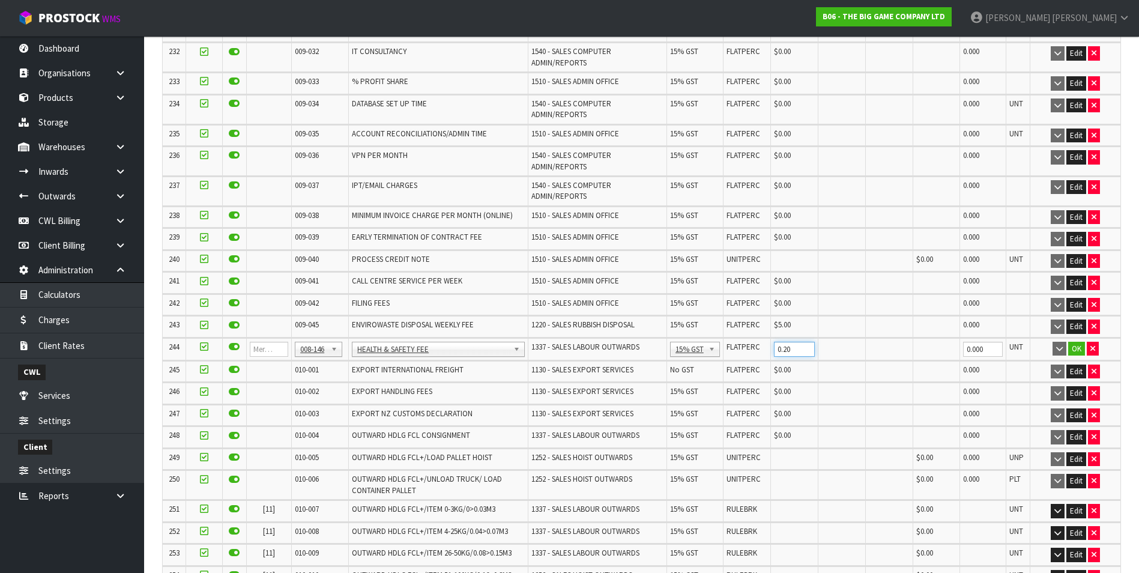
type input "0.20"
click at [1077, 342] on button "OK" at bounding box center [1076, 349] width 17 height 14
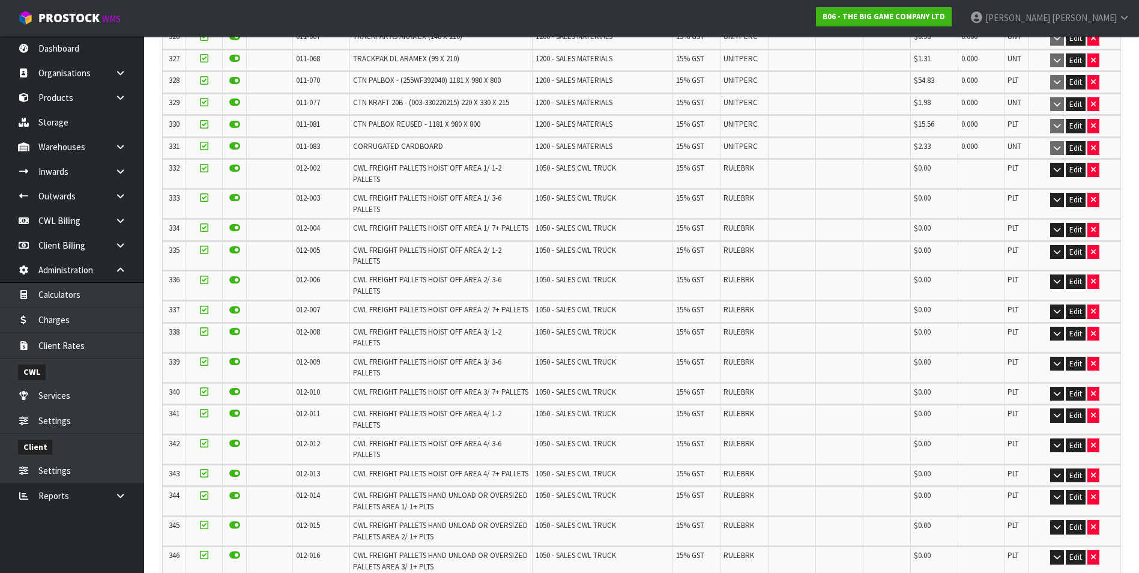
scroll to position [8014, 0]
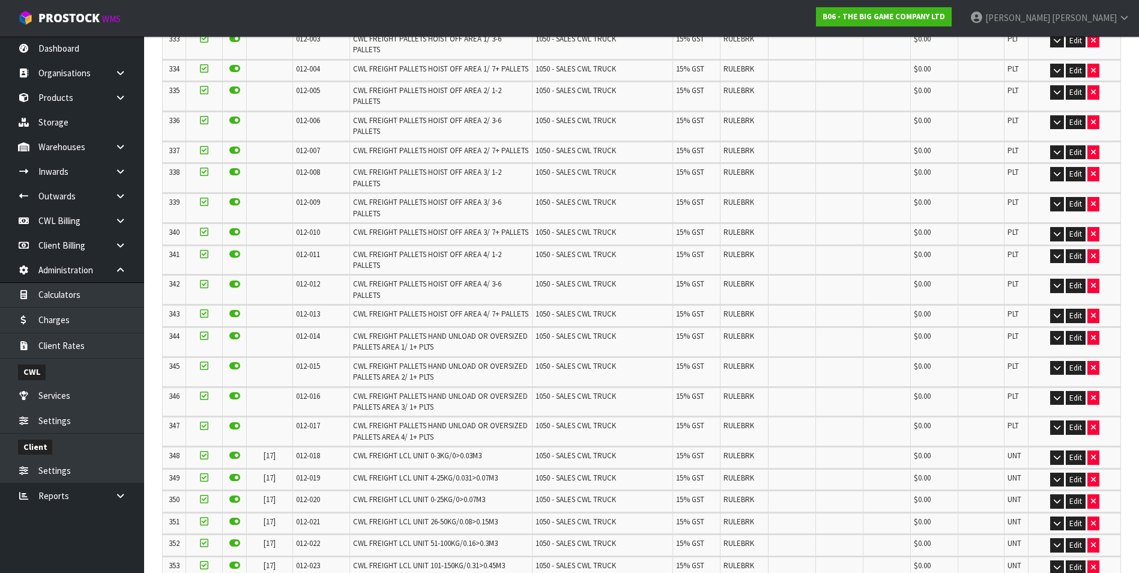
scroll to position [0, 0]
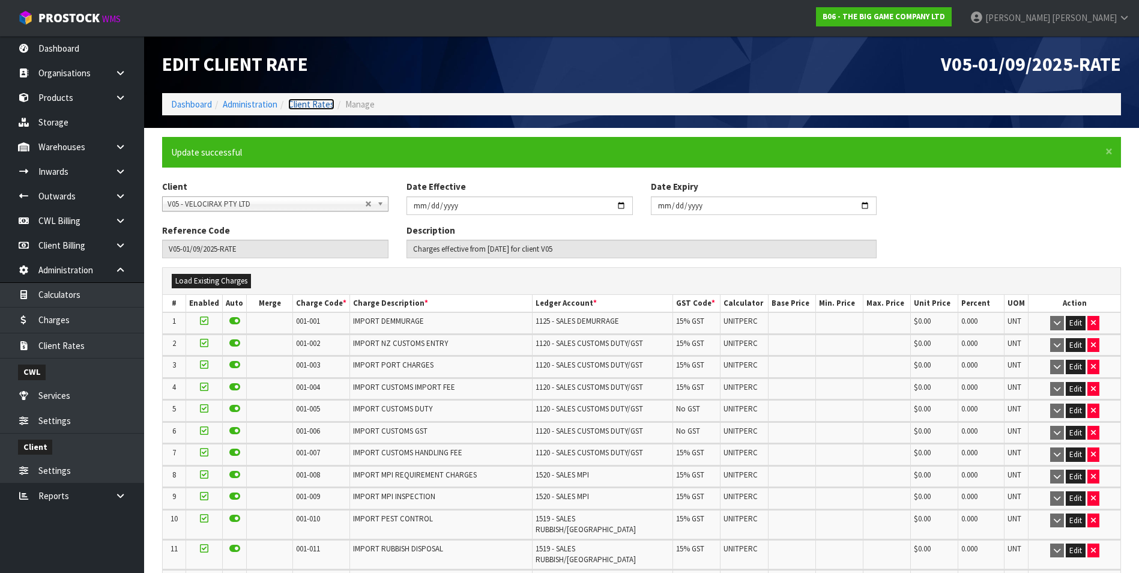
click at [312, 106] on link "Client Rates" at bounding box center [311, 103] width 46 height 11
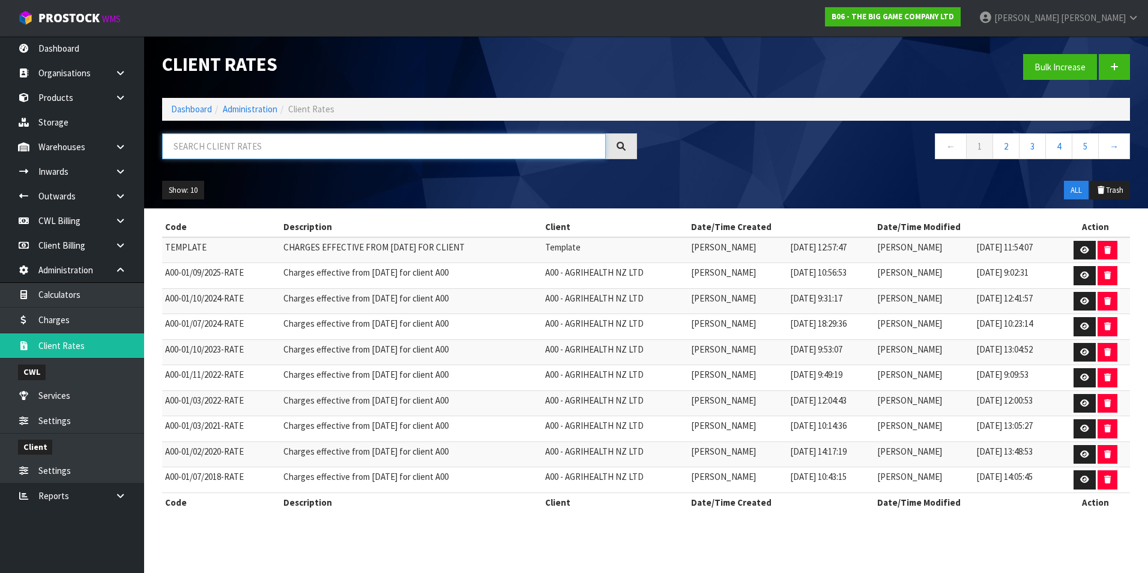
click at [339, 148] on input "text" at bounding box center [384, 146] width 444 height 26
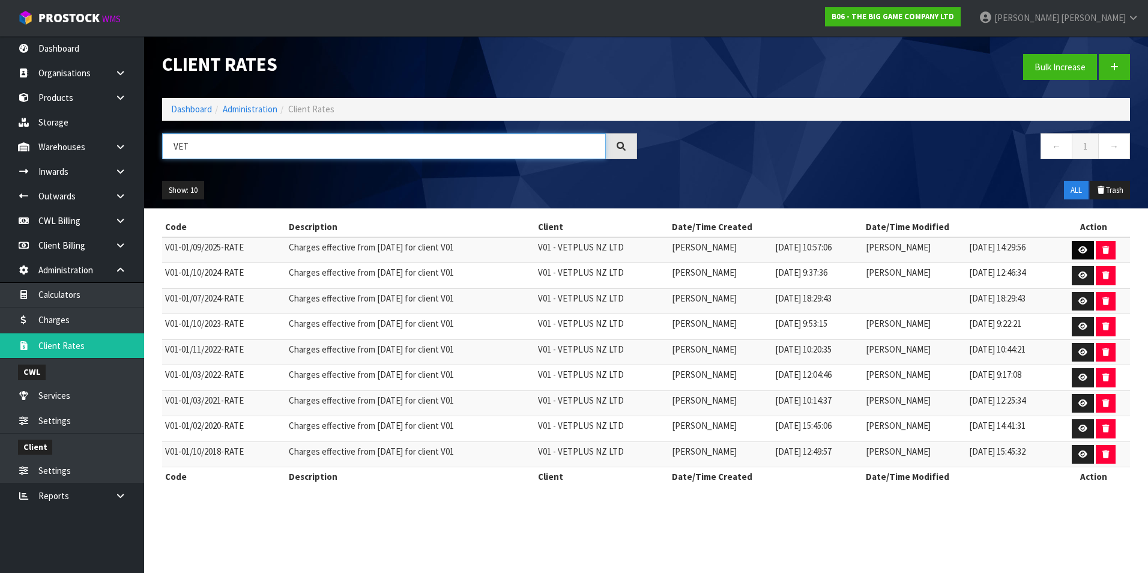
type input "VET"
click at [1085, 251] on icon at bounding box center [1082, 250] width 9 height 8
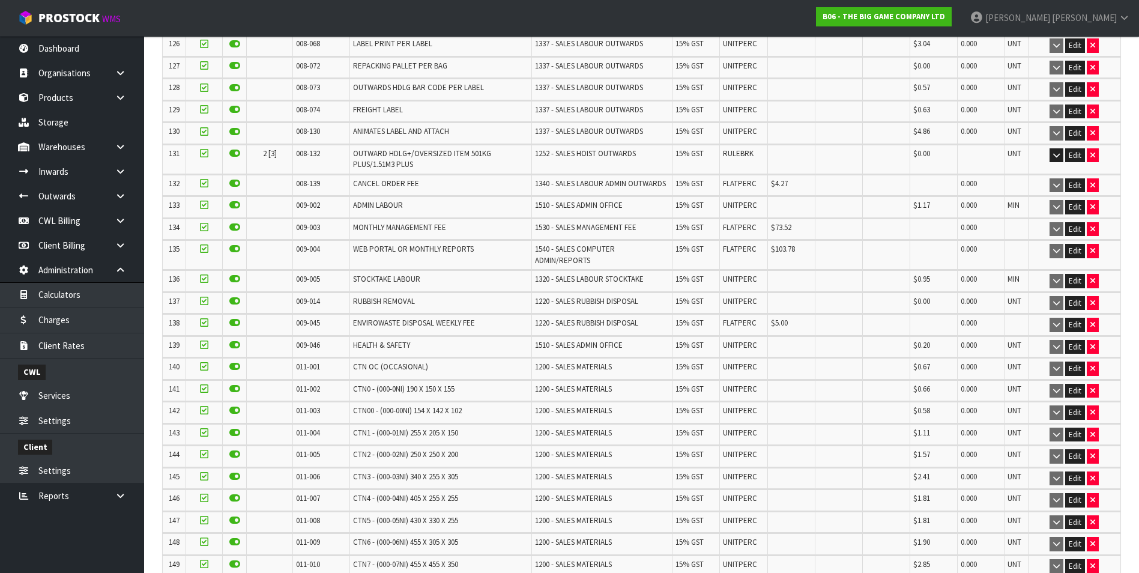
scroll to position [3189, 0]
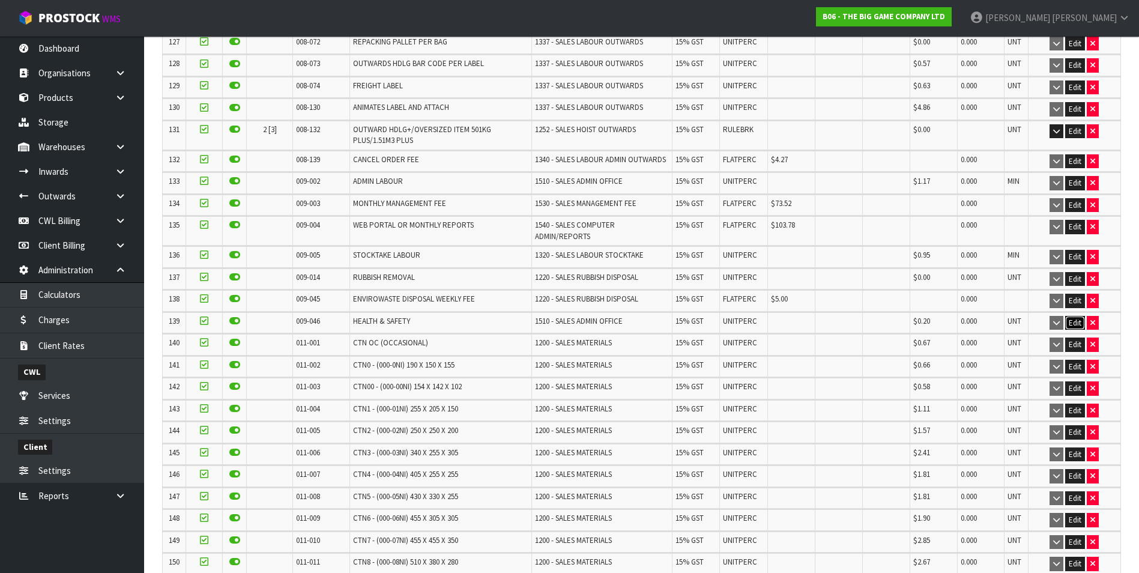
click at [1074, 316] on button "Edit" at bounding box center [1075, 323] width 20 height 14
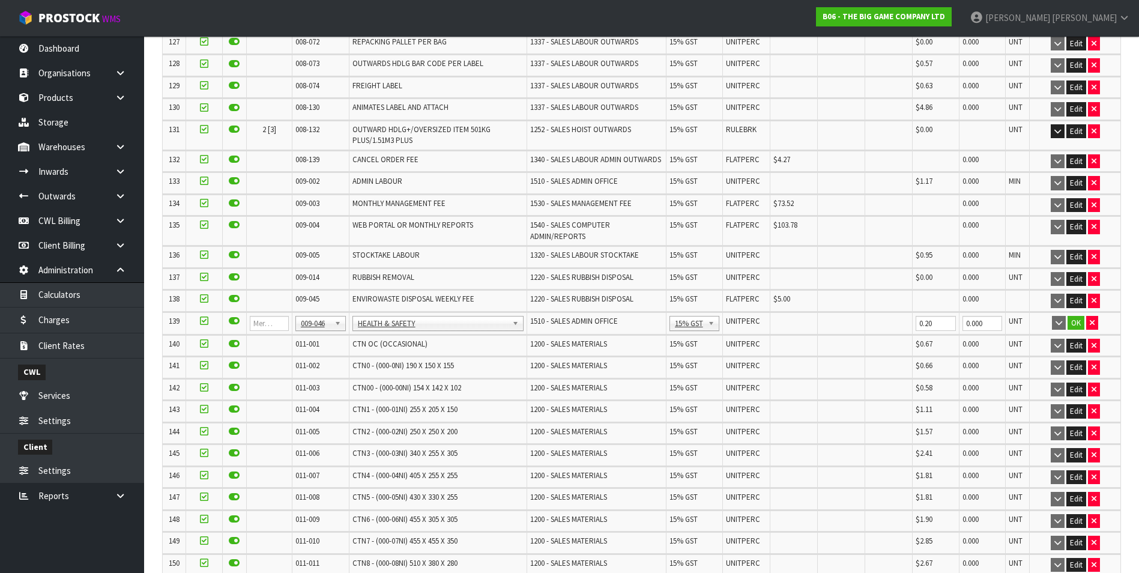
scroll to position [3197, 0]
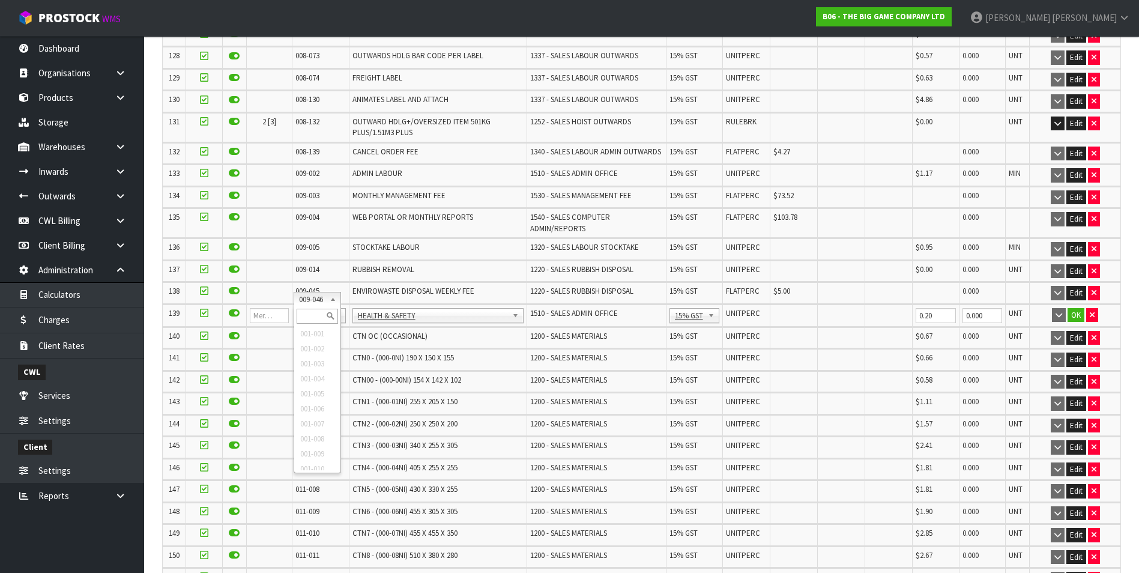
click at [310, 320] on input "text" at bounding box center [317, 316] width 41 height 15
type input "008-146"
click at [776, 308] on input "0.00" at bounding box center [794, 315] width 41 height 15
type input "0.20"
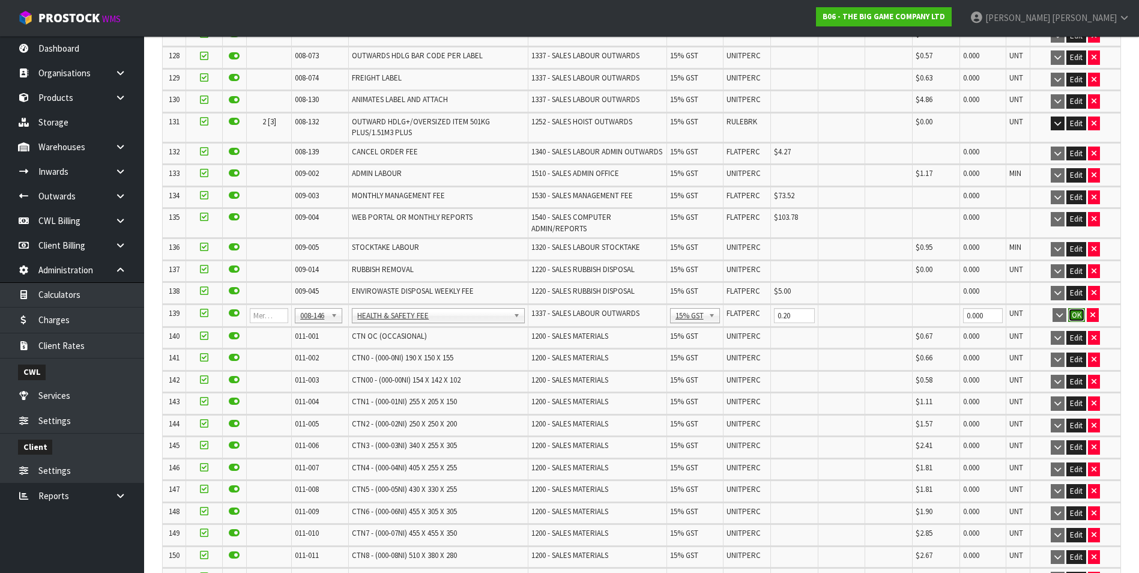
click at [1076, 308] on button "OK" at bounding box center [1076, 315] width 17 height 14
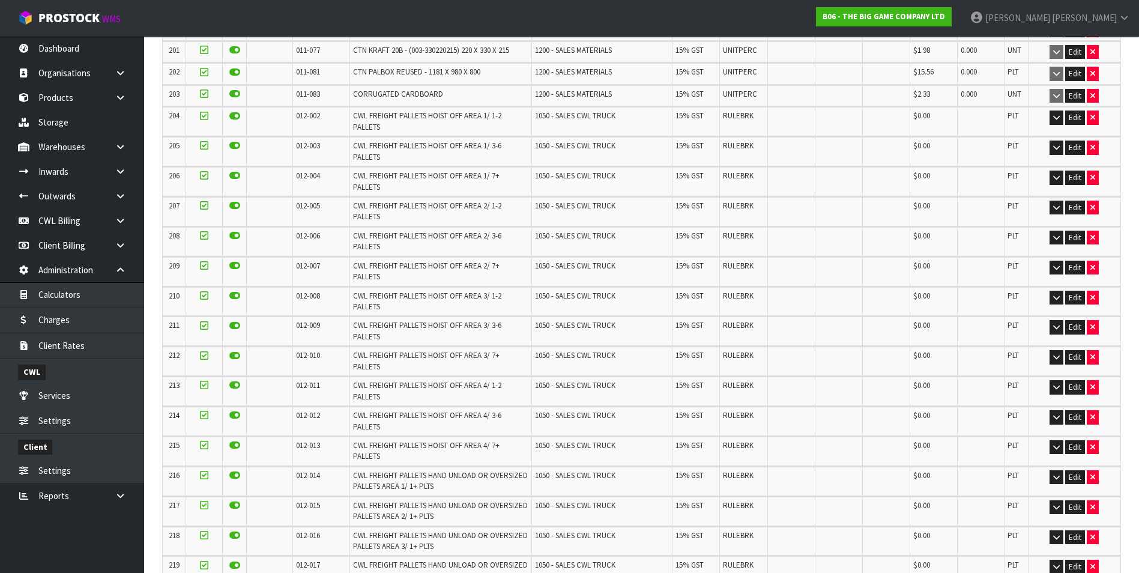
scroll to position [5025, 0]
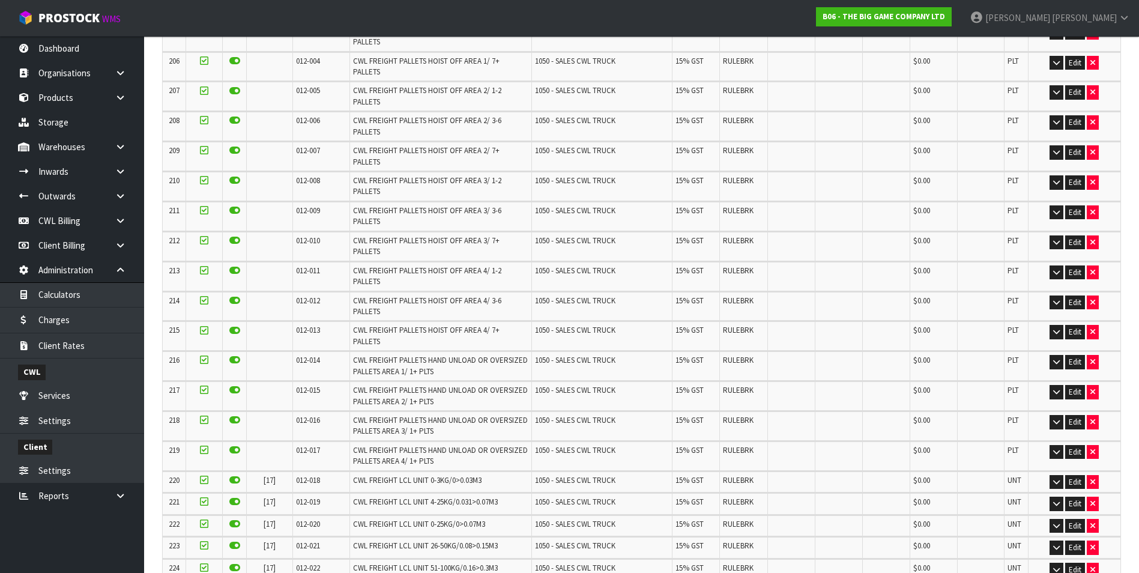
scroll to position [0, 0]
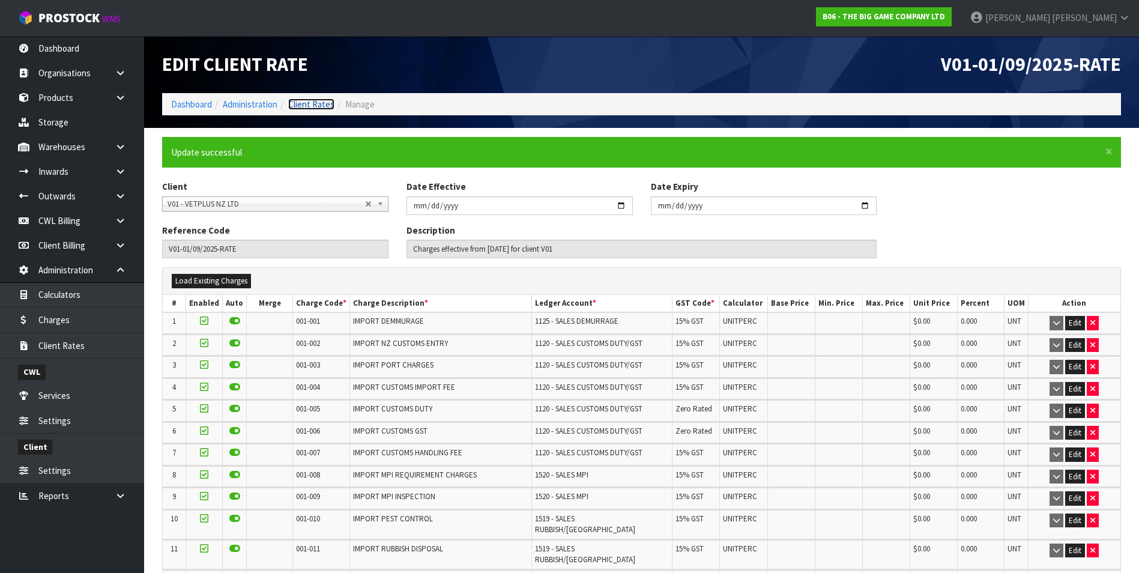
click at [306, 104] on link "Client Rates" at bounding box center [311, 103] width 46 height 11
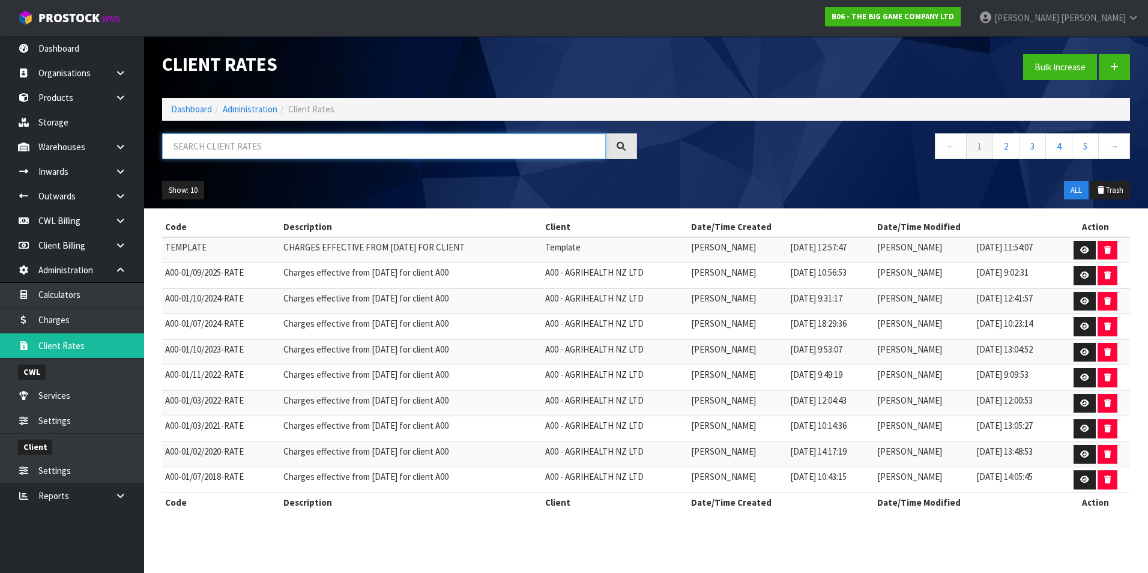
click at [272, 143] on input "text" at bounding box center [384, 146] width 444 height 26
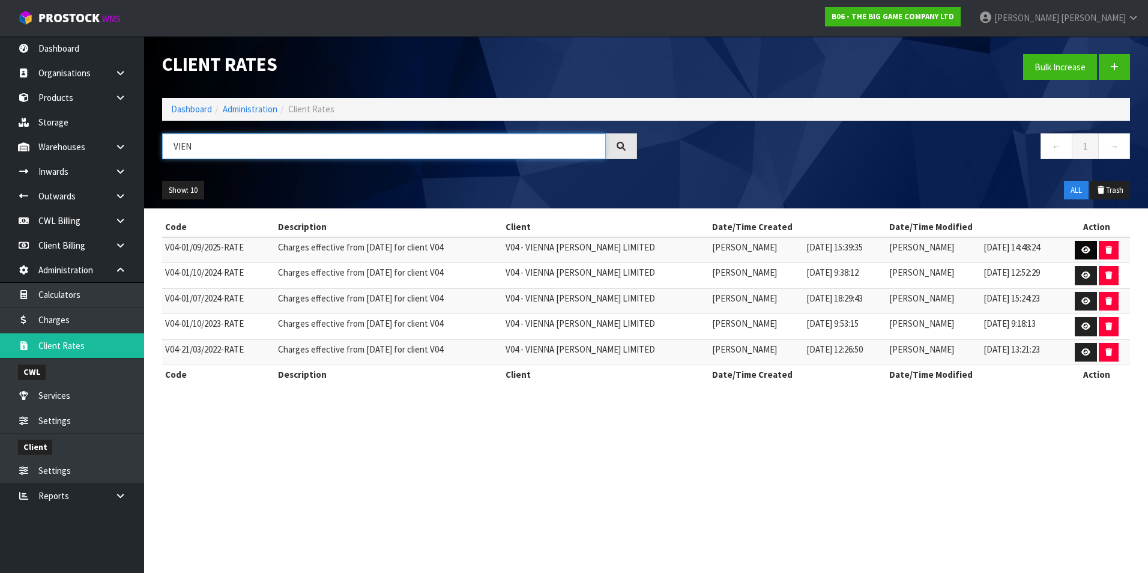
type input "VIEN"
click at [1081, 250] on icon at bounding box center [1085, 250] width 9 height 8
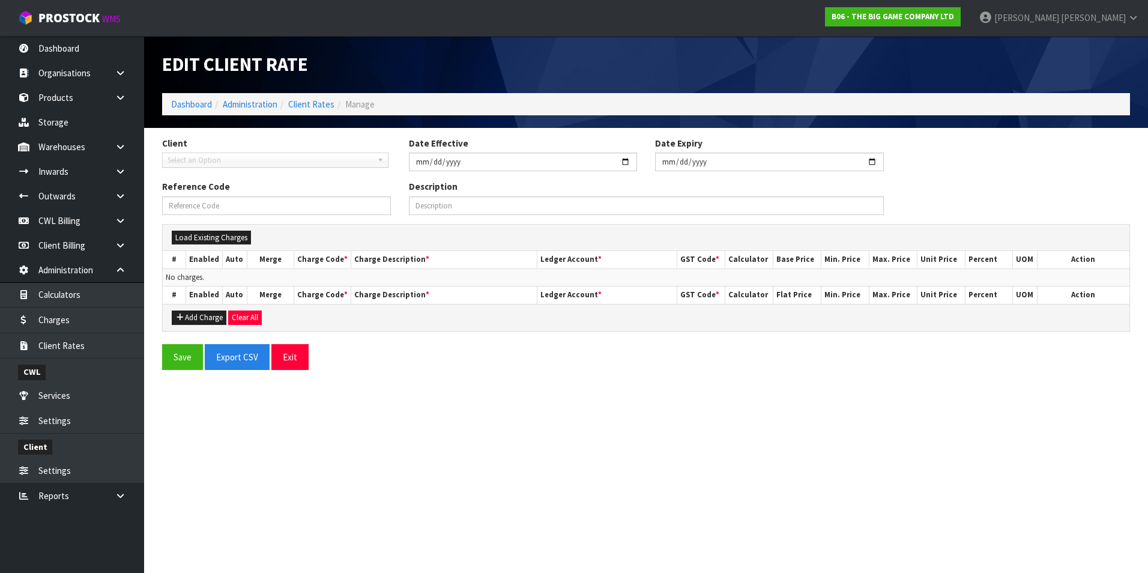
type input "2025-09-01"
type input "V04-01/09/2025-RATE"
type input "Charges effective from 01/09/2025 for client V04"
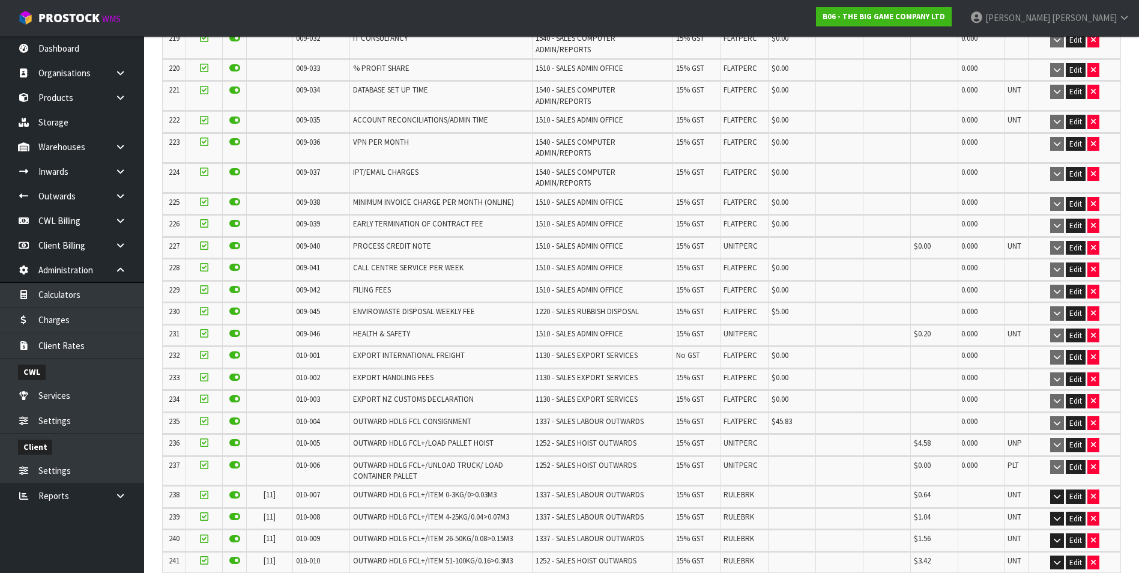
scroll to position [5339, 0]
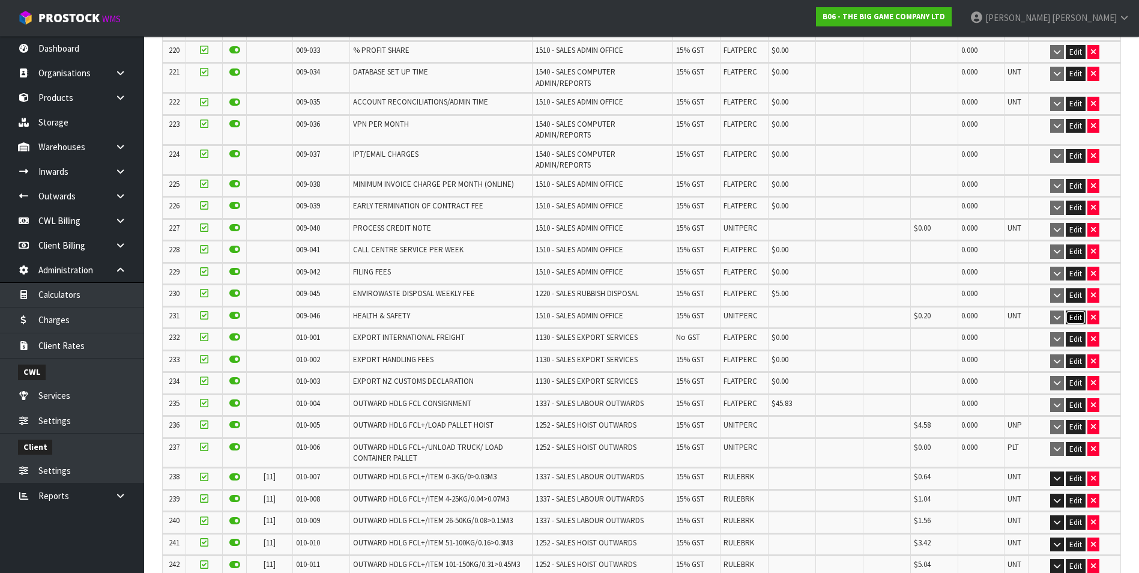
click at [1074, 310] on button "Edit" at bounding box center [1075, 317] width 20 height 14
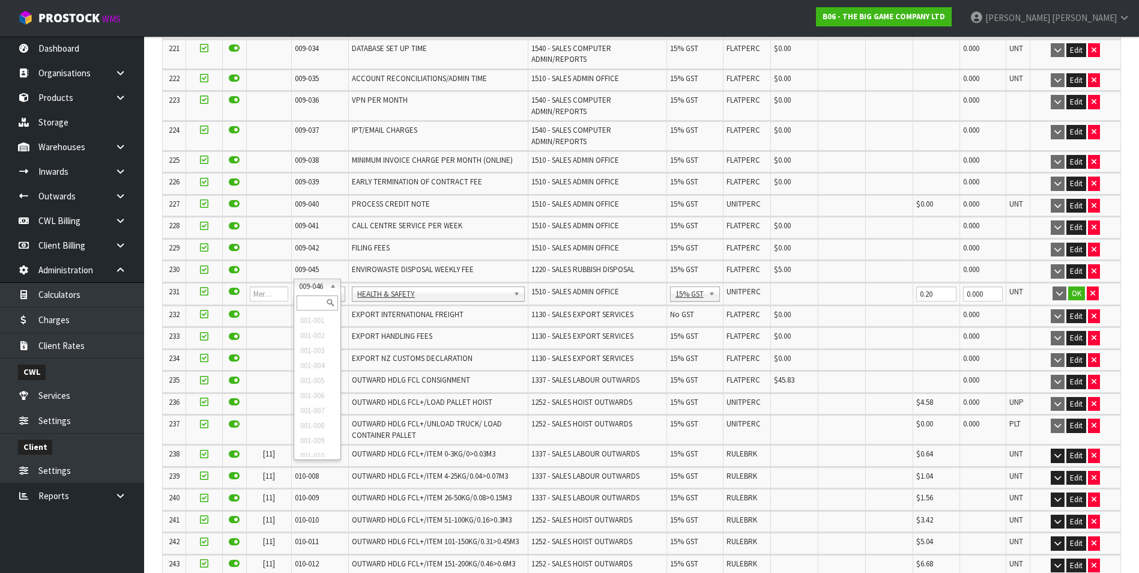
drag, startPoint x: 316, startPoint y: 287, endPoint x: 313, endPoint y: 300, distance: 13.7
click at [313, 300] on input "text" at bounding box center [317, 302] width 41 height 15
type input "008-146"
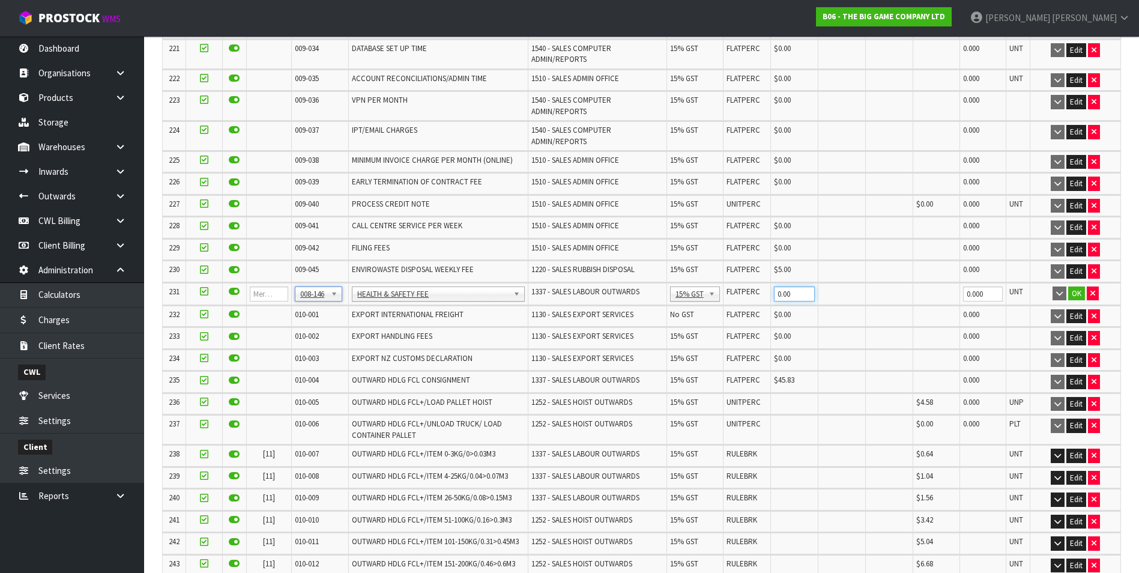
click at [783, 286] on input "0.00" at bounding box center [794, 293] width 41 height 15
type input "0.20"
click at [1077, 286] on button "OK" at bounding box center [1076, 293] width 17 height 14
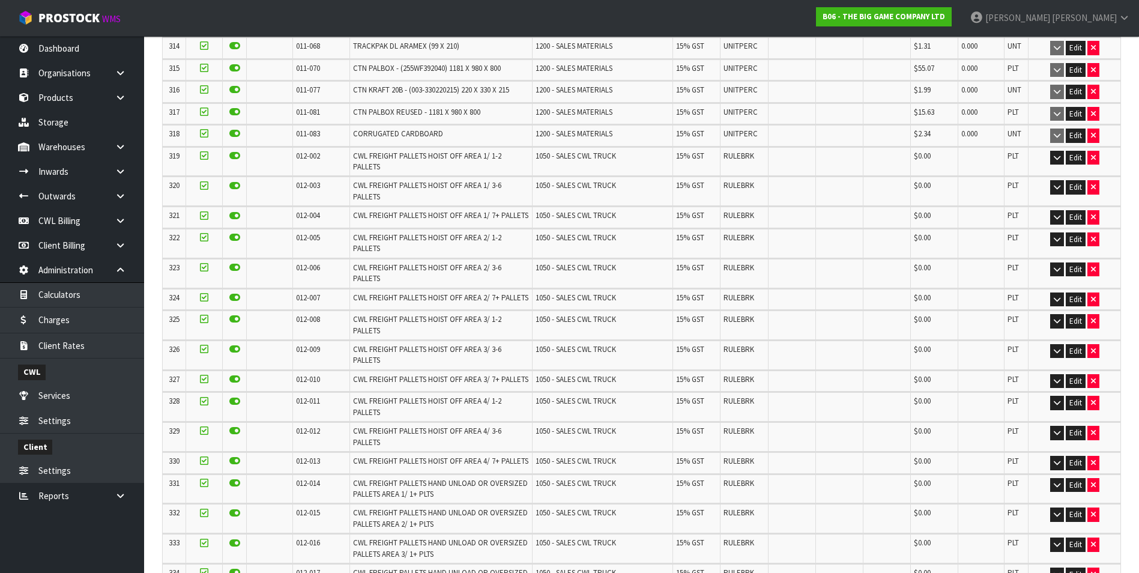
scroll to position [7689, 0]
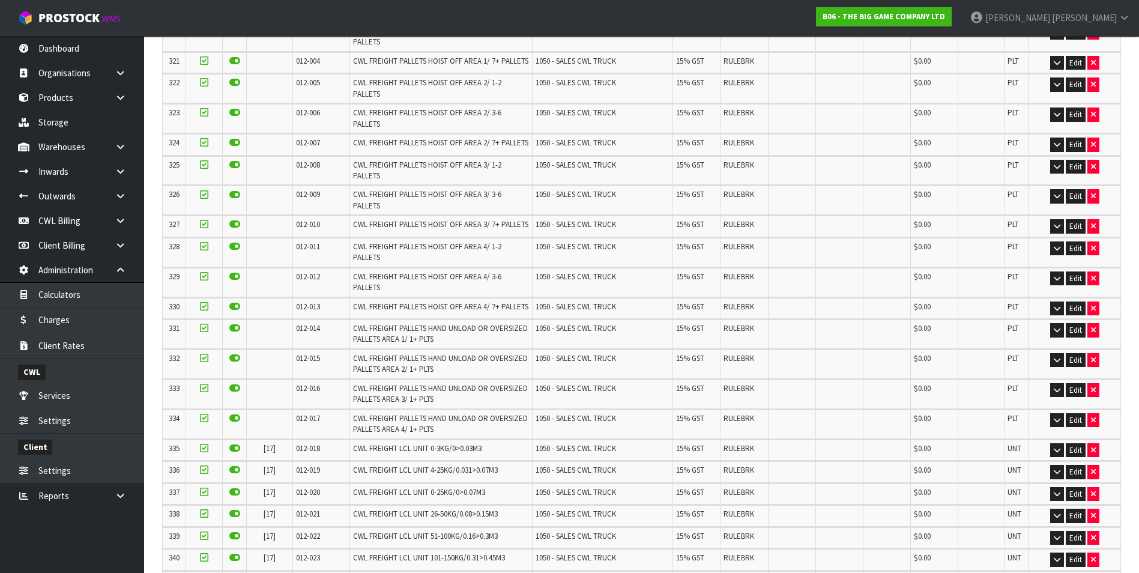
scroll to position [0, 0]
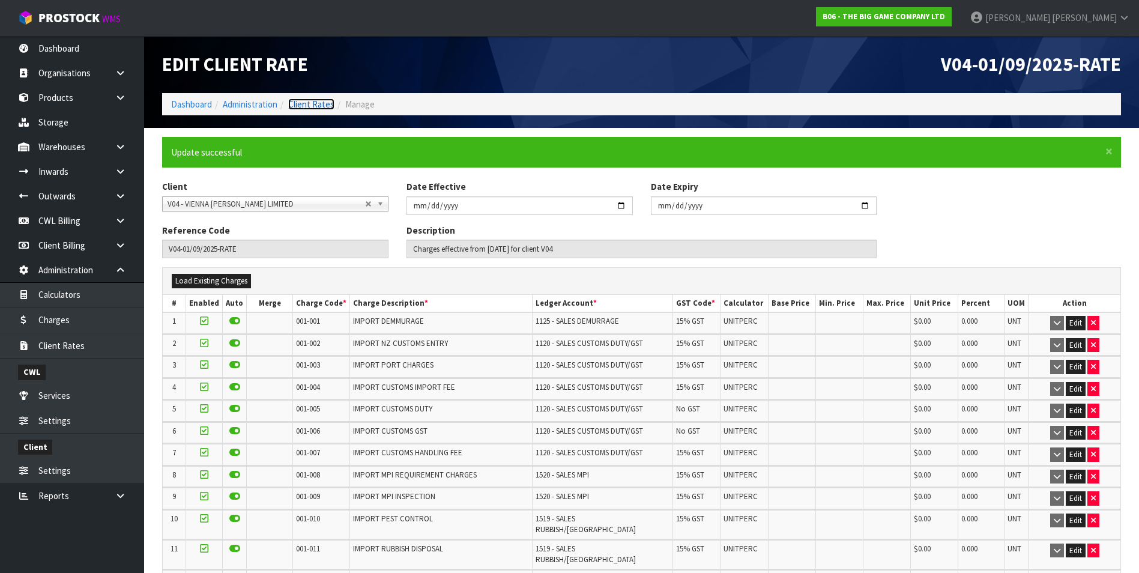
click at [322, 103] on link "Client Rates" at bounding box center [311, 103] width 46 height 11
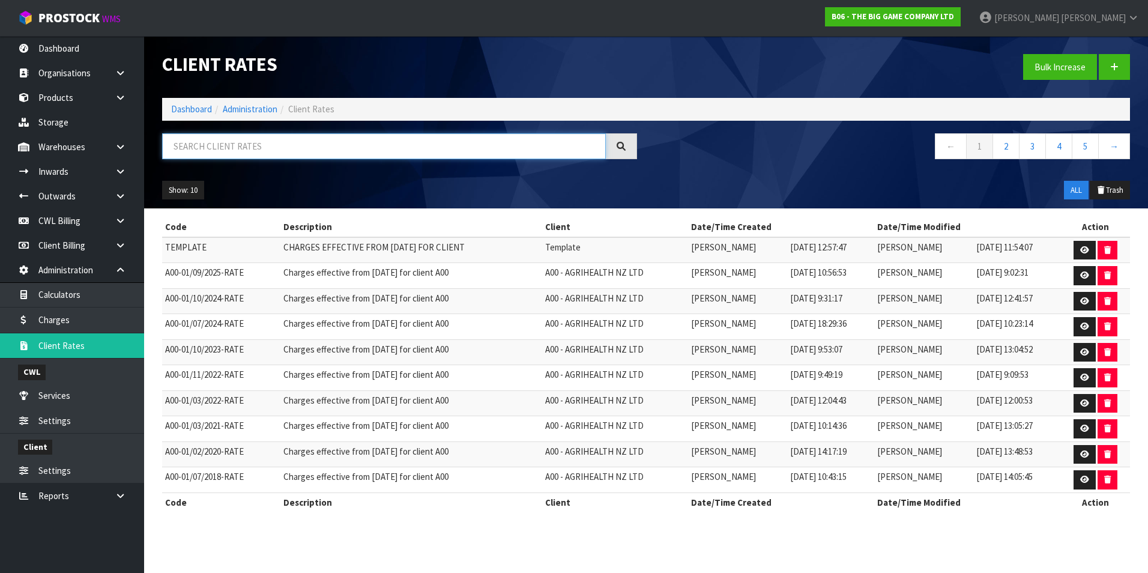
click at [196, 148] on input "text" at bounding box center [384, 146] width 444 height 26
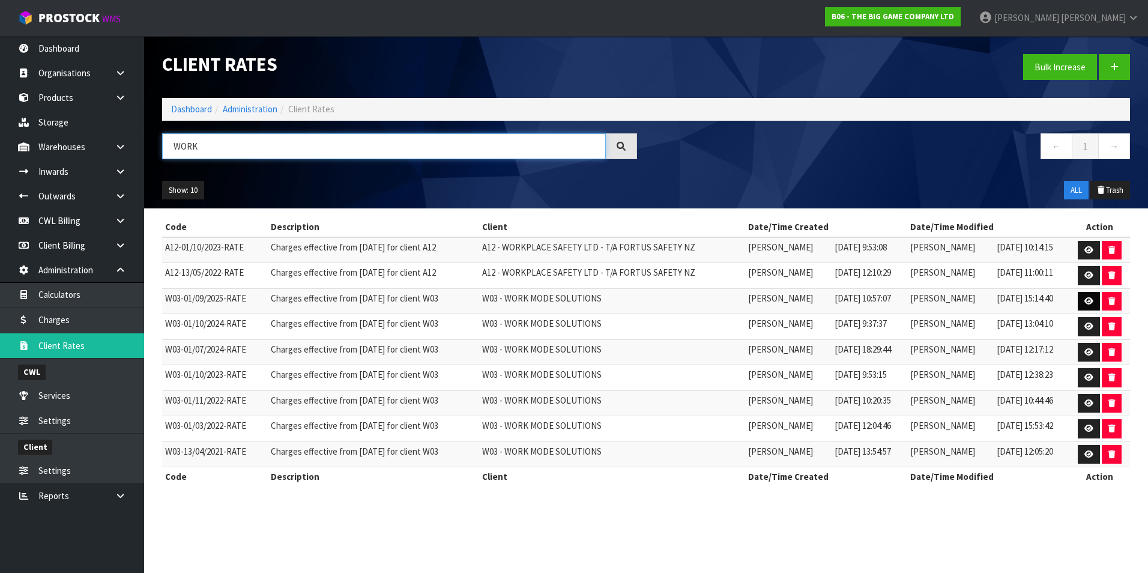
type input "WORK"
click at [1087, 302] on icon at bounding box center [1088, 301] width 9 height 8
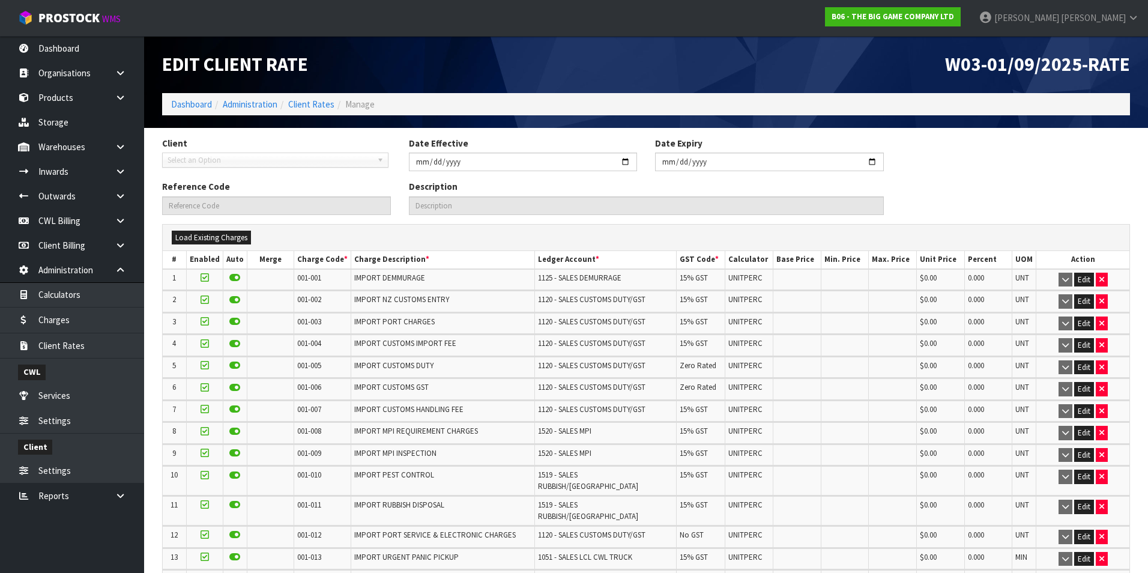
type input "2025-09-01"
type input "W03-01/09/2025-RATE"
type input "Charges effective from 01/09/2025 for client W03"
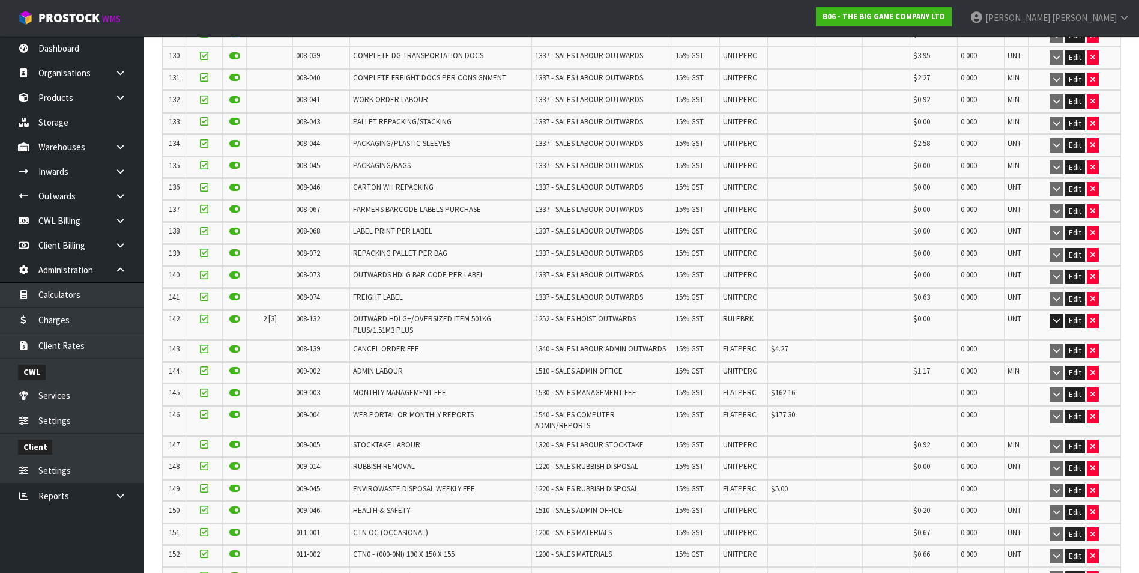
scroll to position [3373, 0]
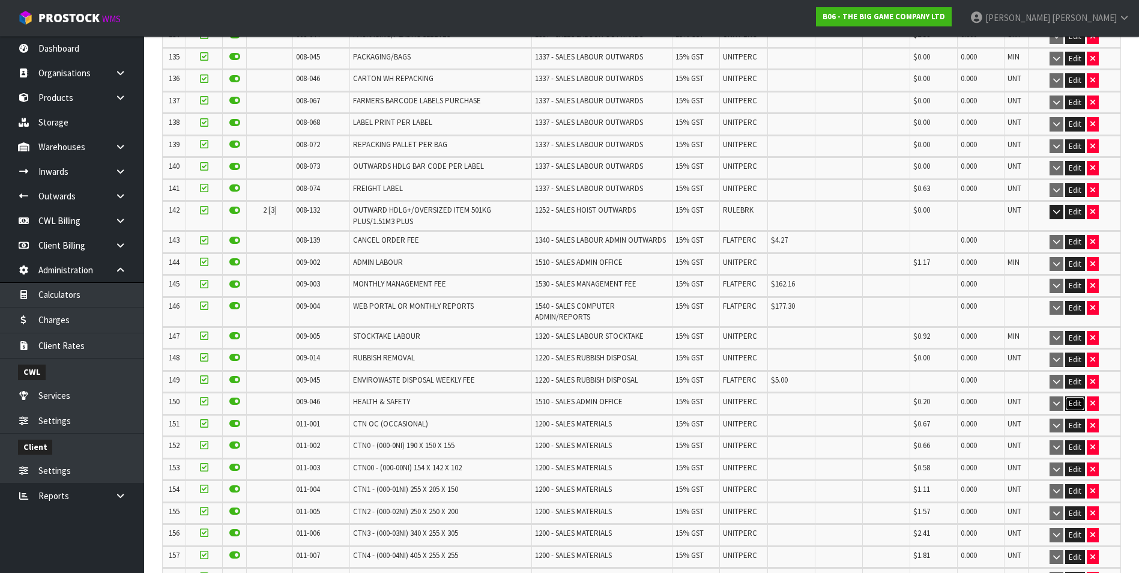
click at [1074, 396] on button "Edit" at bounding box center [1075, 403] width 20 height 14
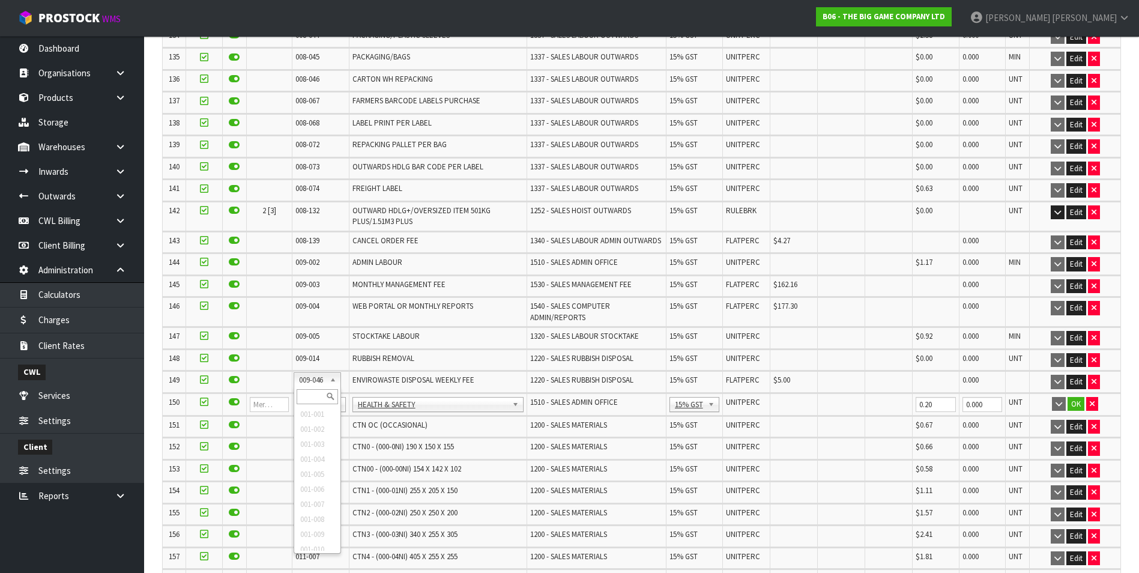
drag, startPoint x: 309, startPoint y: 381, endPoint x: 307, endPoint y: 394, distance: 13.3
click at [307, 395] on input "text" at bounding box center [317, 396] width 41 height 15
type input "0008-146"
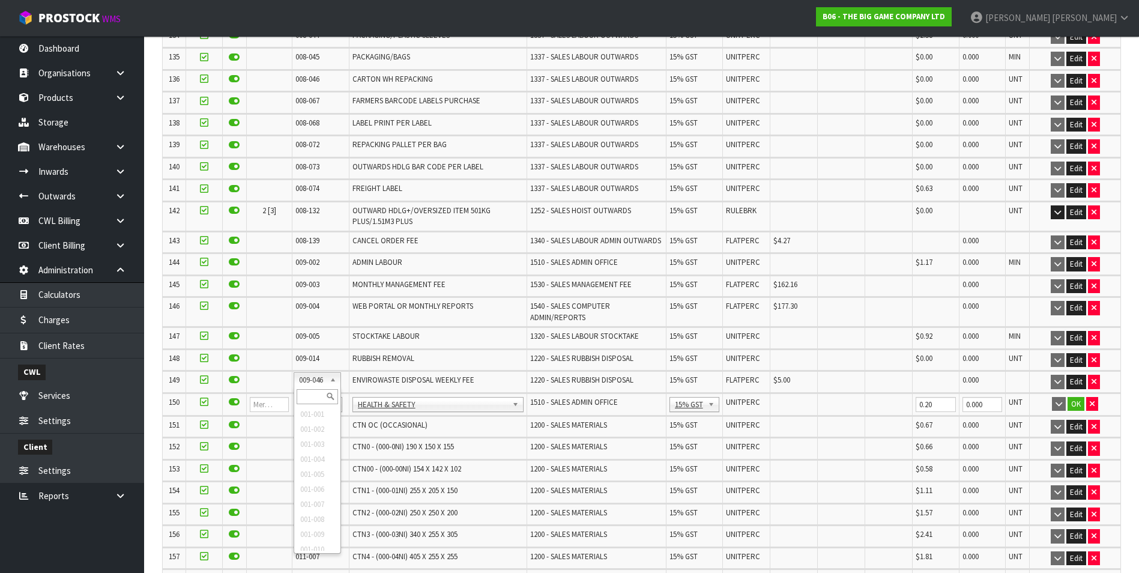
click at [304, 399] on input "text" at bounding box center [317, 396] width 41 height 15
type input "008-146"
click at [779, 397] on input "0.00" at bounding box center [794, 404] width 41 height 15
type input "0.20"
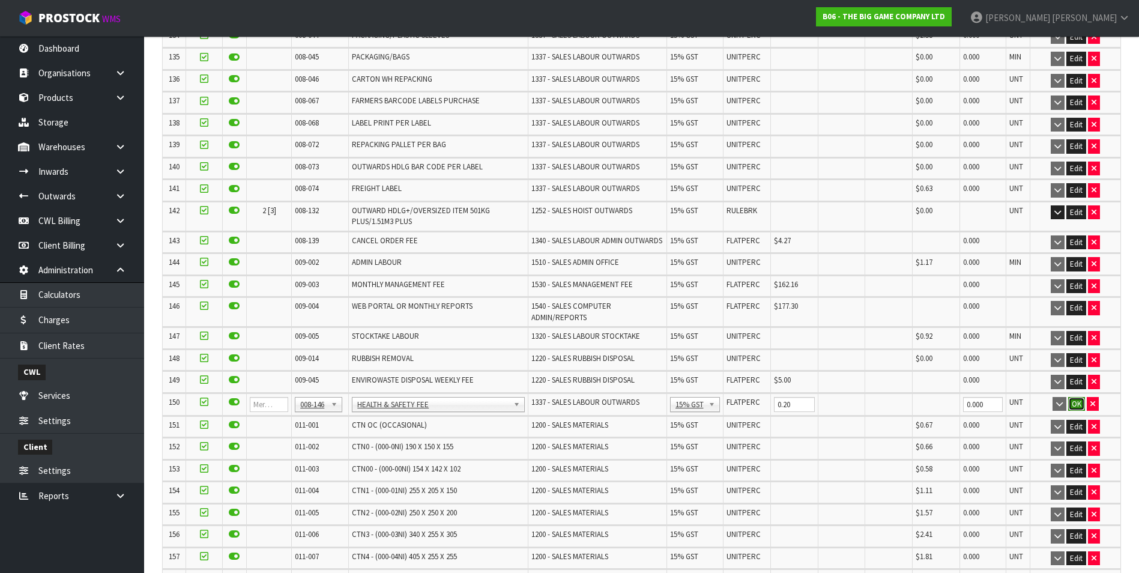
click at [1074, 397] on button "OK" at bounding box center [1076, 404] width 17 height 14
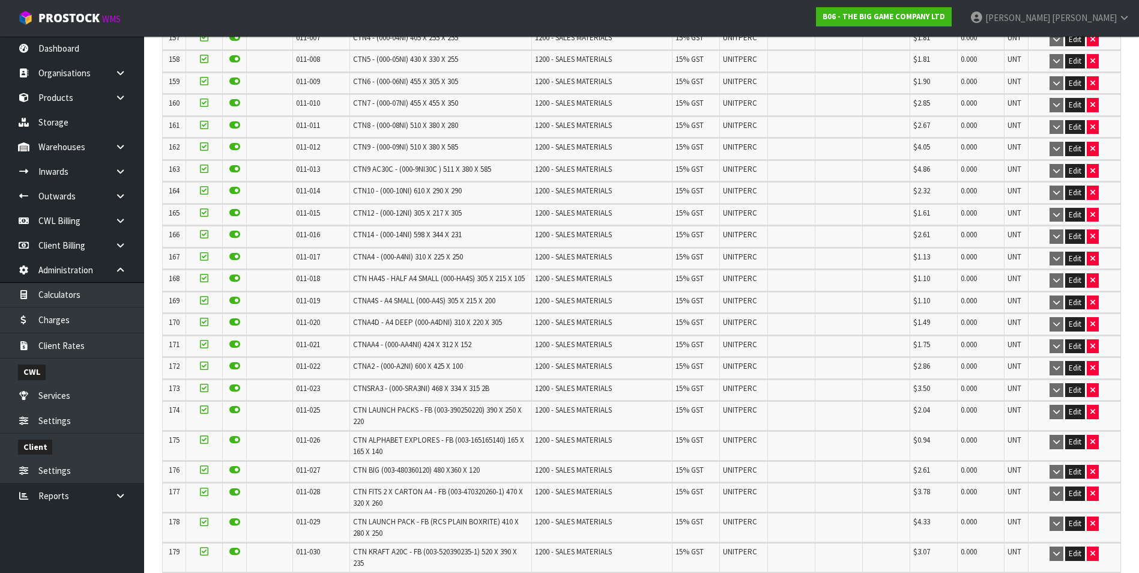
scroll to position [5290, 0]
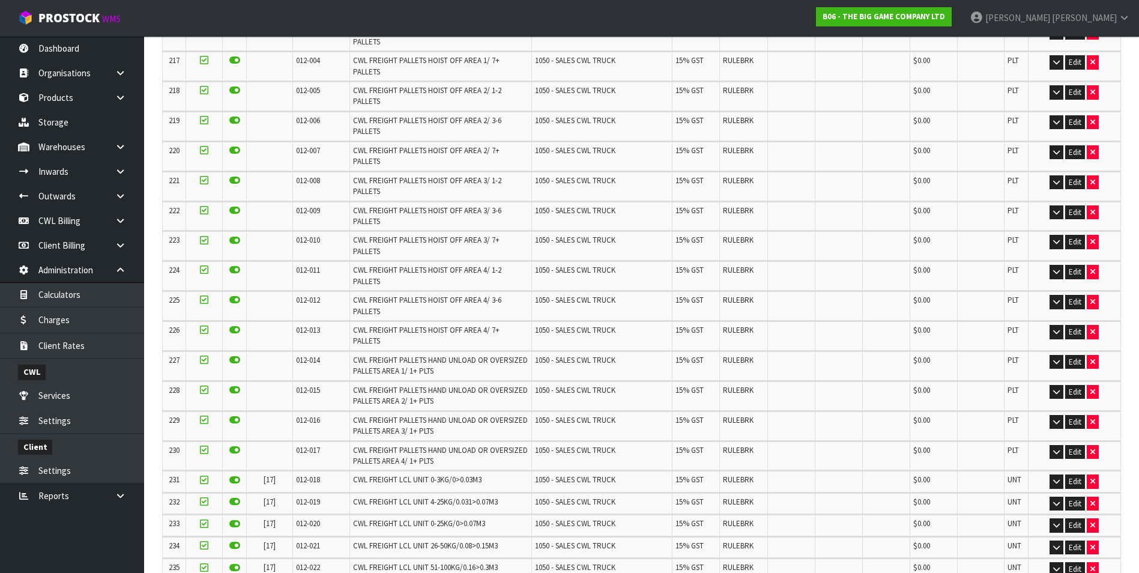
scroll to position [0, 0]
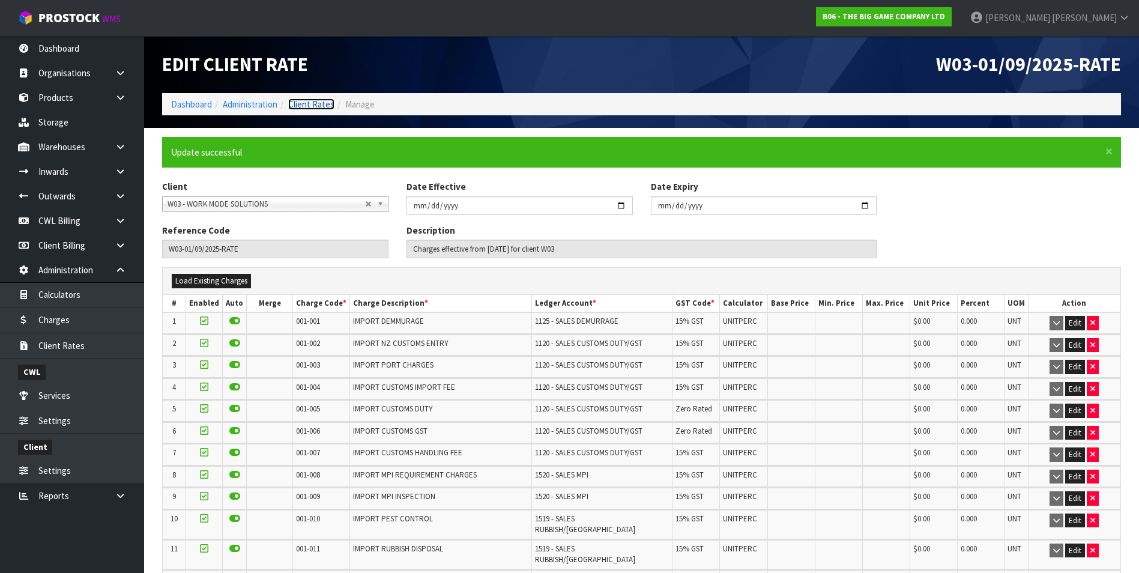
click at [310, 103] on link "Client Rates" at bounding box center [311, 103] width 46 height 11
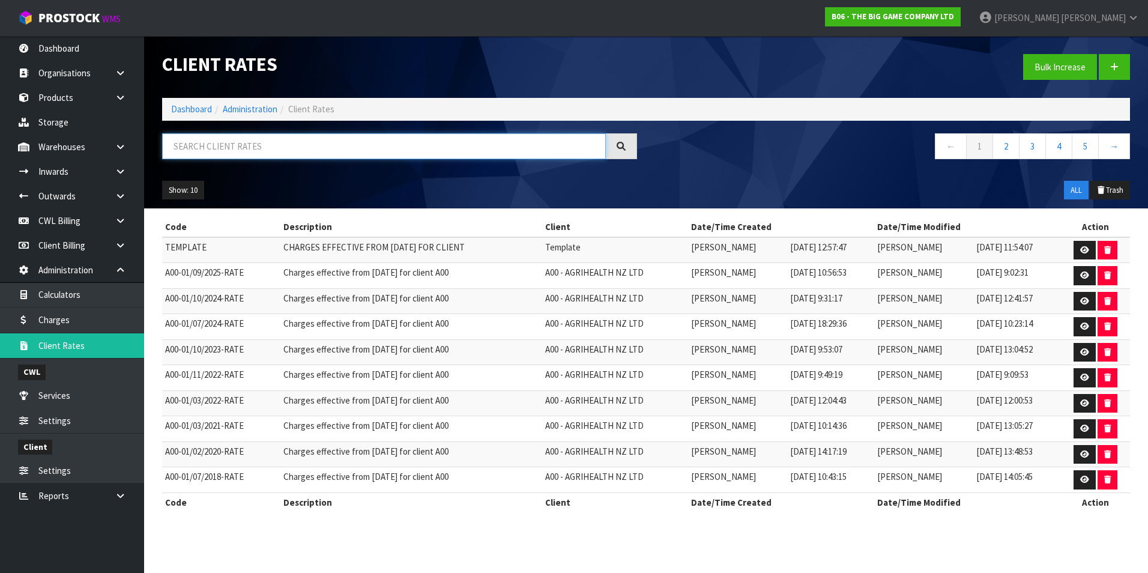
click at [313, 145] on input "text" at bounding box center [384, 146] width 444 height 26
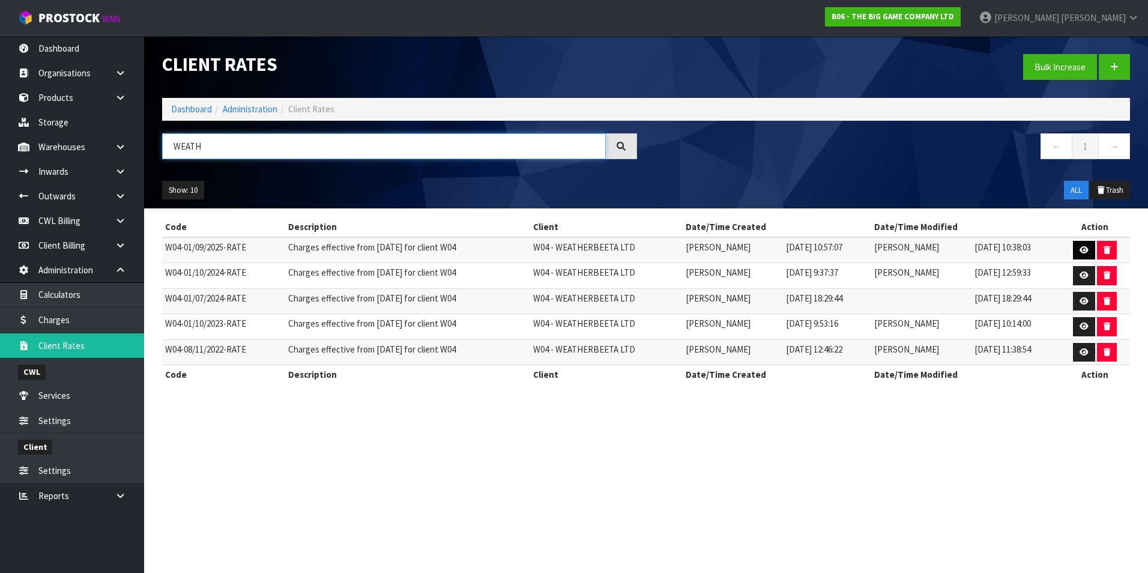
type input "WEATH"
click at [1082, 250] on icon at bounding box center [1083, 250] width 9 height 8
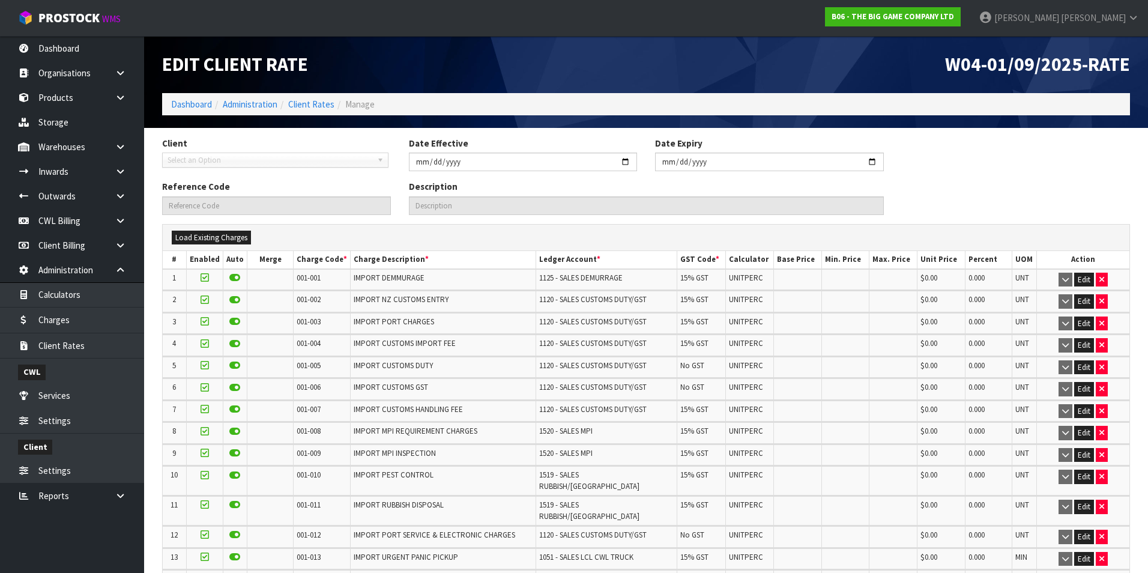
type input "2025-09-01"
type input "W04-01/09/2025-RATE"
type input "Charges effective from 01/09/2025 for client W04"
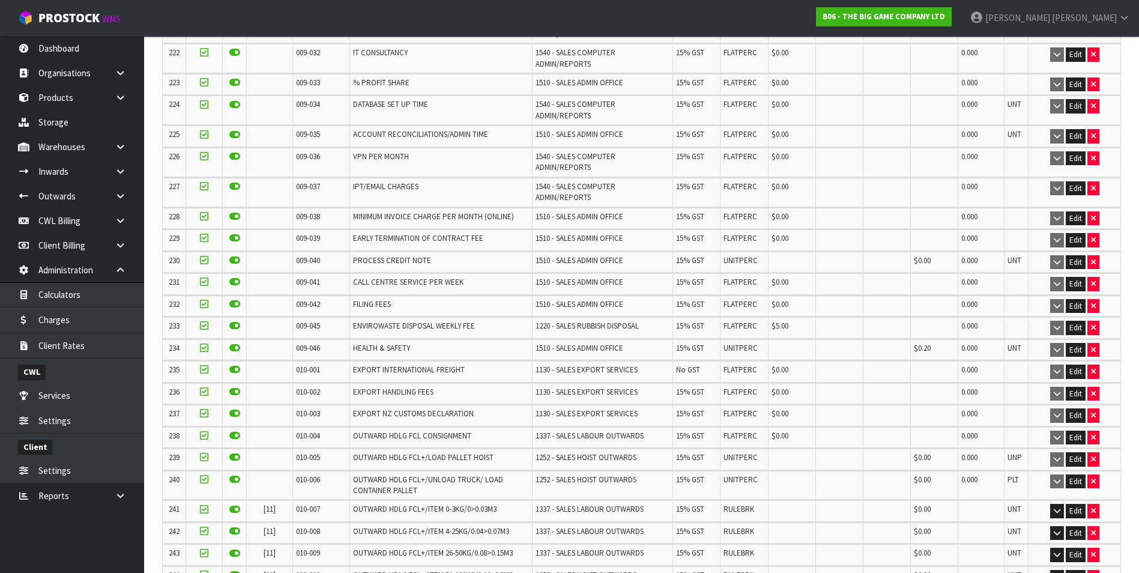
scroll to position [5468, 0]
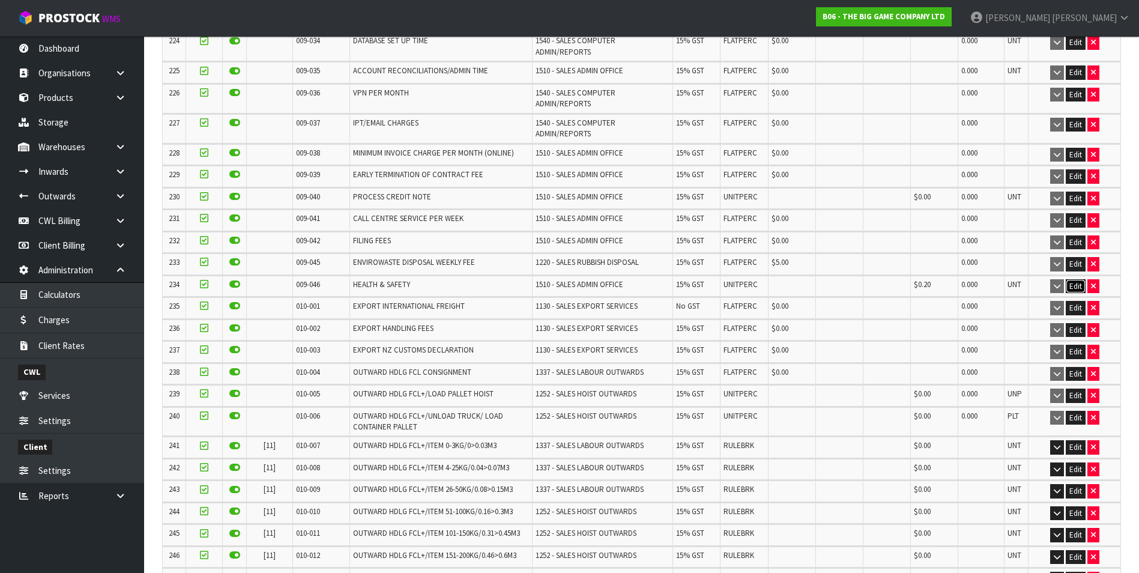
click at [1073, 279] on button "Edit" at bounding box center [1075, 286] width 20 height 14
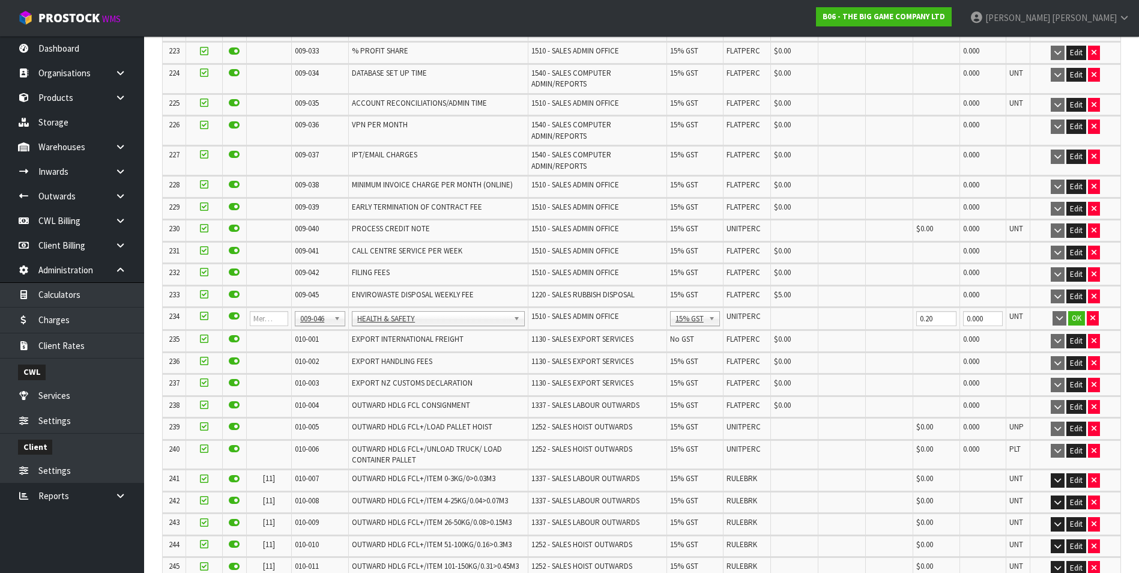
scroll to position [5507, 0]
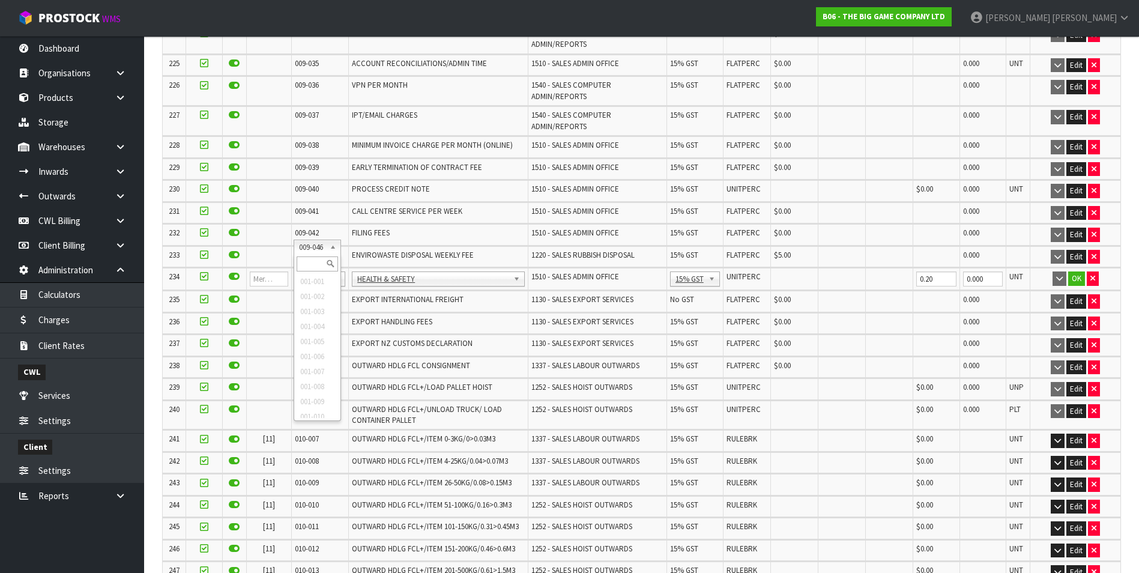
click at [311, 264] on input "text" at bounding box center [317, 263] width 41 height 15
type input "008-146"
click at [779, 271] on input "0.00" at bounding box center [794, 278] width 41 height 15
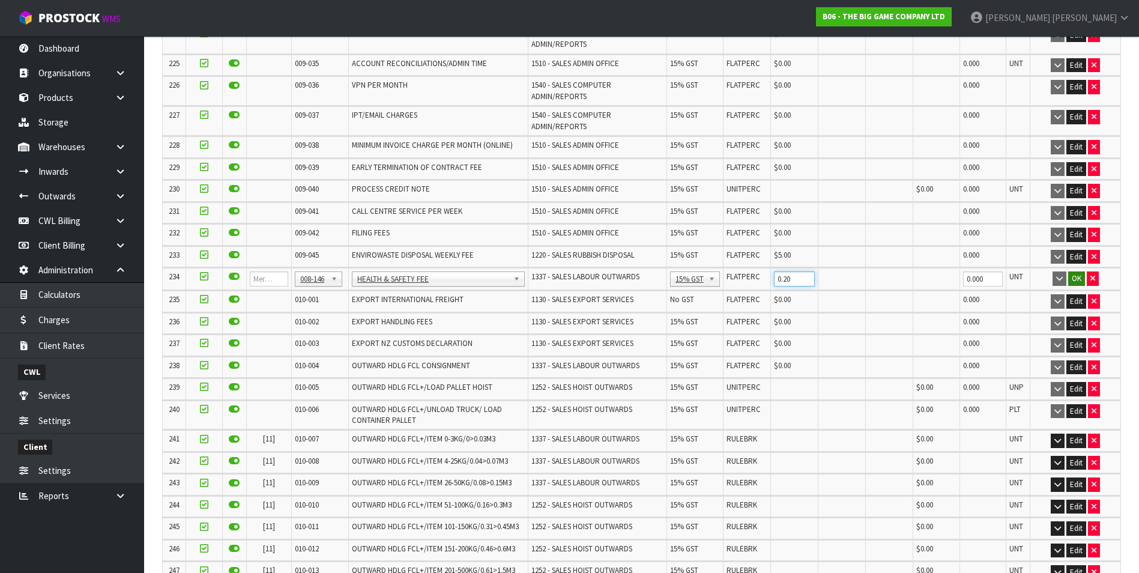
type input "0.20"
drag, startPoint x: 1080, startPoint y: 246, endPoint x: 1085, endPoint y: 270, distance: 24.5
click at [1080, 271] on button "OK" at bounding box center [1076, 278] width 17 height 14
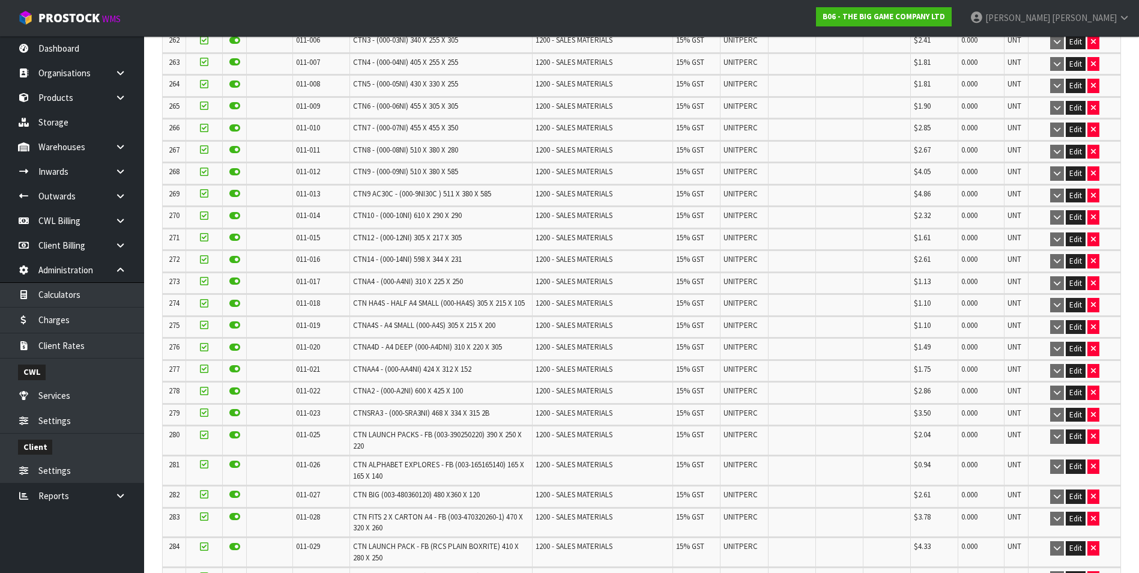
scroll to position [7779, 0]
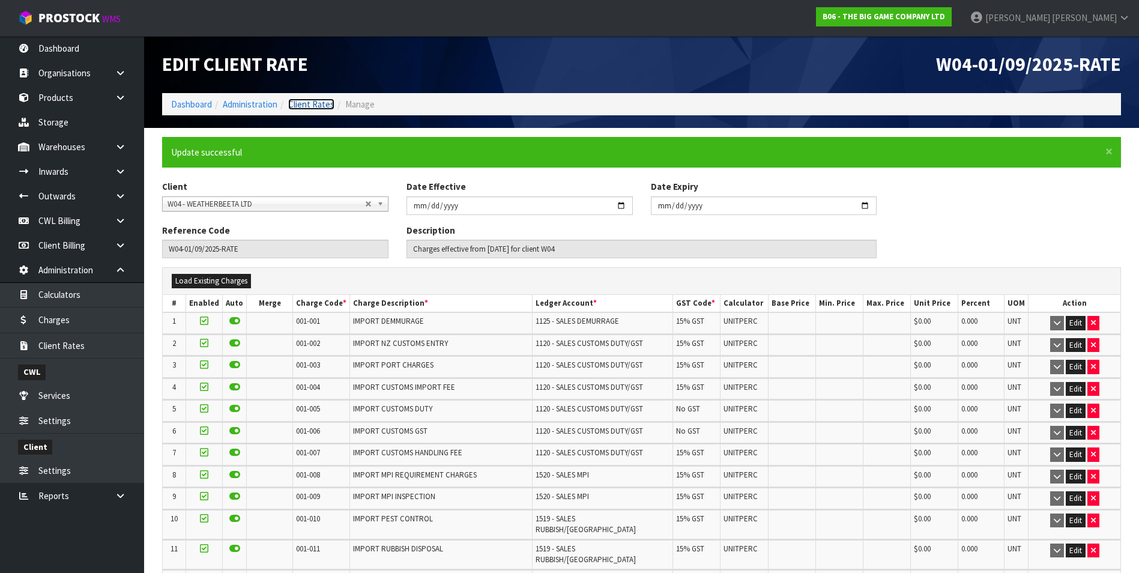
click at [324, 103] on link "Client Rates" at bounding box center [311, 103] width 46 height 11
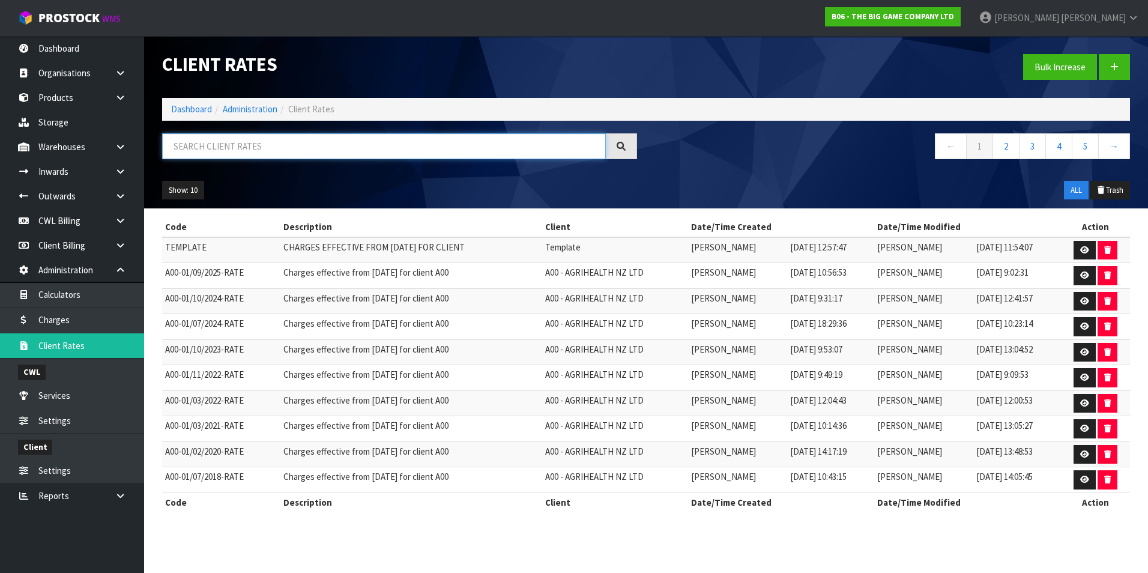
click at [228, 143] on input "text" at bounding box center [384, 146] width 444 height 26
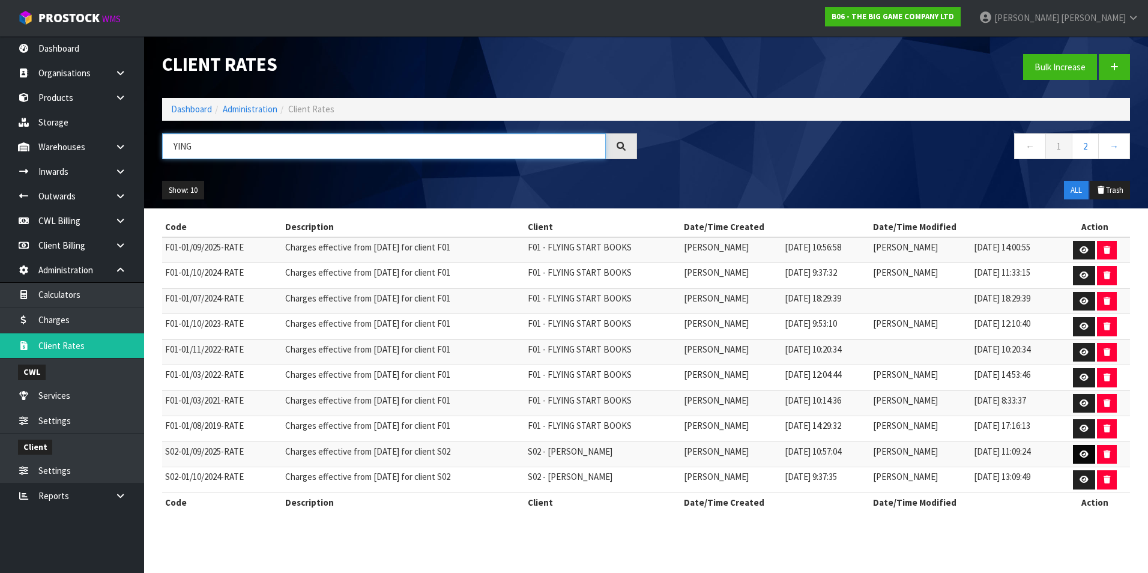
type input "YING"
click at [1088, 453] on icon at bounding box center [1083, 454] width 9 height 8
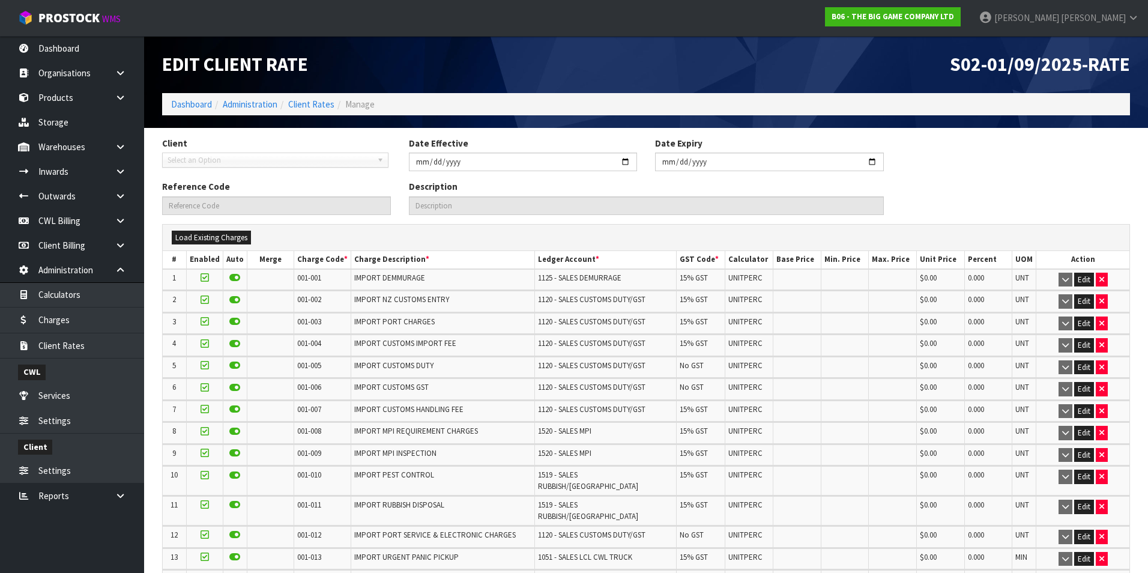
type input "2025-09-01"
type input "S02-01/09/2025-RATE"
type input "Charges effective from 01/09/2025 for client S02"
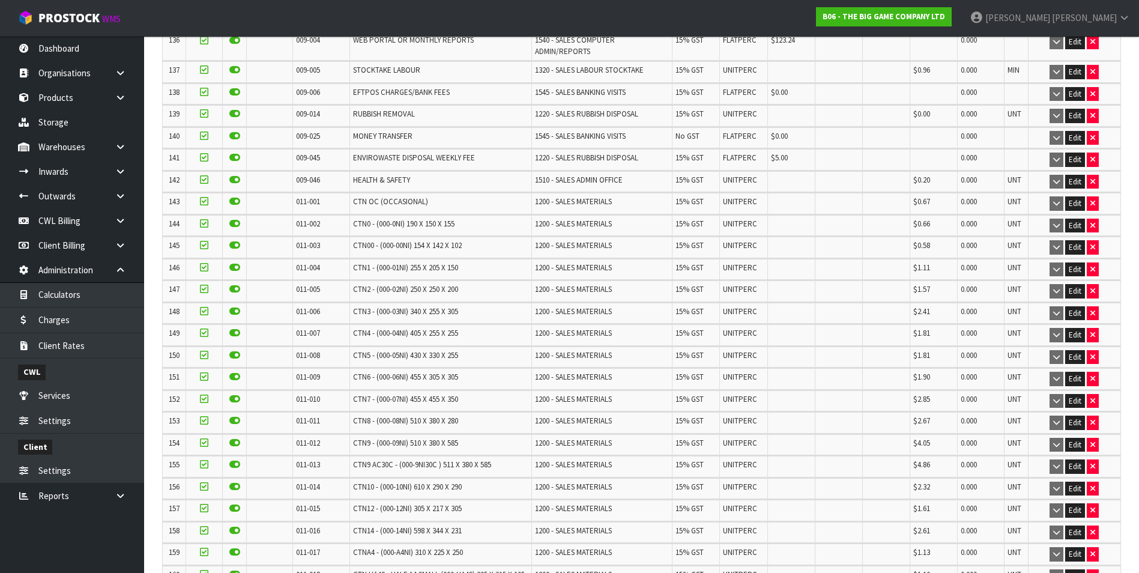
scroll to position [3394, 0]
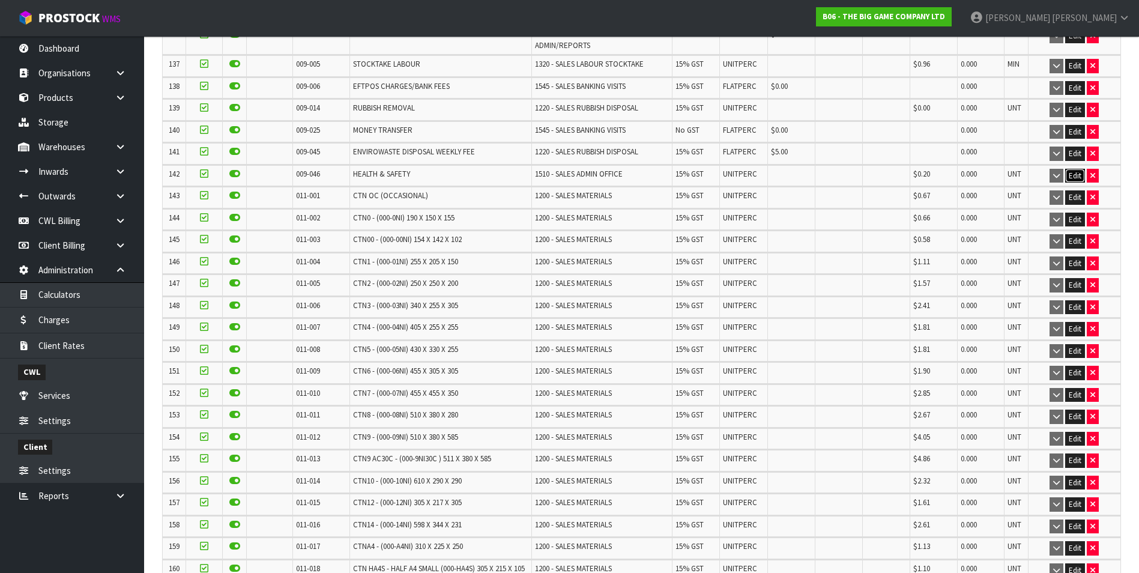
drag, startPoint x: 1075, startPoint y: 150, endPoint x: 660, endPoint y: 167, distance: 415.7
click at [1073, 169] on button "Edit" at bounding box center [1075, 176] width 20 height 14
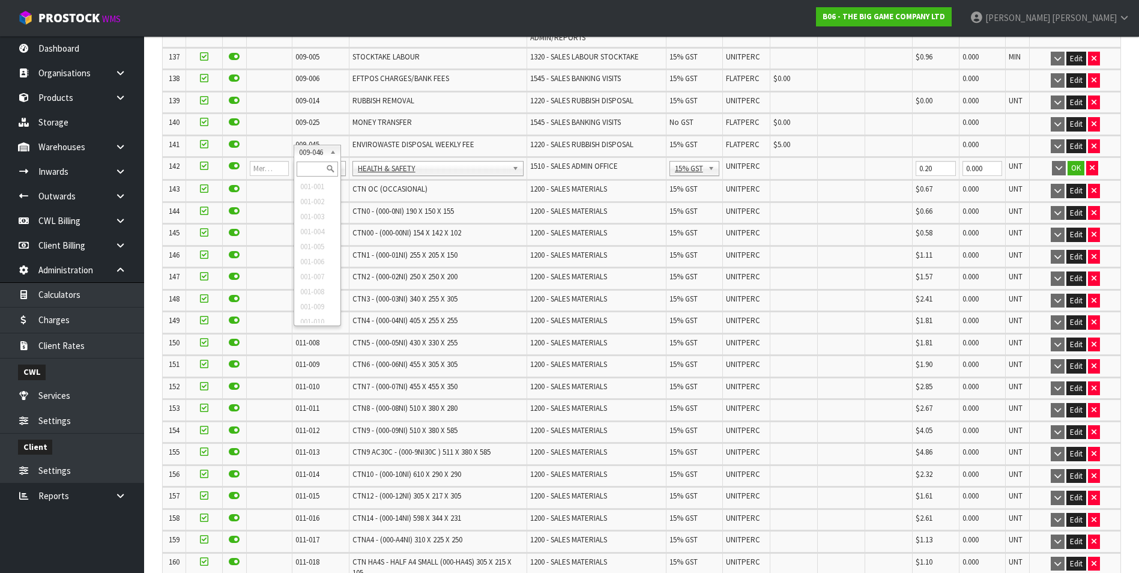
click at [307, 172] on input "text" at bounding box center [317, 168] width 41 height 15
type input "008-146"
click at [792, 161] on input "0.00" at bounding box center [794, 168] width 41 height 15
type input "0"
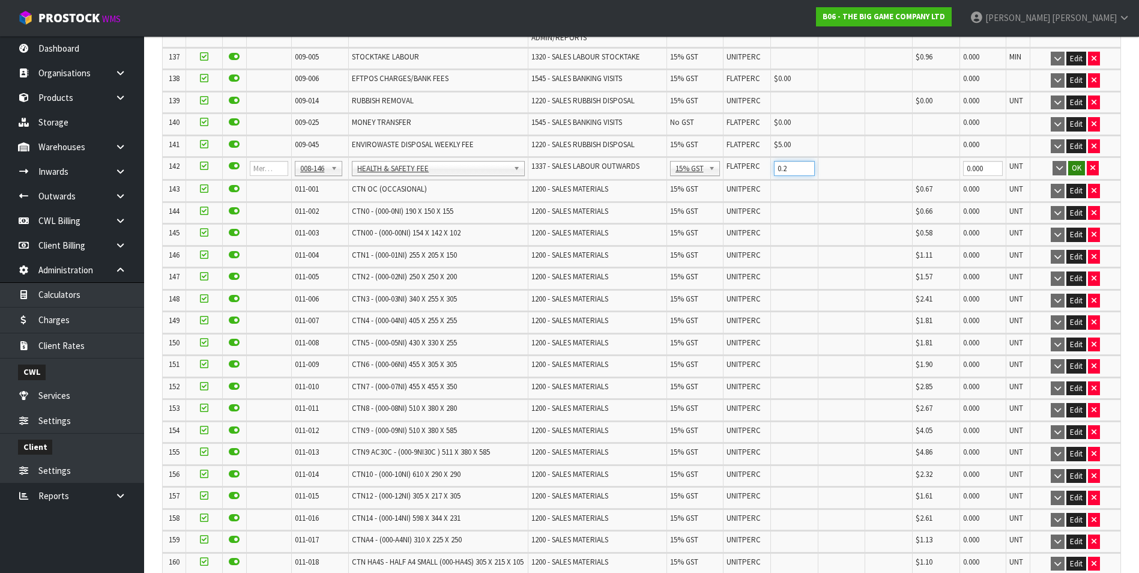
type input "0.2"
click at [1068, 161] on button "OK" at bounding box center [1076, 168] width 17 height 14
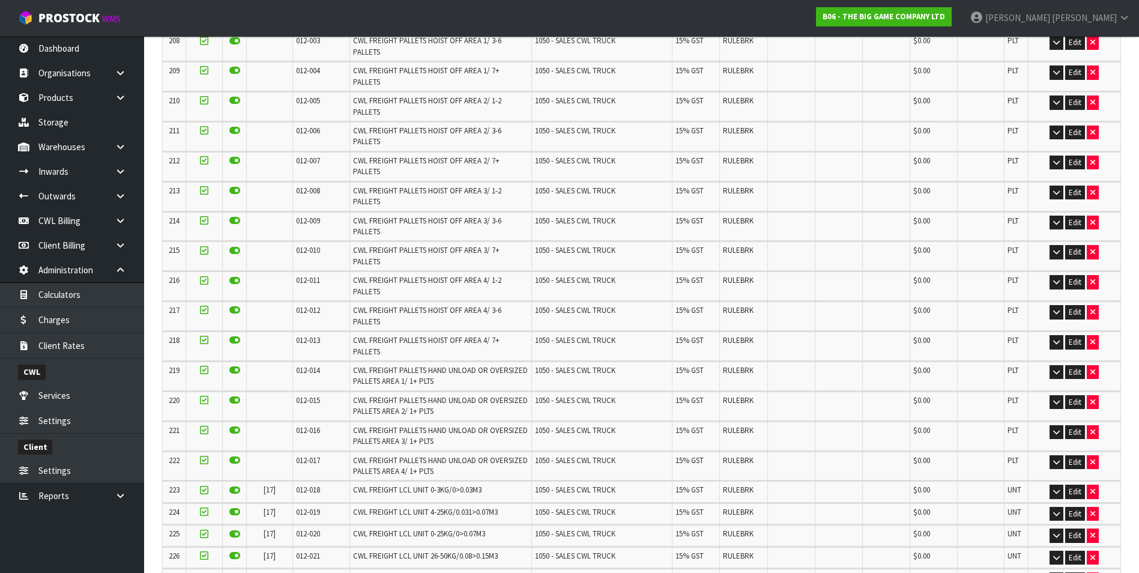
scroll to position [5091, 0]
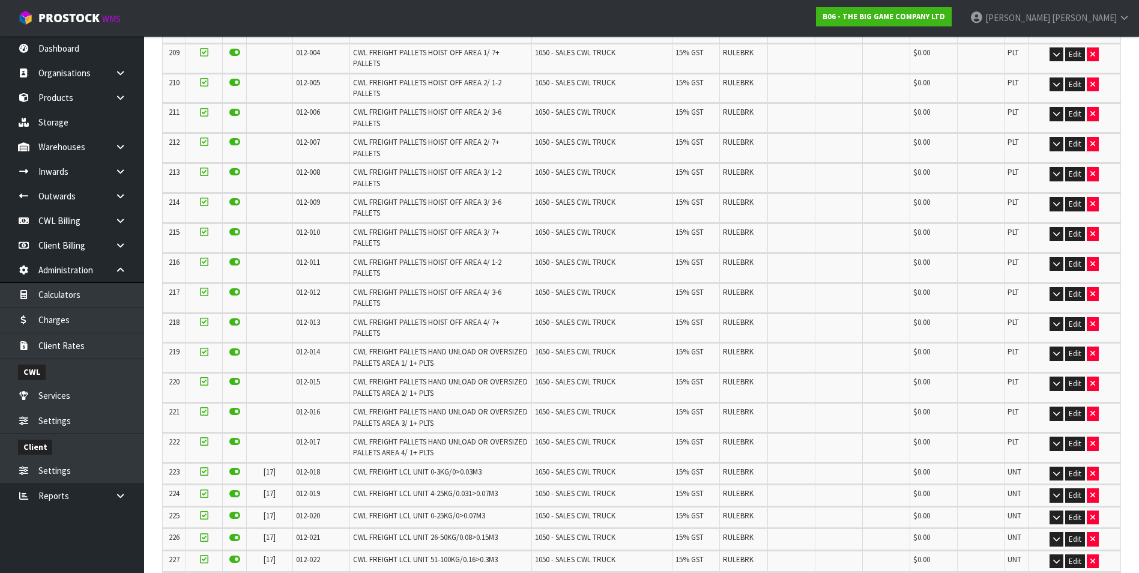
scroll to position [0, 0]
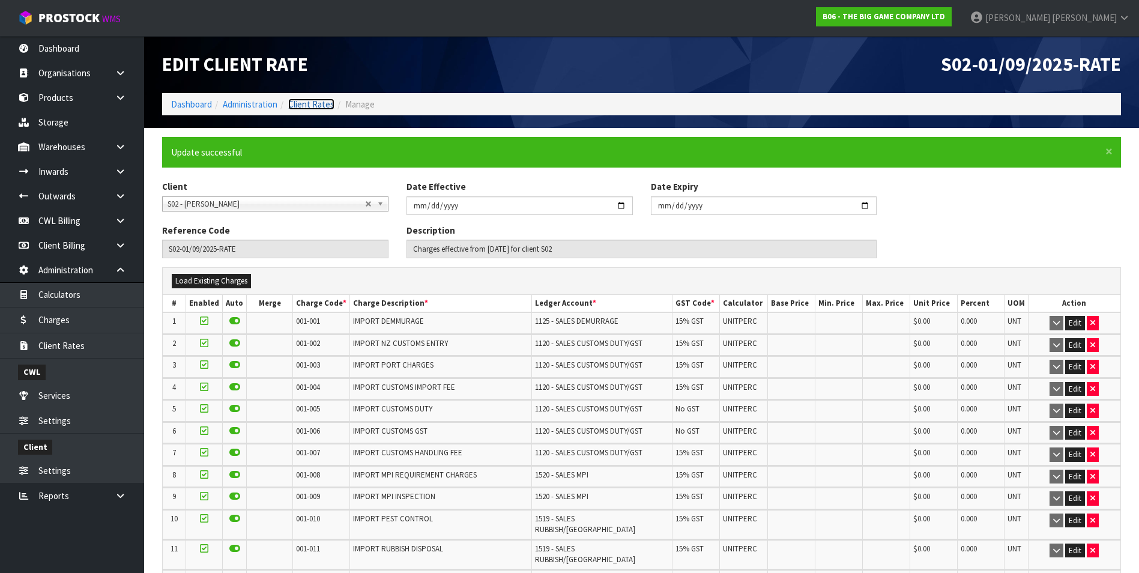
click at [314, 105] on link "Client Rates" at bounding box center [311, 103] width 46 height 11
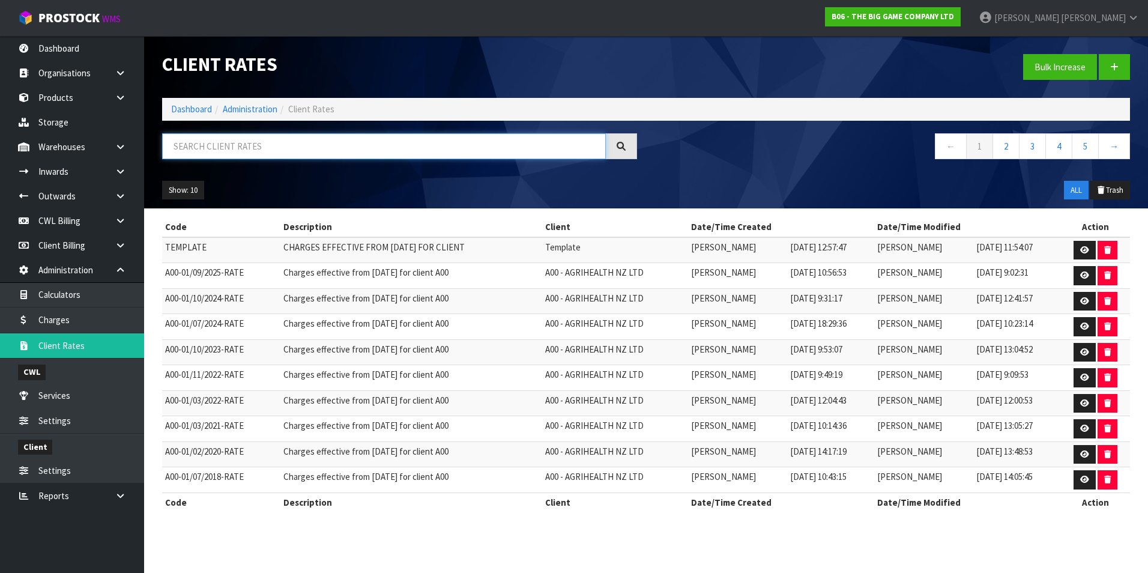
click at [223, 149] on input "text" at bounding box center [384, 146] width 444 height 26
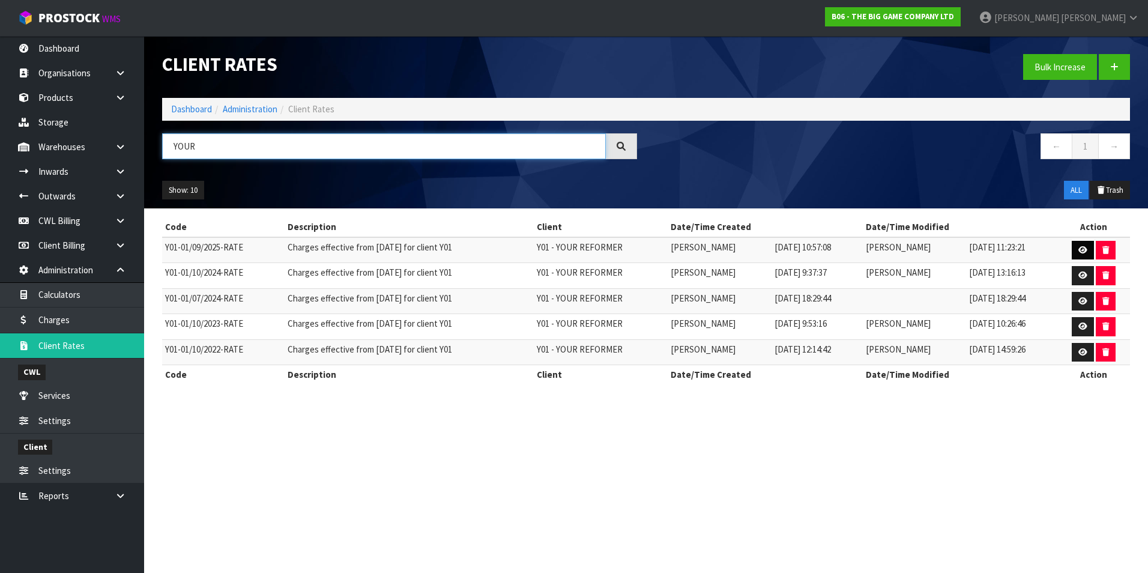
type input "YOUR"
click at [1085, 246] on icon at bounding box center [1082, 250] width 9 height 8
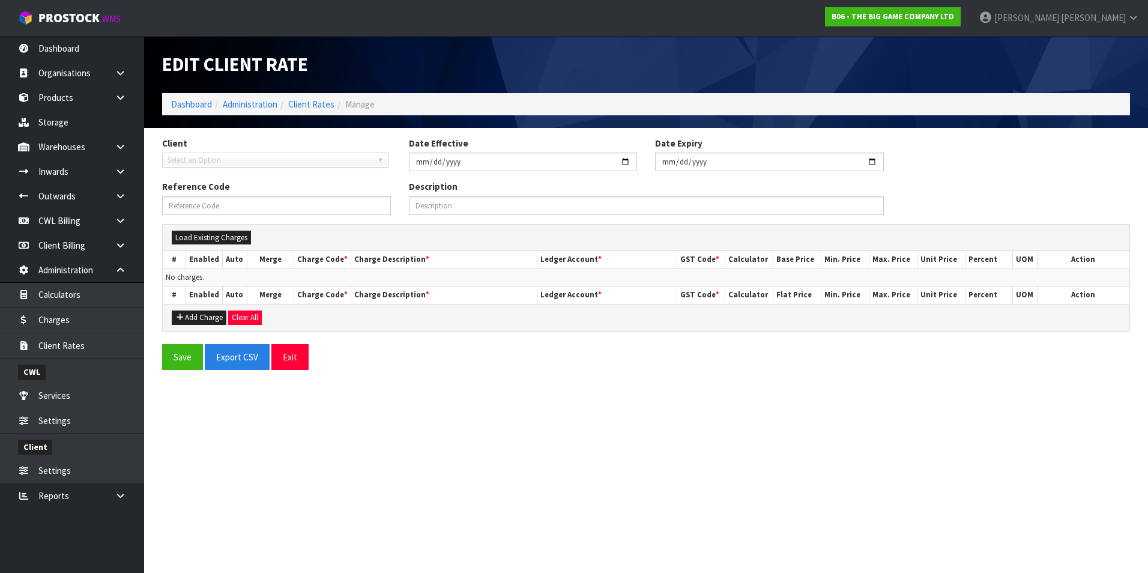
type input "2025-09-01"
type input "Y01-01/09/2025-RATE"
type input "Charges effective from 01/09/2025 for client Y01"
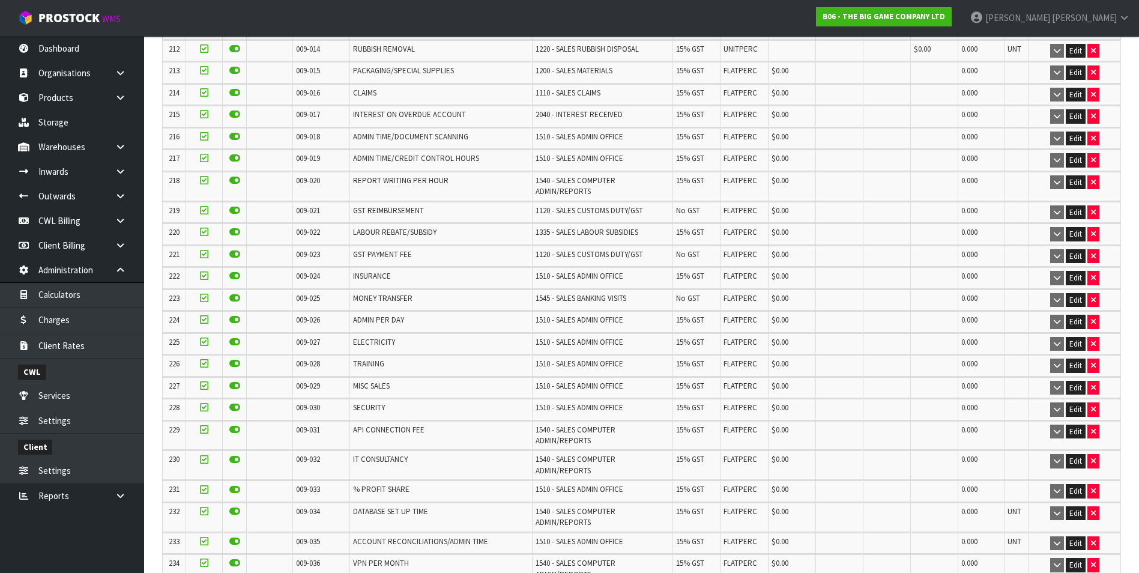
scroll to position [5646, 0]
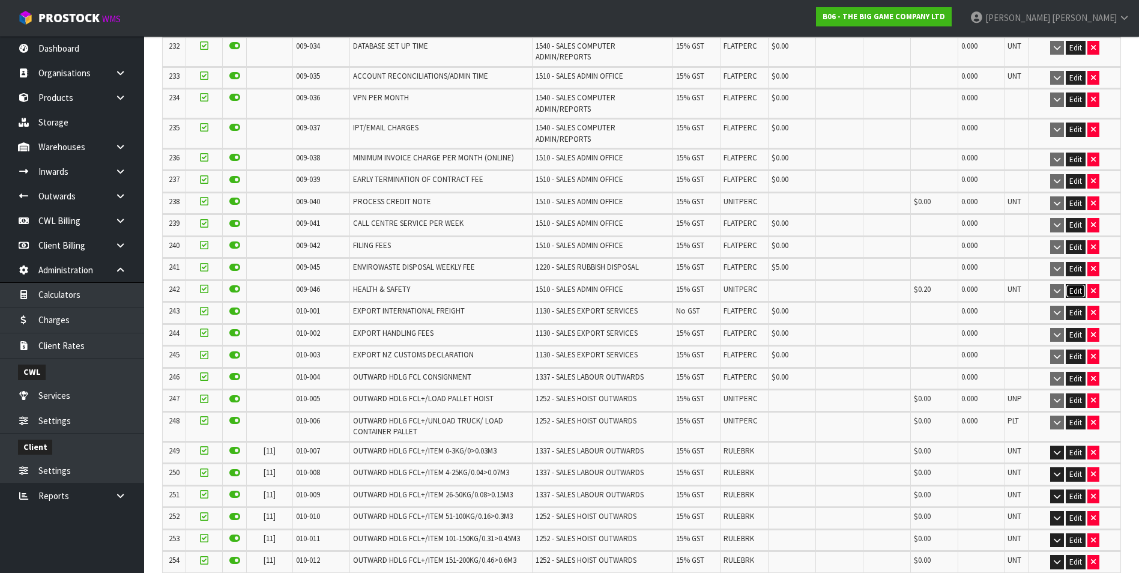
click at [1081, 284] on button "Edit" at bounding box center [1075, 291] width 20 height 14
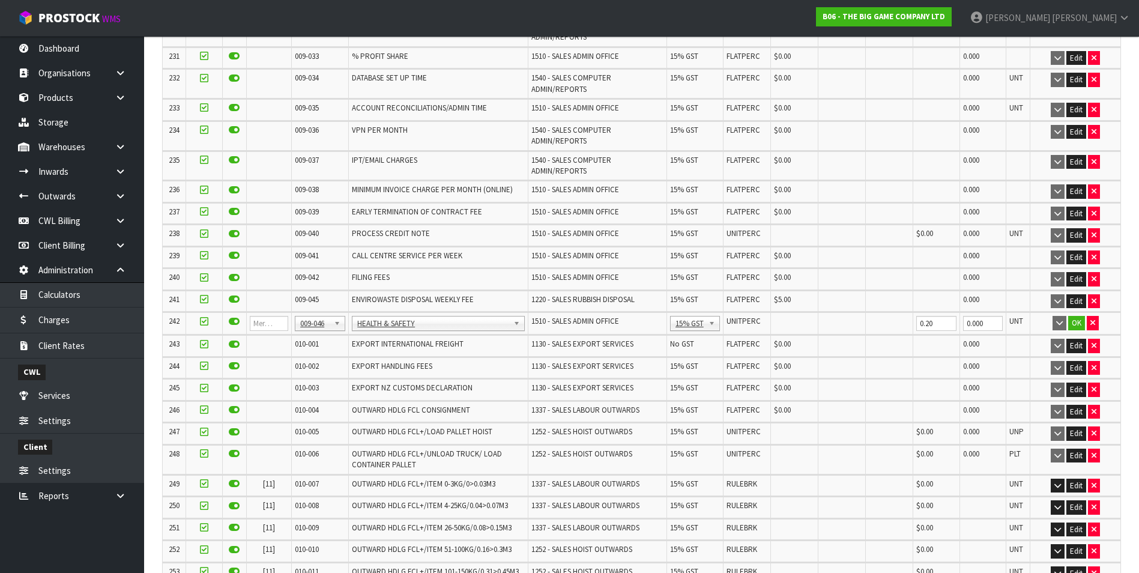
scroll to position [5686, 0]
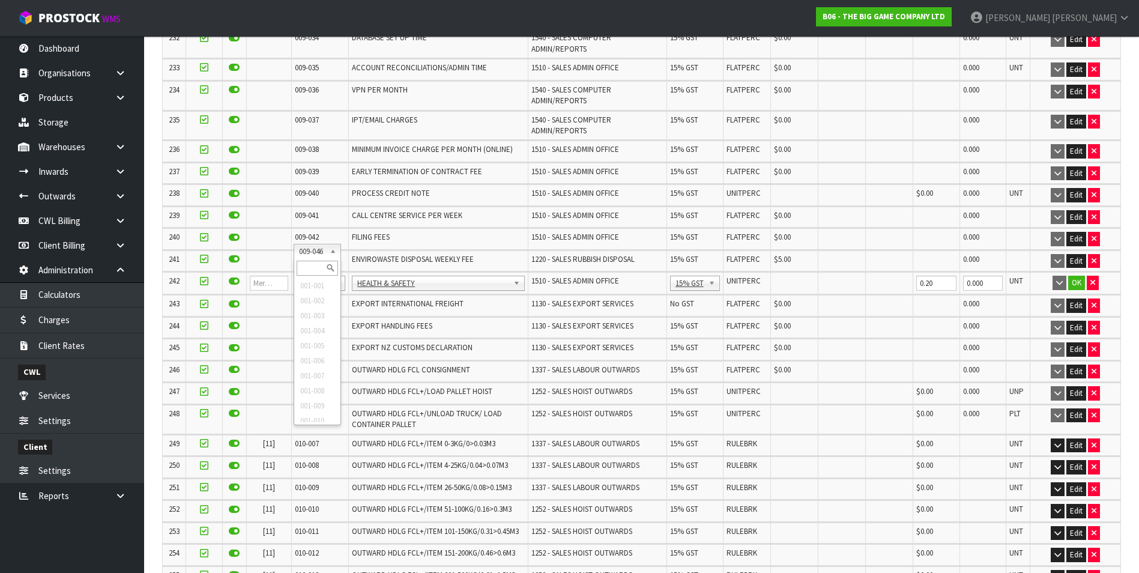
click at [309, 267] on input "text" at bounding box center [317, 268] width 41 height 15
type input "008-146"
click at [782, 276] on input "0.00" at bounding box center [794, 283] width 41 height 15
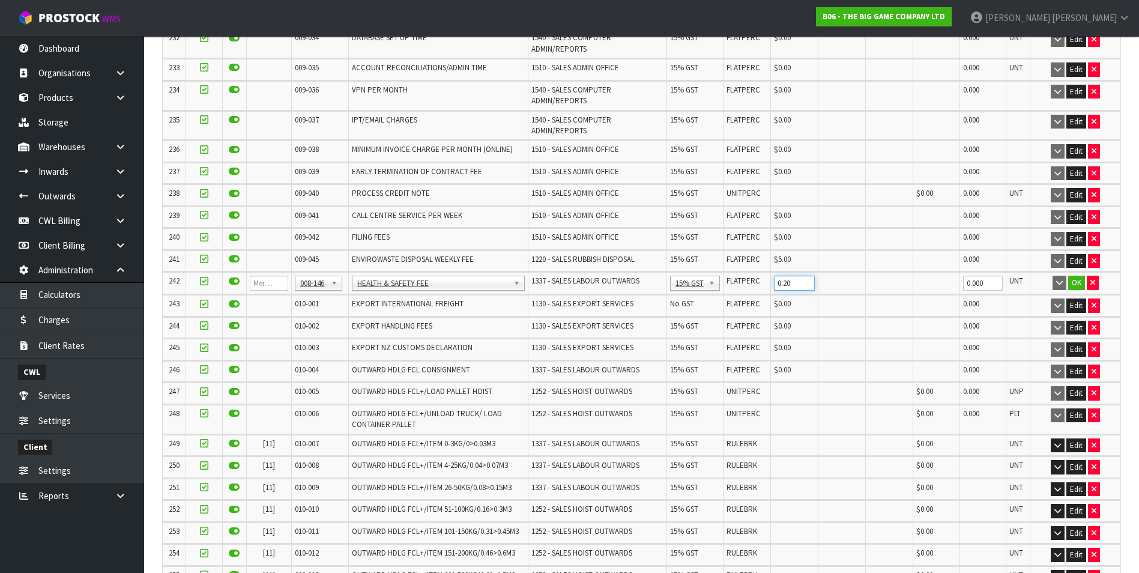
type input "0.20"
click at [1074, 276] on button "OK" at bounding box center [1076, 283] width 17 height 14
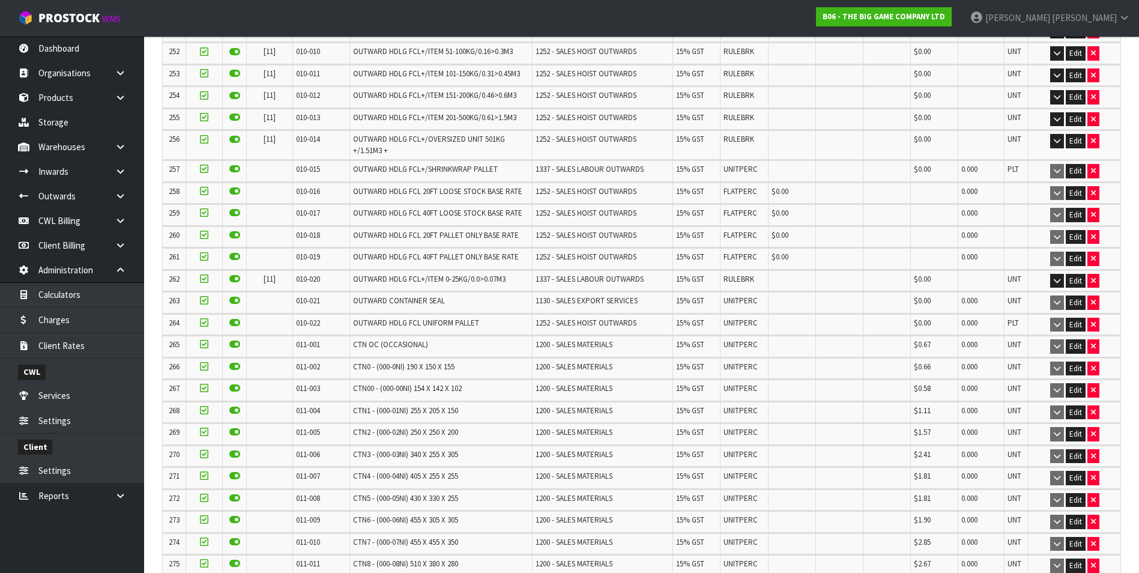
scroll to position [7962, 0]
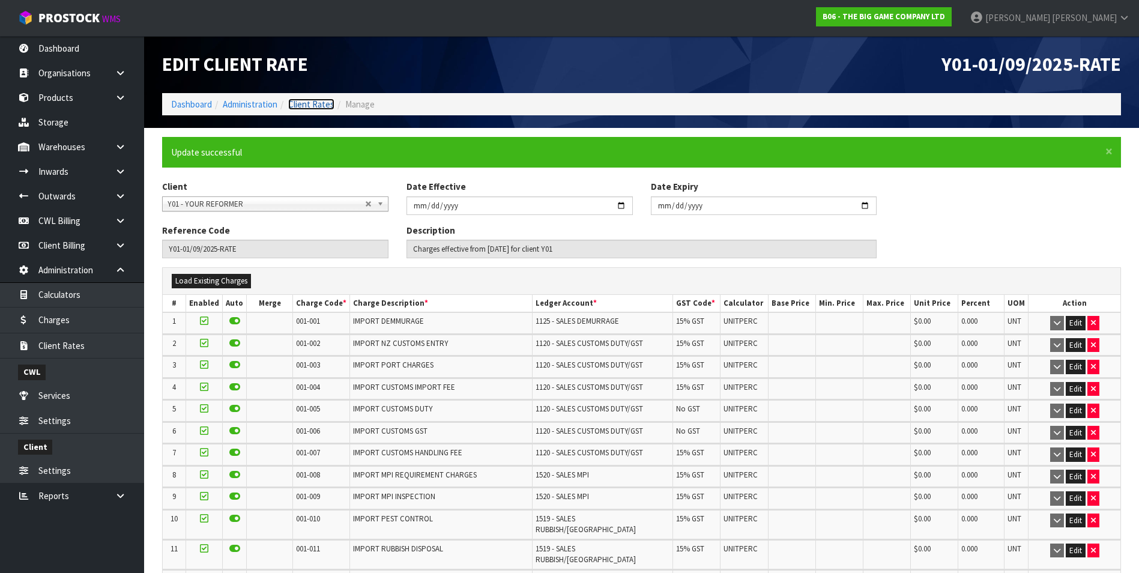
click at [315, 104] on link "Client Rates" at bounding box center [311, 103] width 46 height 11
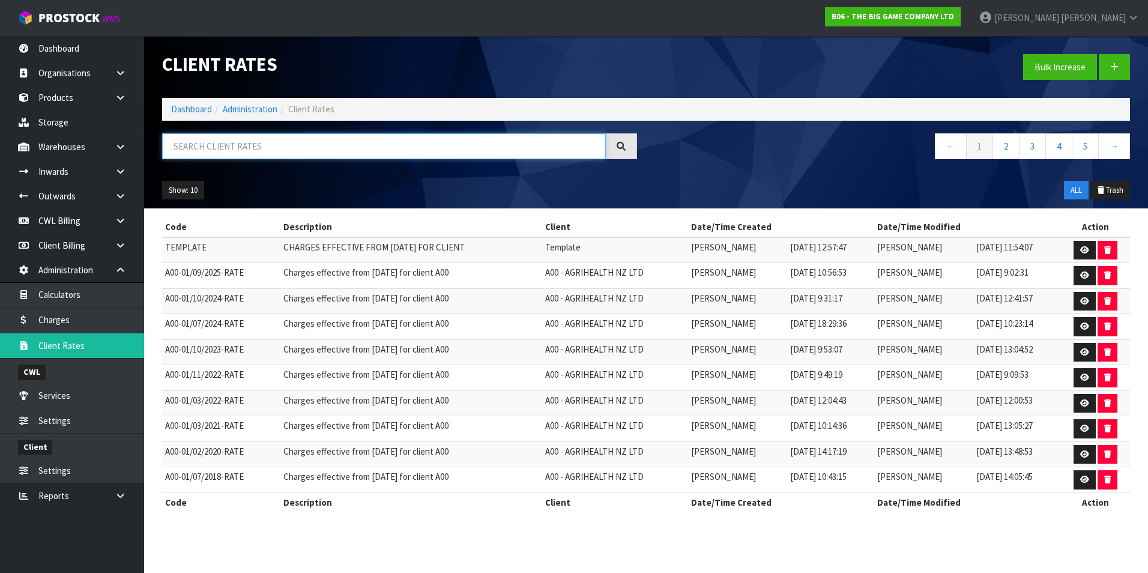
click at [264, 146] on input "text" at bounding box center [384, 146] width 444 height 26
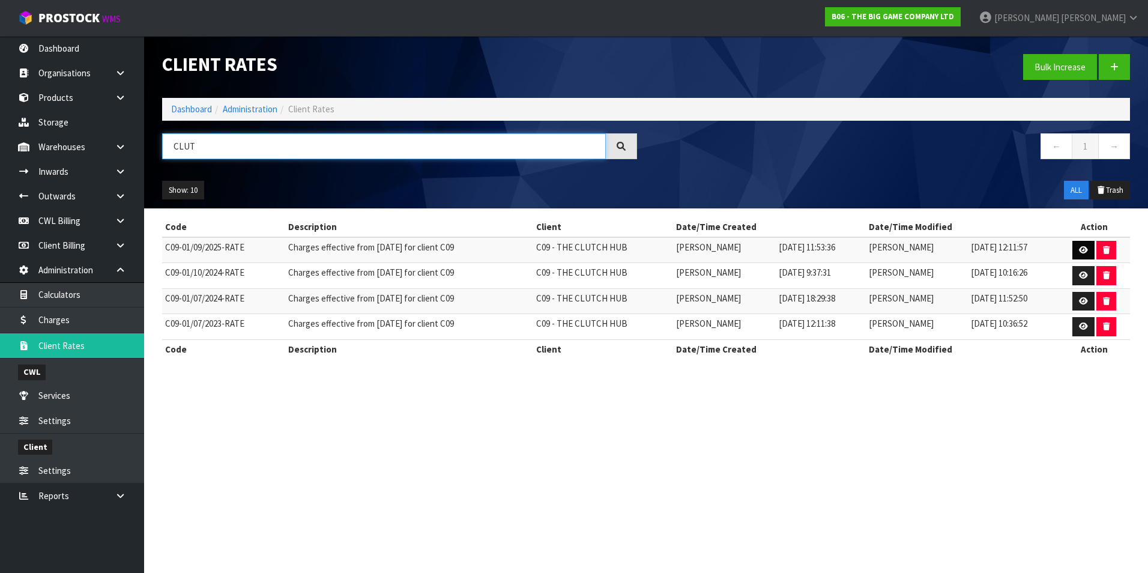
type input "CLUT"
click at [1082, 249] on icon at bounding box center [1083, 250] width 9 height 8
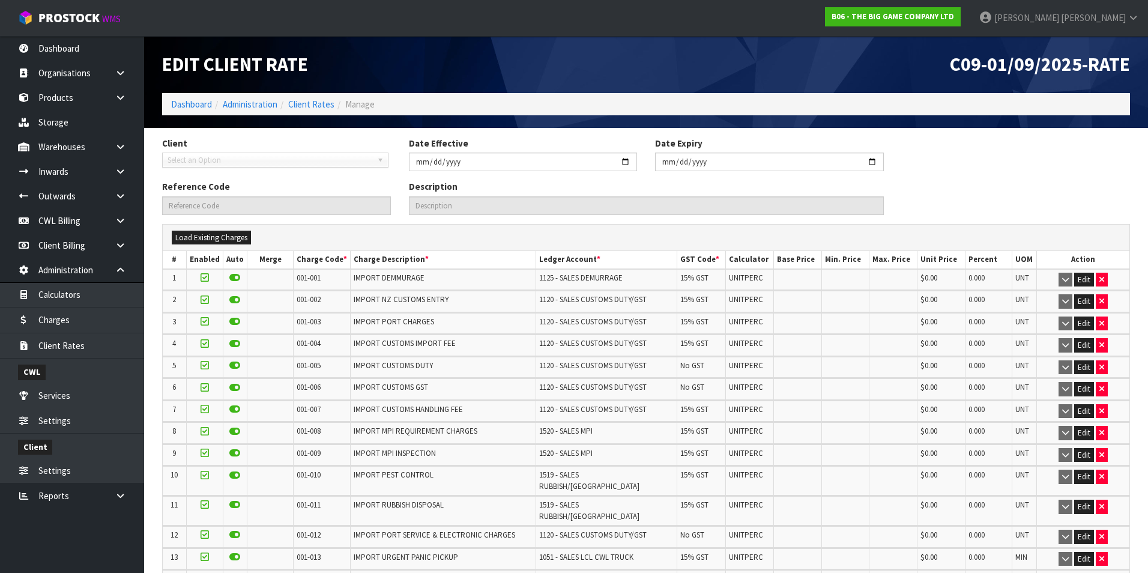
type input "2025-09-01"
type input "C09-01/09/2025-RATE"
type input "Charges effective from 01/09/2025 for client C09"
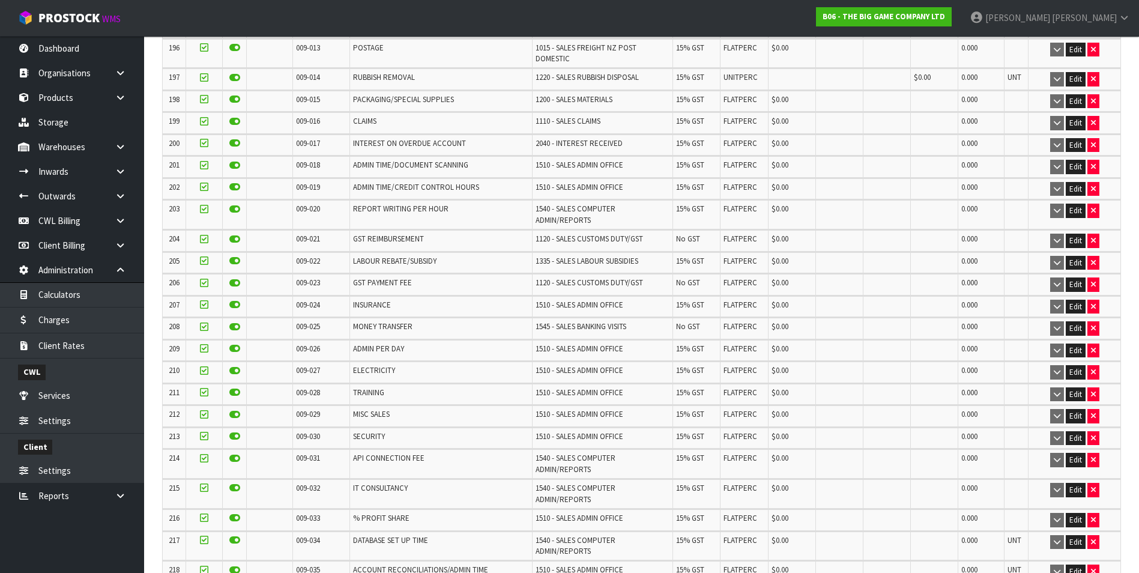
scroll to position [5040, 0]
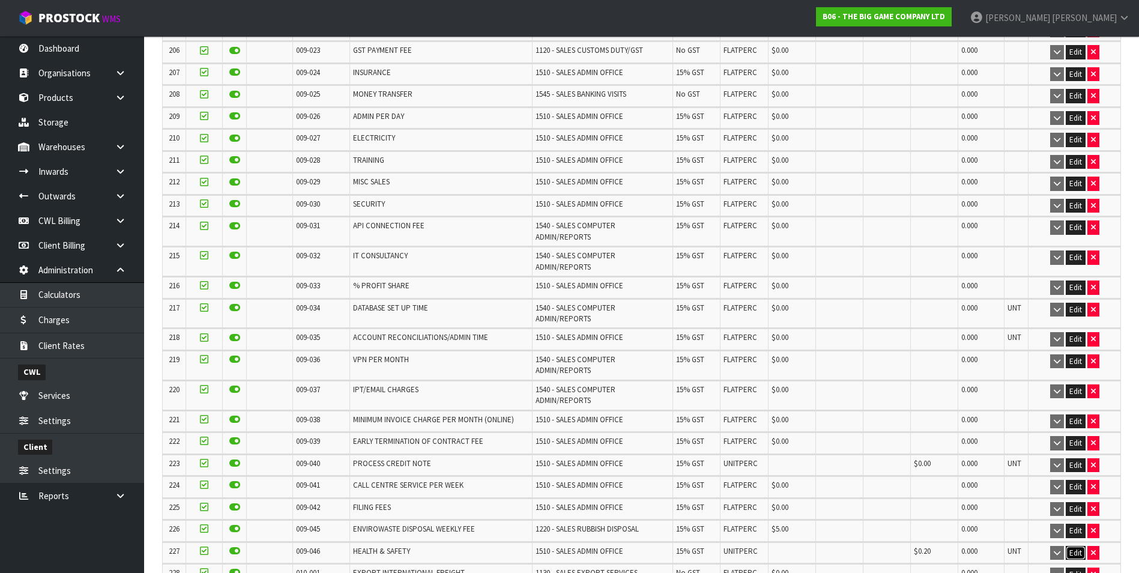
click at [1075, 546] on button "Edit" at bounding box center [1075, 553] width 20 height 14
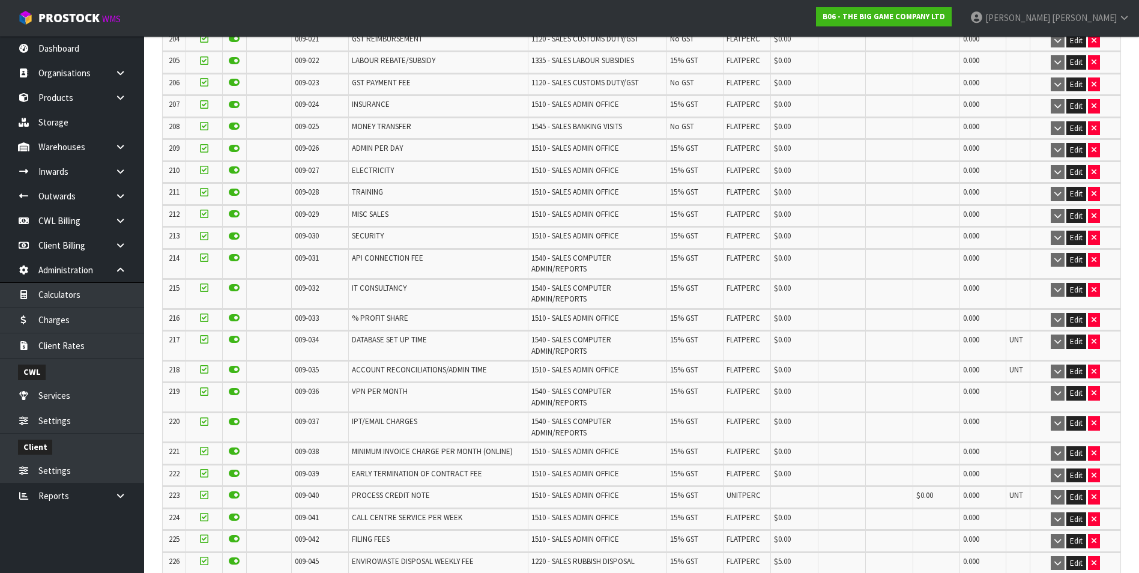
scroll to position [5080, 0]
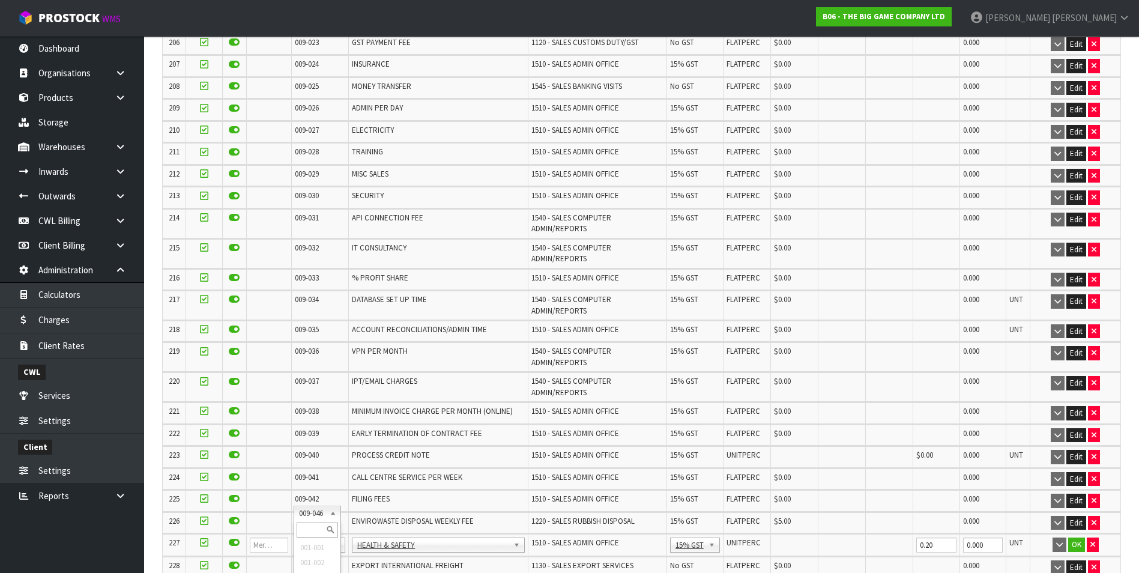
click at [311, 524] on input "text" at bounding box center [317, 529] width 41 height 15
type input "008-146"
click at [774, 537] on input "0.00" at bounding box center [794, 544] width 41 height 15
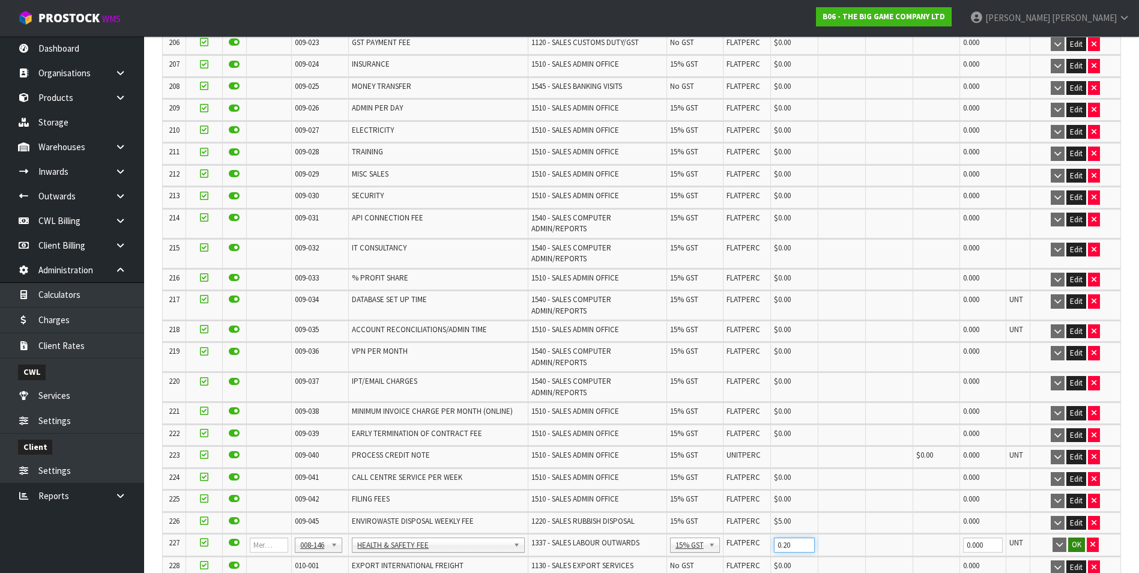
type input "0.20"
drag, startPoint x: 1071, startPoint y: 510, endPoint x: 1110, endPoint y: 454, distance: 68.0
click at [1071, 537] on button "OK" at bounding box center [1076, 544] width 17 height 14
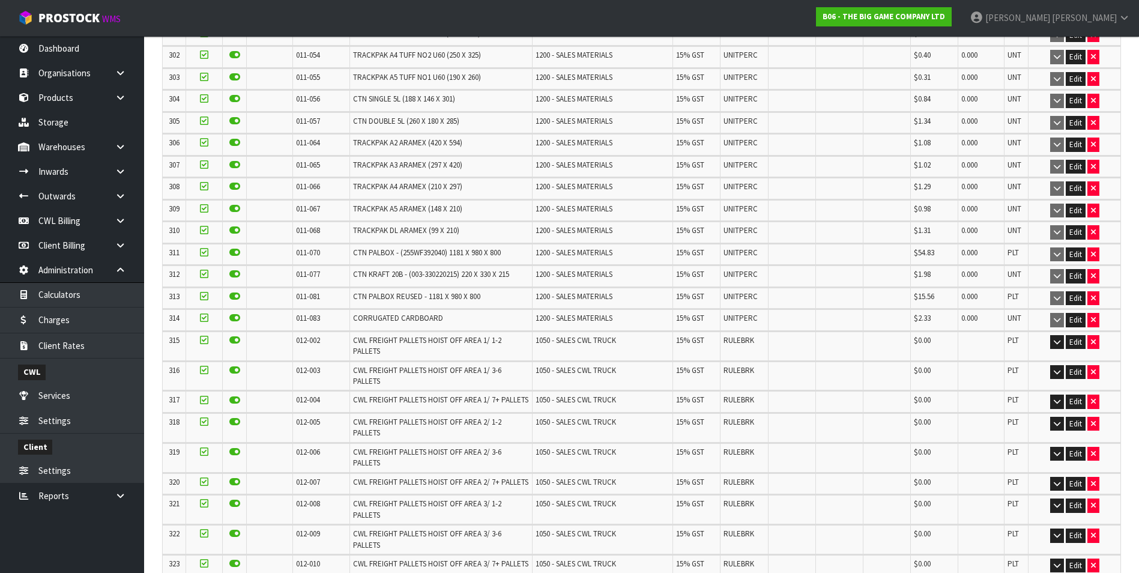
scroll to position [7617, 0]
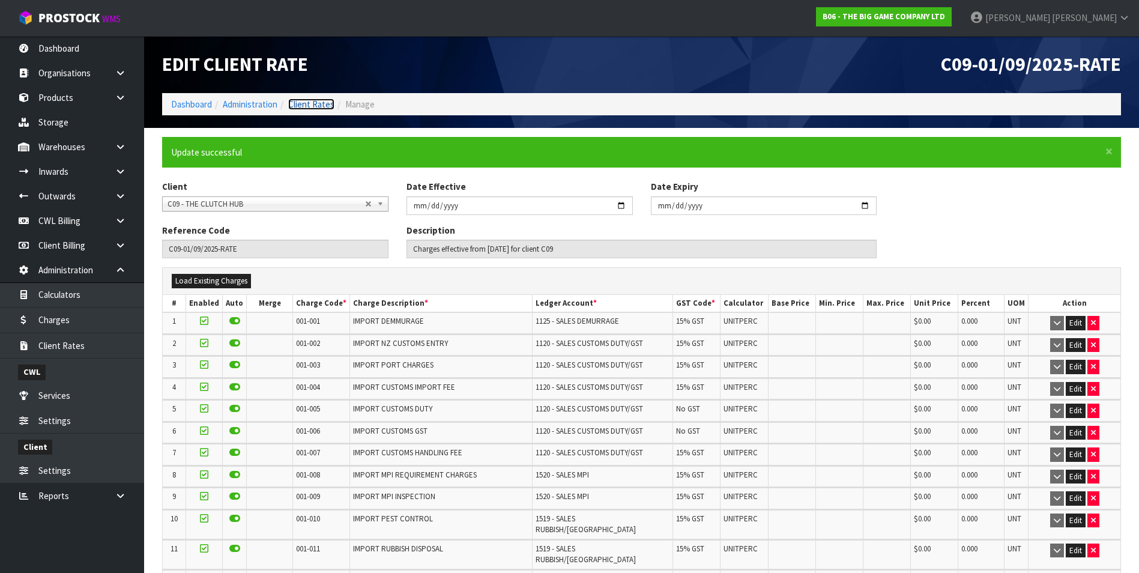
click at [313, 102] on link "Client Rates" at bounding box center [311, 103] width 46 height 11
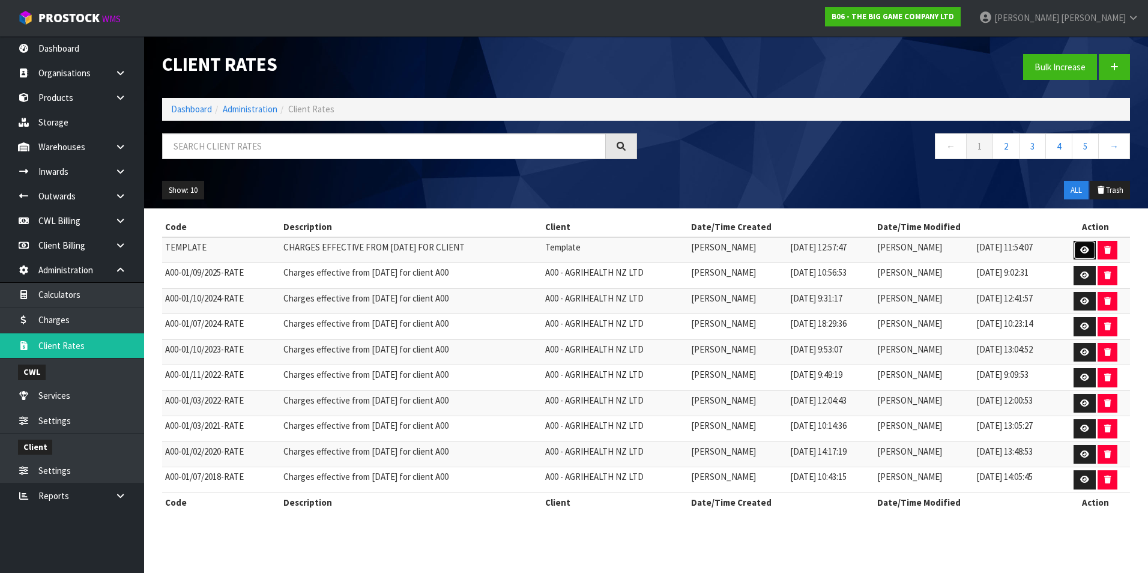
click at [1077, 249] on link at bounding box center [1084, 250] width 22 height 19
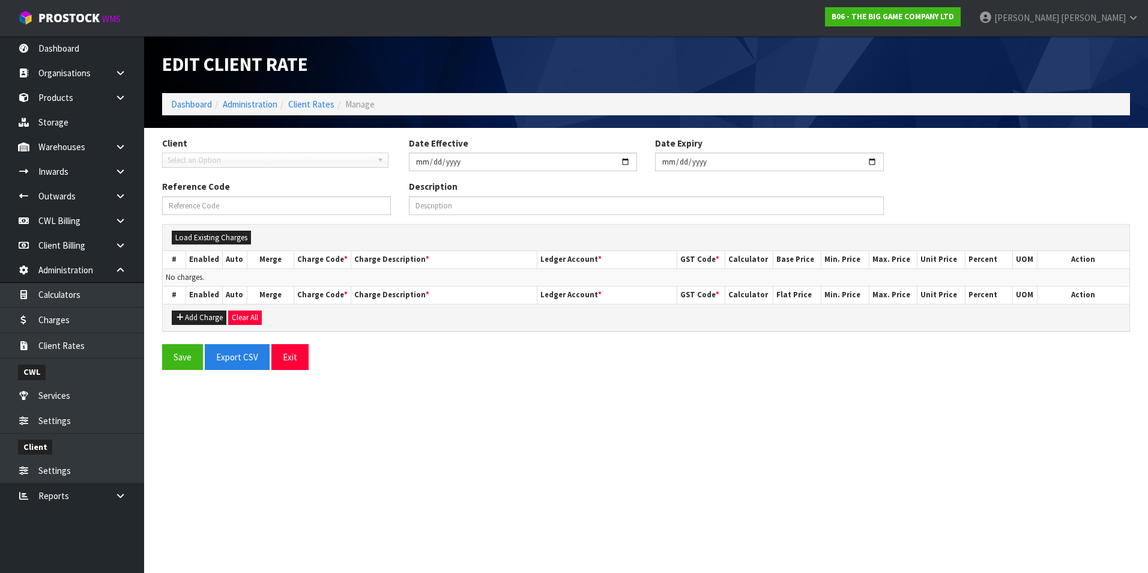
type input "[DATE]"
type input "TEMPLATE"
type input "CHARGES EFFECTIVE FROM [DATE] FOR CLIENT"
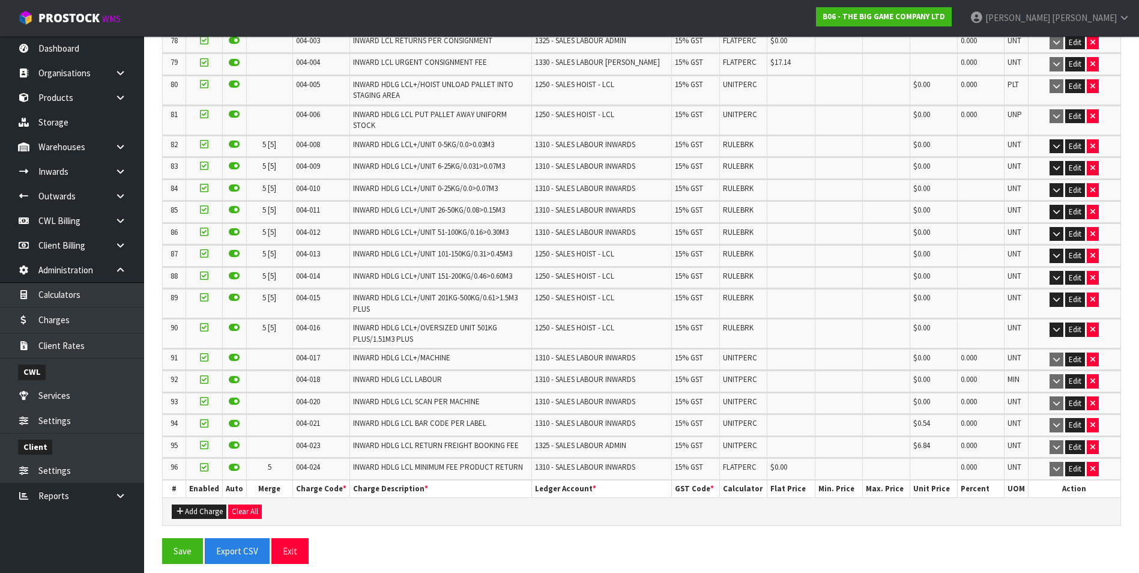
scroll to position [8532, 0]
click at [196, 513] on button "Add Charge" at bounding box center [199, 511] width 55 height 14
click div
click input "text"
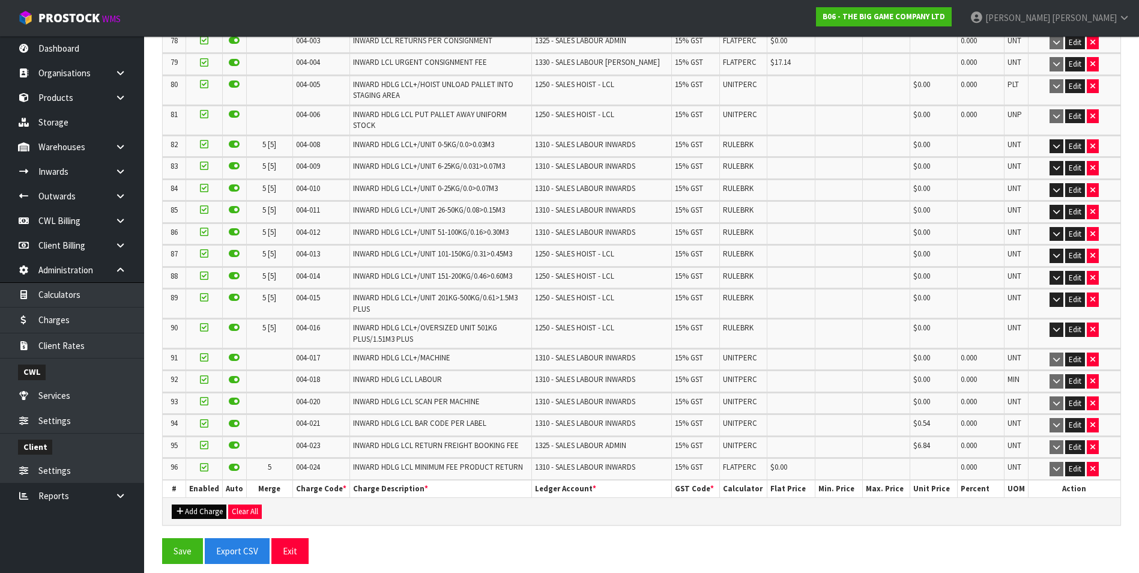
scroll to position [276, 0]
type input "004-036"
click input "0"
type input "7.50"
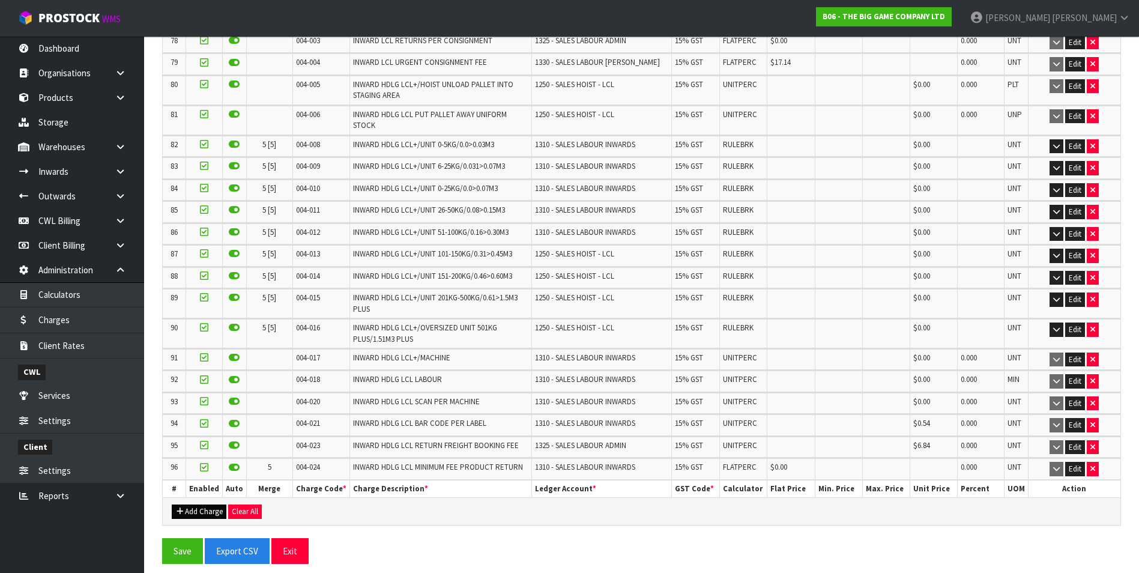
click button "OK"
click at [202, 511] on button "Add Charge" at bounding box center [199, 511] width 55 height 14
click input "text"
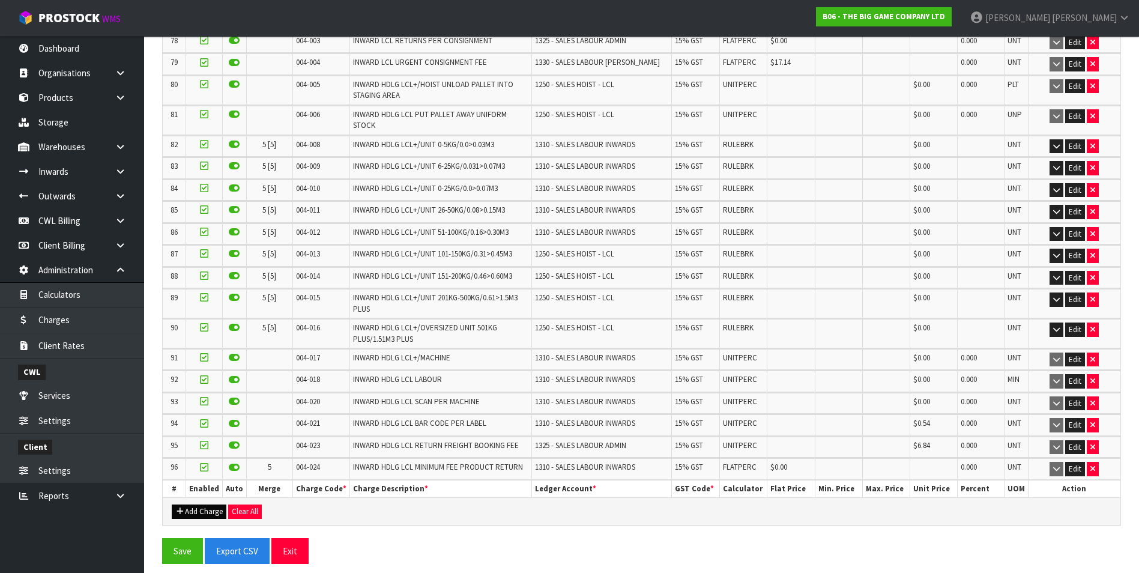
scroll to position [0, 0]
type input "004-037"
click input "0"
type input "3.50"
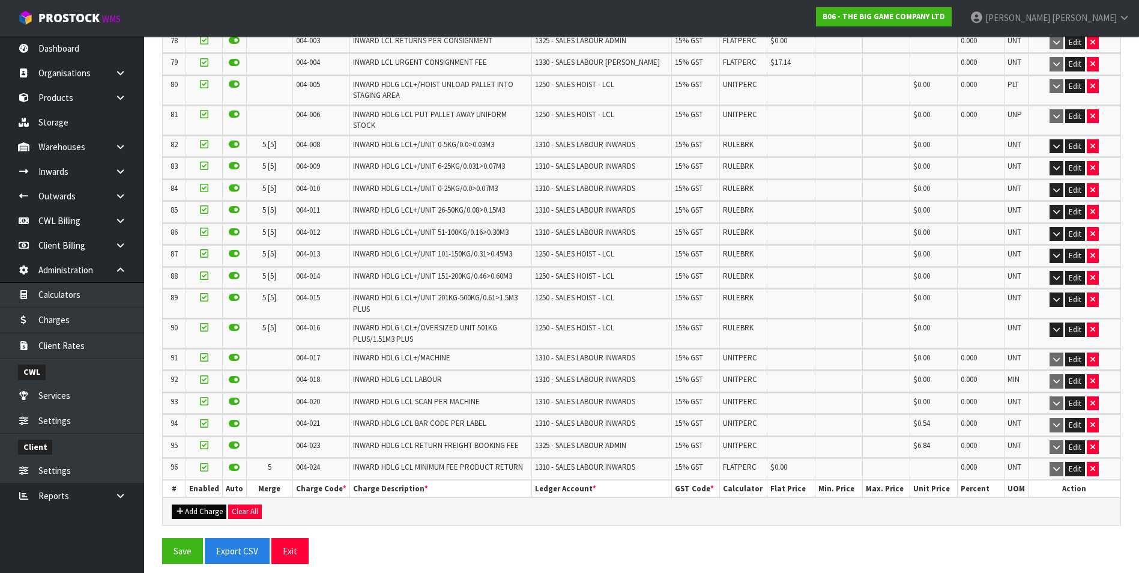
click button "OK"
click at [205, 519] on button "Add Charge" at bounding box center [199, 511] width 55 height 14
drag, startPoint x: 310, startPoint y: 463, endPoint x: 306, endPoint y: 478, distance: 15.4
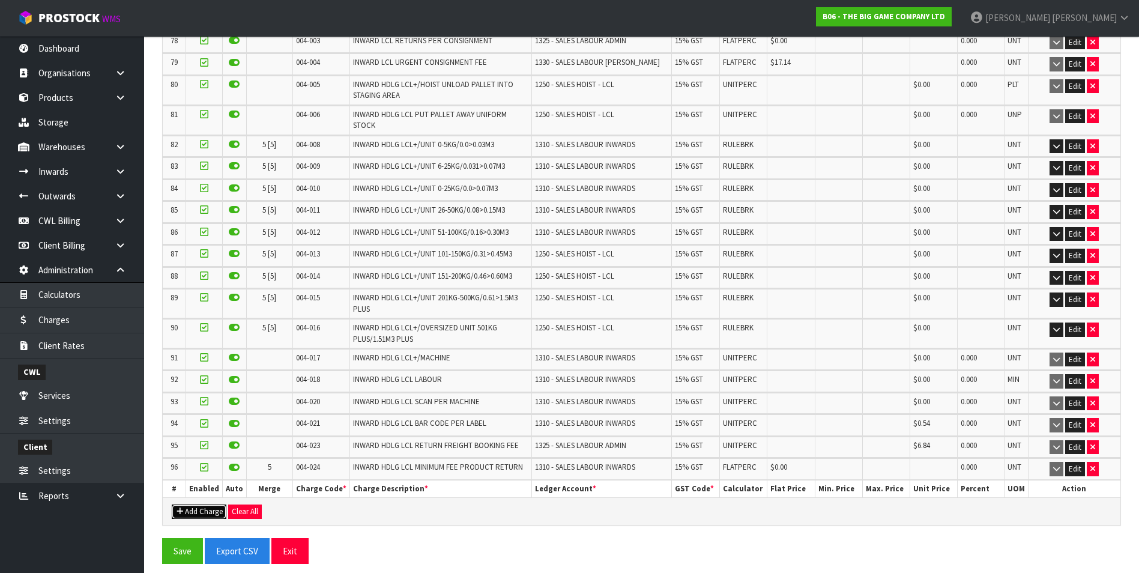
click input "text"
type input "005-038"
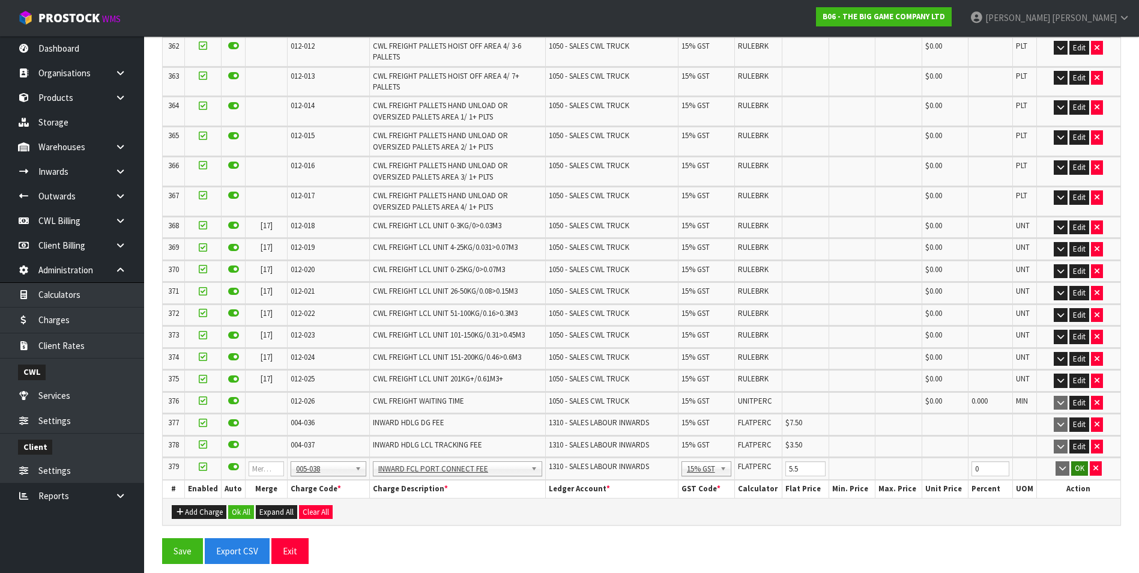
type input "5.5"
click at [1072, 467] on button "OK" at bounding box center [1079, 468] width 17 height 14
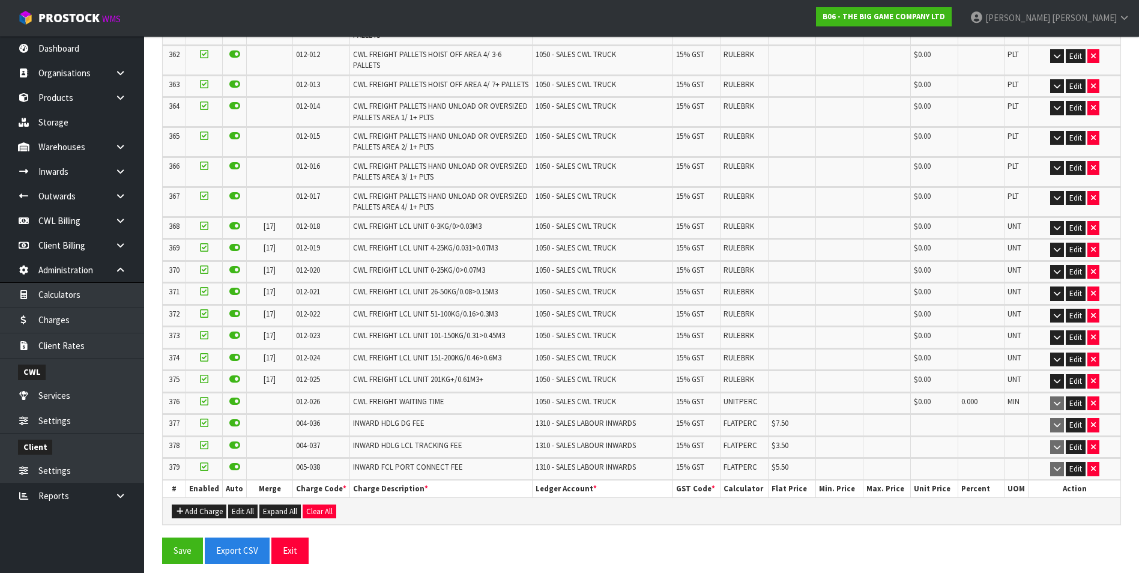
scroll to position [8598, 0]
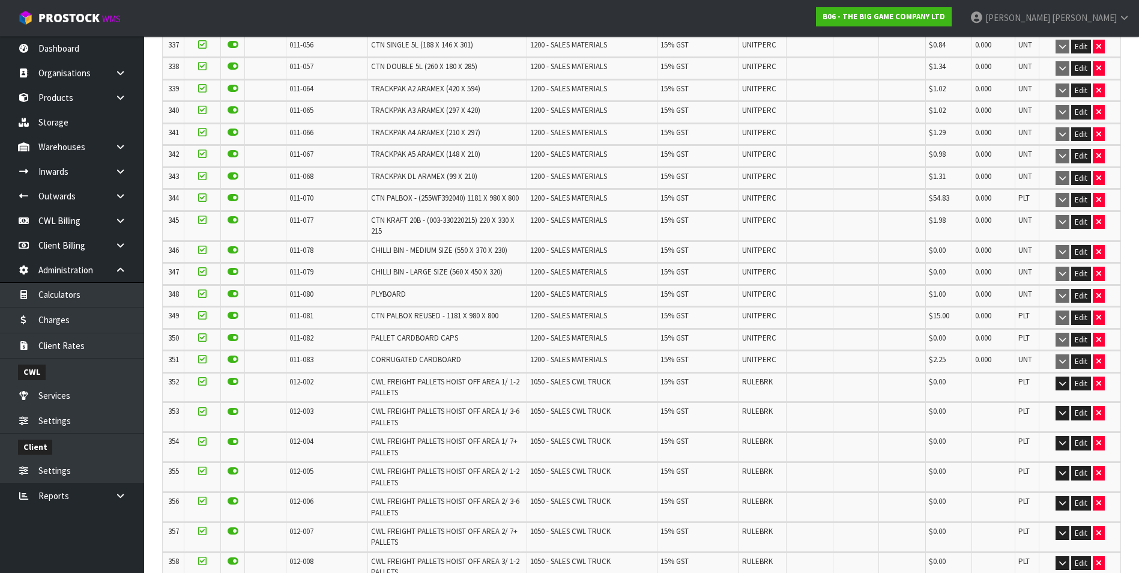
scroll to position [9168, 0]
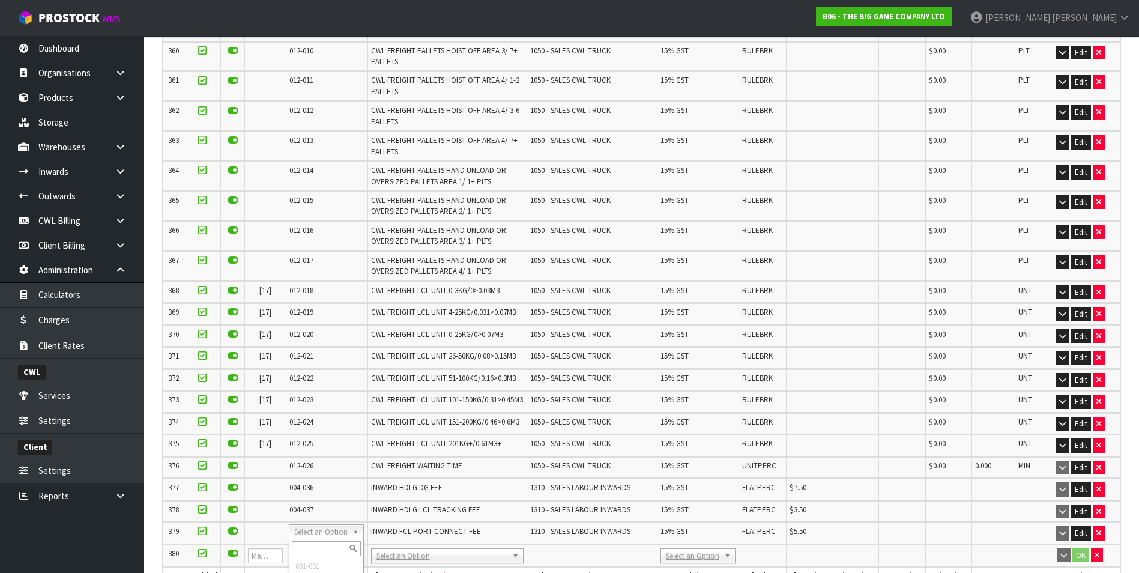
click at [312, 545] on input "text" at bounding box center [327, 548] width 70 height 15
type input "009-045"
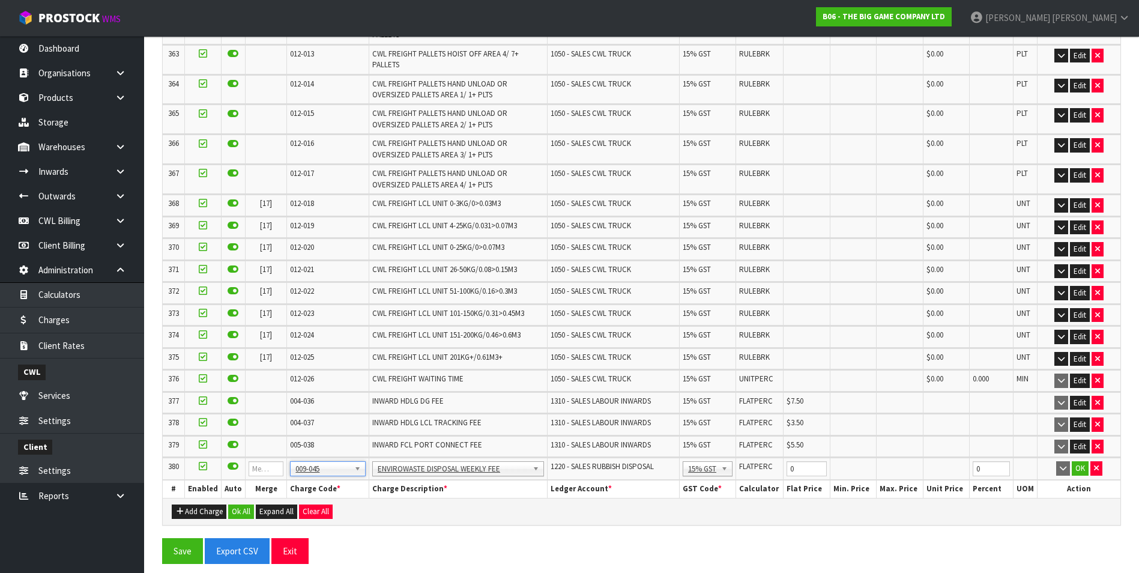
scroll to position [8879, 0]
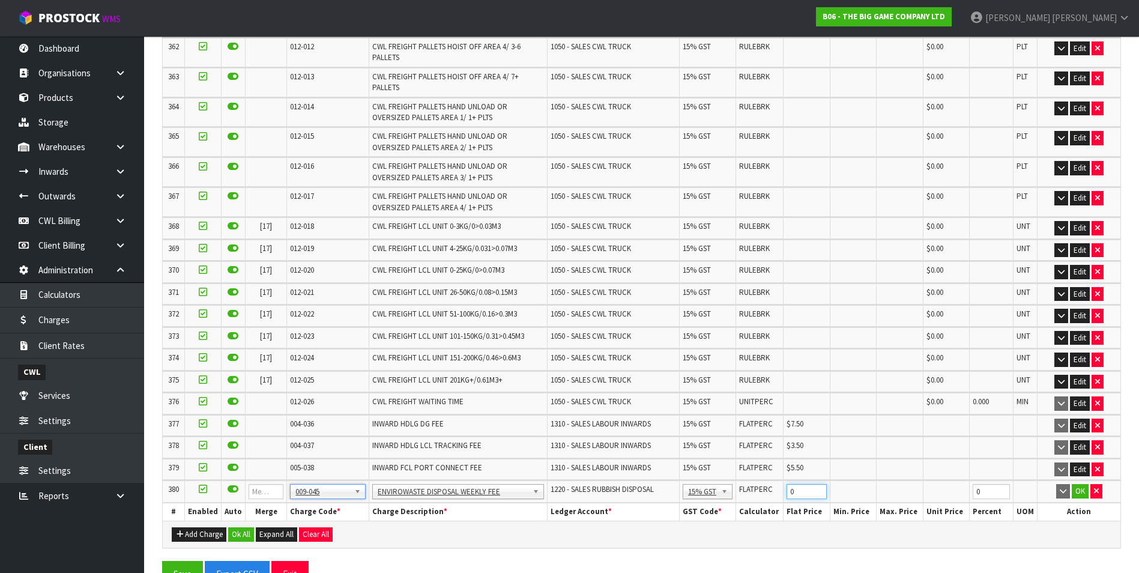
click at [795, 499] on input "0" at bounding box center [806, 491] width 40 height 15
type input "5"
click at [1075, 498] on button "OK" at bounding box center [1079, 491] width 17 height 14
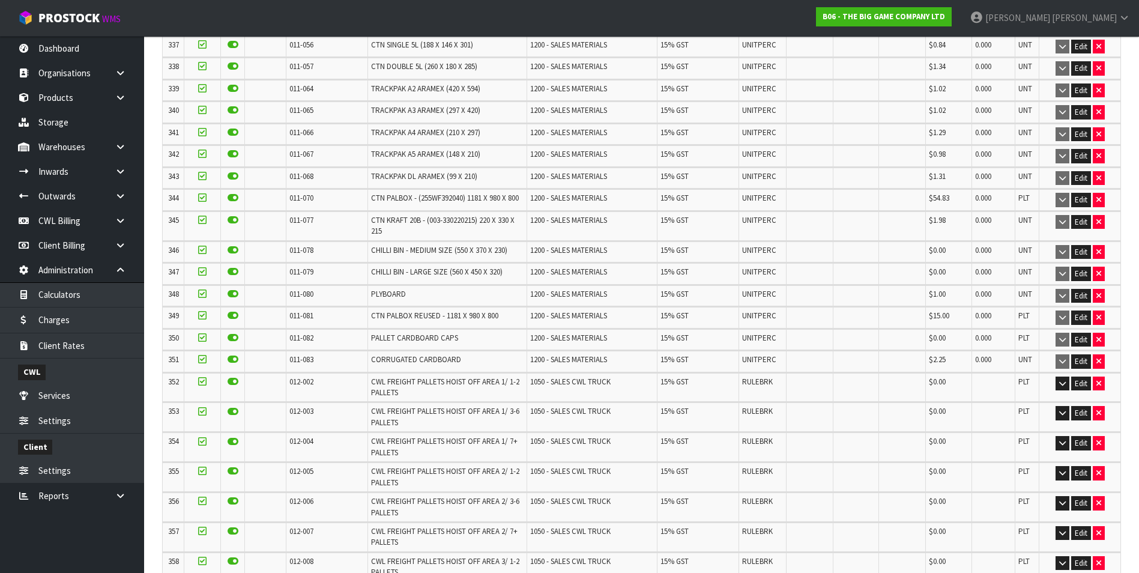
scroll to position [9168, 0]
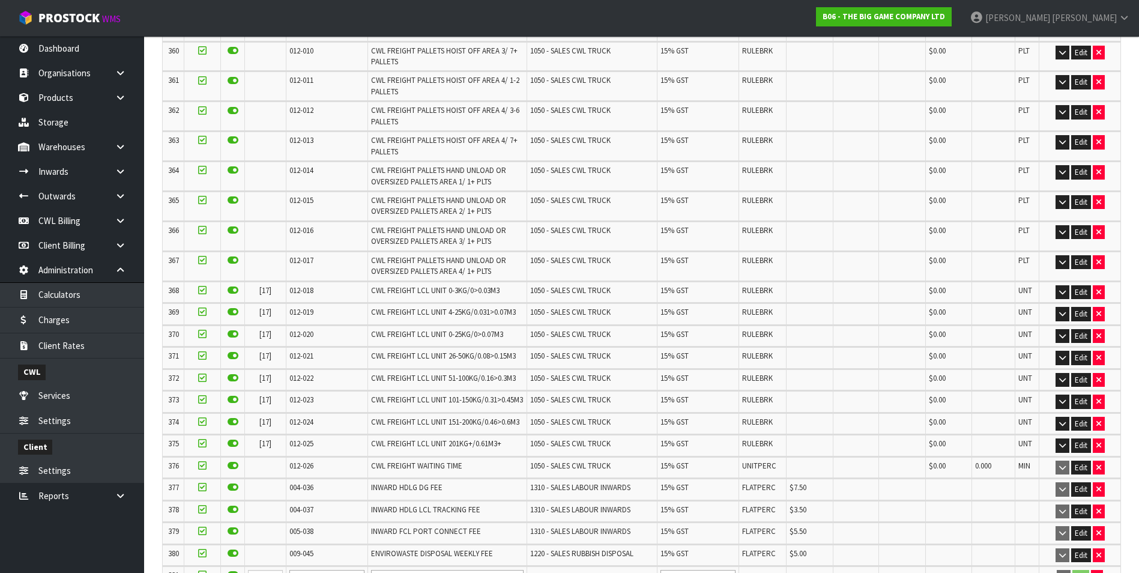
drag, startPoint x: 312, startPoint y: 553, endPoint x: 313, endPoint y: 561, distance: 7.9
click at [310, 568] on input "text" at bounding box center [327, 569] width 70 height 15
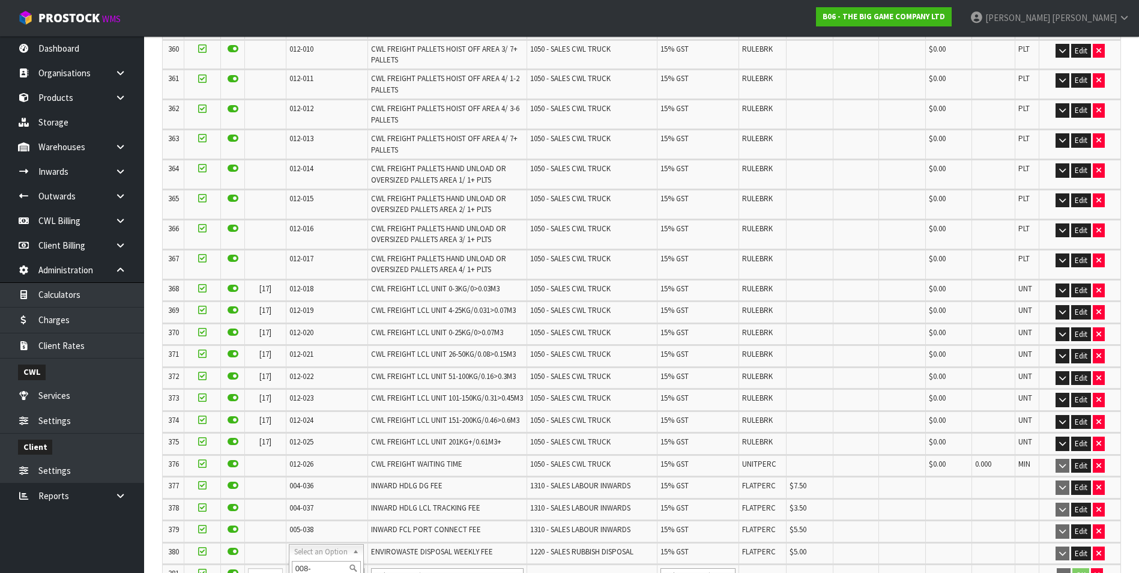
scroll to position [45, 0]
type input "008-146"
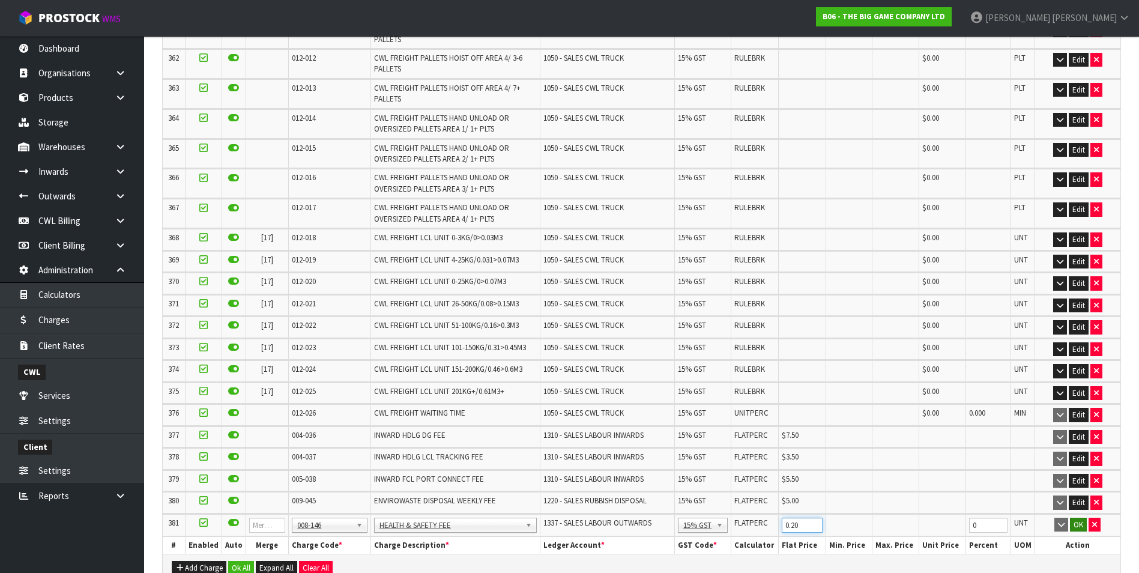
type input "0.20"
click at [1079, 517] on button "OK" at bounding box center [1078, 524] width 17 height 14
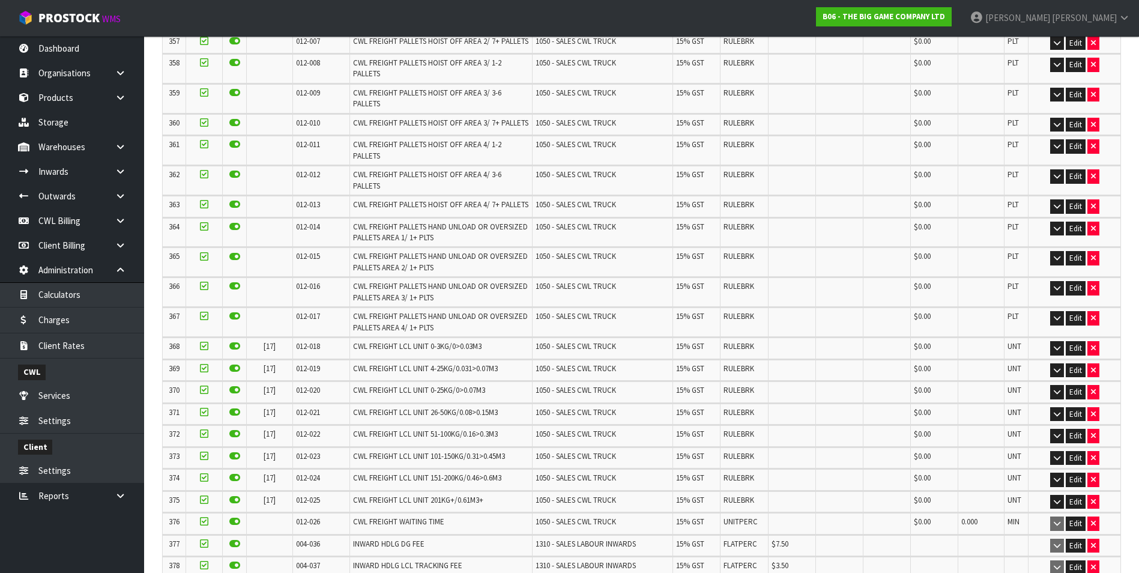
scroll to position [0, 0]
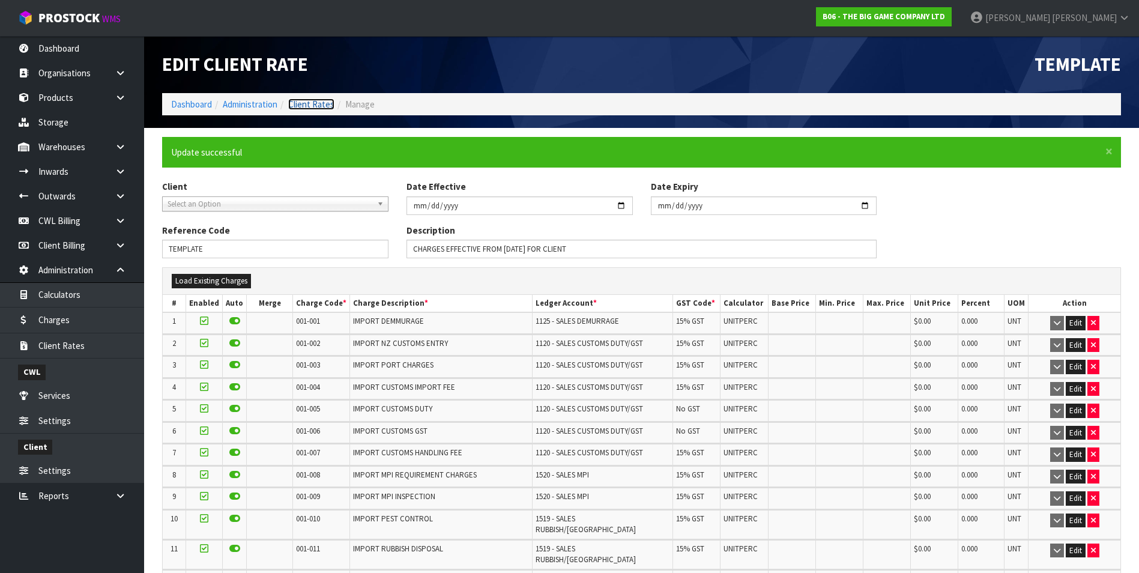
drag, startPoint x: 330, startPoint y: 103, endPoint x: 375, endPoint y: 121, distance: 48.5
click at [330, 103] on link "Client Rates" at bounding box center [311, 103] width 46 height 11
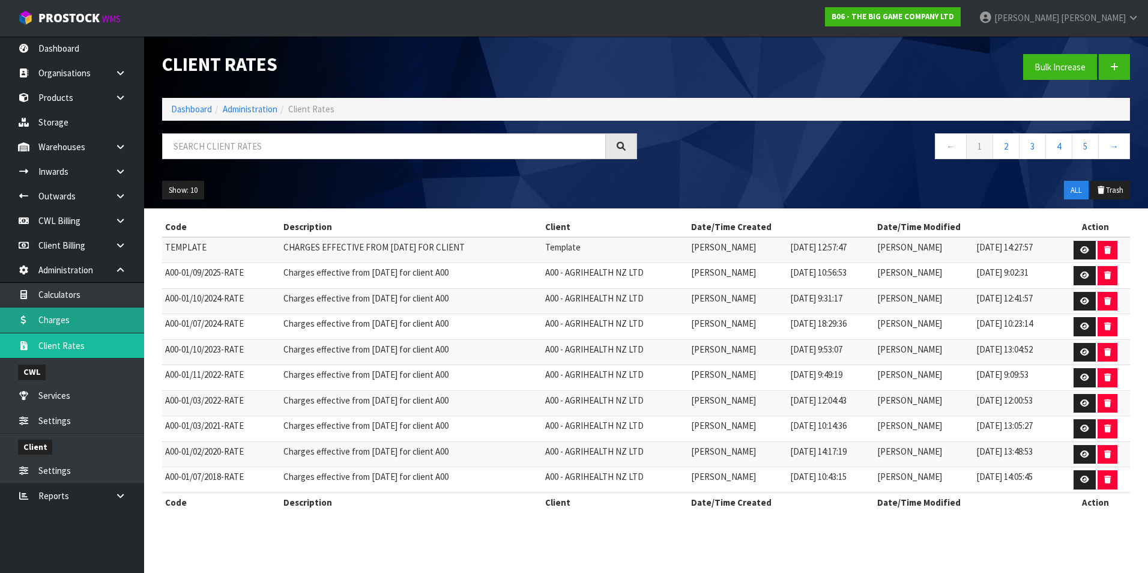
click at [65, 321] on link "Charges" at bounding box center [72, 319] width 144 height 25
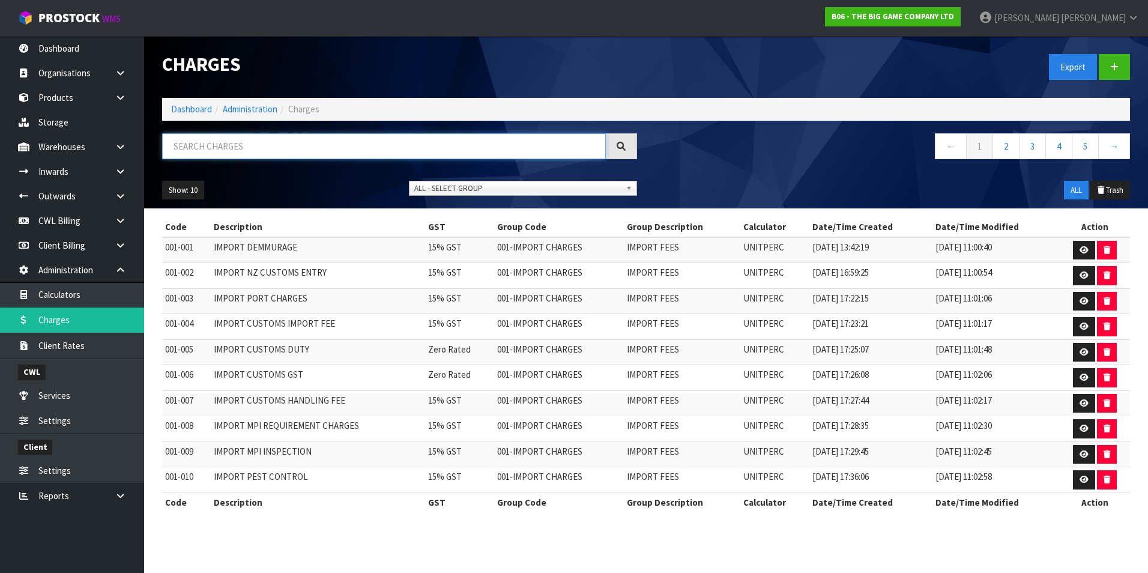
click at [198, 150] on input "text" at bounding box center [384, 146] width 444 height 26
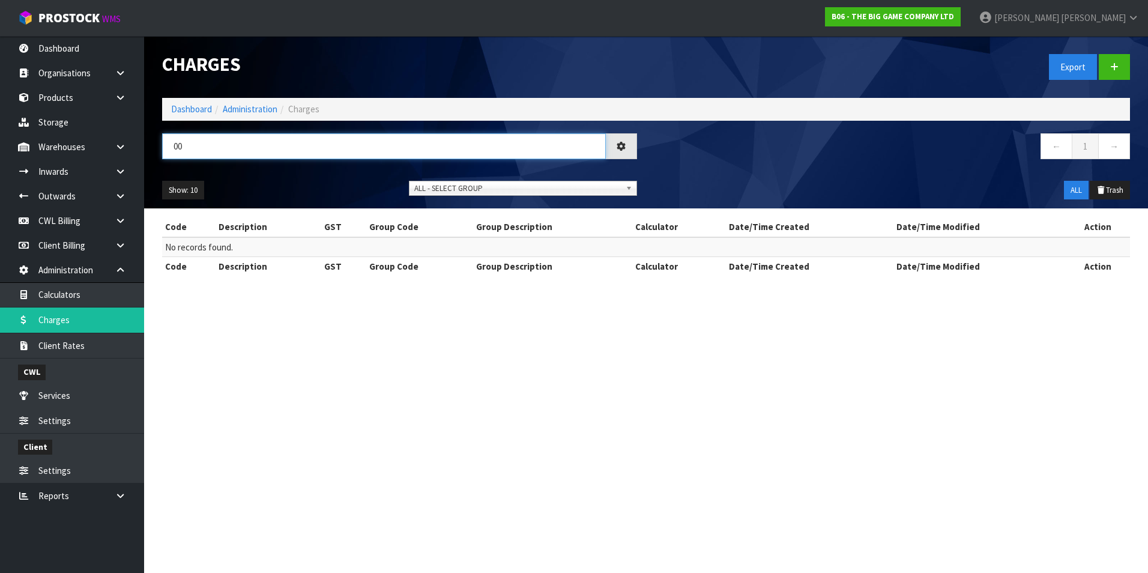
type input "0"
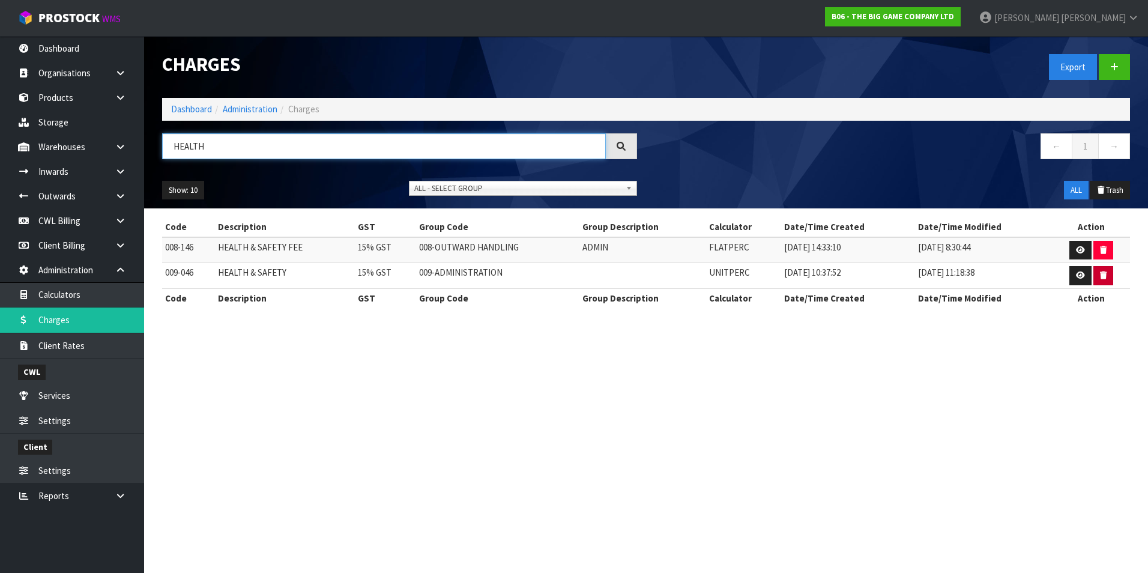
type input "HEALTH"
click at [1101, 277] on icon "button" at bounding box center [1103, 275] width 7 height 8
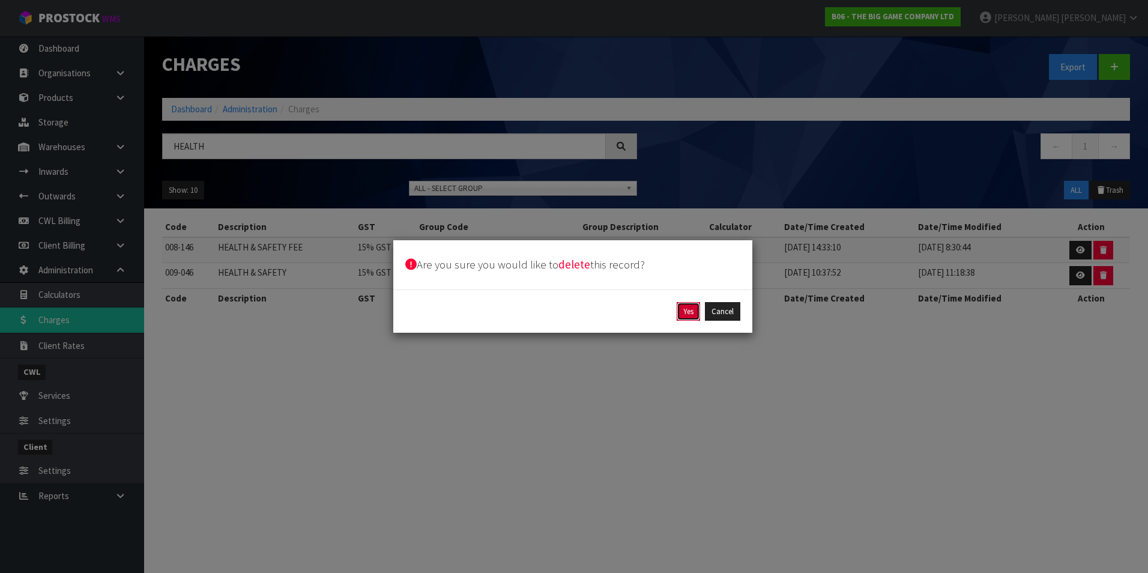
click at [689, 313] on button "Yes" at bounding box center [687, 311] width 23 height 19
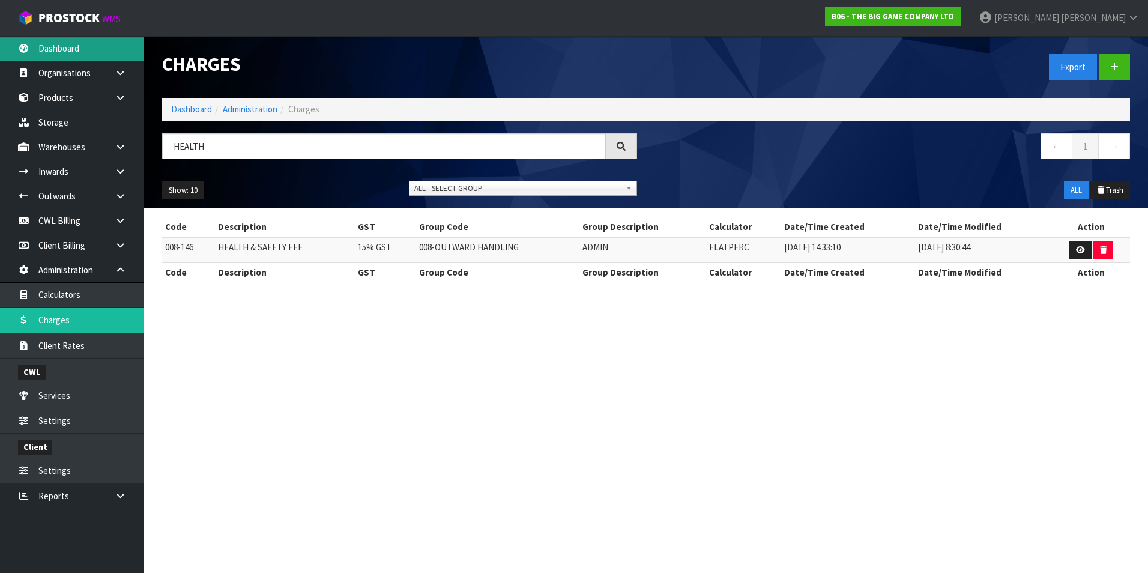
click at [64, 54] on link "Dashboard" at bounding box center [72, 48] width 144 height 25
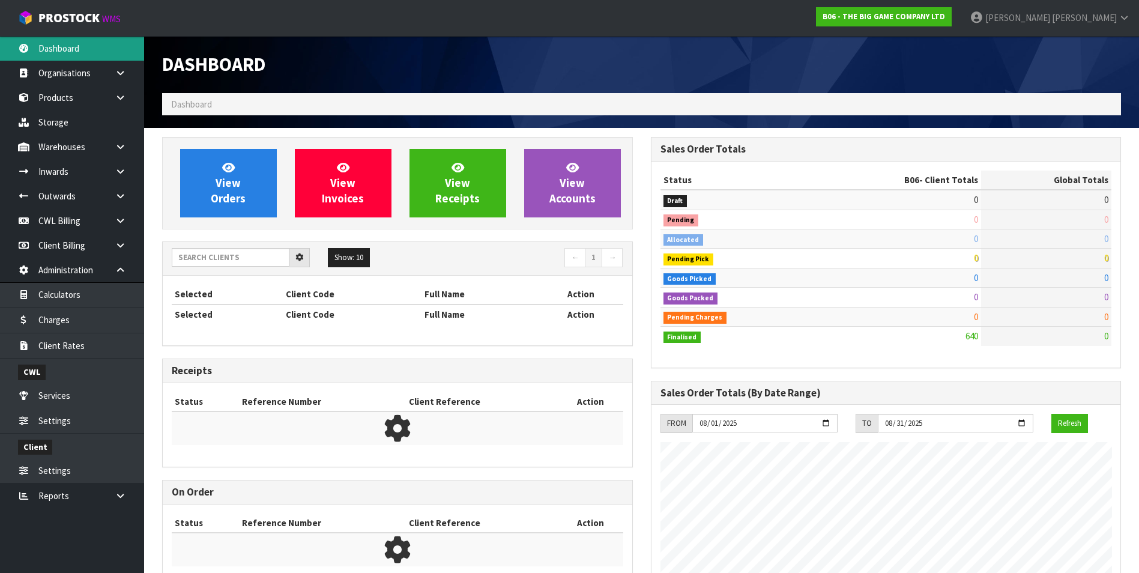
scroll to position [734, 488]
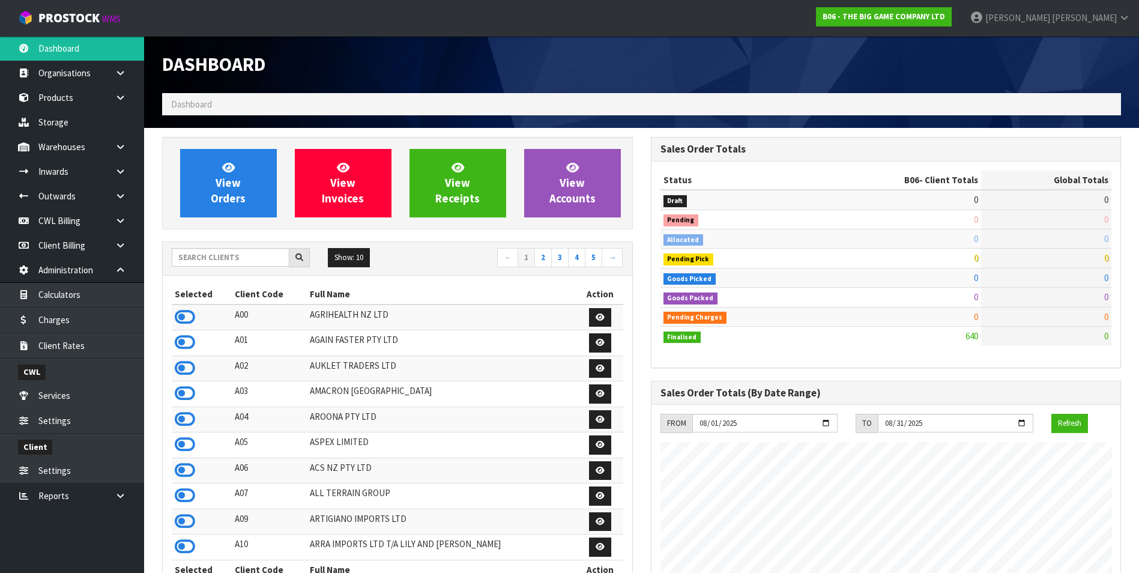
click at [199, 246] on div "Show: 10 5 10 25 50 ← 1 2 3 4 5 →" at bounding box center [397, 259] width 469 height 34
click at [204, 252] on input "text" at bounding box center [231, 257] width 118 height 19
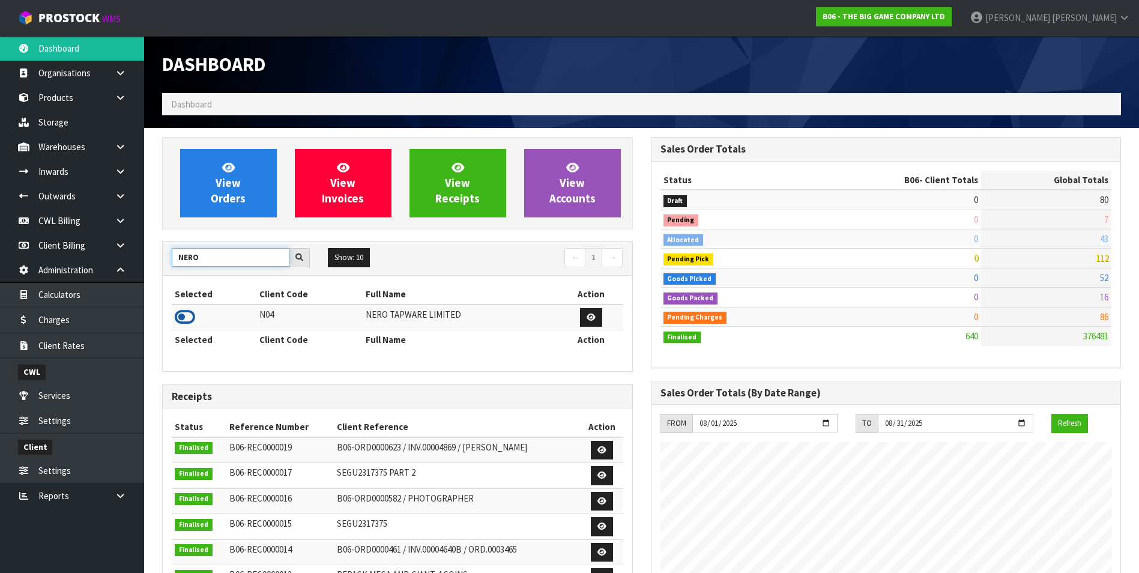
type input "NERO"
click at [179, 317] on icon at bounding box center [185, 317] width 20 height 18
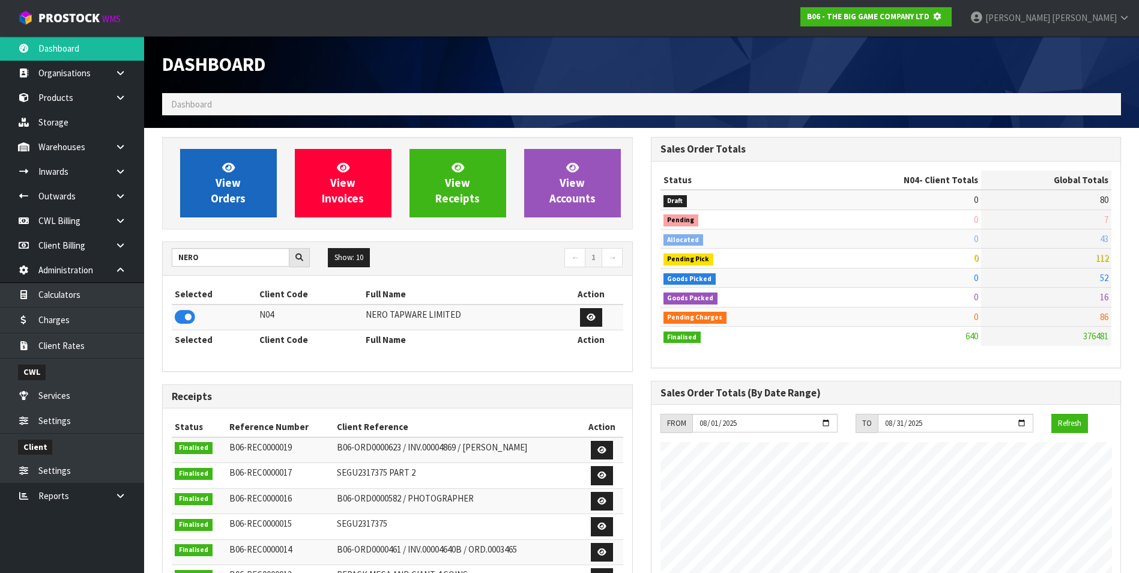
scroll to position [749, 488]
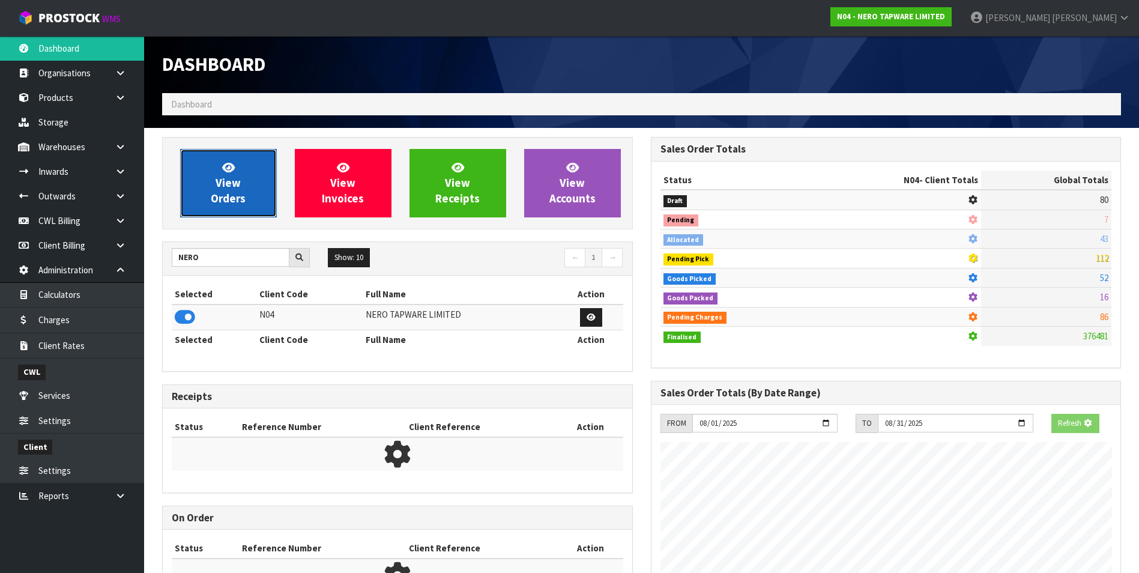
click at [230, 190] on link "View Orders" at bounding box center [228, 183] width 97 height 68
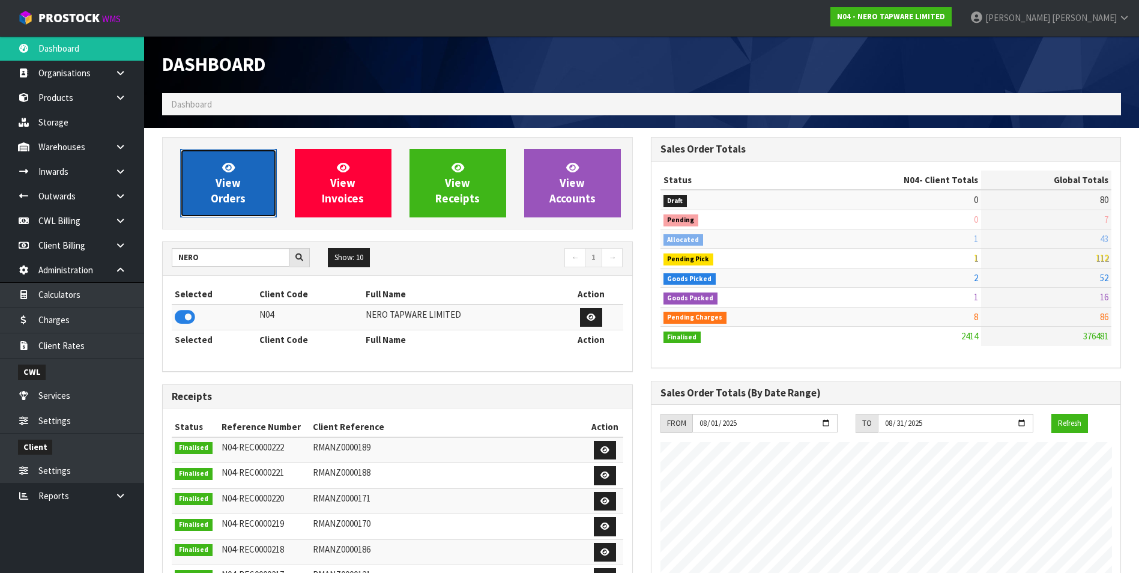
scroll to position [909, 488]
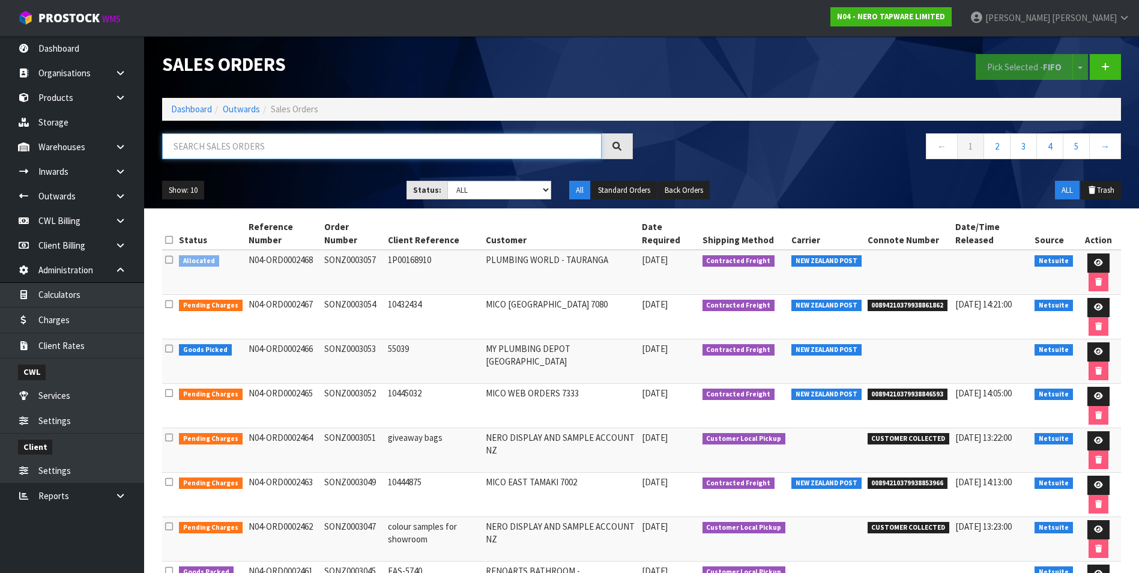
click at [207, 146] on input "text" at bounding box center [381, 146] width 439 height 26
paste input "00894210379937853776"
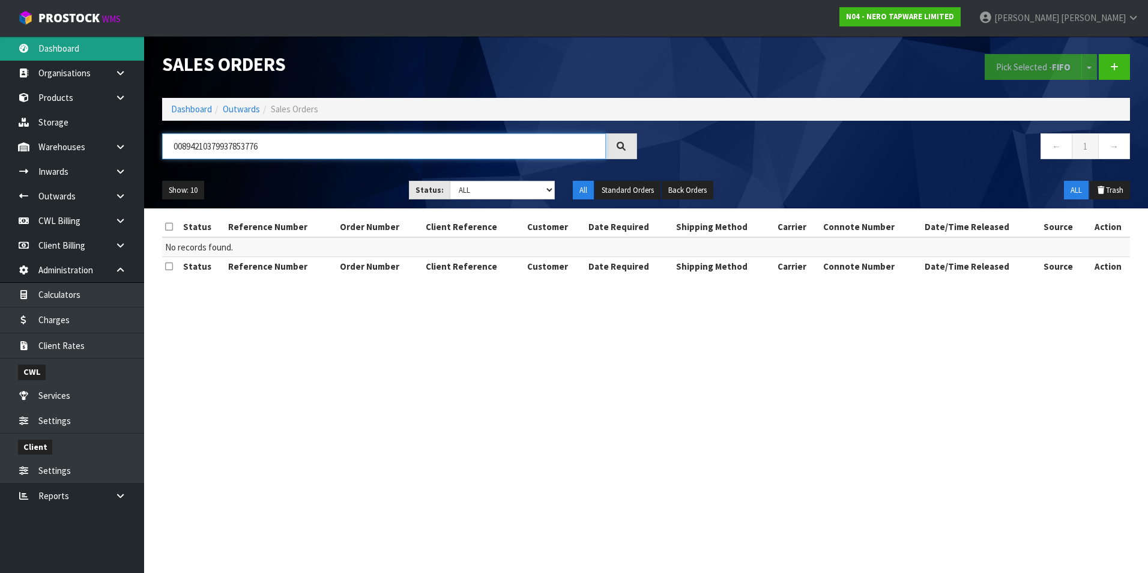
type input "00894210379937853776"
click at [78, 49] on link "Dashboard" at bounding box center [72, 48] width 144 height 25
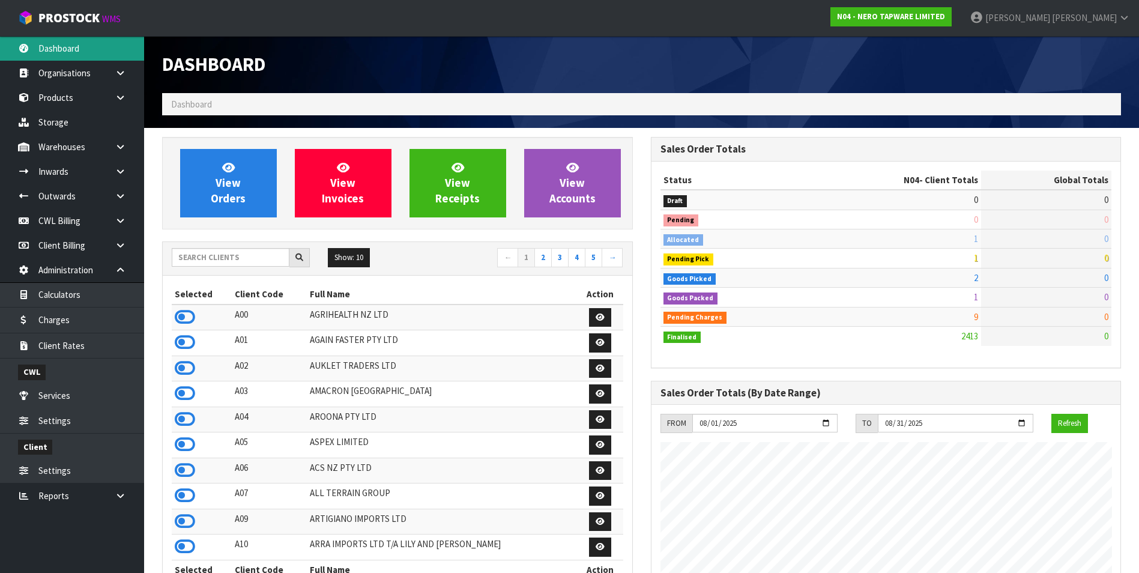
scroll to position [909, 488]
click at [206, 258] on input "text" at bounding box center [231, 257] width 118 height 19
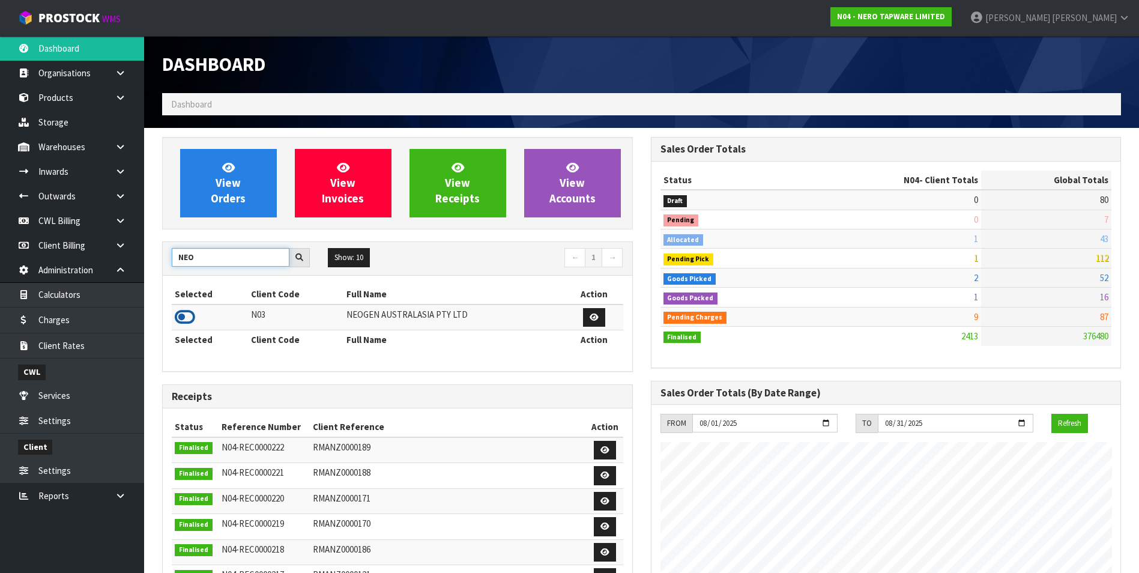
type input "NEO"
click at [179, 318] on icon at bounding box center [185, 317] width 20 height 18
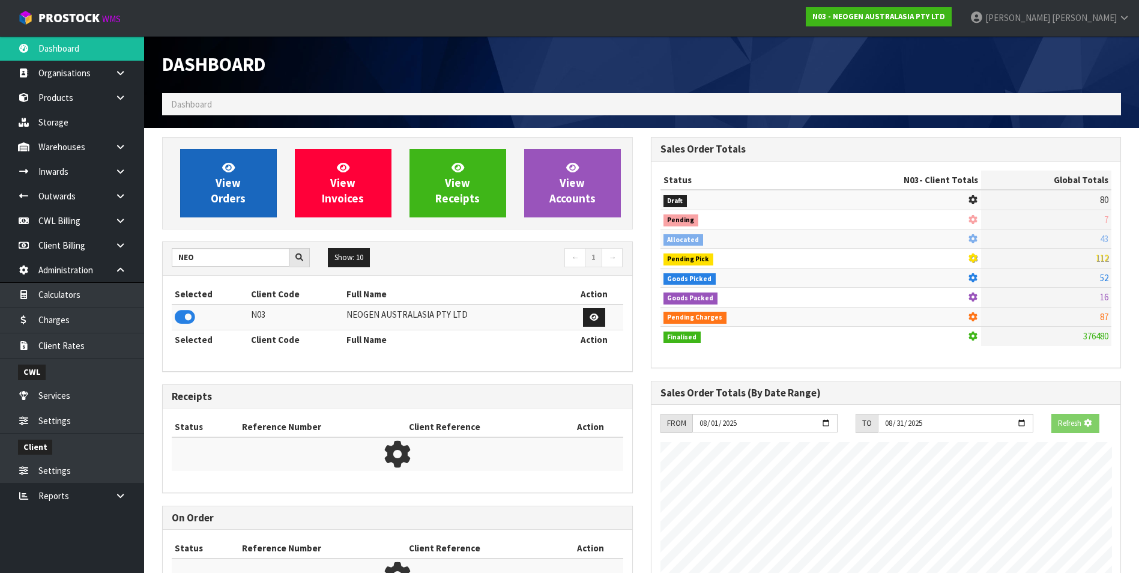
scroll to position [749, 488]
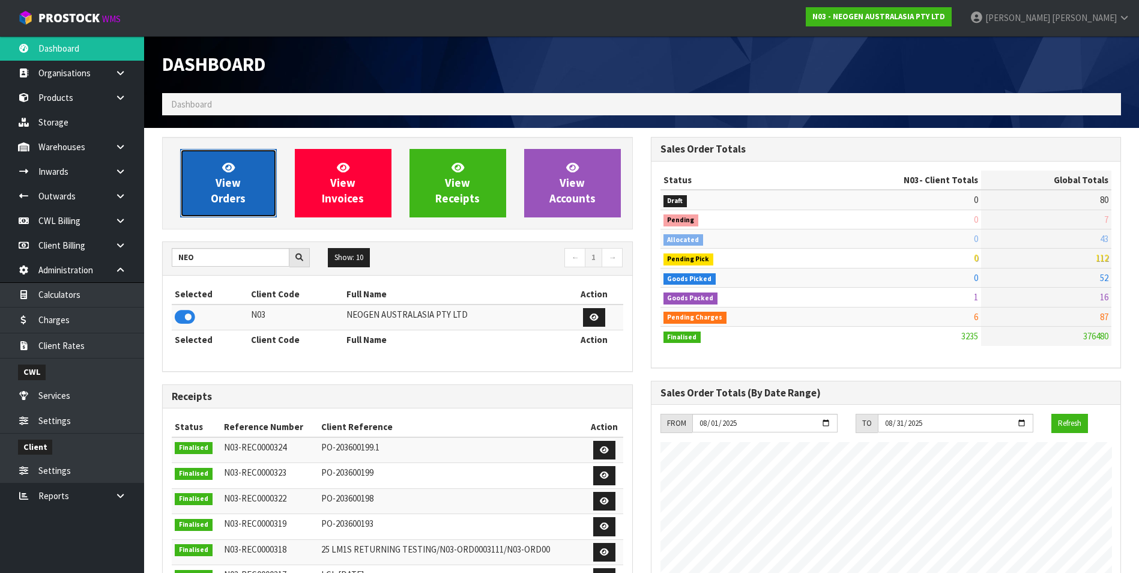
click at [231, 187] on span "View Orders" at bounding box center [228, 182] width 35 height 45
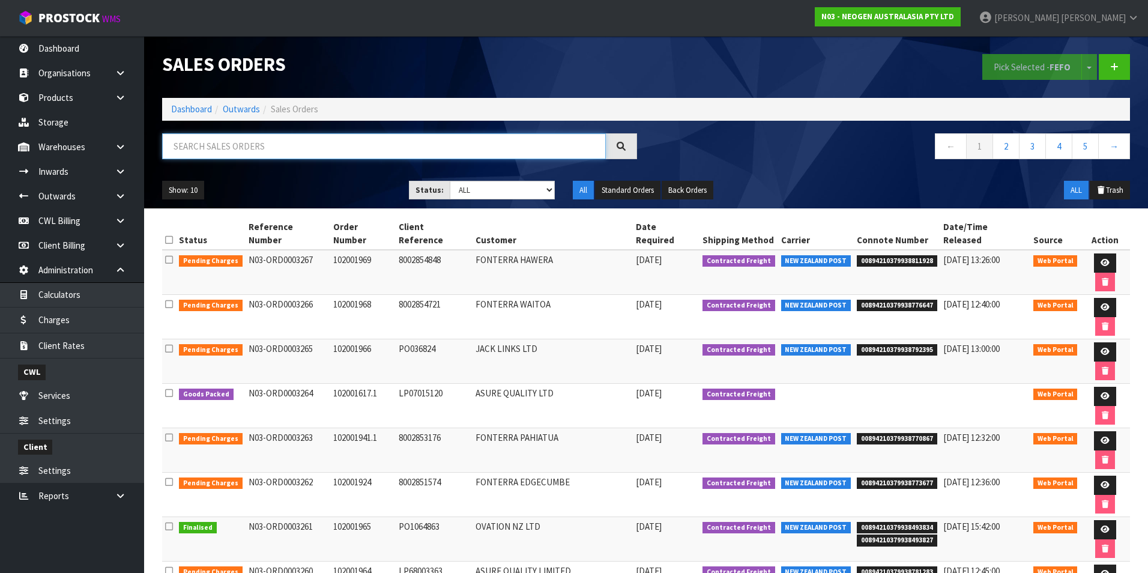
click at [214, 142] on input "text" at bounding box center [384, 146] width 444 height 26
paste input "00894210379937853776"
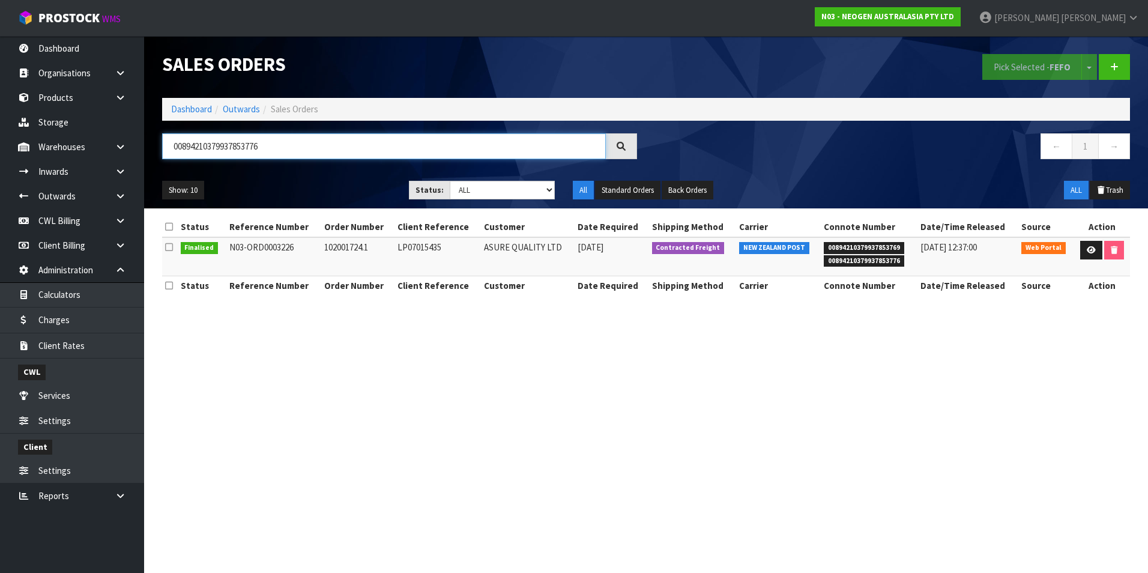
type input "00894210379937853776"
click at [82, 221] on link "CWL Billing" at bounding box center [72, 220] width 144 height 25
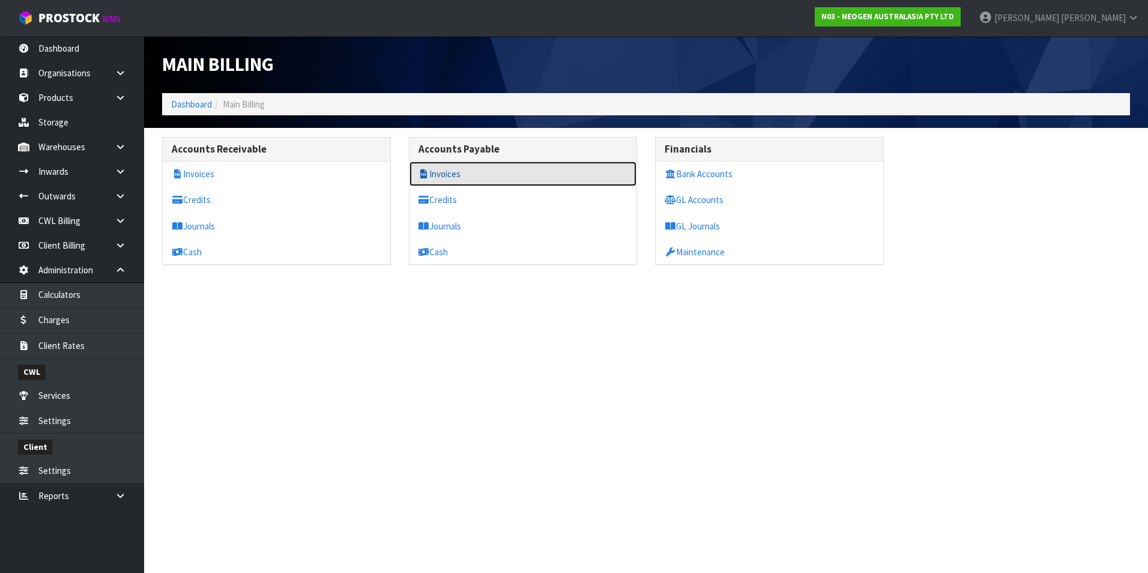
click at [484, 178] on link "Invoices" at bounding box center [523, 173] width 228 height 25
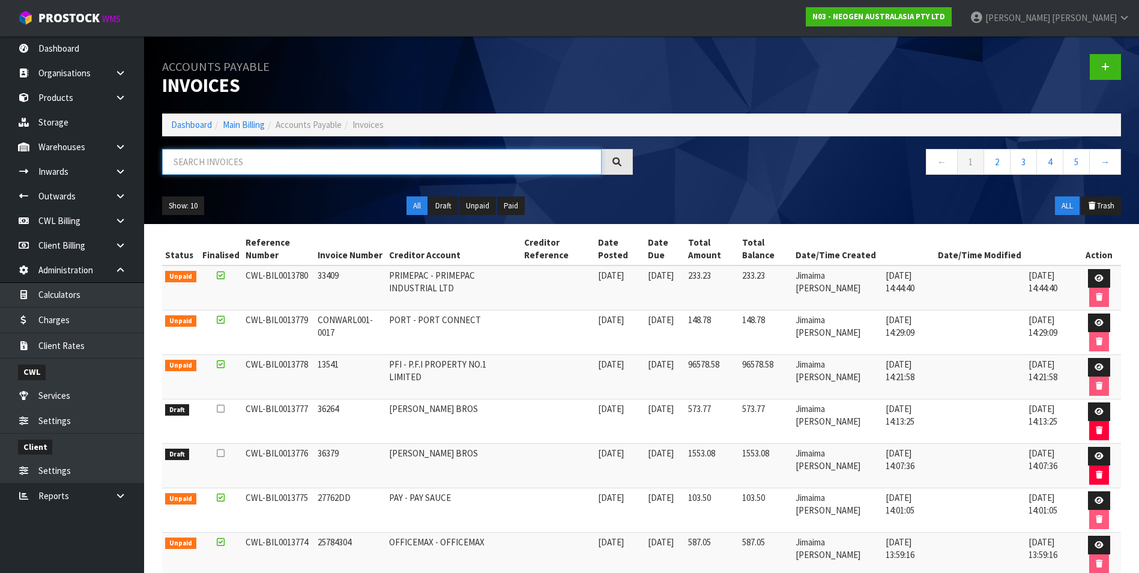
click at [253, 164] on input "text" at bounding box center [381, 162] width 439 height 26
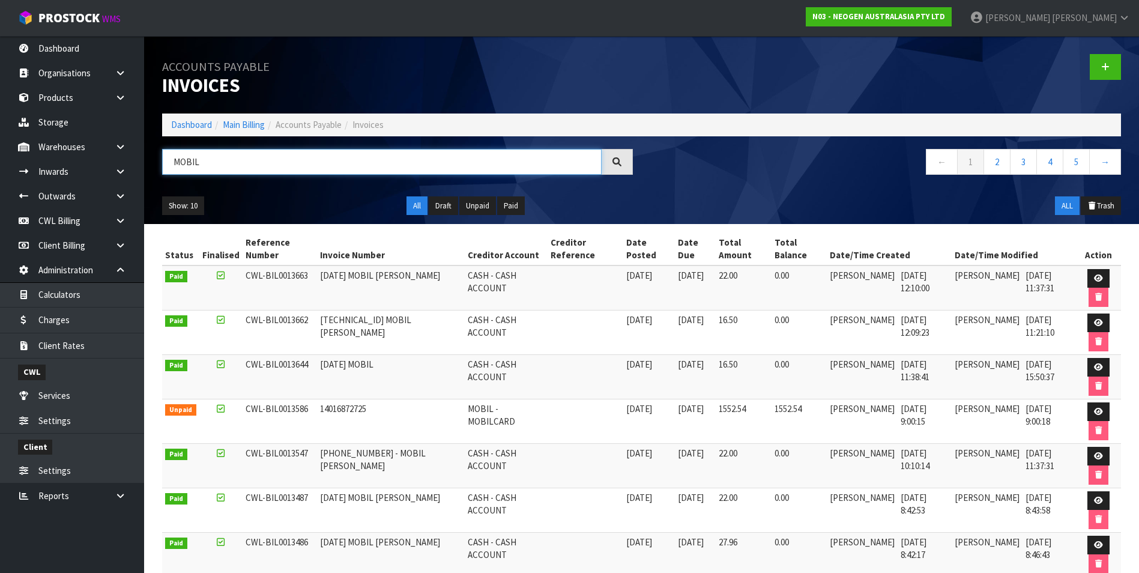
type input "MOBIL"
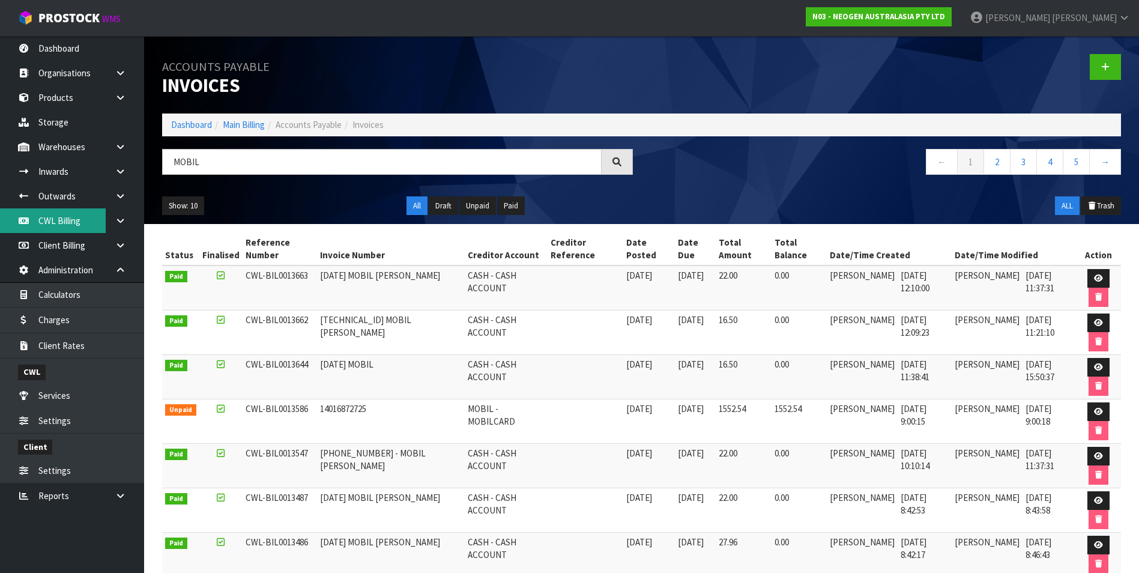
click at [78, 229] on link "CWL Billing" at bounding box center [72, 220] width 144 height 25
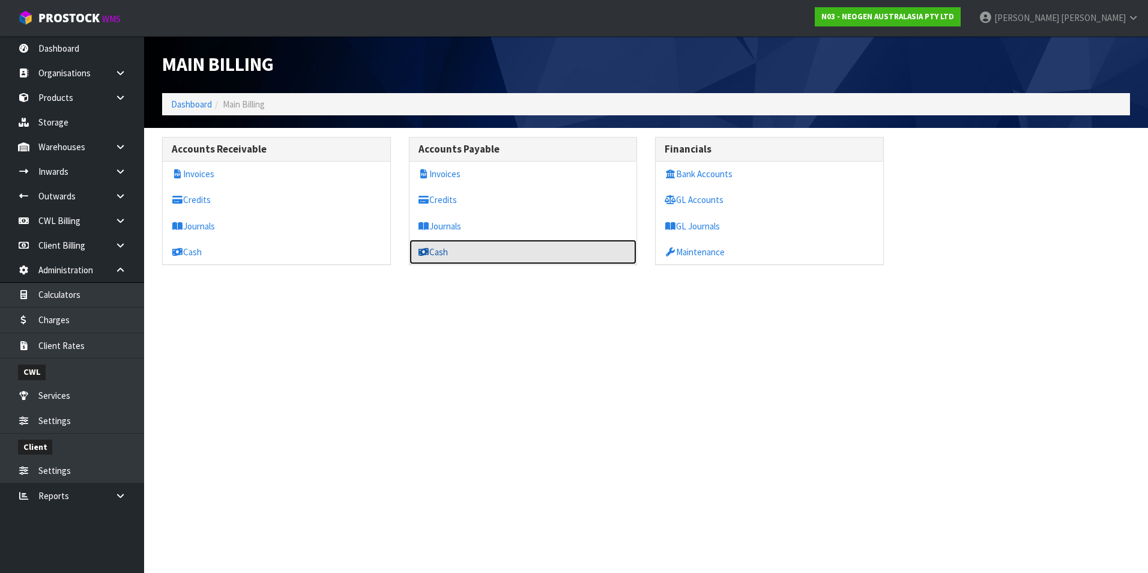
click at [458, 253] on link "Cash" at bounding box center [523, 252] width 228 height 25
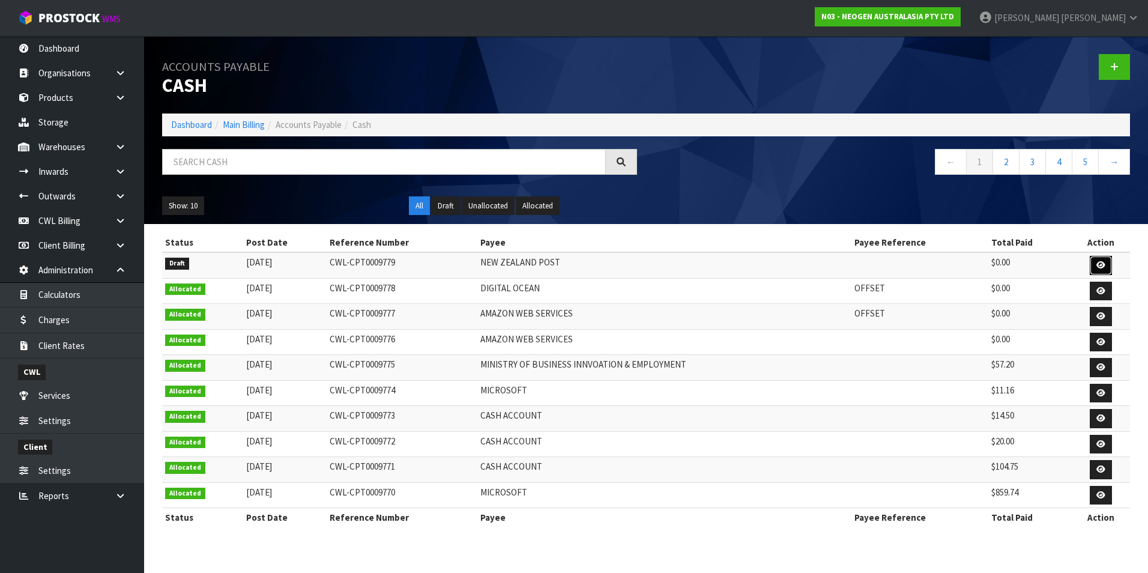
click at [1106, 265] on link at bounding box center [1100, 265] width 22 height 19
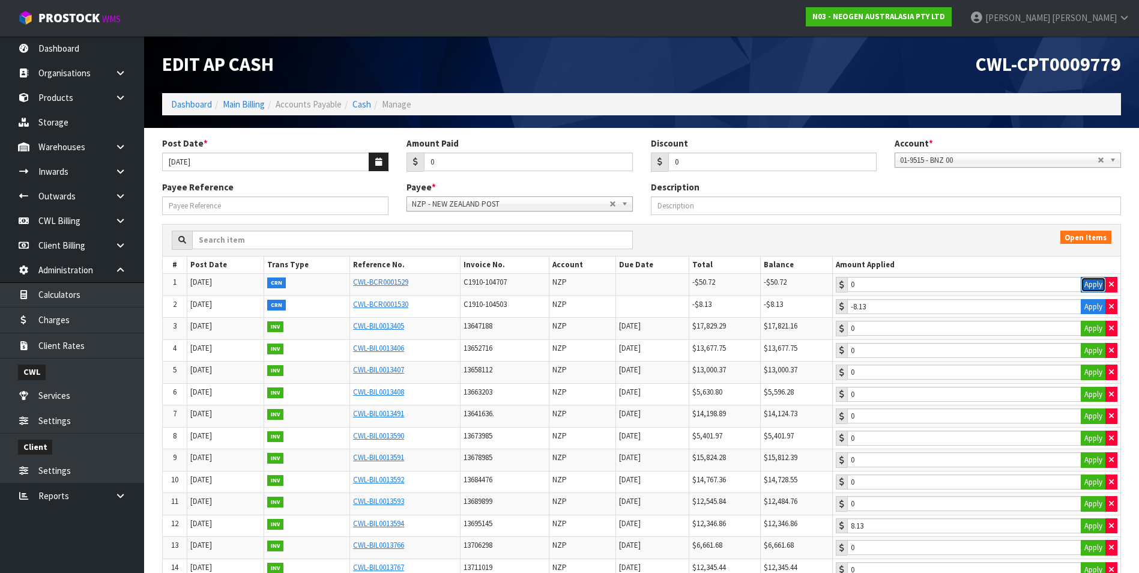
click at [1090, 282] on button "Apply" at bounding box center [1092, 285] width 25 height 16
type input "-50.72"
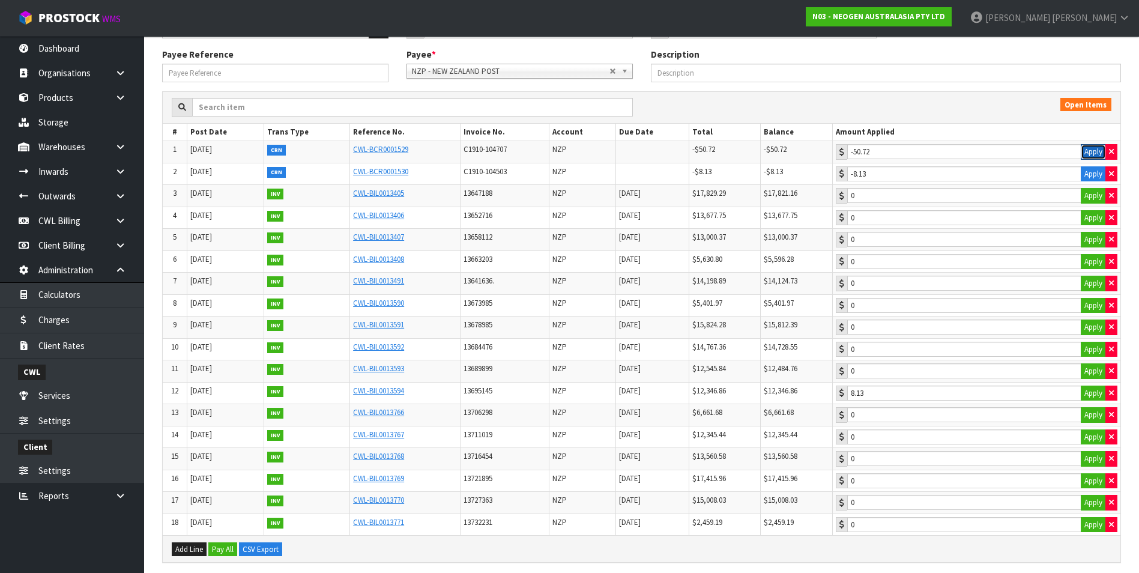
scroll to position [180, 0]
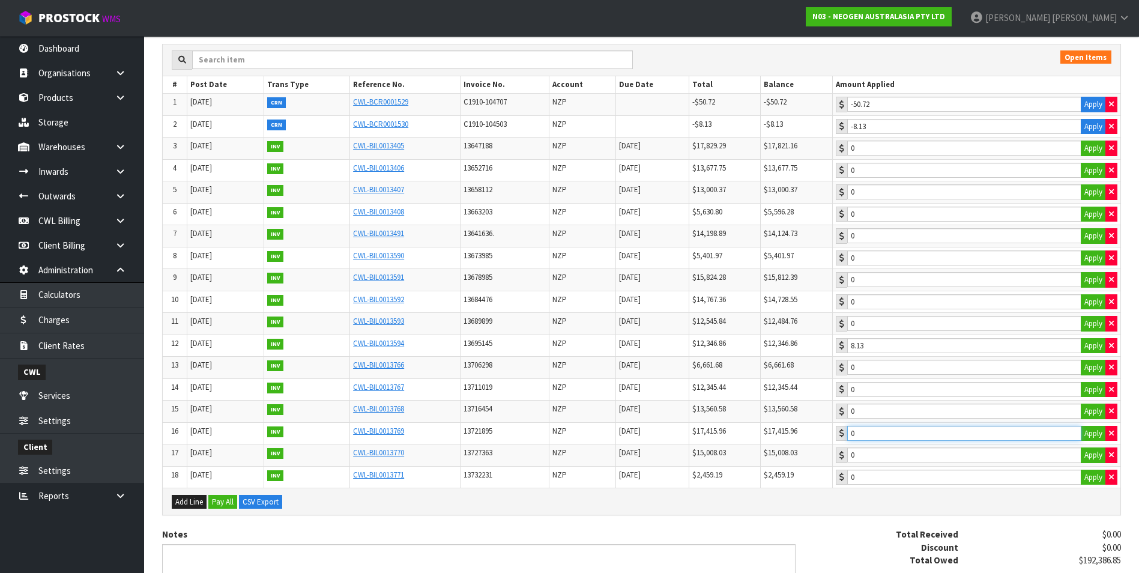
type input "50.72"
click at [927, 112] on input "50.72" at bounding box center [964, 104] width 234 height 15
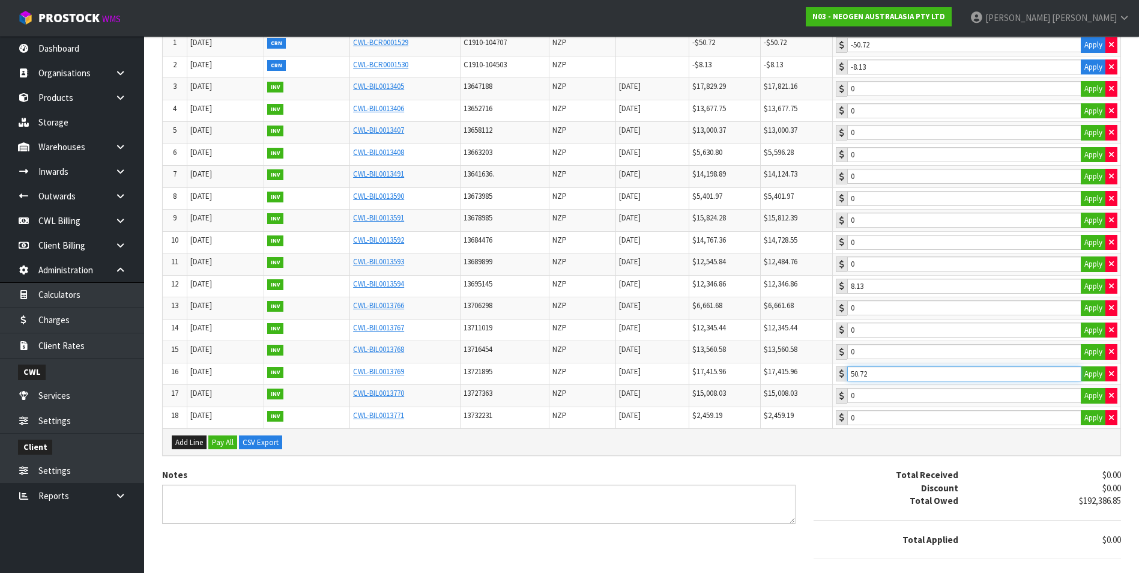
scroll to position [295, 0]
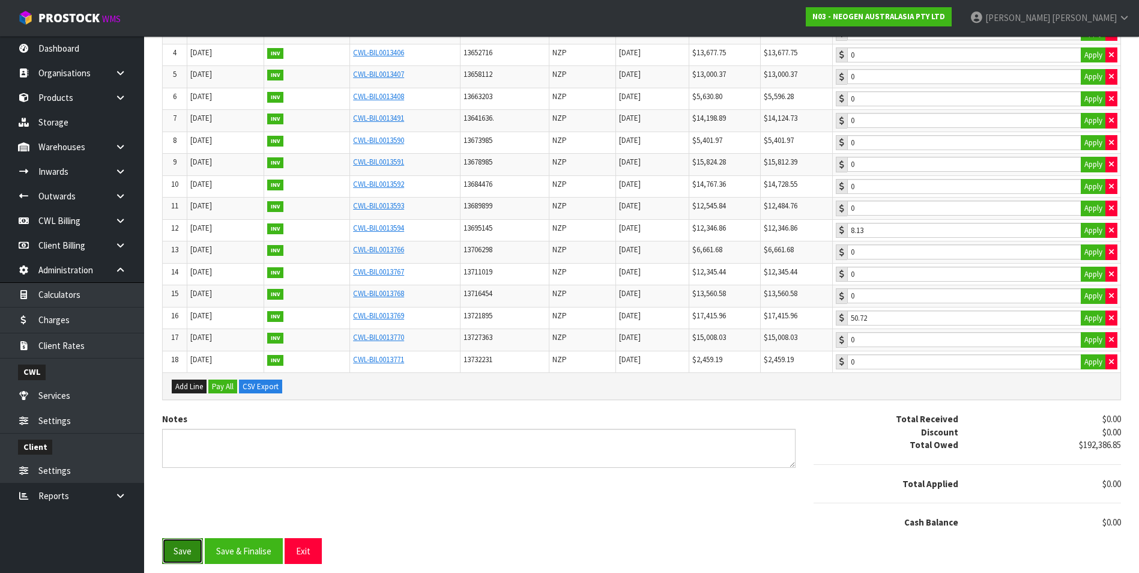
click at [171, 550] on button "Save" at bounding box center [182, 551] width 41 height 26
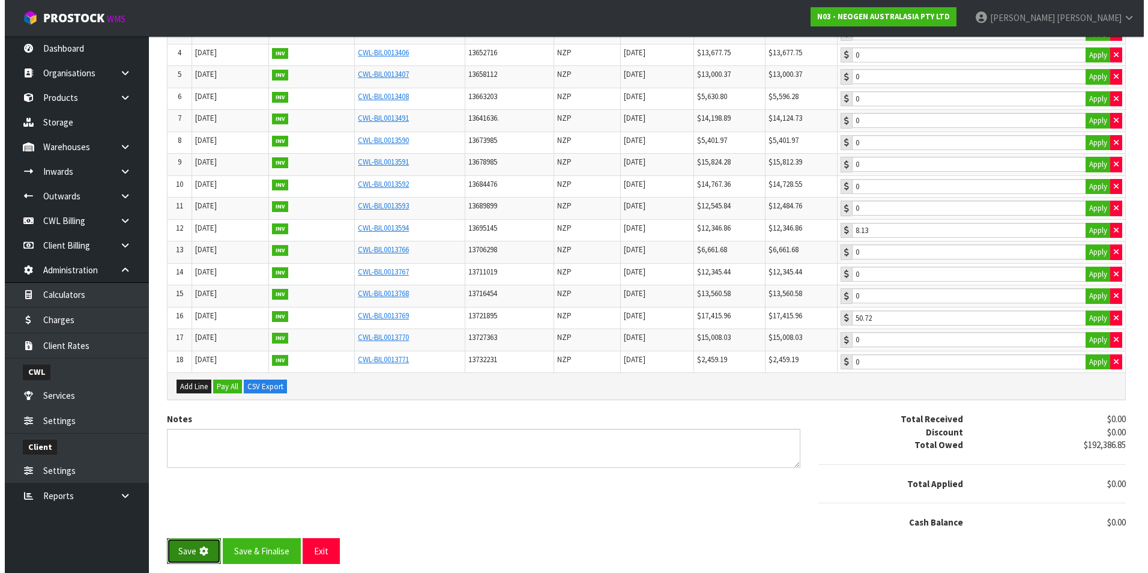
scroll to position [0, 0]
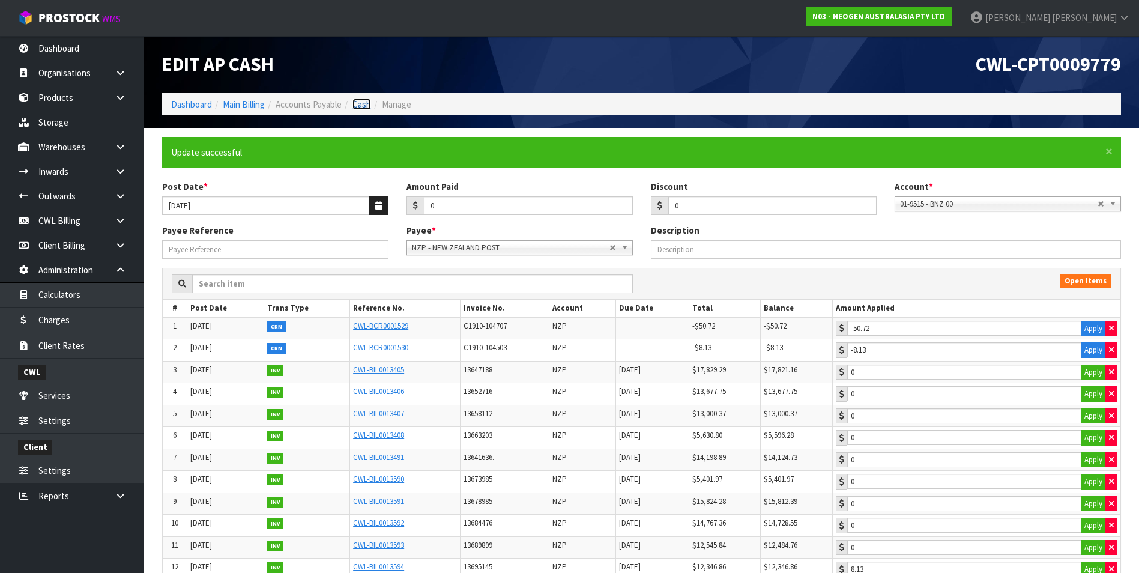
click at [359, 103] on link "Cash" at bounding box center [361, 103] width 19 height 11
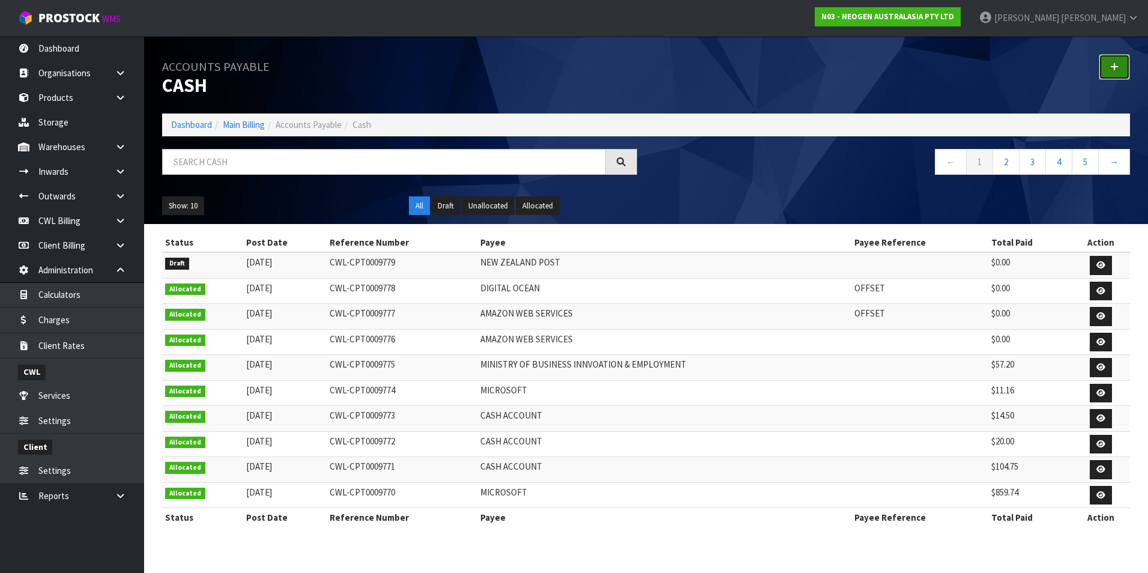
click at [1112, 67] on icon at bounding box center [1114, 66] width 8 height 9
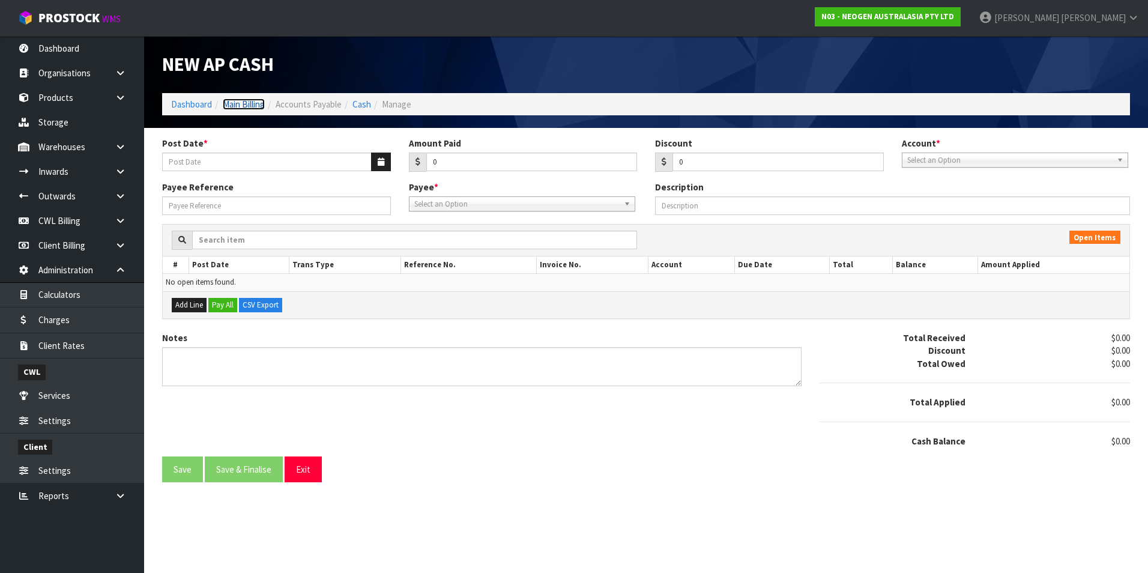
click at [226, 103] on link "Main Billing" at bounding box center [244, 103] width 42 height 11
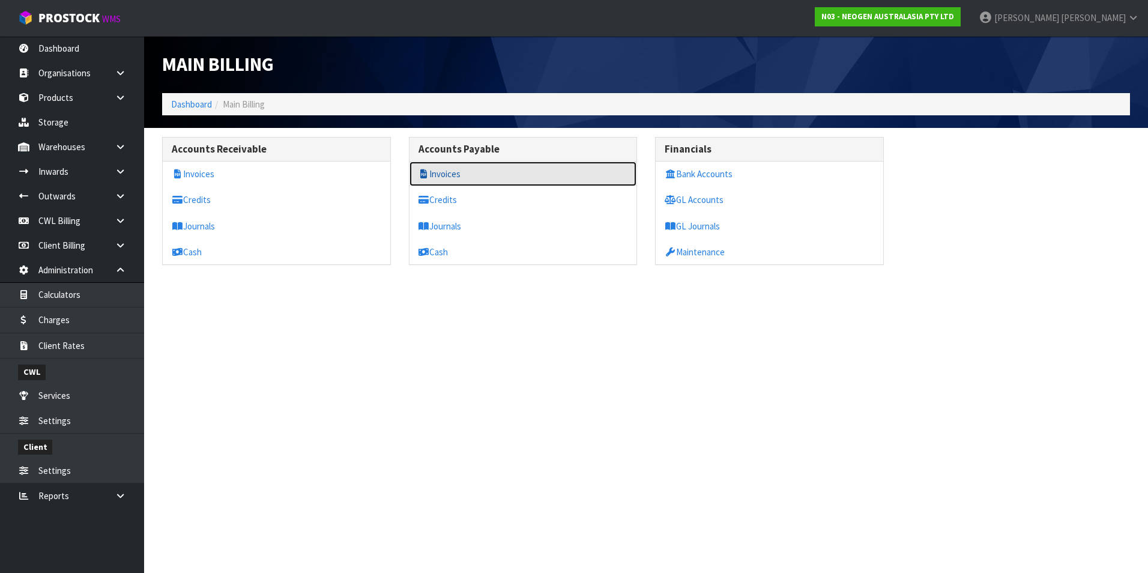
click at [461, 172] on link "Invoices" at bounding box center [523, 173] width 228 height 25
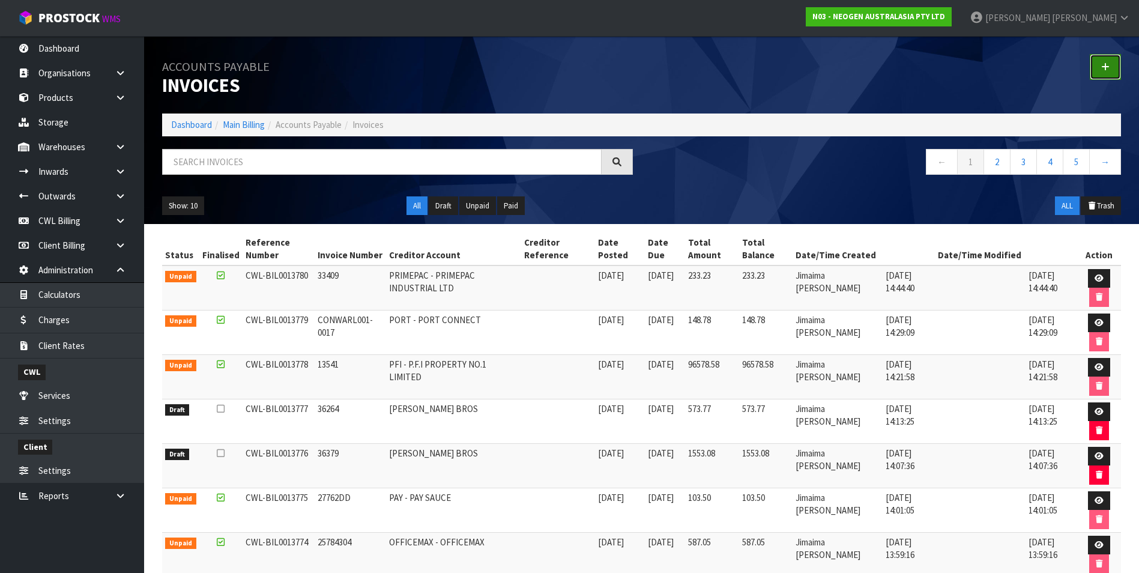
click at [1112, 62] on link at bounding box center [1104, 67] width 31 height 26
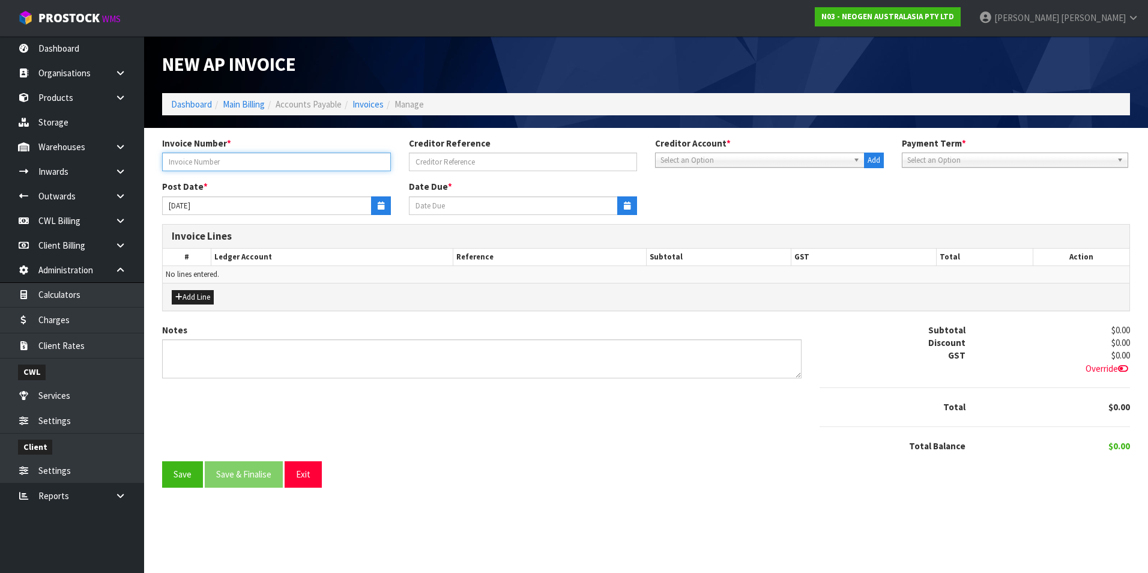
click at [181, 165] on input "text" at bounding box center [276, 161] width 229 height 19
type input "1"
type input "154503"
click at [735, 163] on span "Select an Option" at bounding box center [754, 160] width 188 height 14
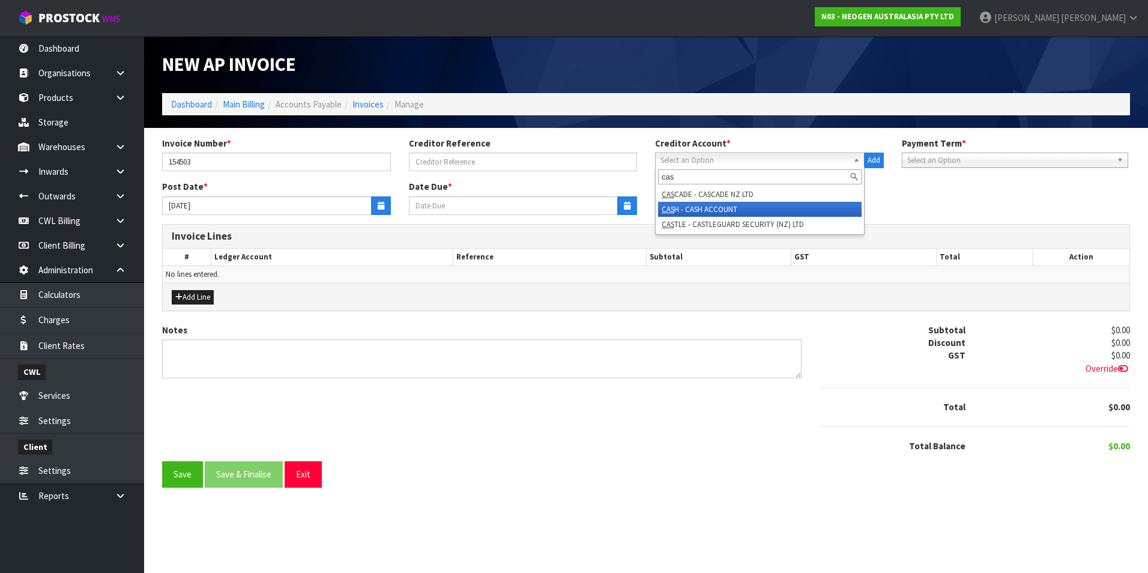
type input "cas"
click at [695, 211] on li "CAS H - CASH ACCOUNT" at bounding box center [759, 209] width 203 height 15
type input "[DATE]"
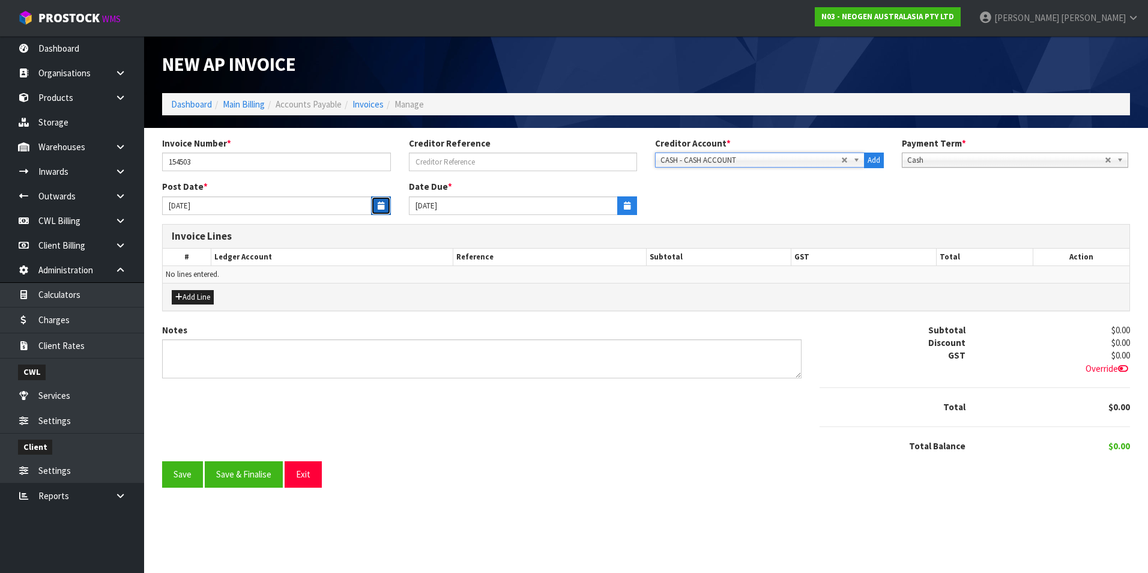
click at [375, 208] on button "button" at bounding box center [381, 205] width 20 height 19
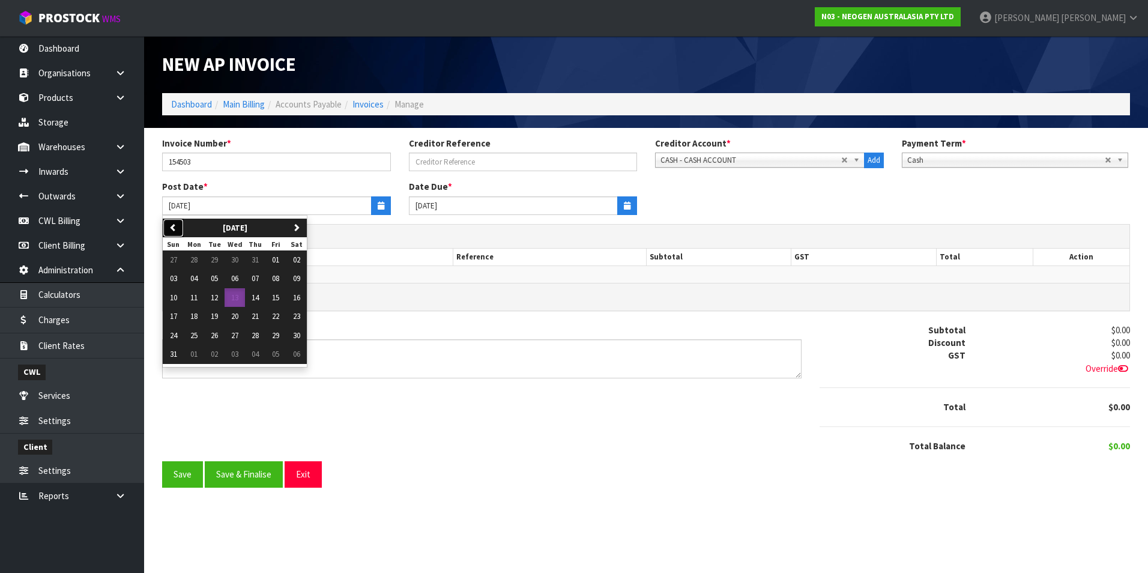
click at [183, 226] on button "previous" at bounding box center [173, 227] width 21 height 19
click at [220, 296] on button "15" at bounding box center [214, 297] width 20 height 19
type input "[DATE]"
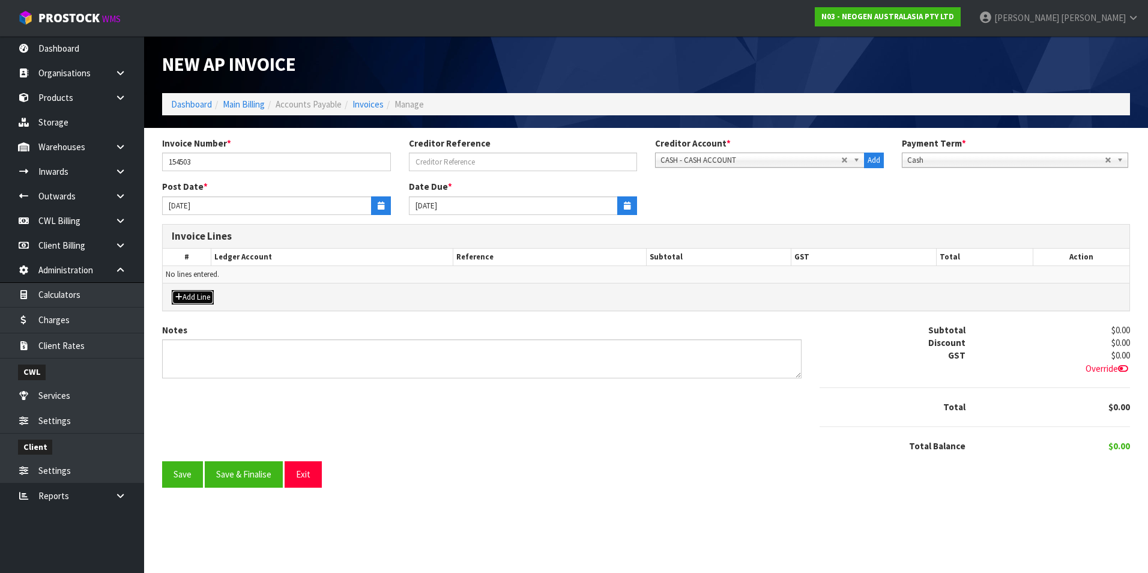
click at [204, 297] on button "Add Line" at bounding box center [193, 297] width 42 height 14
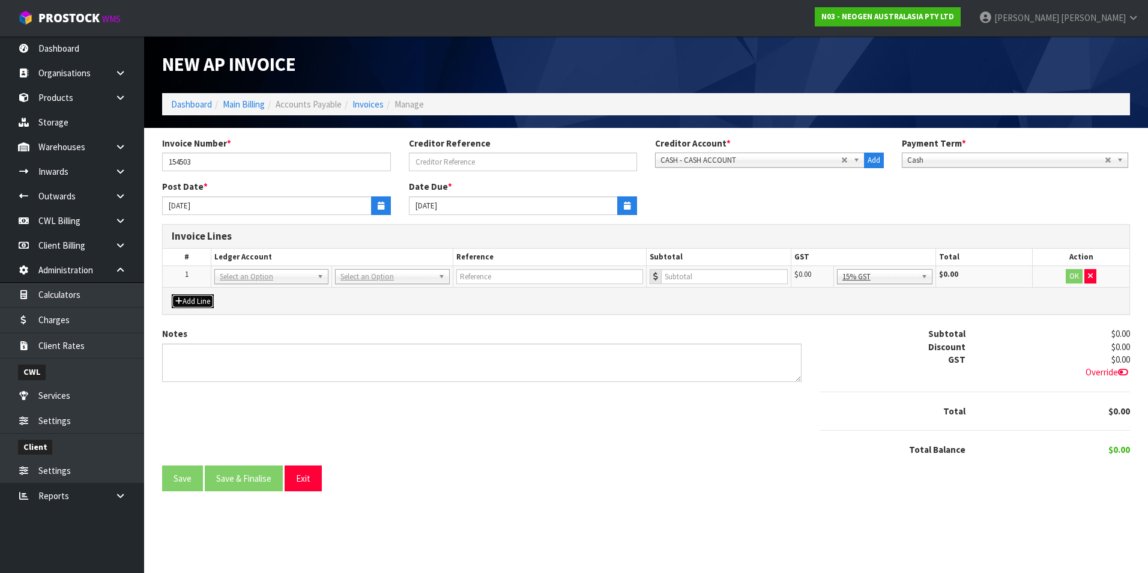
drag, startPoint x: 385, startPoint y: 276, endPoint x: 373, endPoint y: 285, distance: 14.7
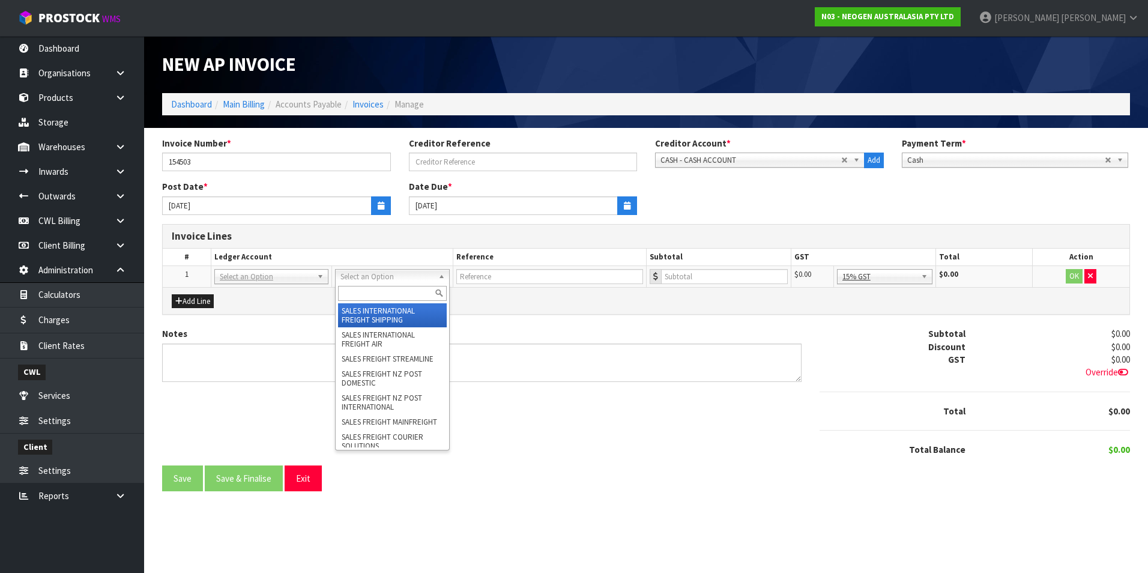
click at [366, 288] on input "text" at bounding box center [392, 293] width 108 height 15
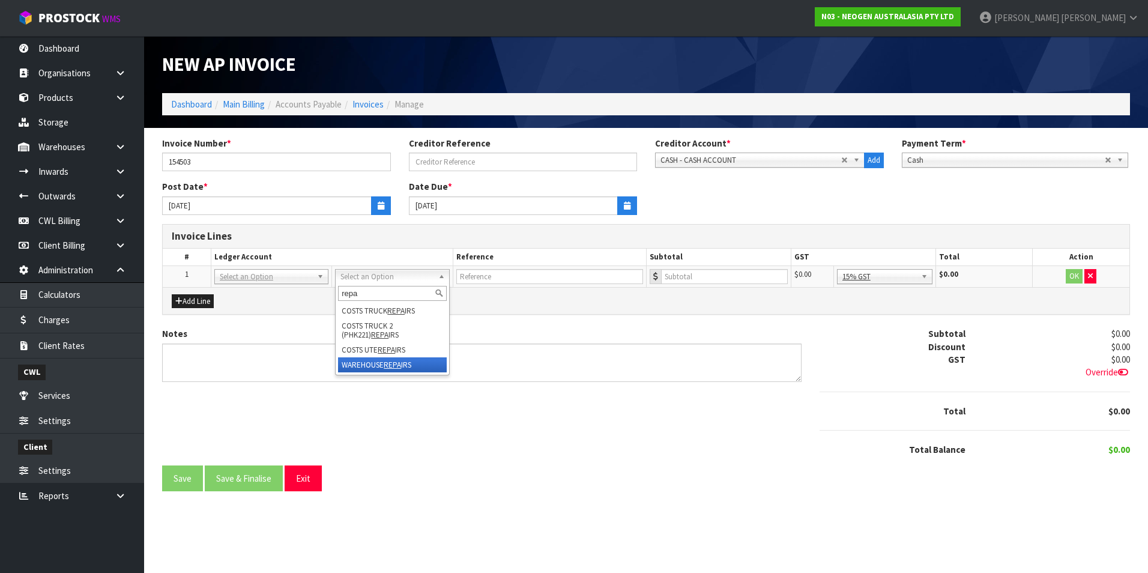
type input "repa"
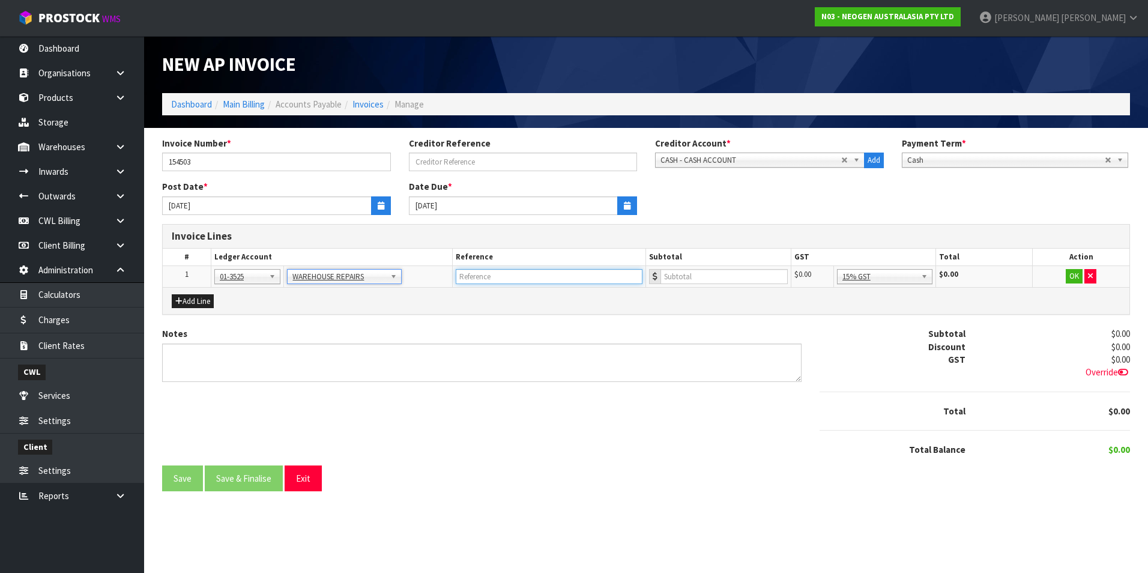
click at [502, 283] on input "text" at bounding box center [549, 276] width 187 height 15
type input "BUNNINGS [DATE]"
type input "15.09"
drag, startPoint x: 1079, startPoint y: 277, endPoint x: 510, endPoint y: 391, distance: 581.0
click at [1078, 277] on button "OK" at bounding box center [1073, 276] width 17 height 14
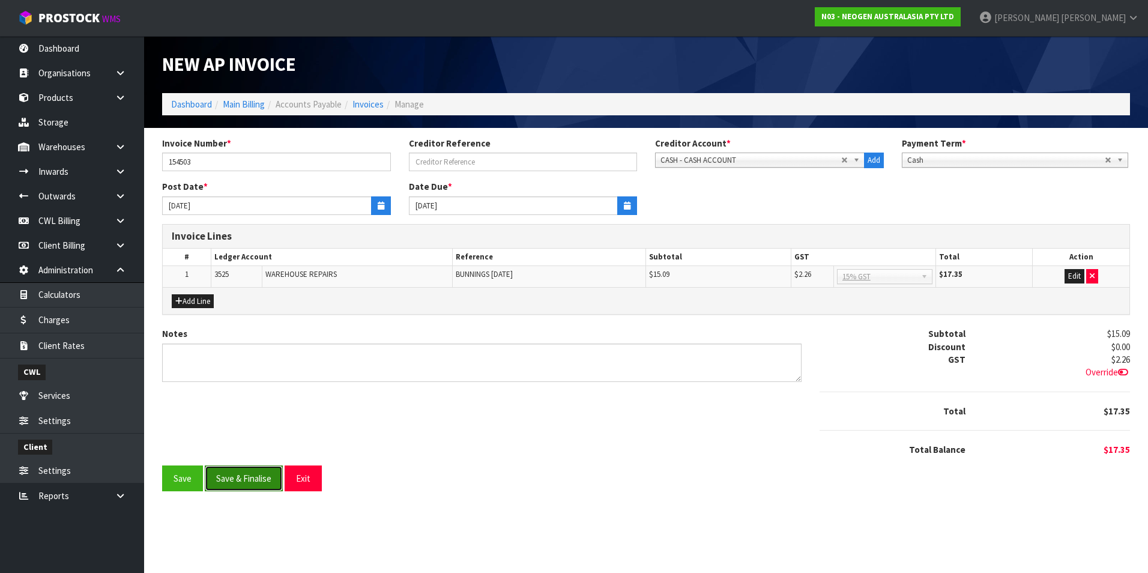
click at [252, 483] on button "Save & Finalise" at bounding box center [244, 478] width 78 height 26
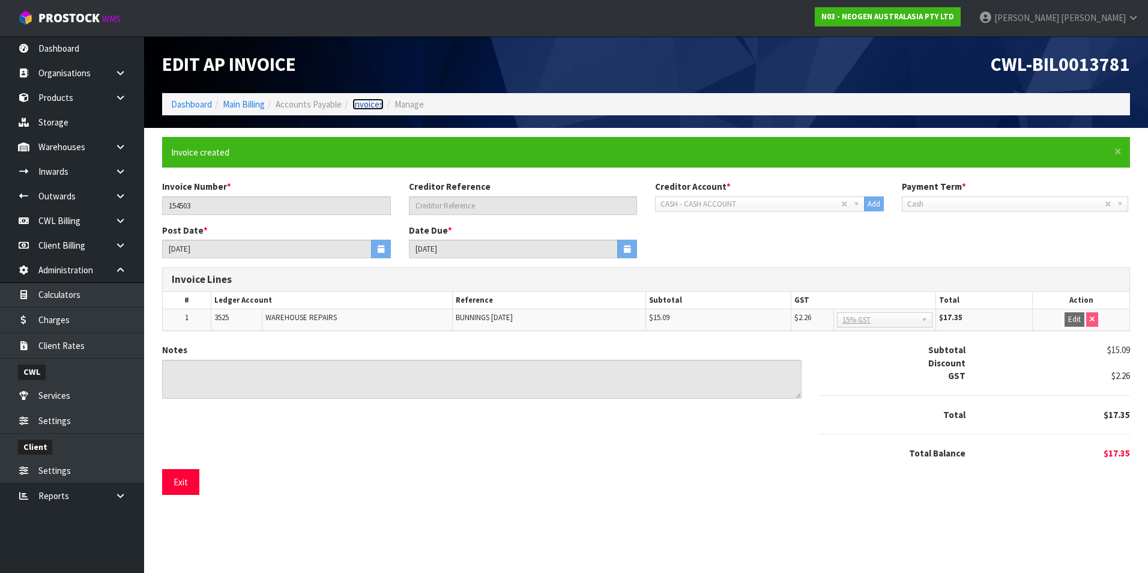
click at [384, 106] on link "Invoices" at bounding box center [367, 103] width 31 height 11
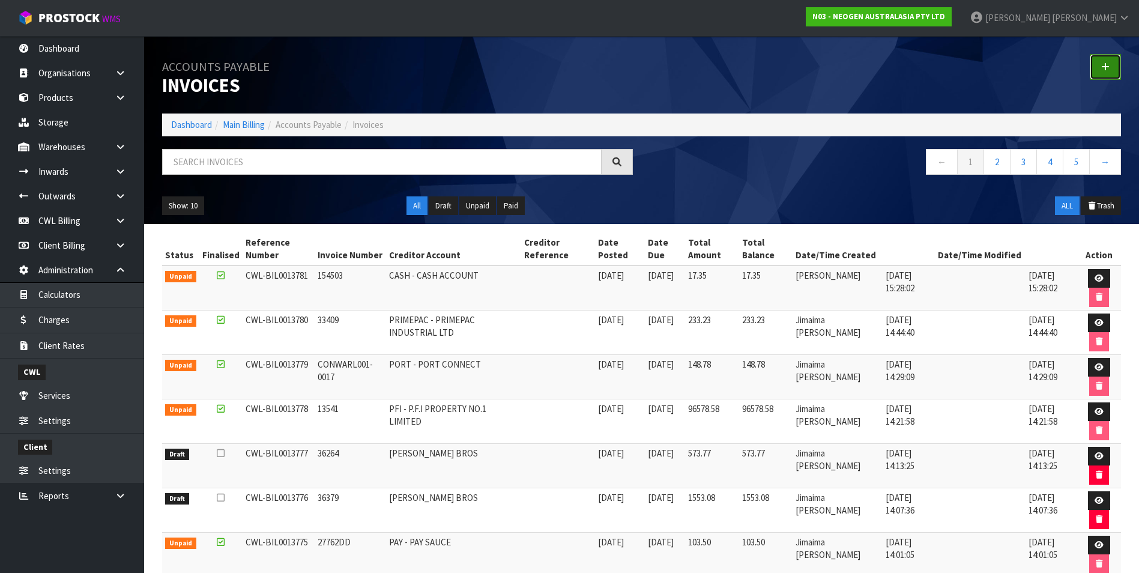
click at [1109, 68] on icon at bounding box center [1105, 66] width 8 height 9
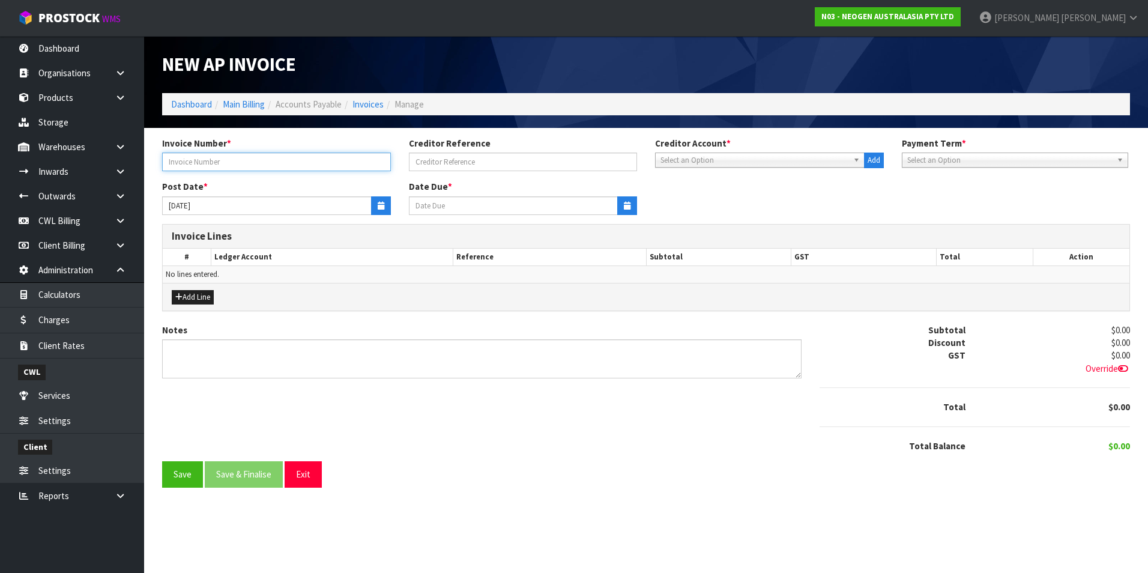
click at [217, 163] on input "text" at bounding box center [276, 161] width 229 height 19
type input "30838"
click at [687, 164] on span "Select an Option" at bounding box center [754, 160] width 188 height 14
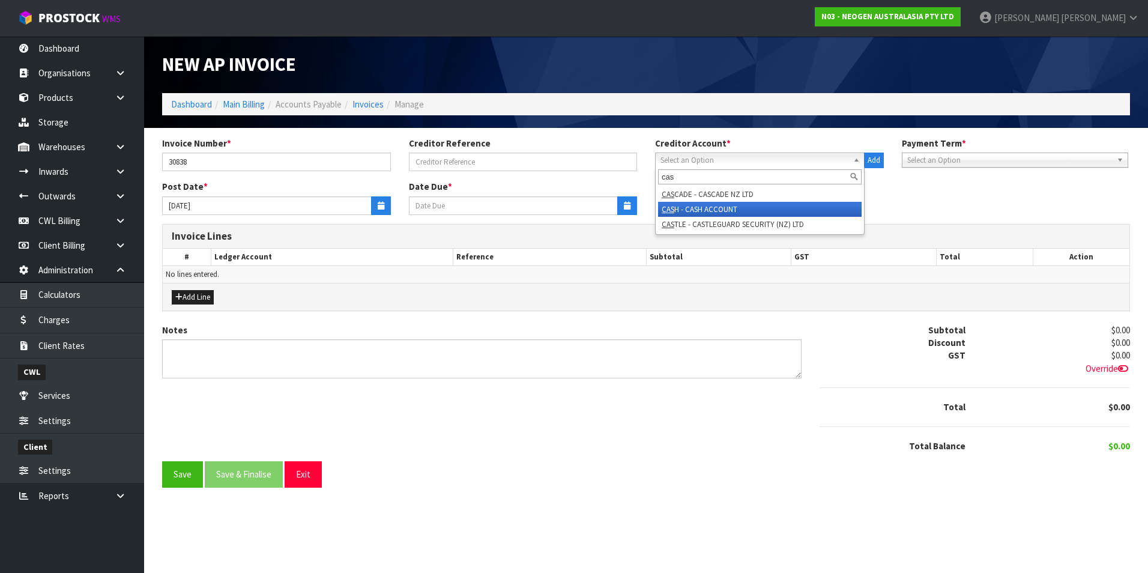
type input "cas"
click at [701, 203] on li "CAS H - CASH ACCOUNT" at bounding box center [759, 209] width 203 height 15
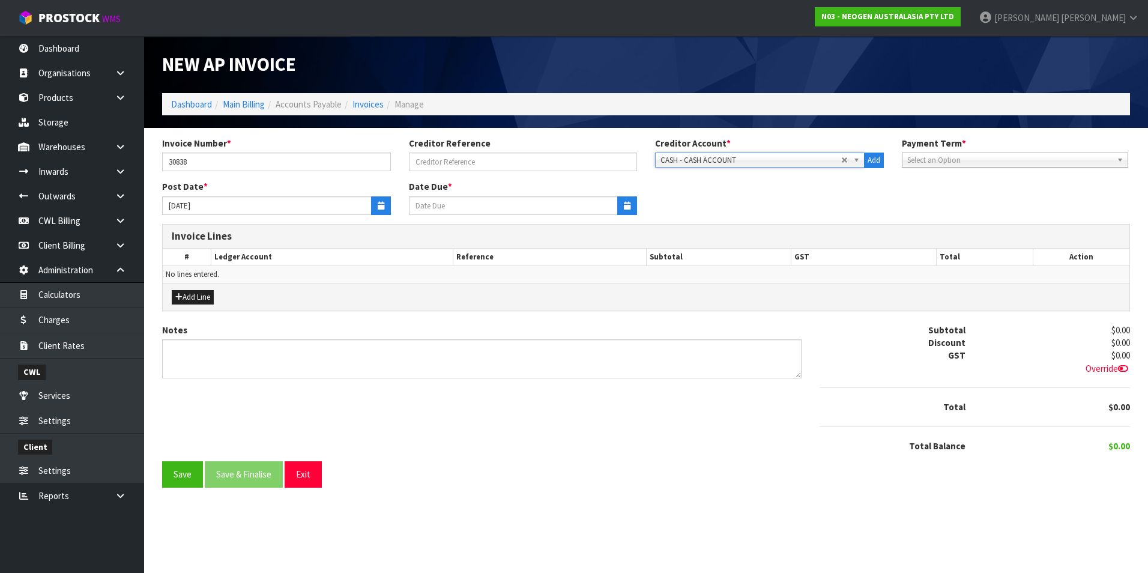
type input "[DATE]"
click at [213, 159] on input "30838" at bounding box center [276, 161] width 229 height 19
type input "30838 - CAFE 777"
drag, startPoint x: 381, startPoint y: 204, endPoint x: 324, endPoint y: 217, distance: 57.8
click at [379, 203] on button "button" at bounding box center [381, 205] width 20 height 19
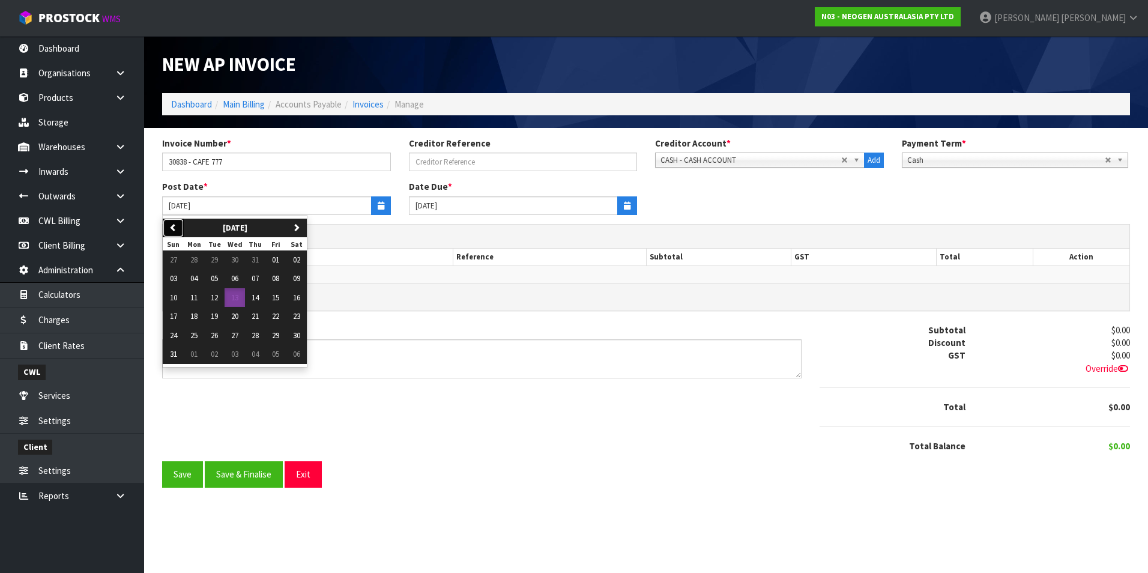
click at [179, 226] on button "previous" at bounding box center [173, 227] width 21 height 19
click at [252, 339] on button "31" at bounding box center [255, 335] width 20 height 19
type input "[DATE]"
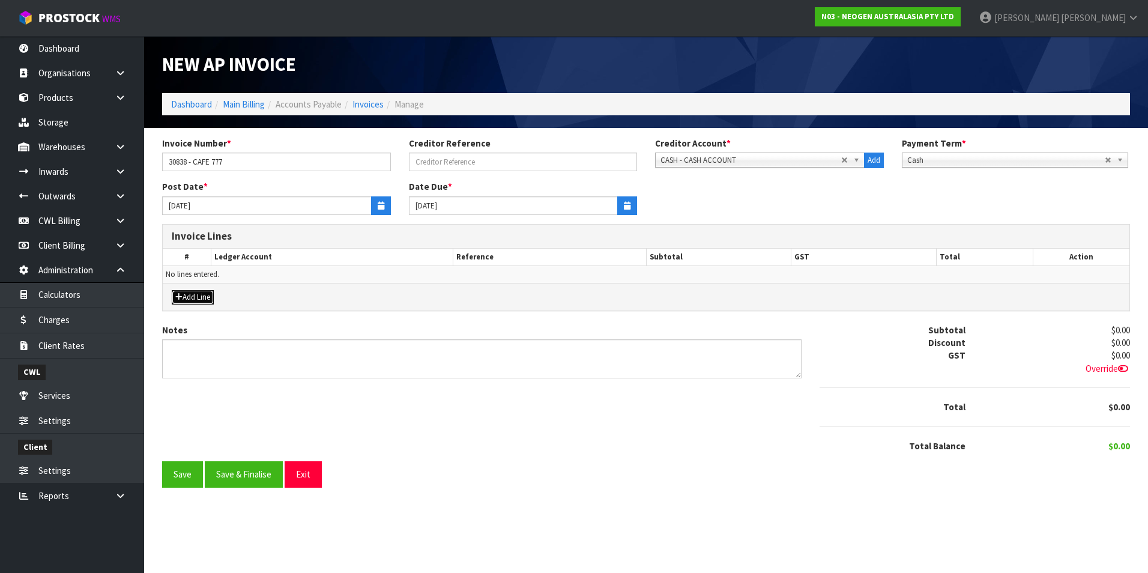
click at [201, 291] on button "Add Line" at bounding box center [193, 297] width 42 height 14
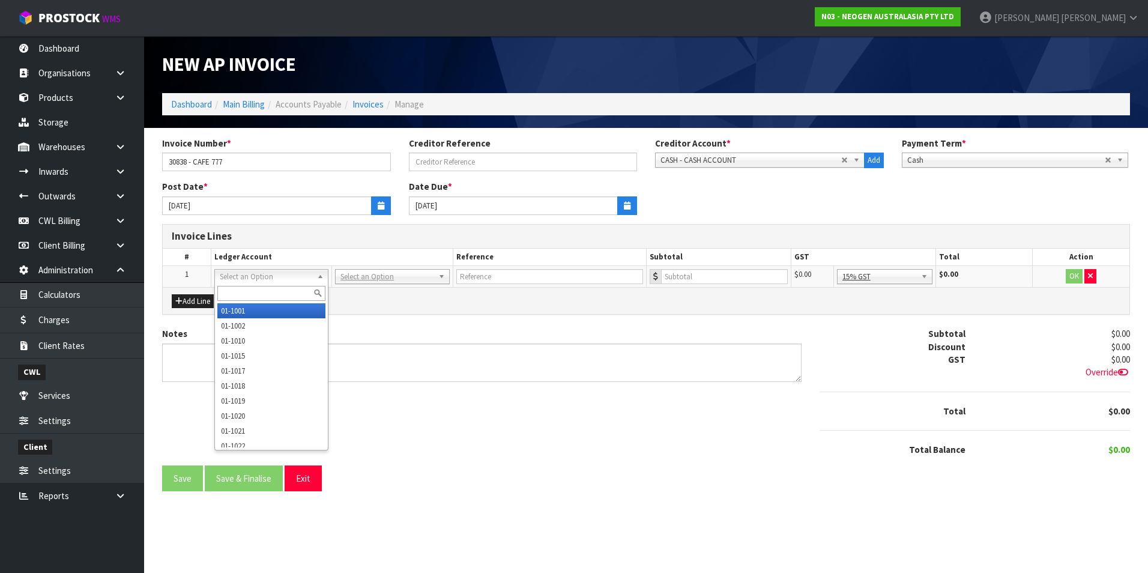
click at [234, 294] on input "text" at bounding box center [271, 293] width 108 height 15
type input "3075"
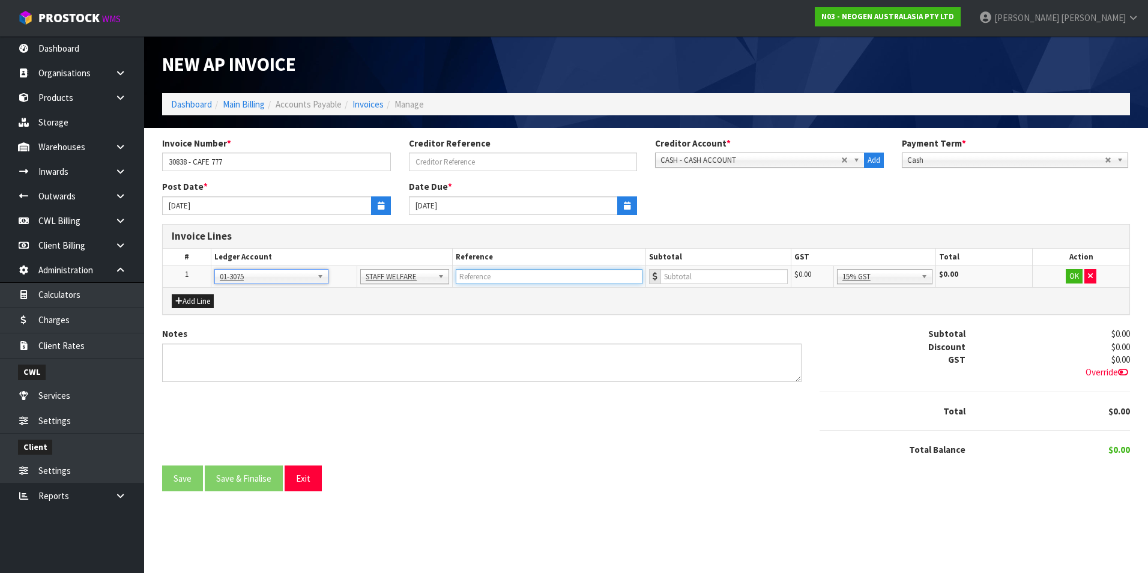
click at [489, 277] on input "text" at bounding box center [549, 276] width 187 height 15
type input "CAFE 777"
type input "96"
click at [558, 274] on input "CAFE 777" at bounding box center [549, 276] width 187 height 15
type input "CAFE 777 - COFFEE BEANS"
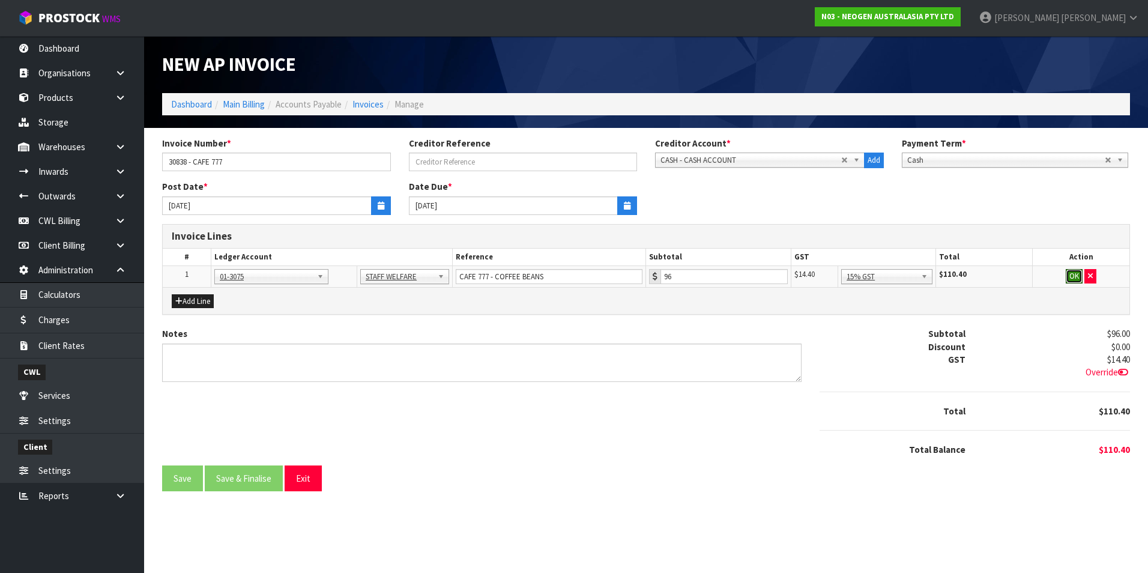
drag, startPoint x: 1073, startPoint y: 275, endPoint x: 968, endPoint y: 292, distance: 107.0
click at [1070, 275] on button "OK" at bounding box center [1073, 276] width 17 height 14
click at [192, 302] on button "Add Line" at bounding box center [193, 301] width 42 height 14
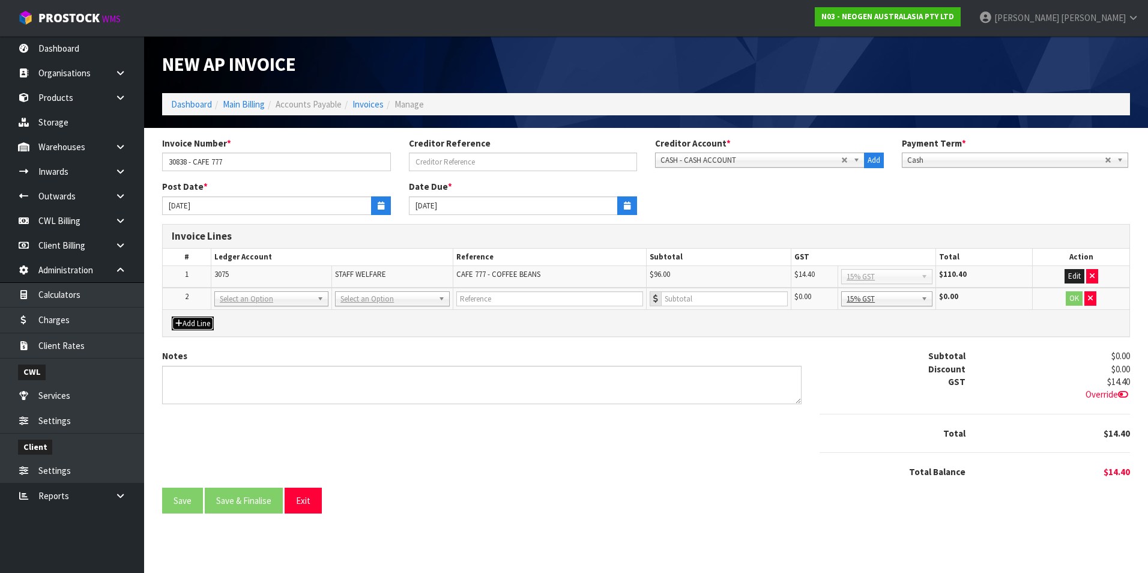
drag, startPoint x: 383, startPoint y: 300, endPoint x: 373, endPoint y: 319, distance: 21.2
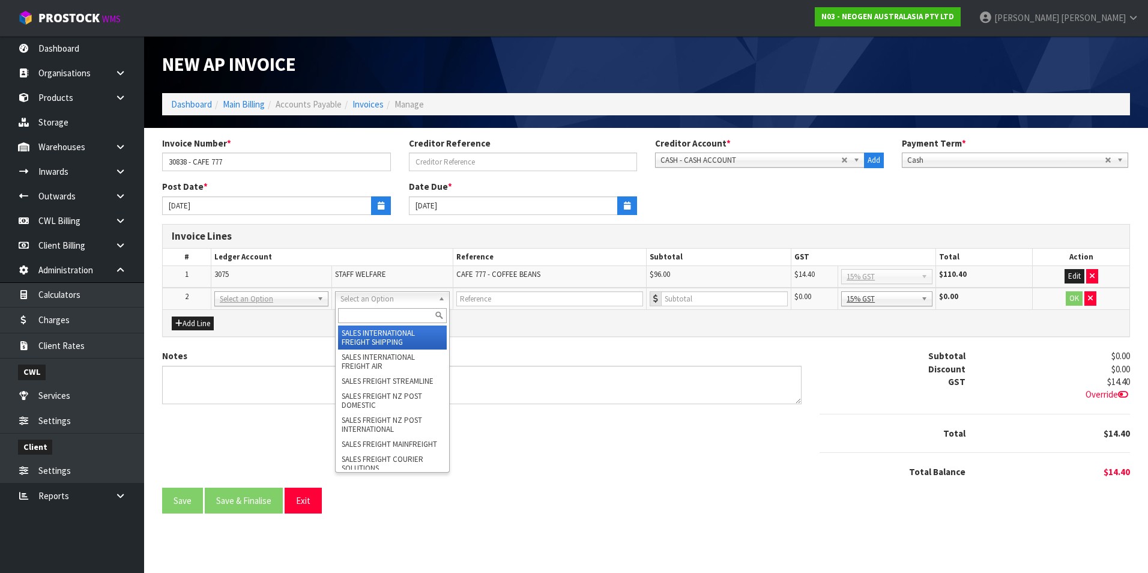
click at [371, 318] on input "text" at bounding box center [392, 315] width 108 height 15
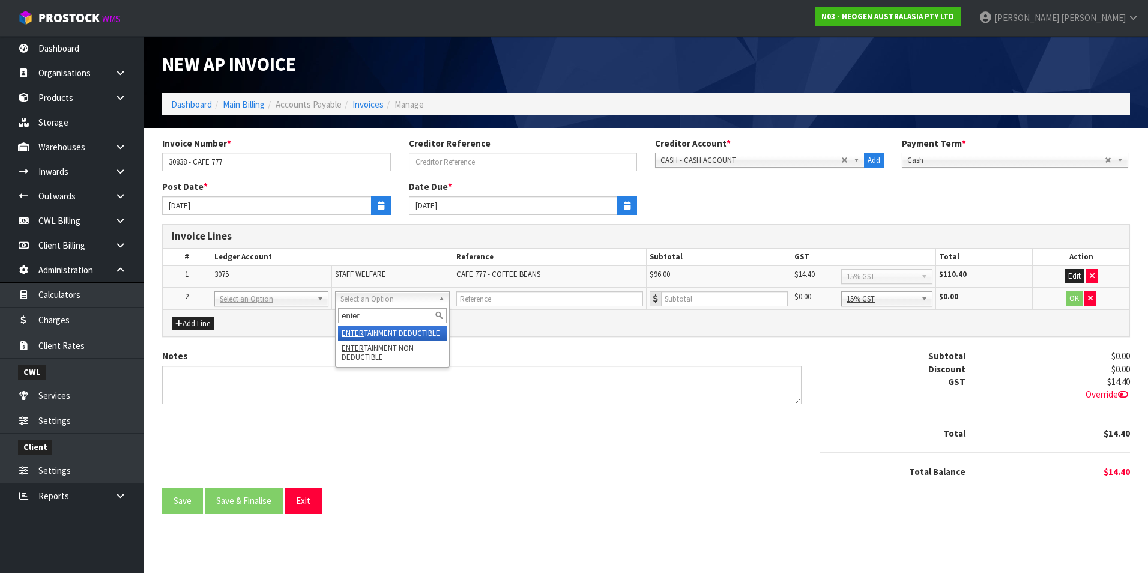
type input "enter"
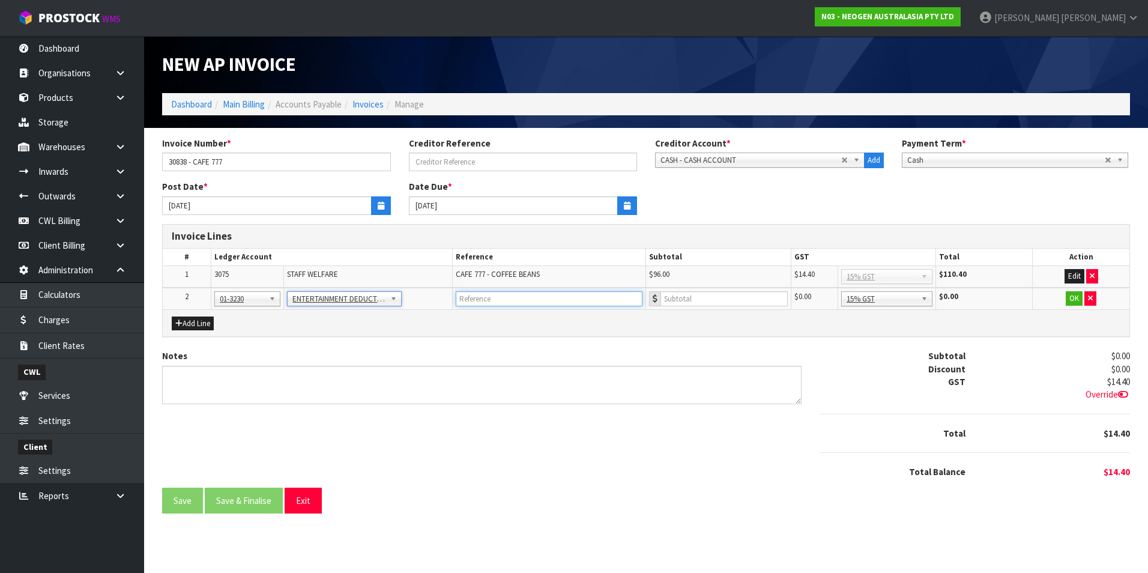
click at [480, 302] on input "text" at bounding box center [549, 298] width 187 height 15
type input "CAFE 777 - BOARD MEETING"
type input "30.78"
click at [1075, 298] on button "OK" at bounding box center [1073, 298] width 17 height 14
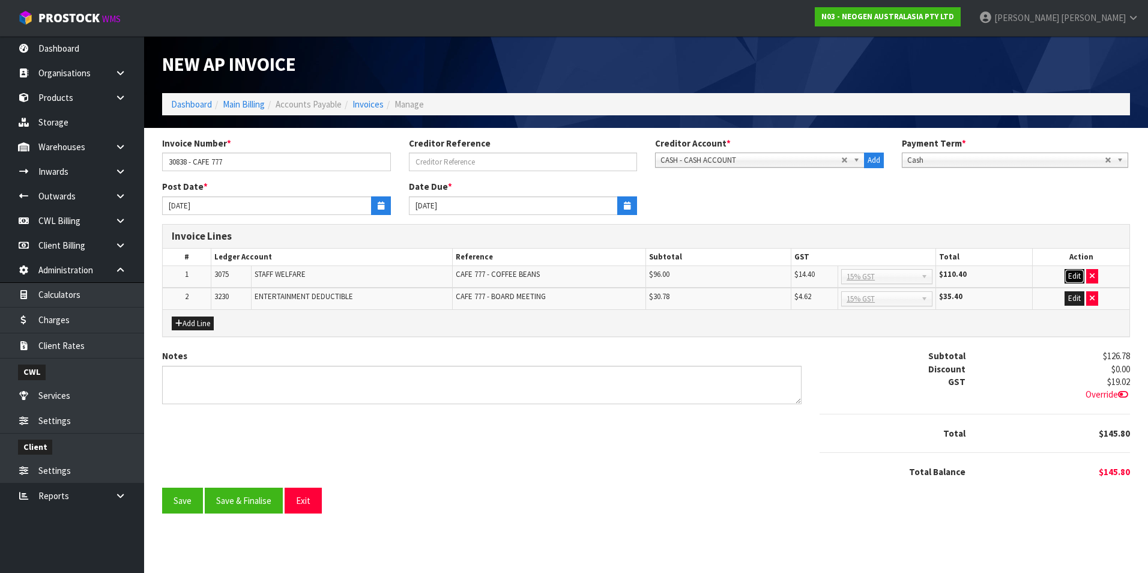
click at [1078, 274] on button "Edit" at bounding box center [1074, 276] width 20 height 14
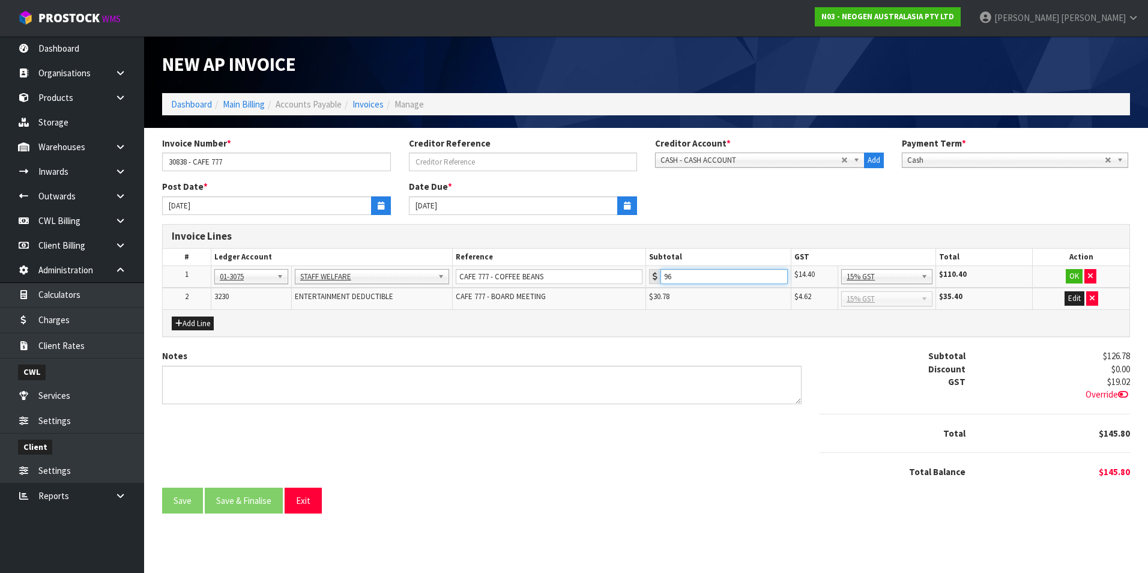
click at [691, 278] on input "96" at bounding box center [723, 276] width 127 height 15
type input "9"
type input "83.48"
click at [1082, 276] on button "OK" at bounding box center [1073, 276] width 17 height 14
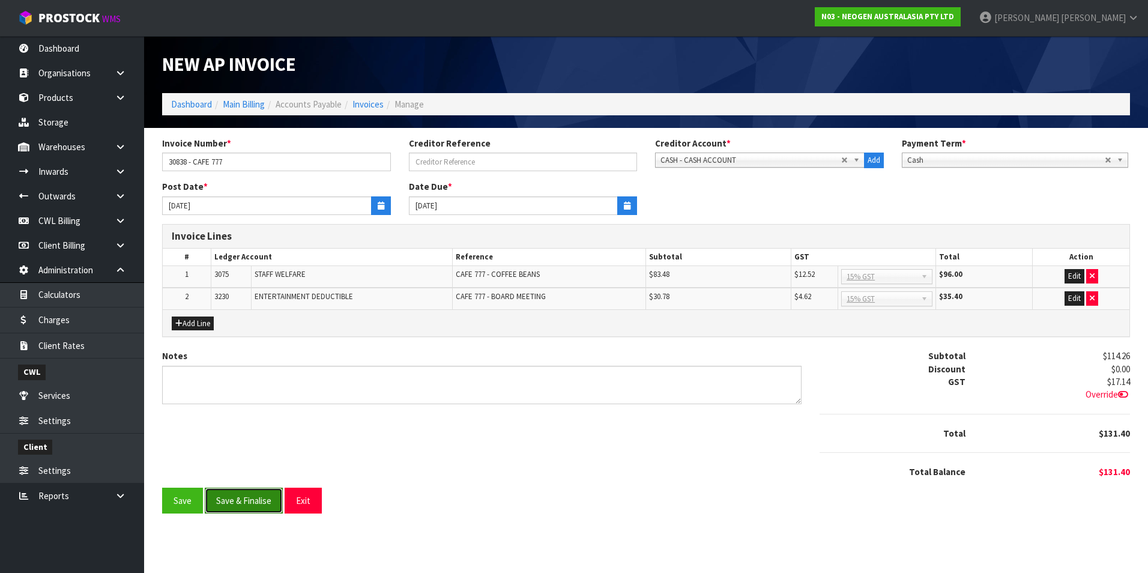
click at [241, 502] on button "Save & Finalise" at bounding box center [244, 500] width 78 height 26
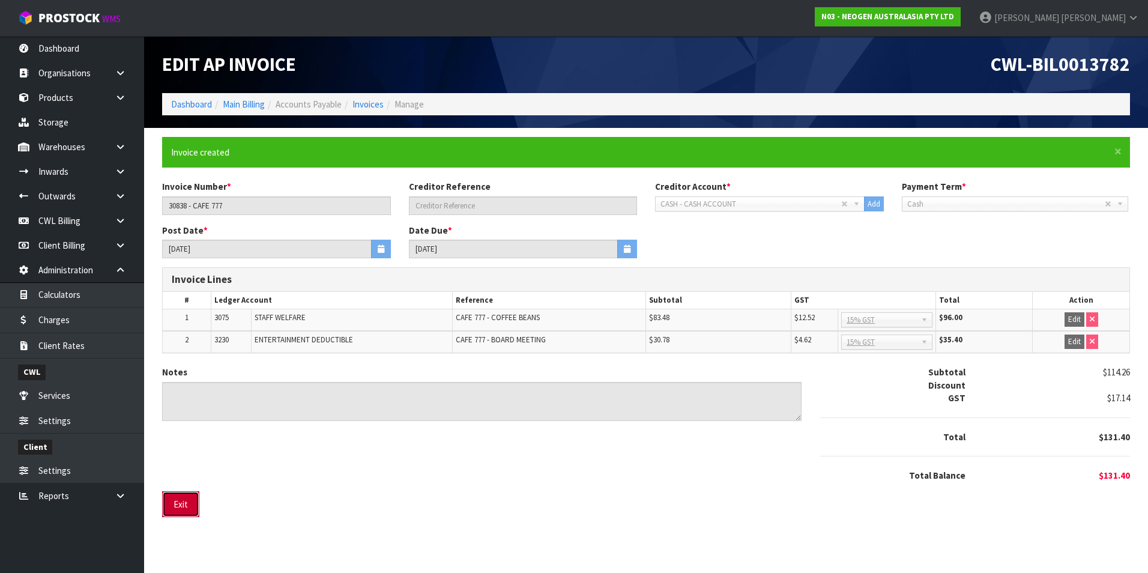
click at [170, 511] on button "Exit" at bounding box center [180, 504] width 37 height 26
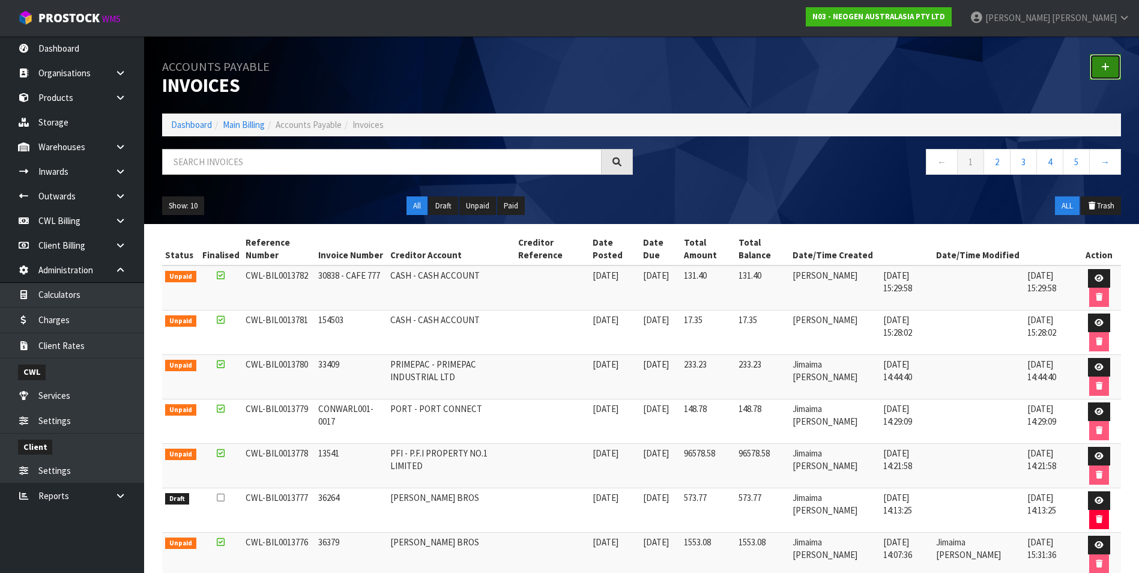
click at [1113, 64] on link at bounding box center [1104, 67] width 31 height 26
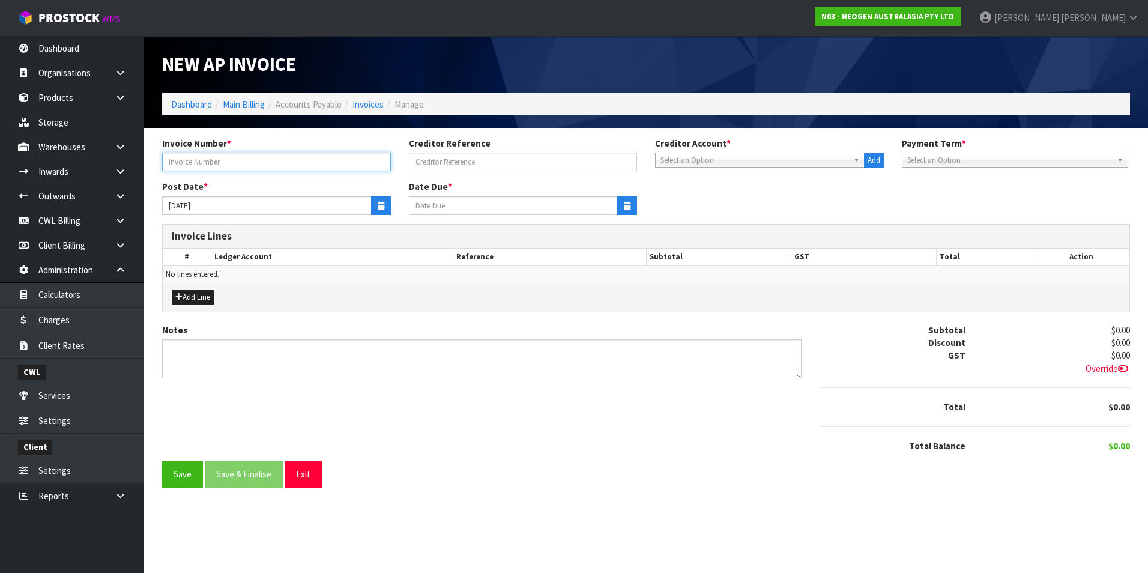
click at [310, 166] on input "text" at bounding box center [276, 161] width 229 height 19
type input "010725"
click at [699, 163] on span "Select an Option" at bounding box center [754, 160] width 188 height 14
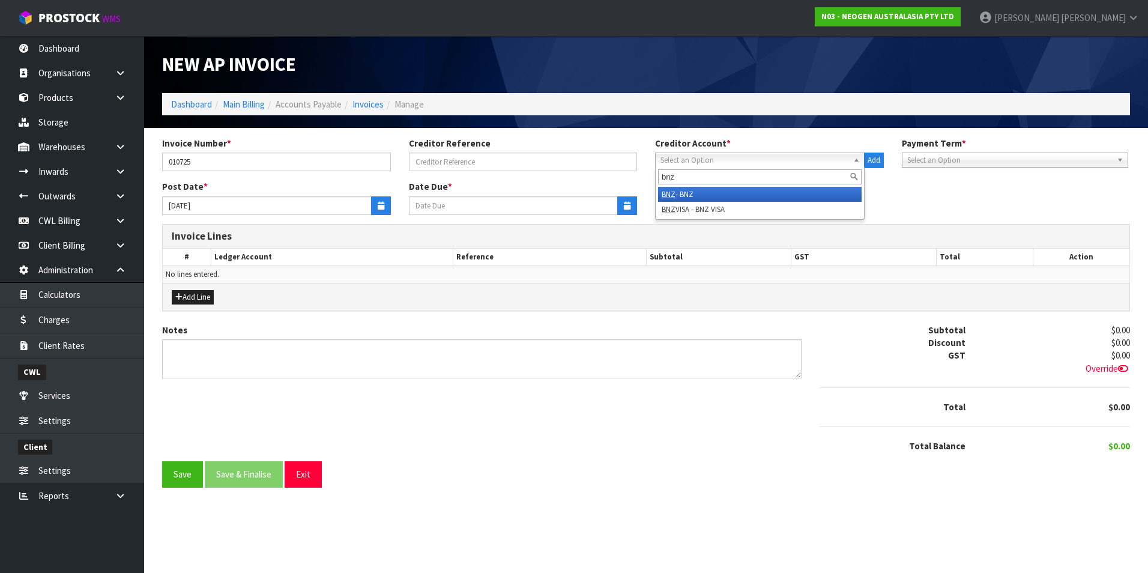
type input "bnz"
drag, startPoint x: 701, startPoint y: 191, endPoint x: 685, endPoint y: 191, distance: 16.2
click at [700, 191] on li "BNZ - BNZ" at bounding box center [759, 194] width 203 height 15
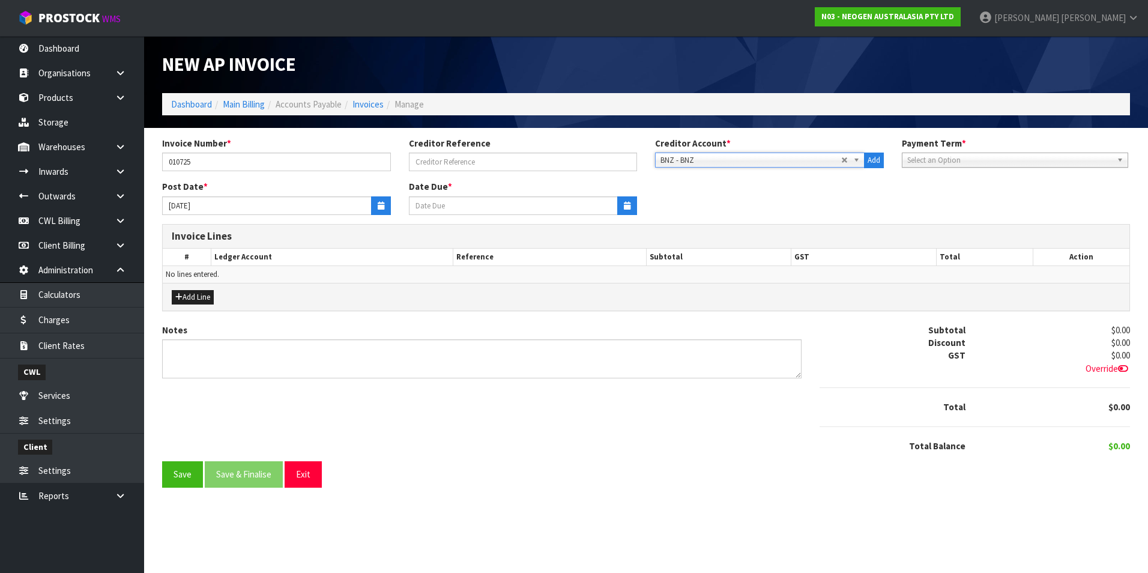
type input "[DATE]"
click at [381, 209] on icon "button" at bounding box center [381, 206] width 7 height 8
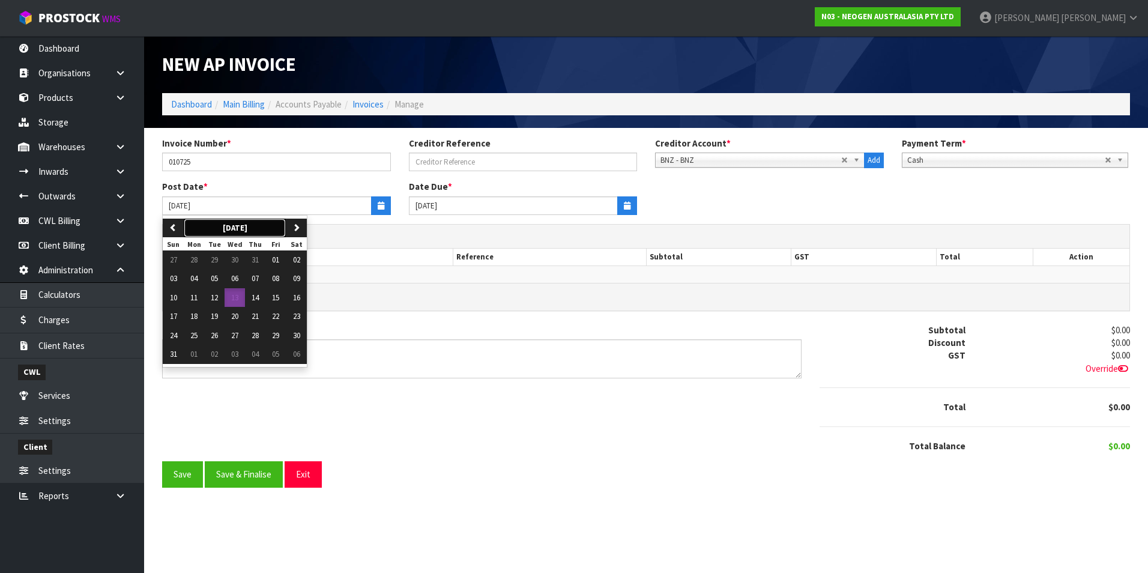
click at [184, 226] on button "[DATE]" at bounding box center [235, 227] width 102 height 19
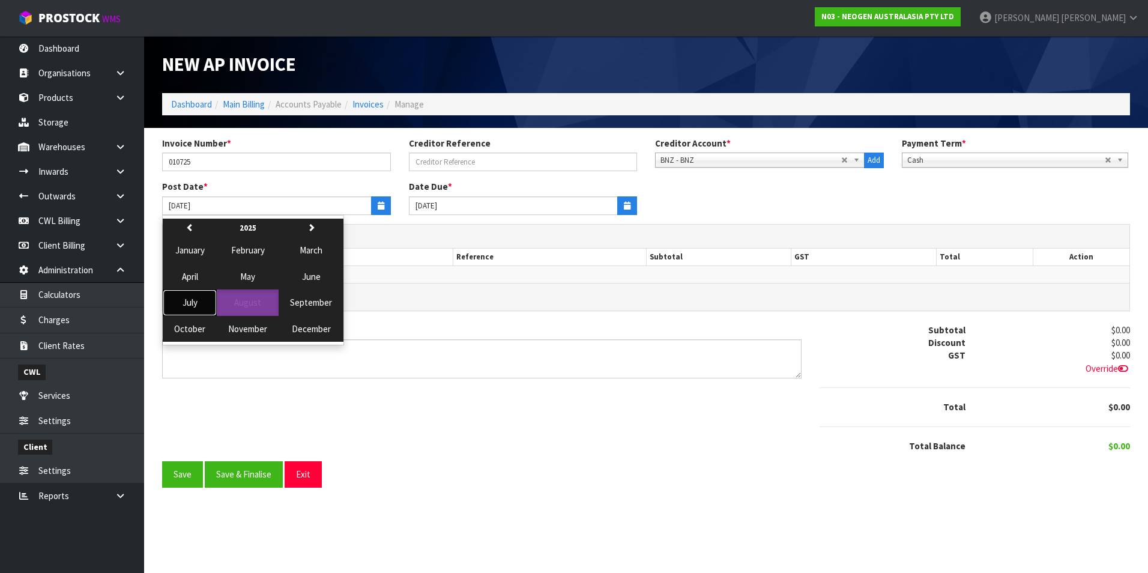
click at [191, 306] on span "July" at bounding box center [189, 302] width 15 height 11
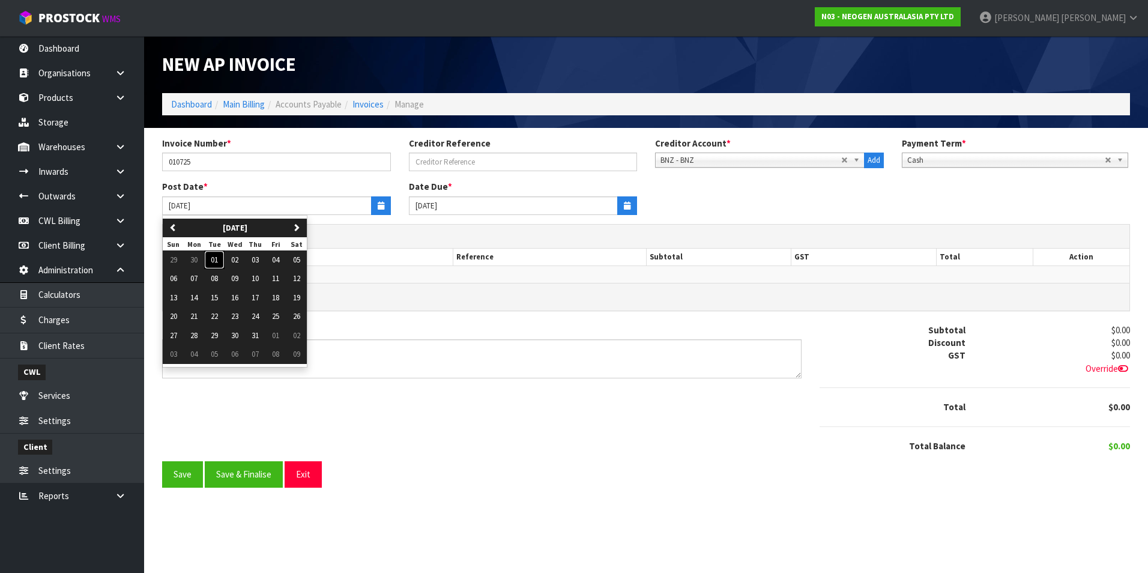
click at [212, 262] on span "01" at bounding box center [214, 260] width 7 height 10
type input "[DATE]"
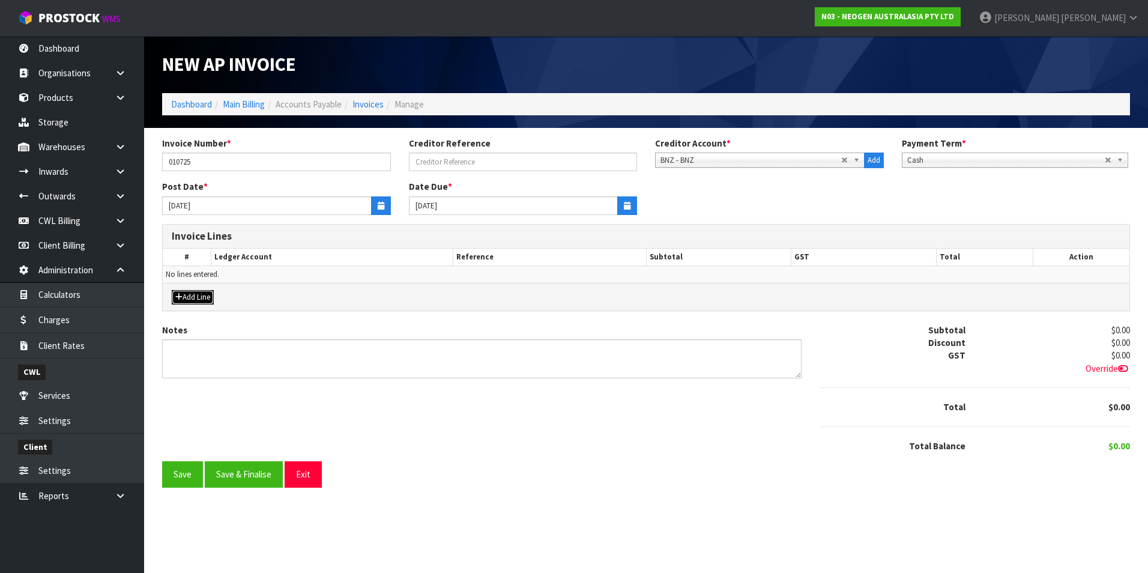
drag, startPoint x: 209, startPoint y: 296, endPoint x: 217, endPoint y: 295, distance: 7.8
click at [209, 296] on button "Add Line" at bounding box center [193, 297] width 42 height 14
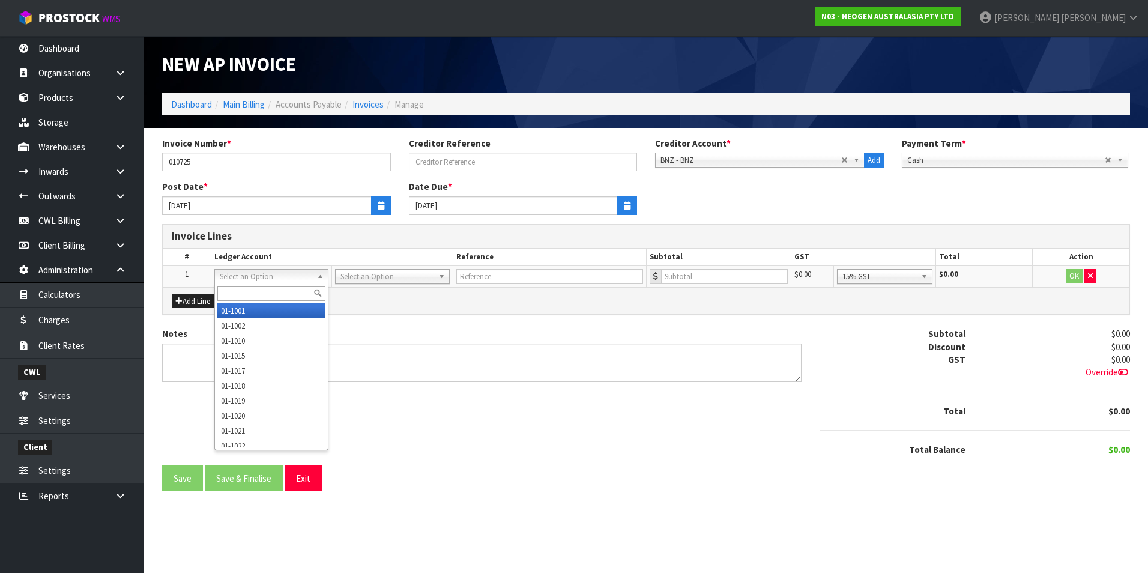
click at [241, 292] on input "text" at bounding box center [271, 293] width 108 height 15
type input "3910"
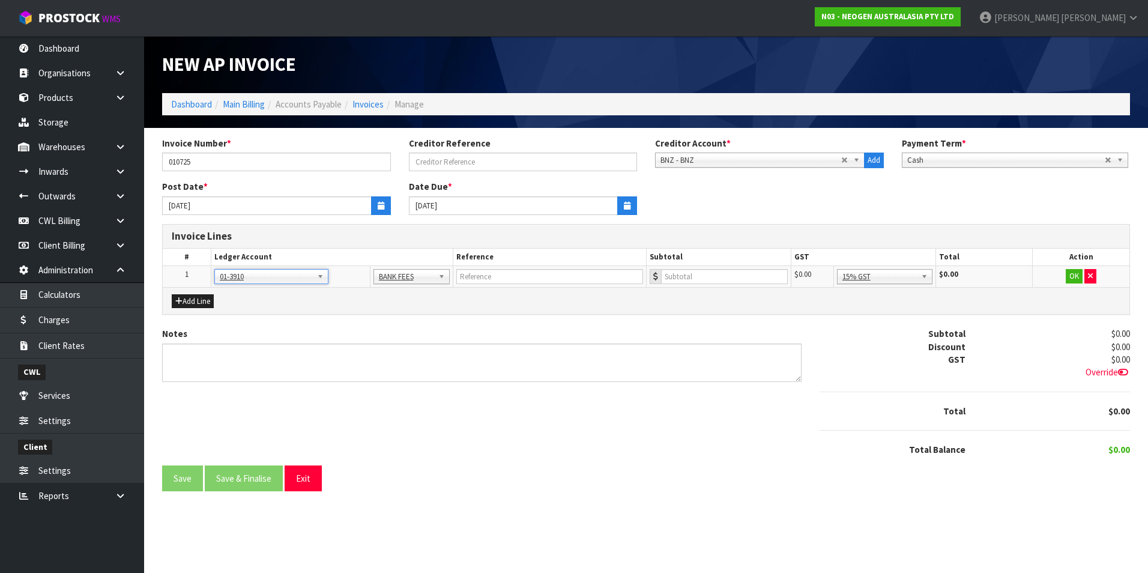
click at [477, 267] on td at bounding box center [549, 277] width 193 height 22
click at [488, 273] on input "text" at bounding box center [549, 276] width 187 height 15
type input "BNZ [DATE]"
drag, startPoint x: 930, startPoint y: 277, endPoint x: 925, endPoint y: 282, distance: 7.2
type input "35.60"
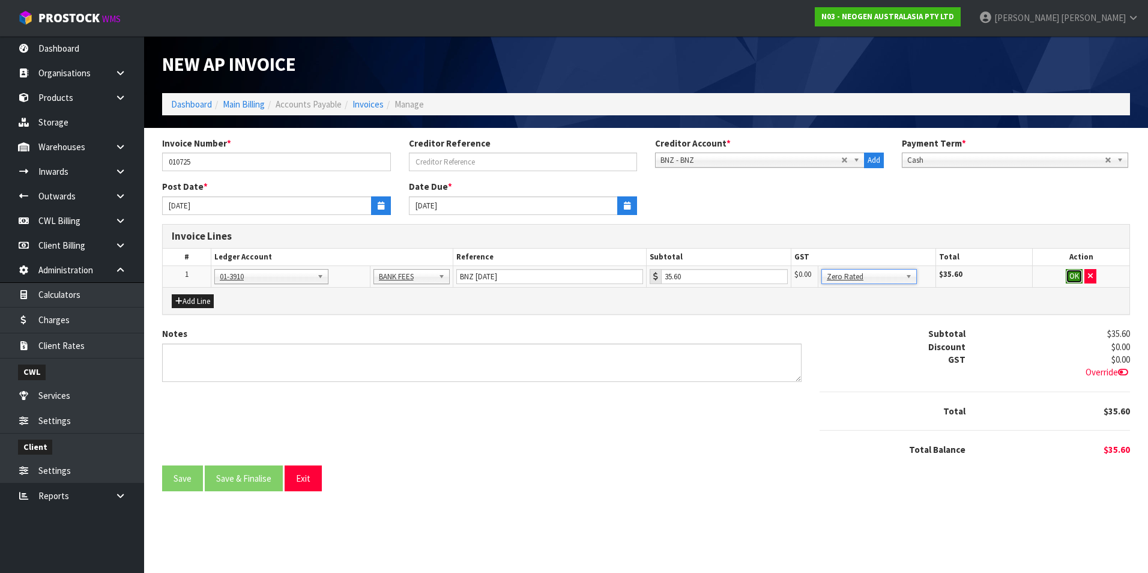
click at [1067, 276] on button "OK" at bounding box center [1073, 276] width 17 height 14
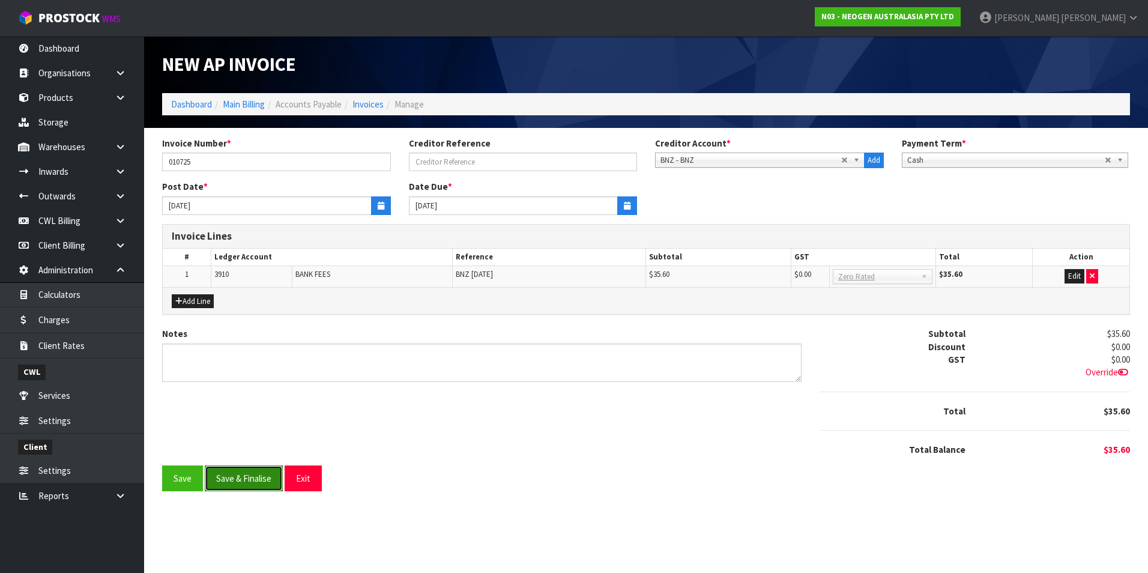
click at [231, 483] on button "Save & Finalise" at bounding box center [244, 478] width 78 height 26
